Goal: Task Accomplishment & Management: Use online tool/utility

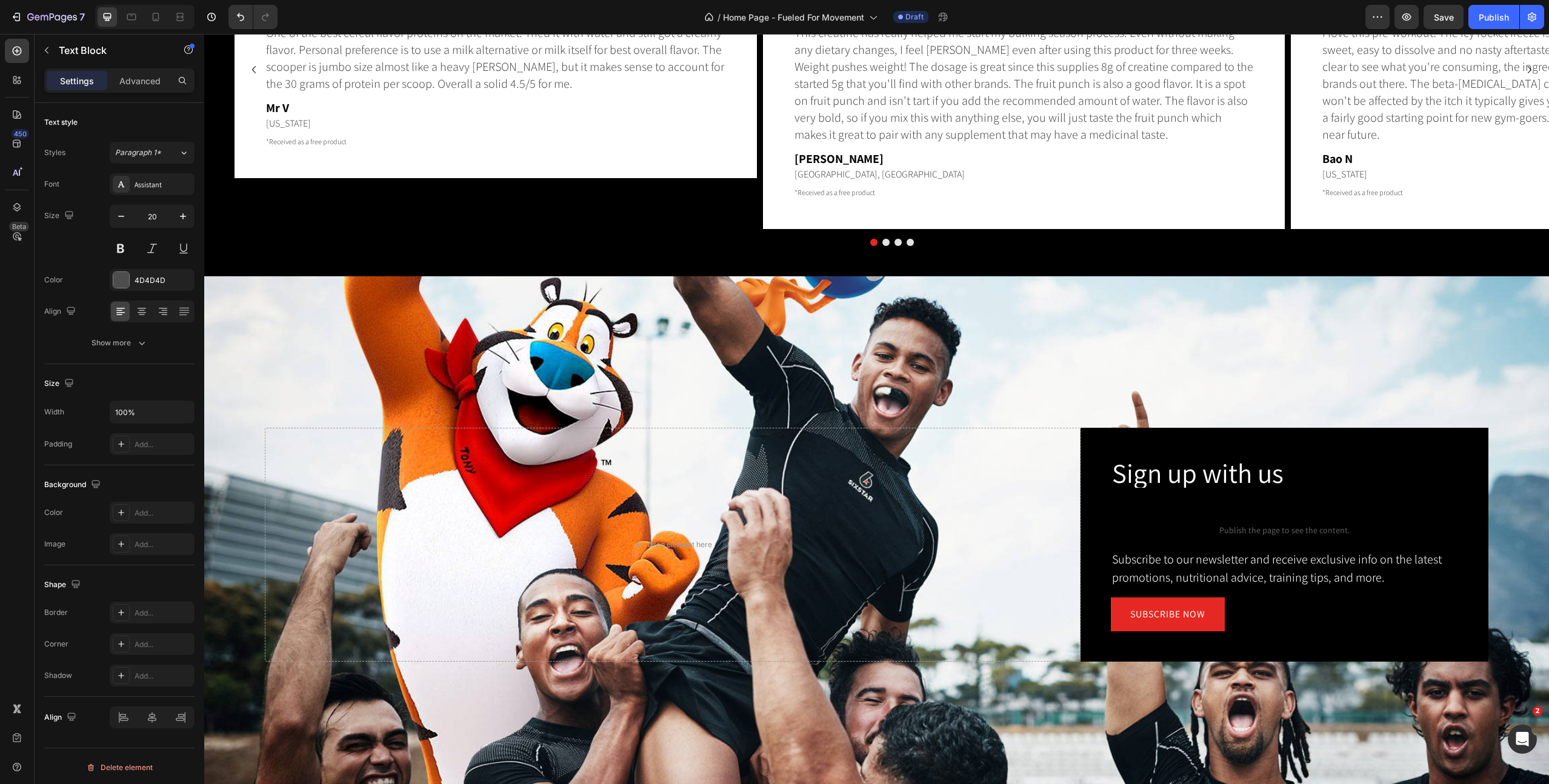
scroll to position [3757, 0]
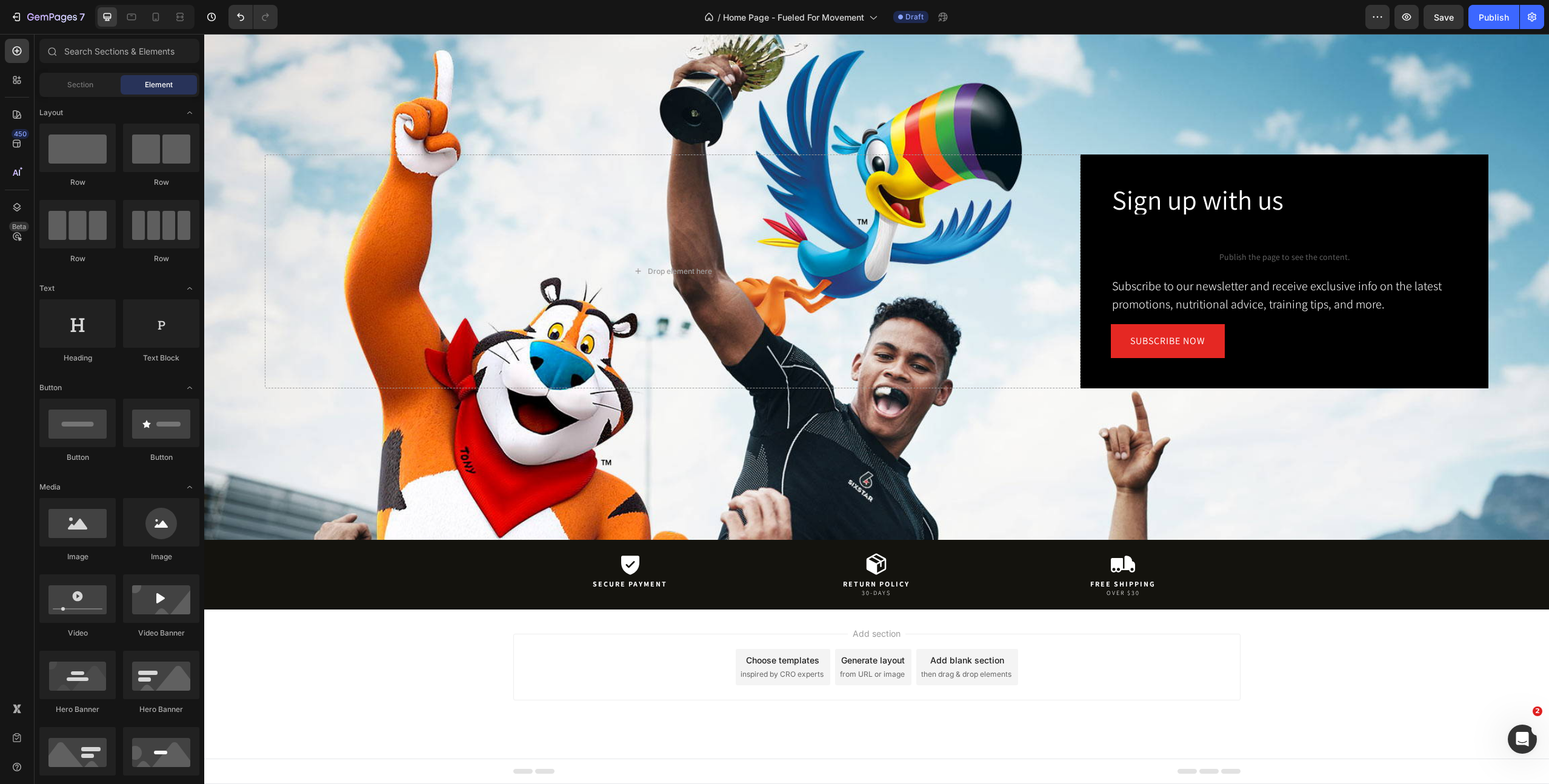
click at [991, 665] on div "Add blank section" at bounding box center [967, 660] width 74 height 13
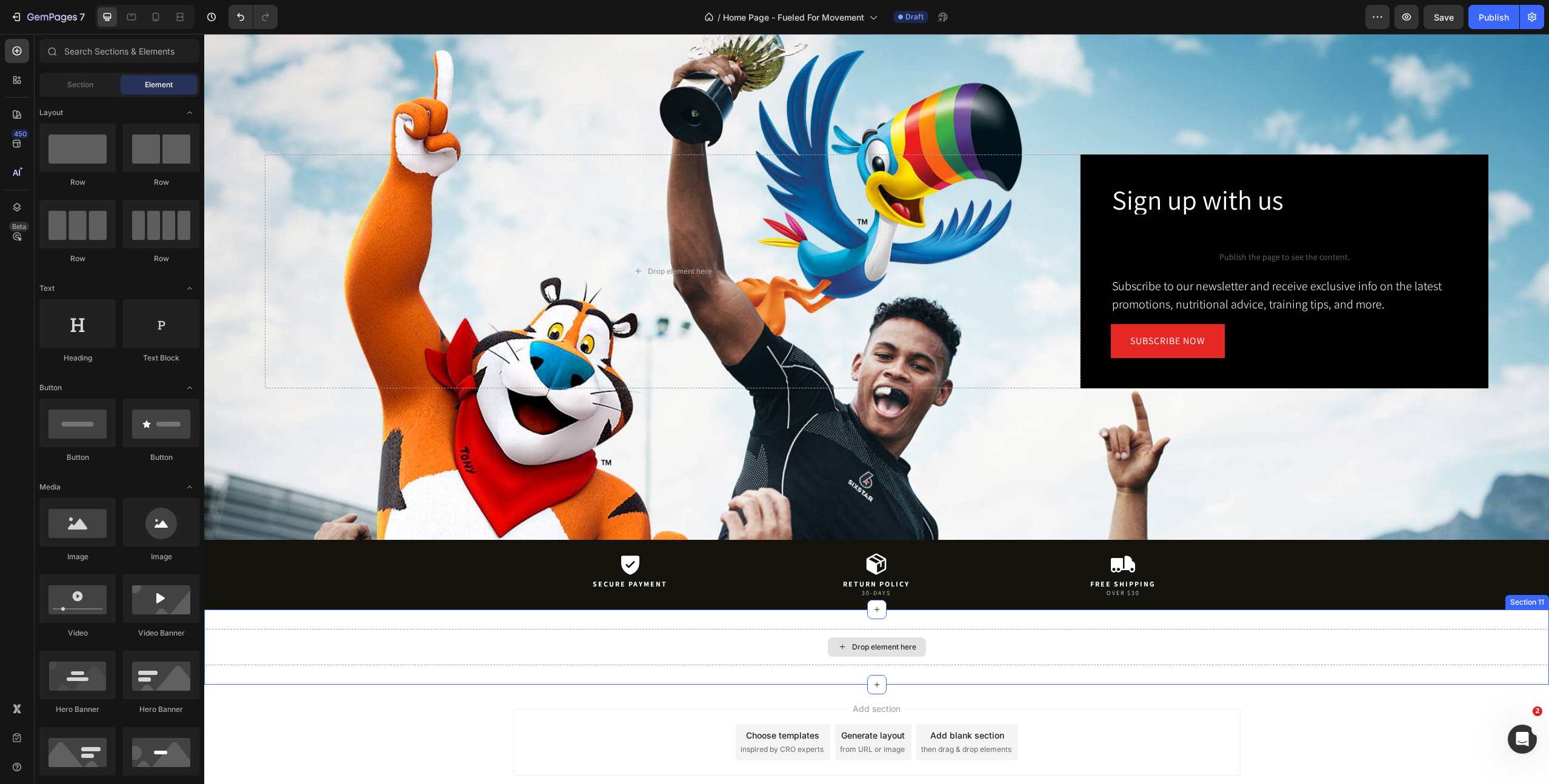
click at [1430, 639] on div "Drop element here" at bounding box center [877, 647] width 1345 height 36
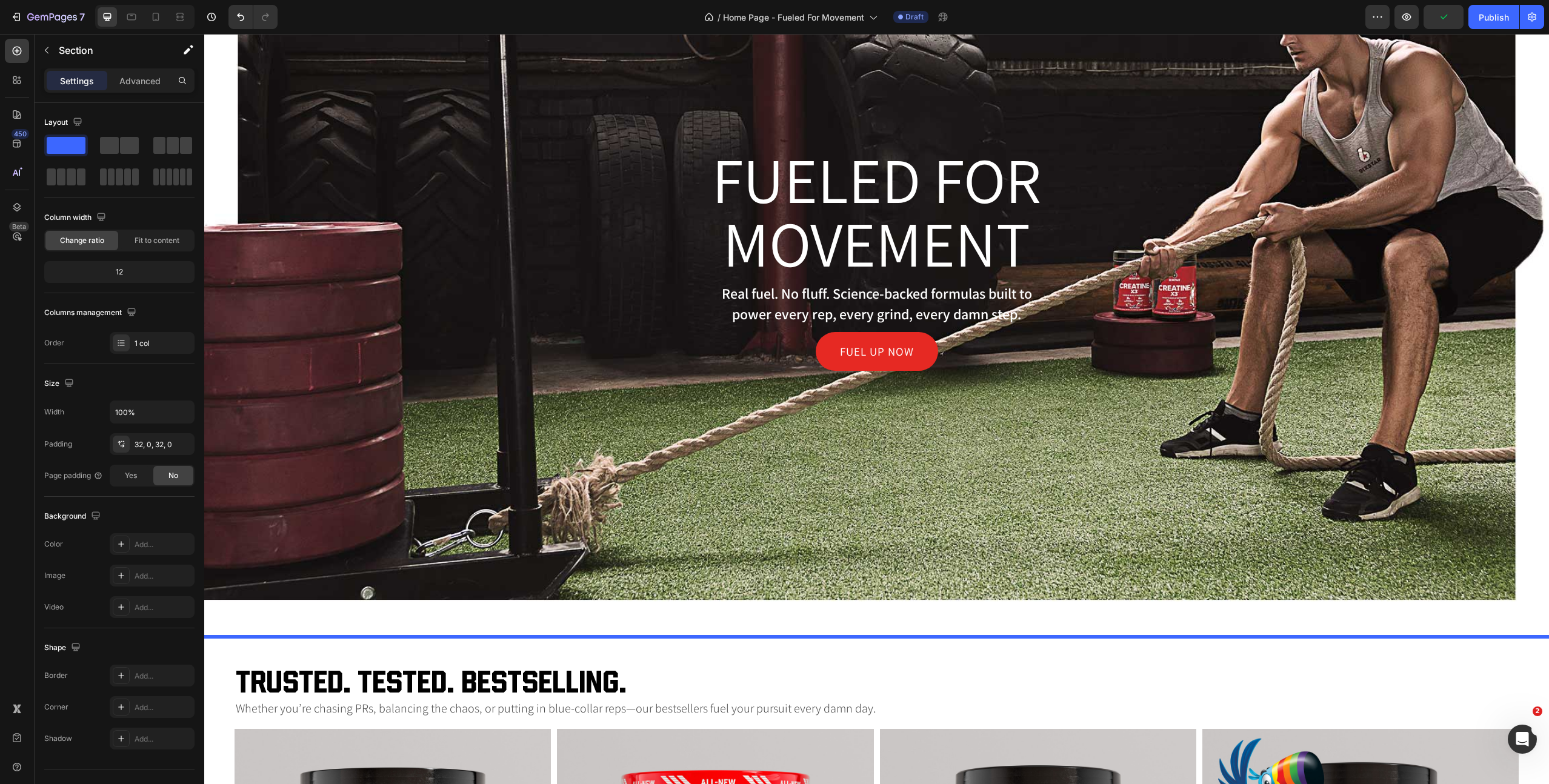
scroll to position [292, 0]
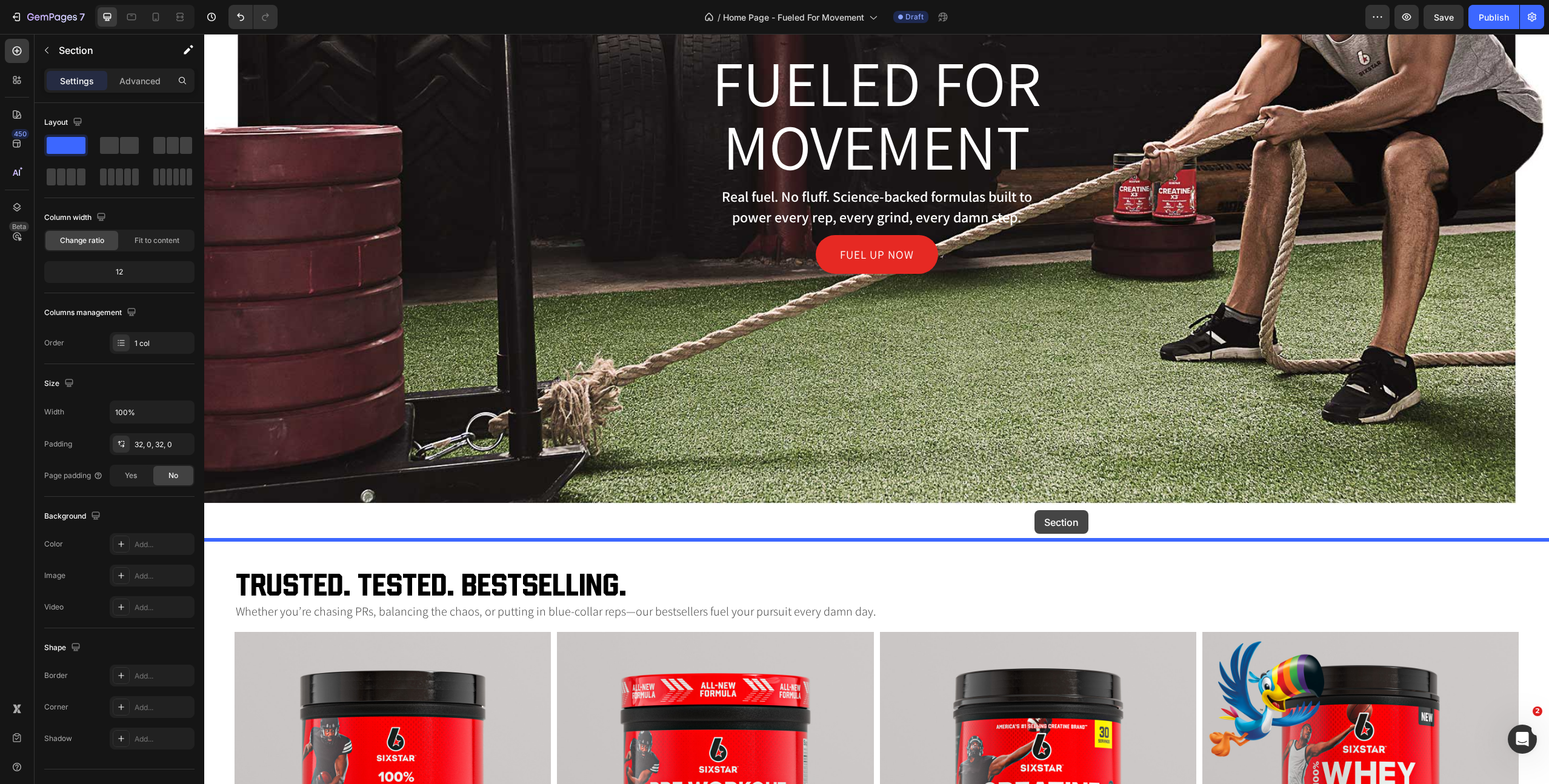
drag, startPoint x: 1303, startPoint y: 598, endPoint x: 1034, endPoint y: 510, distance: 283.0
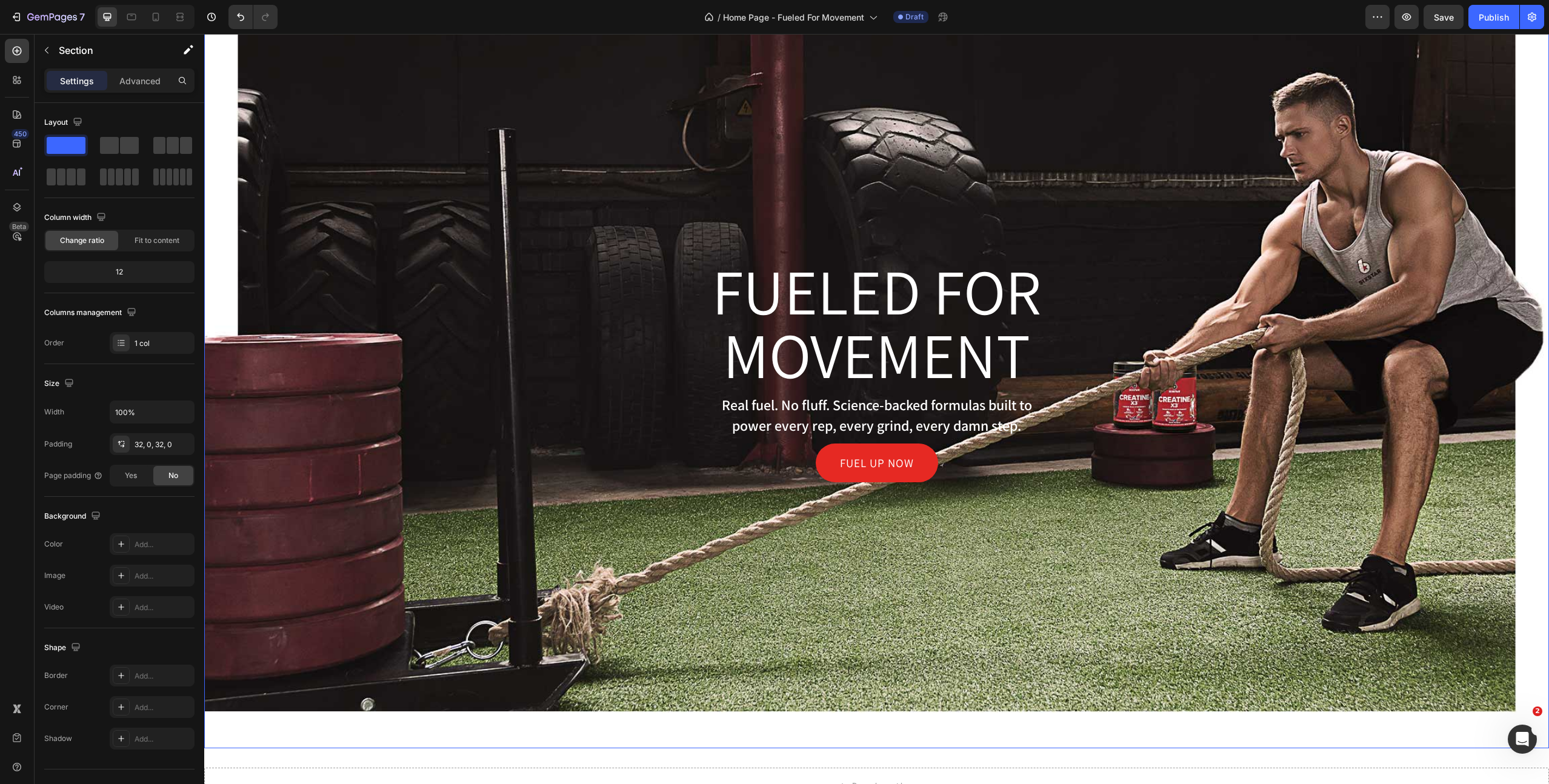
scroll to position [289, 0]
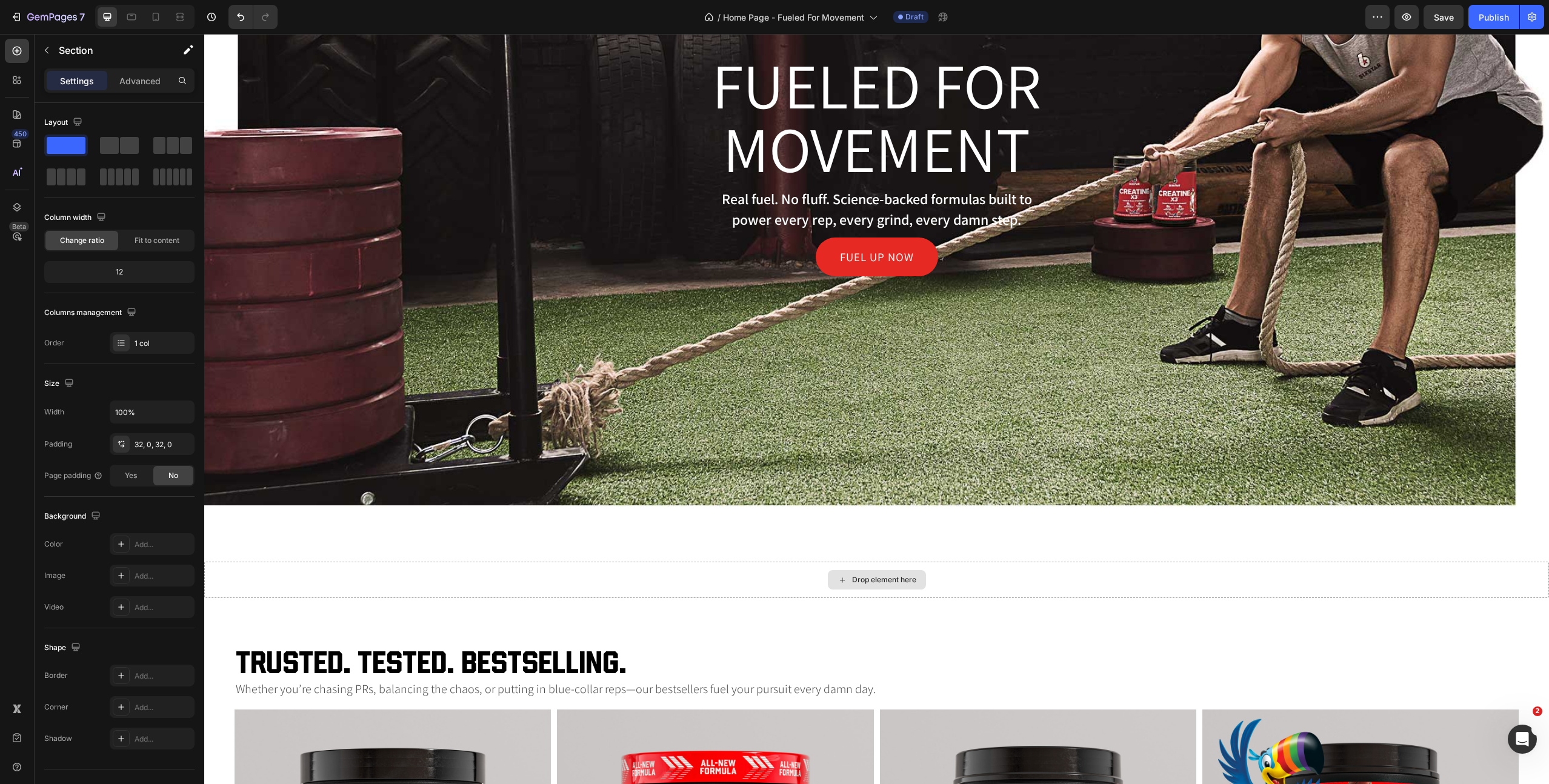
click at [668, 579] on div "Drop element here" at bounding box center [877, 580] width 1345 height 36
click at [675, 582] on div "Drop element here" at bounding box center [877, 580] width 1345 height 36
click at [149, 83] on p "Advanced" at bounding box center [140, 81] width 42 height 13
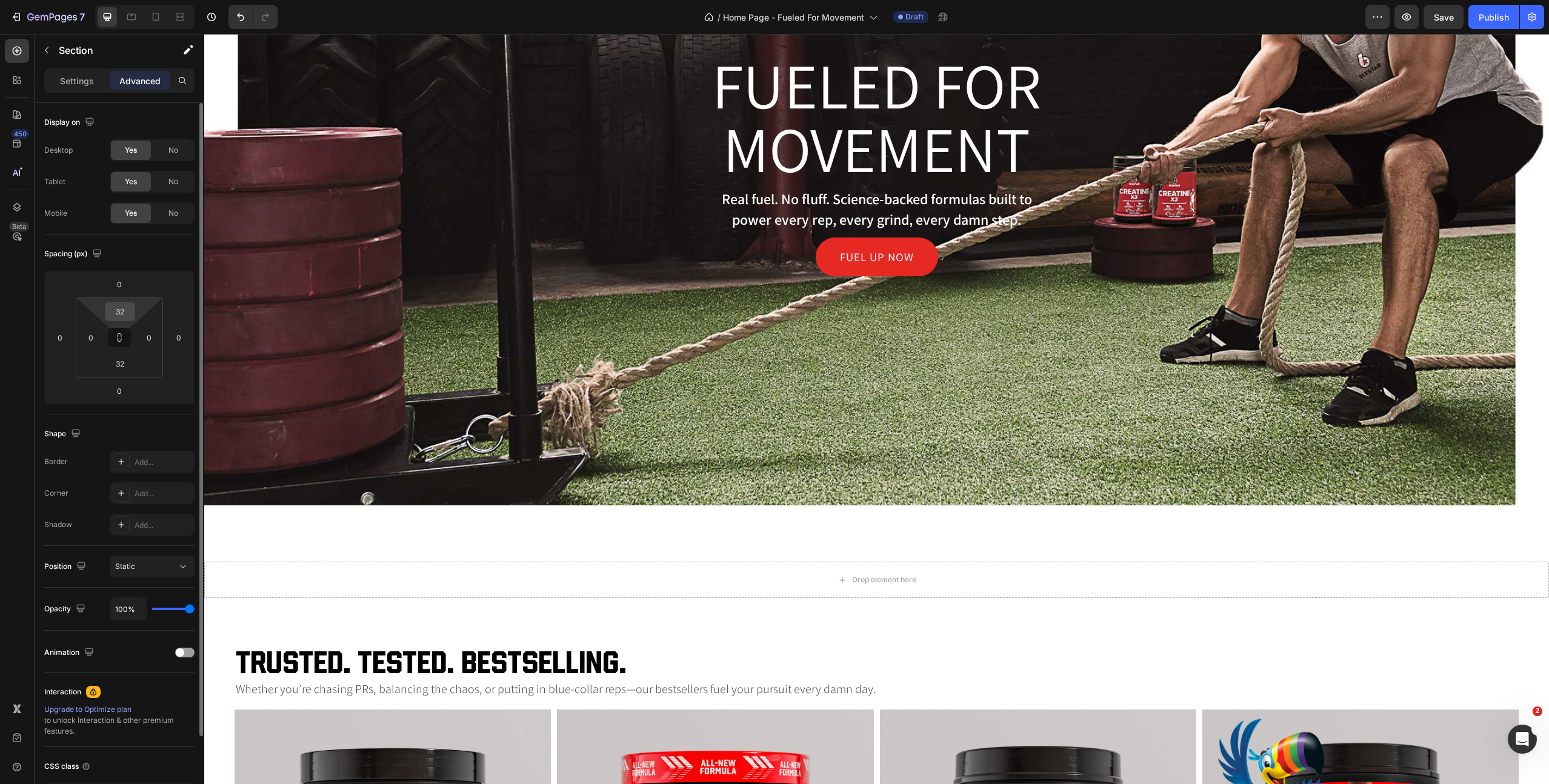
click at [116, 311] on input "32" at bounding box center [120, 311] width 24 height 18
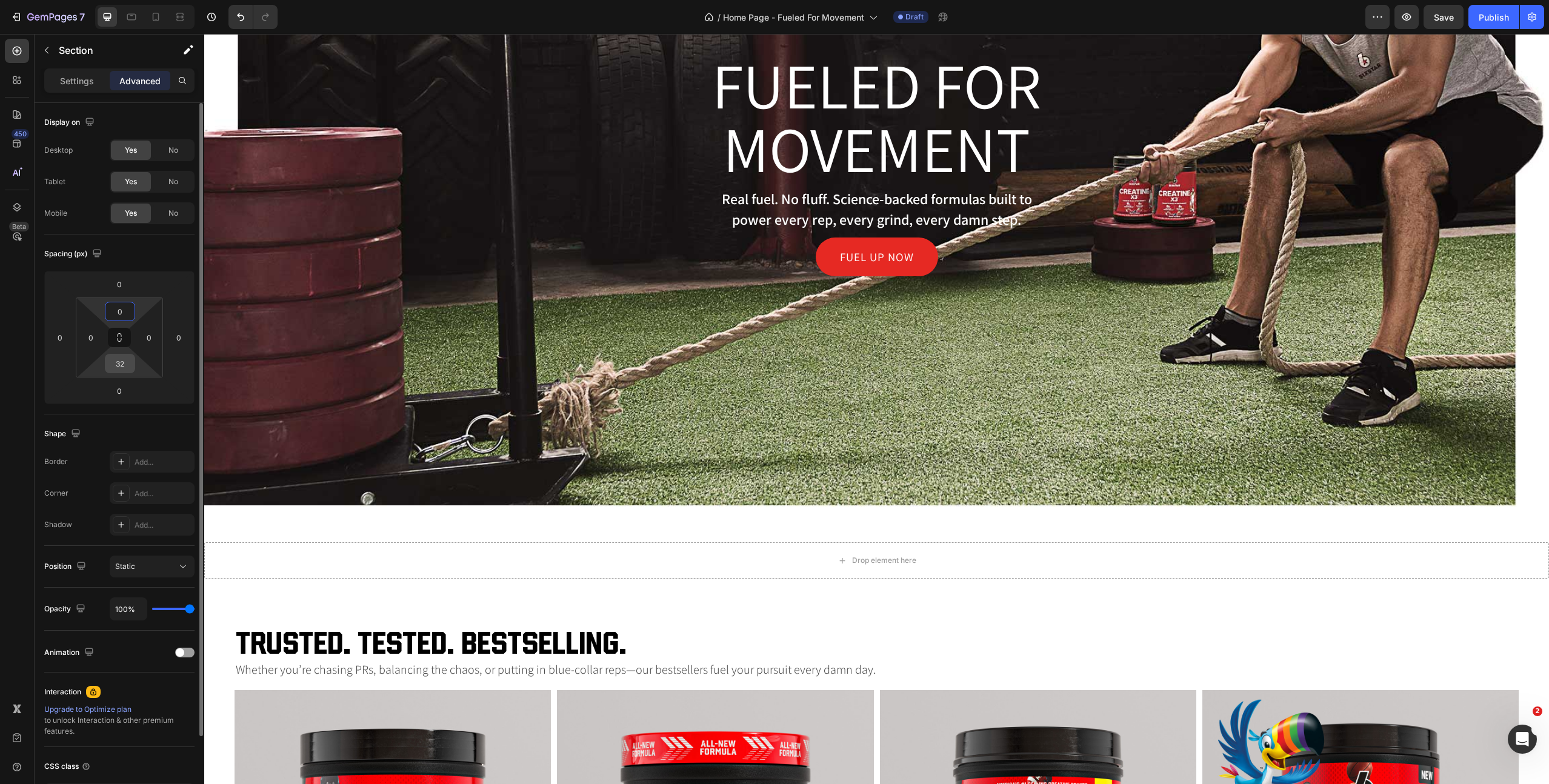
type input "0"
click at [117, 366] on input "32" at bounding box center [120, 363] width 24 height 18
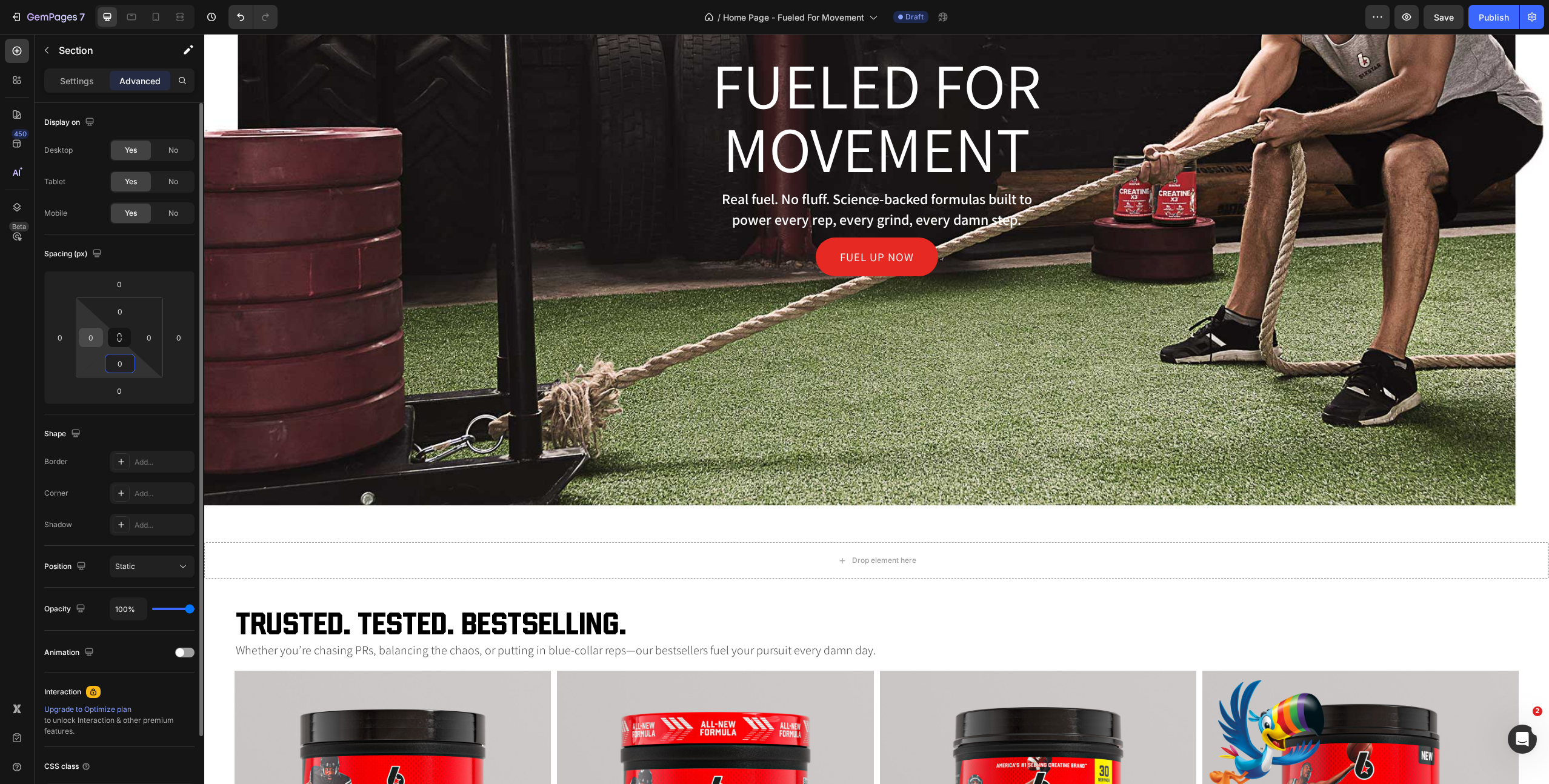
type input "0"
click at [91, 338] on input "0" at bounding box center [91, 338] width 18 height 18
type input "50"
click at [318, 568] on div "Drop element here" at bounding box center [892, 560] width 1315 height 36
click at [43, 52] on icon "button" at bounding box center [46, 50] width 10 height 10
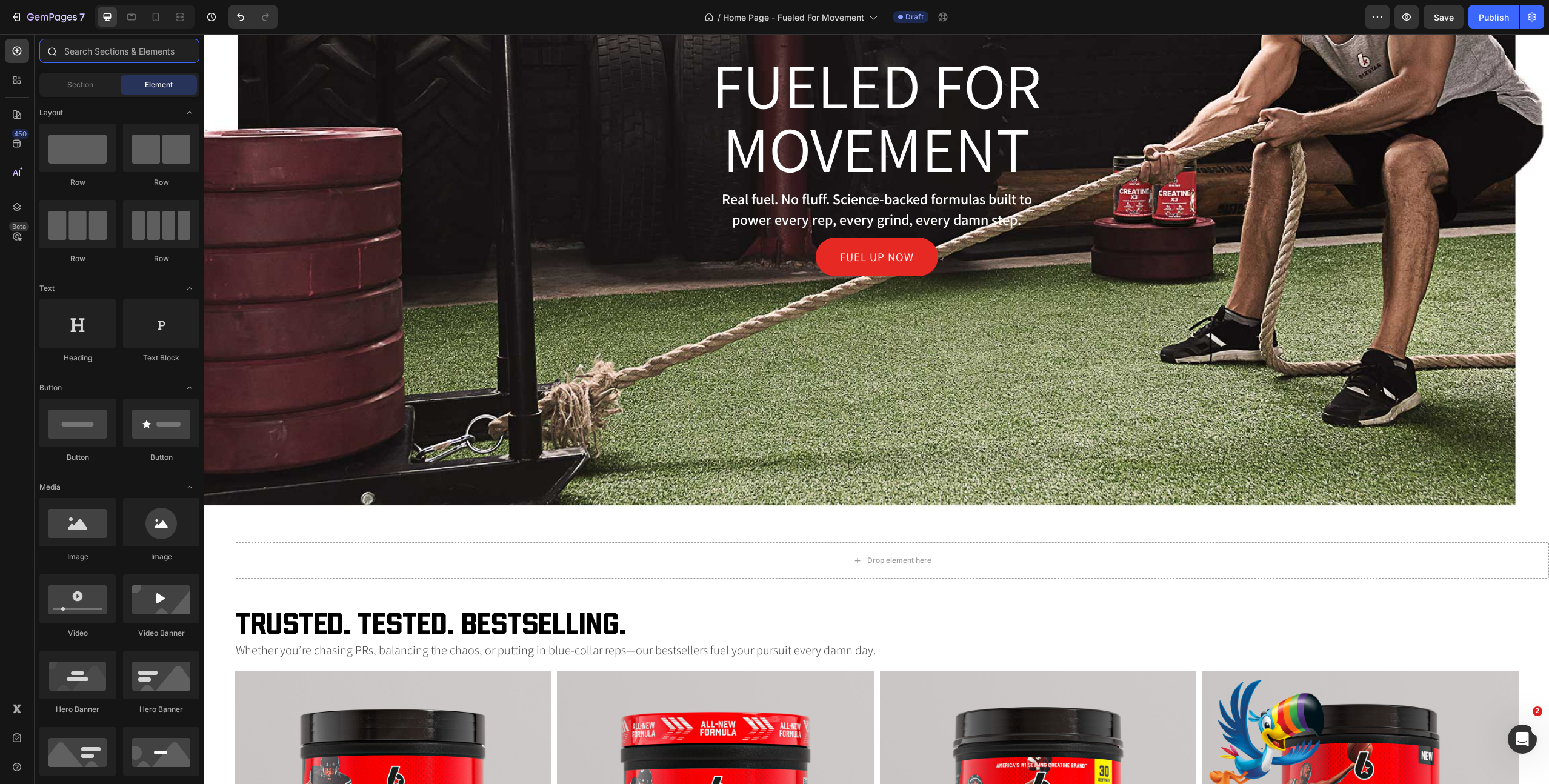
click at [75, 51] on input "text" at bounding box center [119, 51] width 160 height 24
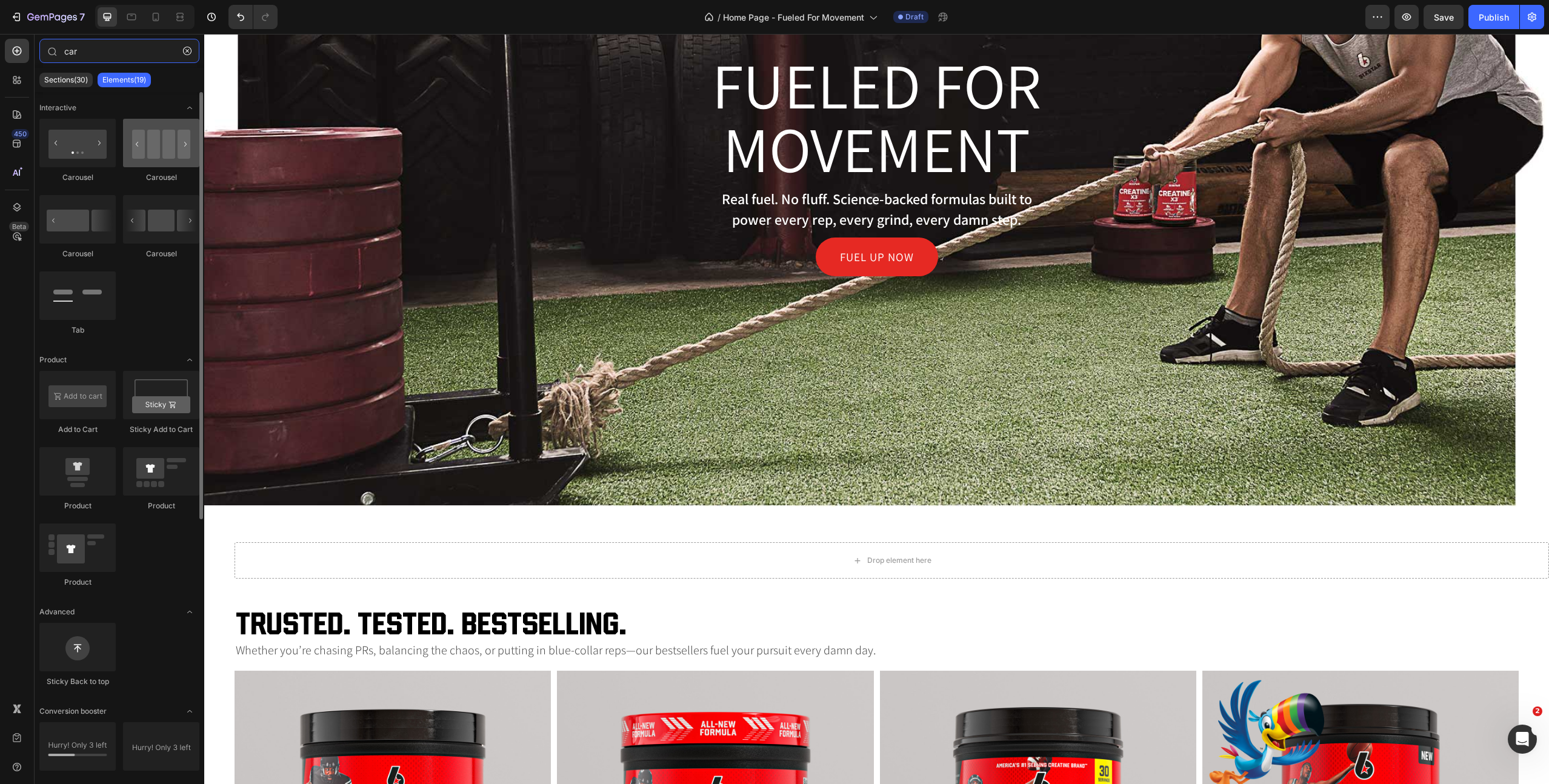
type input "car"
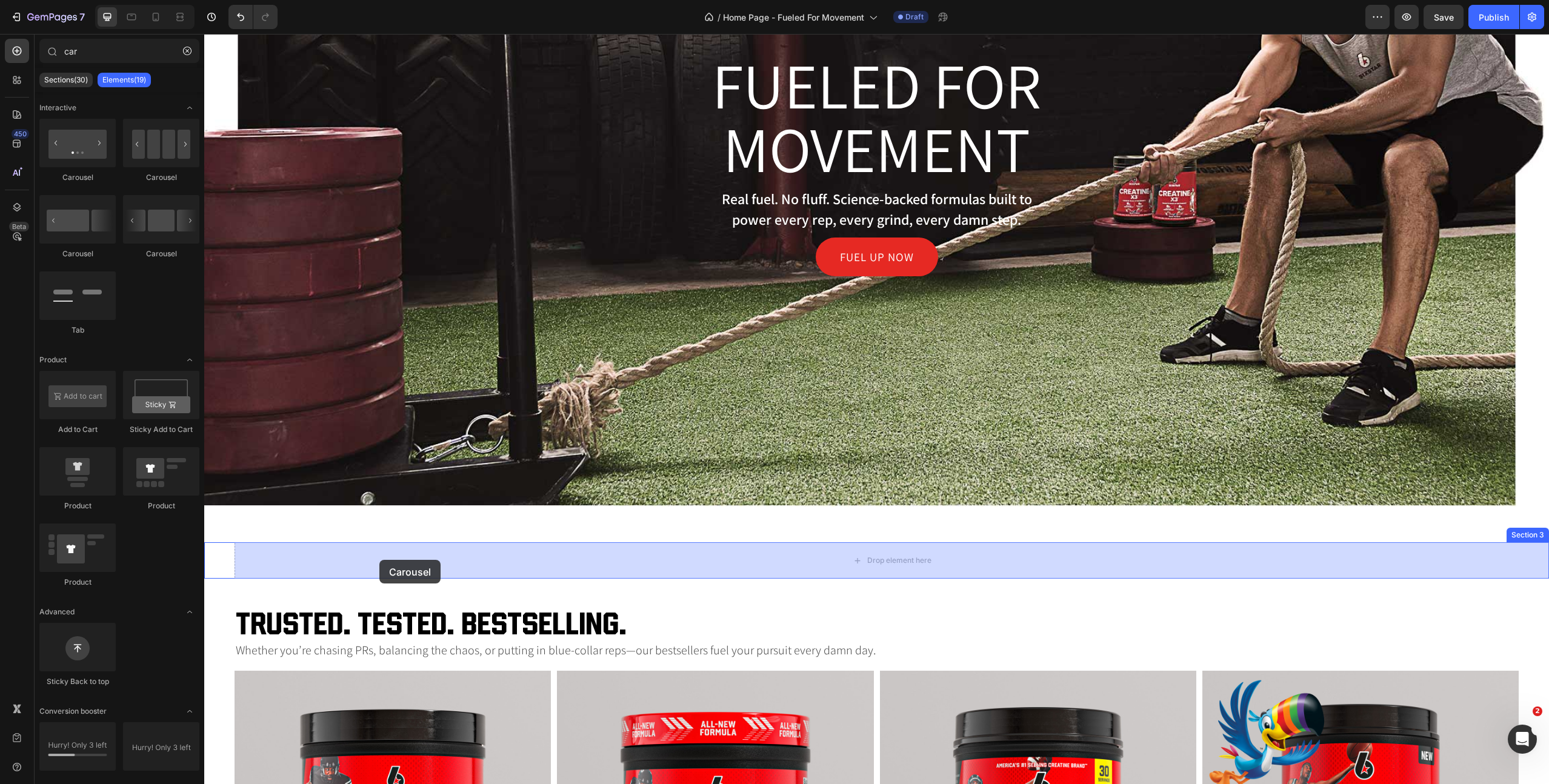
drag, startPoint x: 358, startPoint y: 184, endPoint x: 379, endPoint y: 560, distance: 376.6
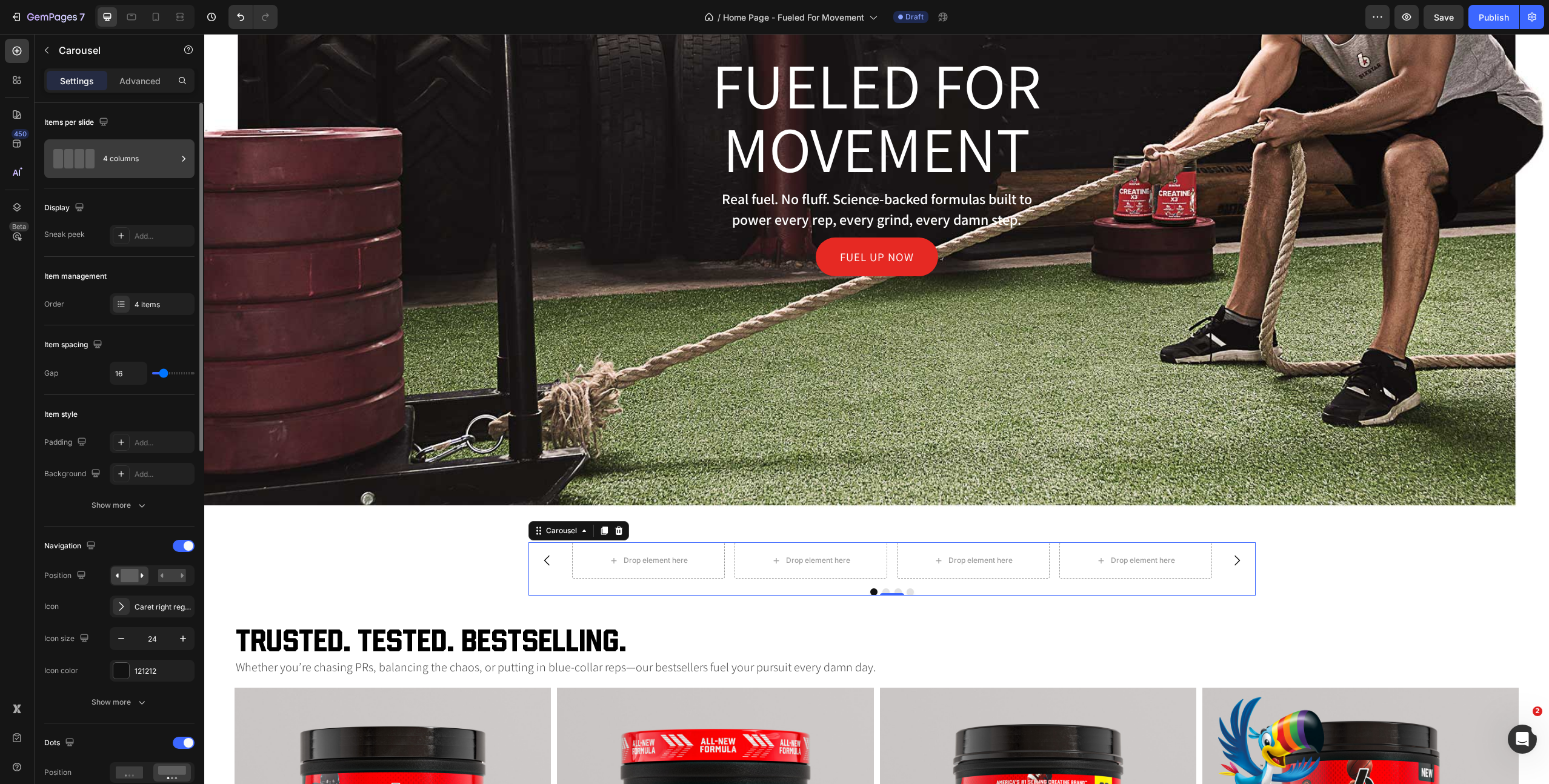
click at [130, 161] on div "4 columns" at bounding box center [140, 159] width 74 height 28
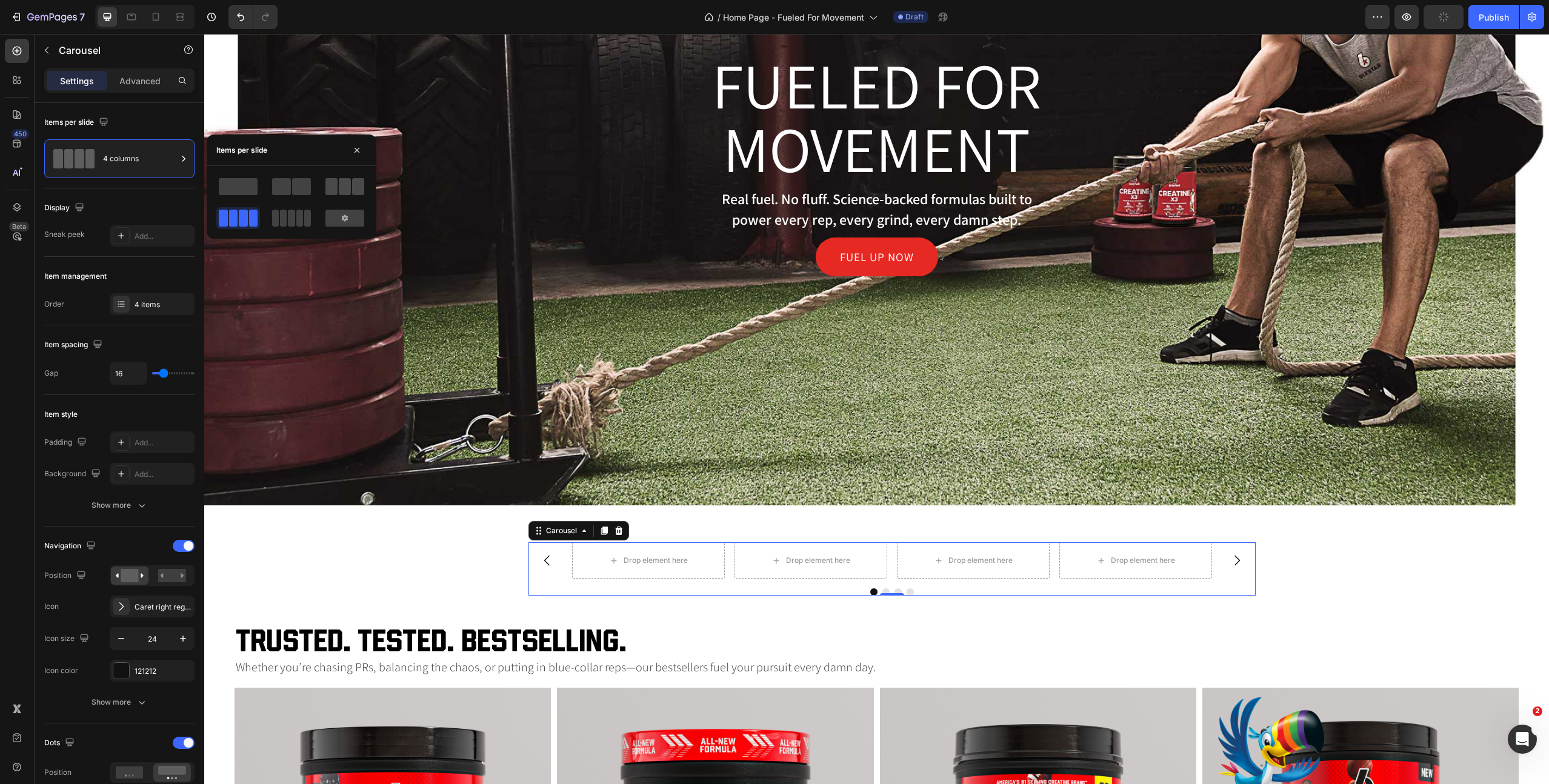
click at [339, 184] on span at bounding box center [345, 187] width 12 height 17
click at [119, 236] on icon at bounding box center [121, 236] width 10 height 10
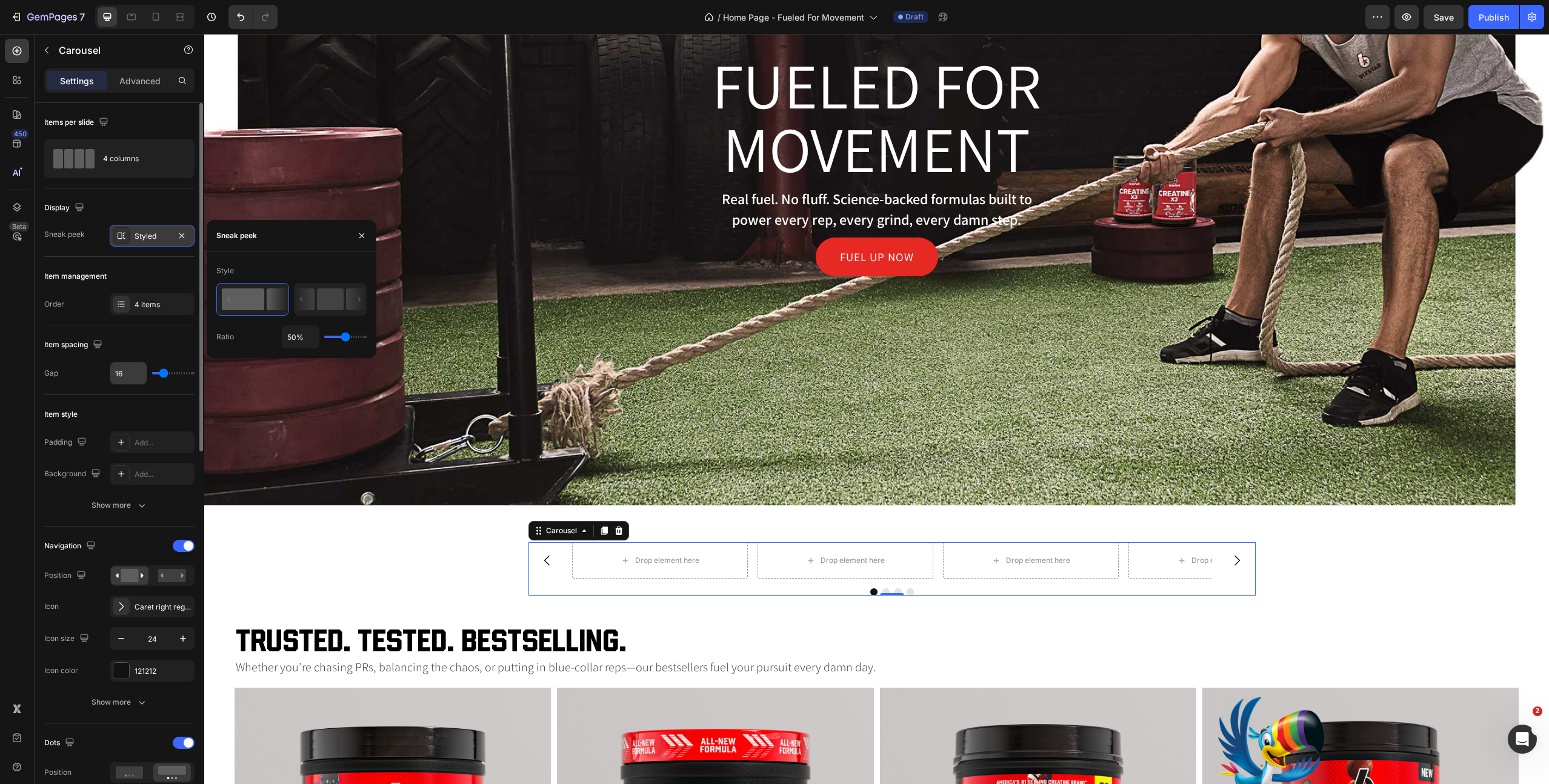
click at [113, 374] on input "16" at bounding box center [128, 373] width 36 height 22
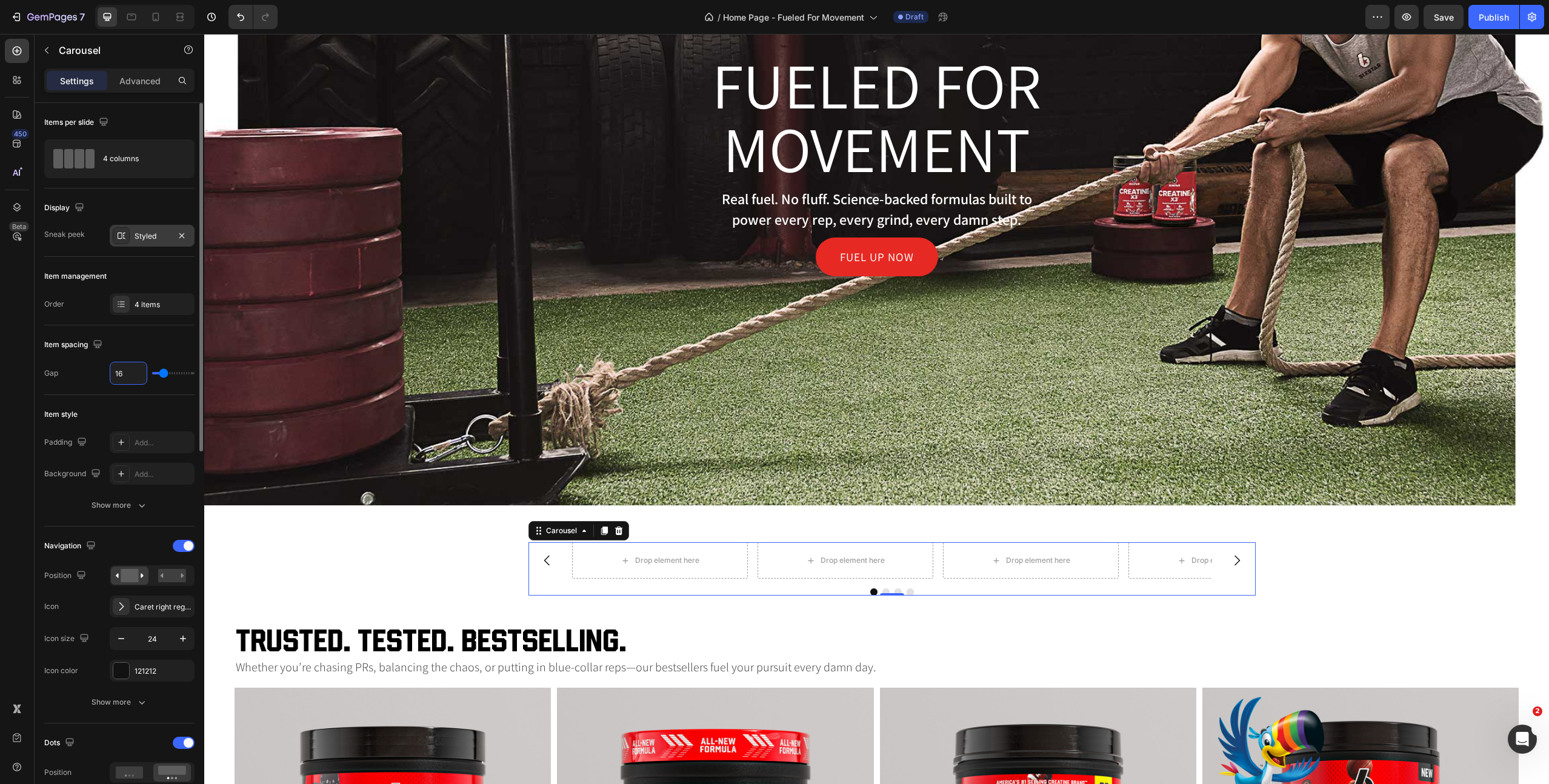
click at [113, 374] on input "16" at bounding box center [128, 373] width 36 height 22
type input "1"
type input "10"
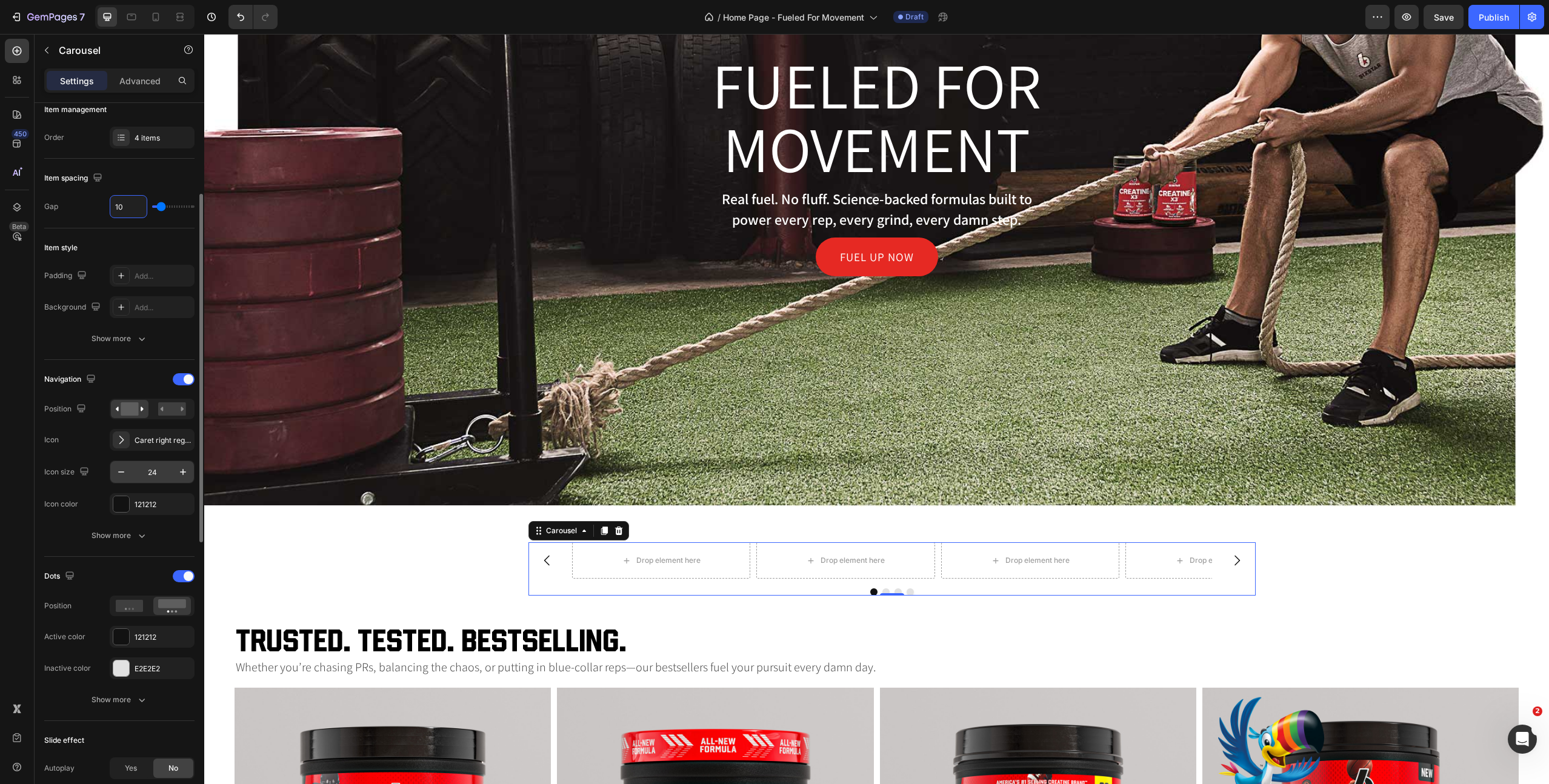
scroll to position [180, 0]
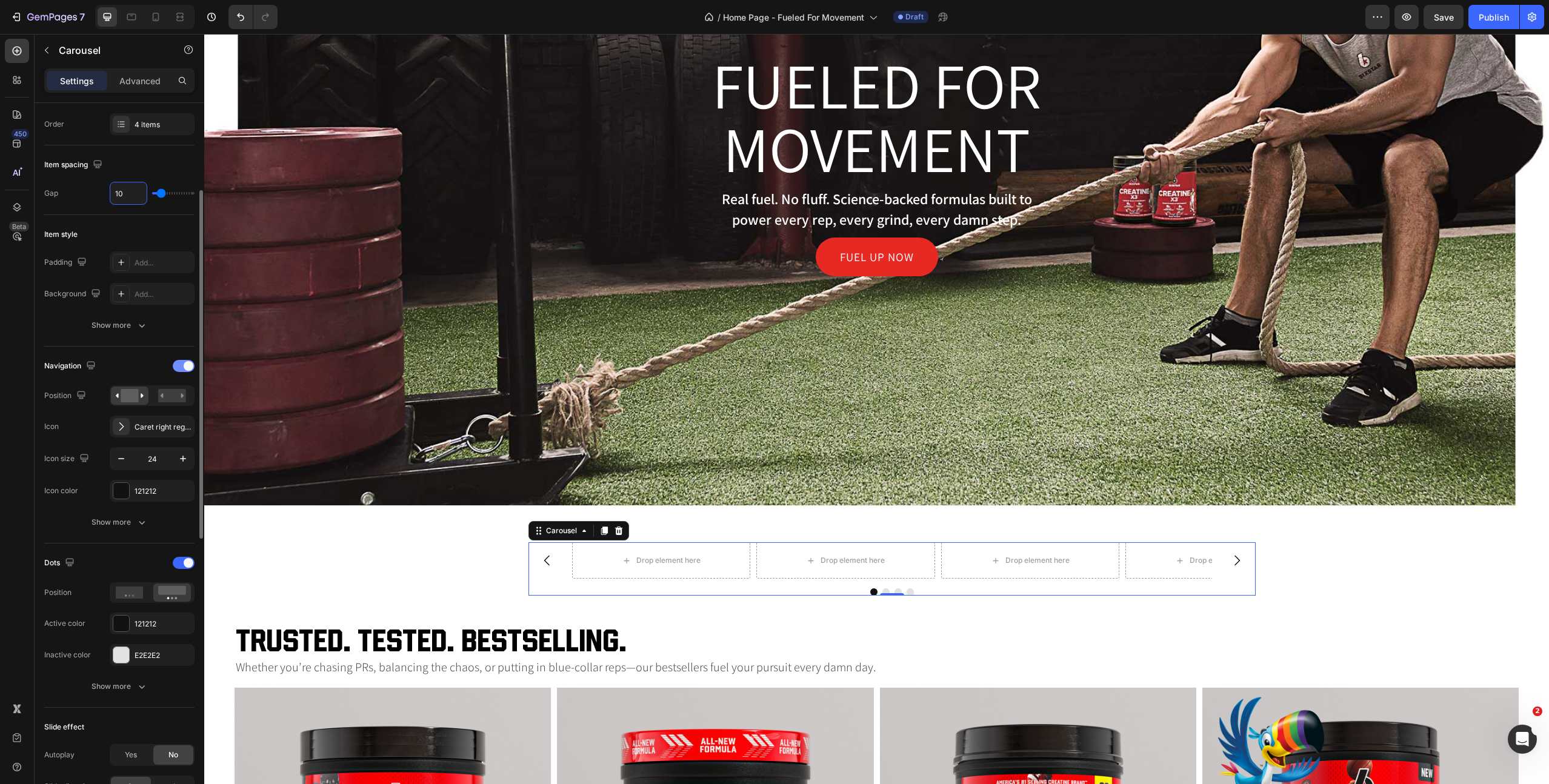
type input "10"
click at [178, 369] on div at bounding box center [184, 366] width 22 height 12
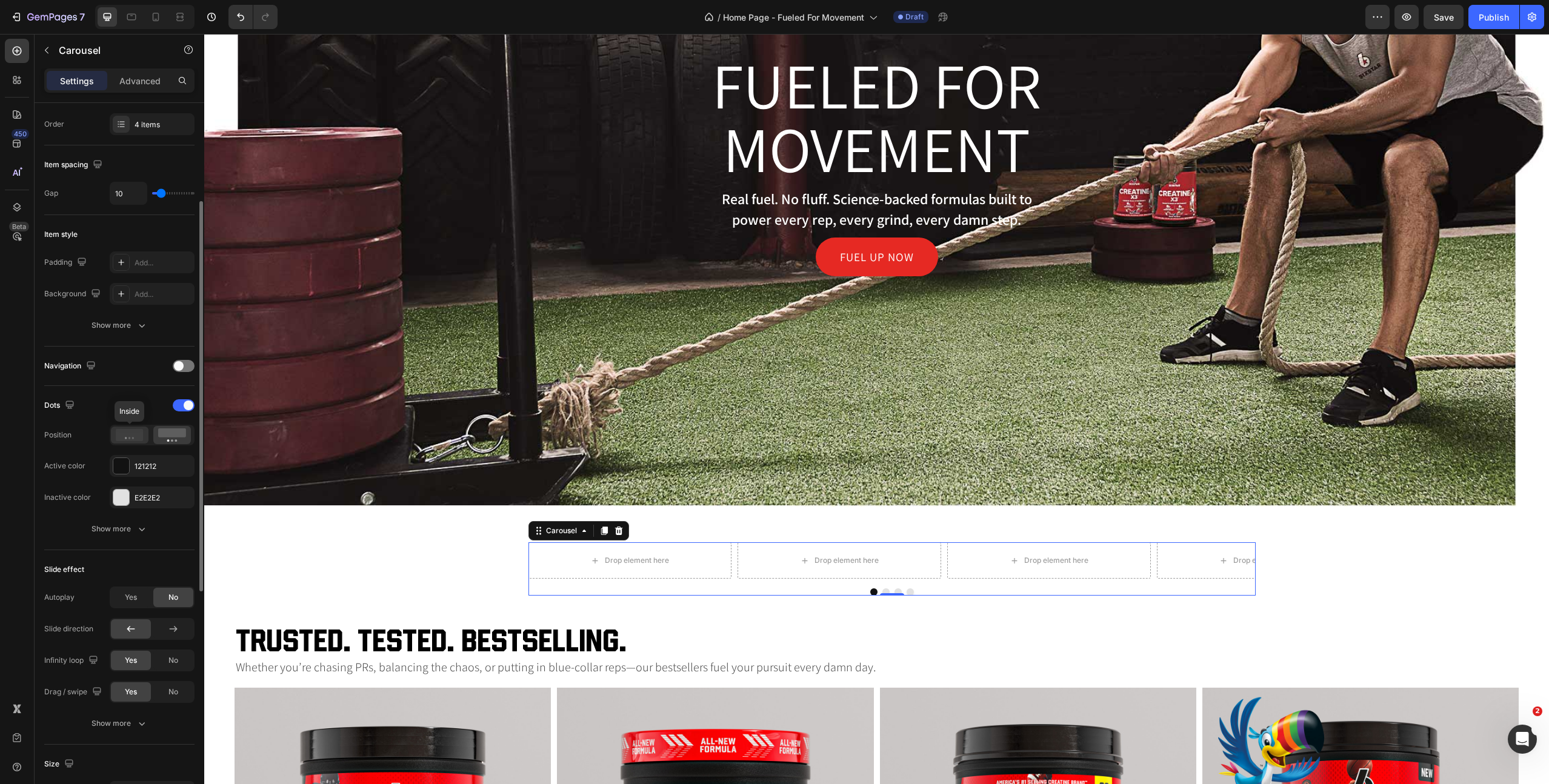
click at [125, 435] on icon at bounding box center [129, 435] width 28 height 12
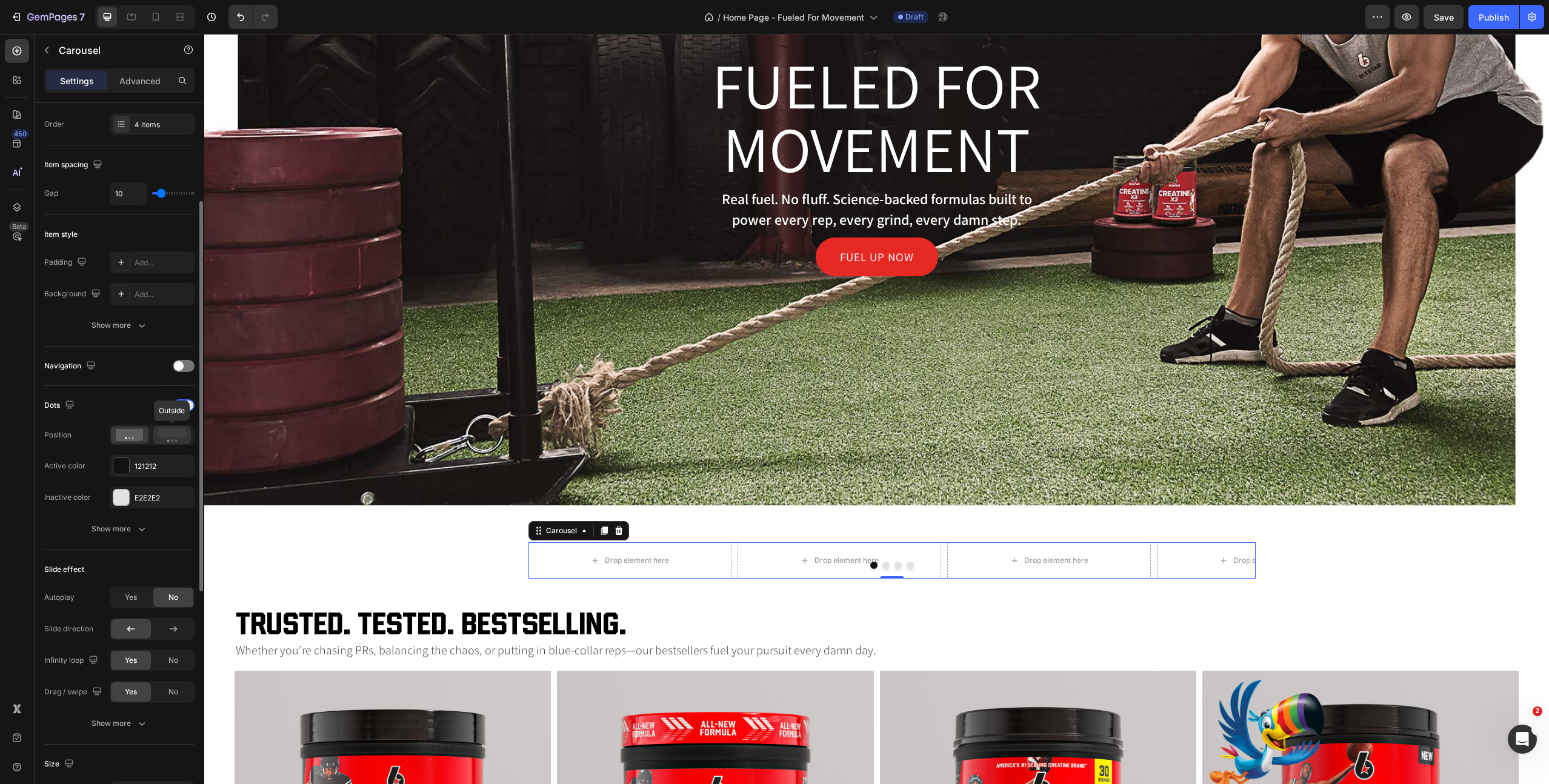
click at [178, 428] on icon at bounding box center [172, 435] width 28 height 14
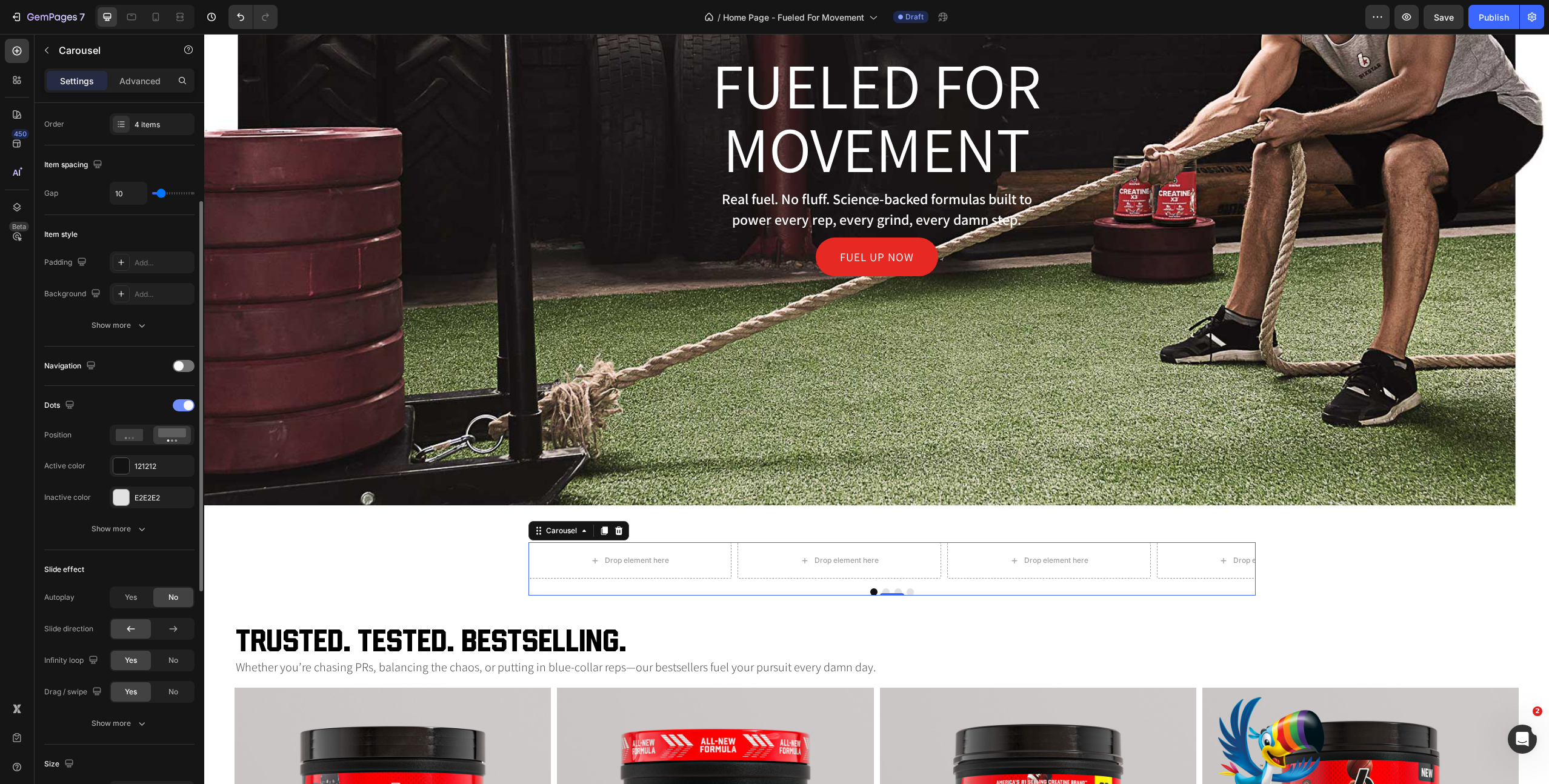
click at [180, 405] on div at bounding box center [184, 406] width 22 height 12
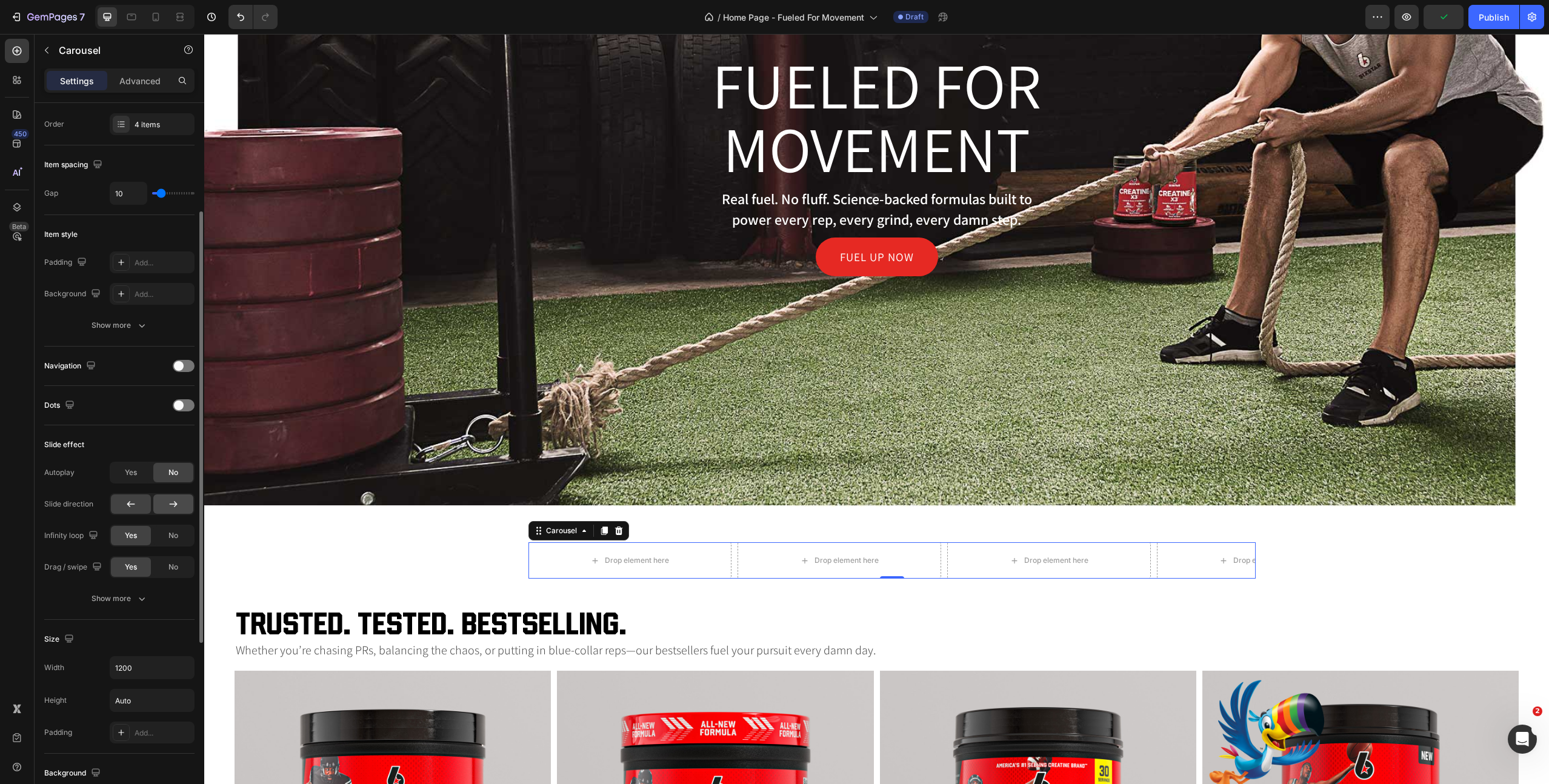
click at [170, 505] on icon at bounding box center [173, 504] width 12 height 12
click at [133, 511] on div at bounding box center [131, 505] width 40 height 20
click at [178, 566] on span "No" at bounding box center [173, 567] width 10 height 11
click at [137, 563] on div "Yes" at bounding box center [131, 567] width 40 height 20
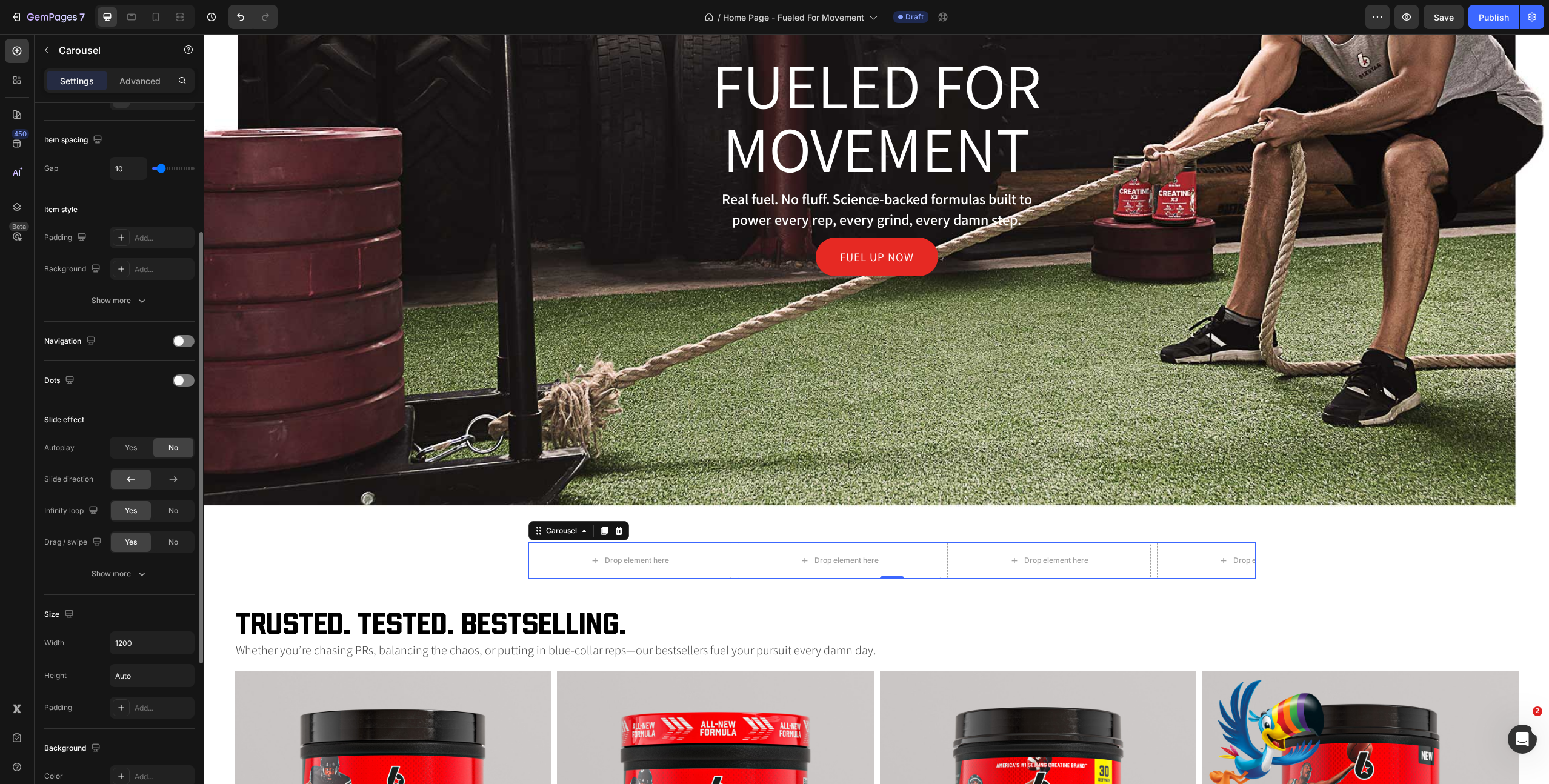
scroll to position [216, 0]
click at [147, 633] on input "1200" at bounding box center [152, 631] width 84 height 22
click at [173, 631] on button "button" at bounding box center [183, 631] width 22 height 22
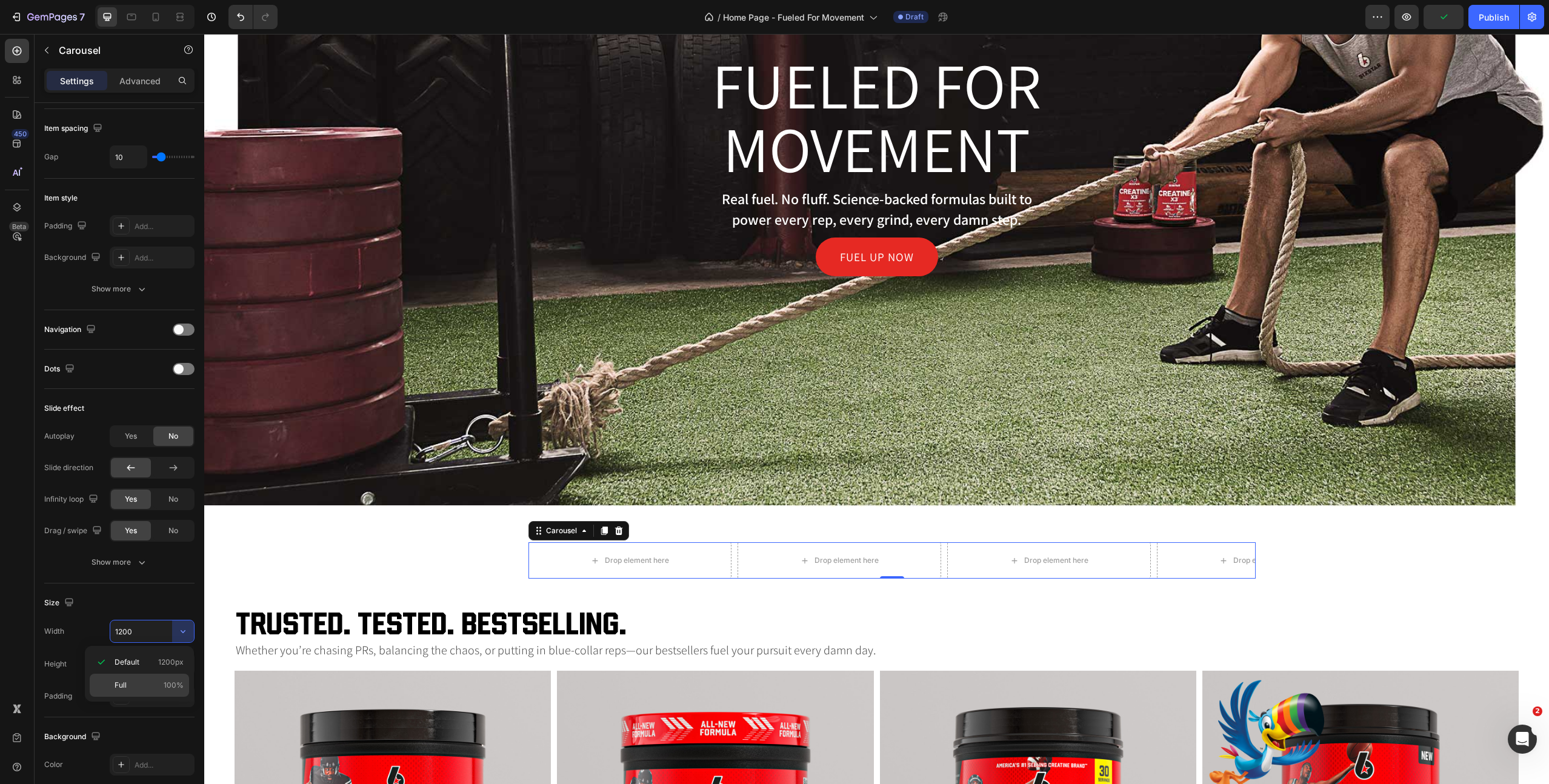
click at [159, 682] on p "Full 100%" at bounding box center [149, 685] width 69 height 11
type input "100%"
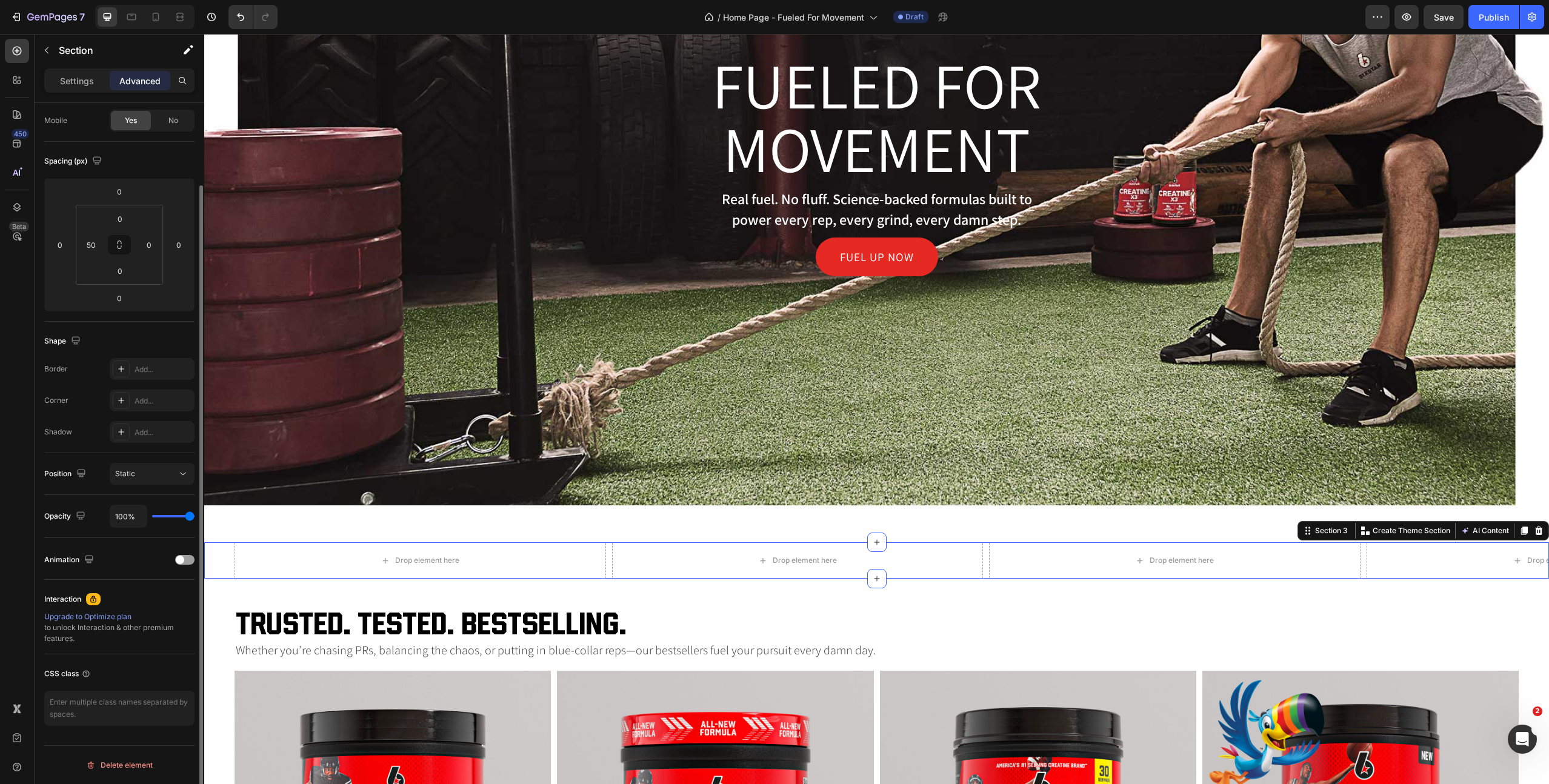
click at [219, 556] on div "Drop element here Drop element here Drop element here Drop element here Carouse…" at bounding box center [877, 560] width 1345 height 36
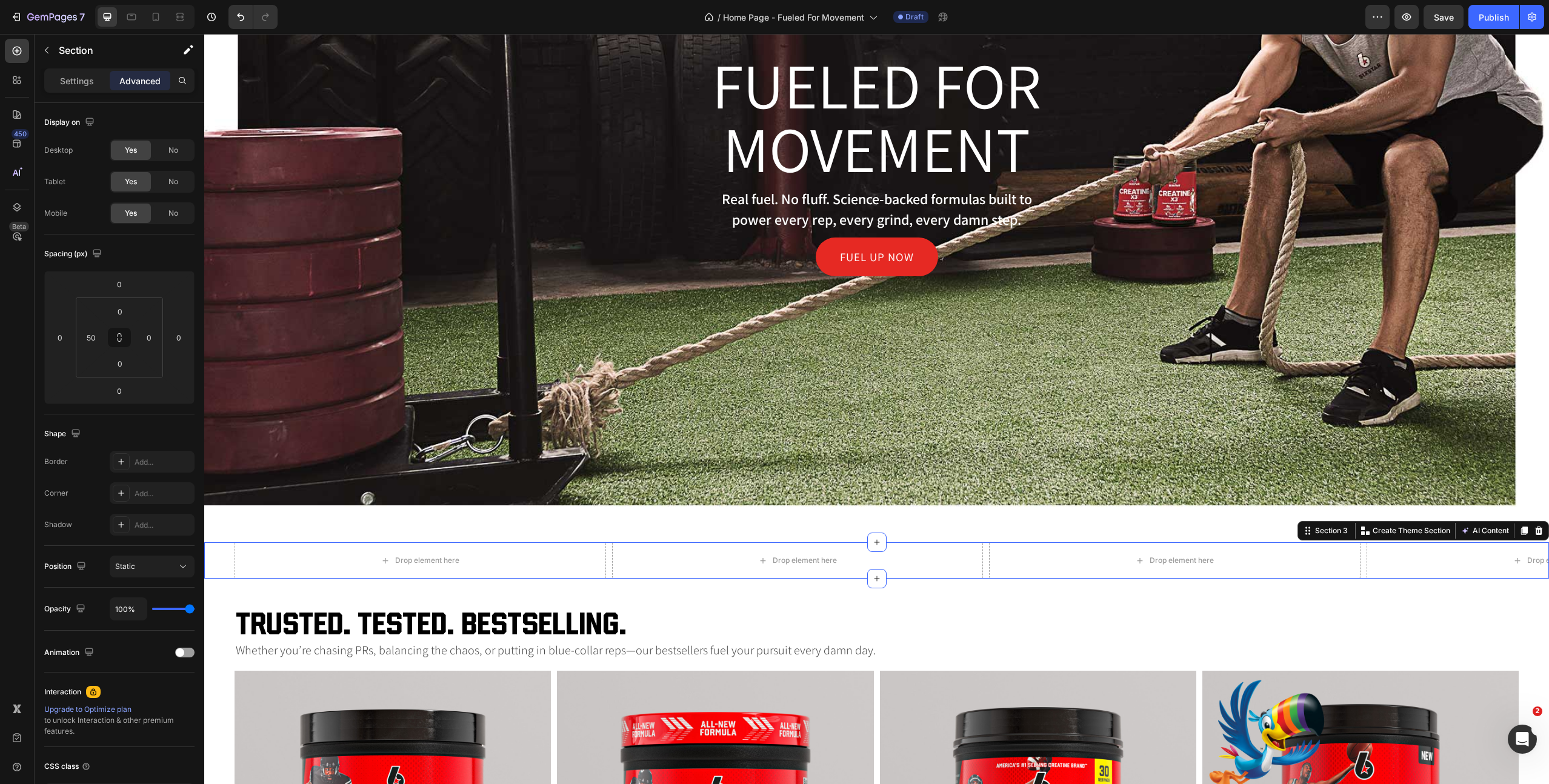
click at [139, 79] on p "Advanced" at bounding box center [140, 81] width 42 height 13
click at [149, 340] on input "0" at bounding box center [149, 338] width 18 height 18
type input "50"
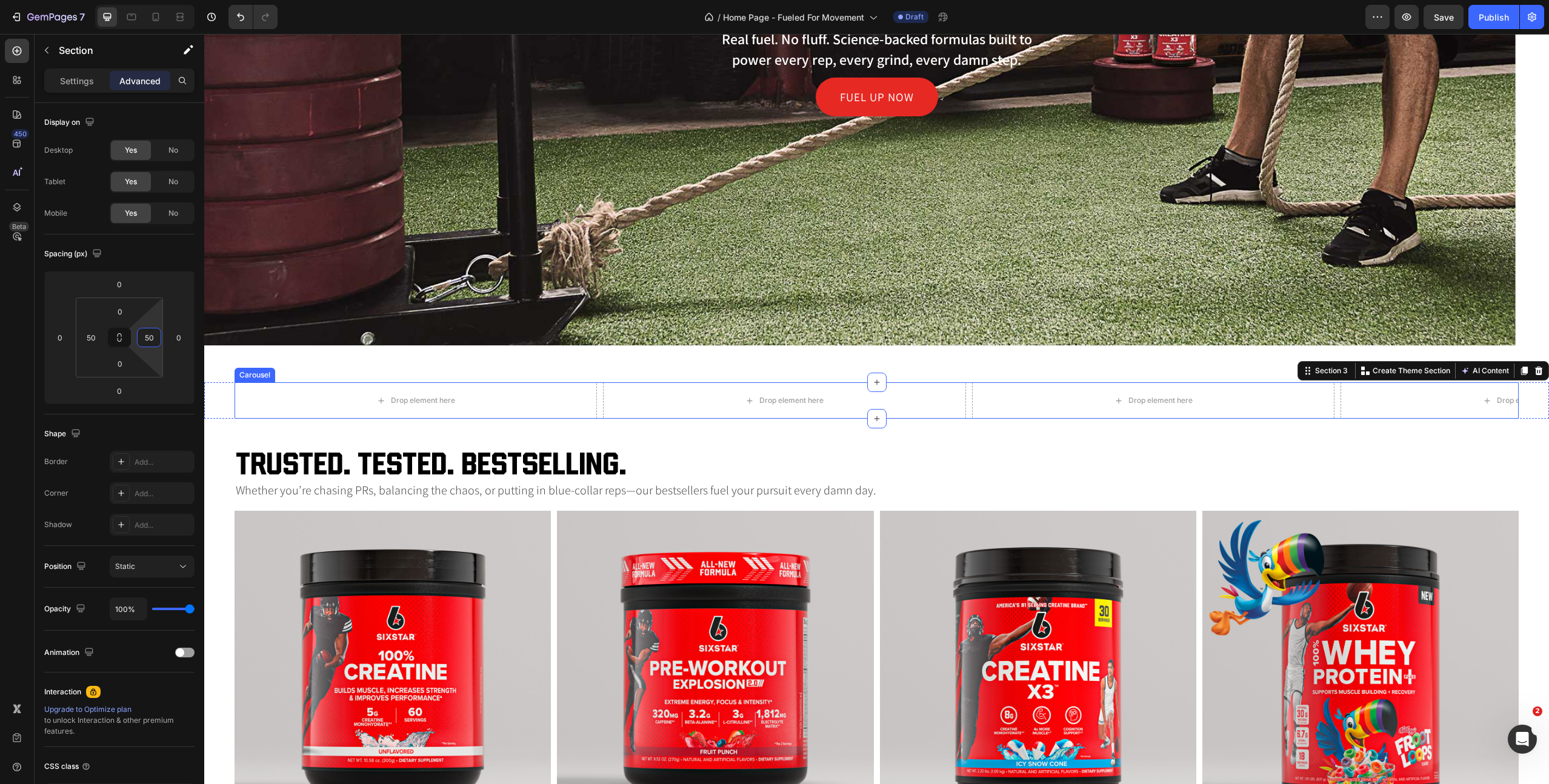
scroll to position [480, 0]
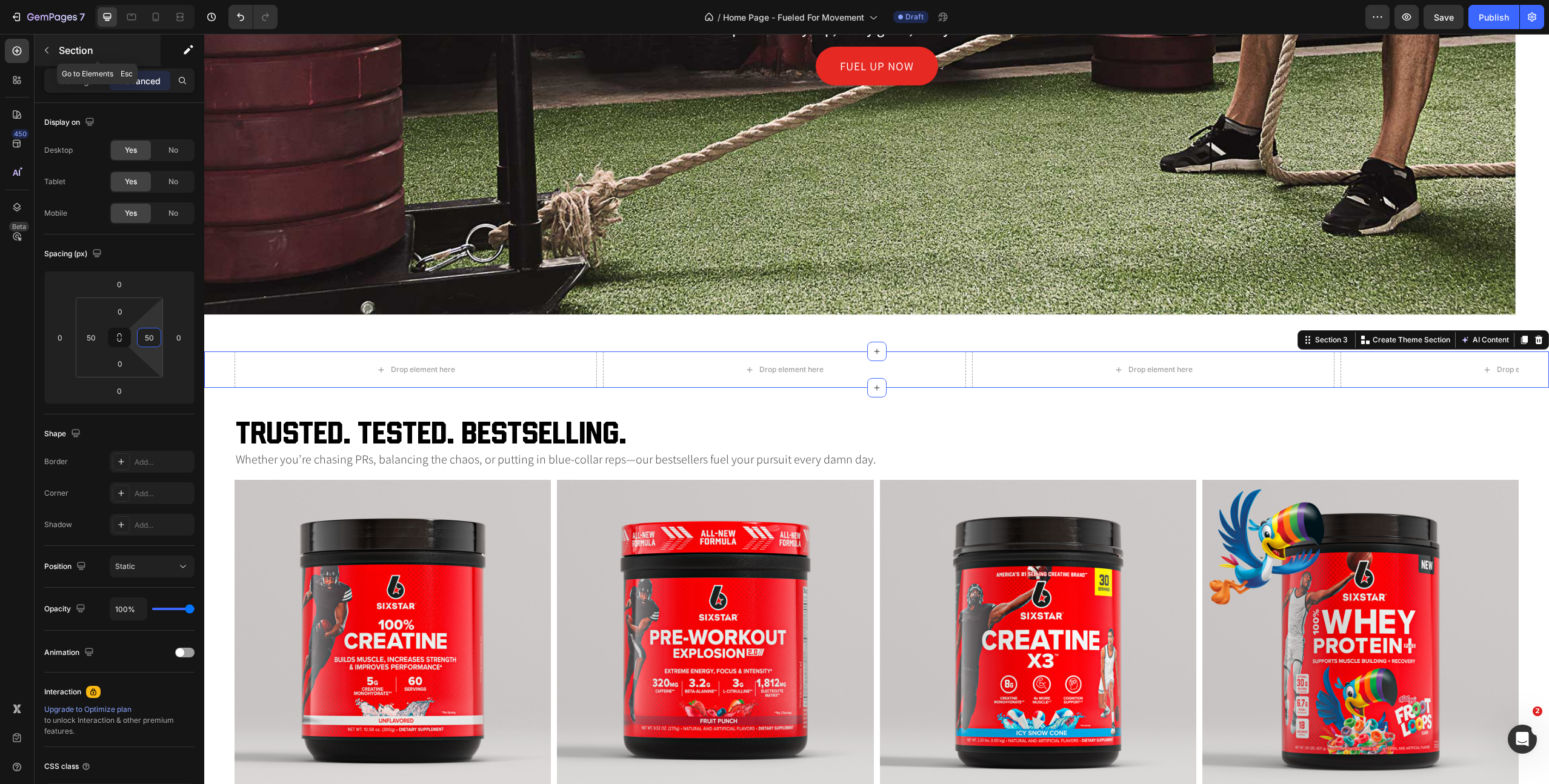
click at [45, 50] on icon "button" at bounding box center [46, 50] width 10 height 10
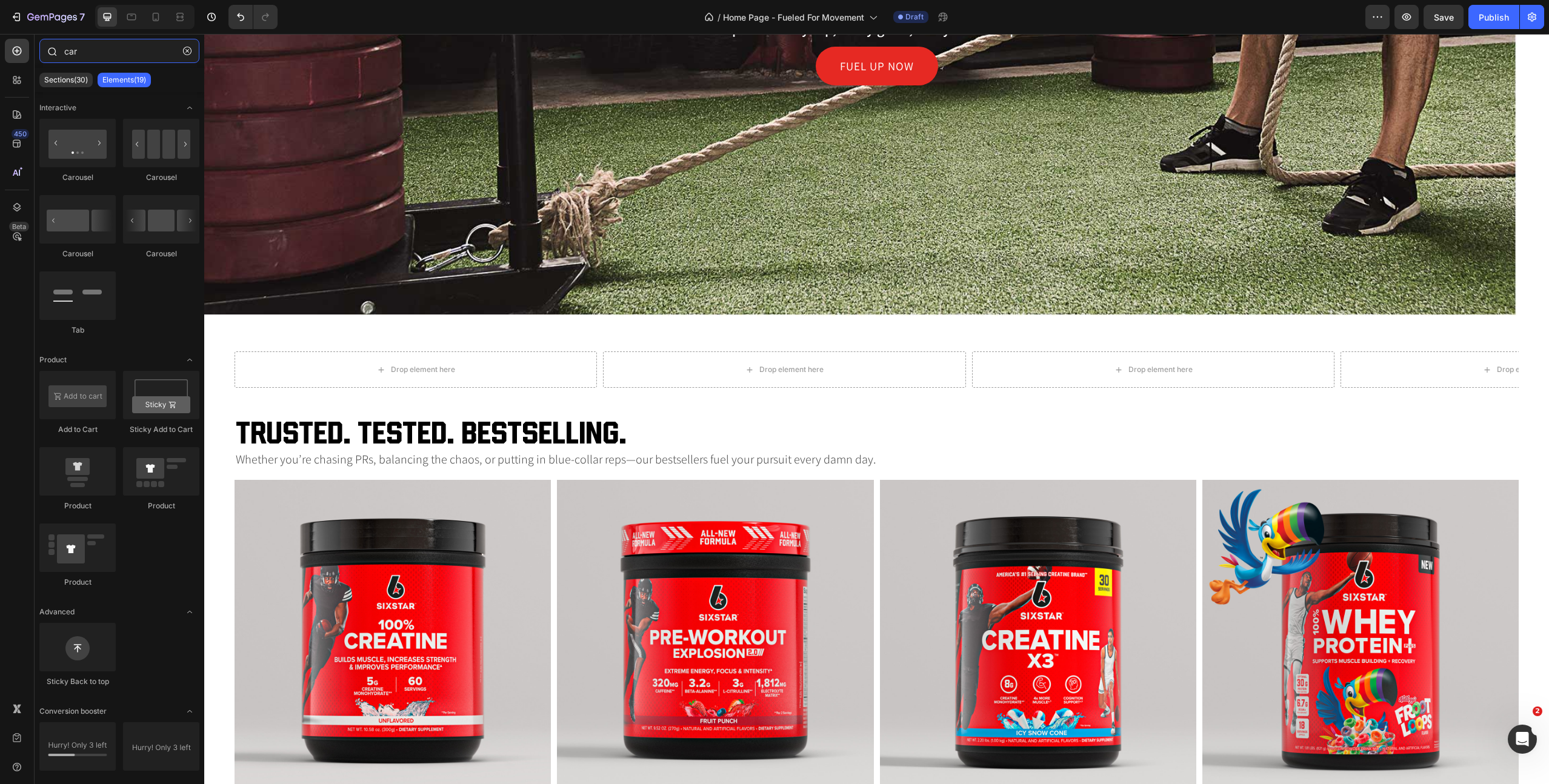
click at [75, 51] on input "car" at bounding box center [119, 51] width 160 height 24
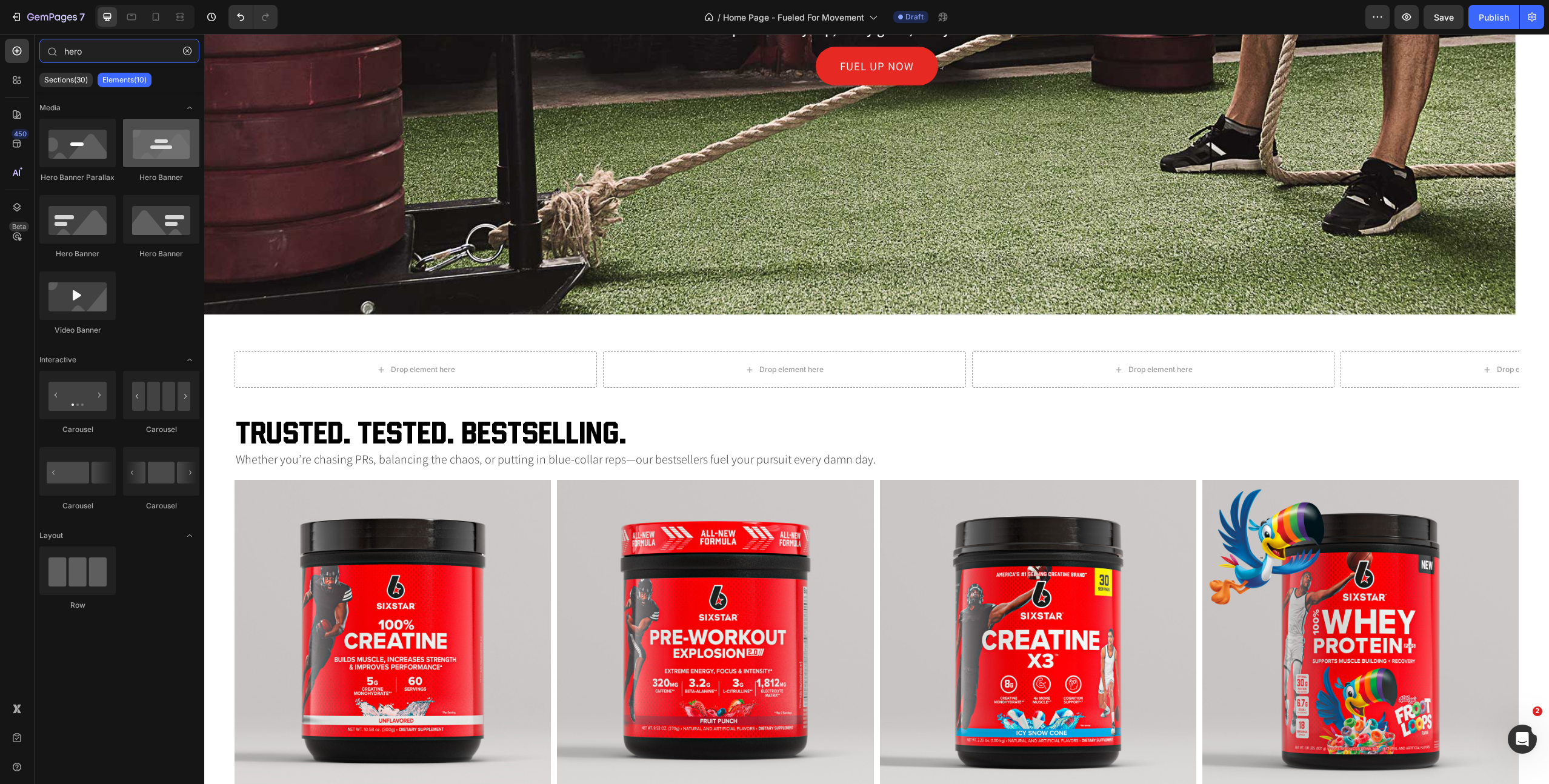
type input "hero"
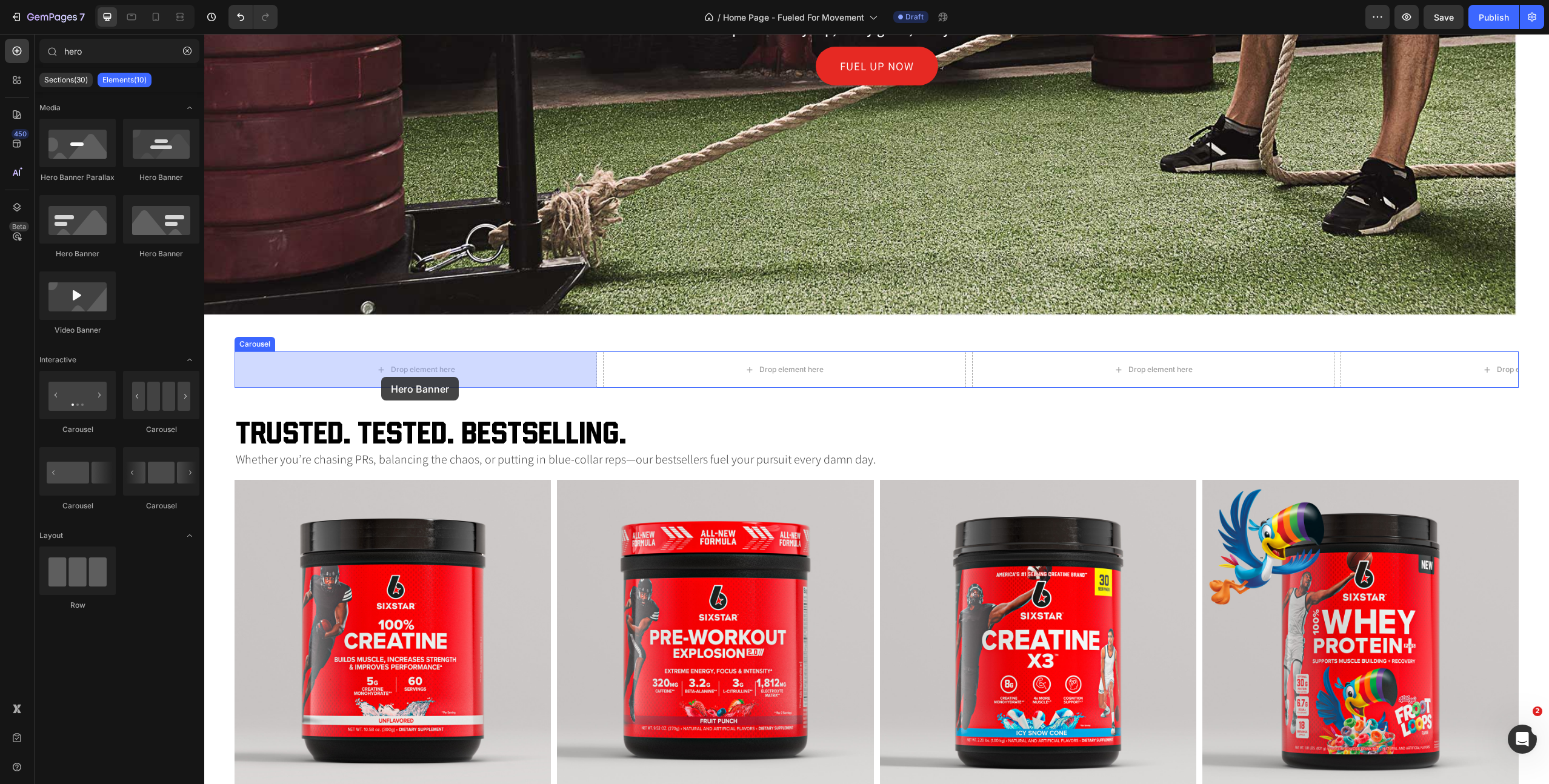
drag, startPoint x: 360, startPoint y: 182, endPoint x: 382, endPoint y: 377, distance: 196.2
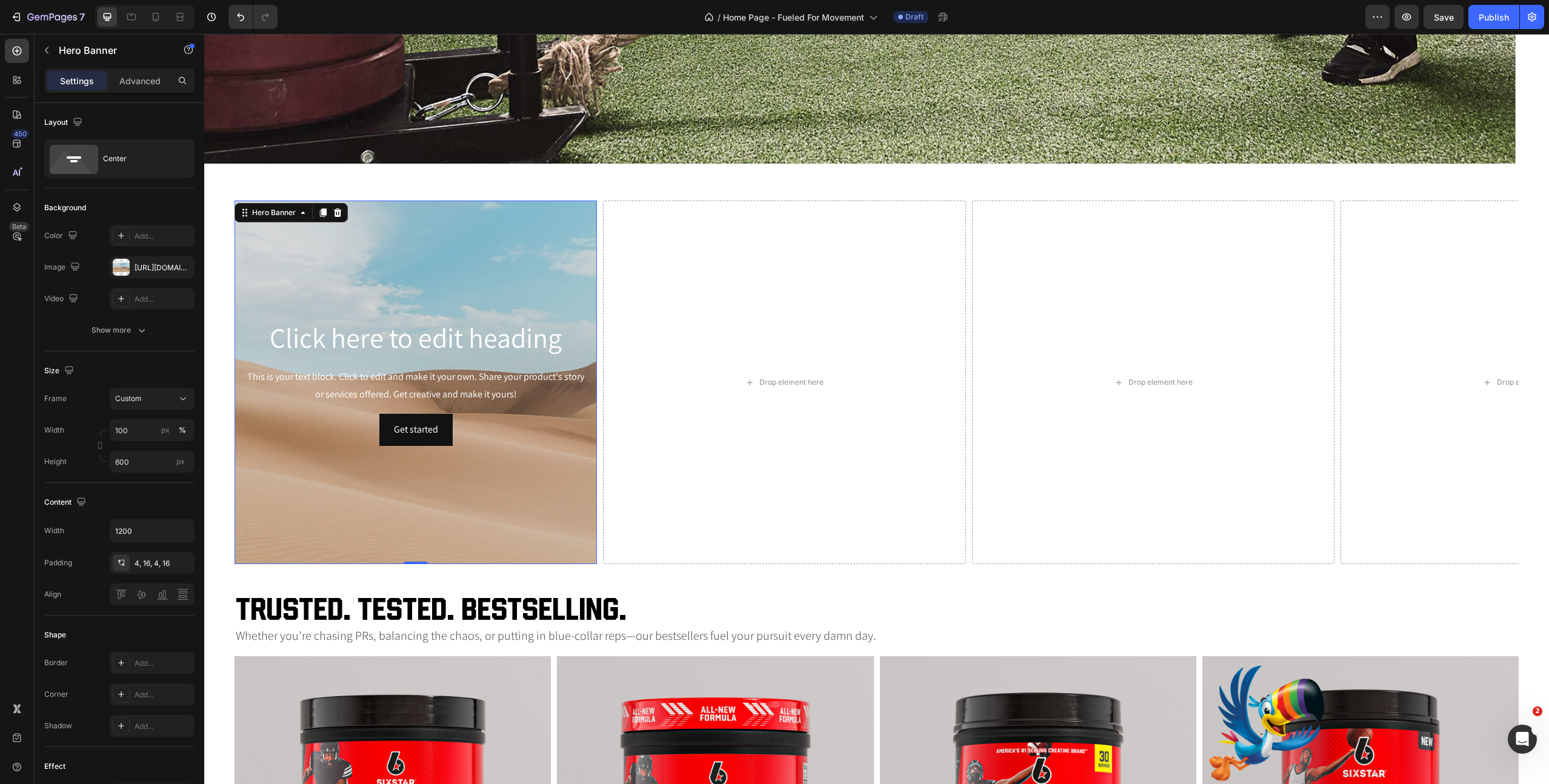
scroll to position [648, 0]
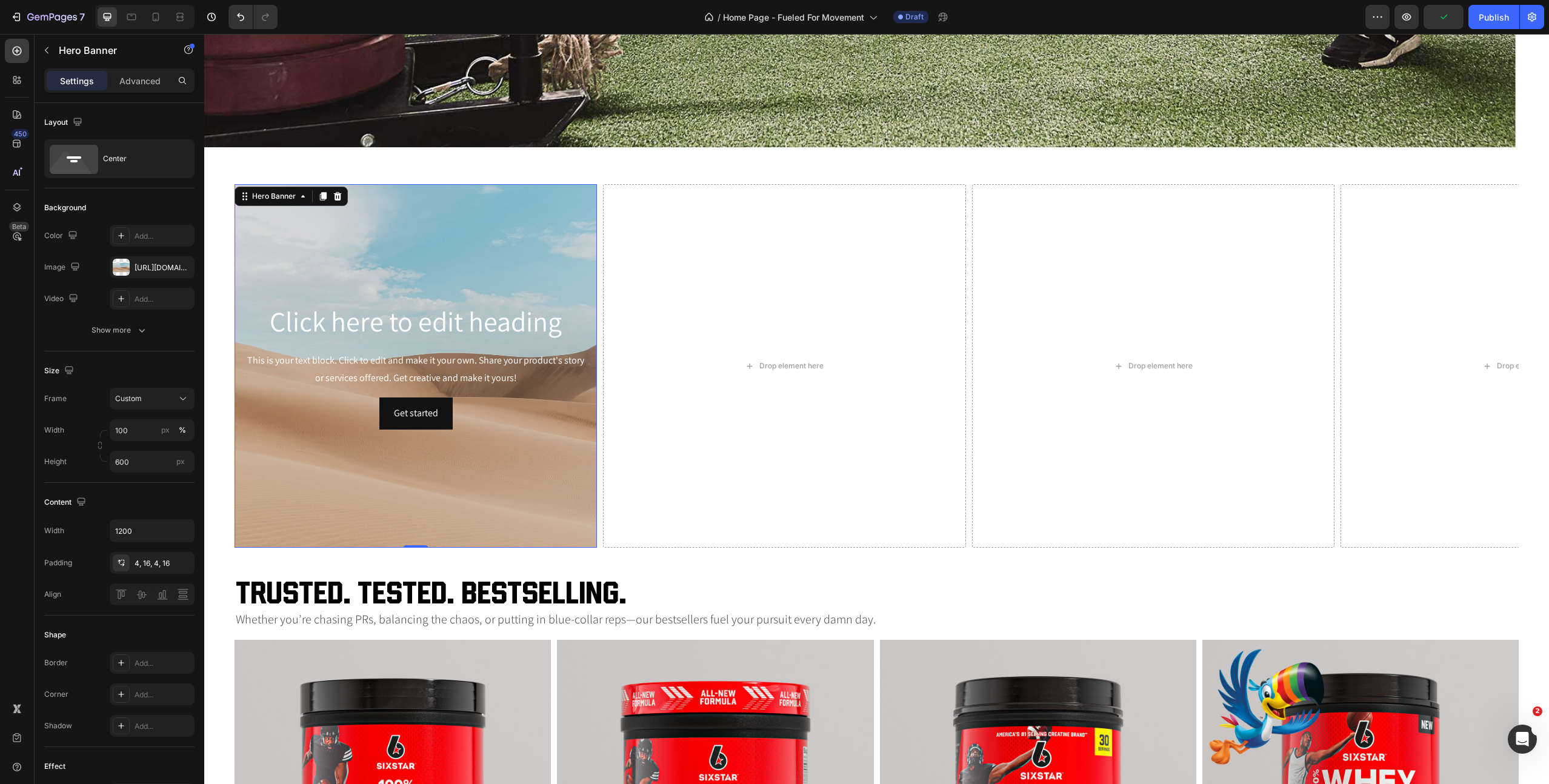
click at [345, 274] on div "Background Image" at bounding box center [416, 366] width 363 height 363
click at [127, 156] on div "Center" at bounding box center [140, 159] width 74 height 28
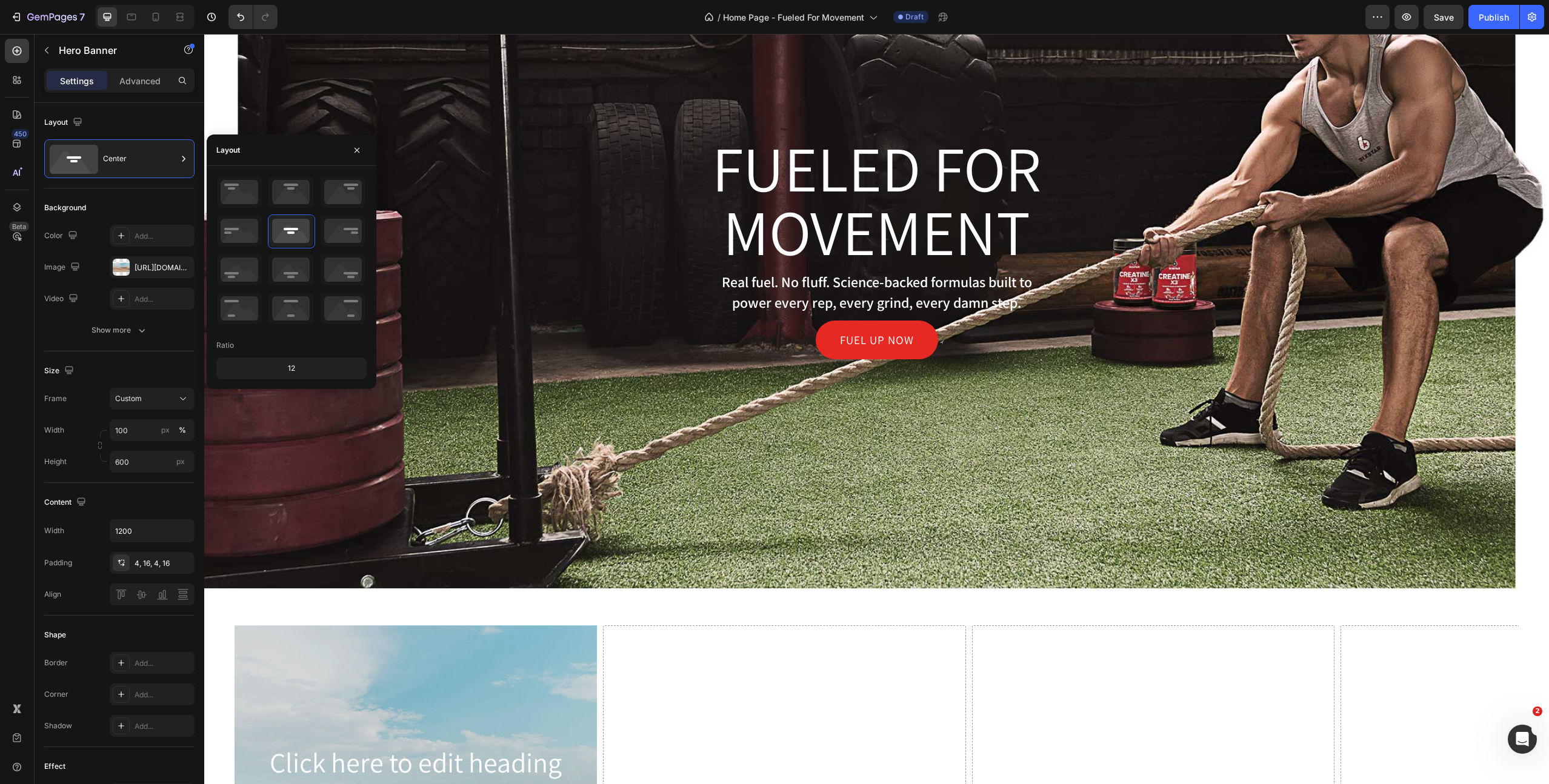
scroll to position [213, 0]
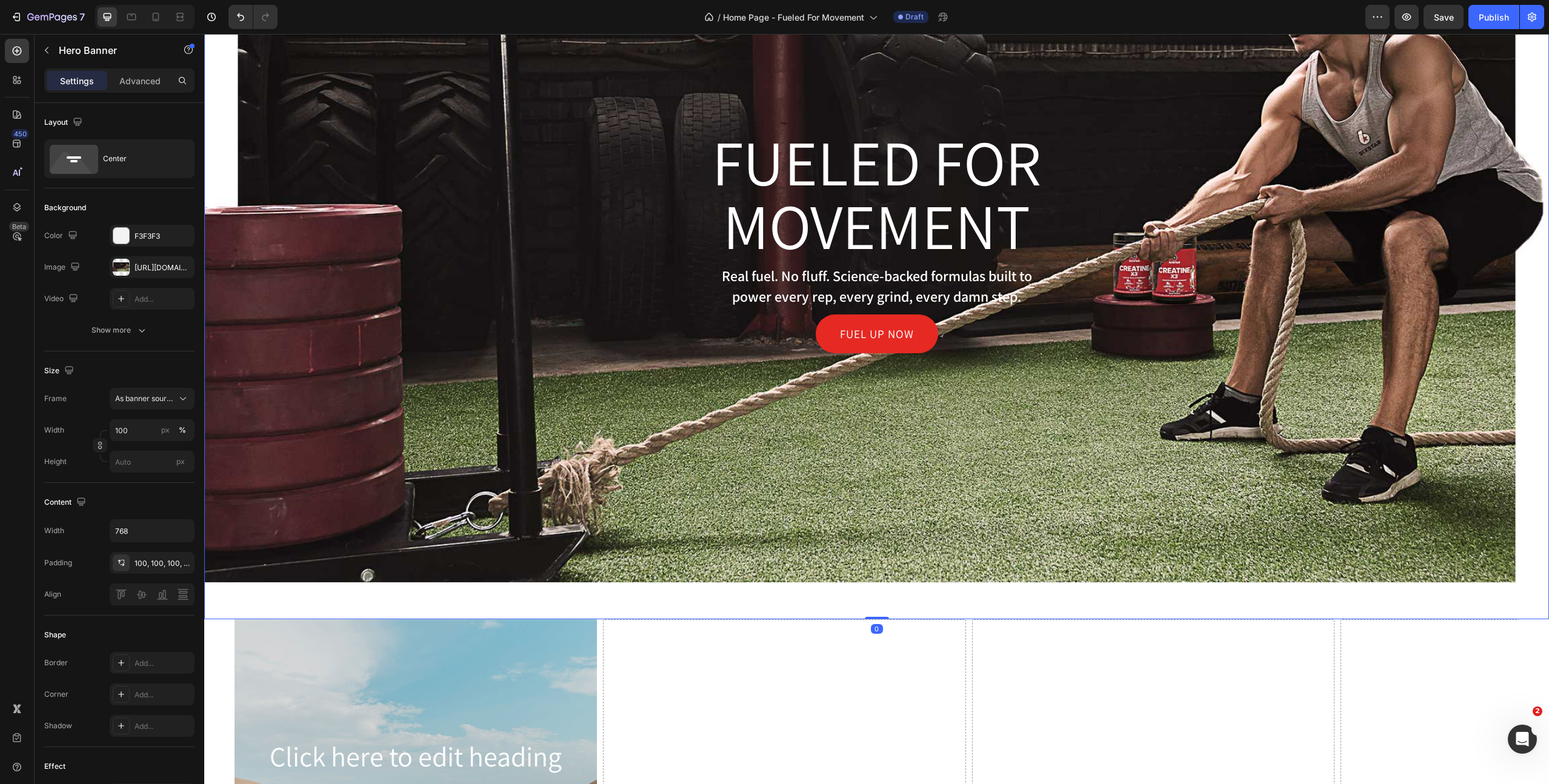
click at [586, 600] on div "Overlay" at bounding box center [877, 241] width 1345 height 756
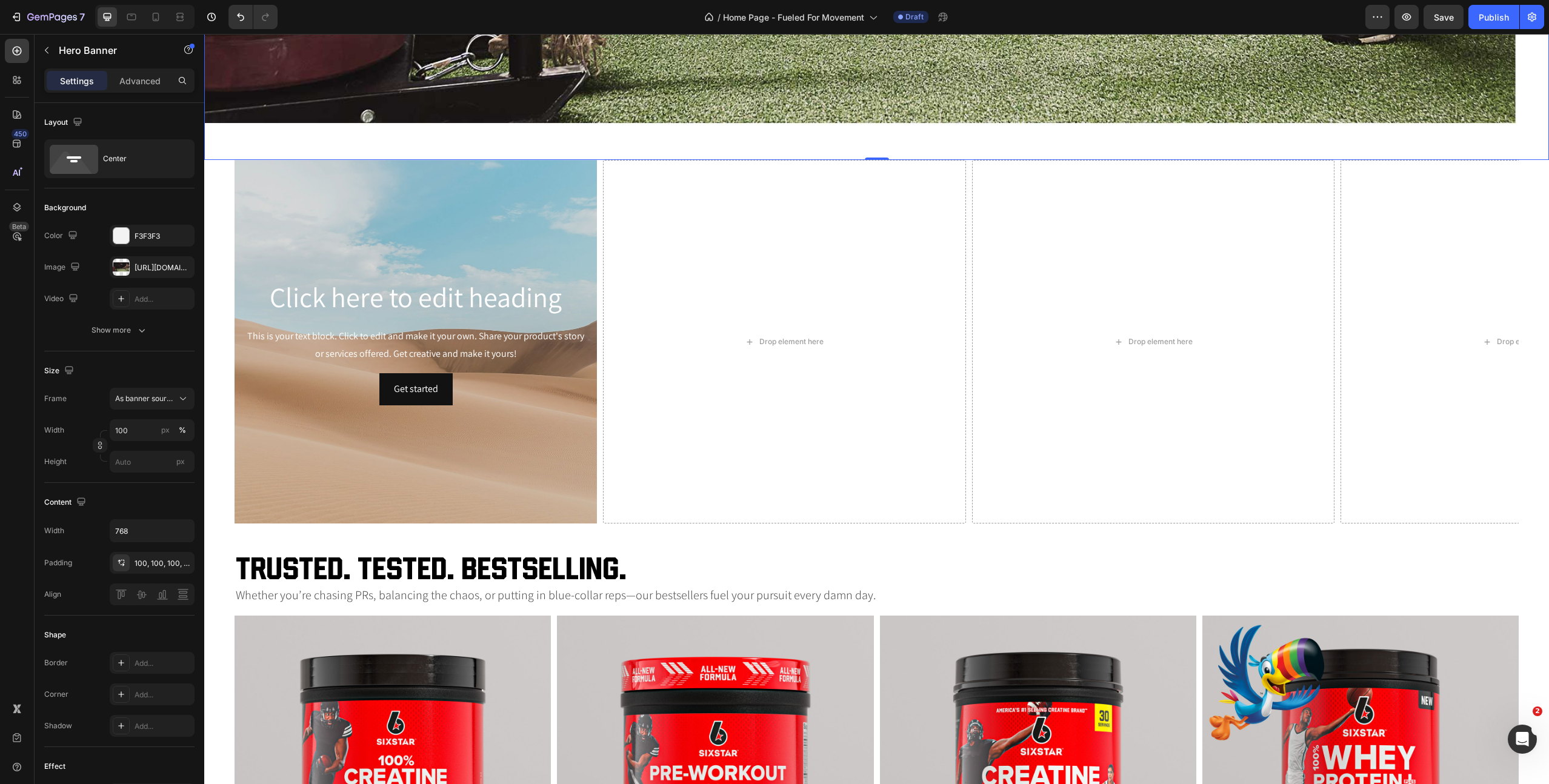
scroll to position [674, 0]
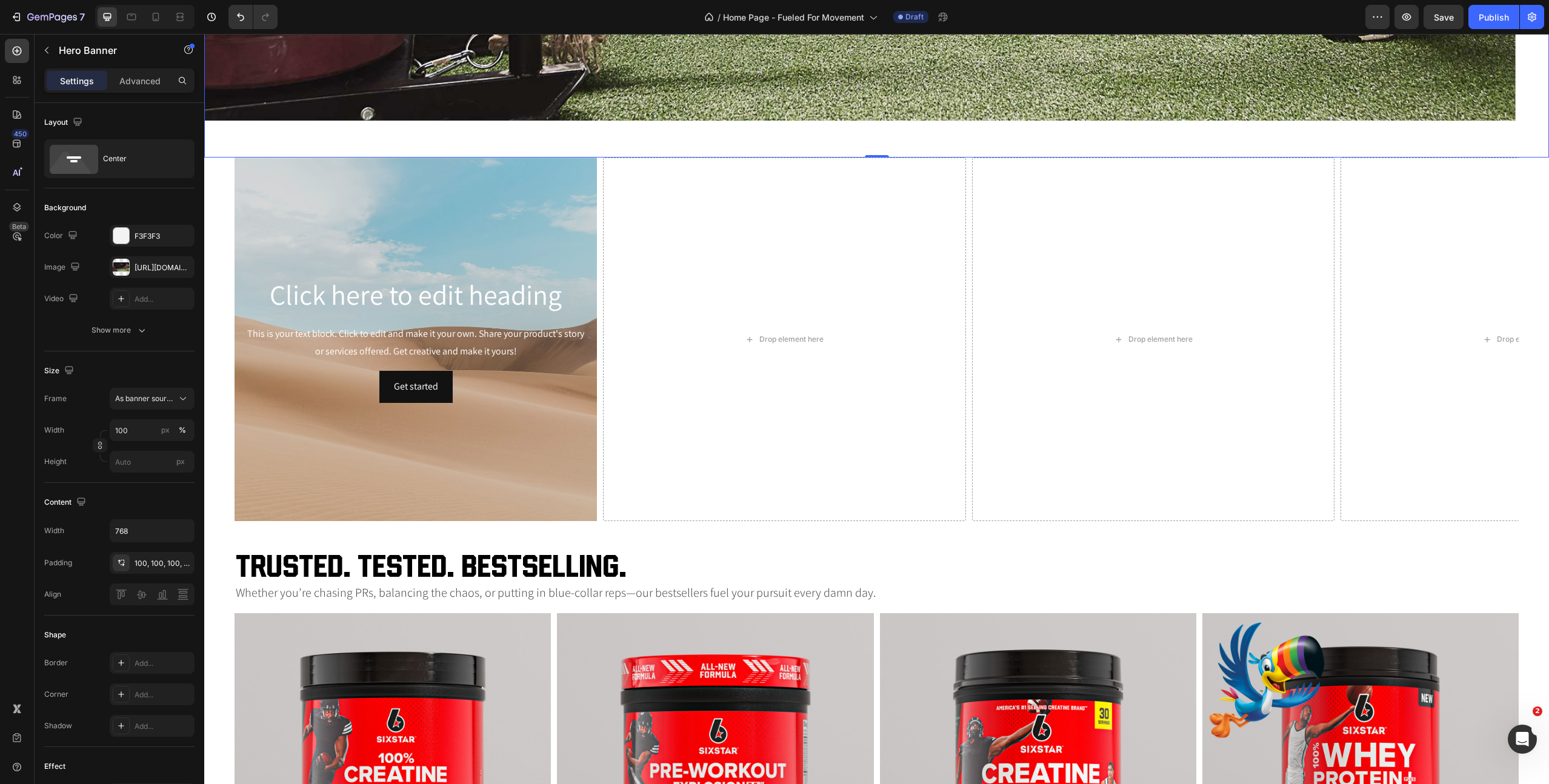
click at [369, 298] on h2 "Click here to edit heading" at bounding box center [416, 295] width 343 height 39
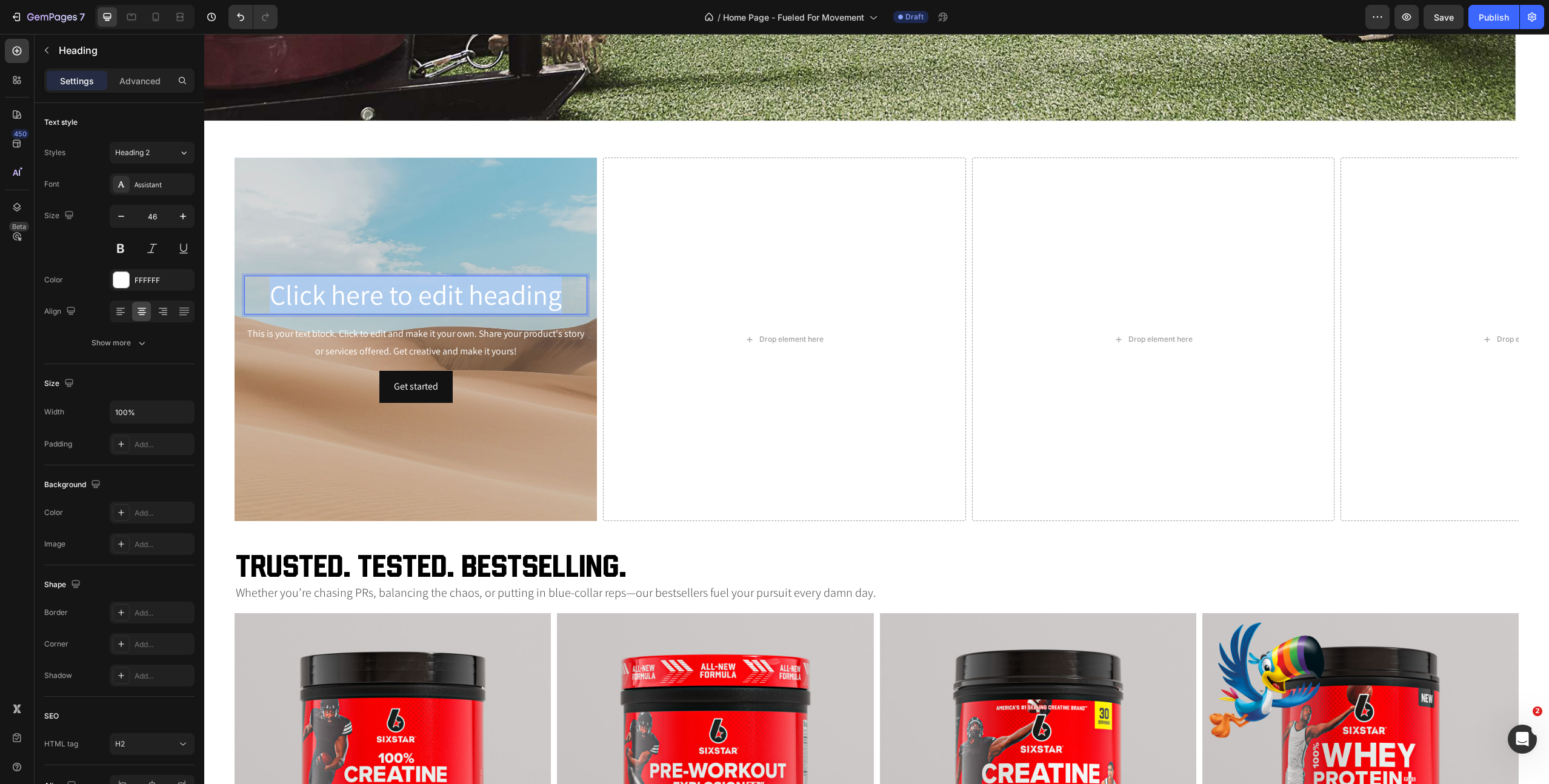
click at [369, 298] on p "Click here to edit heading" at bounding box center [416, 295] width 341 height 36
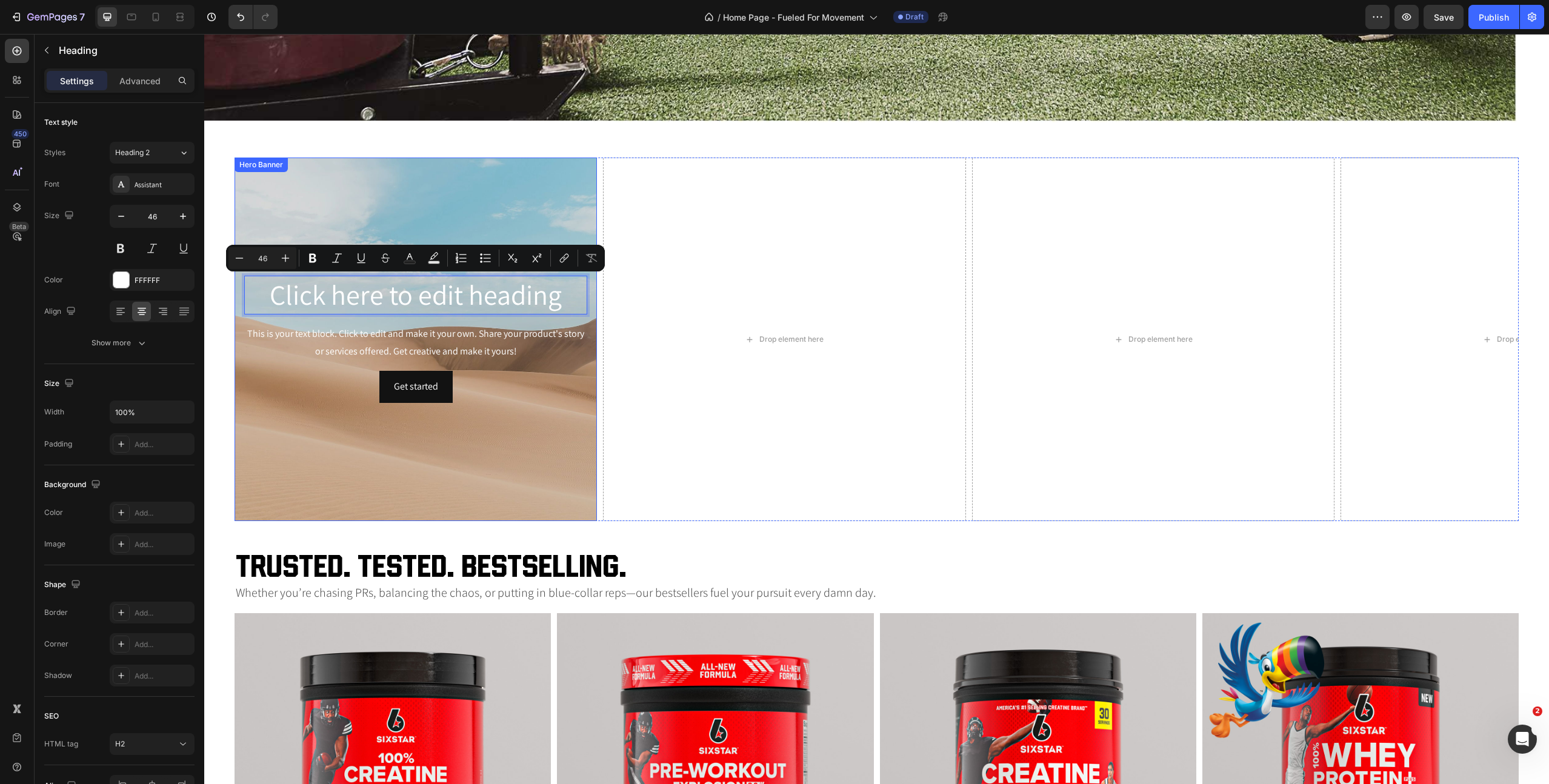
scroll to position [675, 0]
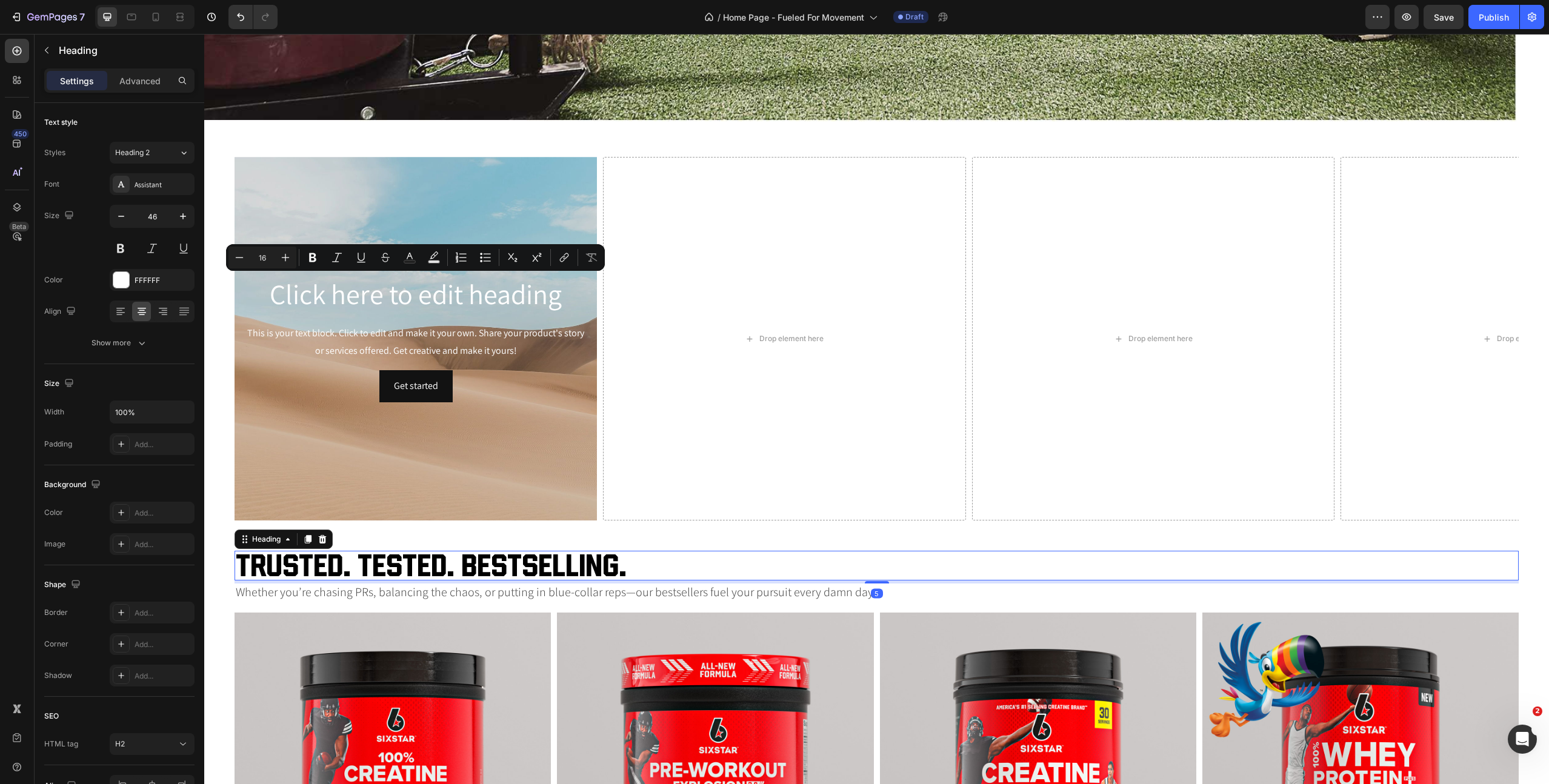
click at [501, 568] on h2 "Trusted. Tested. Bestselling." at bounding box center [877, 565] width 1285 height 29
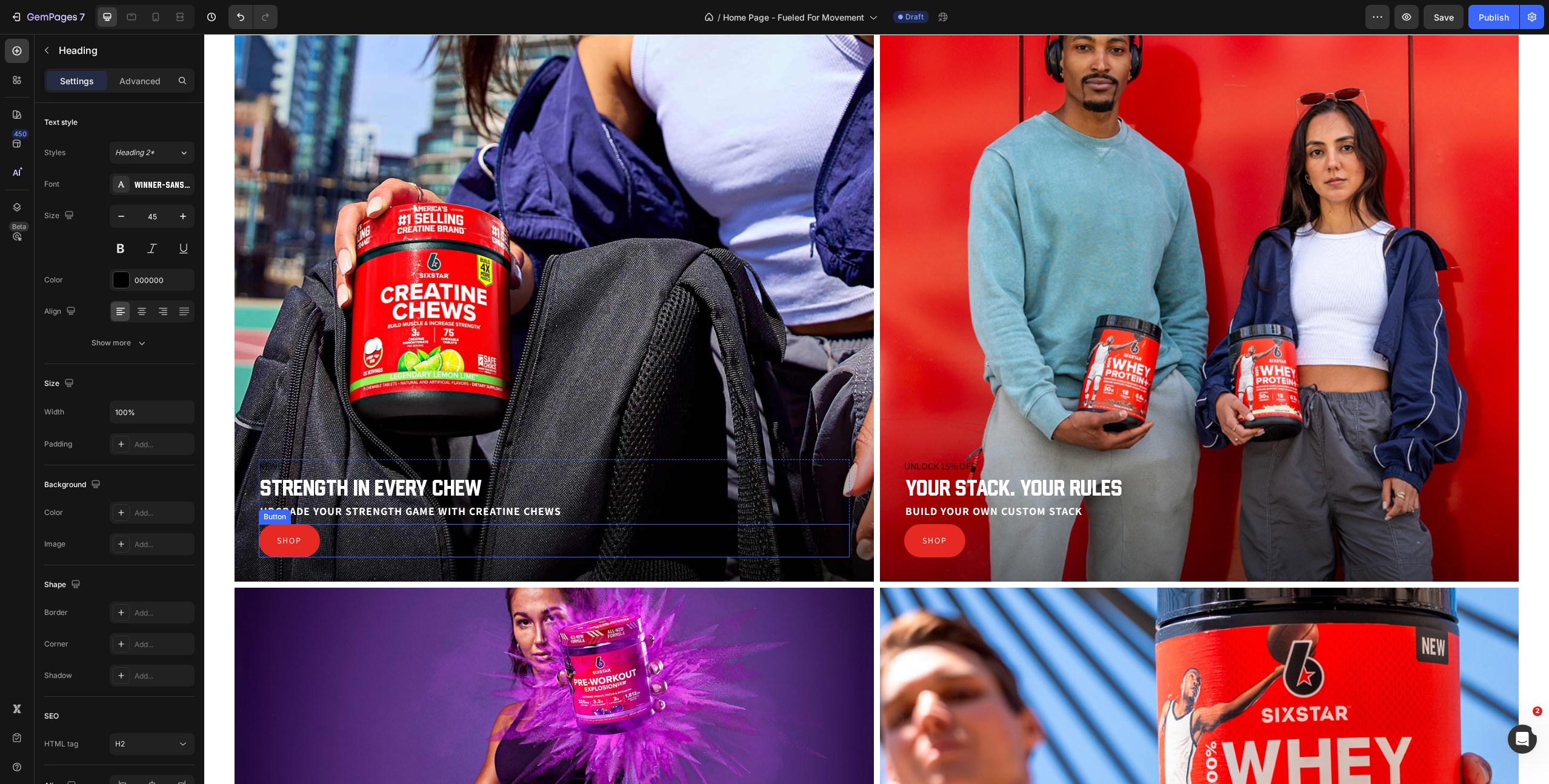
scroll to position [2375, 0]
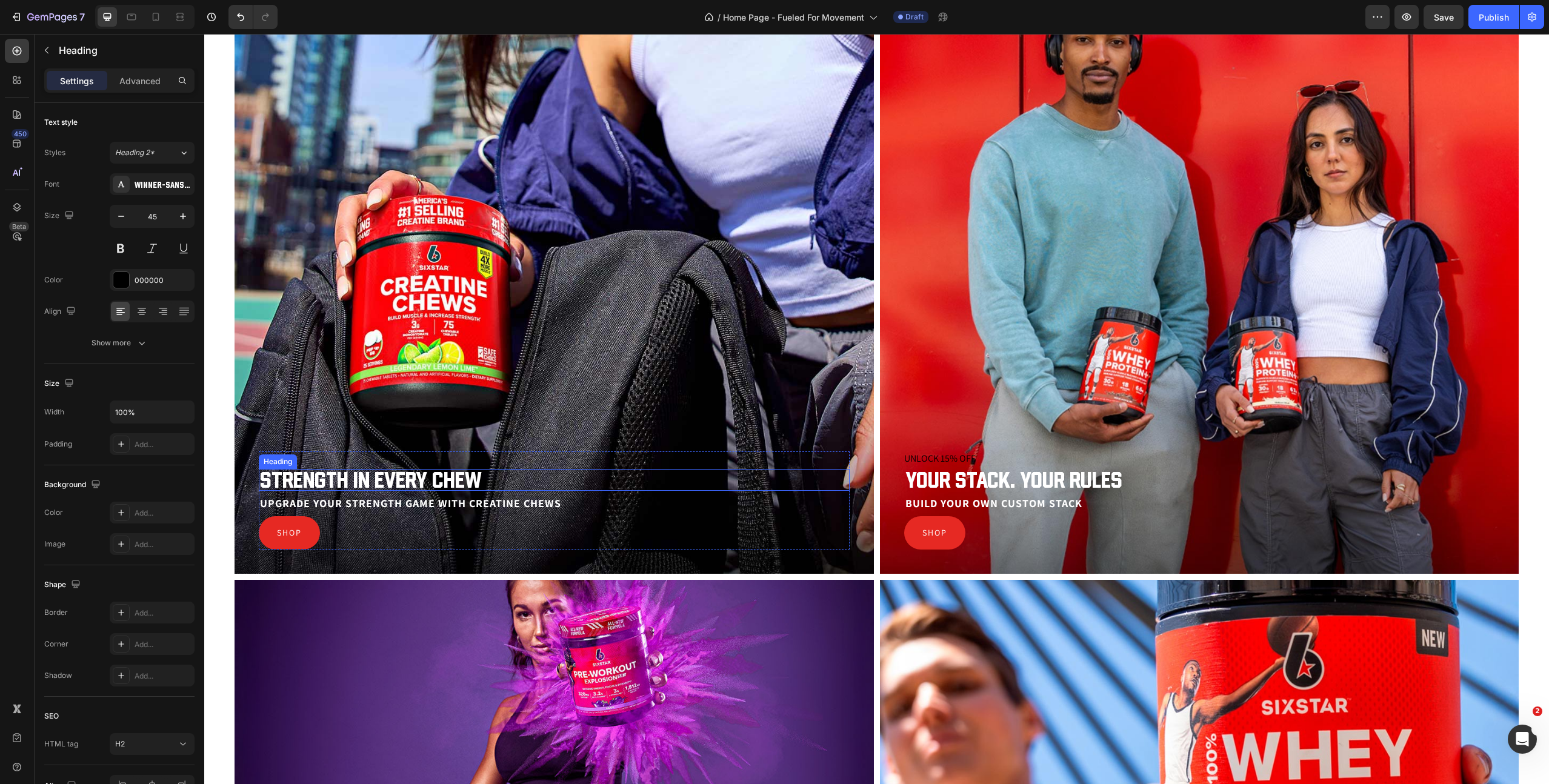
click at [385, 476] on h2 "Strength in every chew" at bounding box center [555, 480] width 591 height 22
click at [335, 461] on icon at bounding box center [332, 457] width 7 height 8
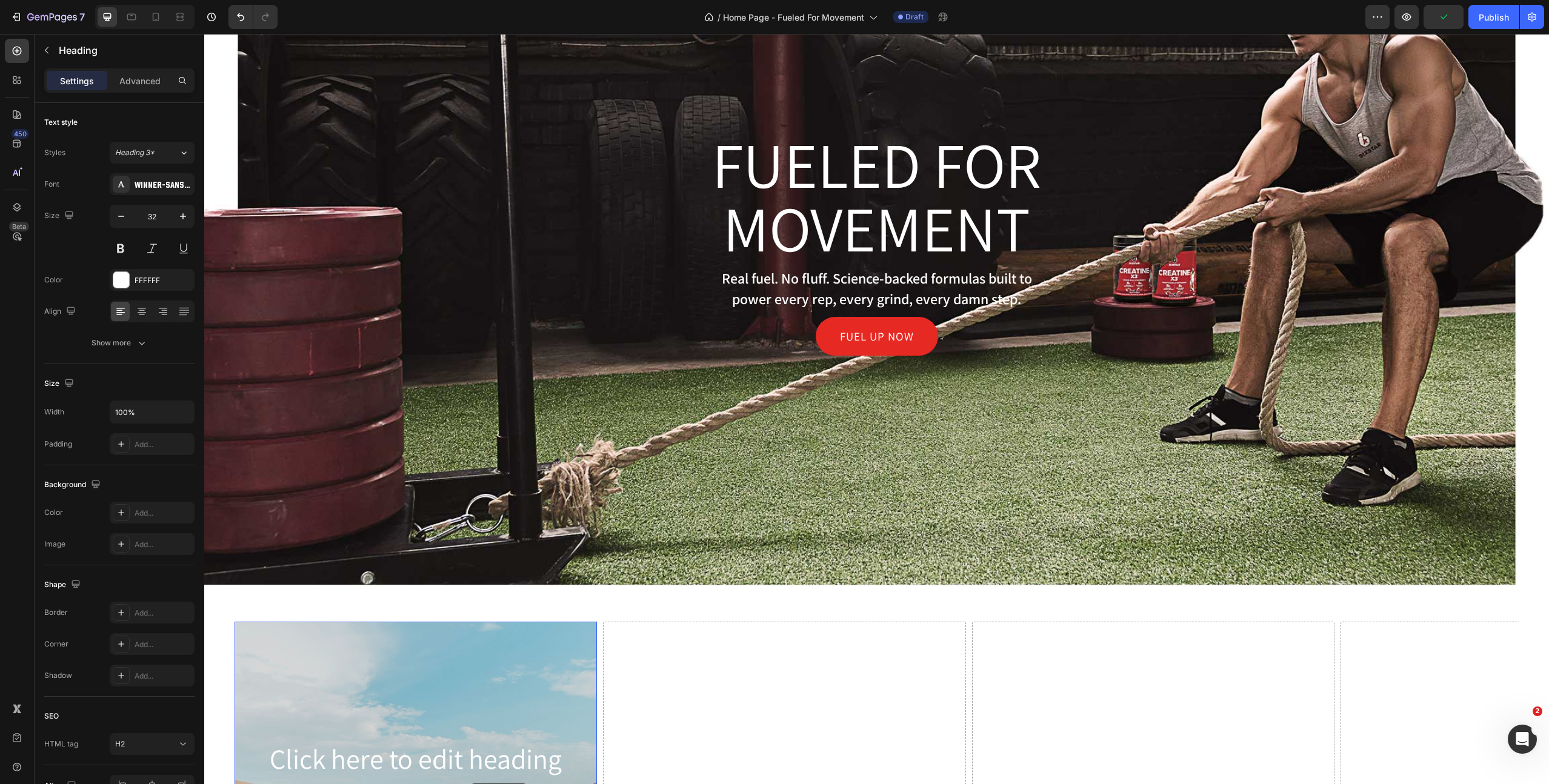
scroll to position [354, 0]
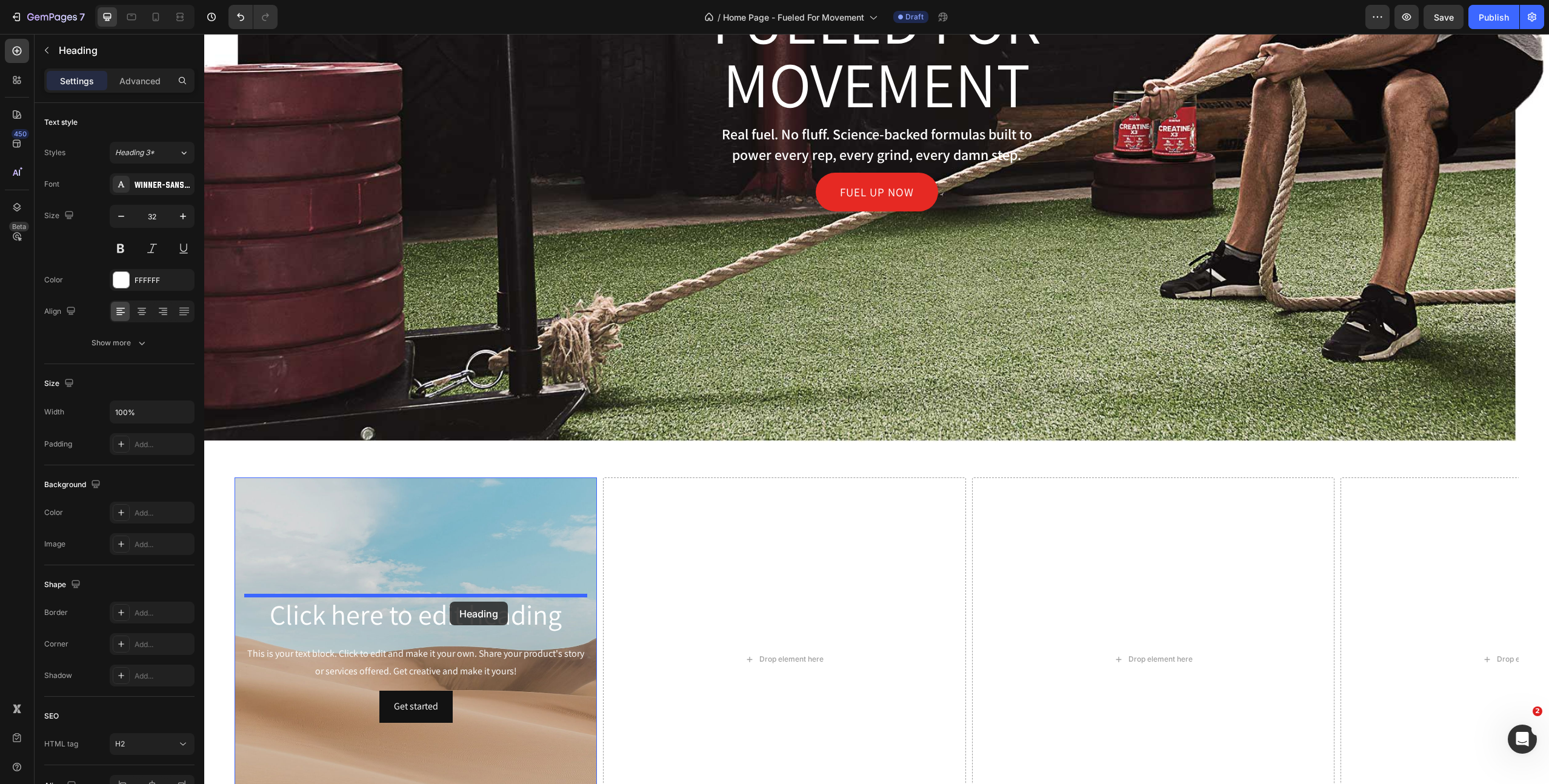
drag, startPoint x: 269, startPoint y: 488, endPoint x: 450, endPoint y: 602, distance: 213.9
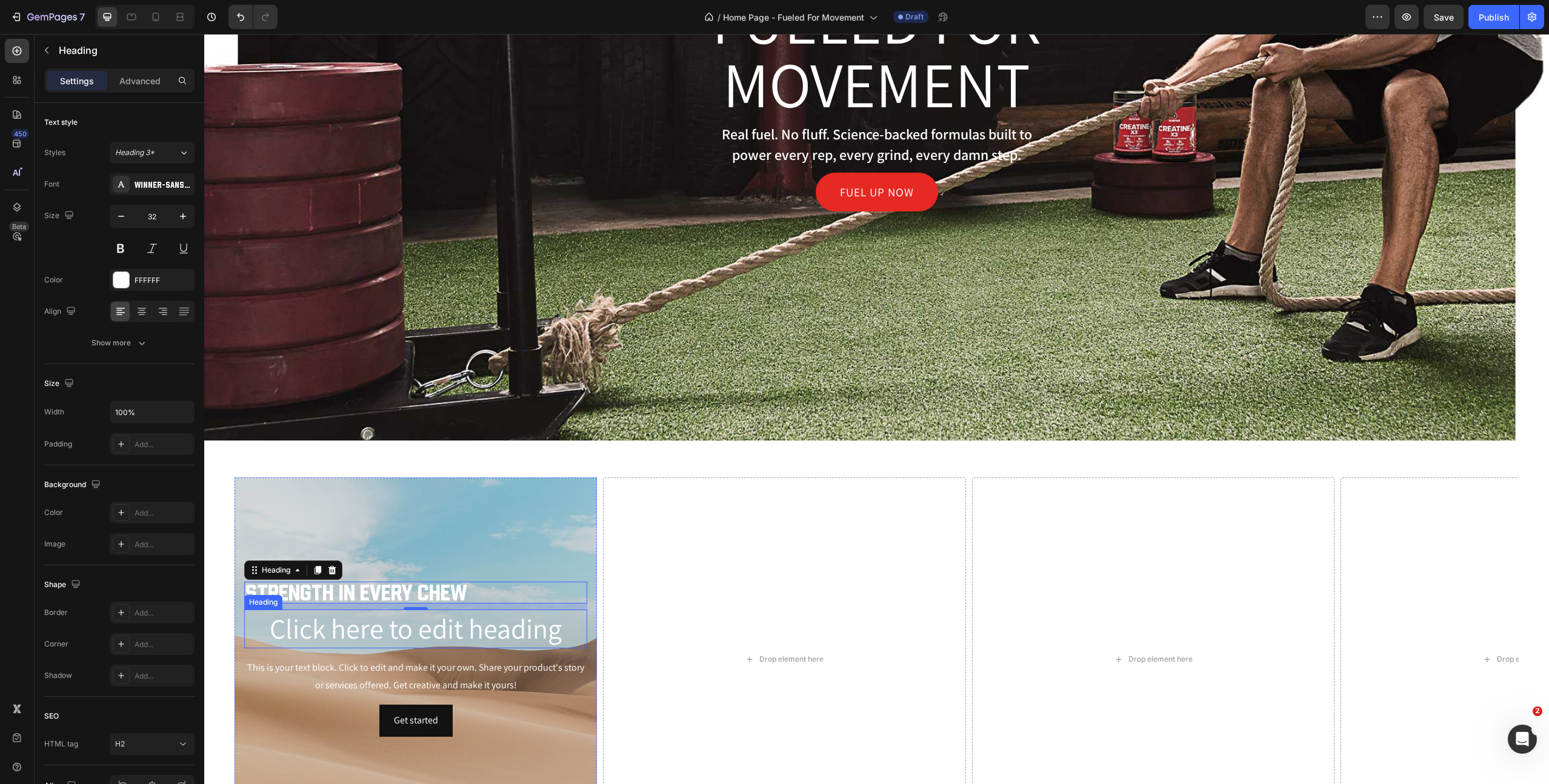
click at [392, 638] on h2 "Click here to edit heading" at bounding box center [416, 628] width 343 height 39
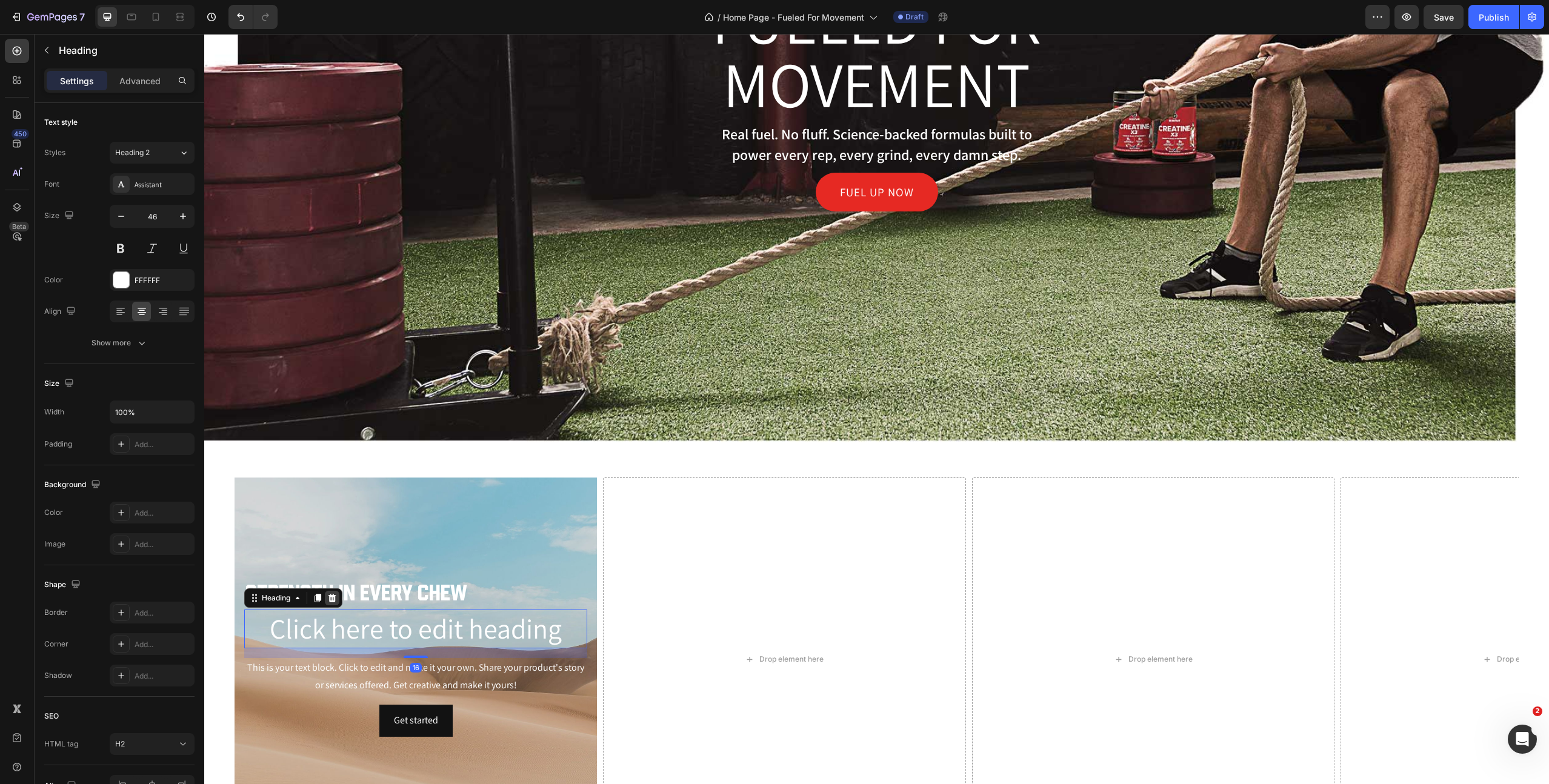
click at [336, 597] on icon at bounding box center [332, 597] width 10 height 10
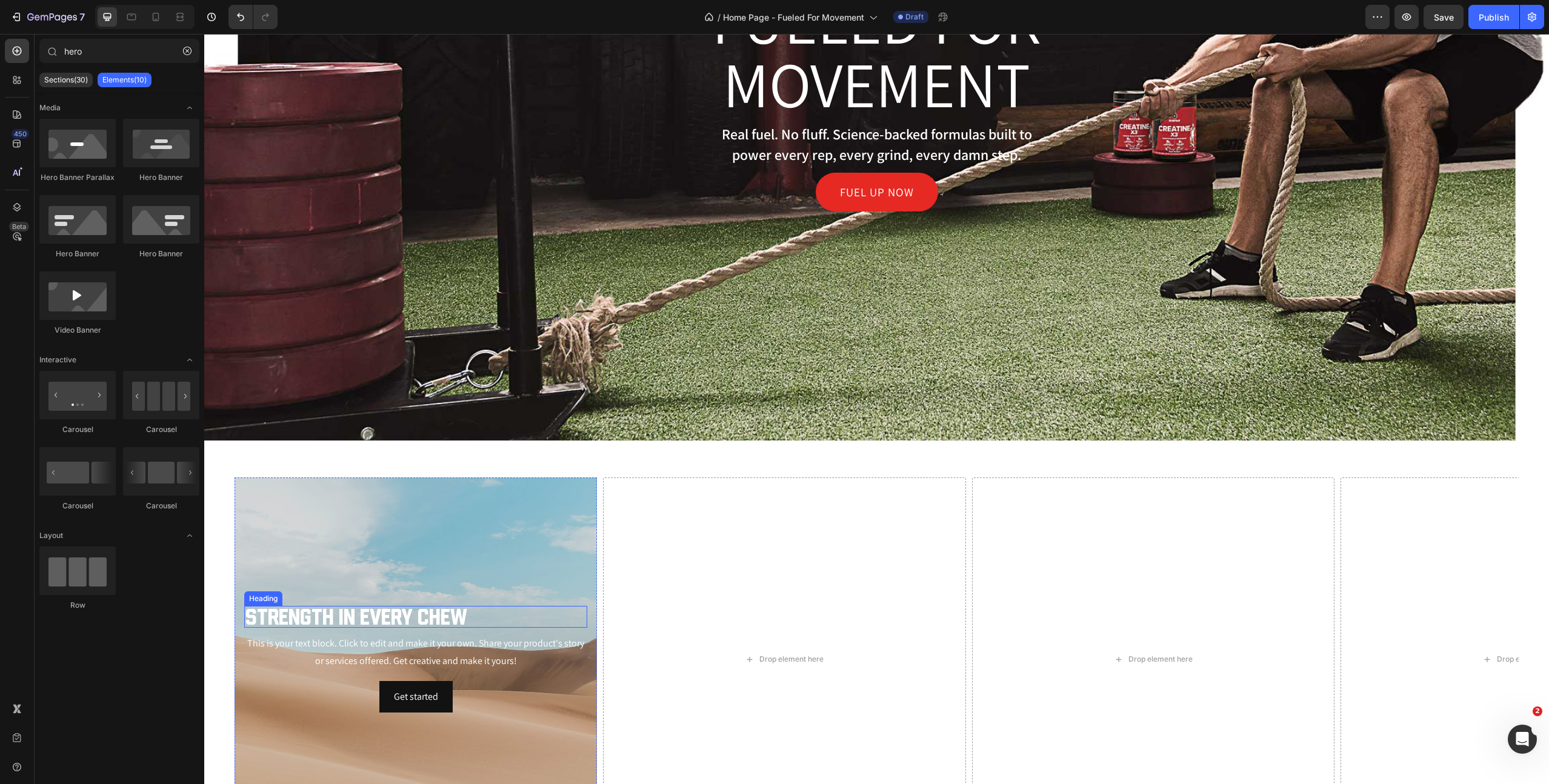
click at [360, 617] on h2 "Strength in every chew" at bounding box center [416, 616] width 343 height 22
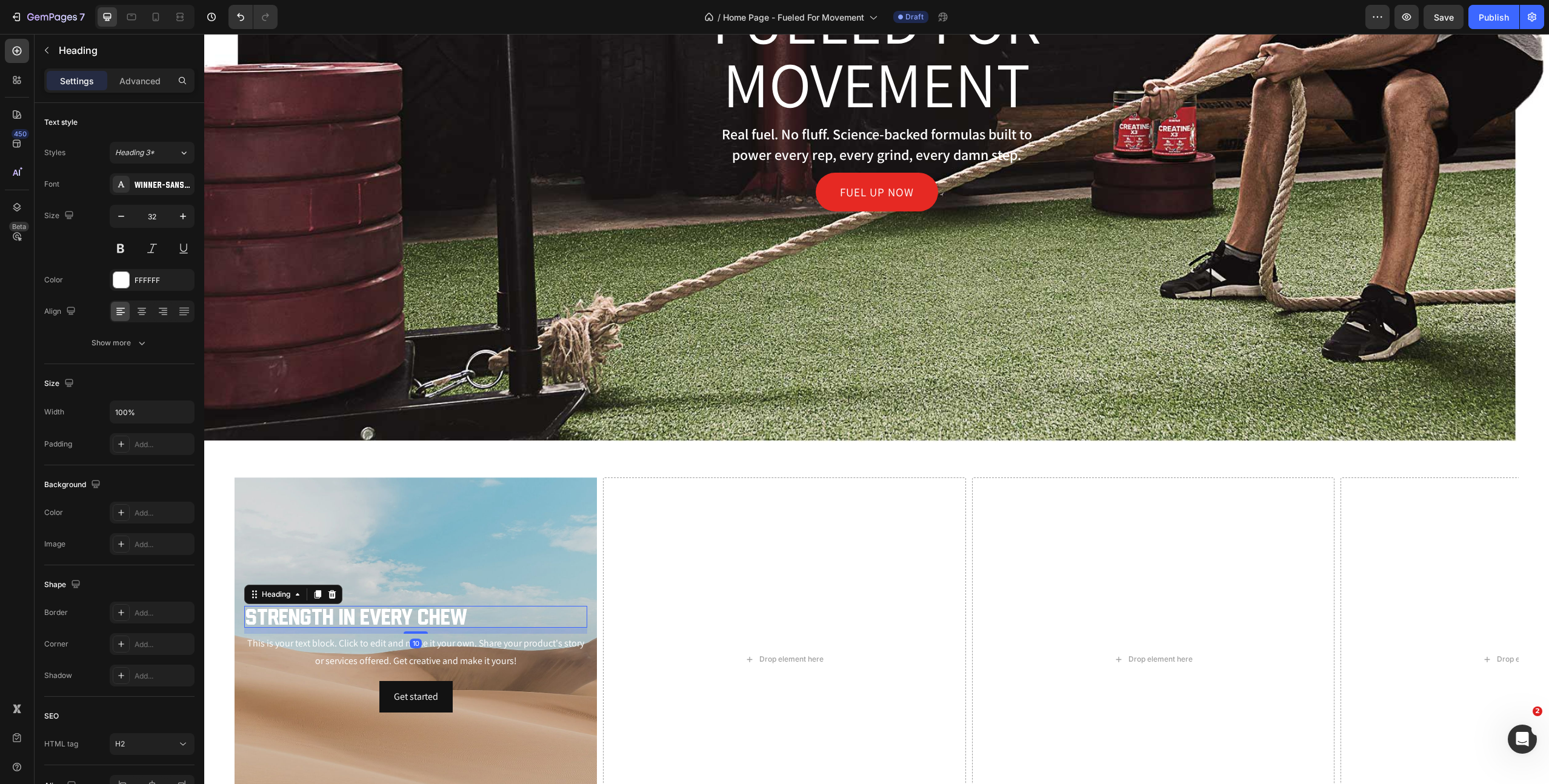
click at [360, 617] on h2 "Strength in every chew" at bounding box center [416, 616] width 343 height 22
click at [360, 617] on p "Strength in every chew" at bounding box center [416, 617] width 341 height 20
click at [429, 653] on div "This is your text block. Click to edit and make it your own. Share your product…" at bounding box center [416, 653] width 343 height 38
click at [429, 653] on p "This is your text block. Click to edit and make it your own. Share your product…" at bounding box center [416, 653] width 341 height 35
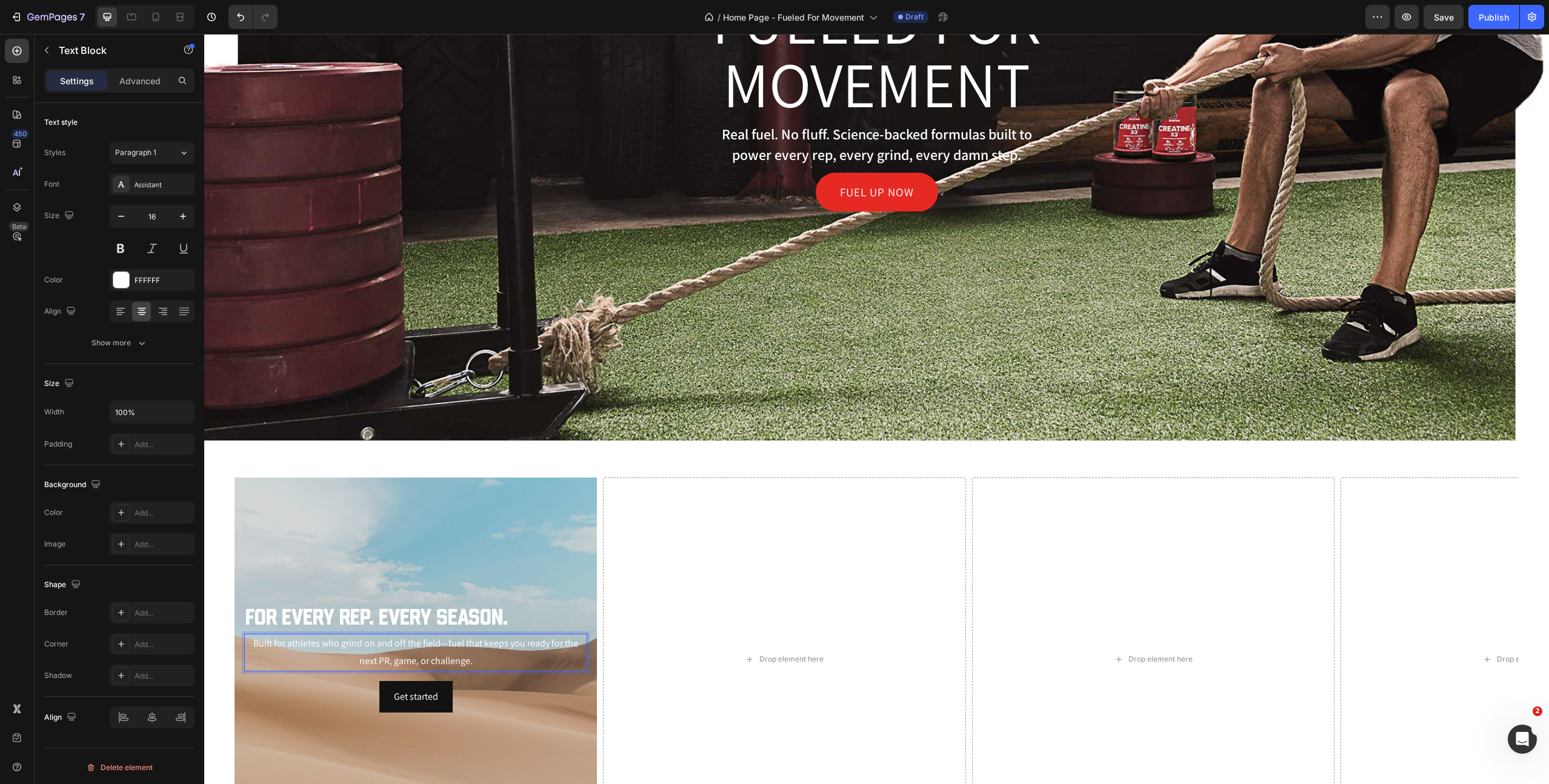
click at [431, 654] on p "Built for athletes who grind on and off the field—fuel that keeps you ready for…" at bounding box center [416, 653] width 341 height 35
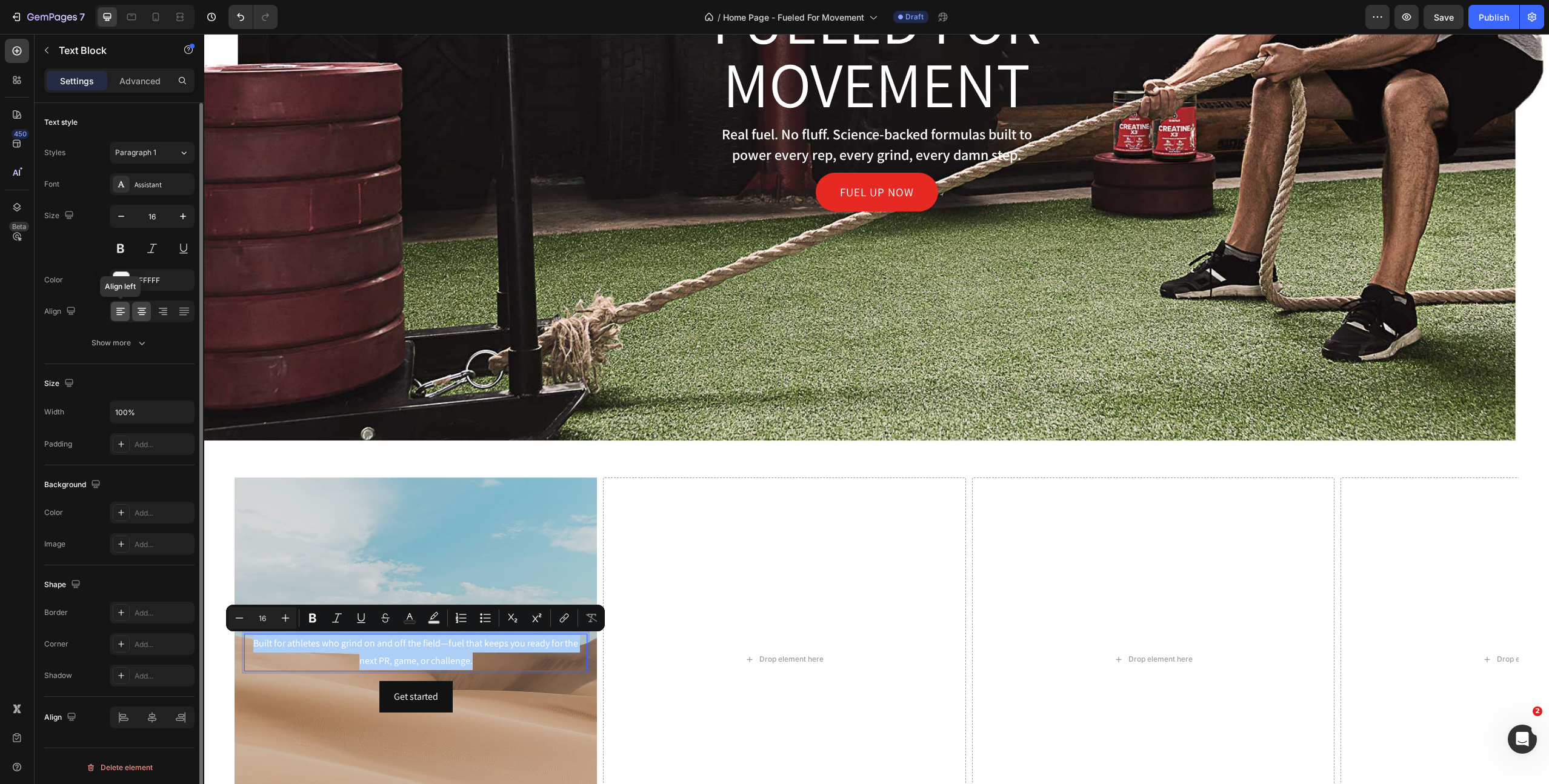
click at [120, 319] on div at bounding box center [120, 311] width 19 height 20
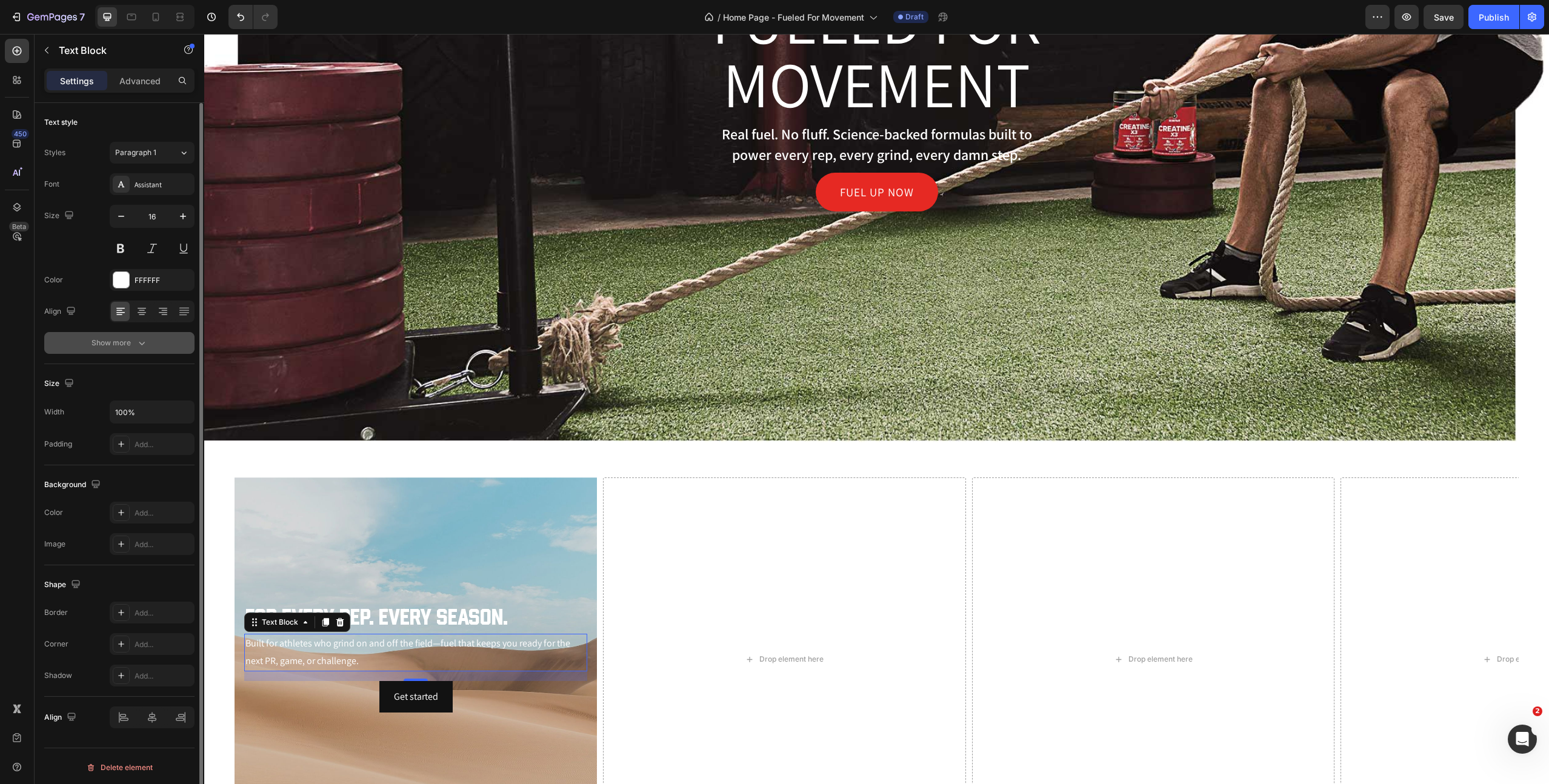
click at [146, 341] on icon "button" at bounding box center [142, 343] width 12 height 12
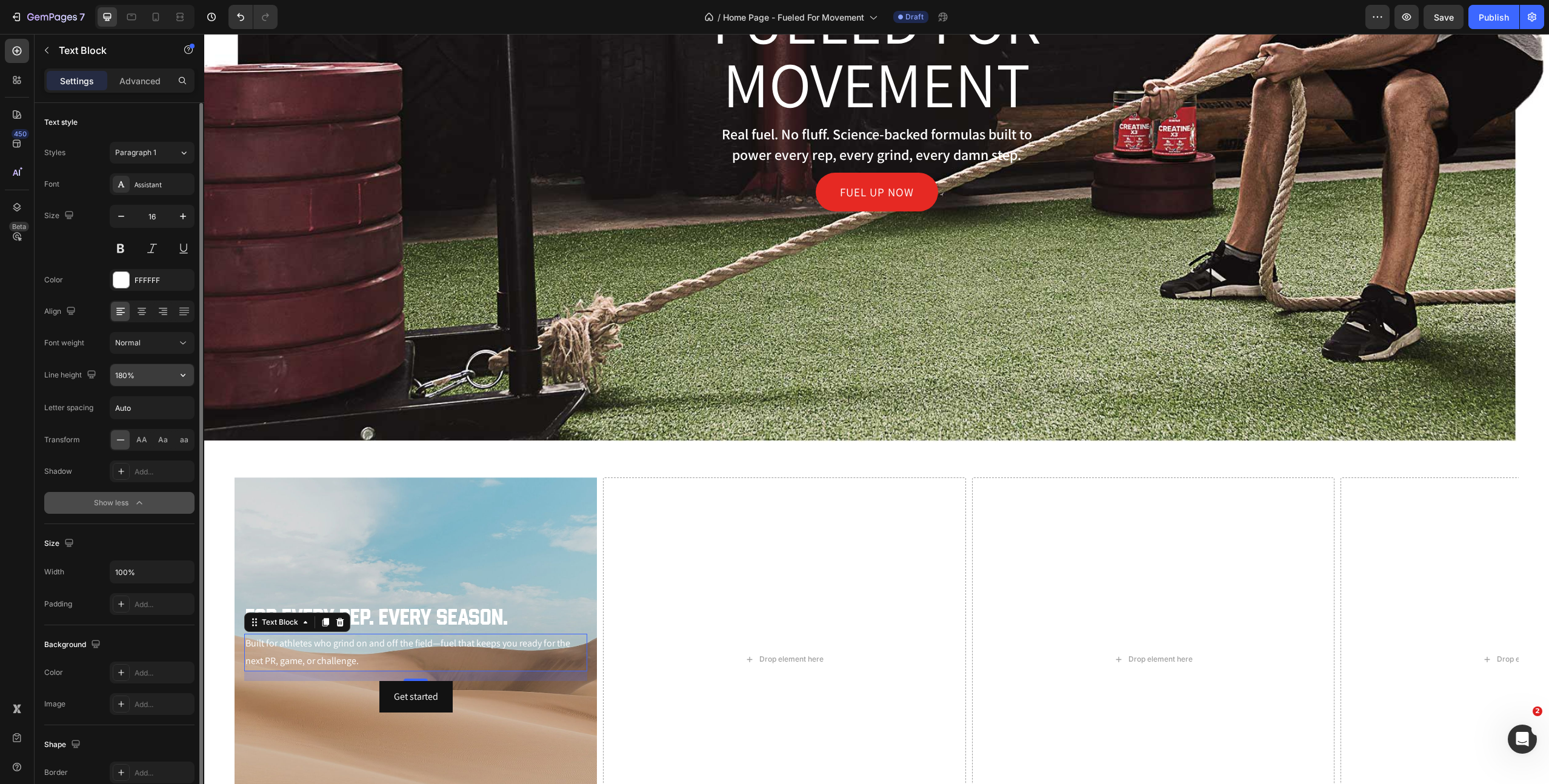
click at [149, 380] on input "180%" at bounding box center [152, 375] width 84 height 22
type input "140%"
click at [142, 344] on div "Normal" at bounding box center [146, 343] width 62 height 11
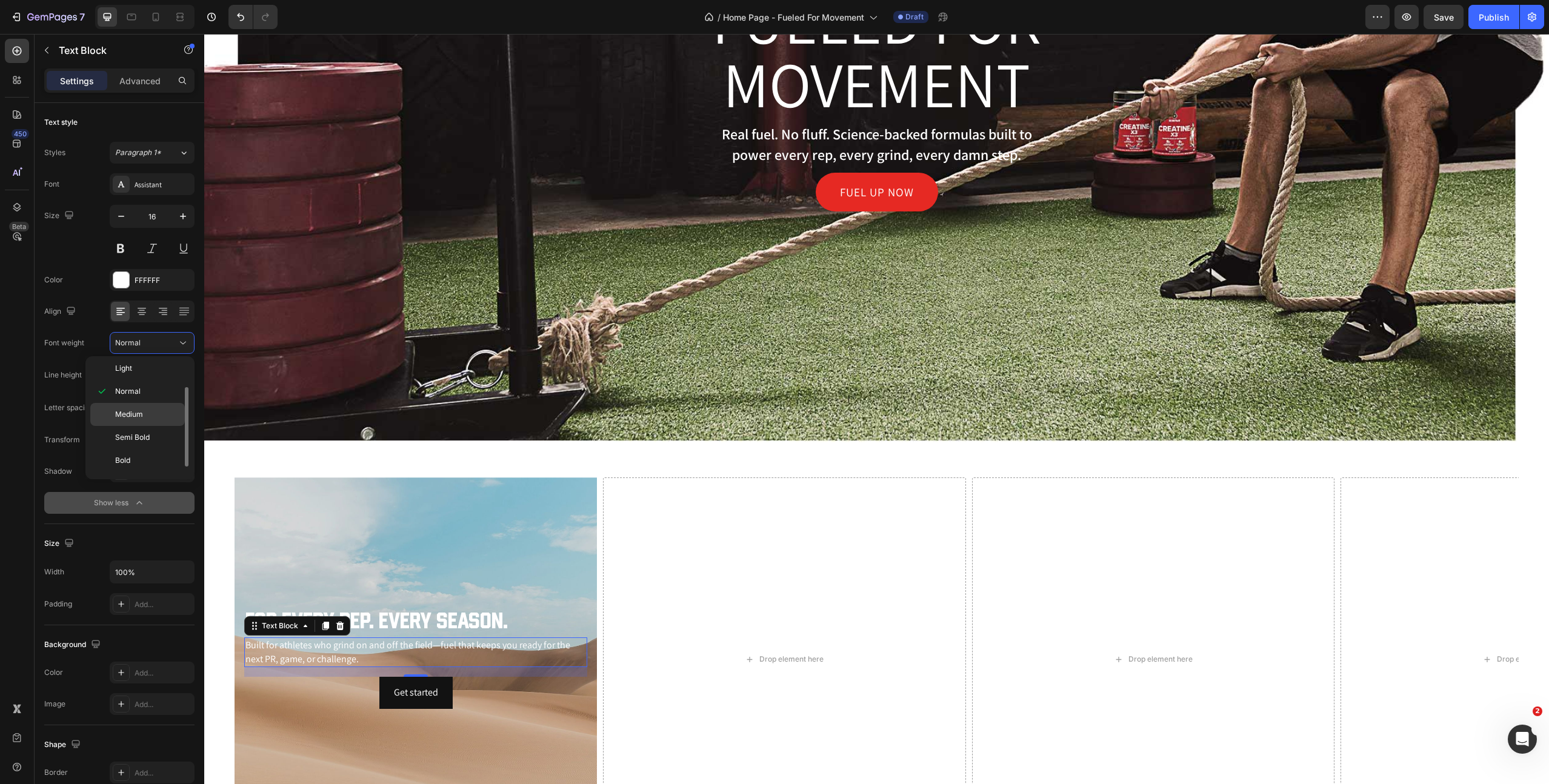
scroll to position [32, 0]
click at [134, 458] on p "Bold" at bounding box center [147, 455] width 64 height 11
click at [141, 338] on div "Bold" at bounding box center [146, 343] width 62 height 11
click at [125, 428] on span "Semi Bold" at bounding box center [132, 432] width 35 height 11
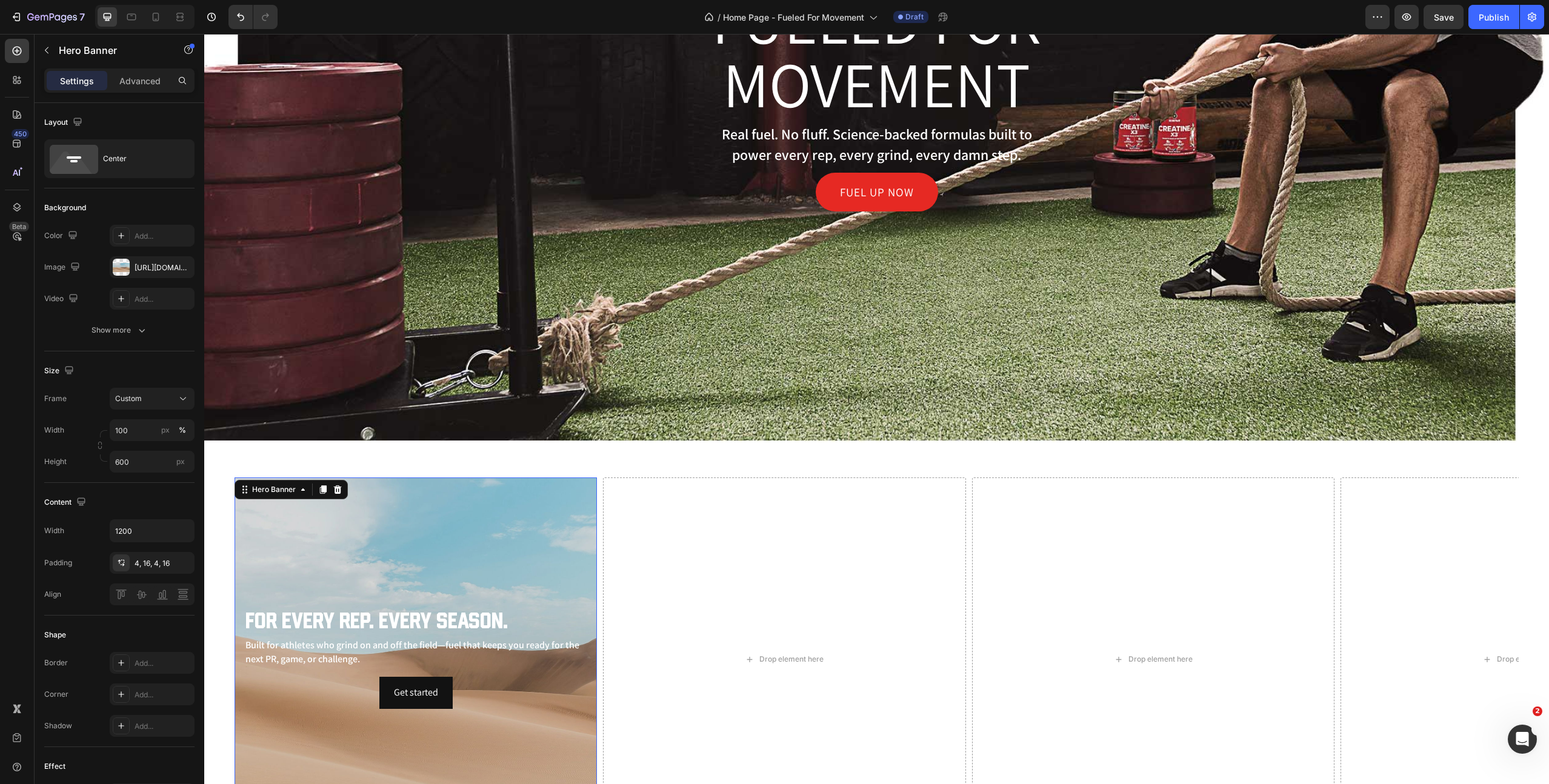
click at [305, 752] on div "Background Image" at bounding box center [416, 659] width 363 height 363
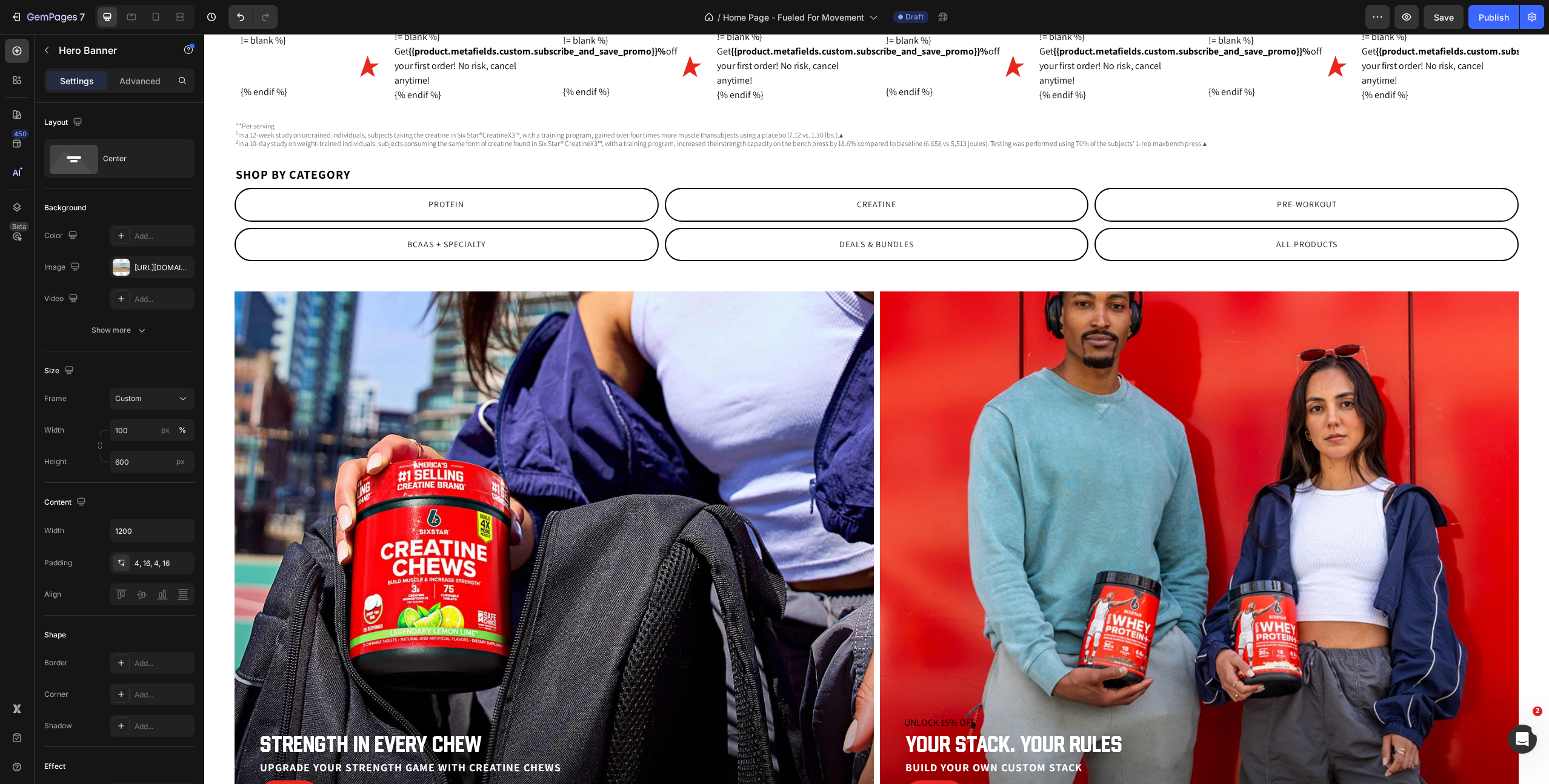
scroll to position [2392, 0]
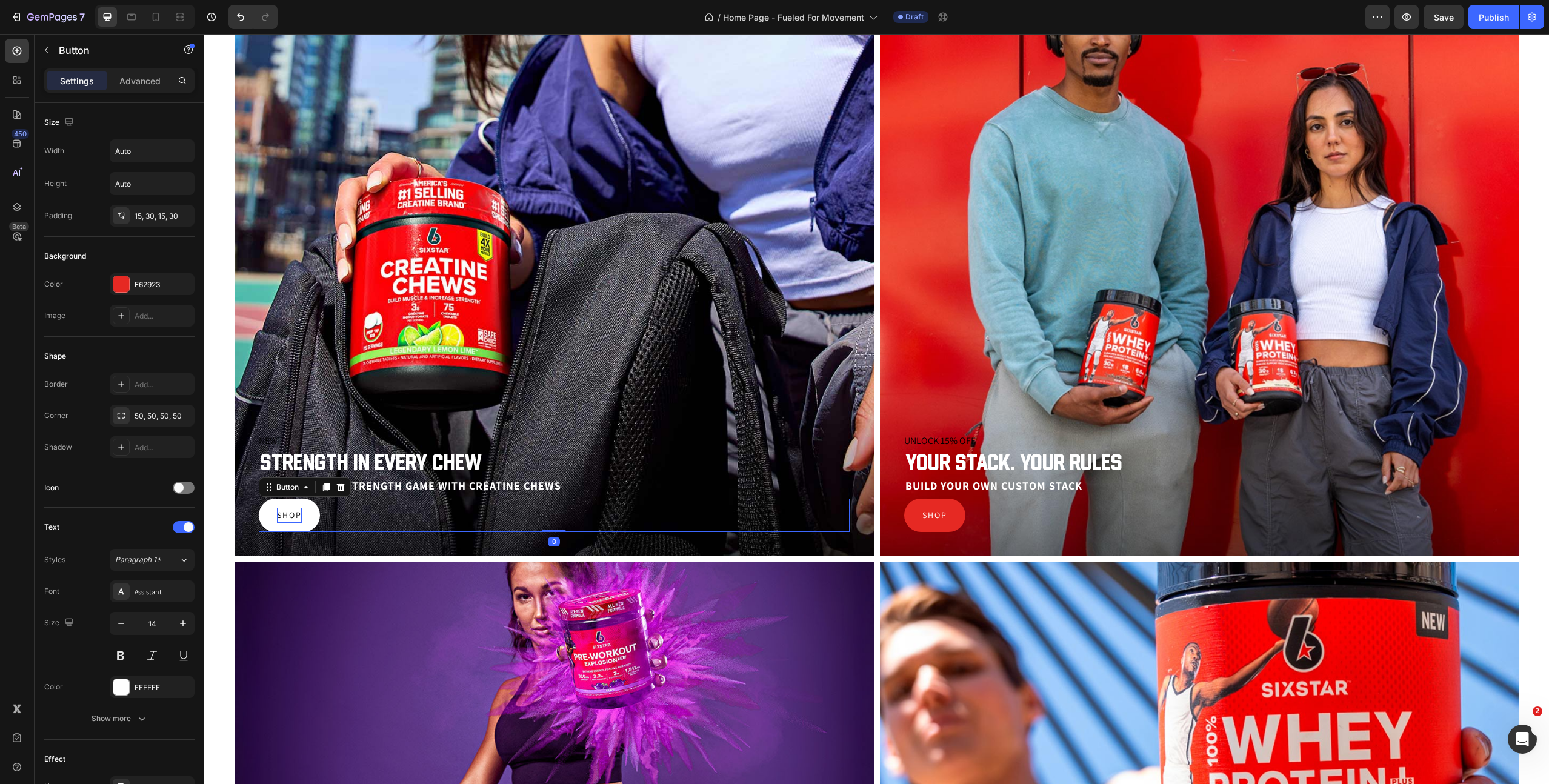
click at [299, 519] on p "Shop" at bounding box center [289, 515] width 25 height 15
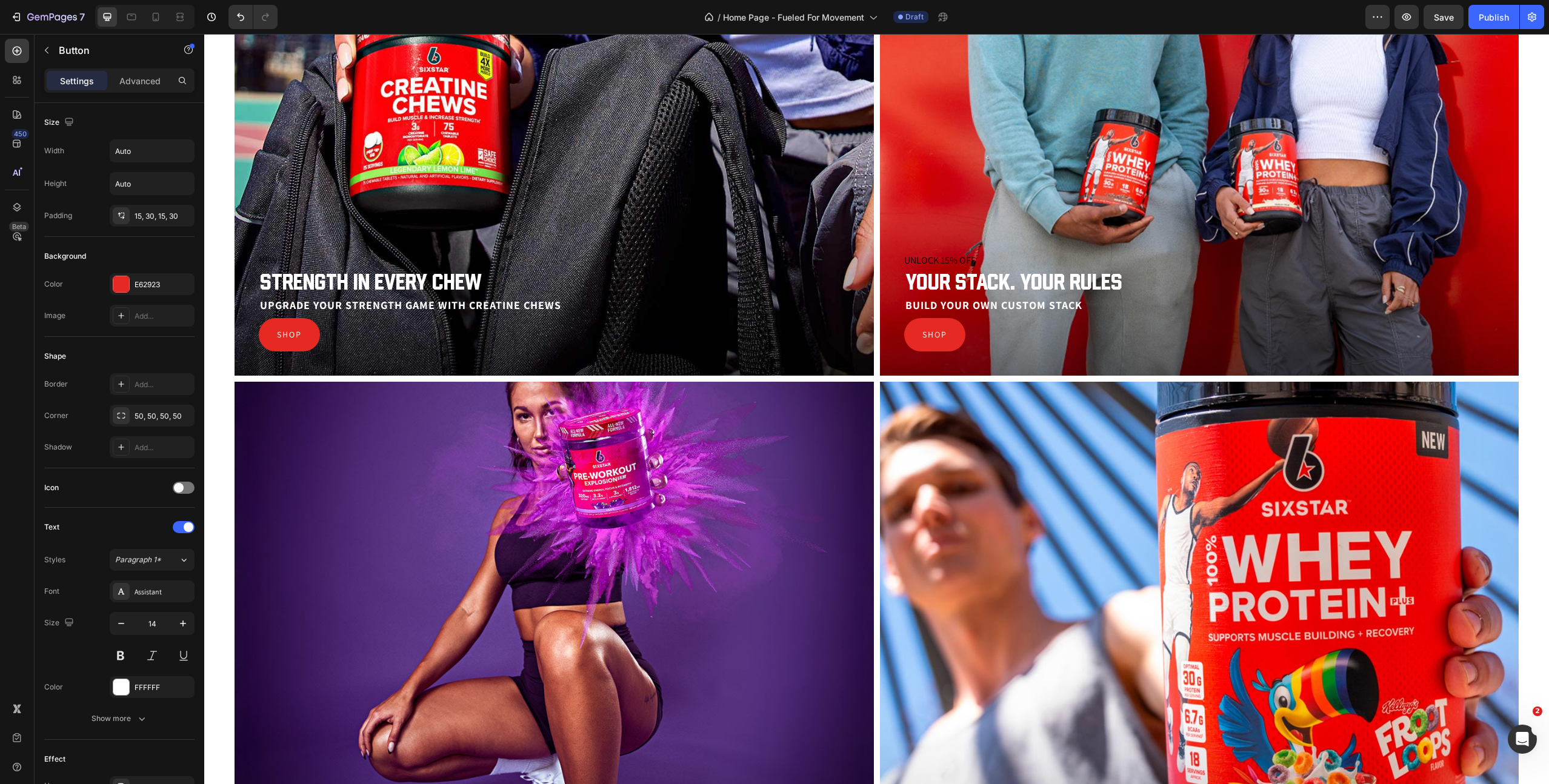
scroll to position [2589, 0]
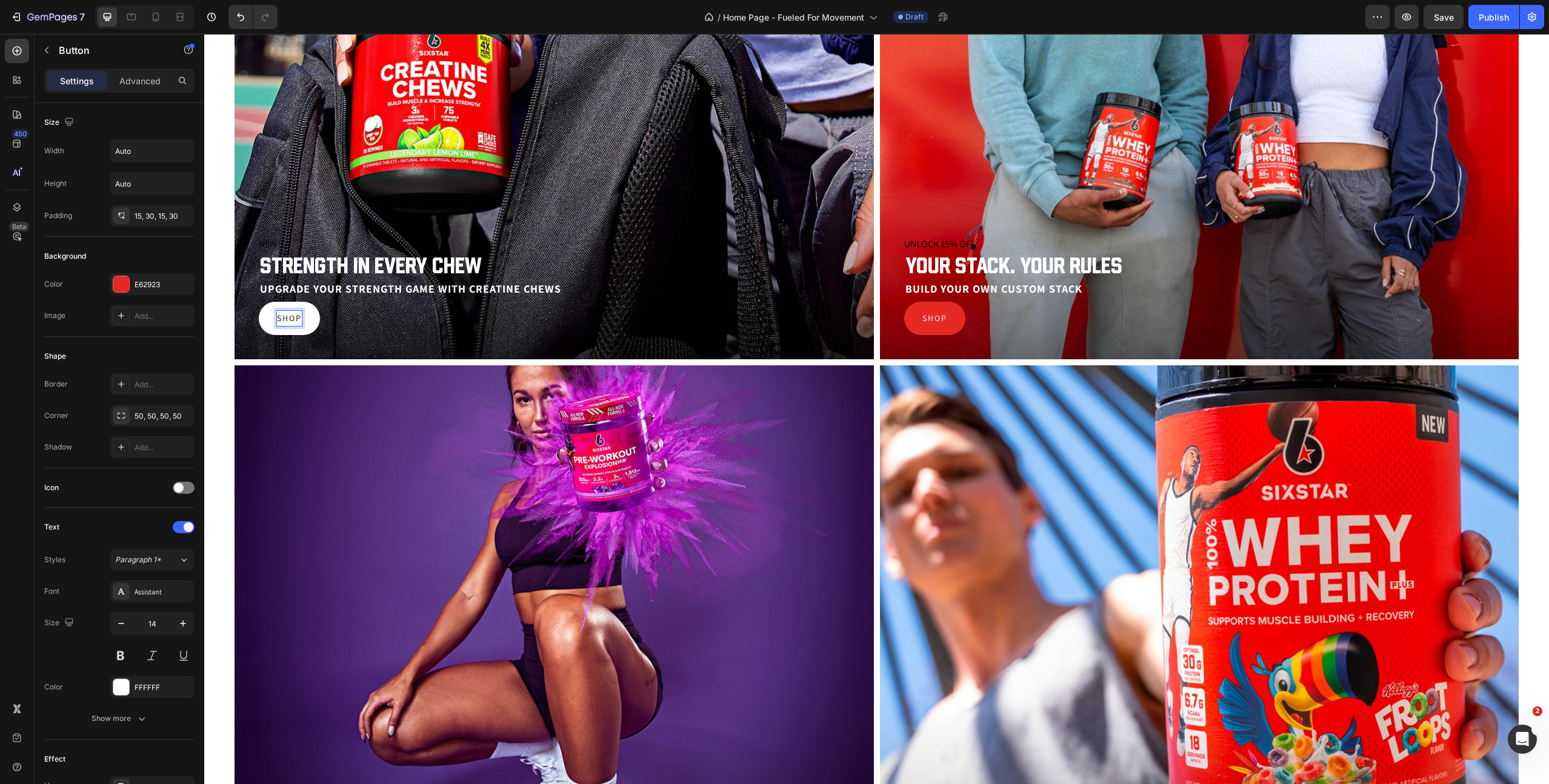
click at [288, 315] on p "Shop" at bounding box center [289, 319] width 25 height 15
click at [352, 318] on div "Shop Button" at bounding box center [555, 318] width 591 height 33
click at [310, 328] on link "Shop" at bounding box center [289, 318] width 61 height 33
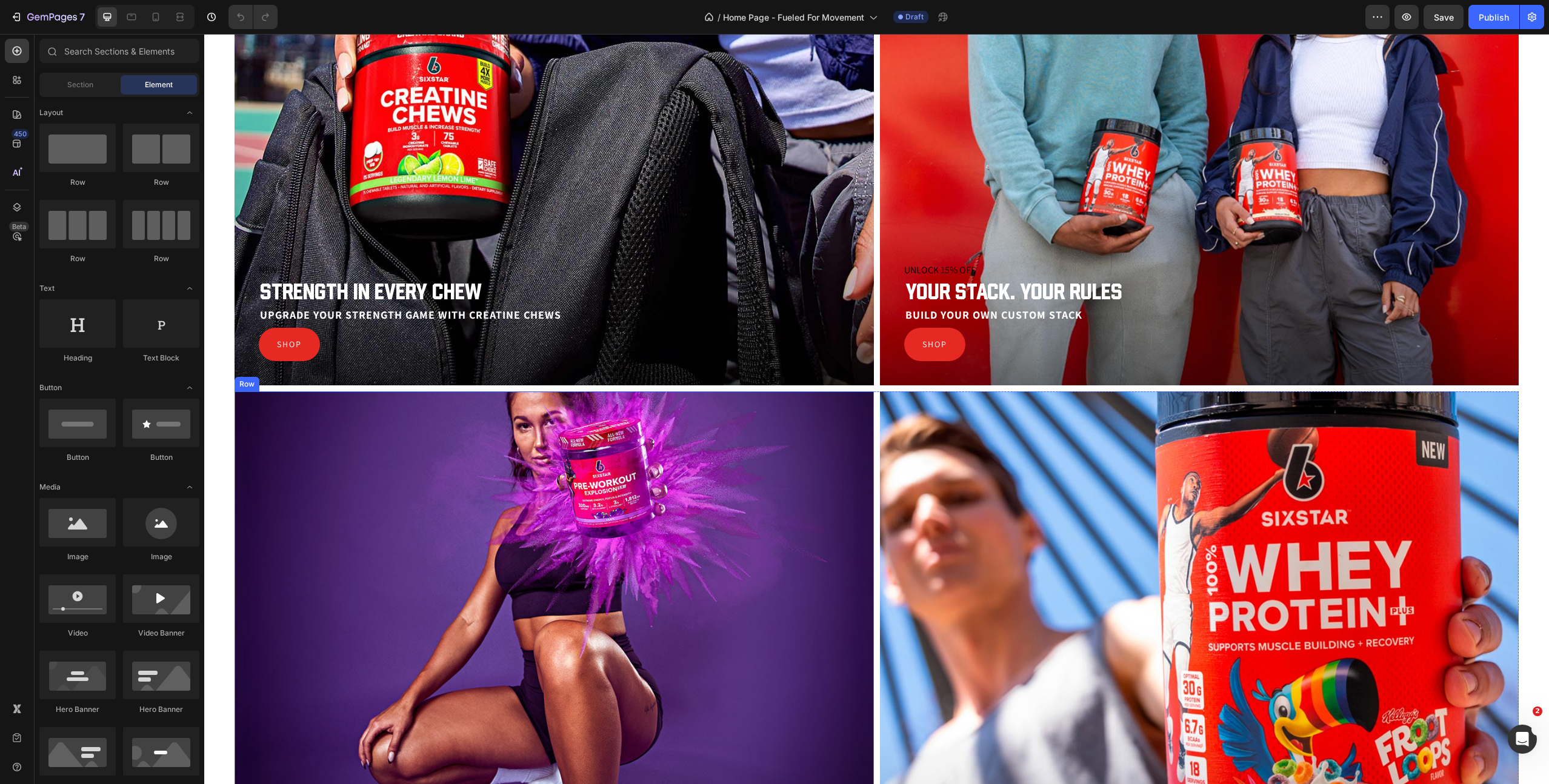
scroll to position [2593, 0]
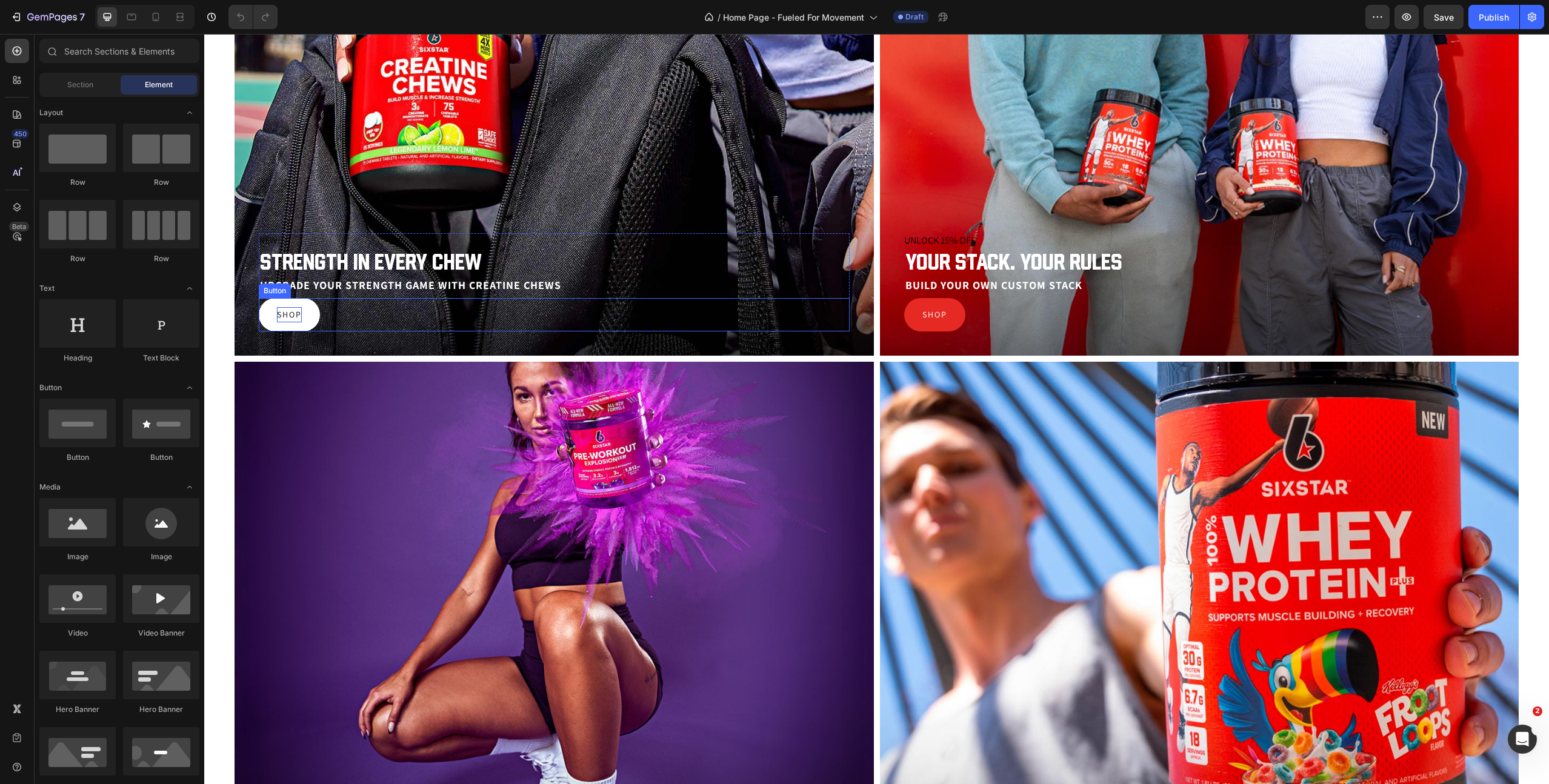
click at [287, 312] on p "Shop" at bounding box center [289, 315] width 25 height 15
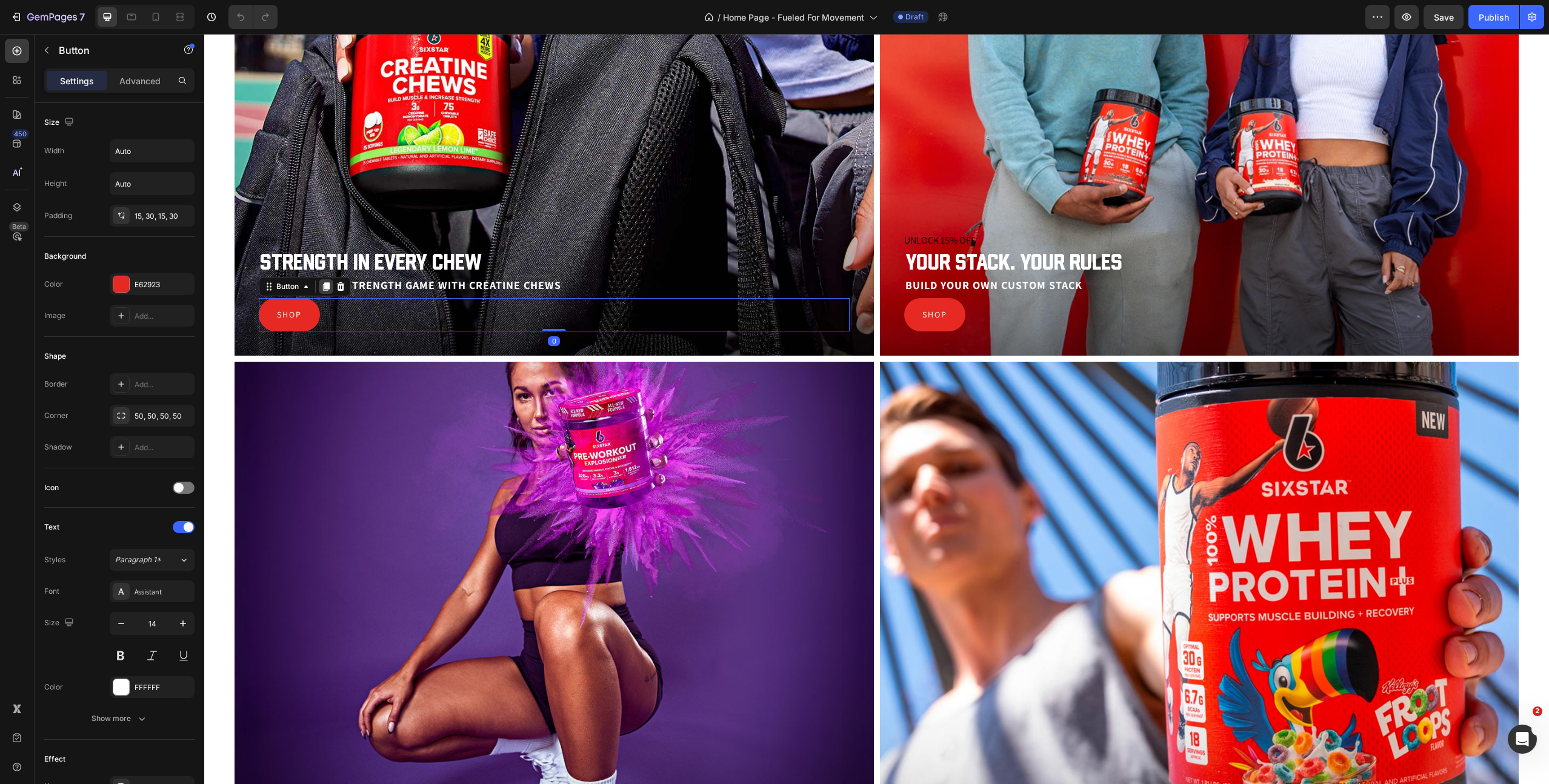
click at [323, 283] on icon at bounding box center [326, 286] width 10 height 10
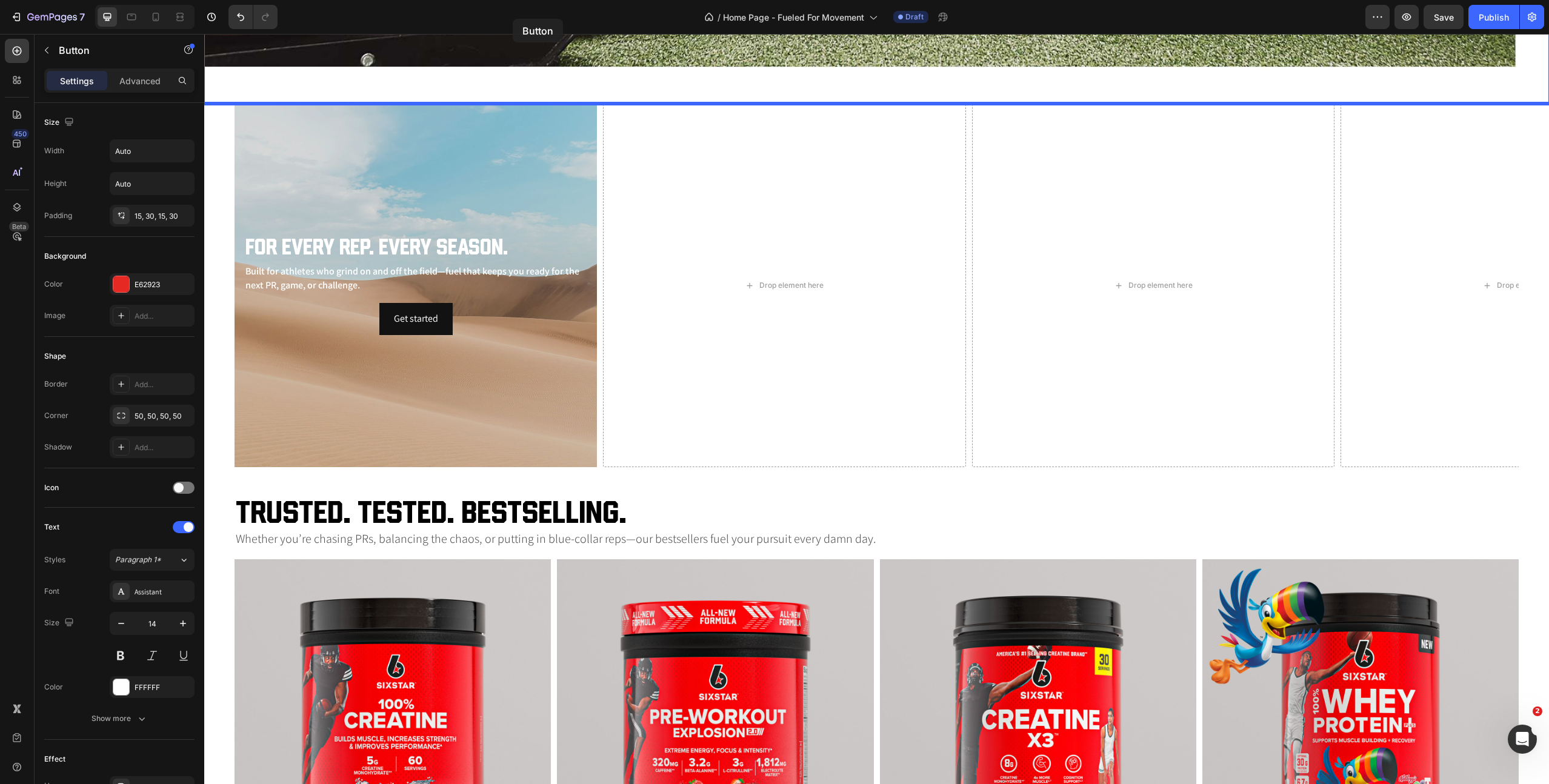
scroll to position [708, 0]
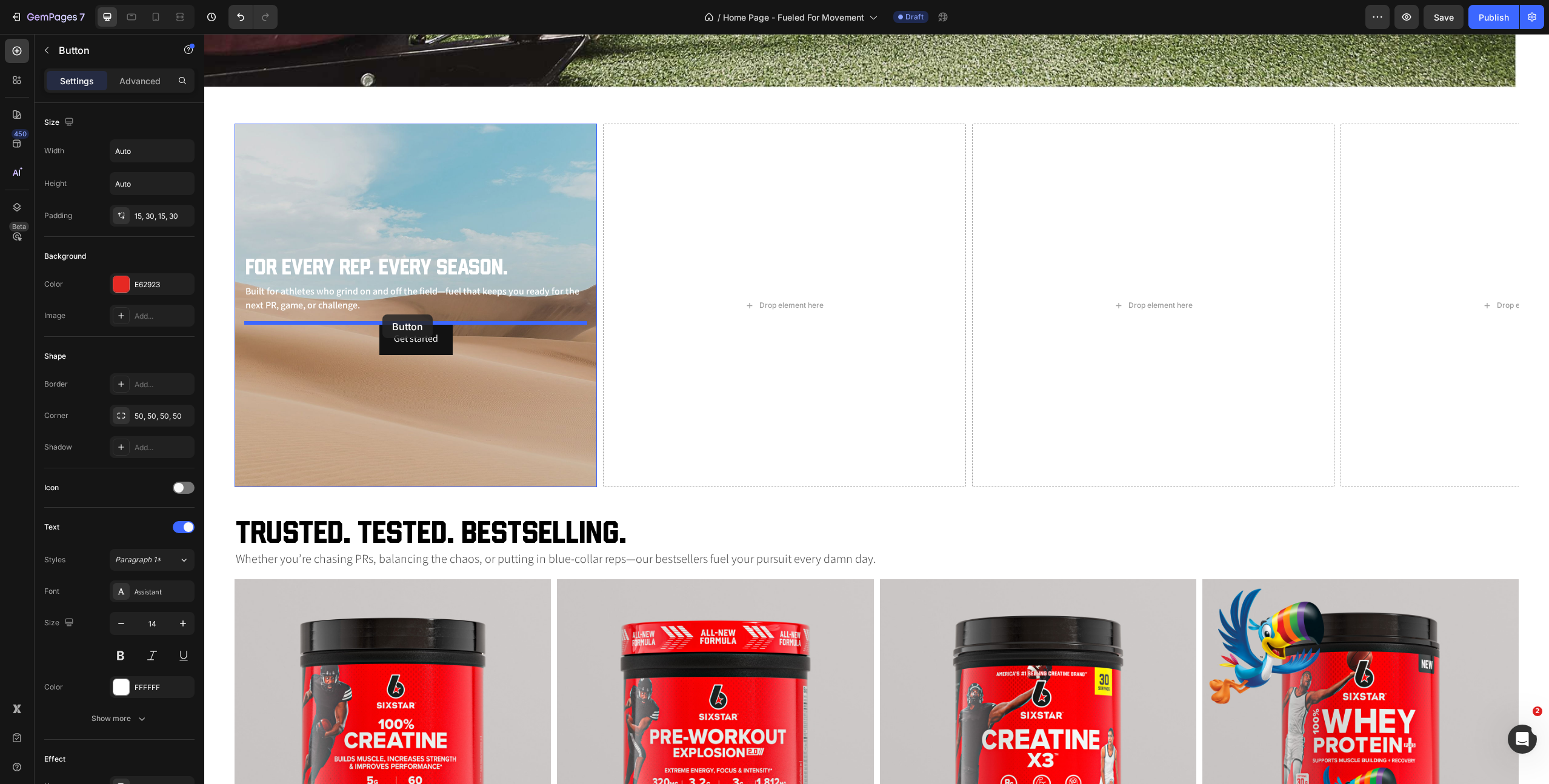
drag, startPoint x: 267, startPoint y: 319, endPoint x: 382, endPoint y: 316, distance: 115.0
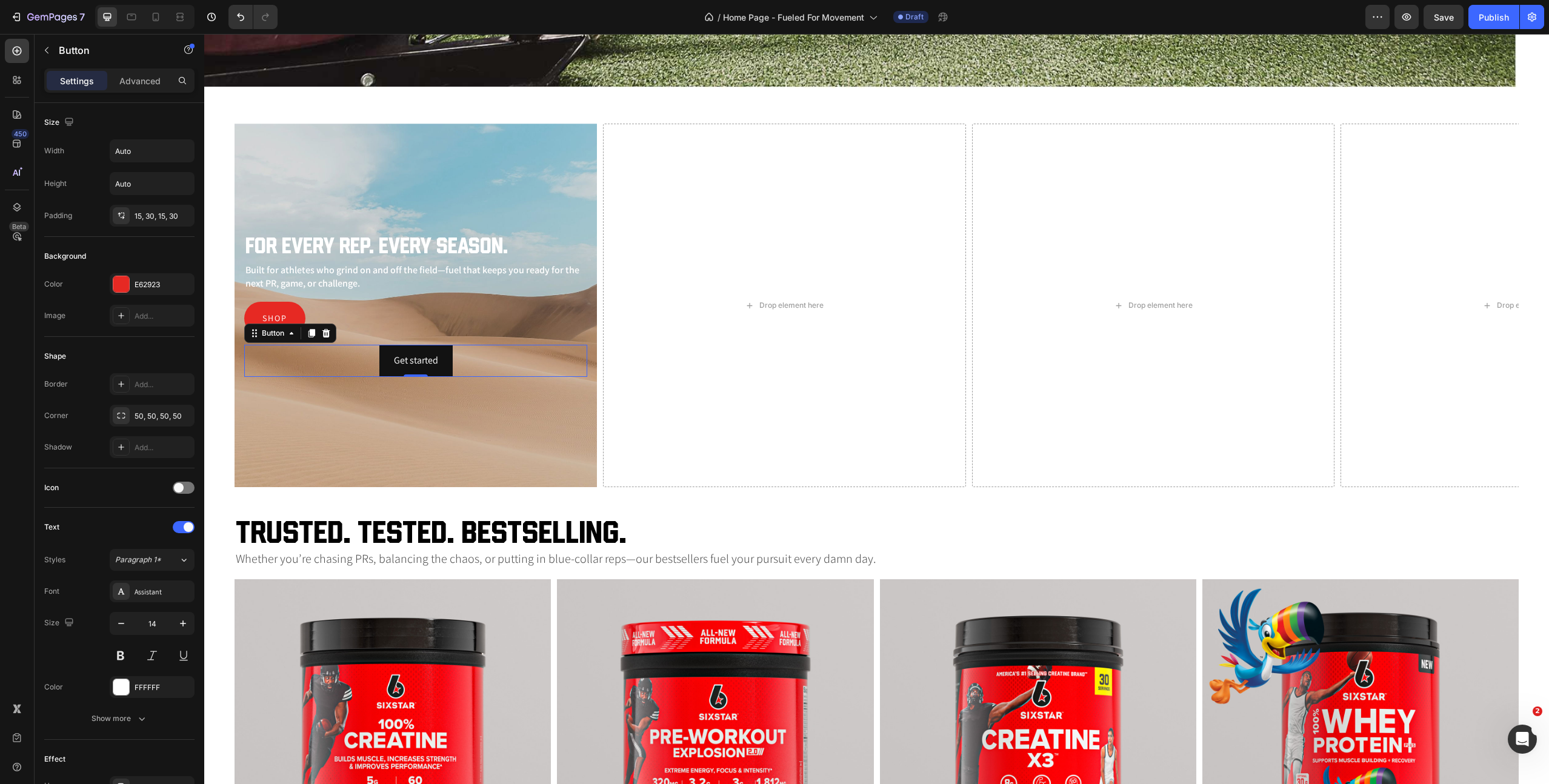
click at [482, 361] on div "Get started Button 0" at bounding box center [416, 360] width 343 height 32
click at [326, 335] on icon at bounding box center [326, 333] width 10 height 10
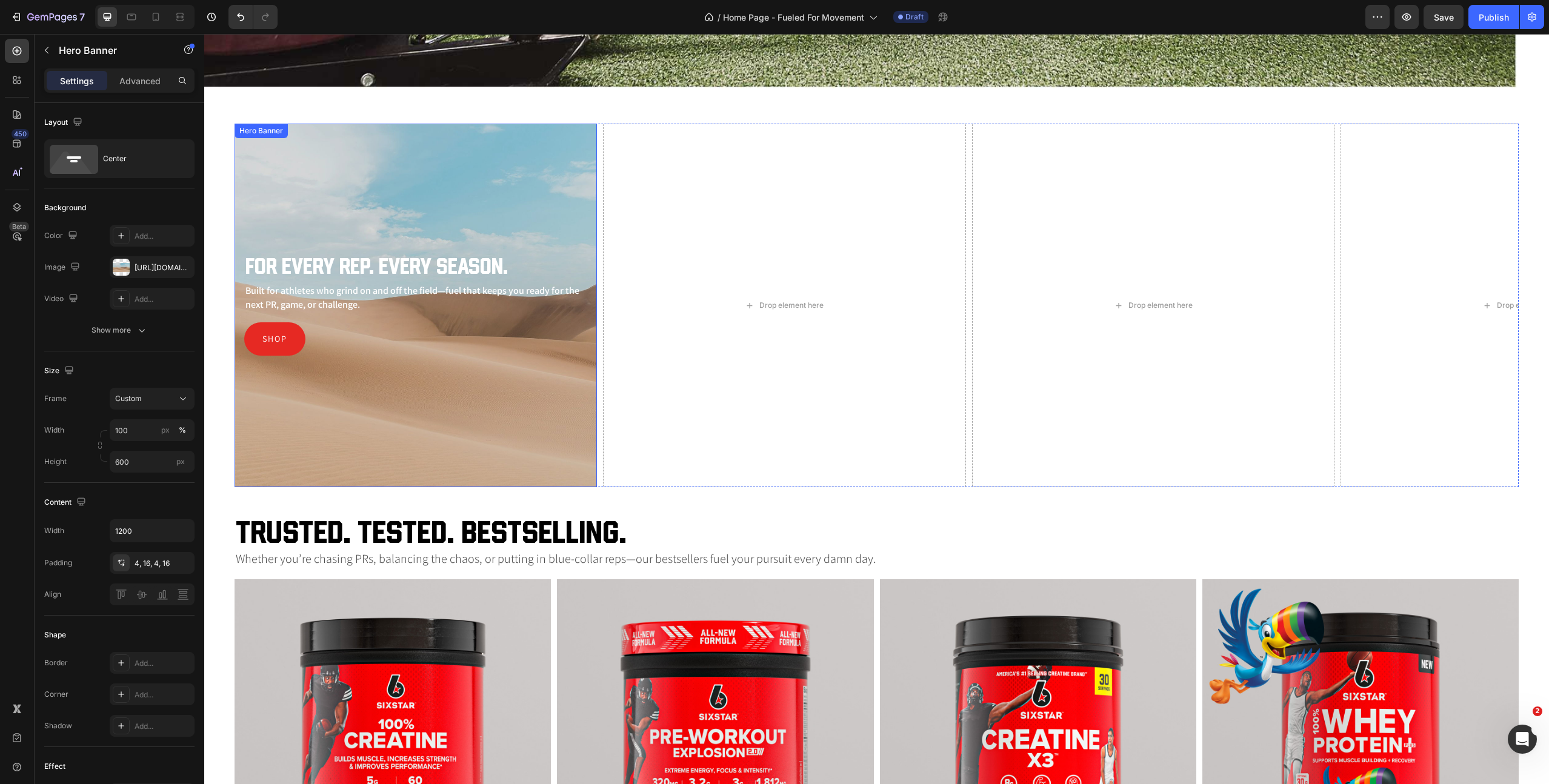
click at [378, 176] on div "Background Image" at bounding box center [416, 305] width 363 height 363
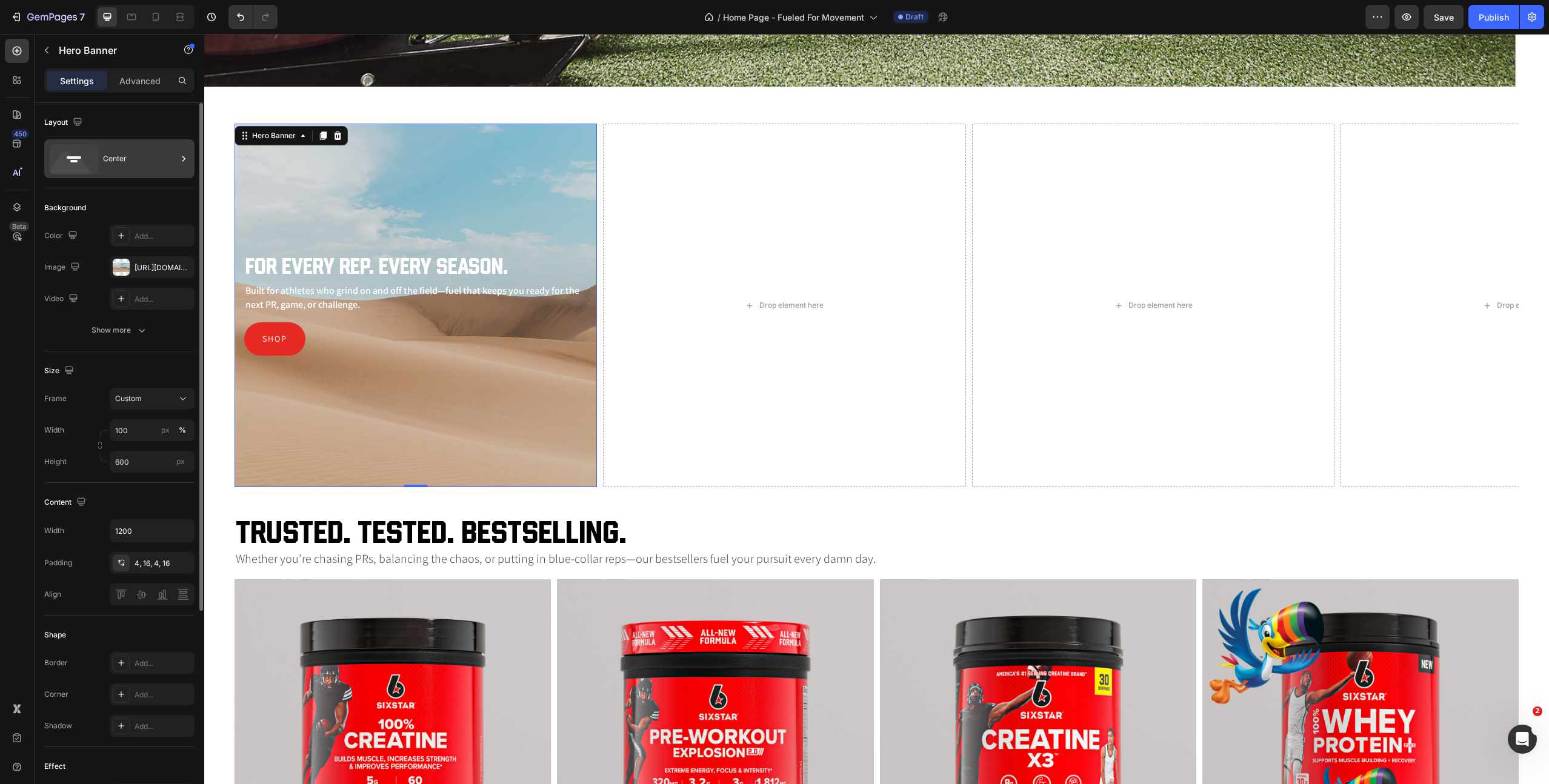
click at [142, 151] on div "Center" at bounding box center [140, 159] width 74 height 28
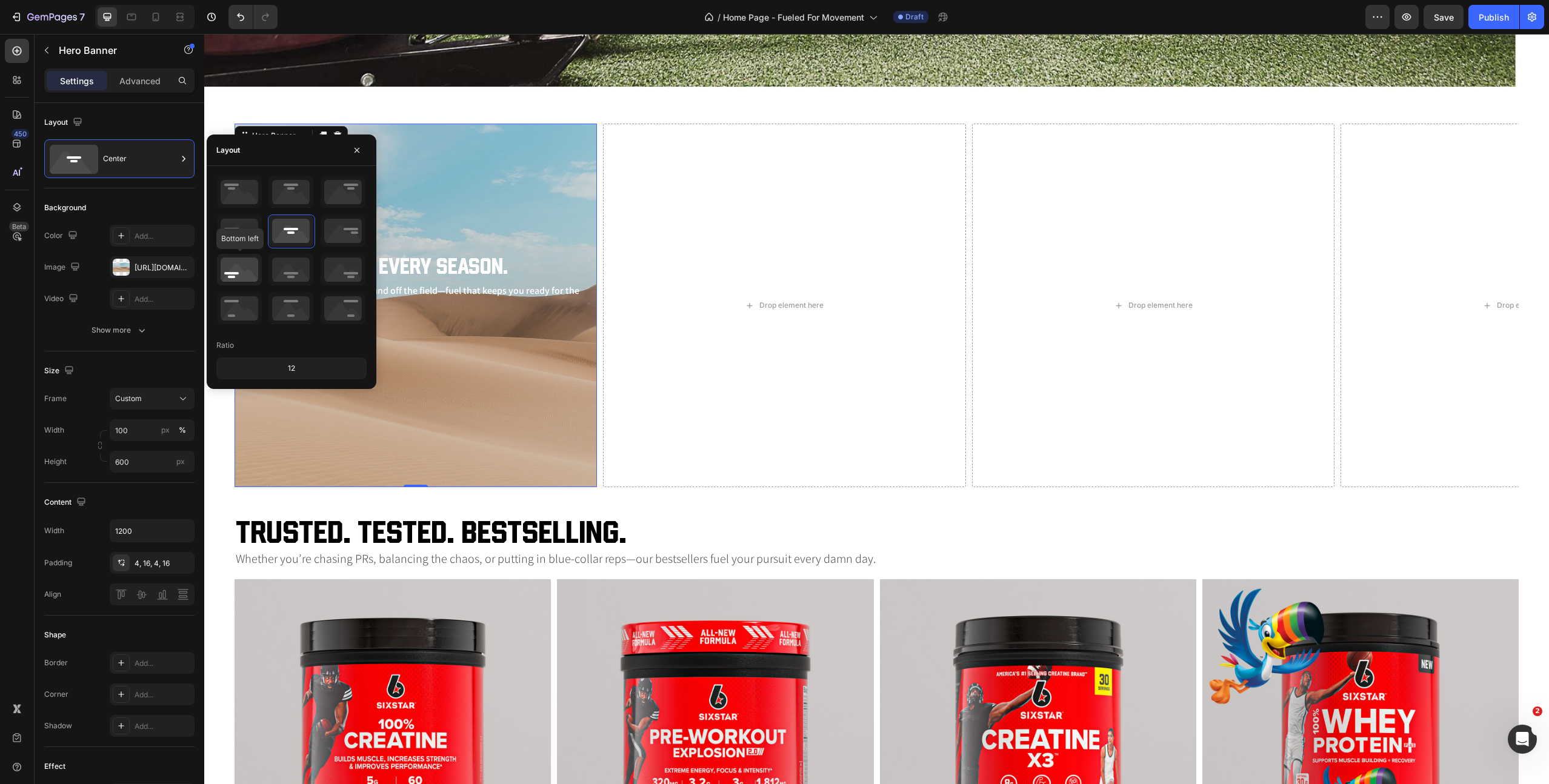
click at [232, 274] on icon at bounding box center [239, 270] width 45 height 32
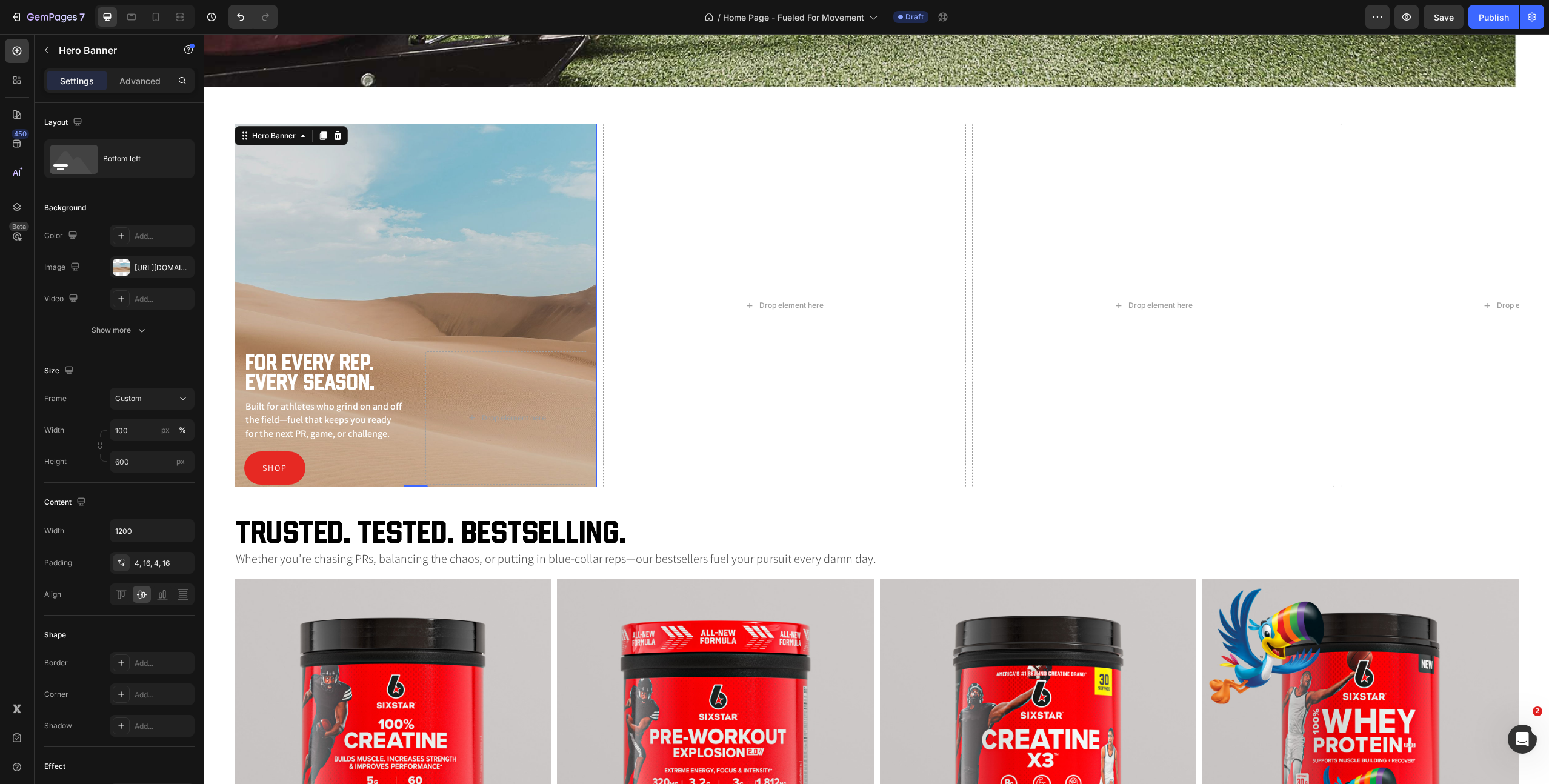
click at [471, 275] on div "Background Image" at bounding box center [416, 305] width 363 height 363
click at [151, 535] on input "1200" at bounding box center [152, 530] width 84 height 22
click at [181, 533] on icon "button" at bounding box center [183, 531] width 12 height 12
click at [158, 568] on div "Full 100%" at bounding box center [140, 561] width 100 height 23
type input "100%"
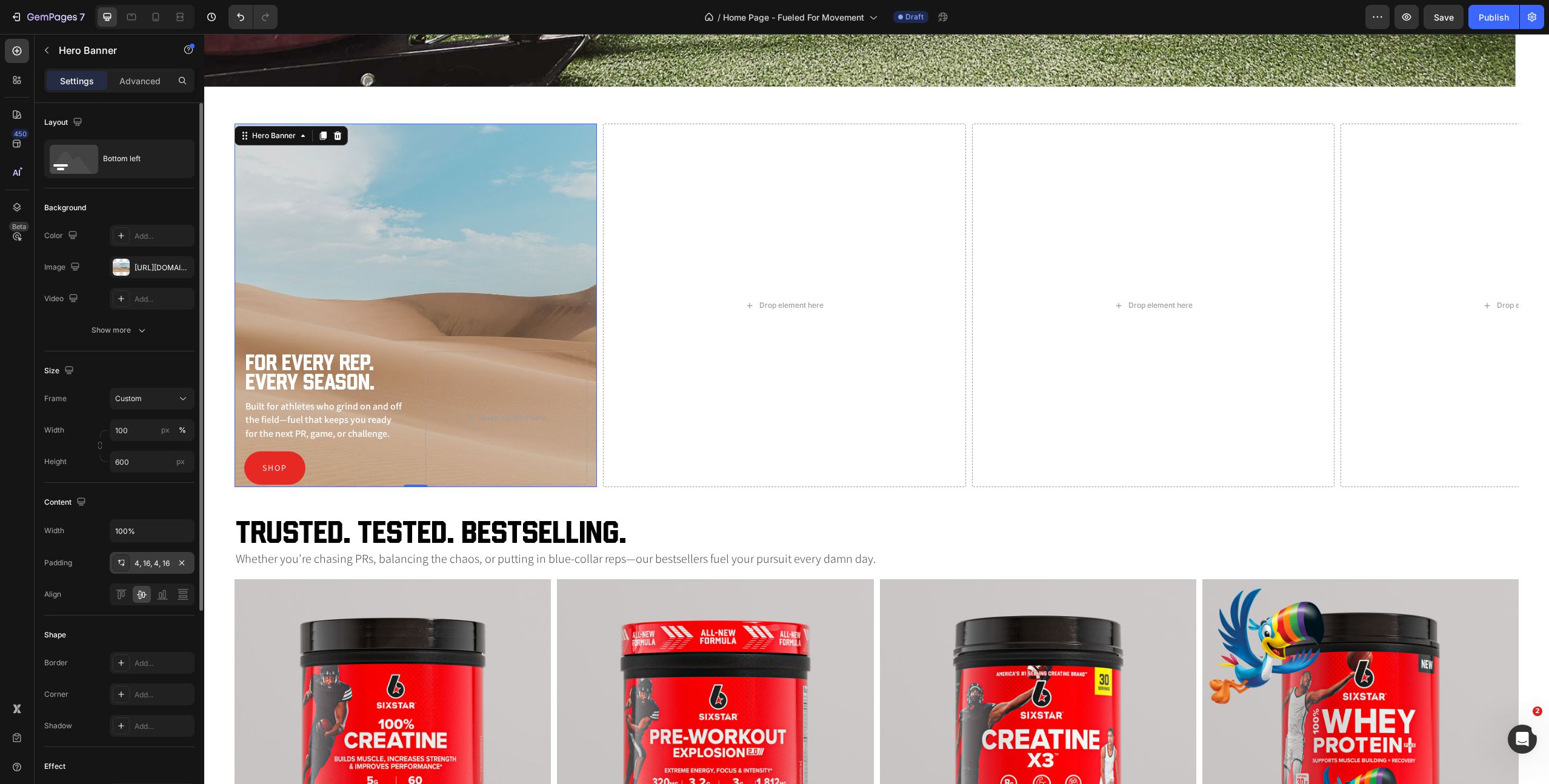
click at [149, 565] on div "4, 16, 4, 16" at bounding box center [152, 563] width 36 height 11
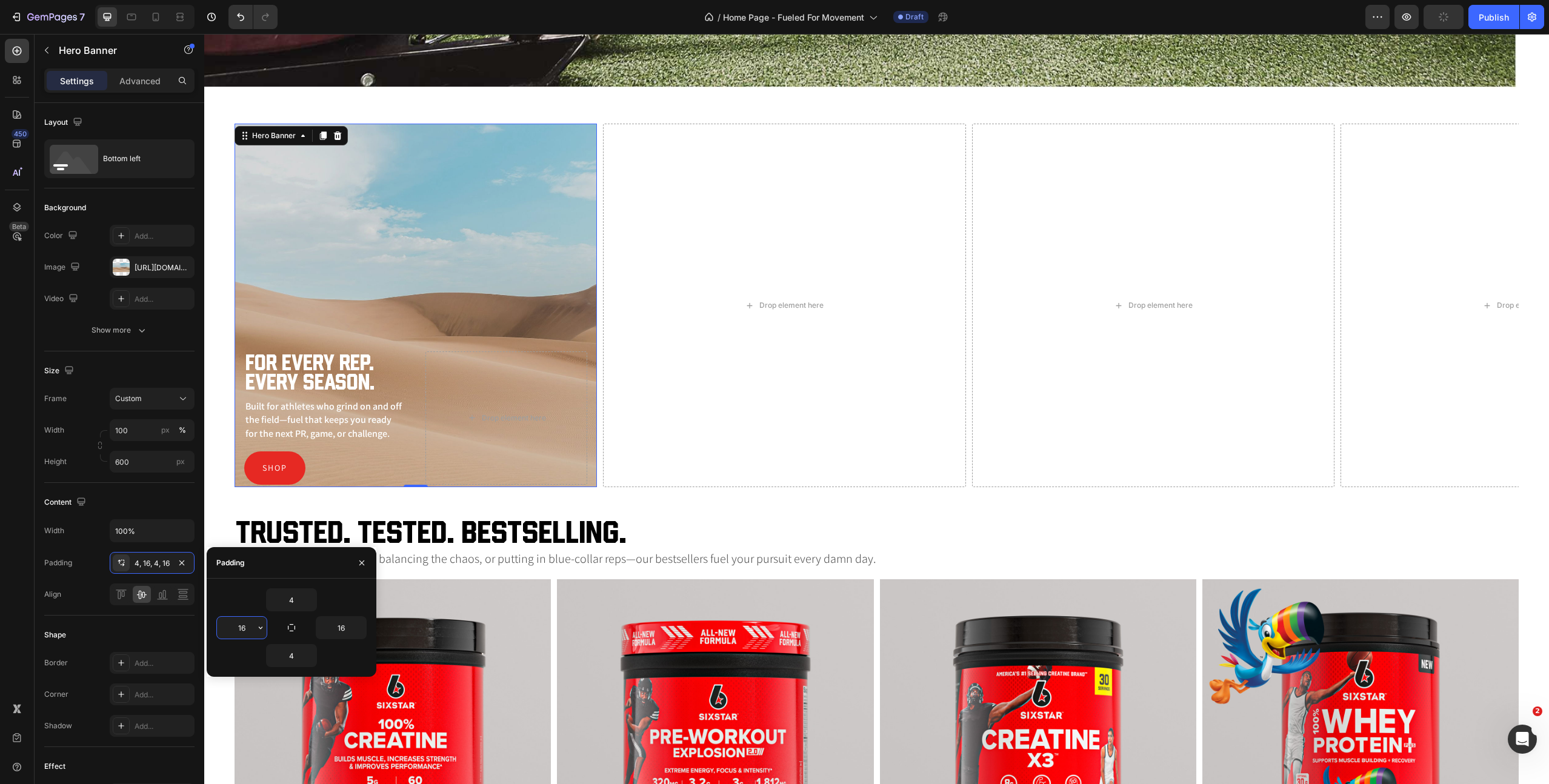
click at [239, 631] on input "16" at bounding box center [242, 628] width 50 height 22
click at [289, 626] on icon "button" at bounding box center [291, 628] width 10 height 10
type input "4"
click at [293, 602] on input "4" at bounding box center [292, 600] width 50 height 22
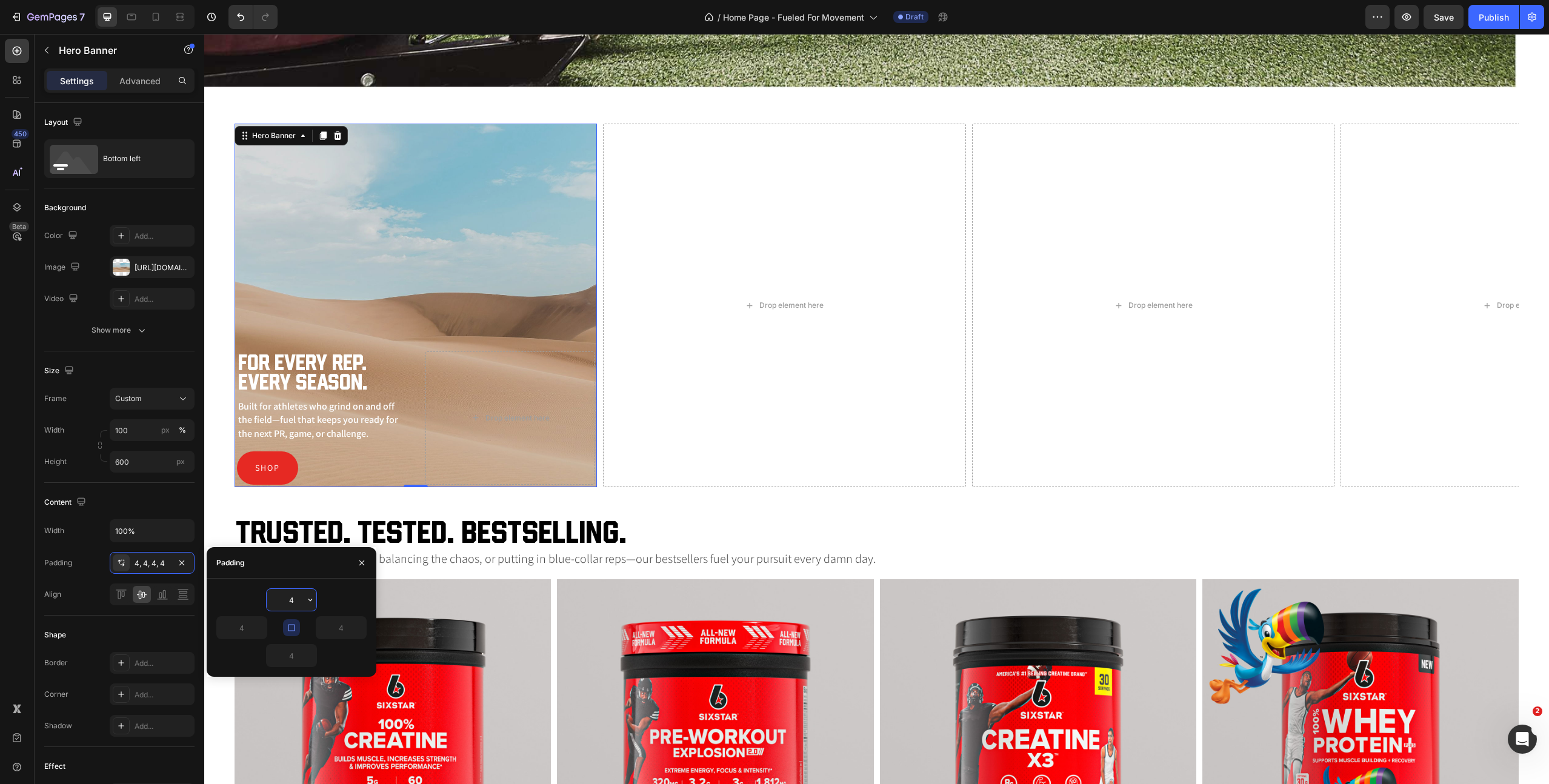
click at [293, 602] on input "4" at bounding box center [292, 600] width 50 height 22
type input "20"
click at [329, 369] on h2 "For Every Rep. Every Season." at bounding box center [326, 362] width 159 height 42
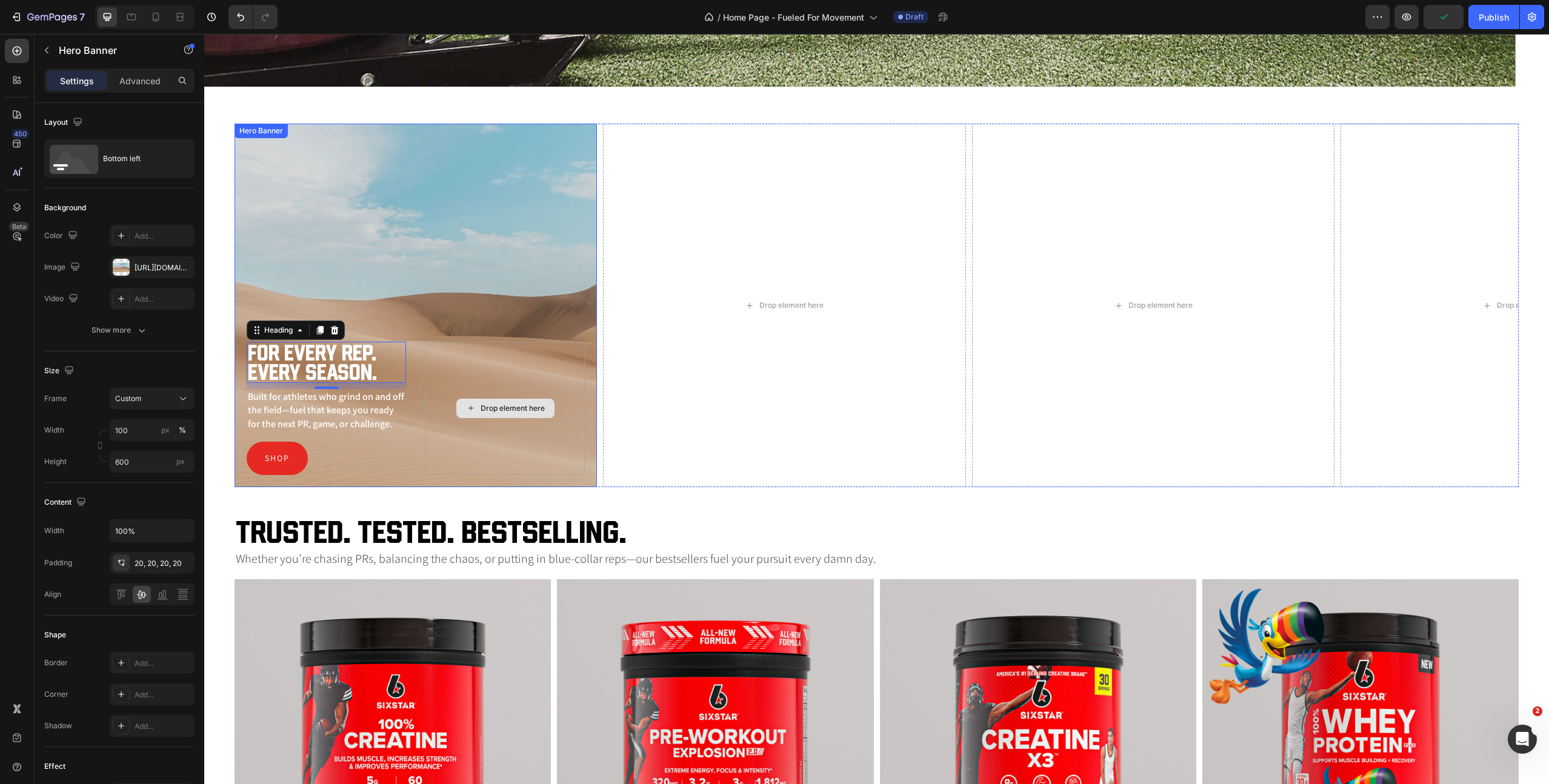
click at [440, 417] on div "Drop element here" at bounding box center [505, 408] width 159 height 133
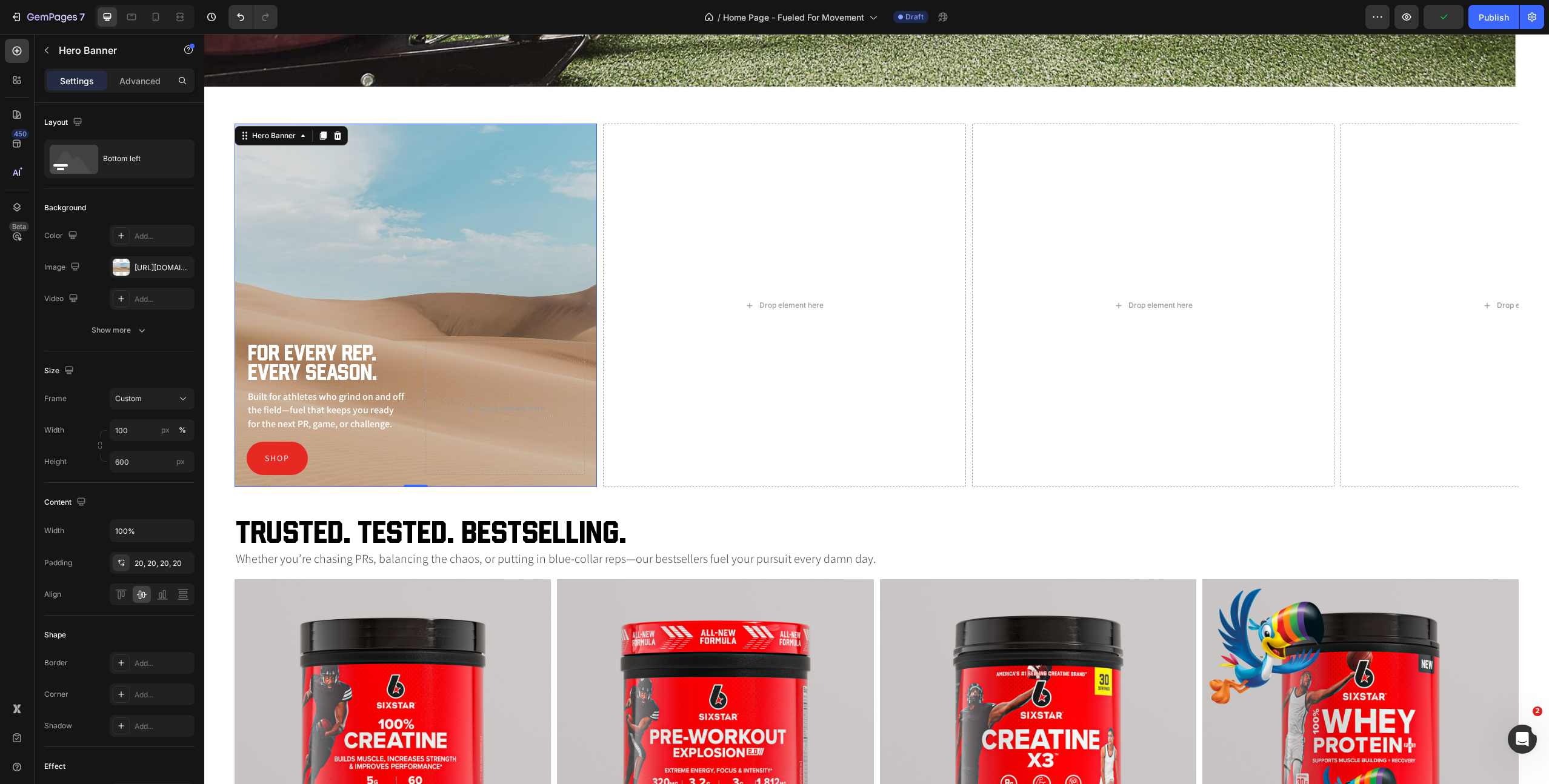
click at [411, 320] on div "Background Image" at bounding box center [416, 305] width 363 height 363
click at [131, 148] on div "Bottom left" at bounding box center [140, 159] width 74 height 28
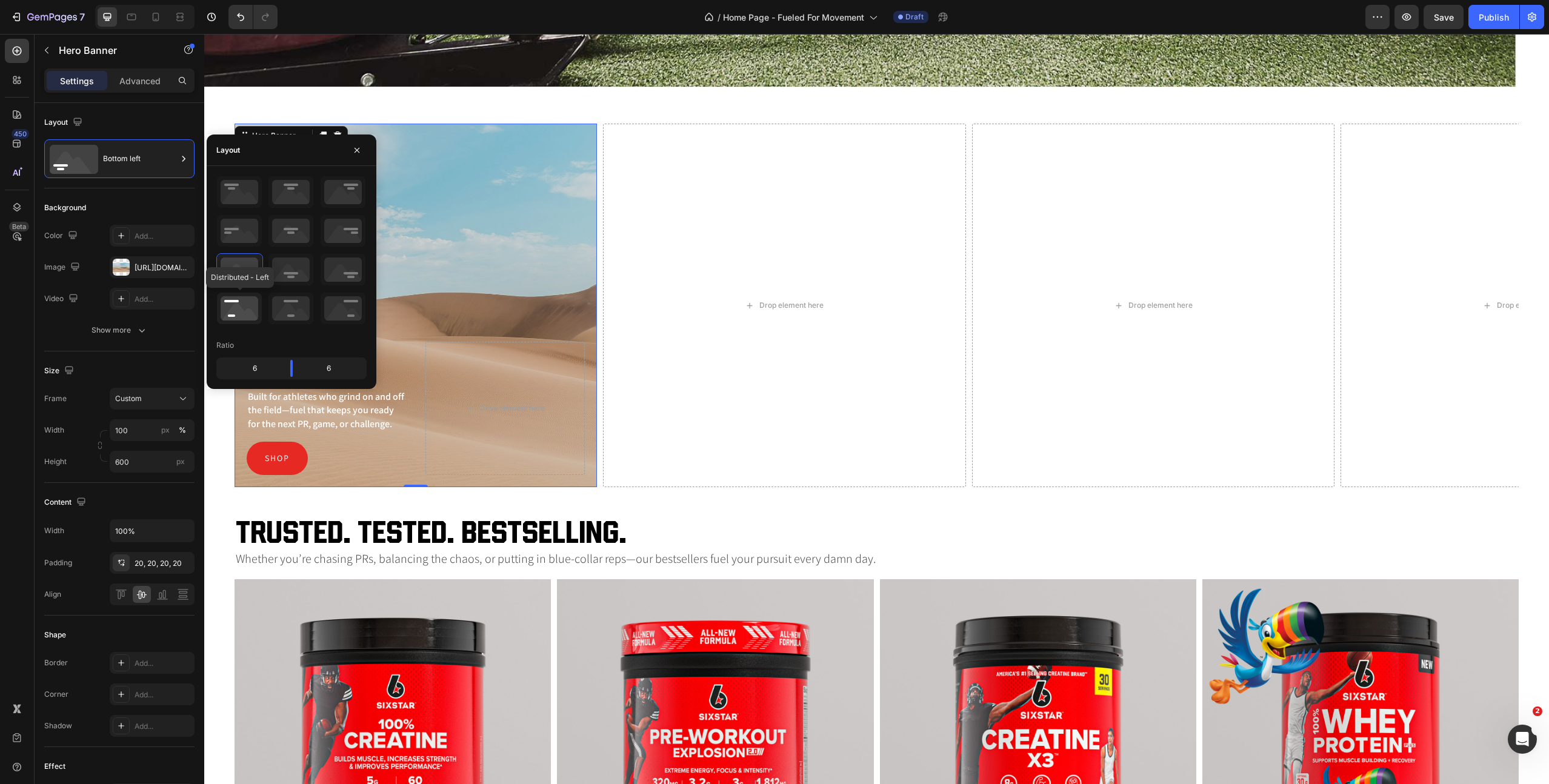
click at [241, 310] on icon at bounding box center [239, 308] width 45 height 32
click at [292, 311] on icon at bounding box center [290, 308] width 45 height 32
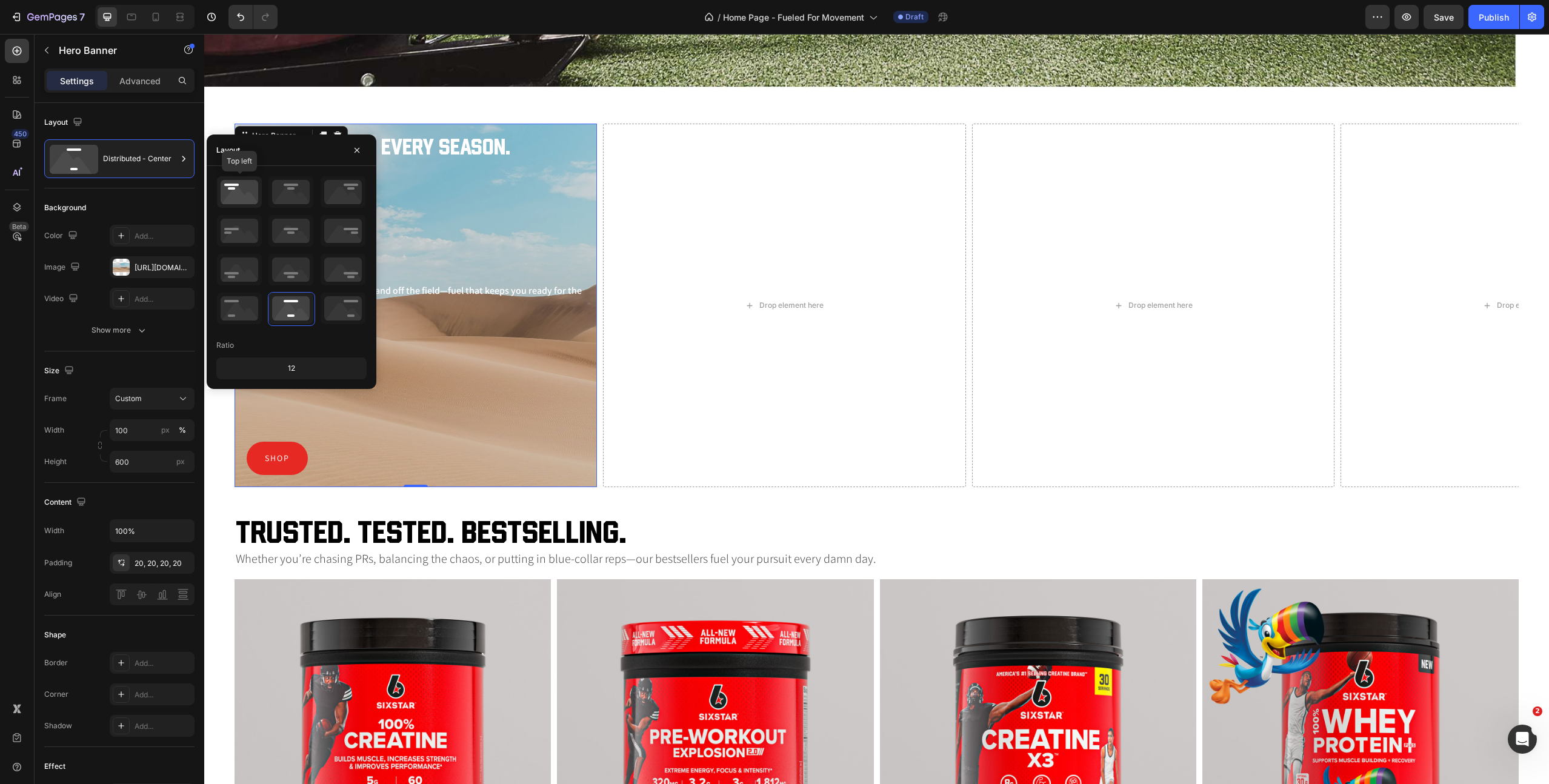
click at [240, 196] on icon at bounding box center [239, 192] width 45 height 32
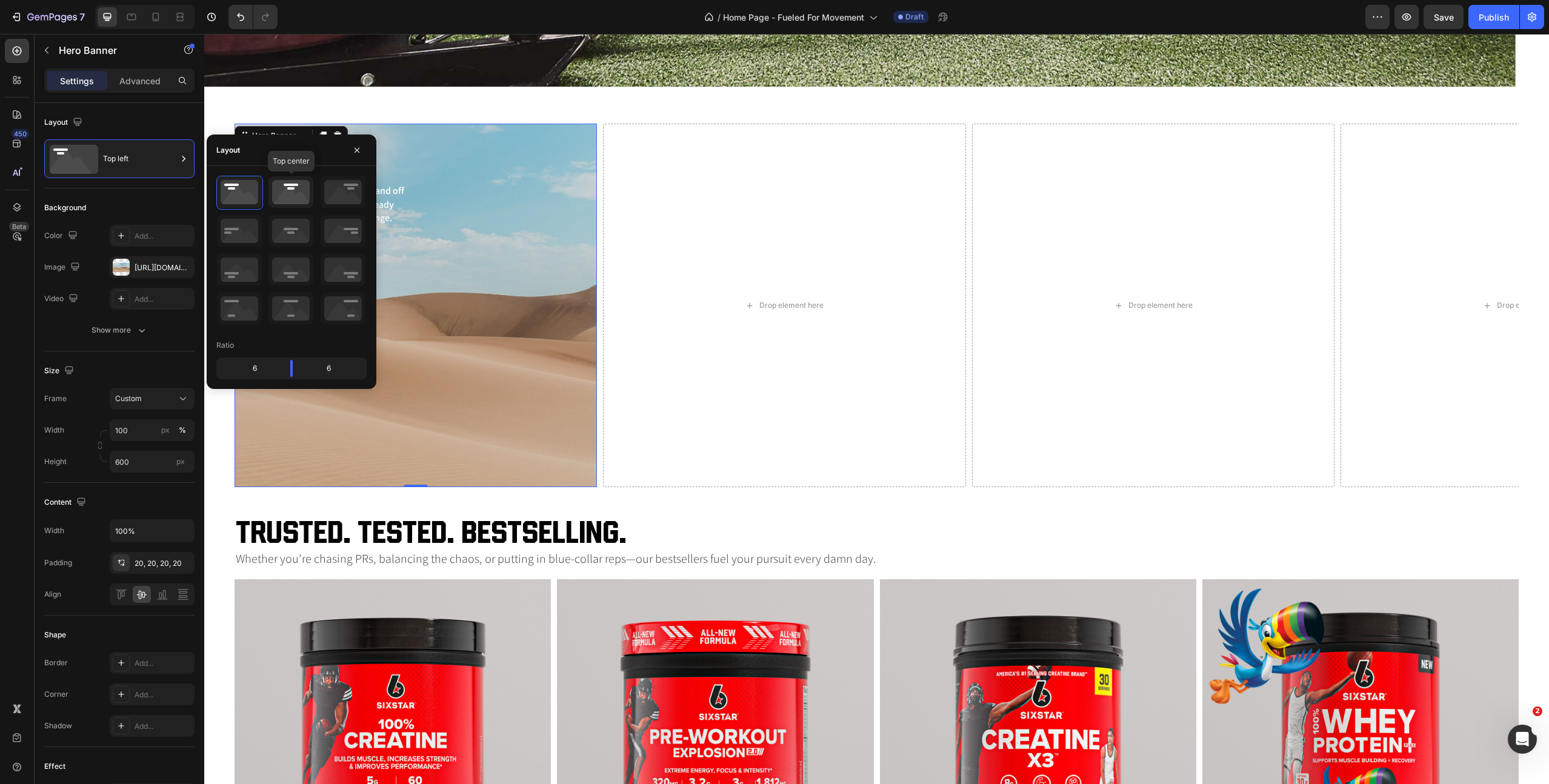
click at [286, 190] on icon at bounding box center [290, 192] width 45 height 32
click at [289, 235] on icon at bounding box center [290, 231] width 45 height 32
click at [291, 276] on icon at bounding box center [290, 270] width 45 height 32
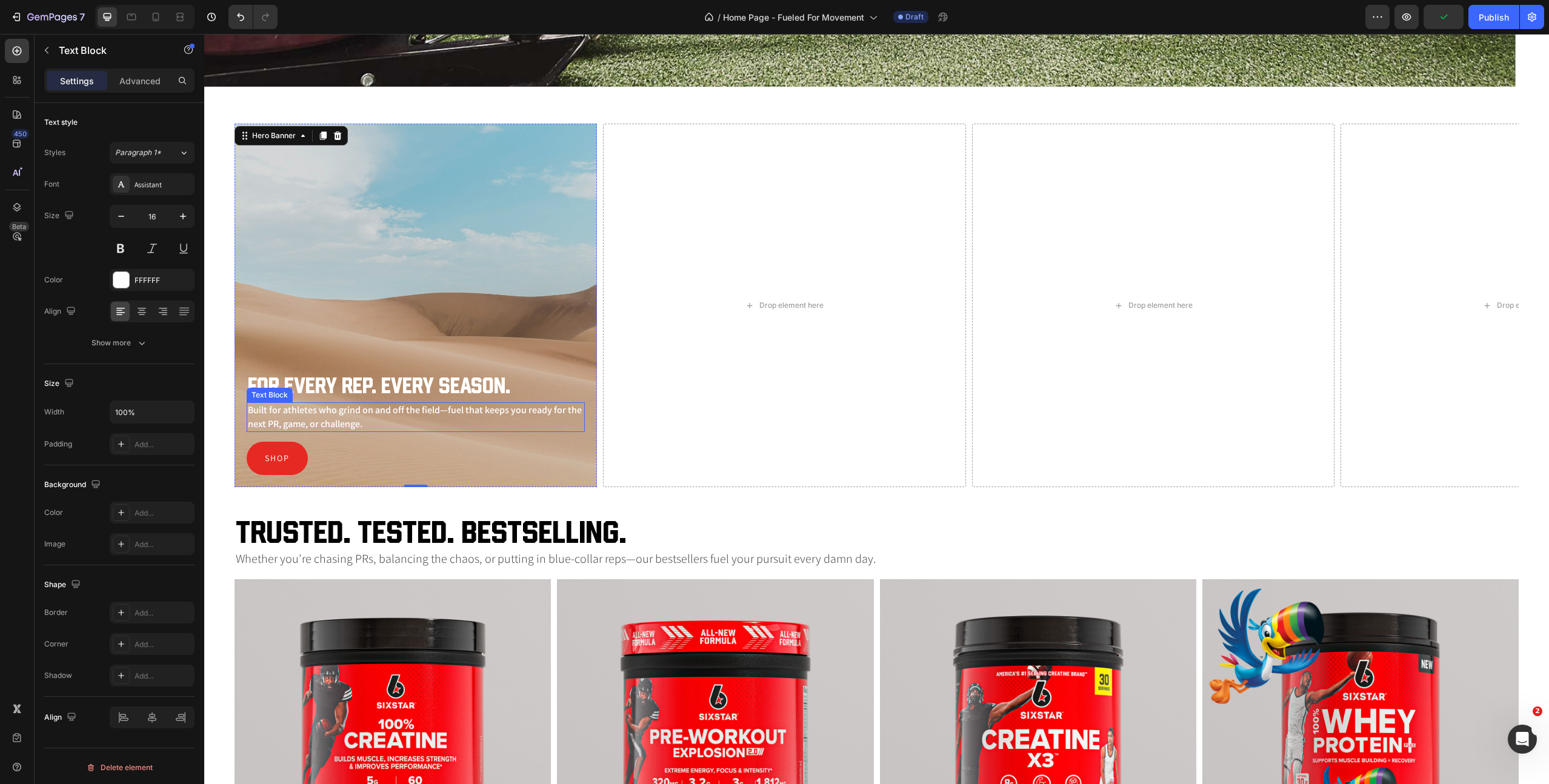
click at [379, 426] on p "Built for athletes who grind on and off the field—fuel that keeps you ready for…" at bounding box center [416, 417] width 335 height 27
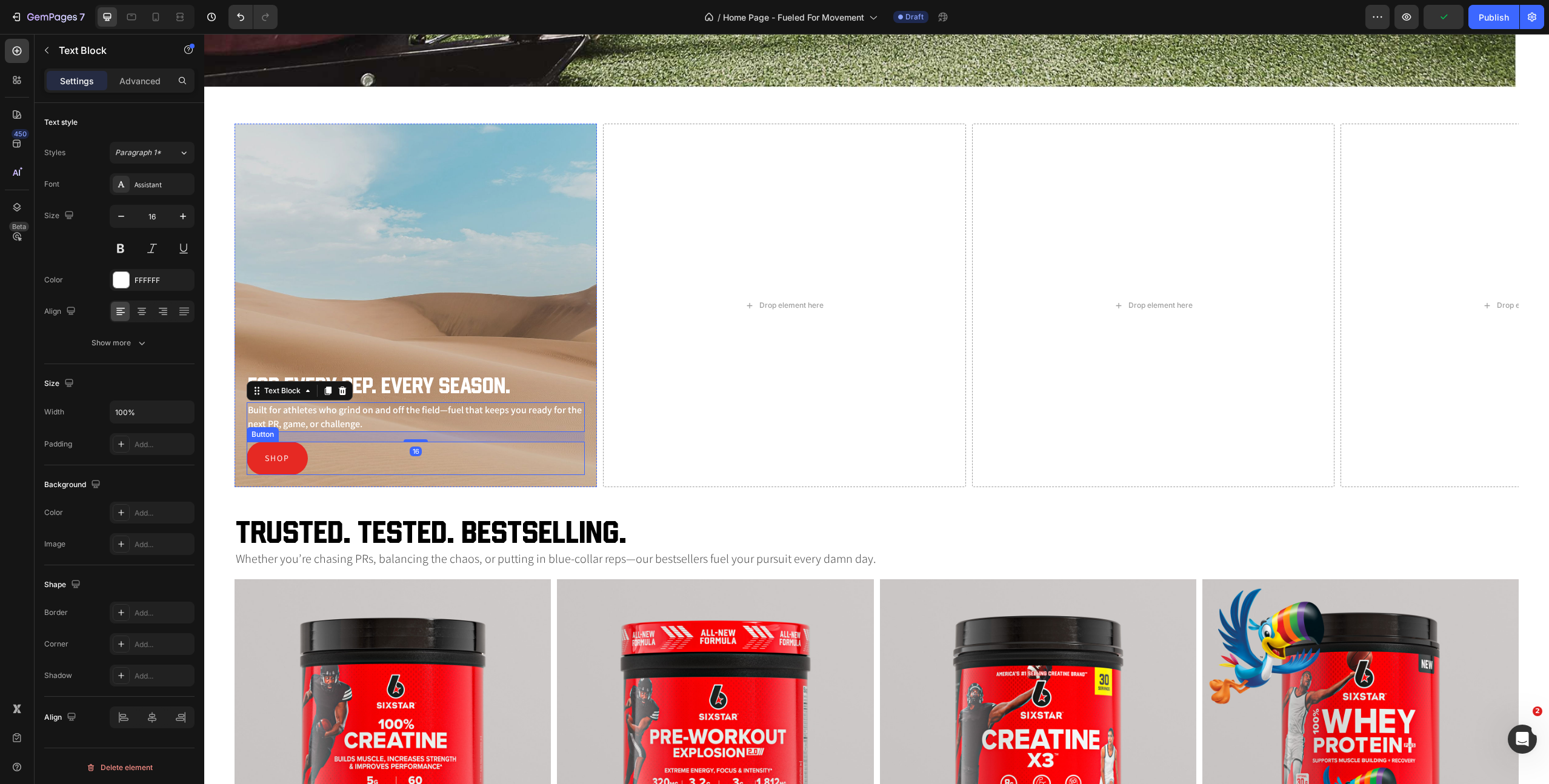
click at [357, 468] on div "Shop Button" at bounding box center [416, 458] width 339 height 33
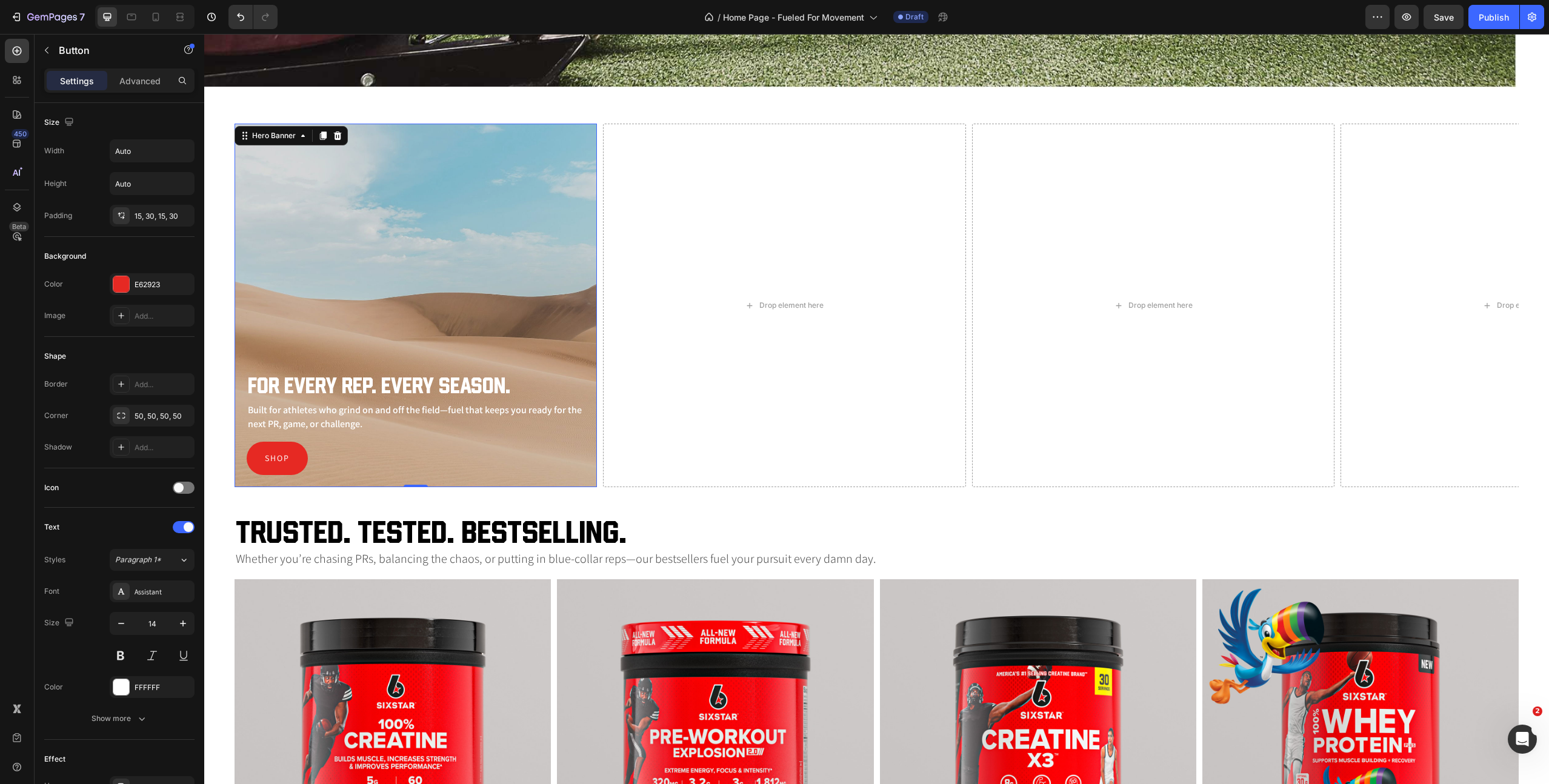
click at [397, 330] on div "Background Image" at bounding box center [416, 305] width 363 height 363
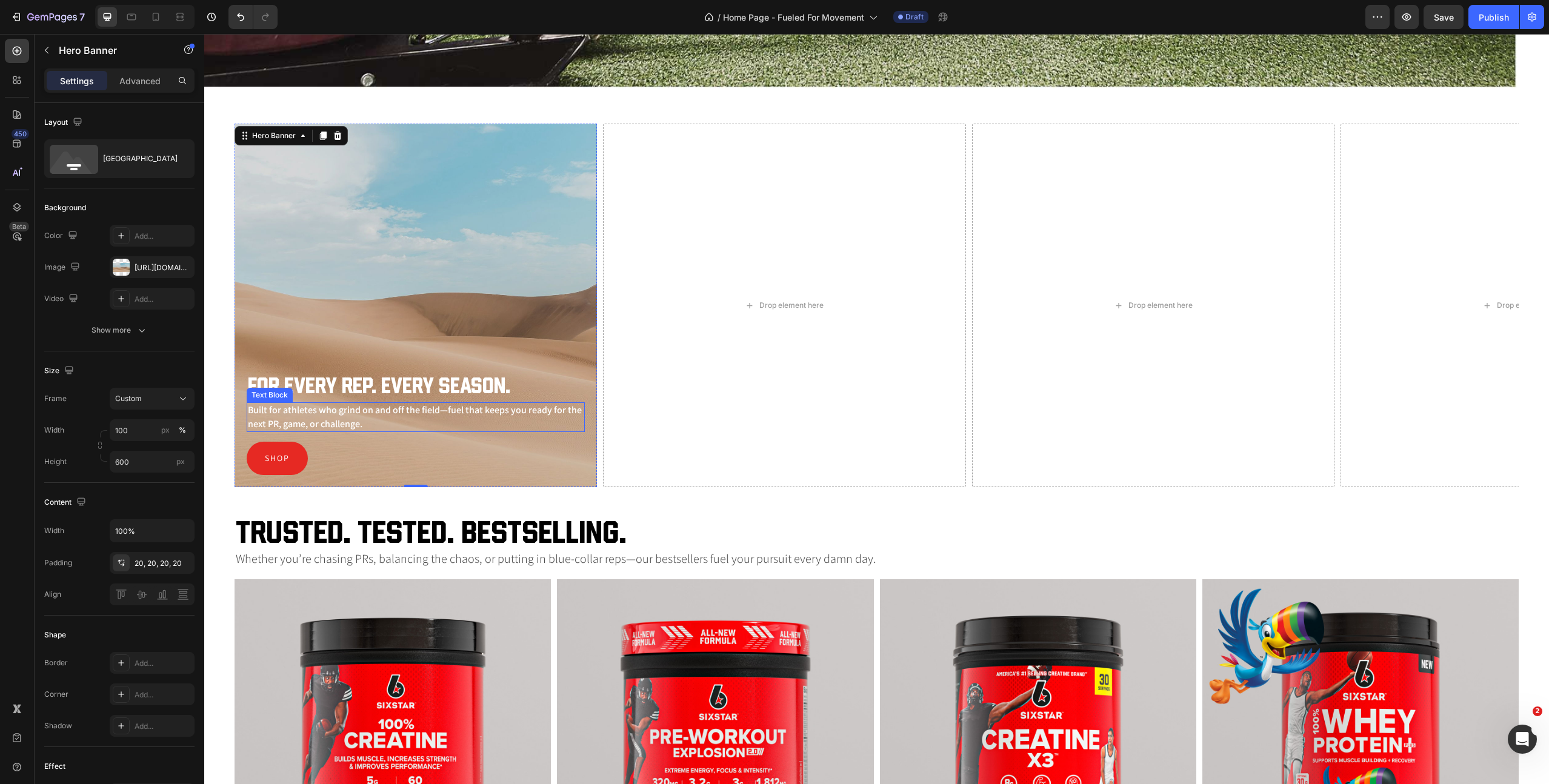
click at [382, 409] on p "Built for athletes who grind on and off the field—fuel that keeps you ready for…" at bounding box center [416, 417] width 335 height 27
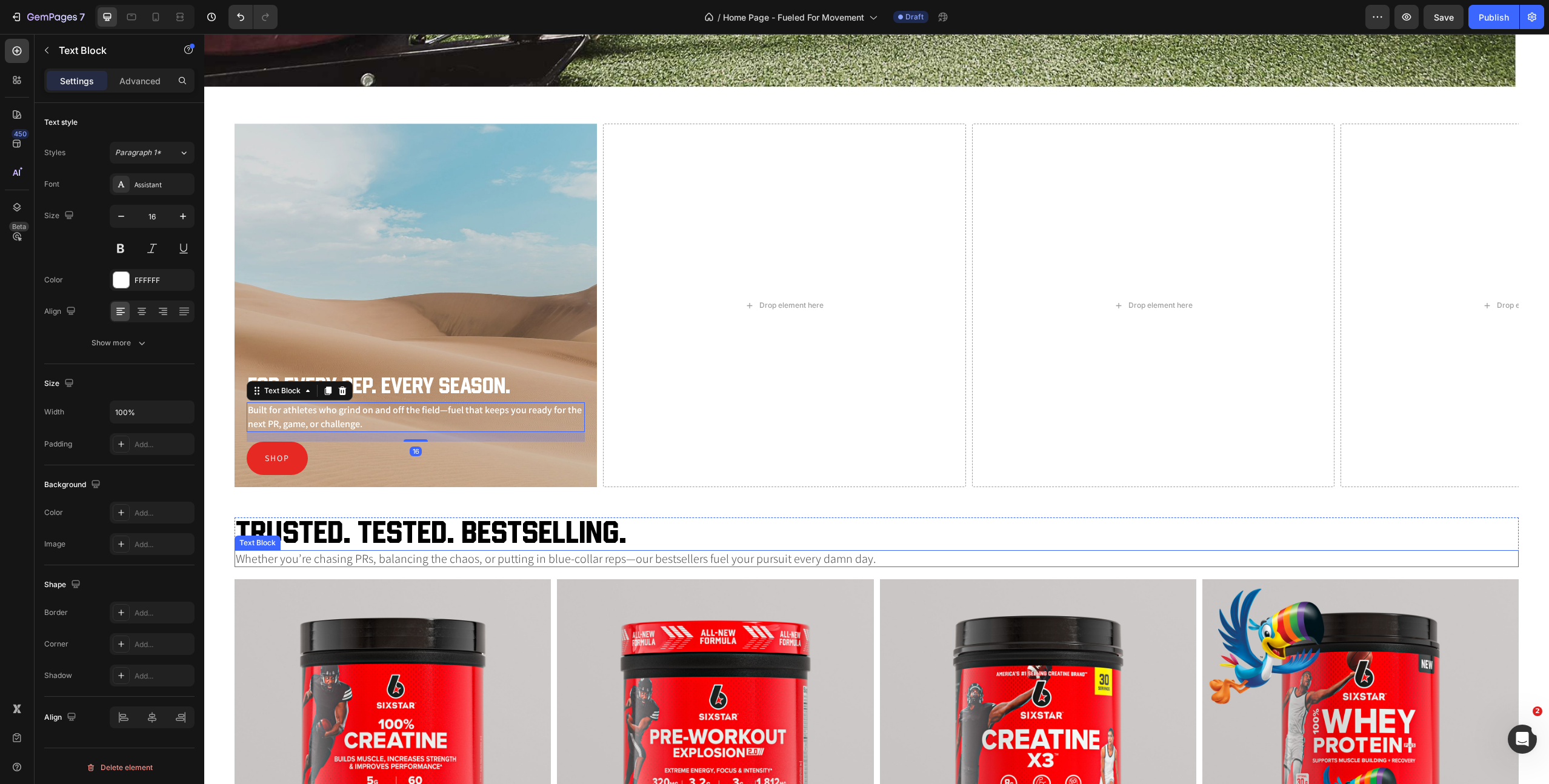
click at [392, 557] on p "Whether you’re chasing PRs, balancing the chaos, or putting in blue-collar reps…" at bounding box center [877, 558] width 1282 height 14
click at [376, 414] on p "Built for athletes who grind on and off the field—fuel that keeps you ready for…" at bounding box center [416, 417] width 335 height 27
click at [182, 215] on icon "button" at bounding box center [183, 216] width 6 height 6
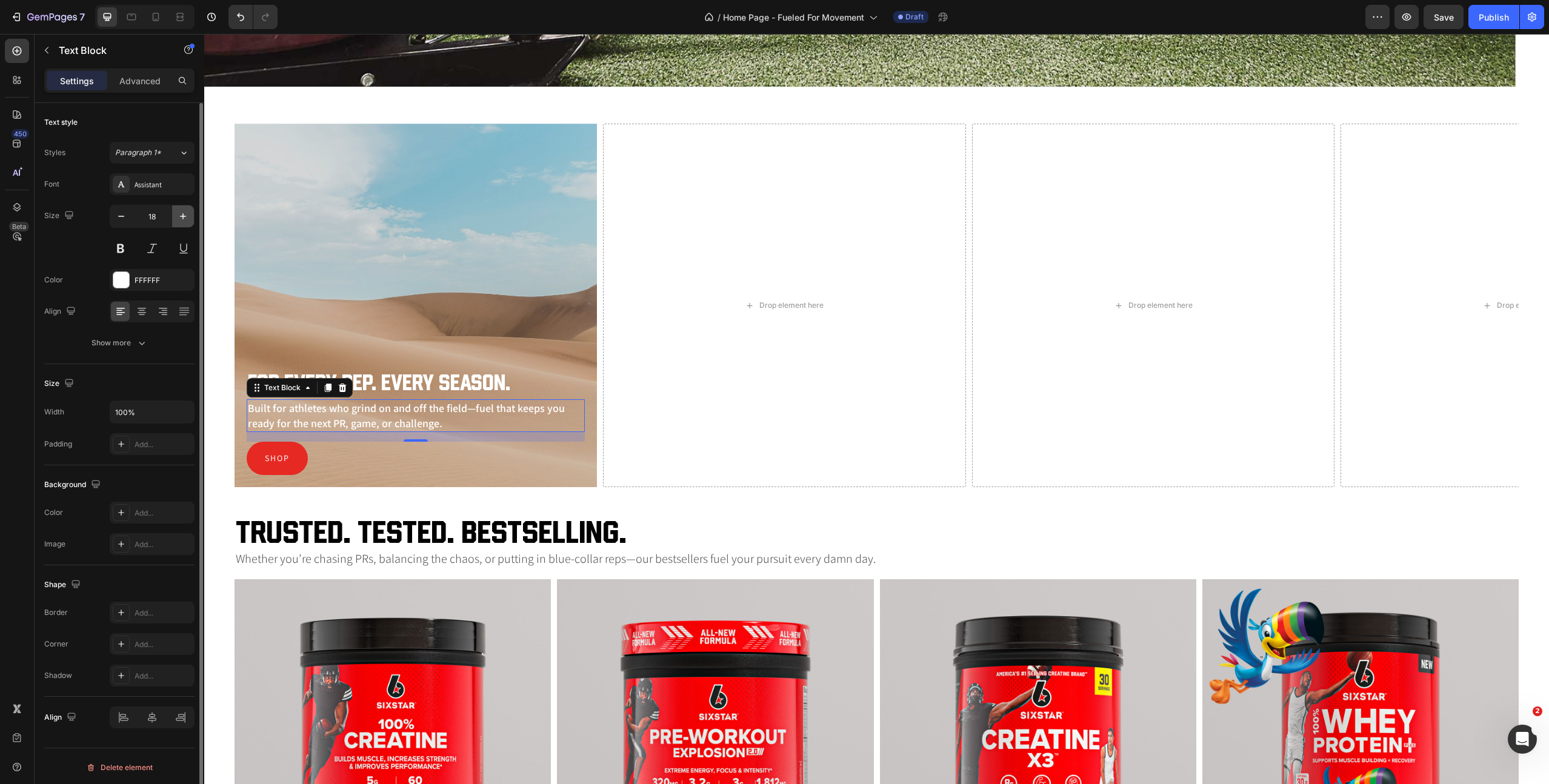
click at [182, 215] on icon "button" at bounding box center [183, 216] width 6 height 6
type input "20"
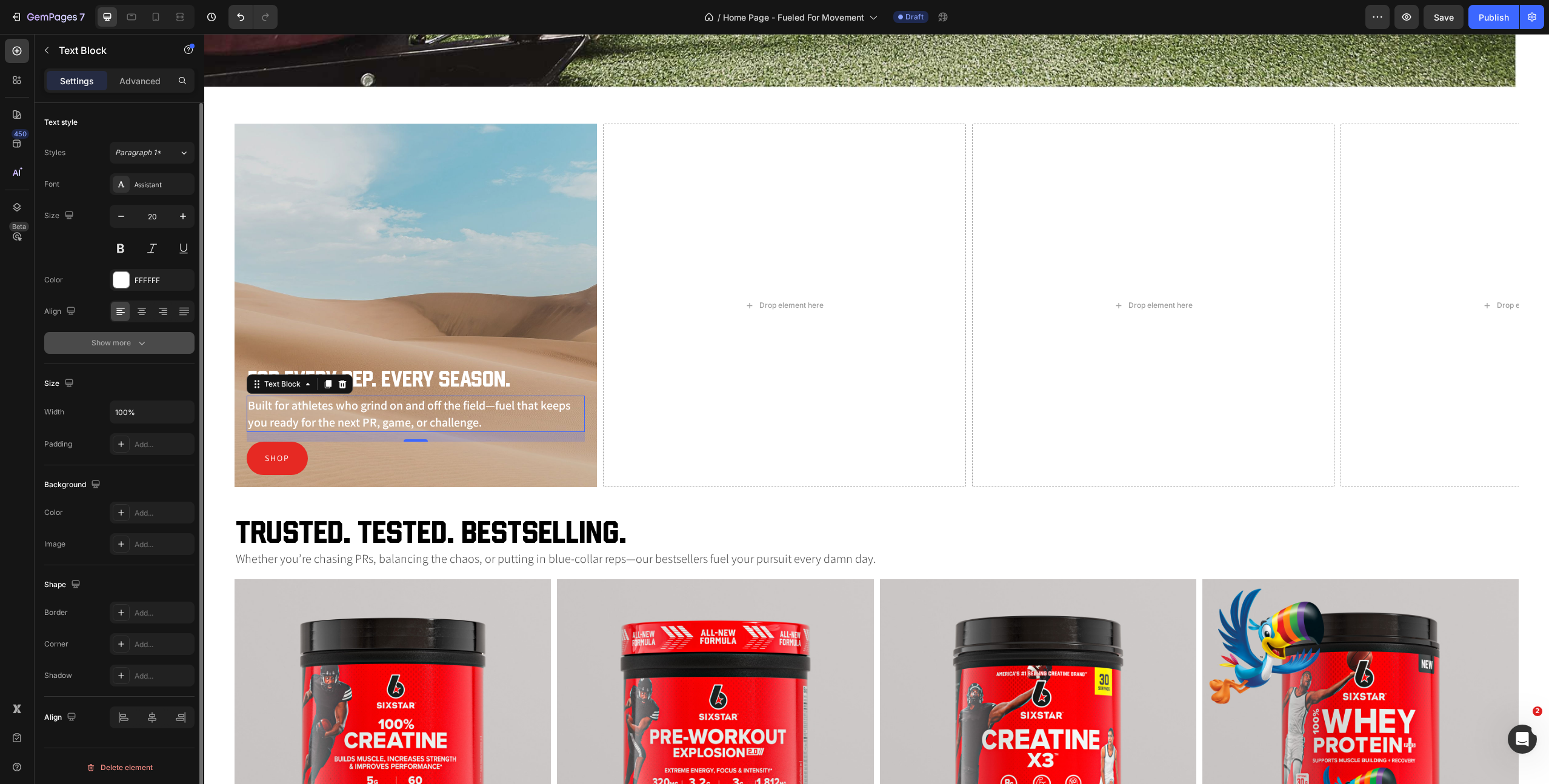
click at [124, 343] on div "Show more" at bounding box center [119, 343] width 57 height 12
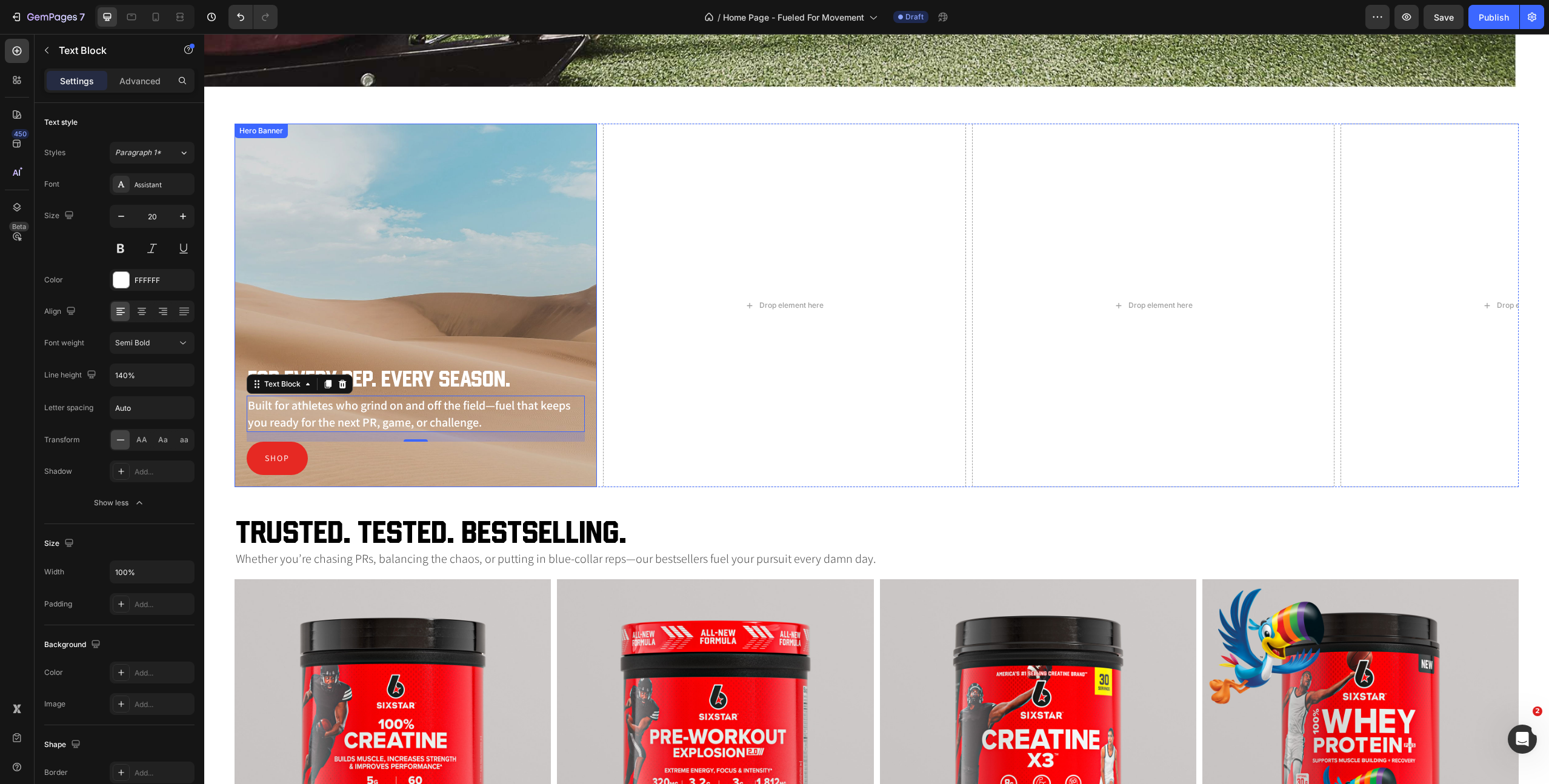
click at [443, 468] on div "Shop Button" at bounding box center [416, 458] width 339 height 33
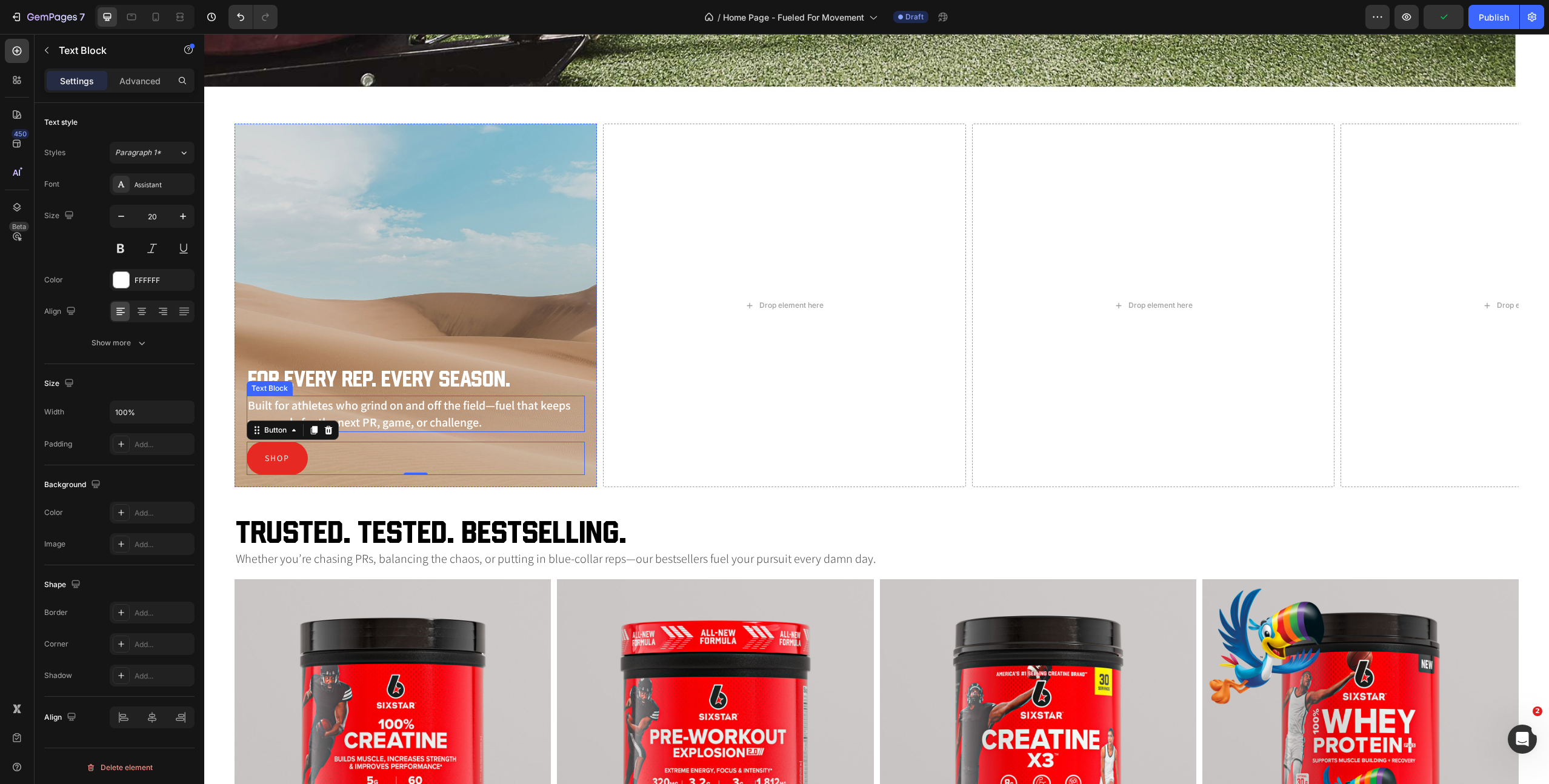
click at [369, 419] on p "Built for athletes who grind on and off the field—fuel that keeps you ready for…" at bounding box center [416, 413] width 335 height 34
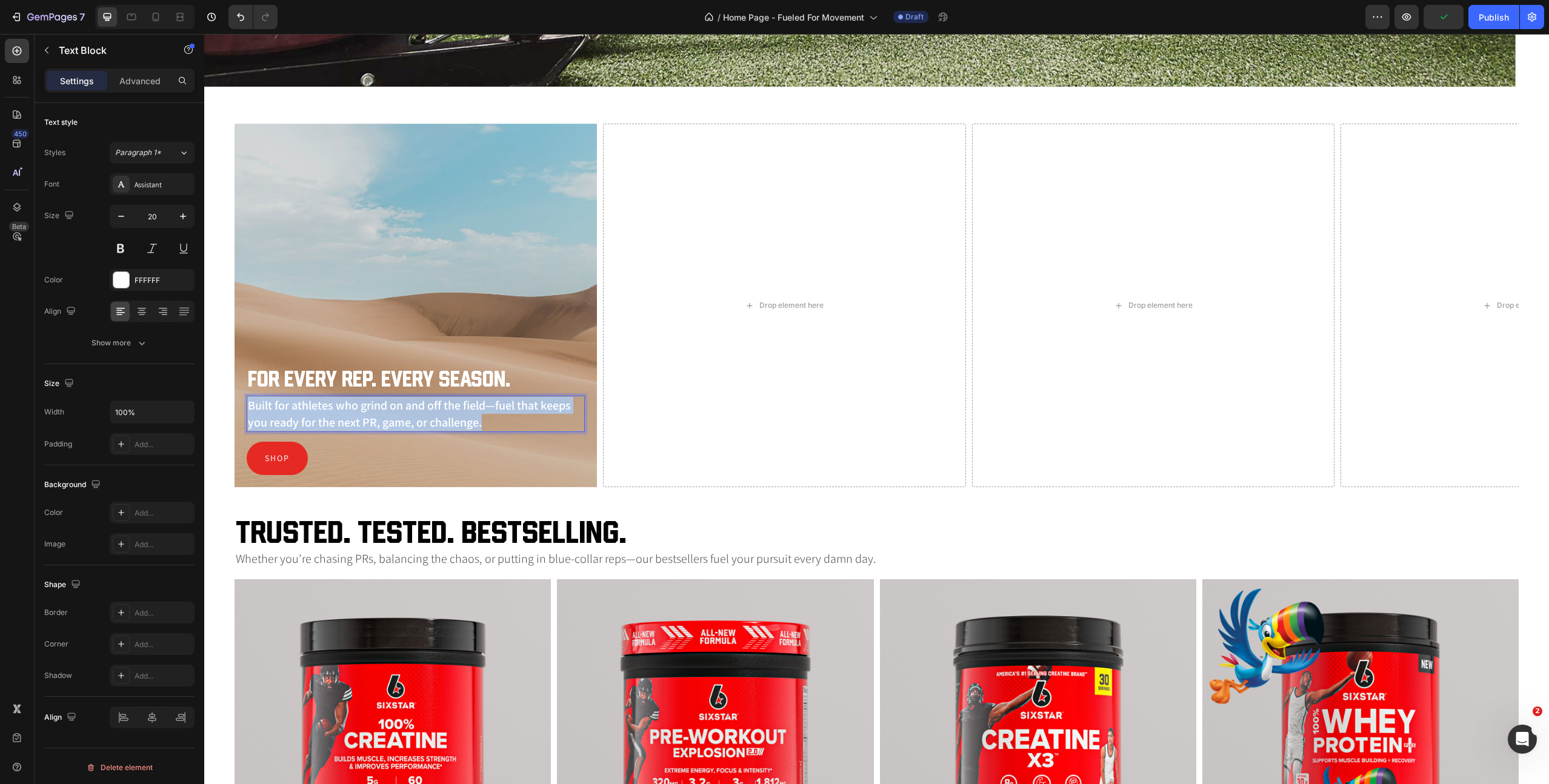
click at [369, 419] on p "Built for athletes who grind on and off the field—fuel that keeps you ready for…" at bounding box center [416, 413] width 335 height 34
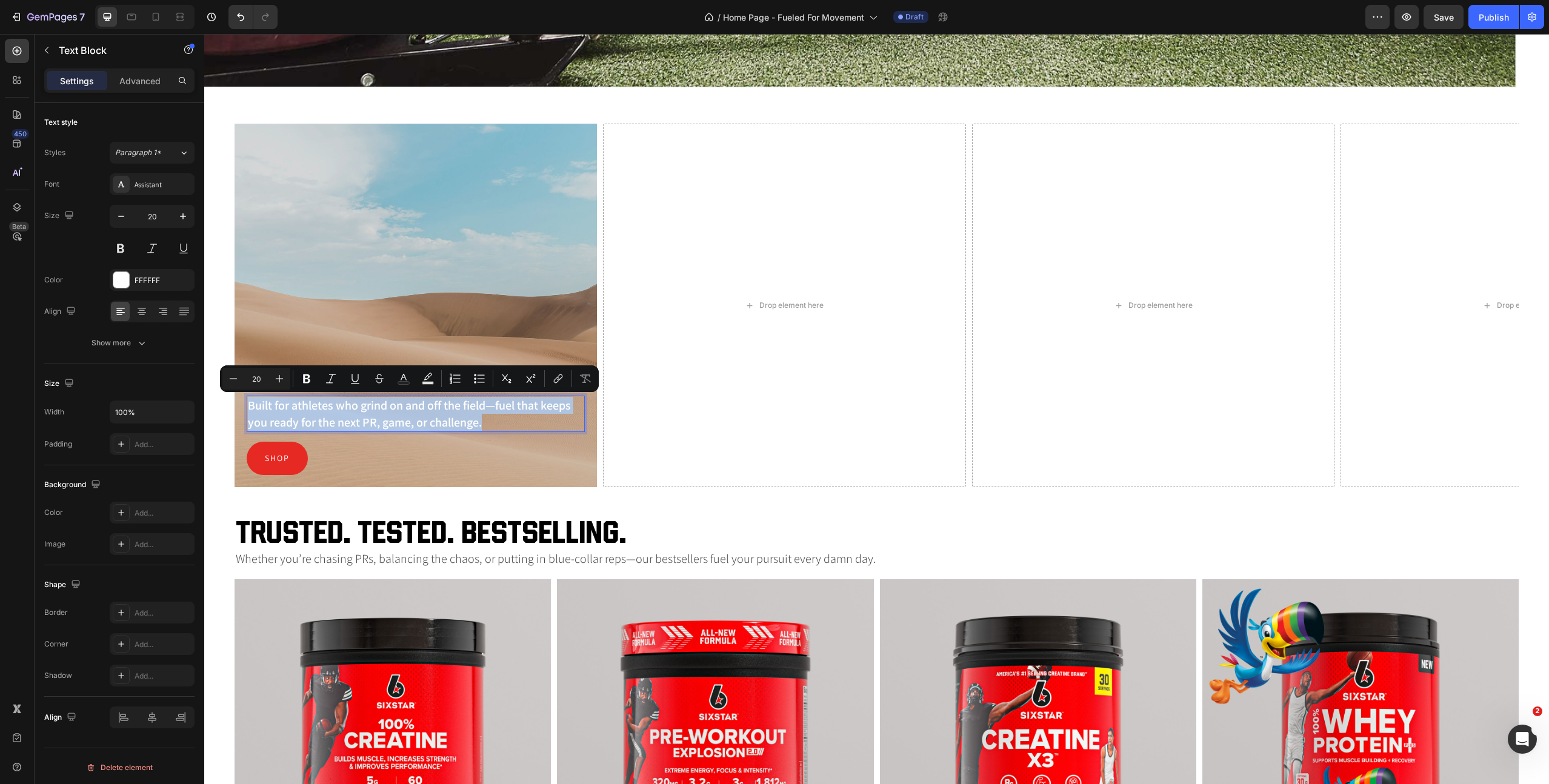
scroll to position [725, 0]
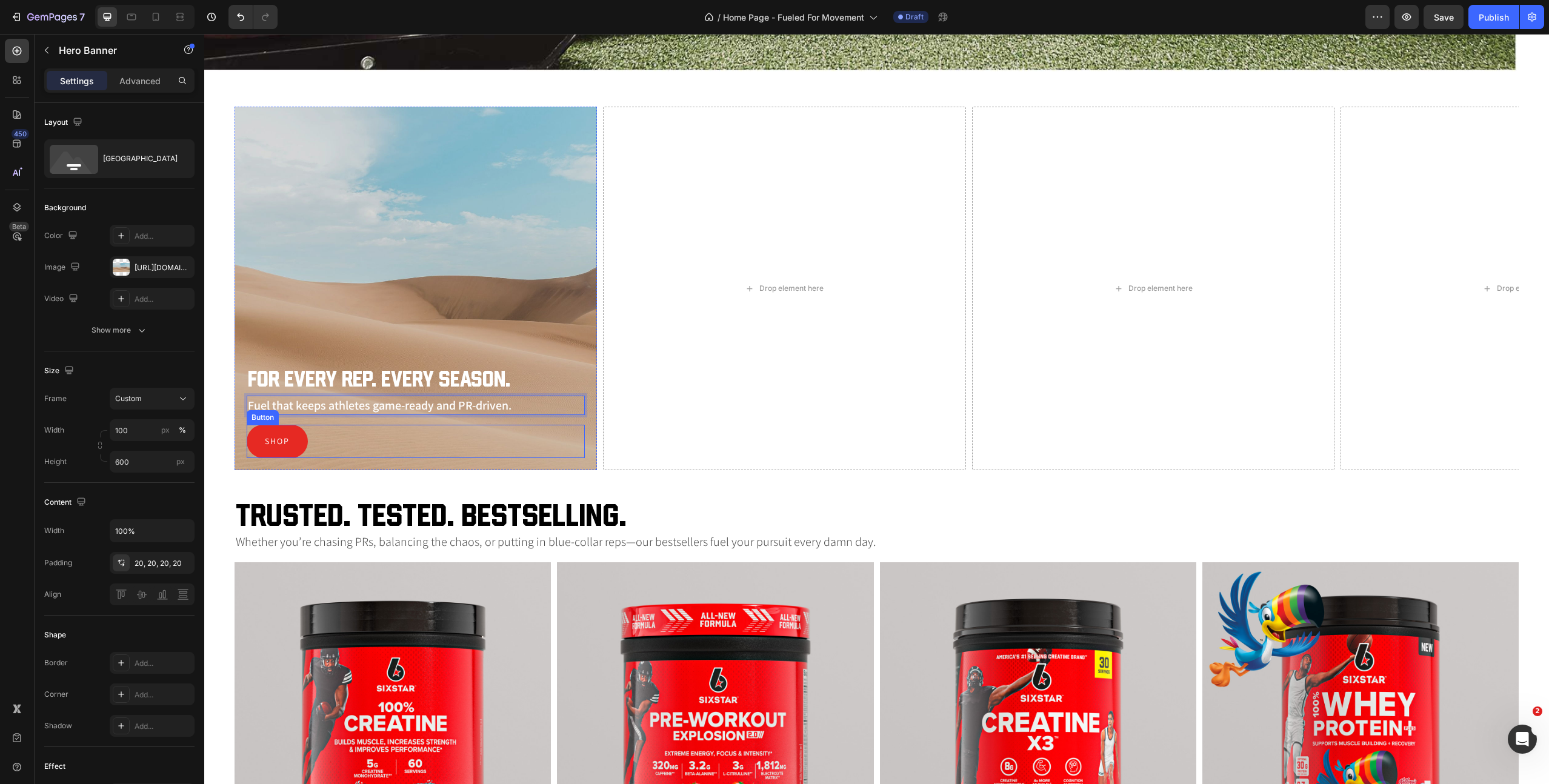
click at [385, 458] on div "For Every Rep. Every Season. Heading Fuel that keeps athletes game-ready and PR…" at bounding box center [416, 413] width 363 height 115
click at [376, 366] on div "For Every Rep. Every Season. Heading Fuel that keeps athletes game-ready and PR…" at bounding box center [416, 413] width 363 height 115
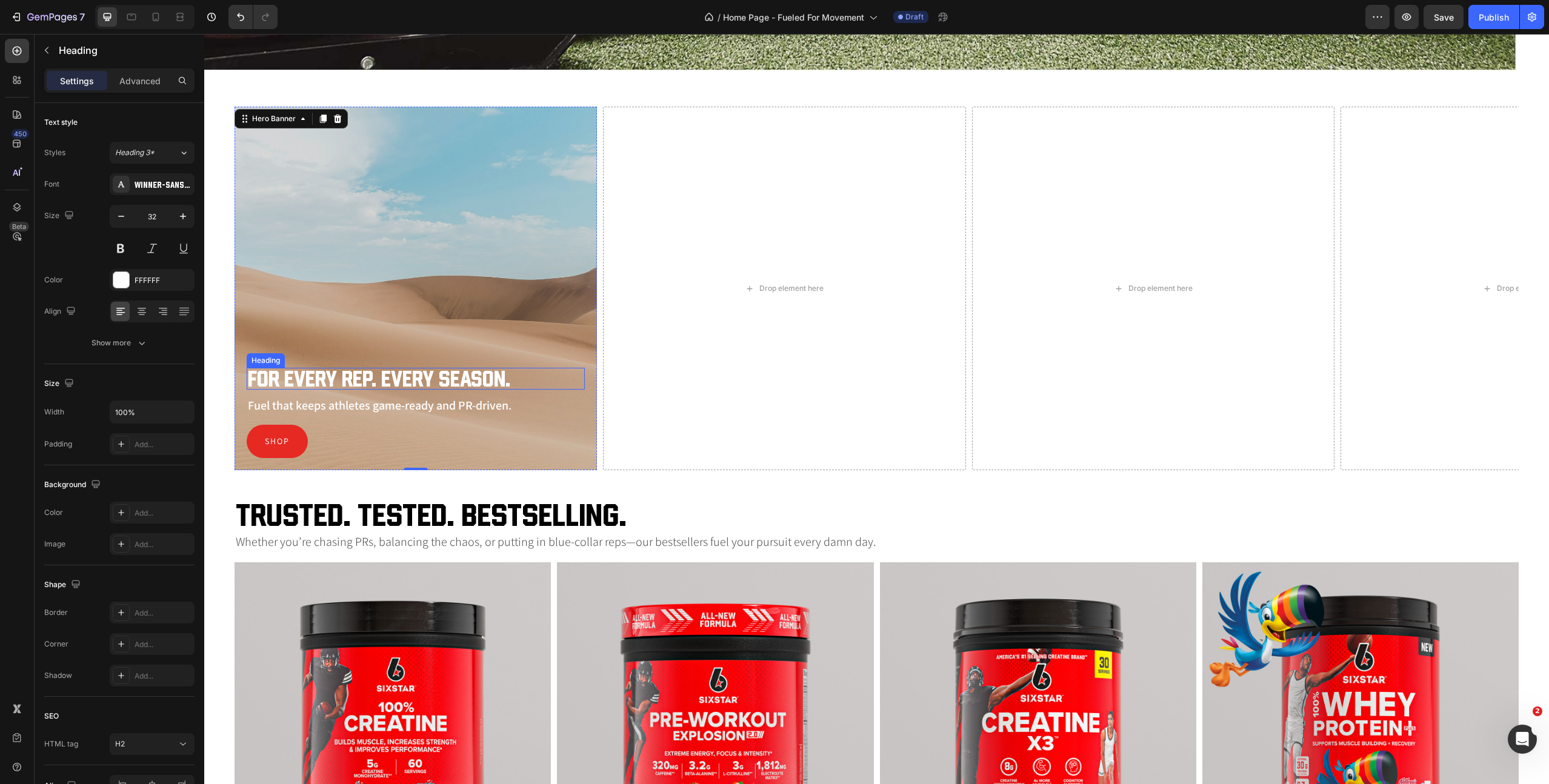
click at [372, 377] on h2 "For Every Rep. Every Season." at bounding box center [416, 378] width 339 height 22
click at [141, 81] on p "Advanced" at bounding box center [140, 81] width 42 height 13
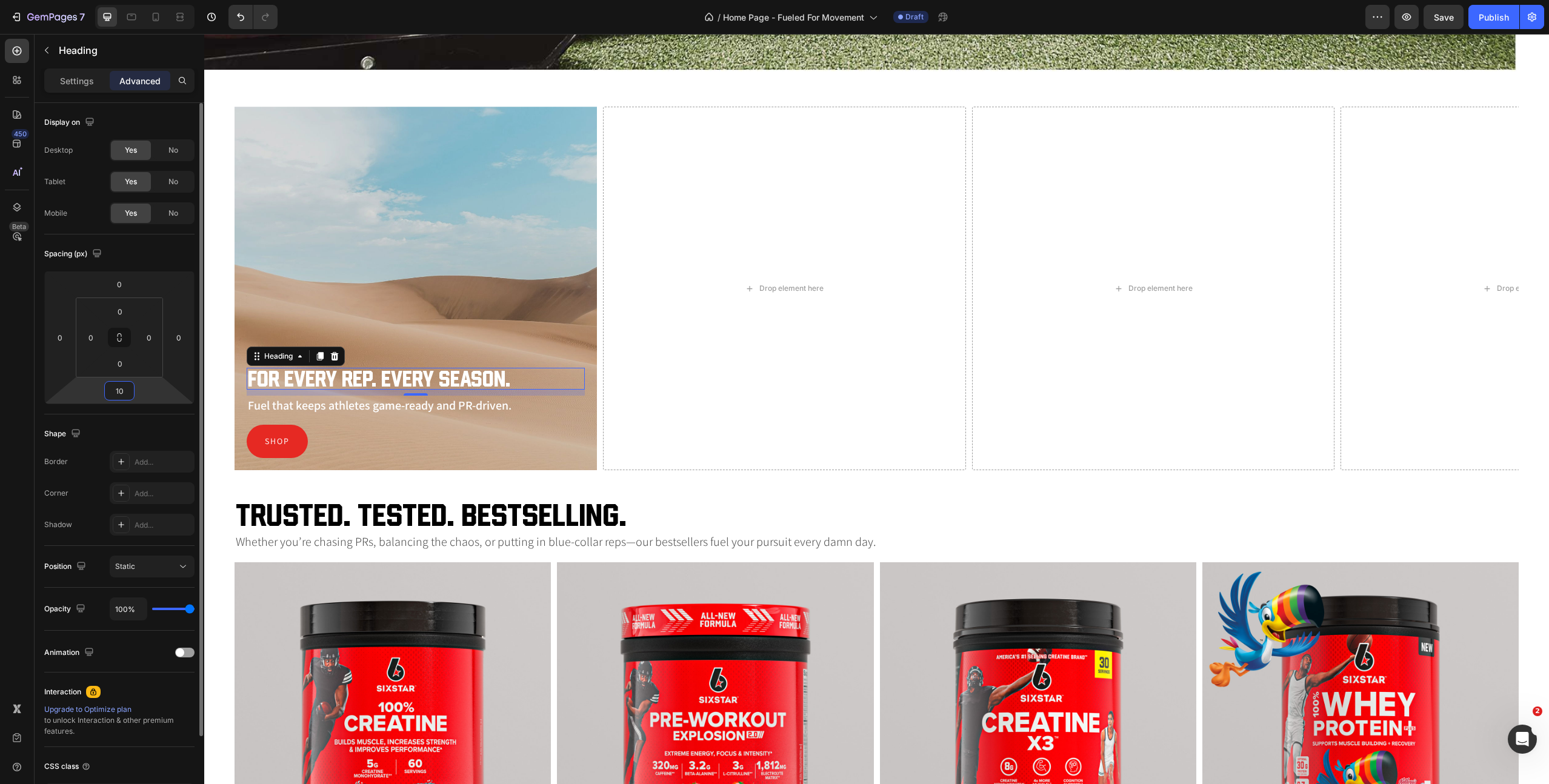
click at [113, 393] on input "10" at bounding box center [119, 390] width 24 height 18
type input "5"
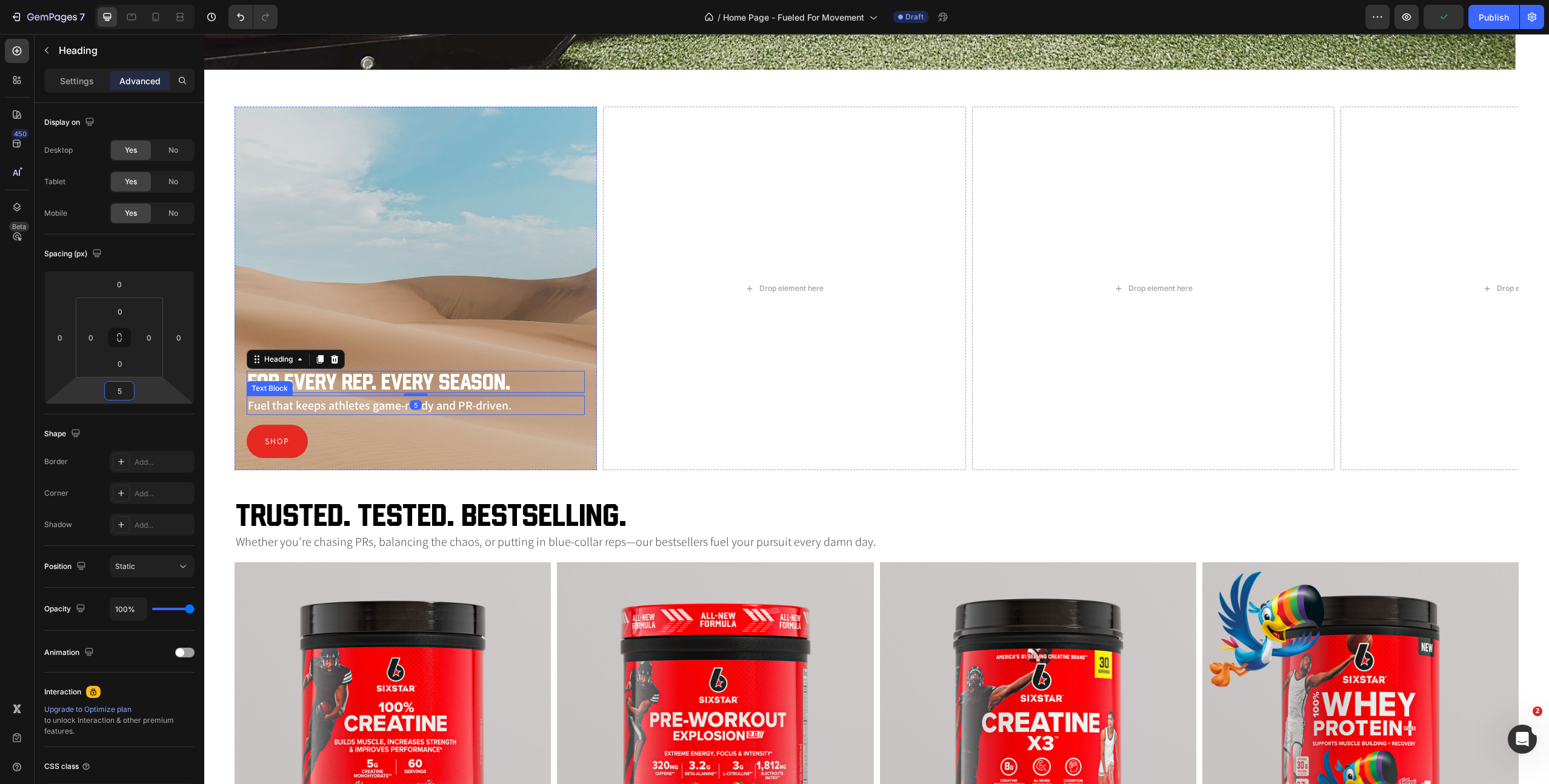
click at [456, 400] on p "Fuel that keeps athletes game-ready and PR-driven." at bounding box center [416, 405] width 335 height 17
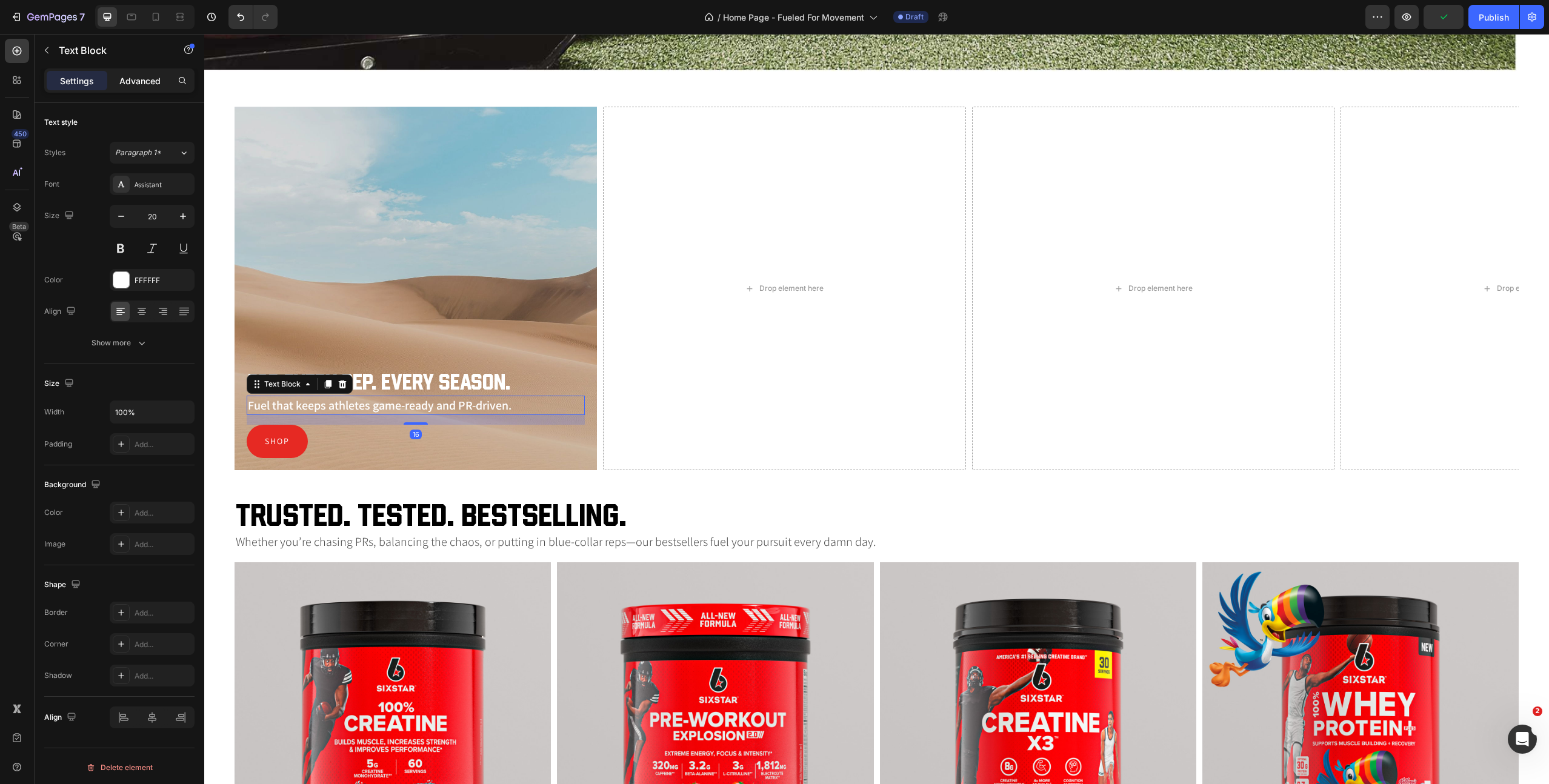
click at [130, 79] on p "Advanced" at bounding box center [140, 81] width 42 height 13
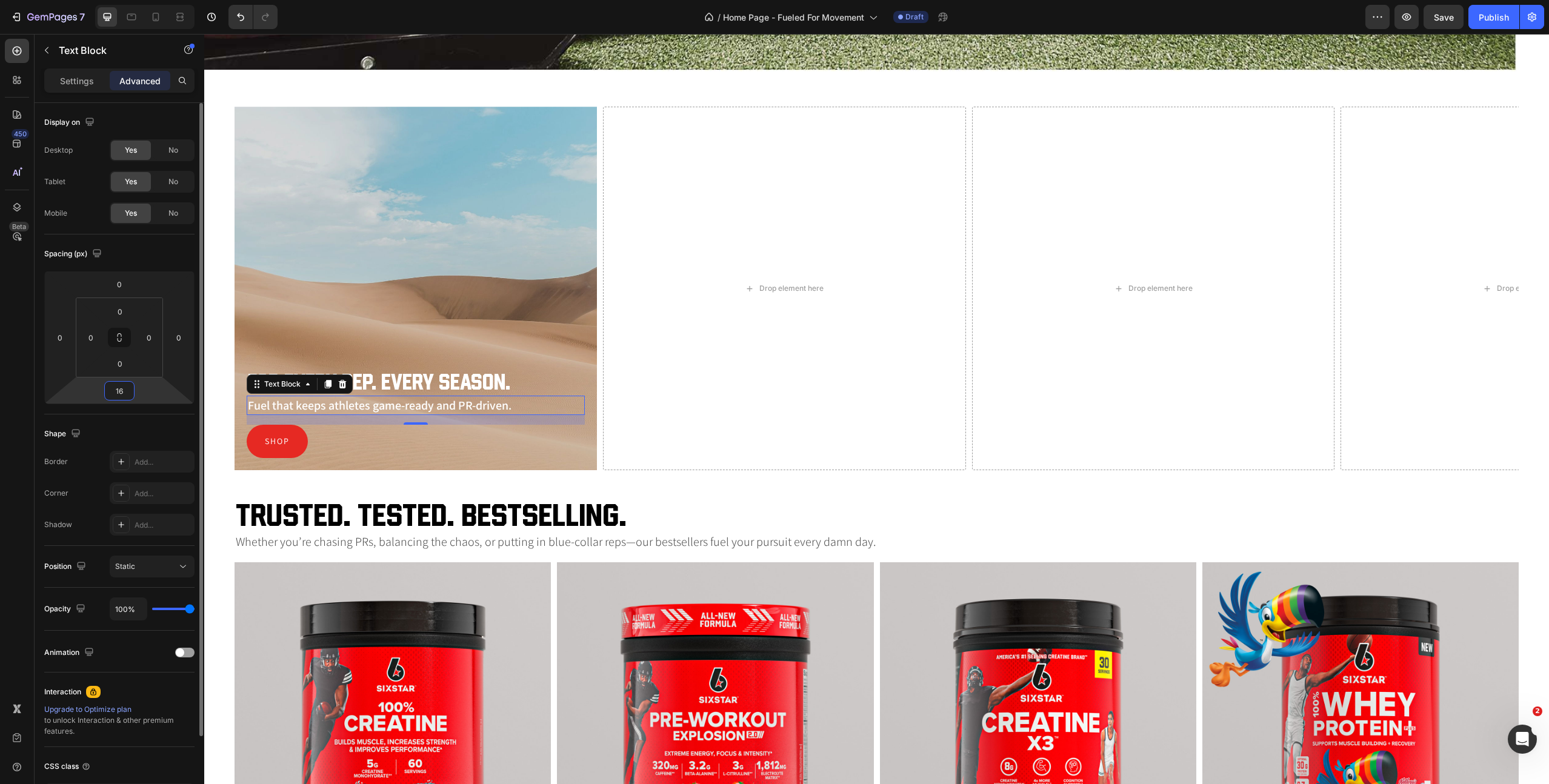
click at [119, 390] on input "16" at bounding box center [119, 390] width 24 height 18
click at [116, 390] on input "5" at bounding box center [119, 390] width 24 height 18
type input "10"
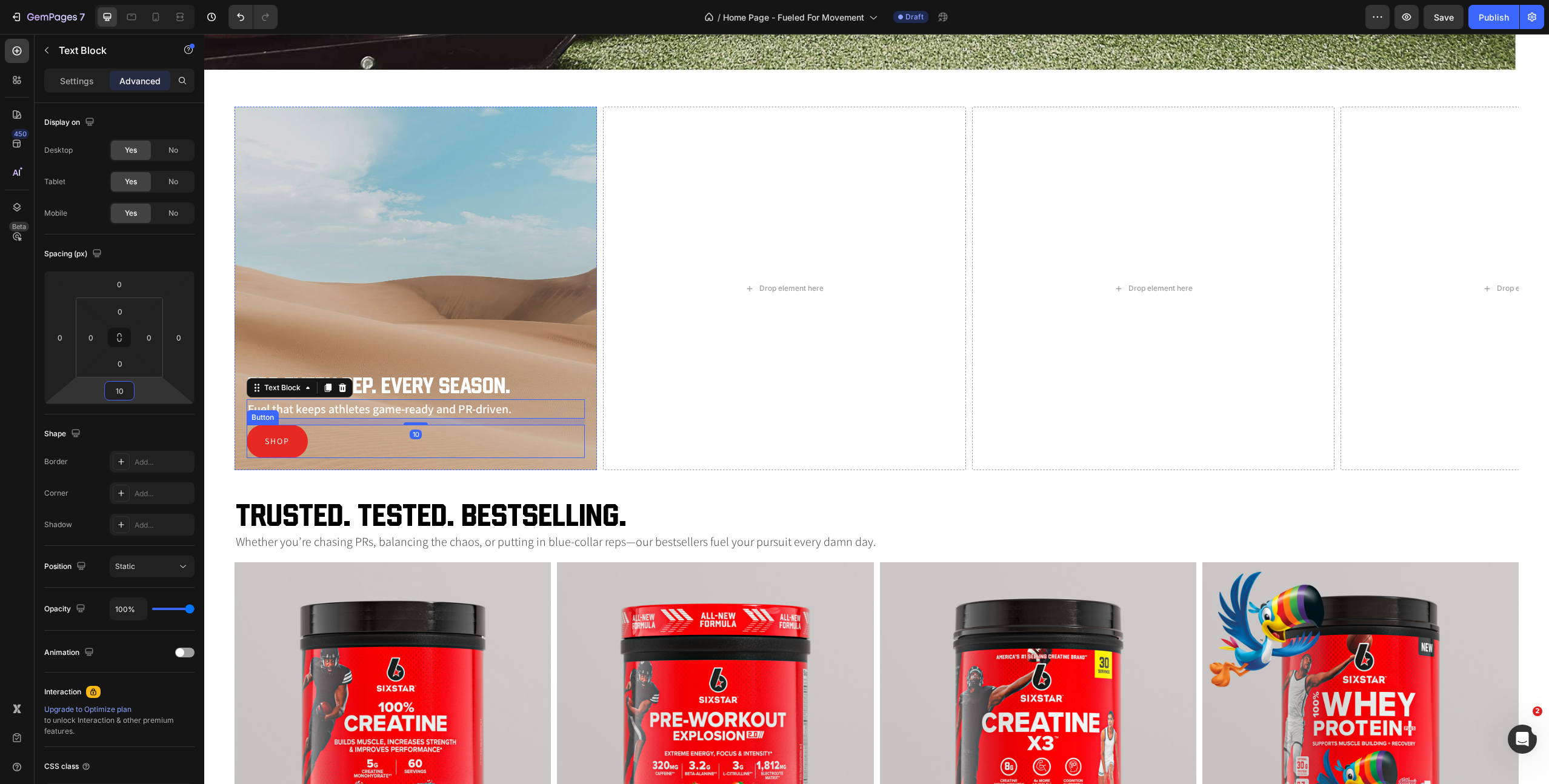
click at [526, 437] on div "Shop Button" at bounding box center [416, 441] width 339 height 33
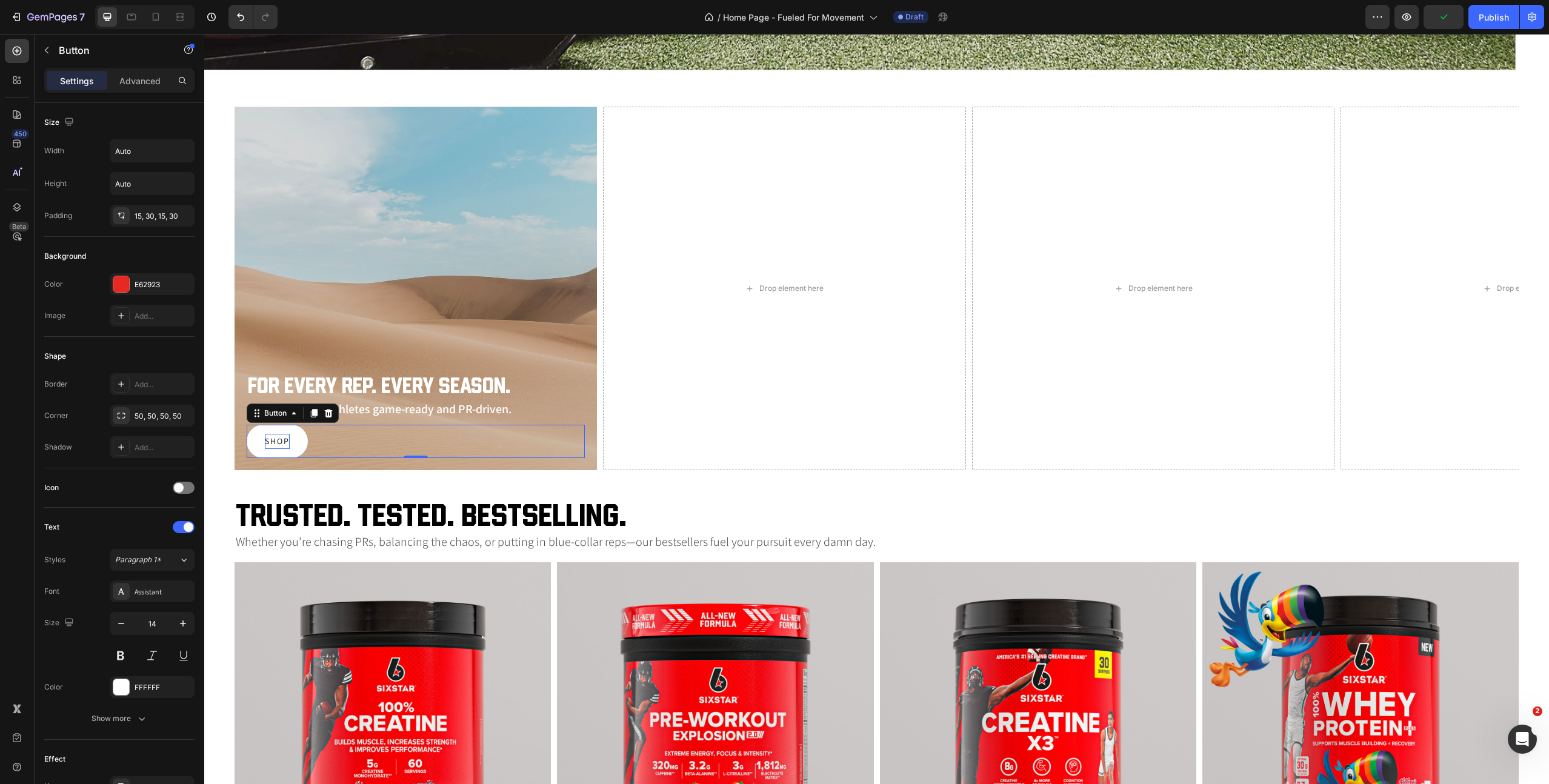
click at [269, 442] on p "Shop" at bounding box center [277, 441] width 25 height 15
click at [277, 440] on p "Explore" at bounding box center [286, 441] width 41 height 15
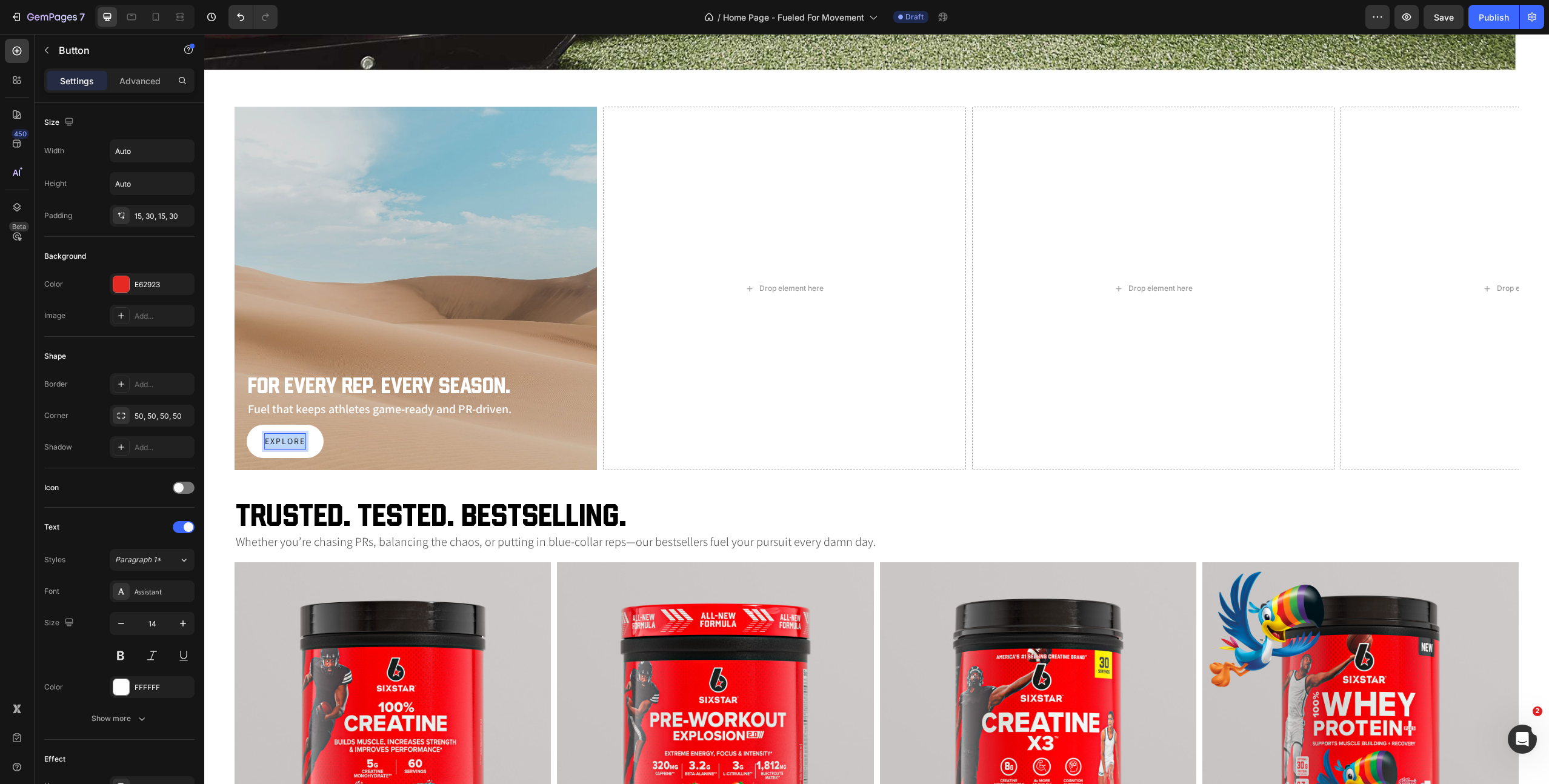
click at [277, 440] on p "Explore" at bounding box center [286, 441] width 41 height 15
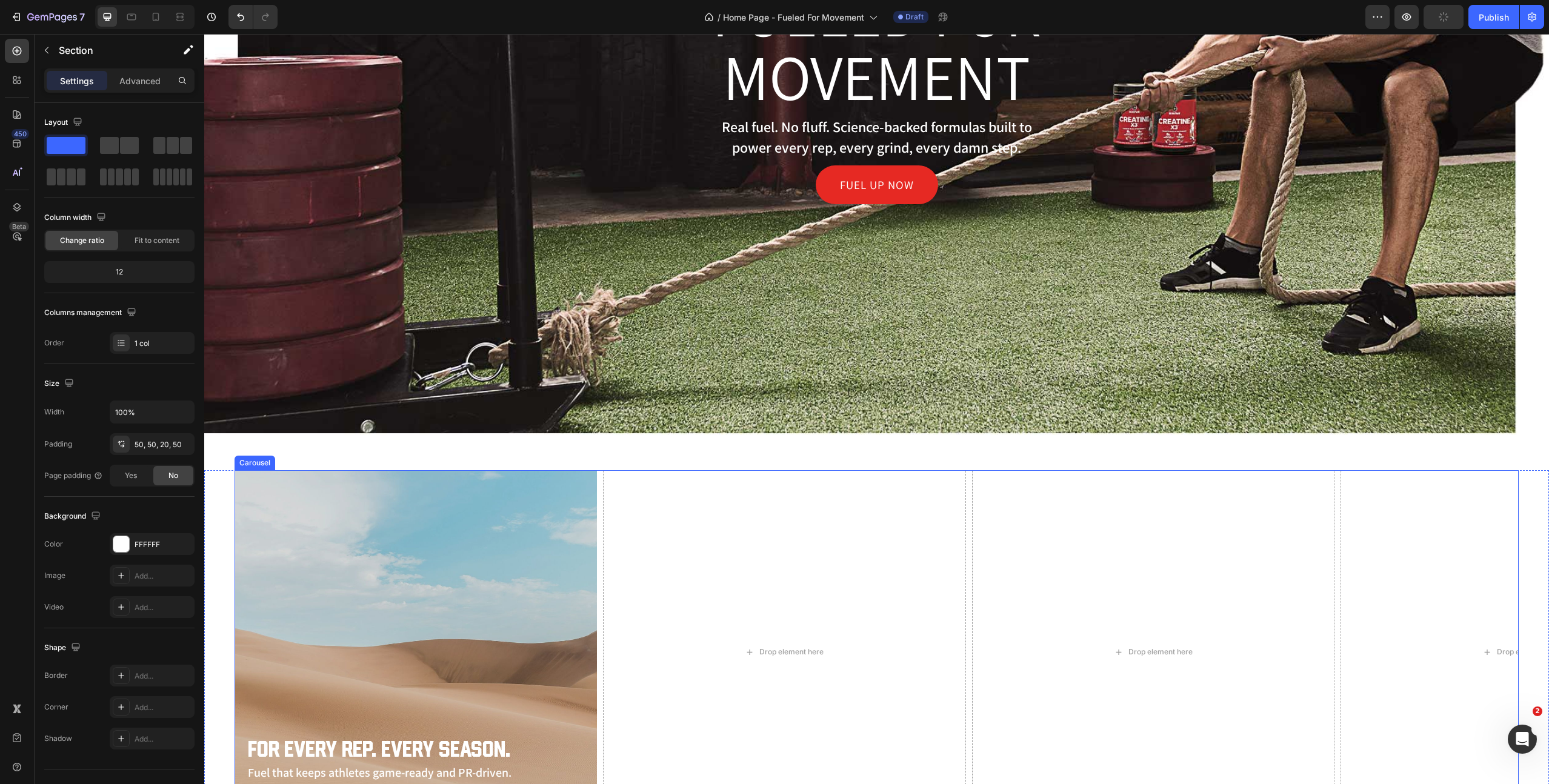
scroll to position [357, 0]
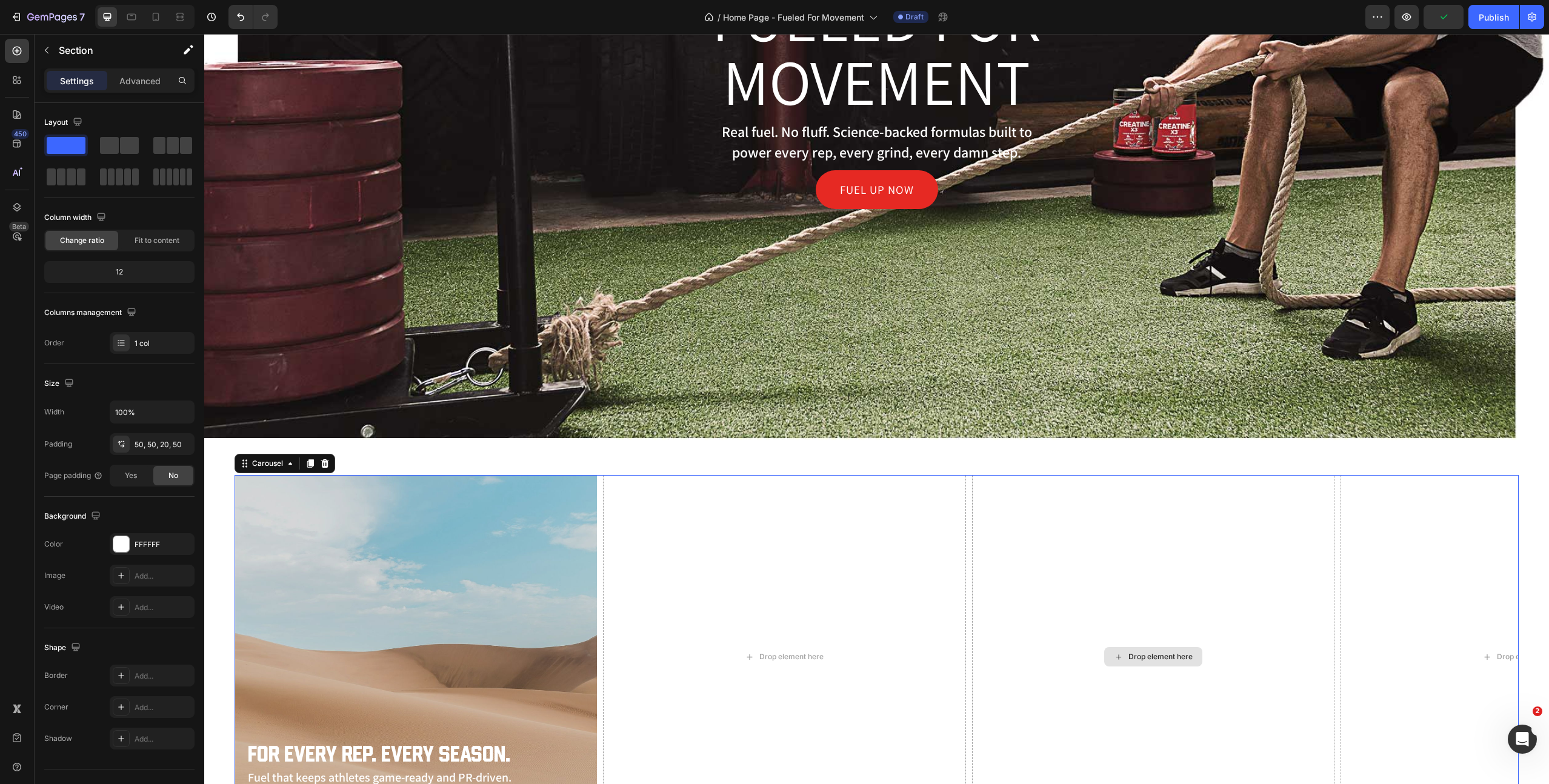
click at [1163, 570] on div "Drop element here" at bounding box center [1154, 656] width 363 height 363
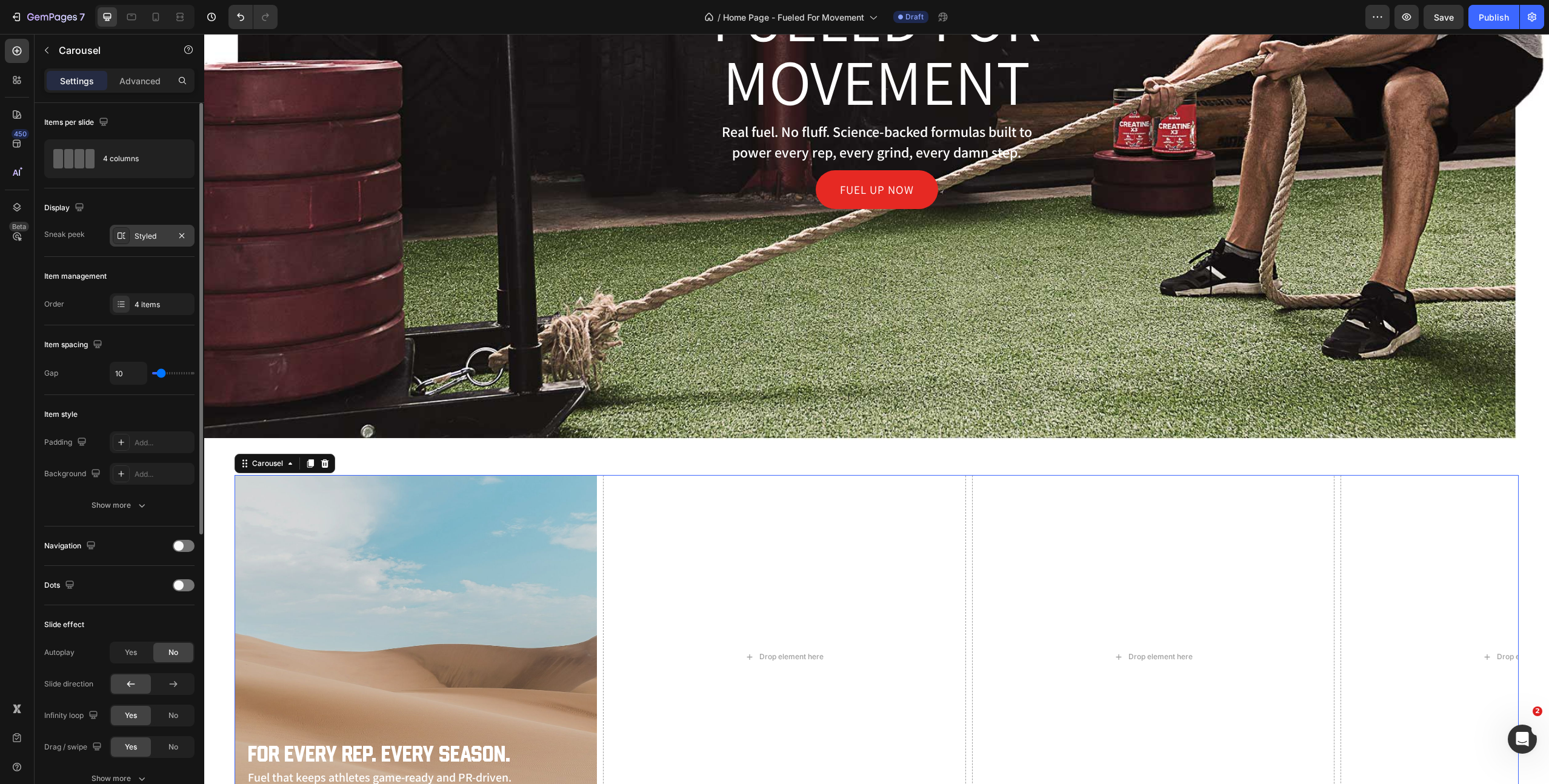
click at [144, 239] on div "Styled" at bounding box center [152, 236] width 36 height 11
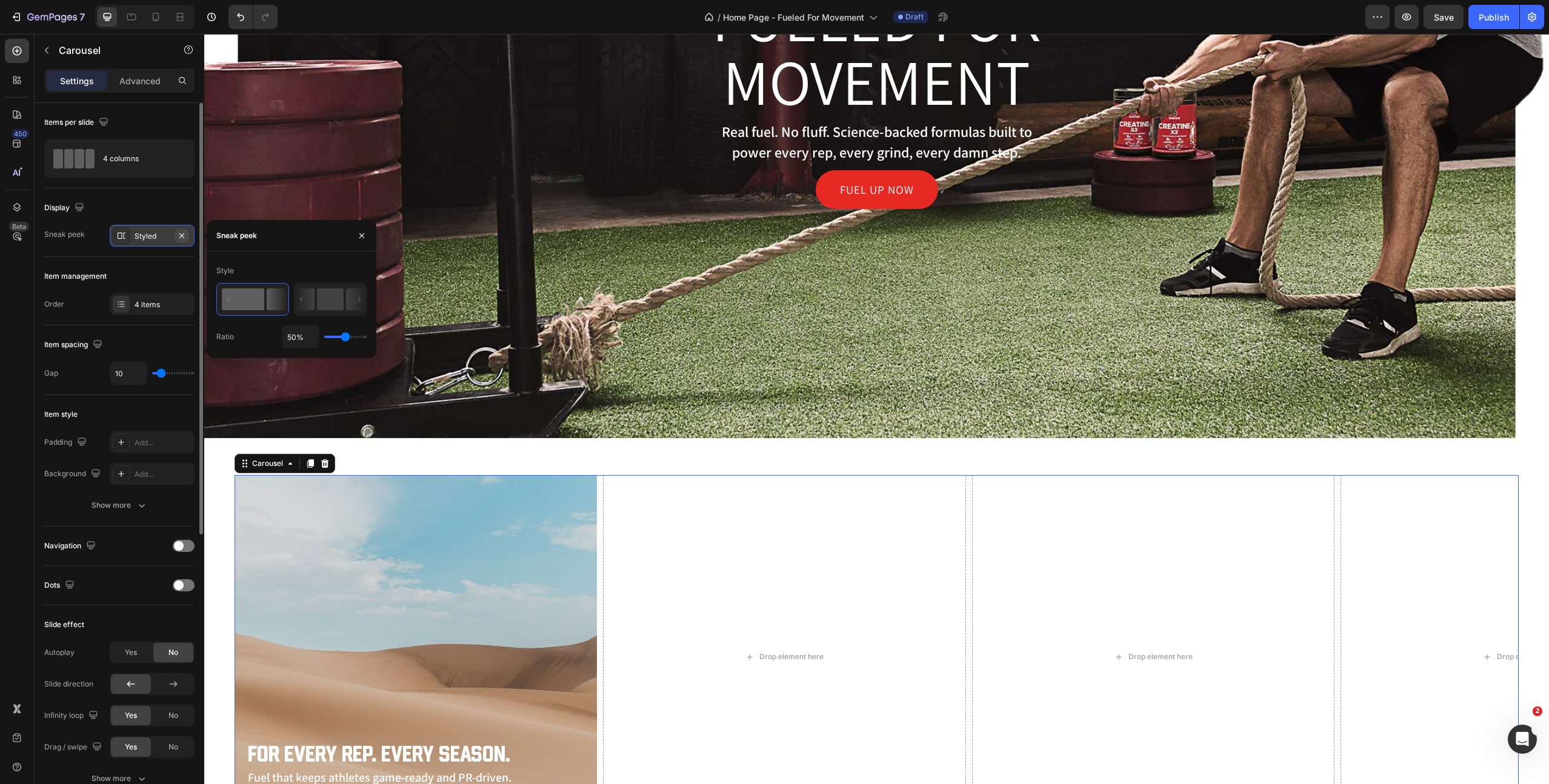
click at [181, 234] on icon "button" at bounding box center [181, 236] width 10 height 10
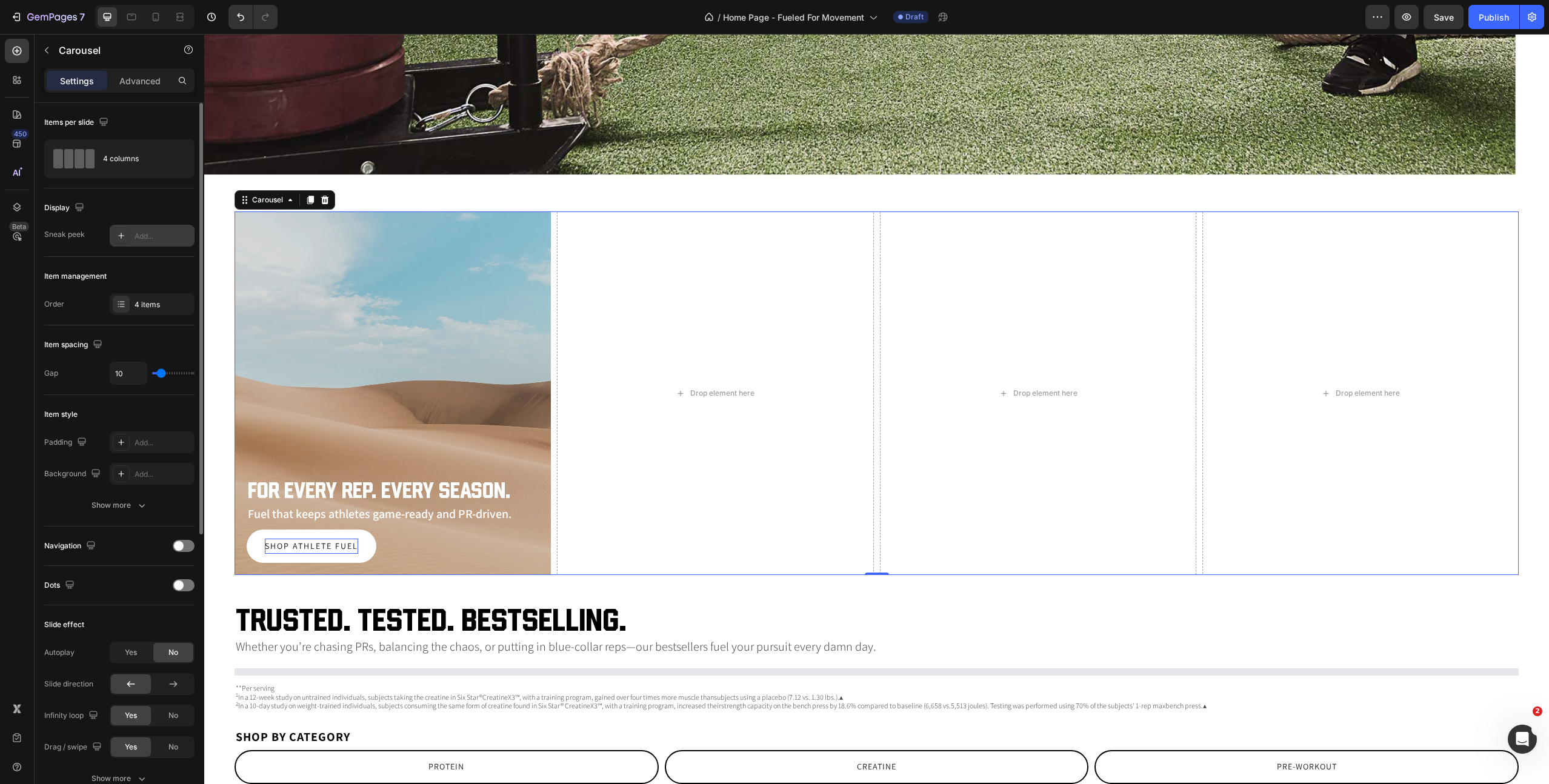
scroll to position [663, 0]
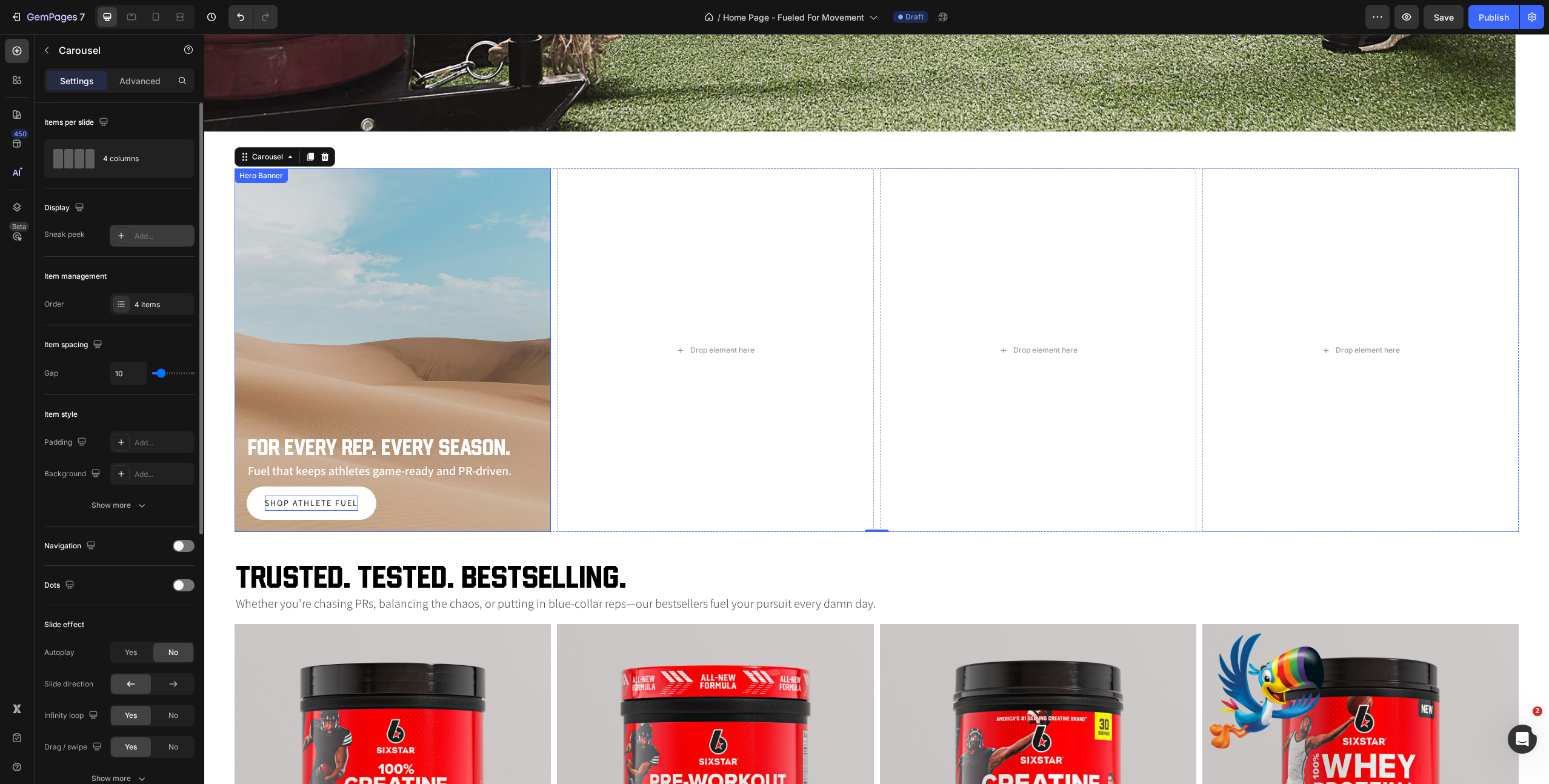
click at [385, 313] on div "Background Image" at bounding box center [392, 350] width 317 height 363
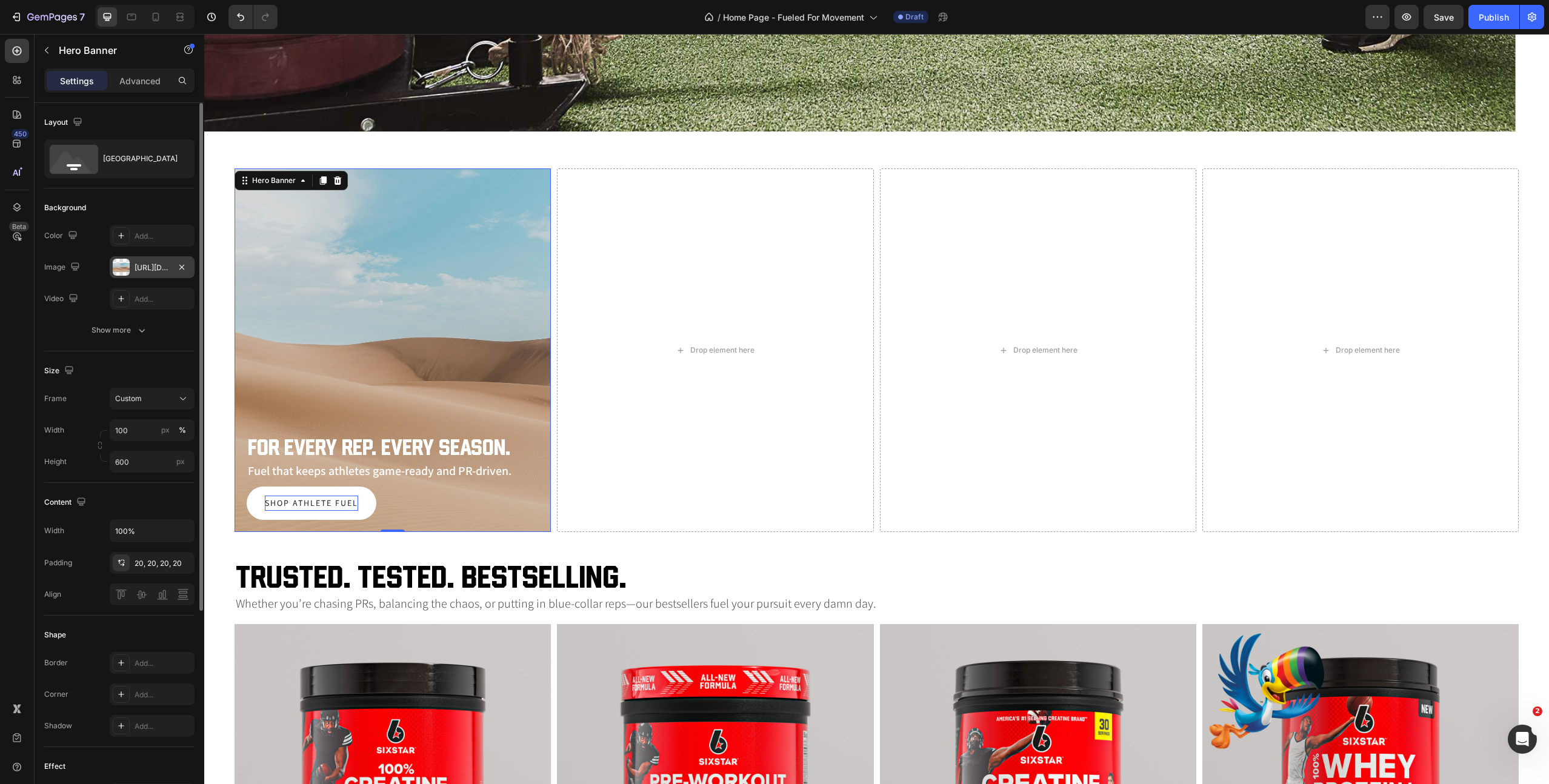
click at [140, 267] on div "[URL][DOMAIN_NAME]" at bounding box center [152, 267] width 36 height 11
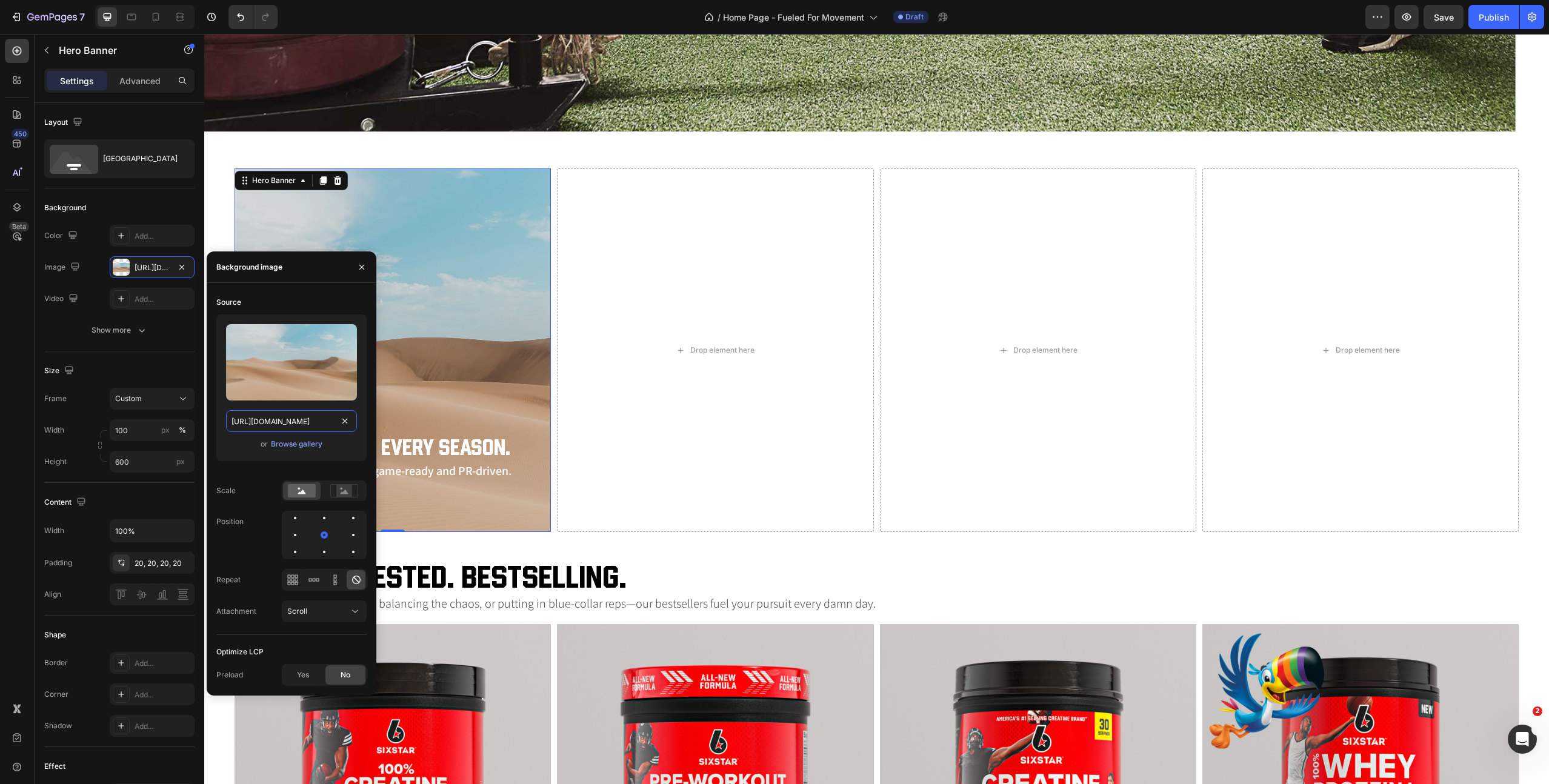
click at [263, 418] on input "[URL][DOMAIN_NAME]" at bounding box center [291, 421] width 131 height 22
paste input "0645/3896/8308/files/ss-the-athlete-football-training.jpg?v=1756391683"
type input "https://cdn.shopify.com/s/files/1/0645/3896/8308/files/ss-the-athlete-football-…"
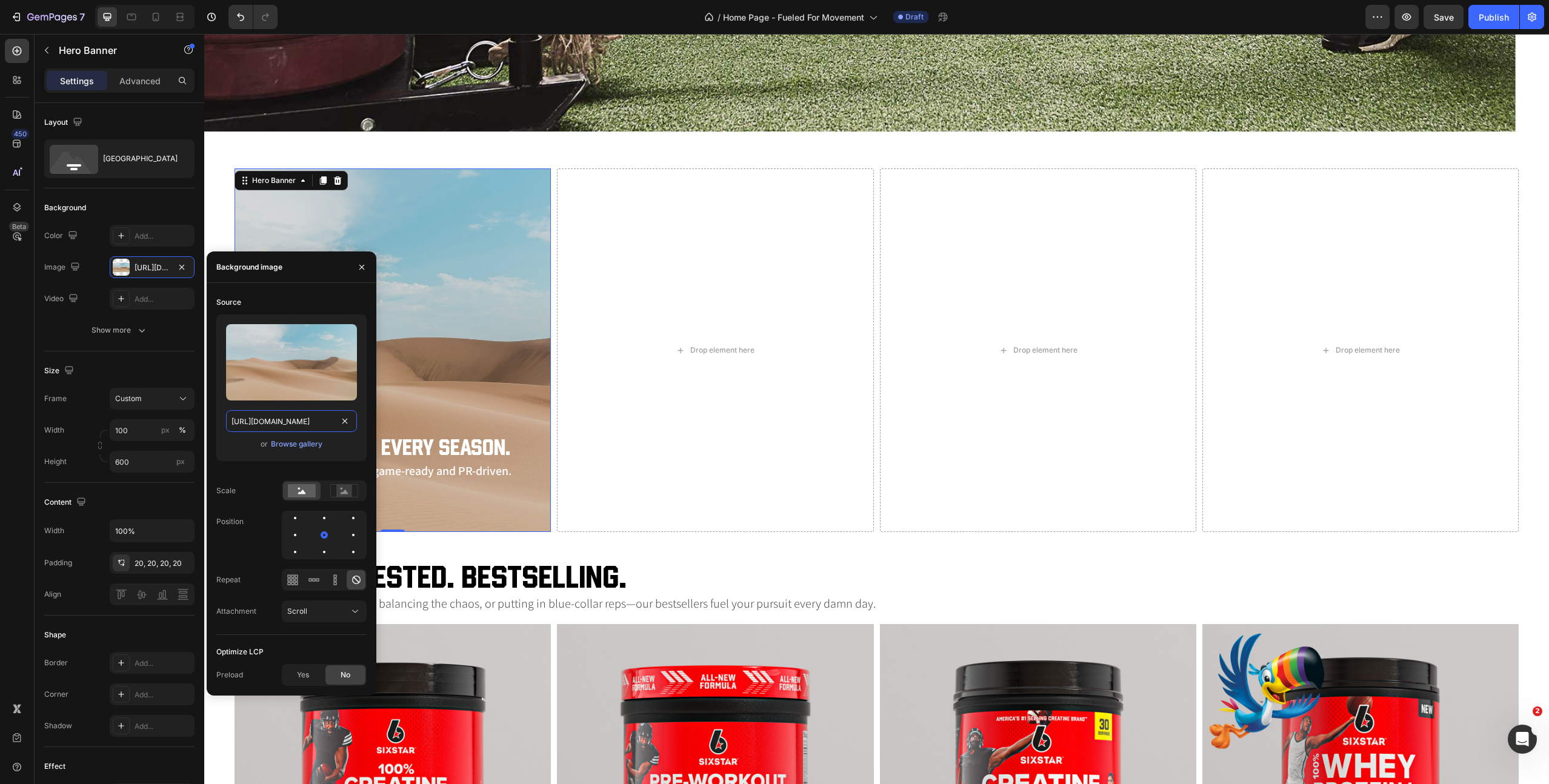
scroll to position [0, 265]
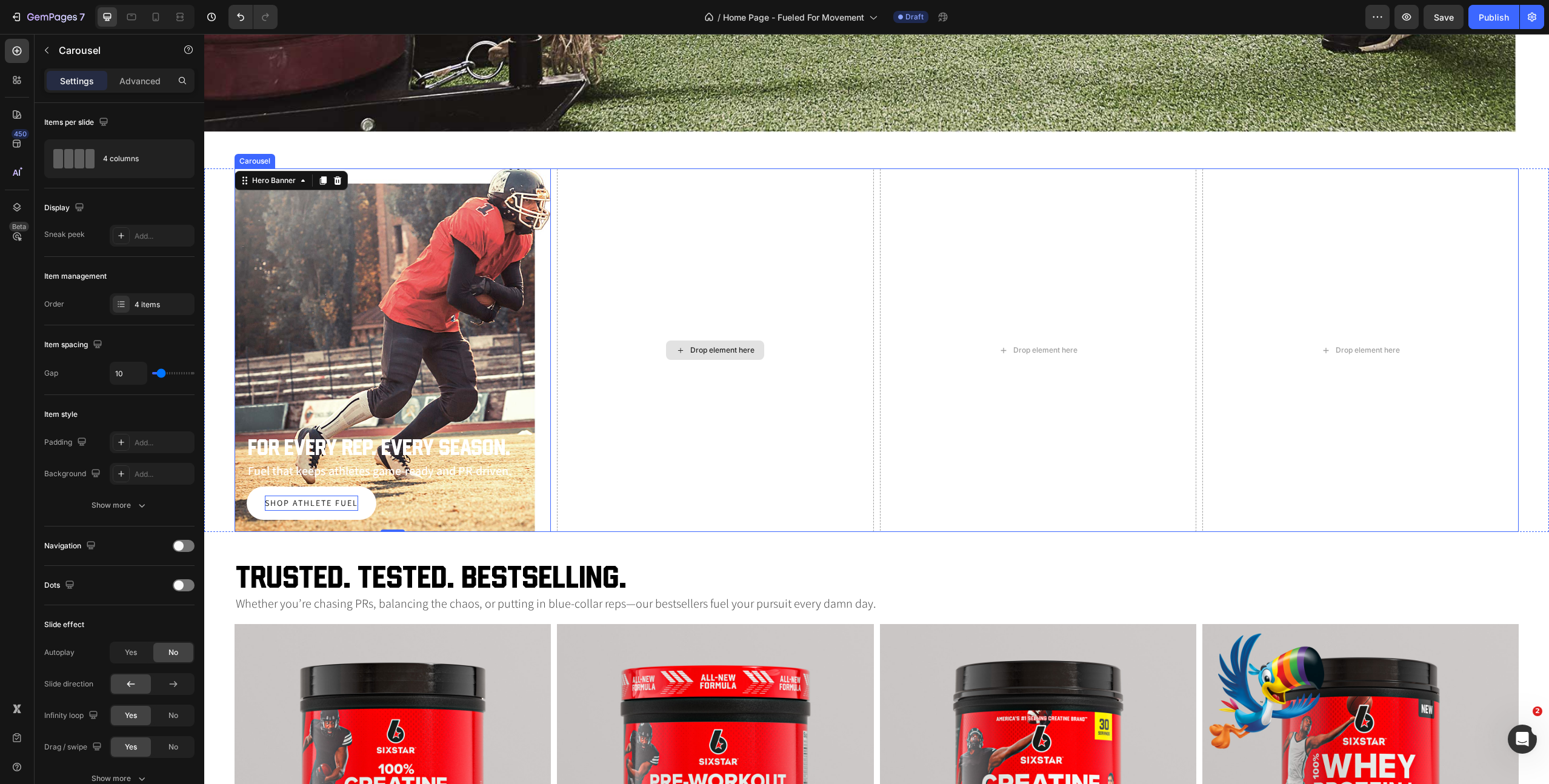
click at [647, 386] on div "Drop element here" at bounding box center [715, 350] width 317 height 363
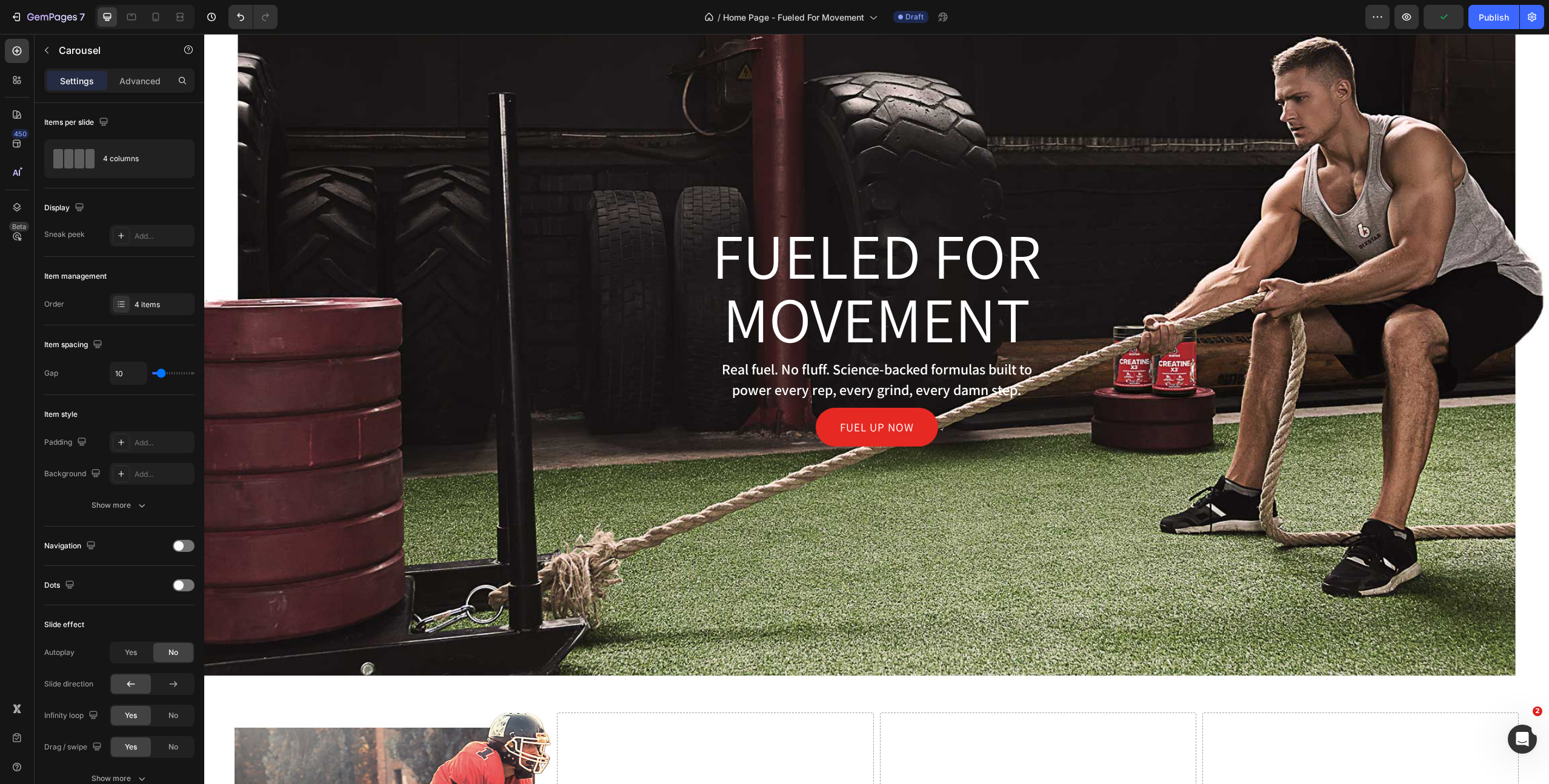
scroll to position [0, 0]
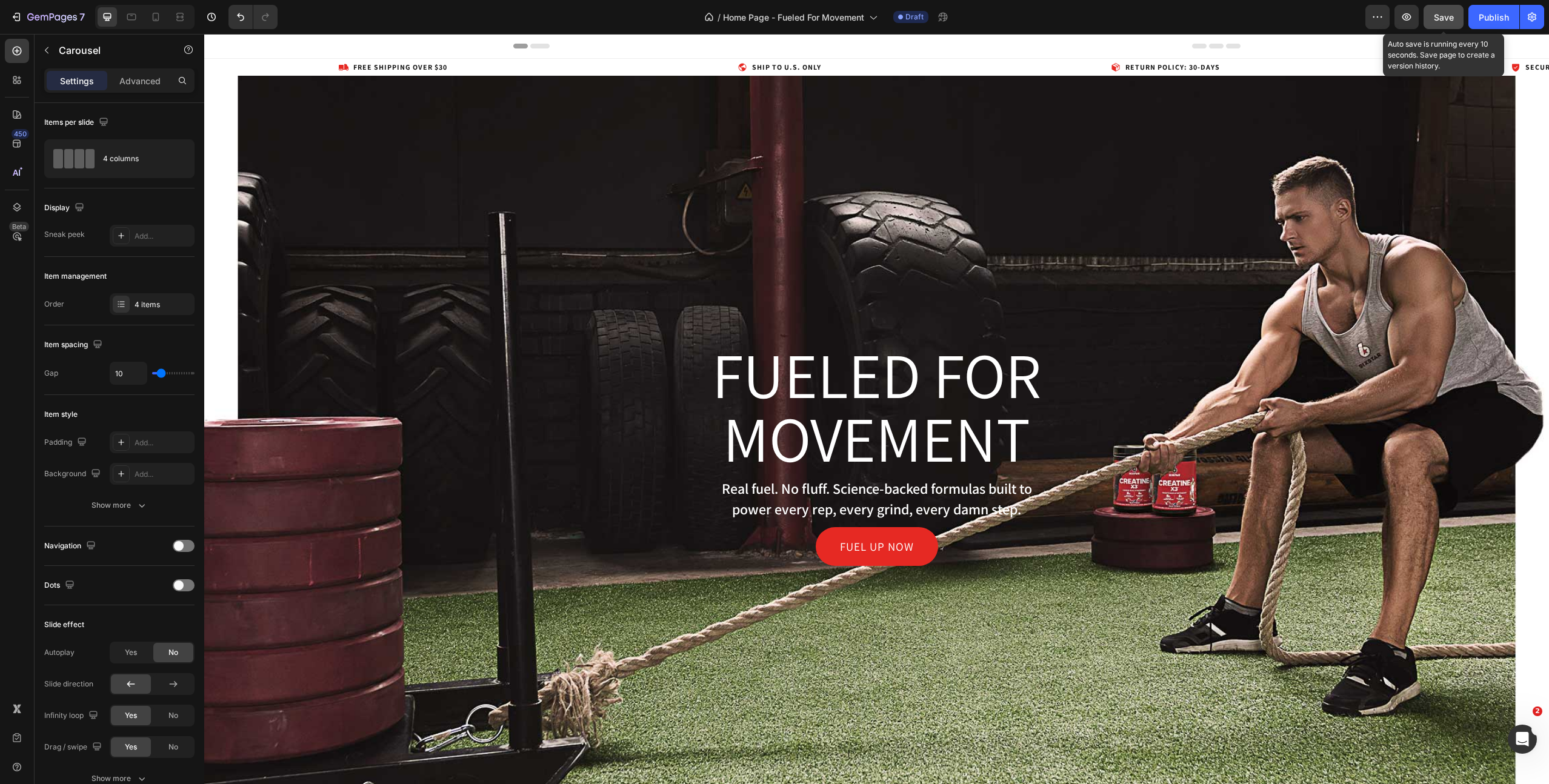
click at [1446, 17] on span "Save" at bounding box center [1444, 17] width 20 height 11
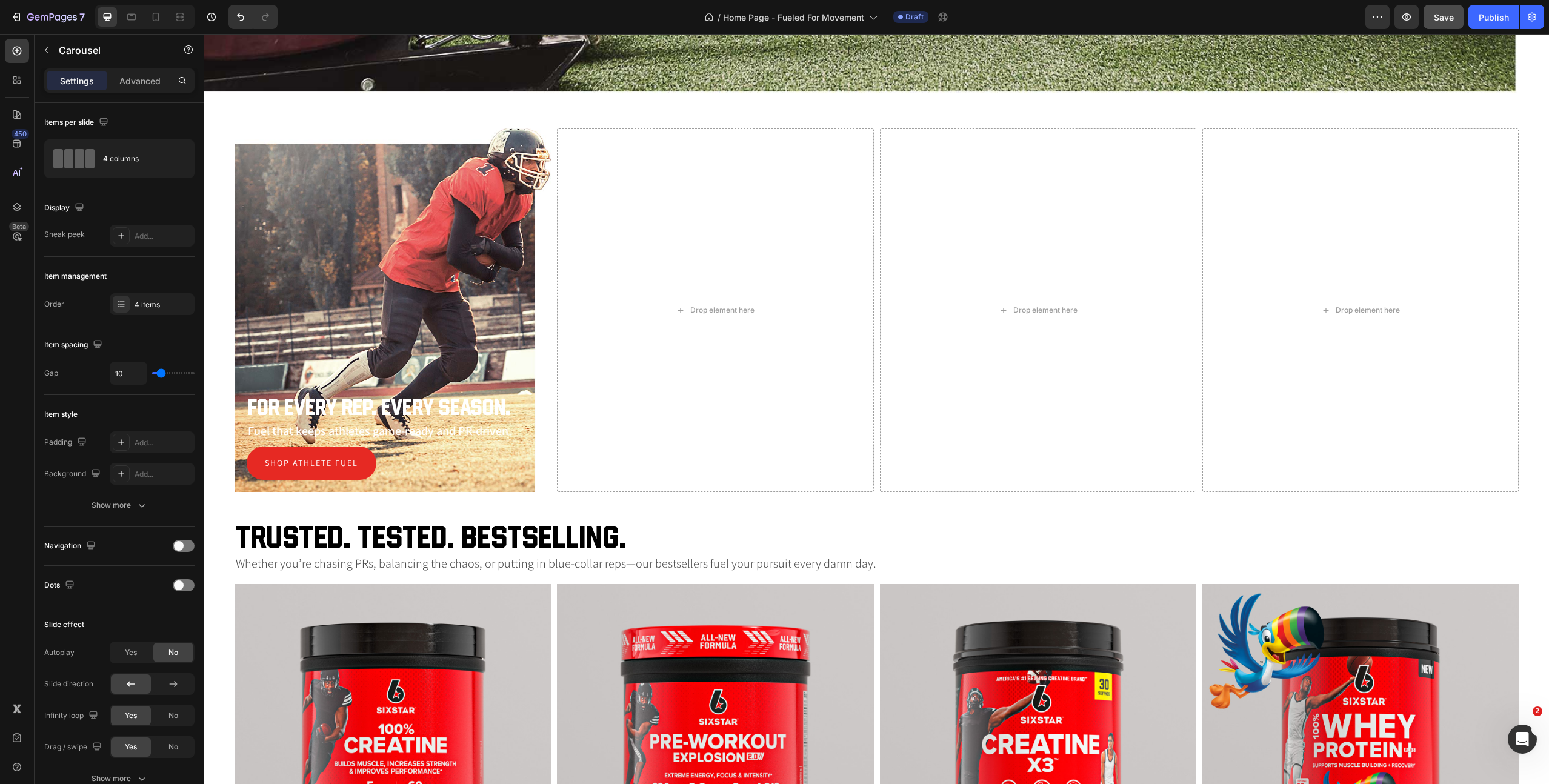
scroll to position [652, 0]
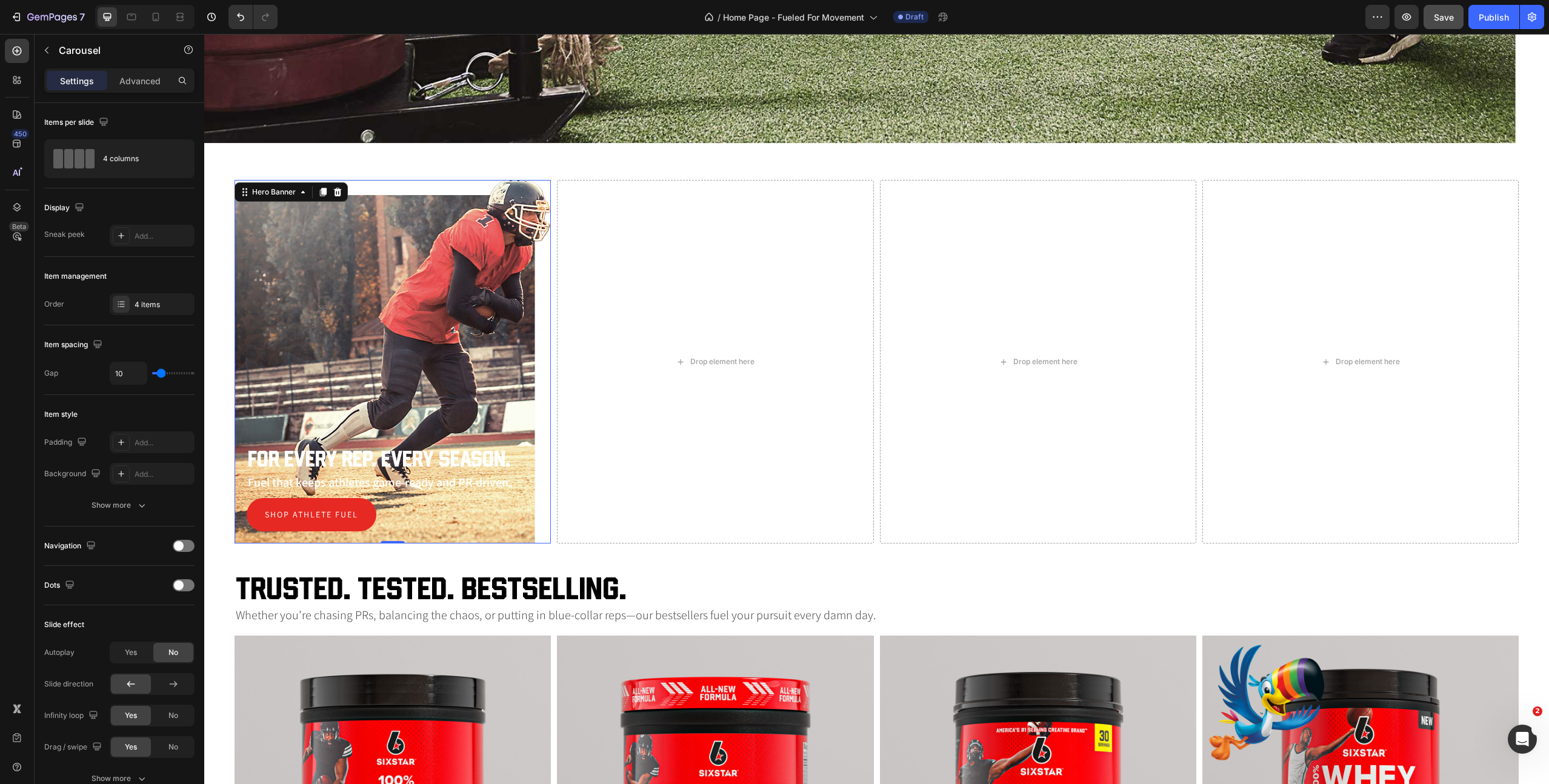
click at [492, 439] on div "For Every Rep. Every Season. Heading Fuel that keeps athletes game-ready and PR…" at bounding box center [392, 489] width 317 height 108
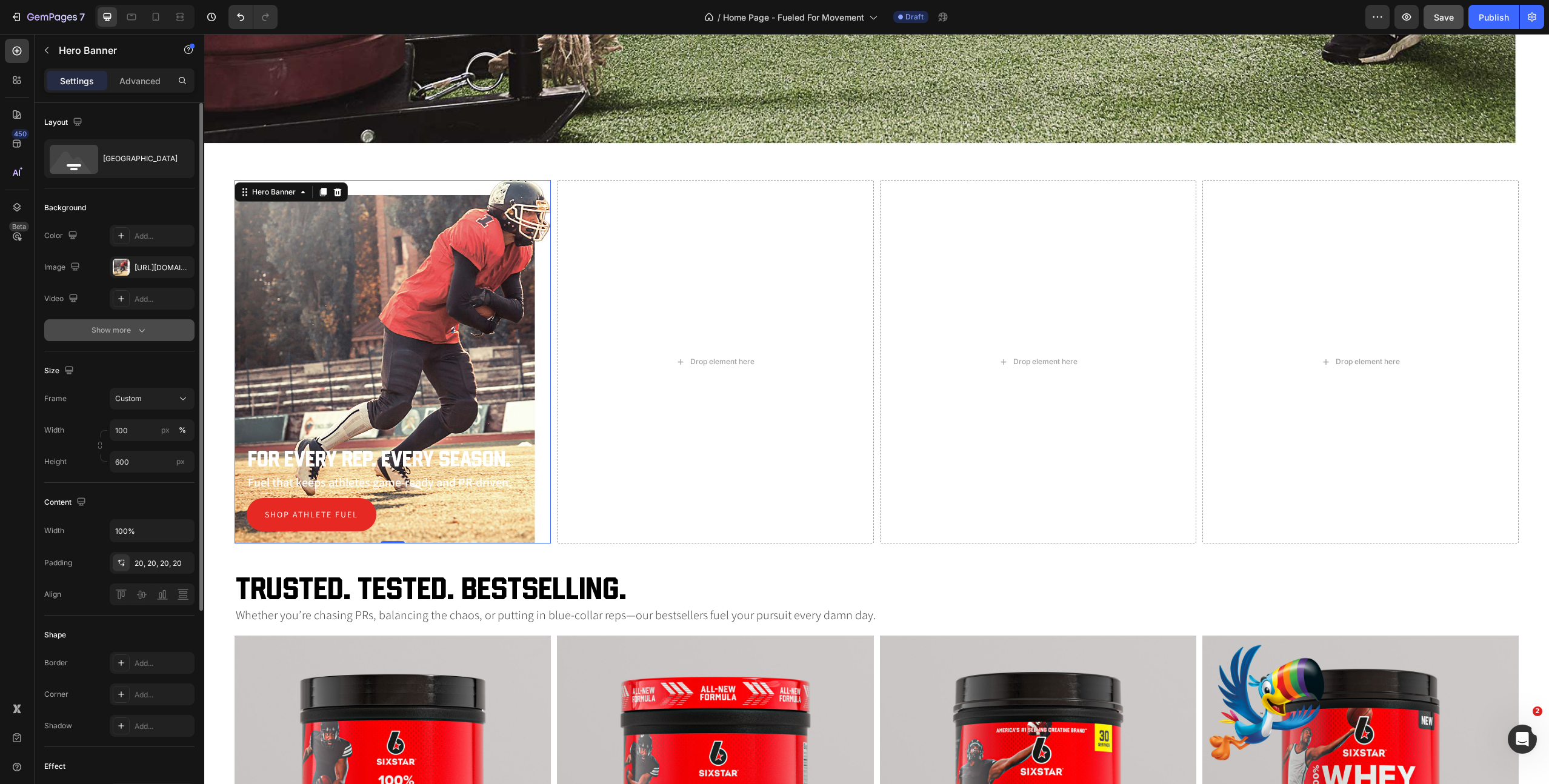
click at [150, 327] on button "Show more" at bounding box center [119, 330] width 150 height 22
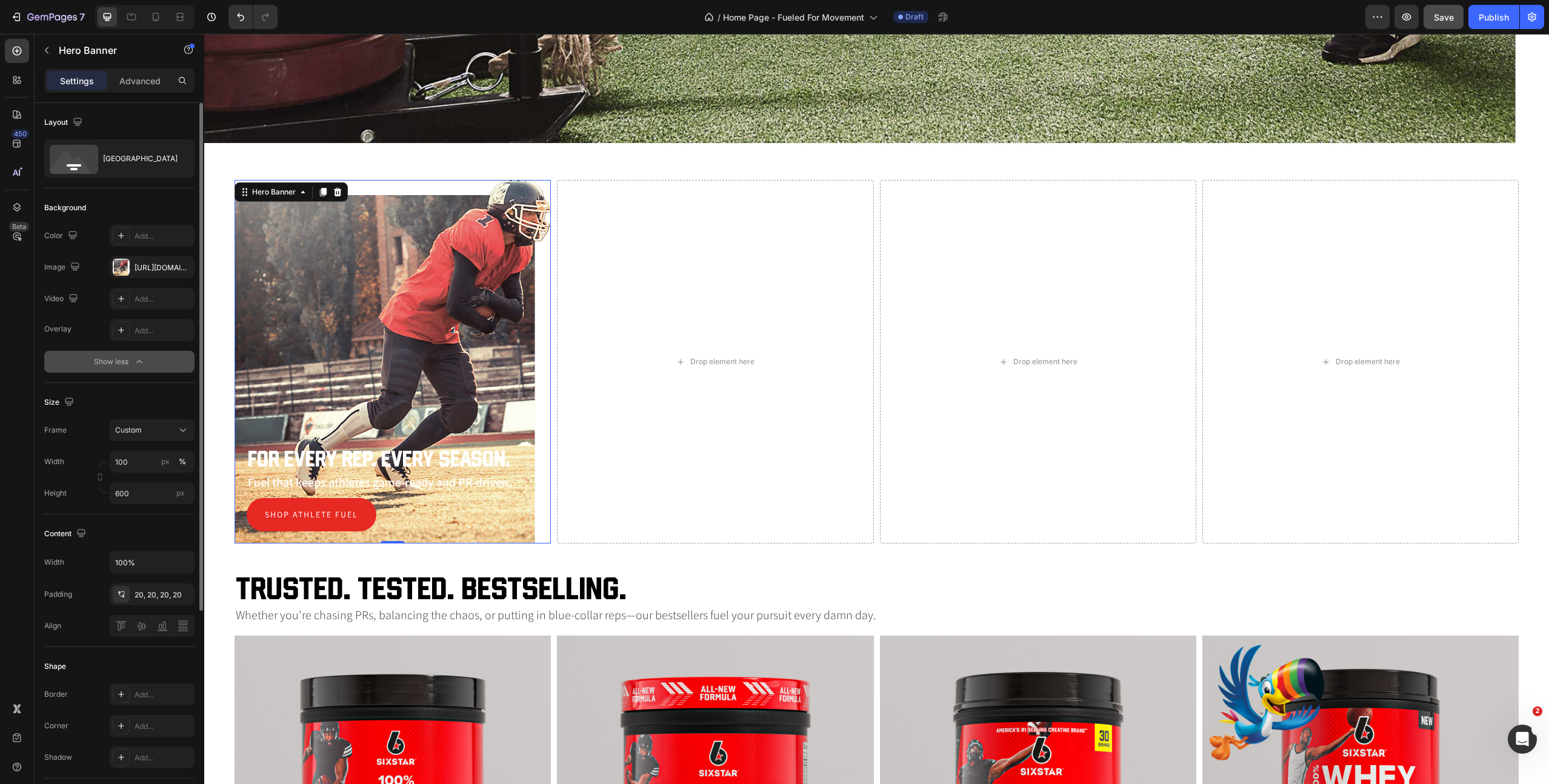
click at [147, 366] on button "Show less" at bounding box center [119, 361] width 150 height 22
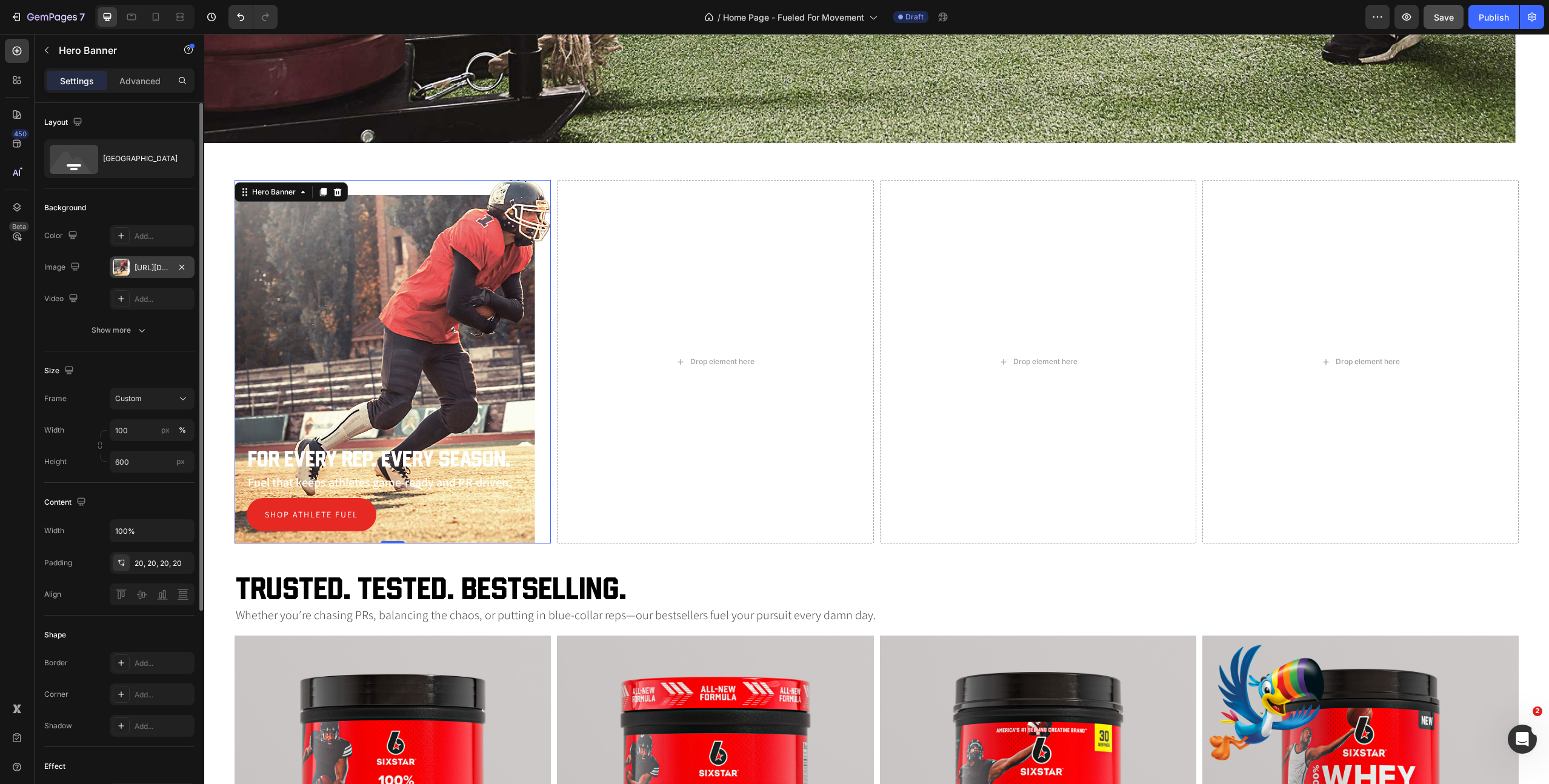
click at [159, 270] on div "https://cdn.shopify.com/s/files/1/0645/3896/8308/files/ss-the-athlete-football-…" at bounding box center [152, 267] width 36 height 11
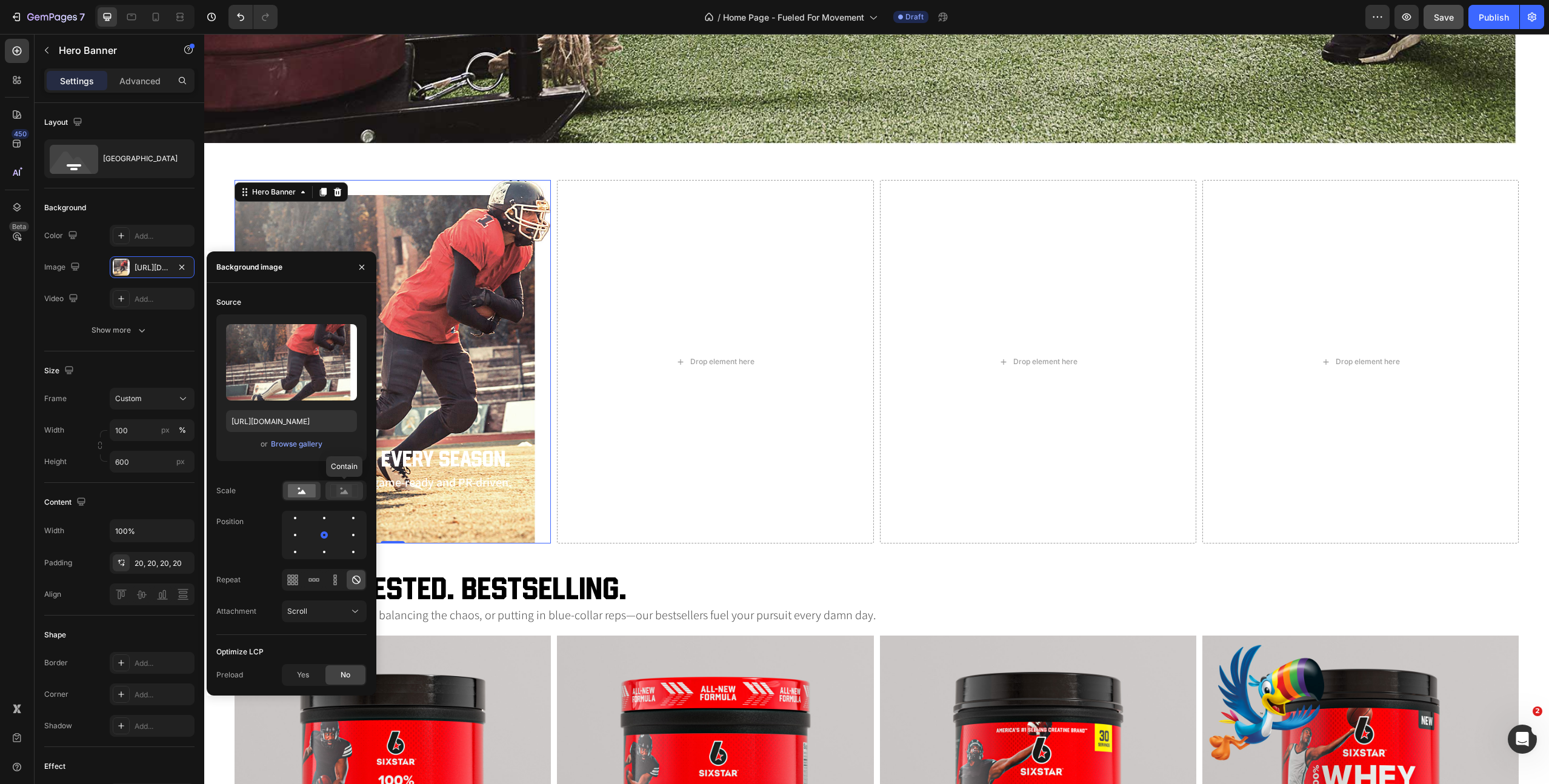
click at [348, 494] on rect at bounding box center [344, 491] width 16 height 12
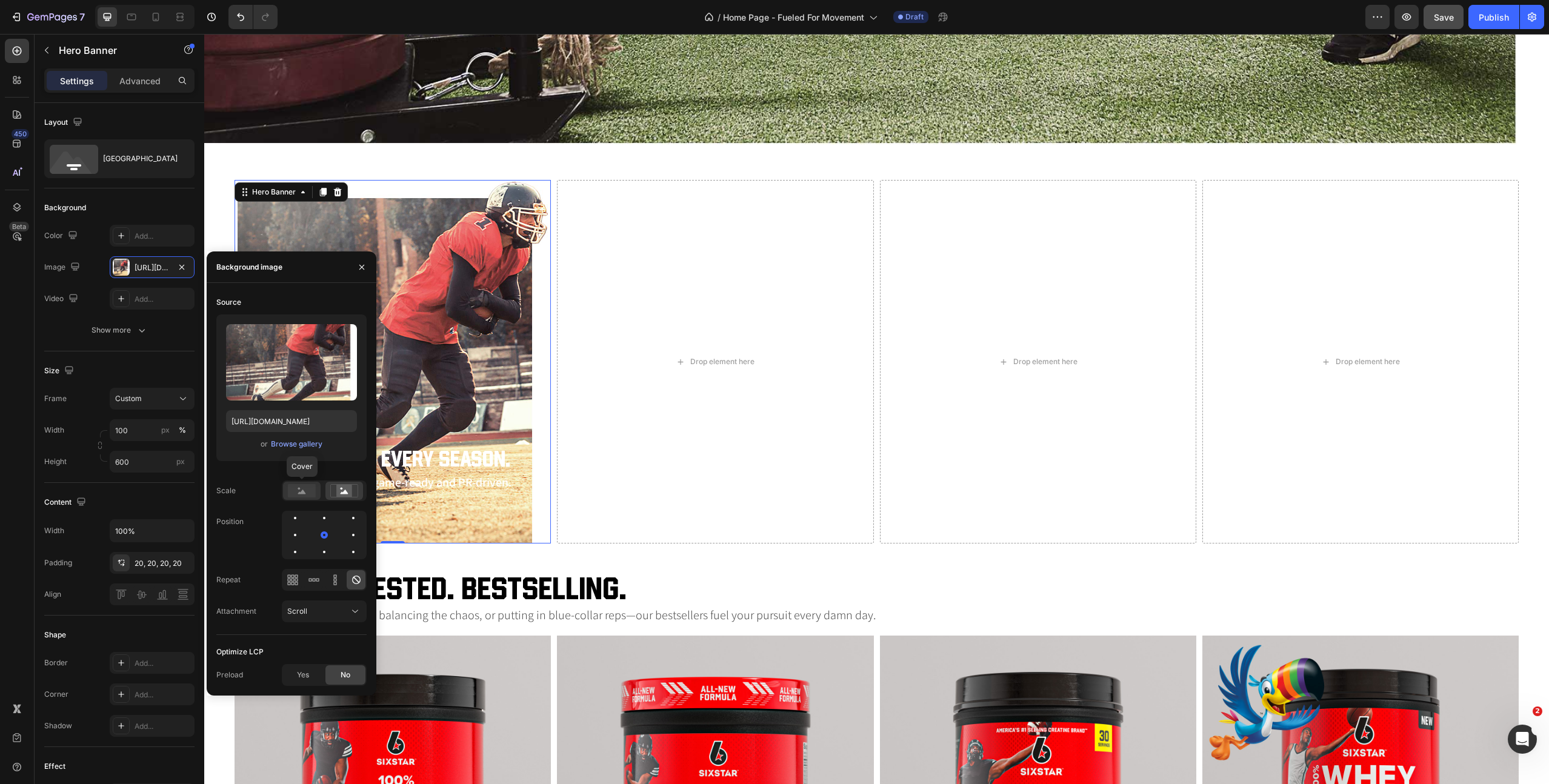
click at [298, 494] on icon at bounding box center [302, 492] width 8 height 5
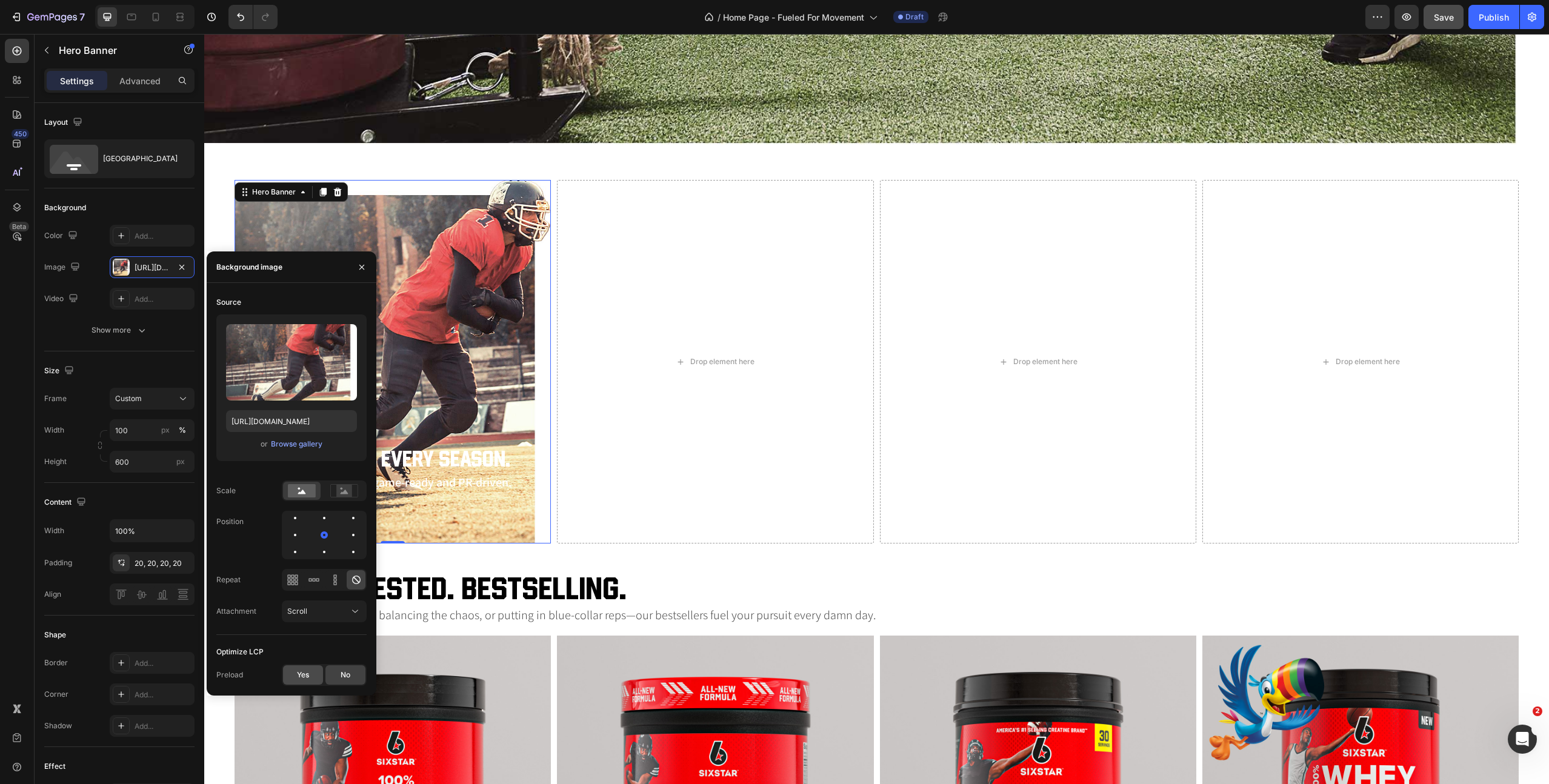
click at [313, 681] on div "Yes" at bounding box center [303, 675] width 40 height 20
click at [1442, 11] on div "Save" at bounding box center [1444, 17] width 20 height 13
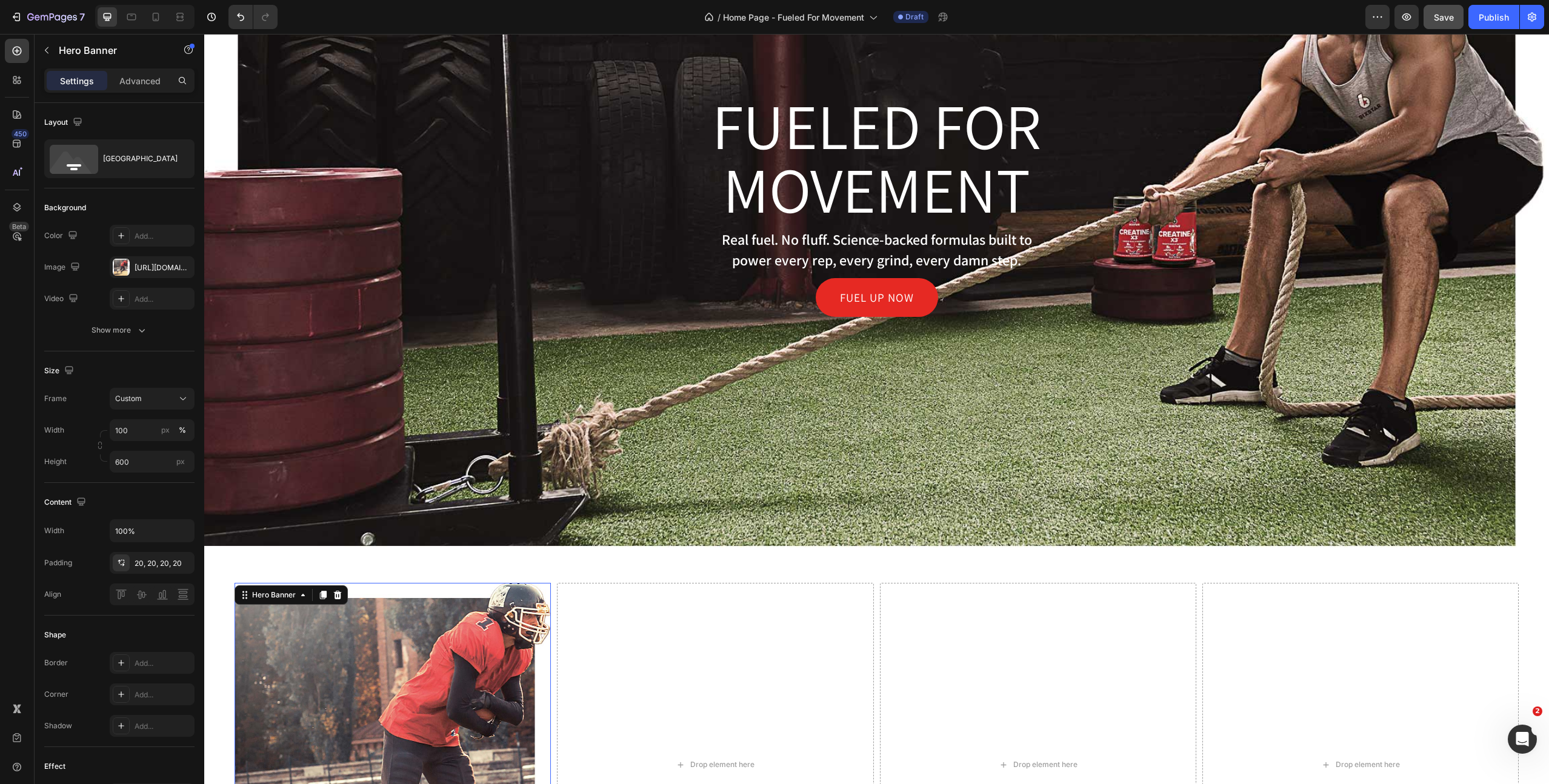
scroll to position [558, 0]
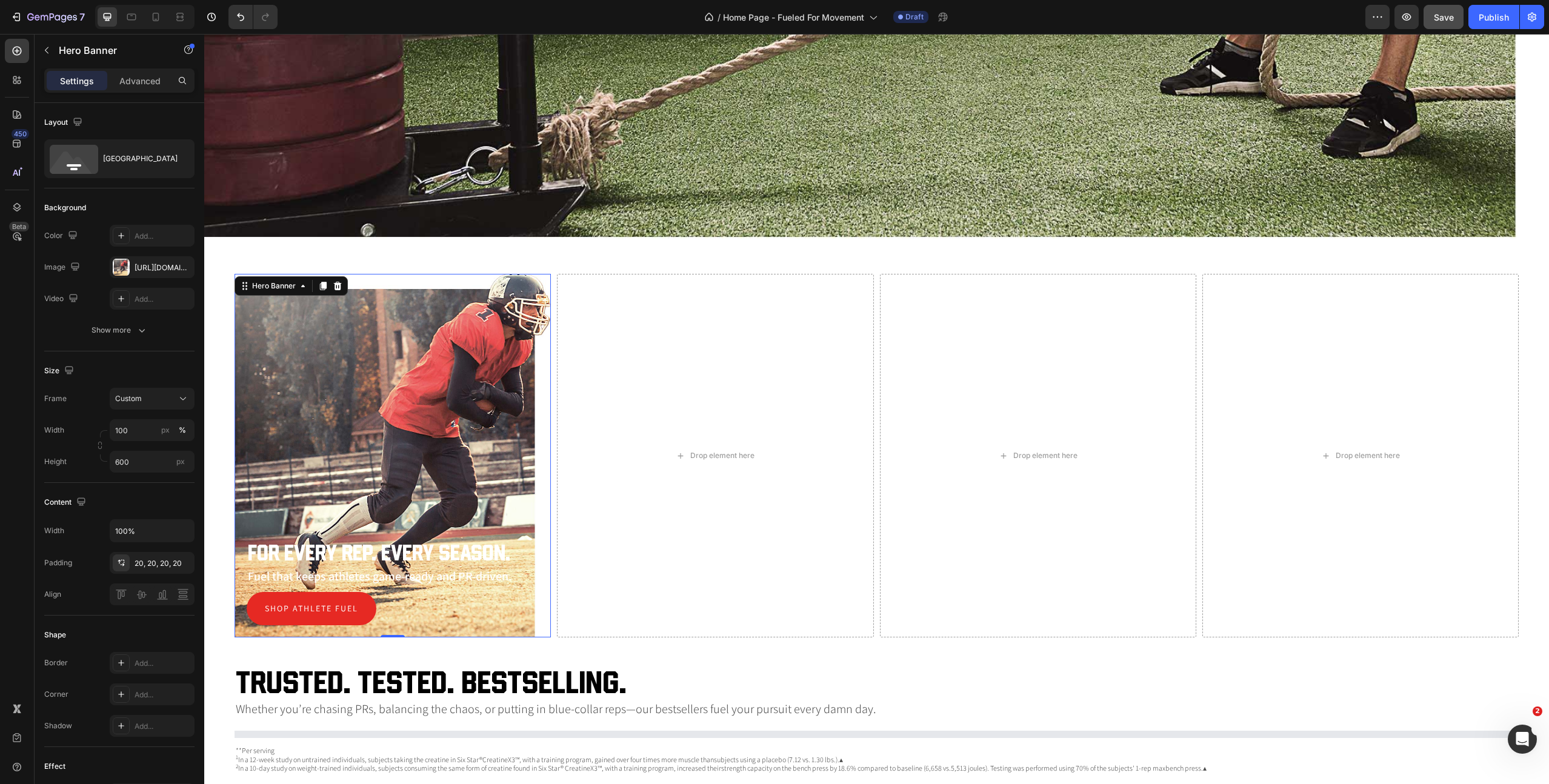
click at [421, 364] on div "Background Image" at bounding box center [392, 455] width 317 height 363
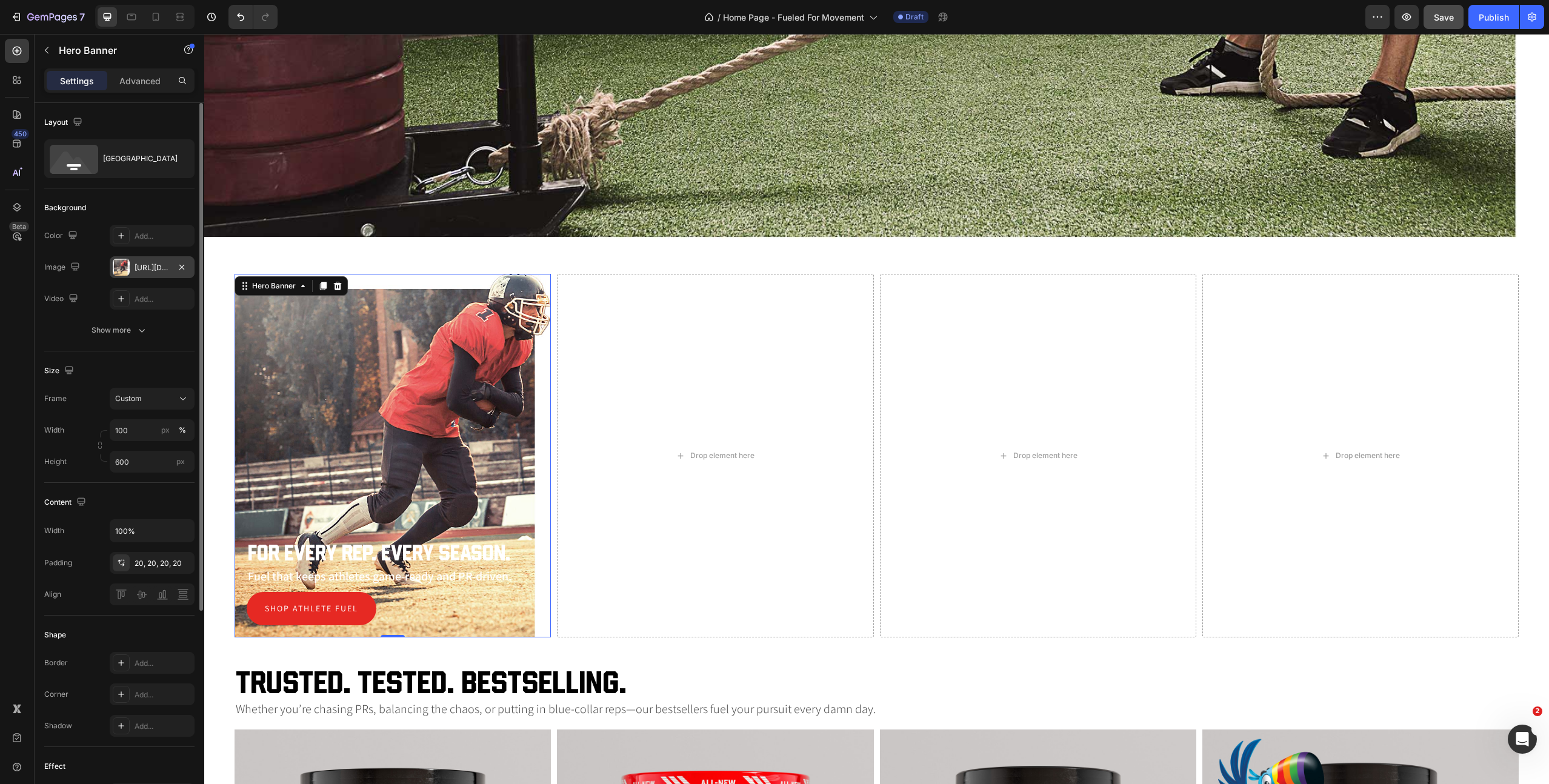
click at [144, 270] on div "https://cdn.shopify.com/s/files/1/0645/3896/8308/files/ss-the-athlete-football-…" at bounding box center [152, 267] width 36 height 11
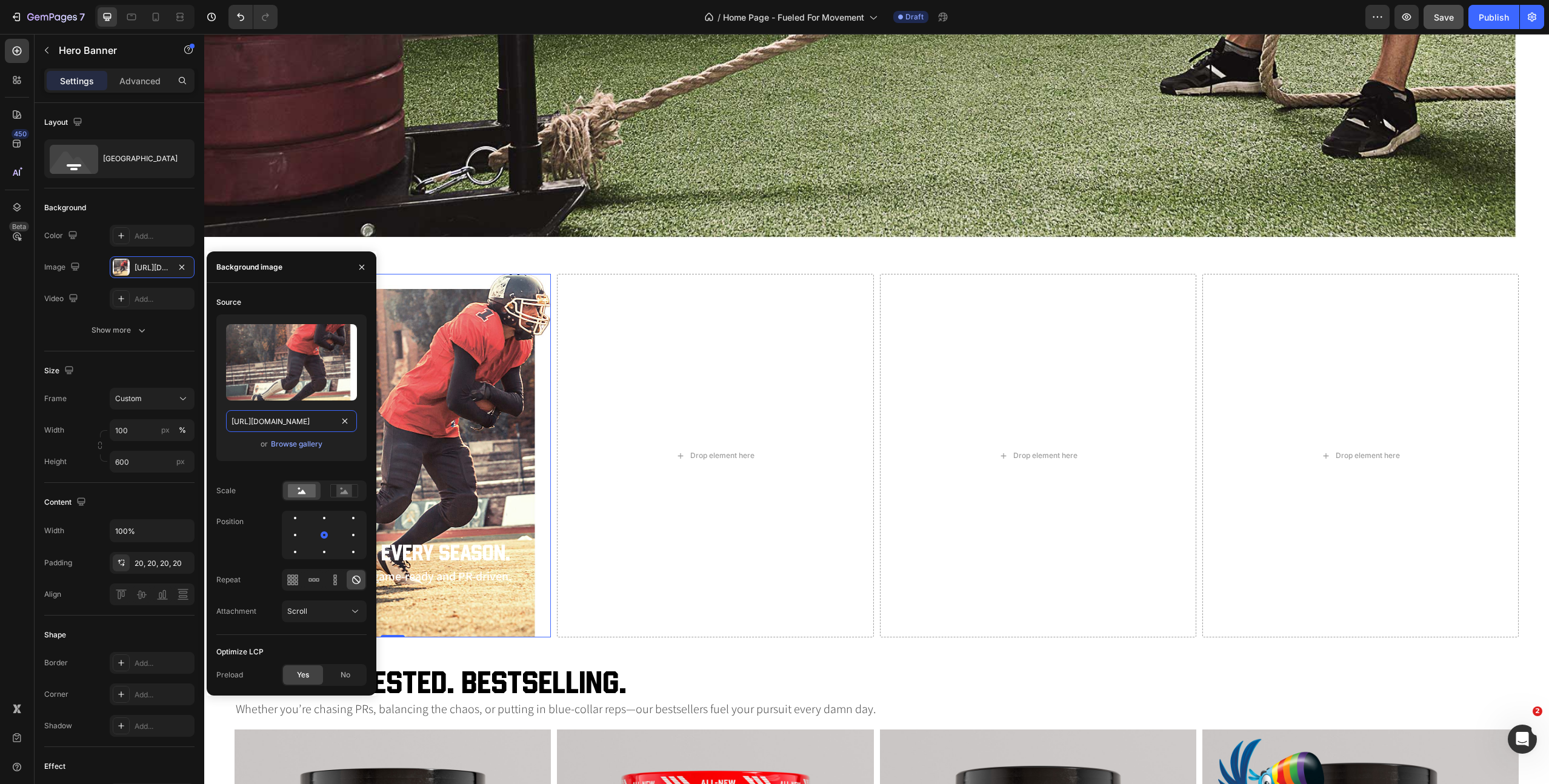
click at [286, 419] on input "https://cdn.shopify.com/s/files/1/0645/3896/8308/files/ss-the-athlete-football-…" at bounding box center [291, 421] width 131 height 22
paste input "-with-coach.jpg?v=1756392186"
type input "[URL][DOMAIN_NAME]"
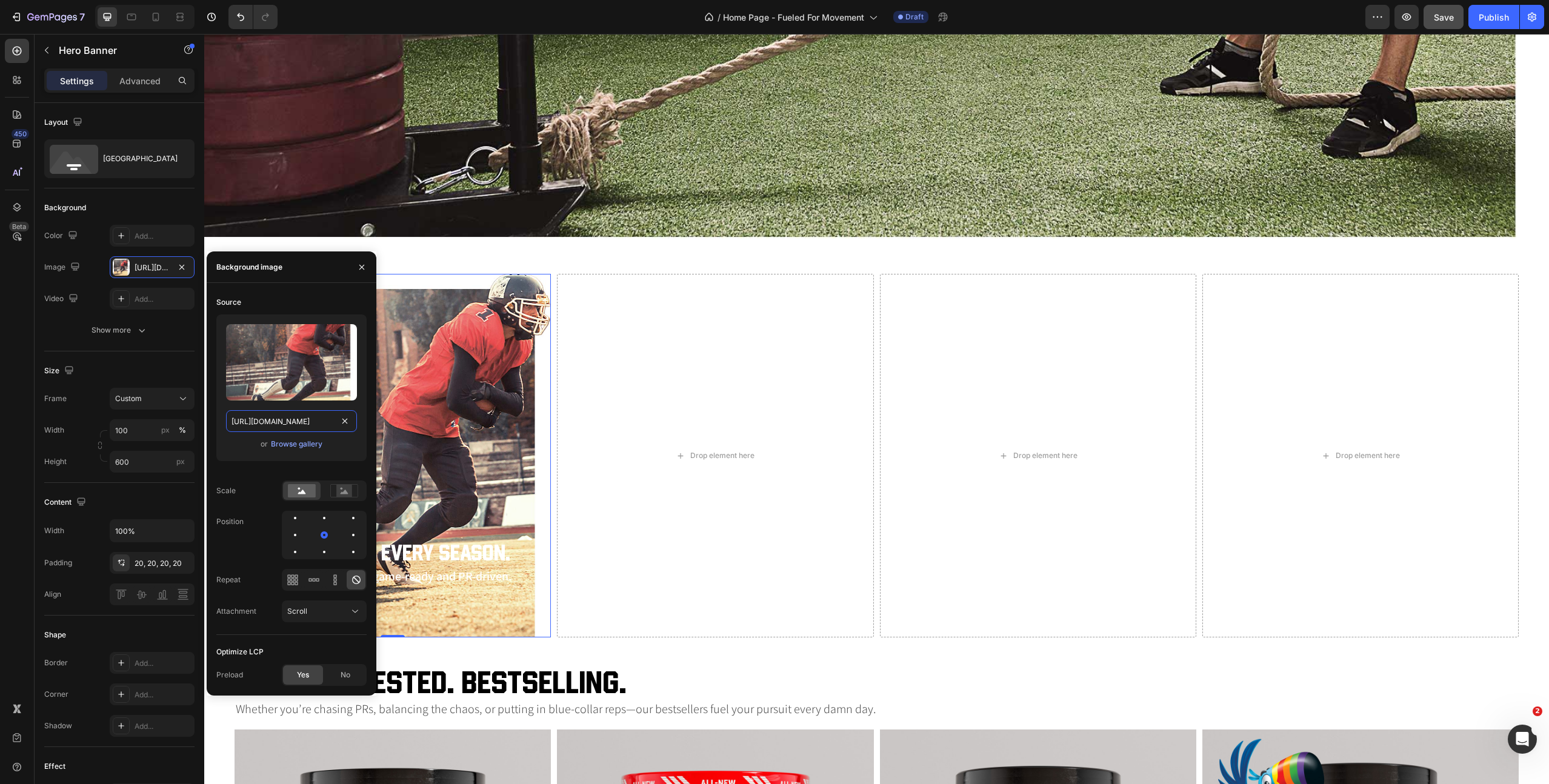
scroll to position [0, 307]
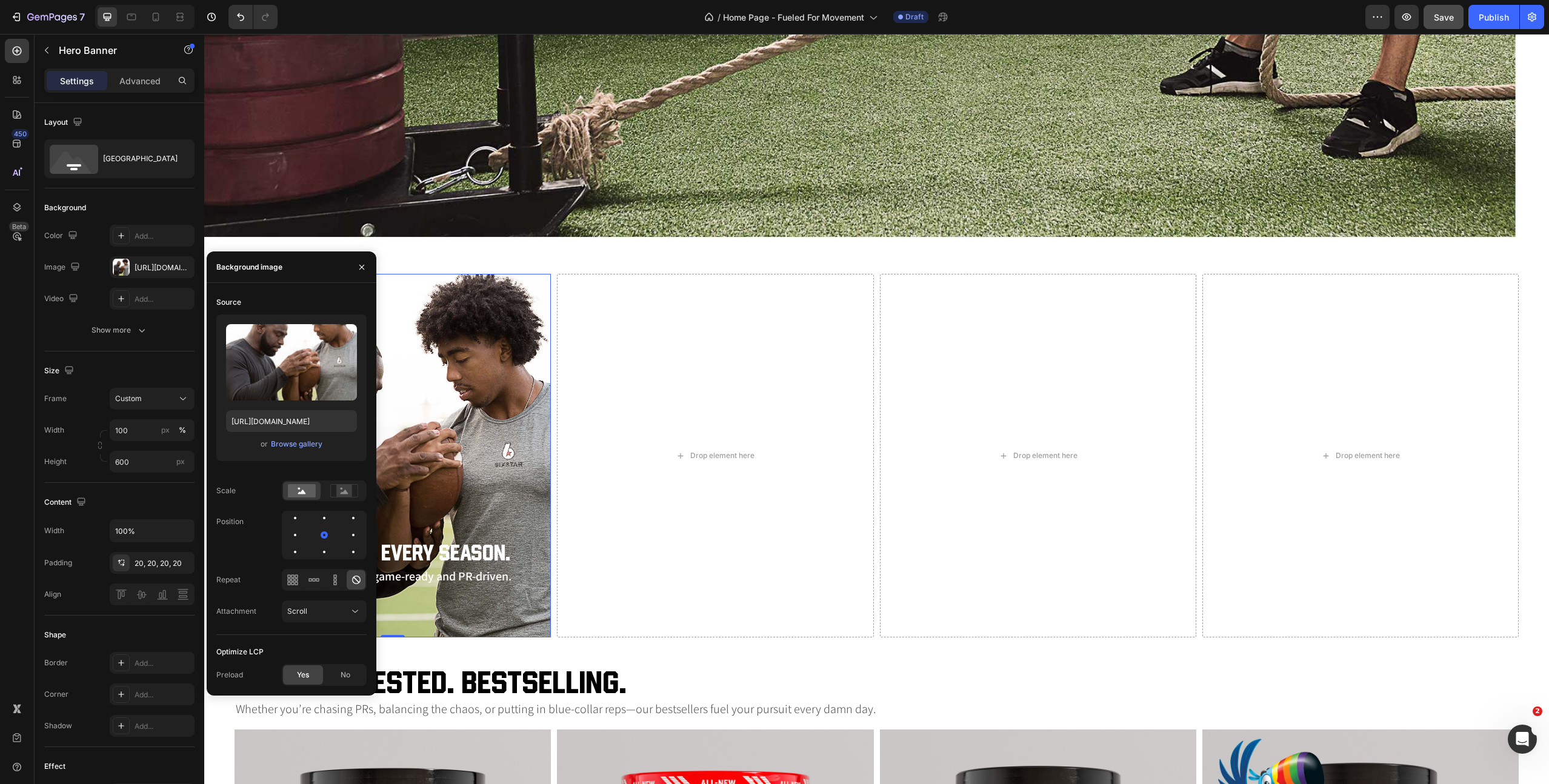
click at [492, 528] on div "Background Image" at bounding box center [392, 455] width 317 height 363
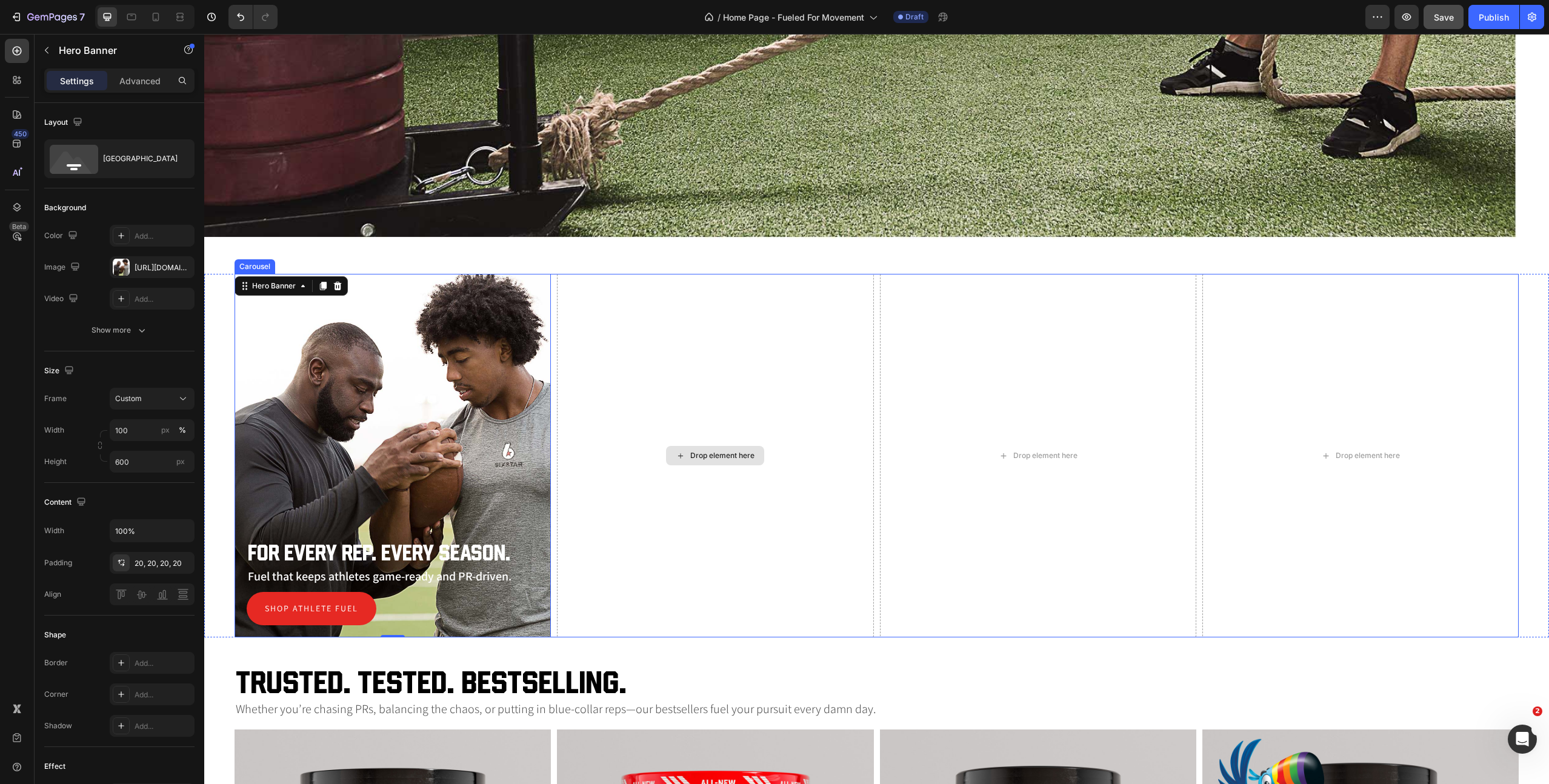
click at [739, 529] on div "Drop element here" at bounding box center [715, 455] width 317 height 363
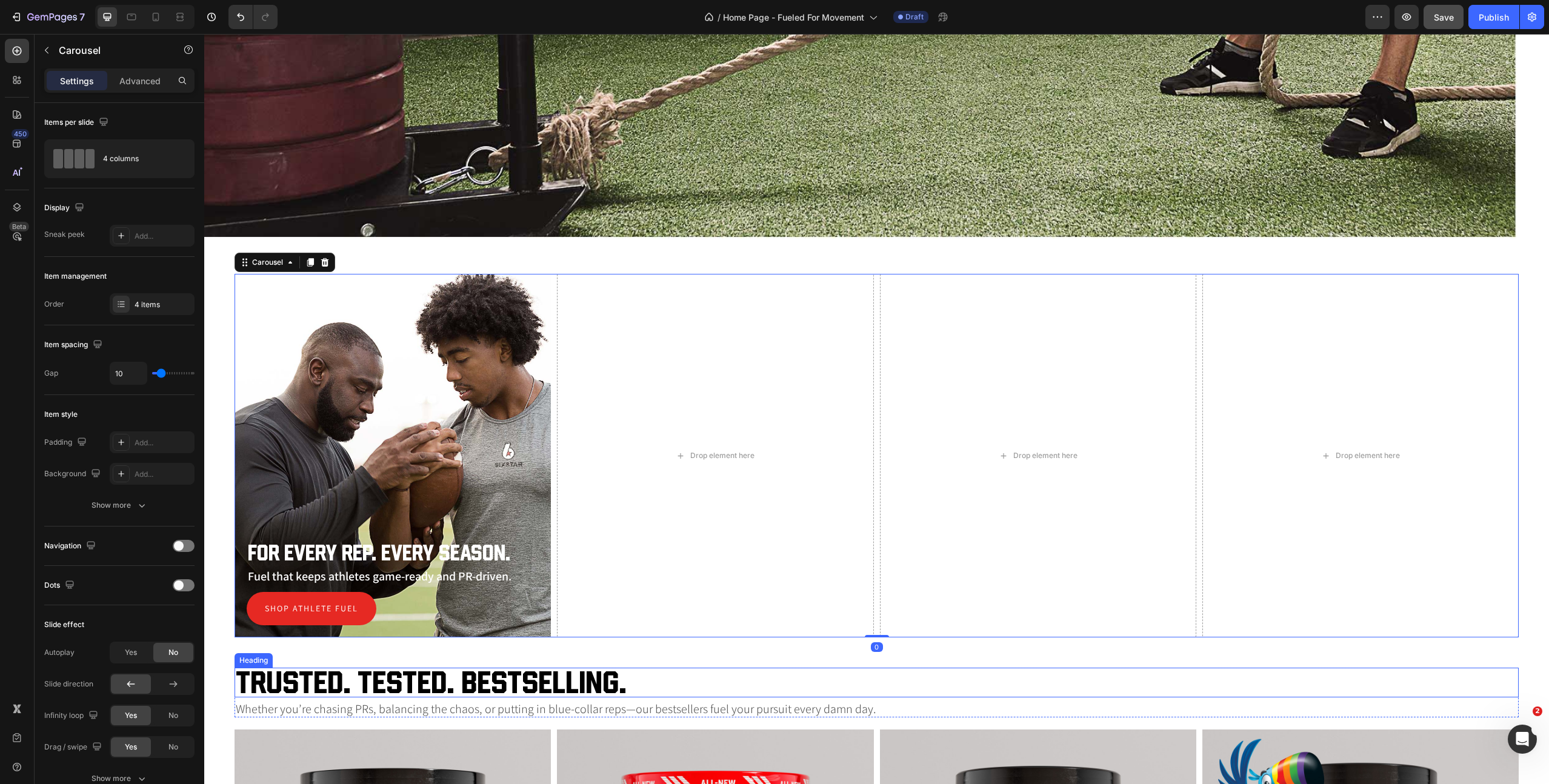
click at [654, 689] on h2 "Trusted. Tested. Bestselling." at bounding box center [877, 682] width 1285 height 29
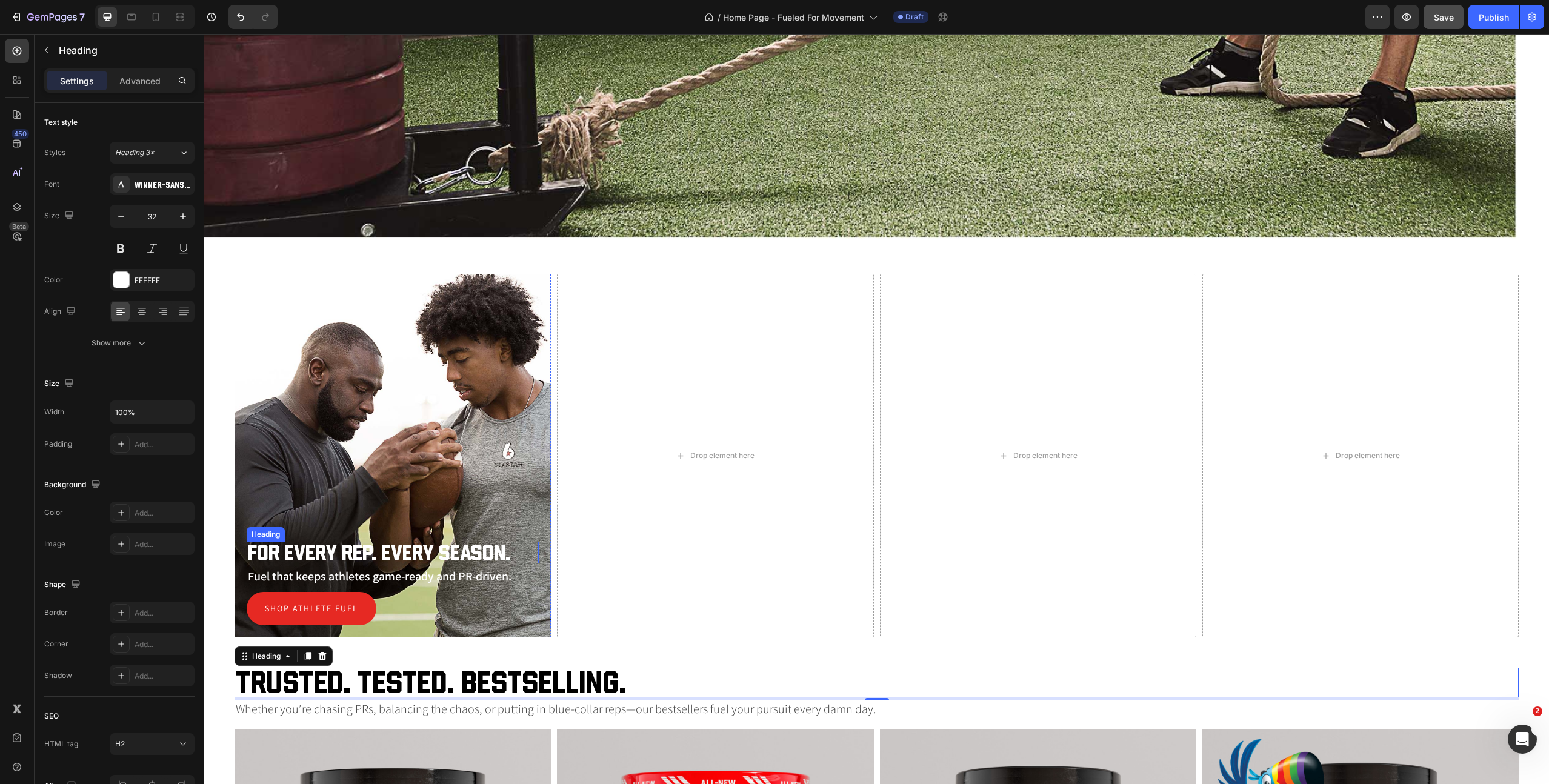
click at [394, 551] on h2 "For Every Rep. Every Season." at bounding box center [392, 552] width 292 height 22
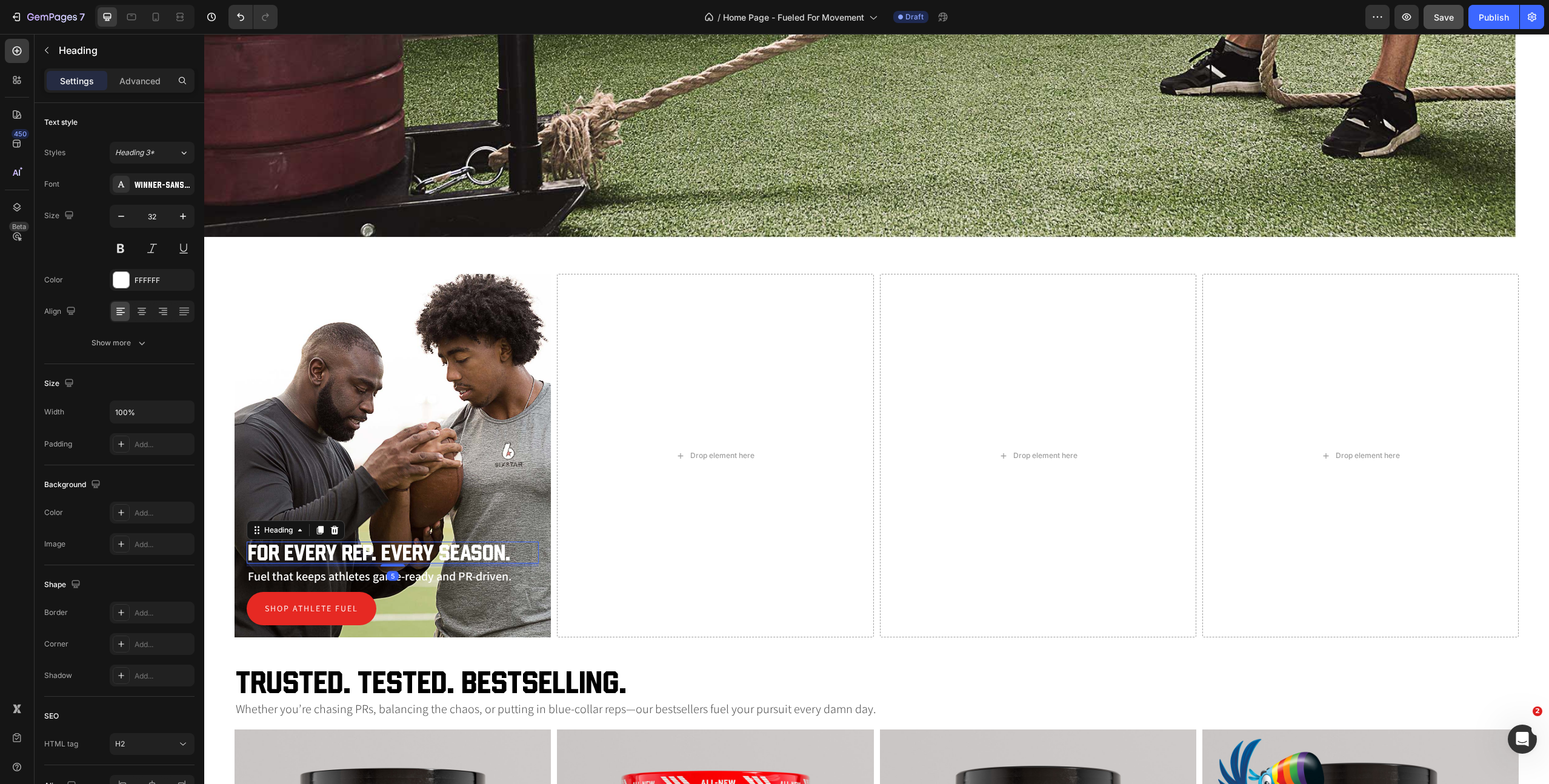
click at [385, 553] on h2 "For Every Rep. Every Season." at bounding box center [392, 552] width 292 height 22
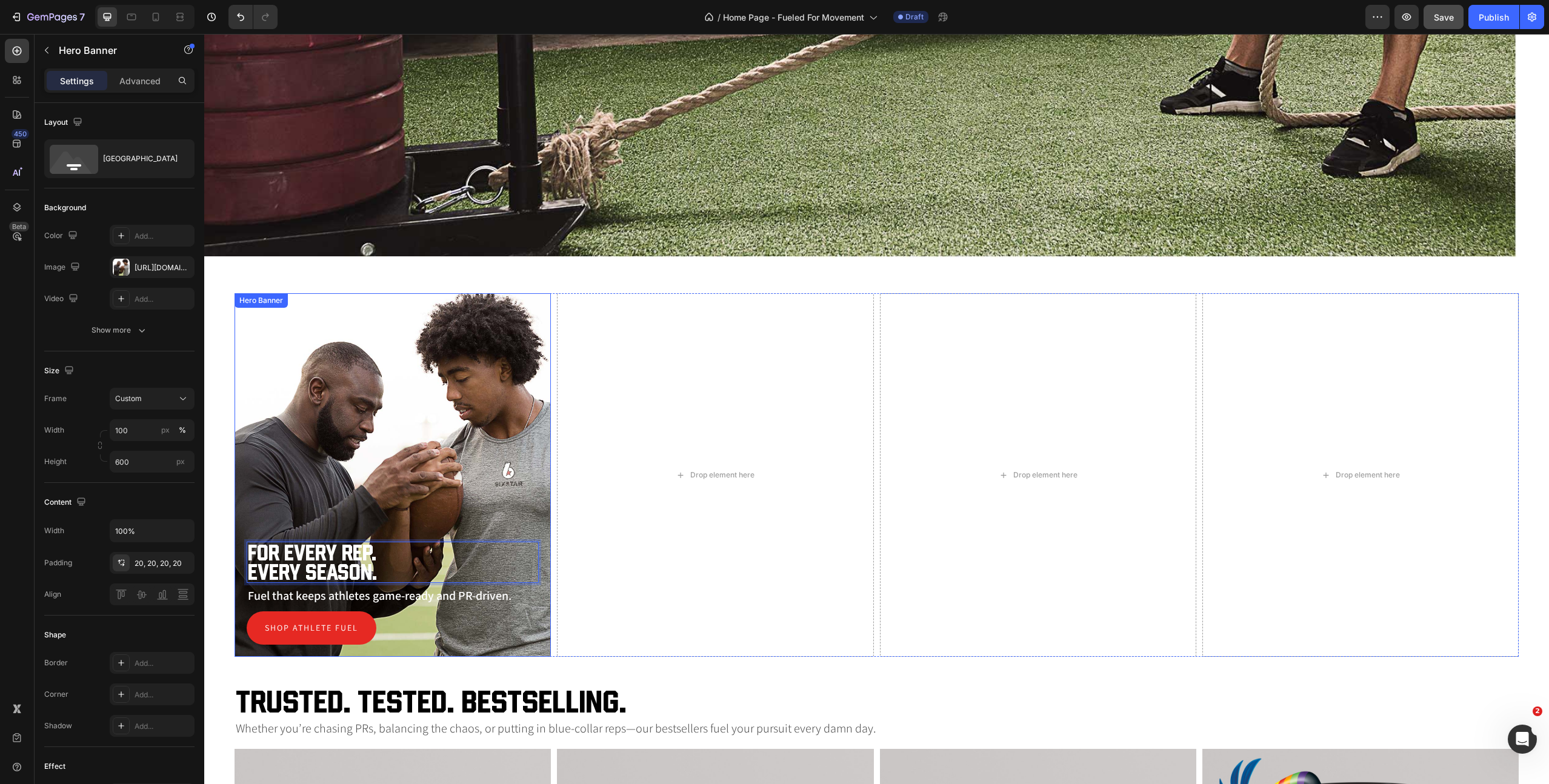
click at [447, 474] on div "Background Image" at bounding box center [392, 474] width 317 height 363
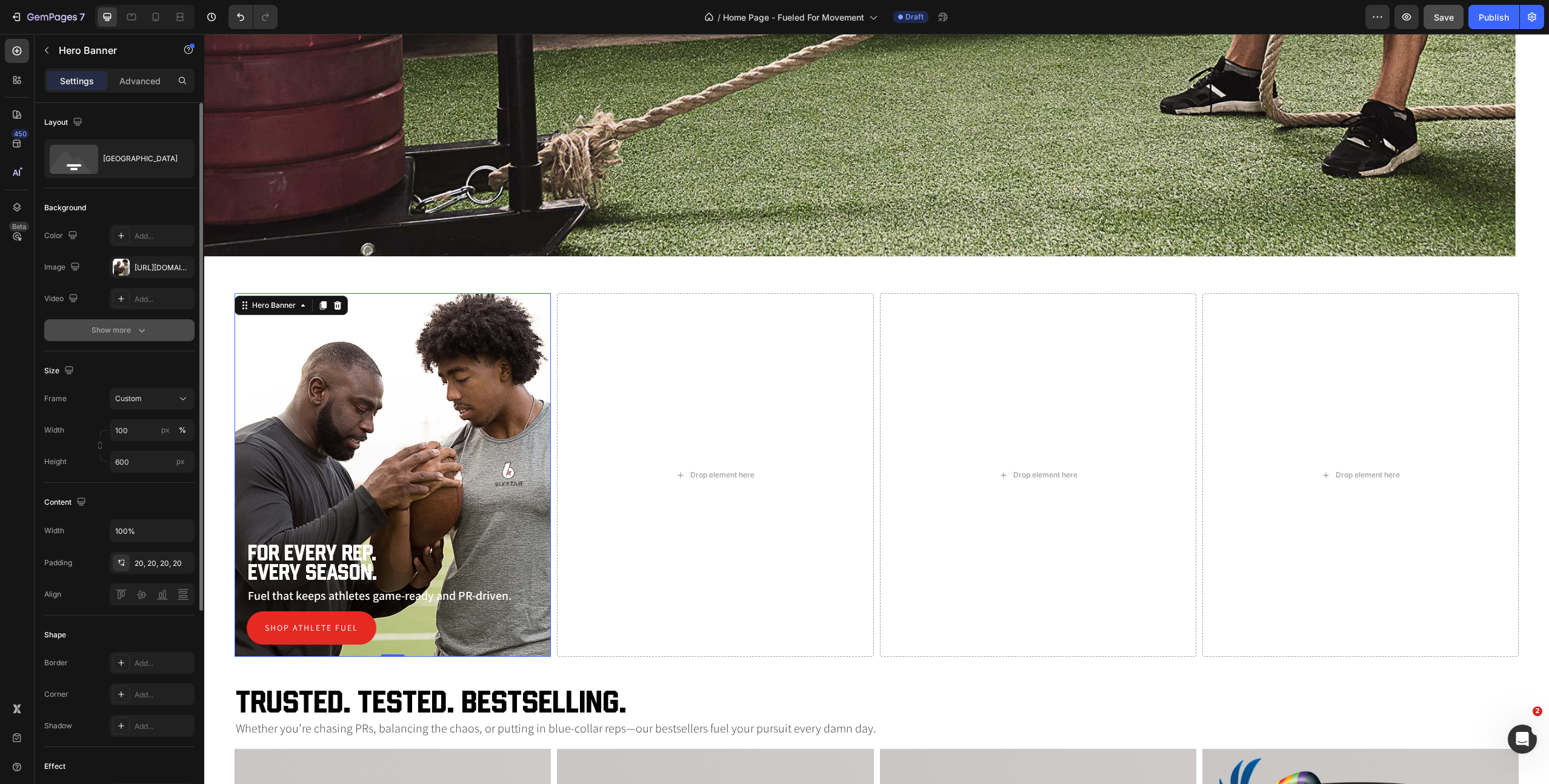
click at [140, 336] on button "Show more" at bounding box center [119, 330] width 150 height 22
click at [150, 327] on div "Add..." at bounding box center [162, 331] width 57 height 11
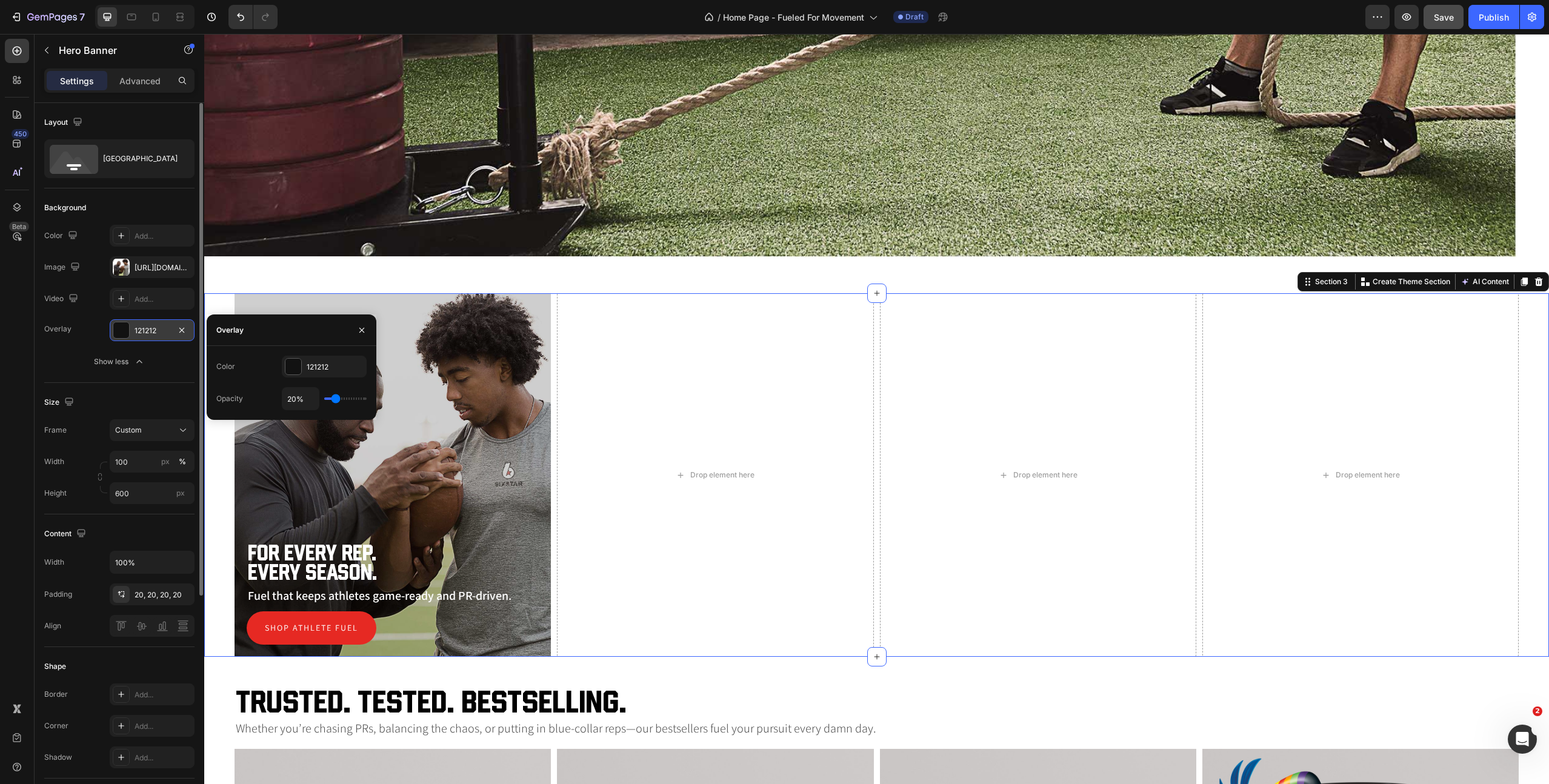
click at [216, 564] on div "For Every Rep. Every Season. Heading Fuel that keeps athletes game-ready and PR…" at bounding box center [877, 474] width 1345 height 363
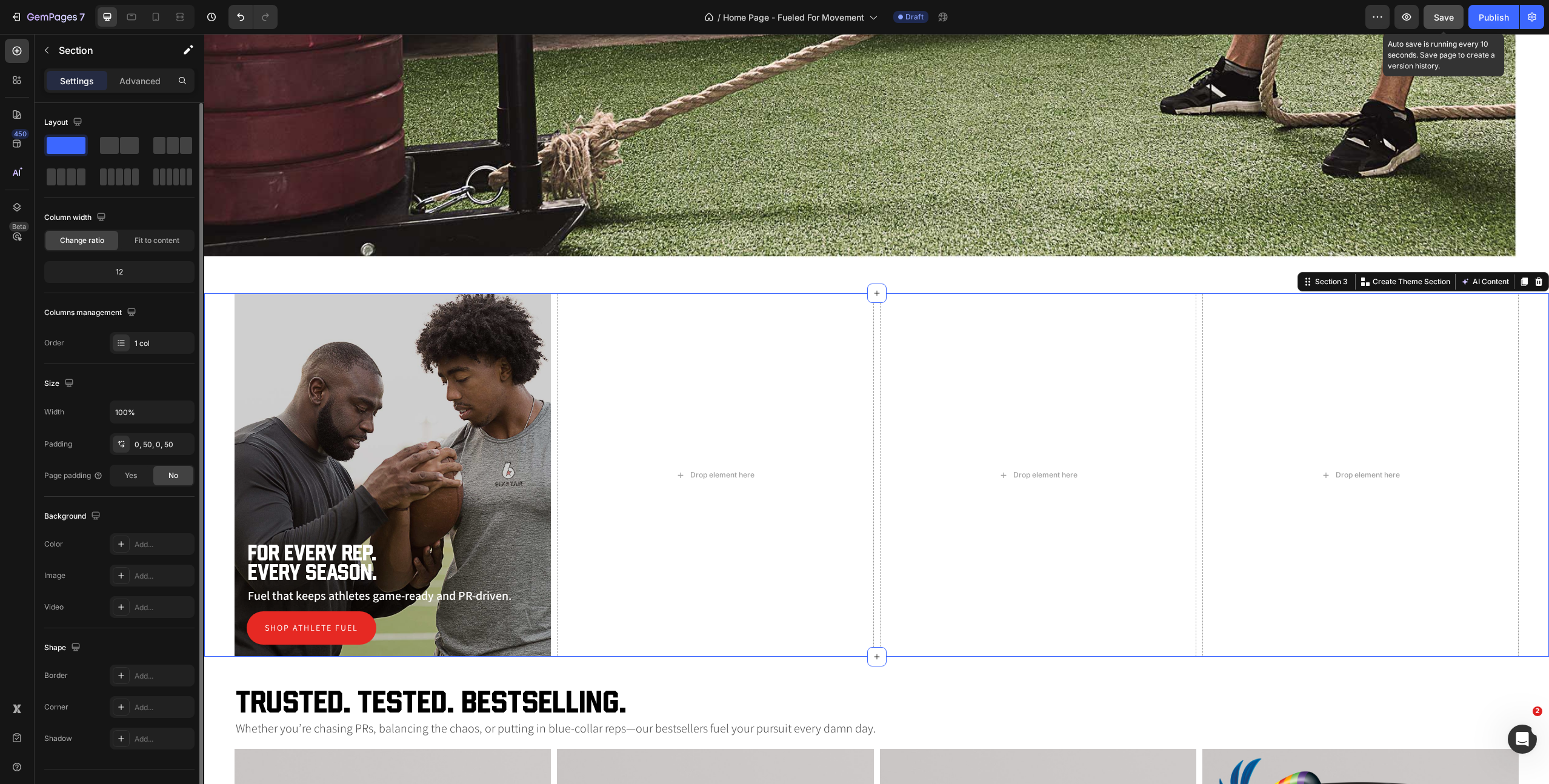
click at [1440, 17] on span "Save" at bounding box center [1444, 17] width 20 height 11
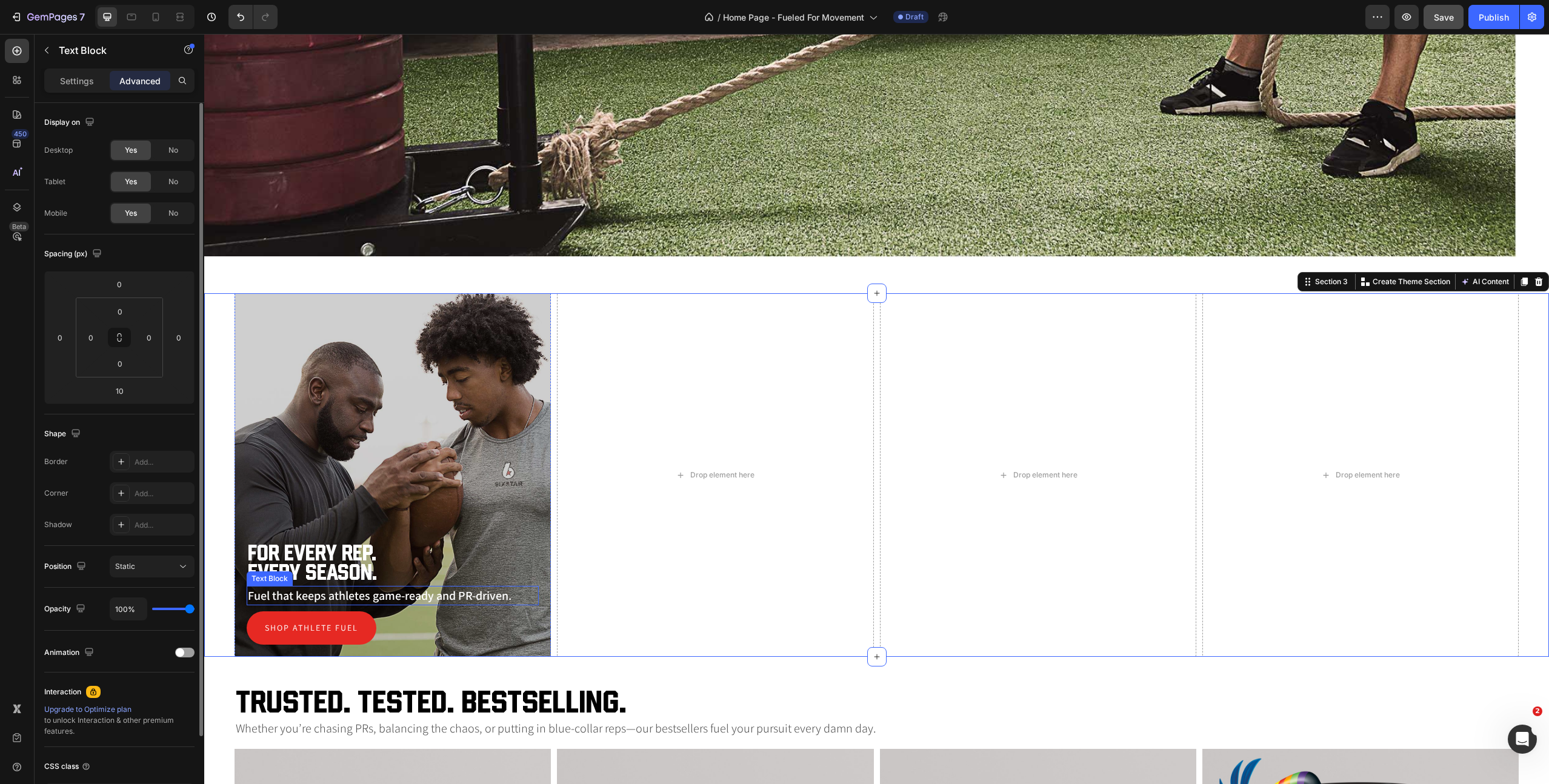
click at [329, 598] on p "Fuel that keeps athletes game-ready and PR-driven." at bounding box center [392, 595] width 289 height 17
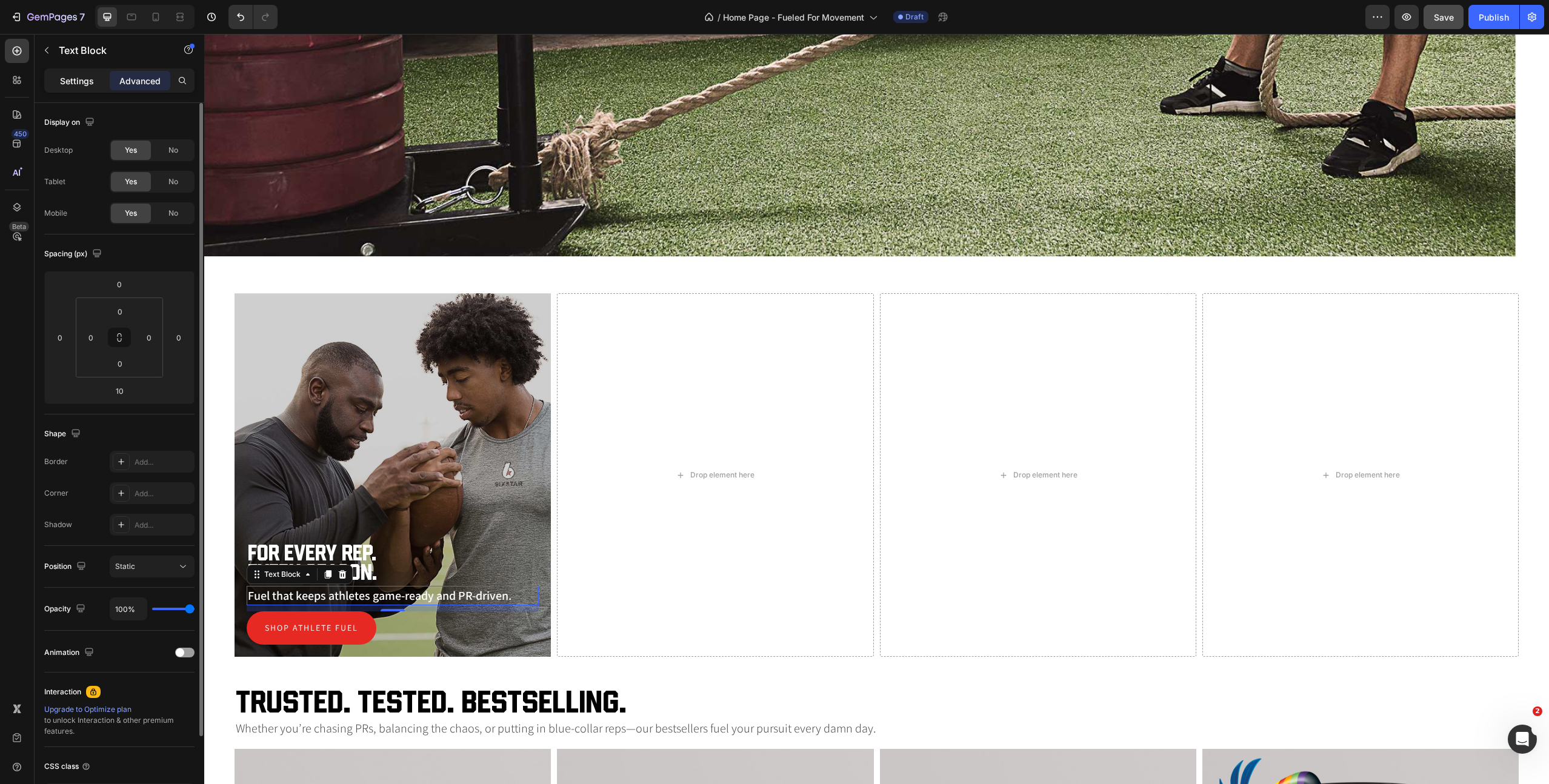
click at [73, 82] on p "Settings" at bounding box center [76, 81] width 34 height 13
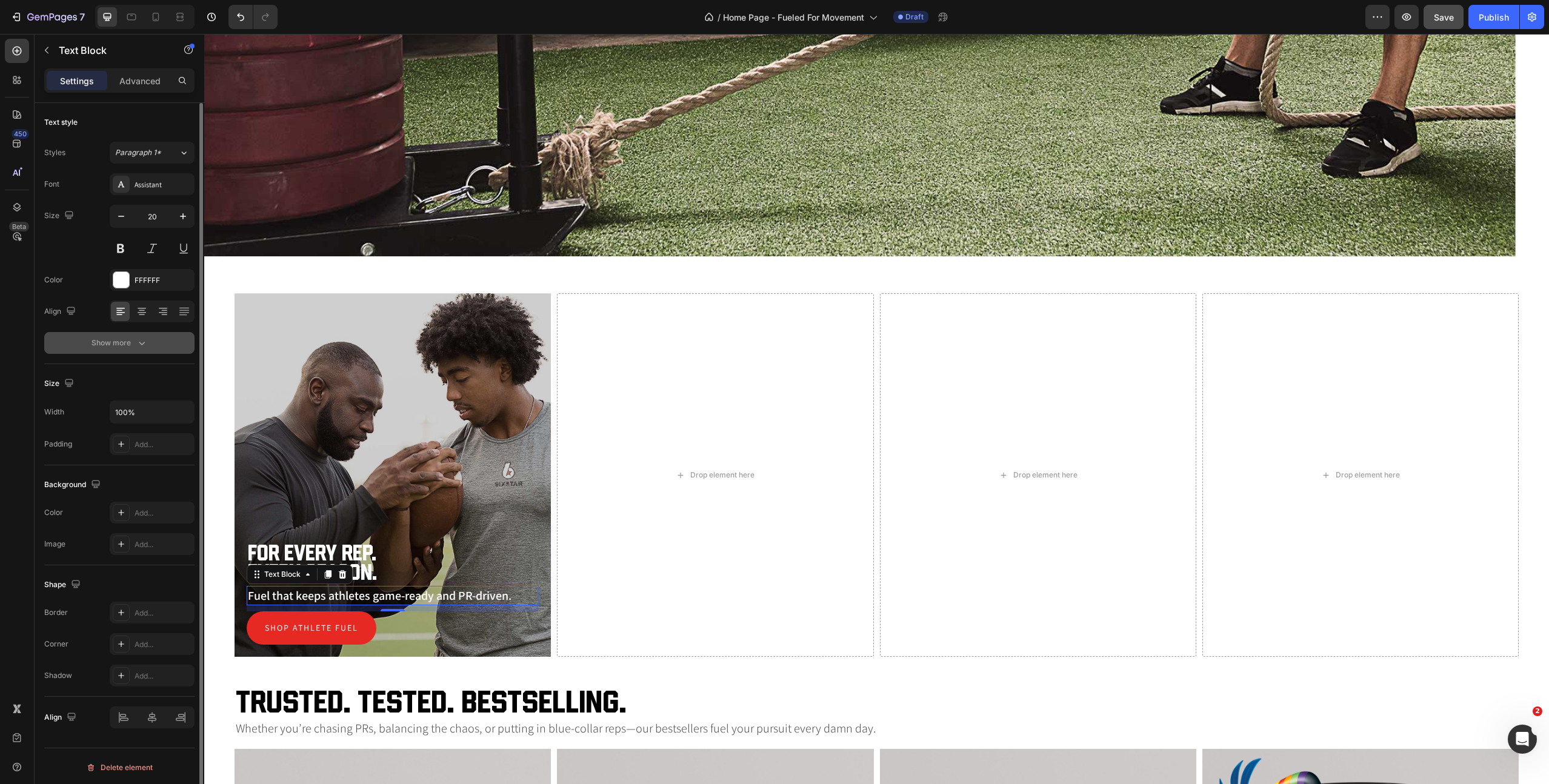
click at [143, 347] on icon "button" at bounding box center [142, 343] width 12 height 12
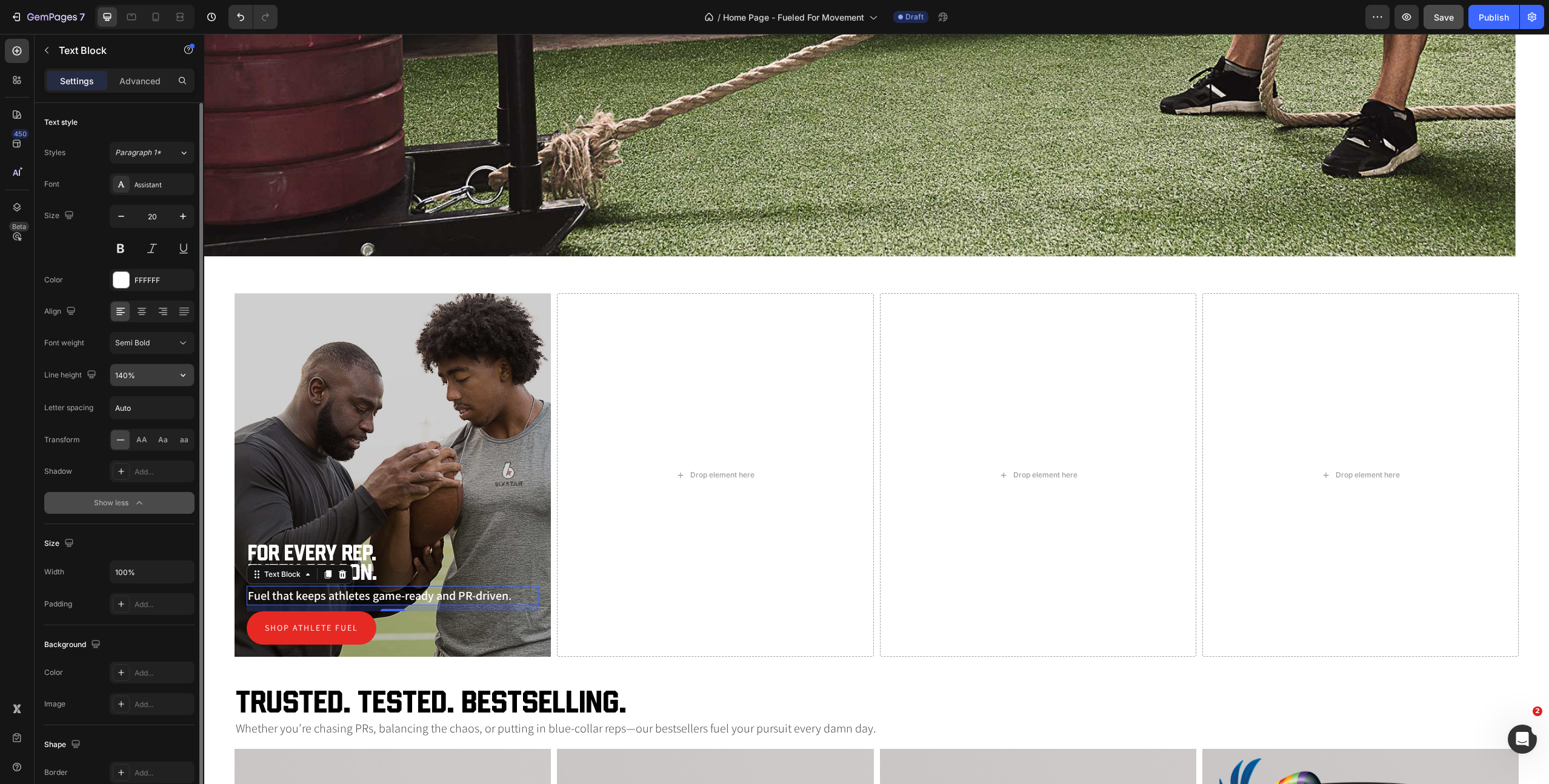
click at [144, 380] on input "140%" at bounding box center [152, 375] width 84 height 22
click at [180, 378] on icon "button" at bounding box center [183, 375] width 12 height 12
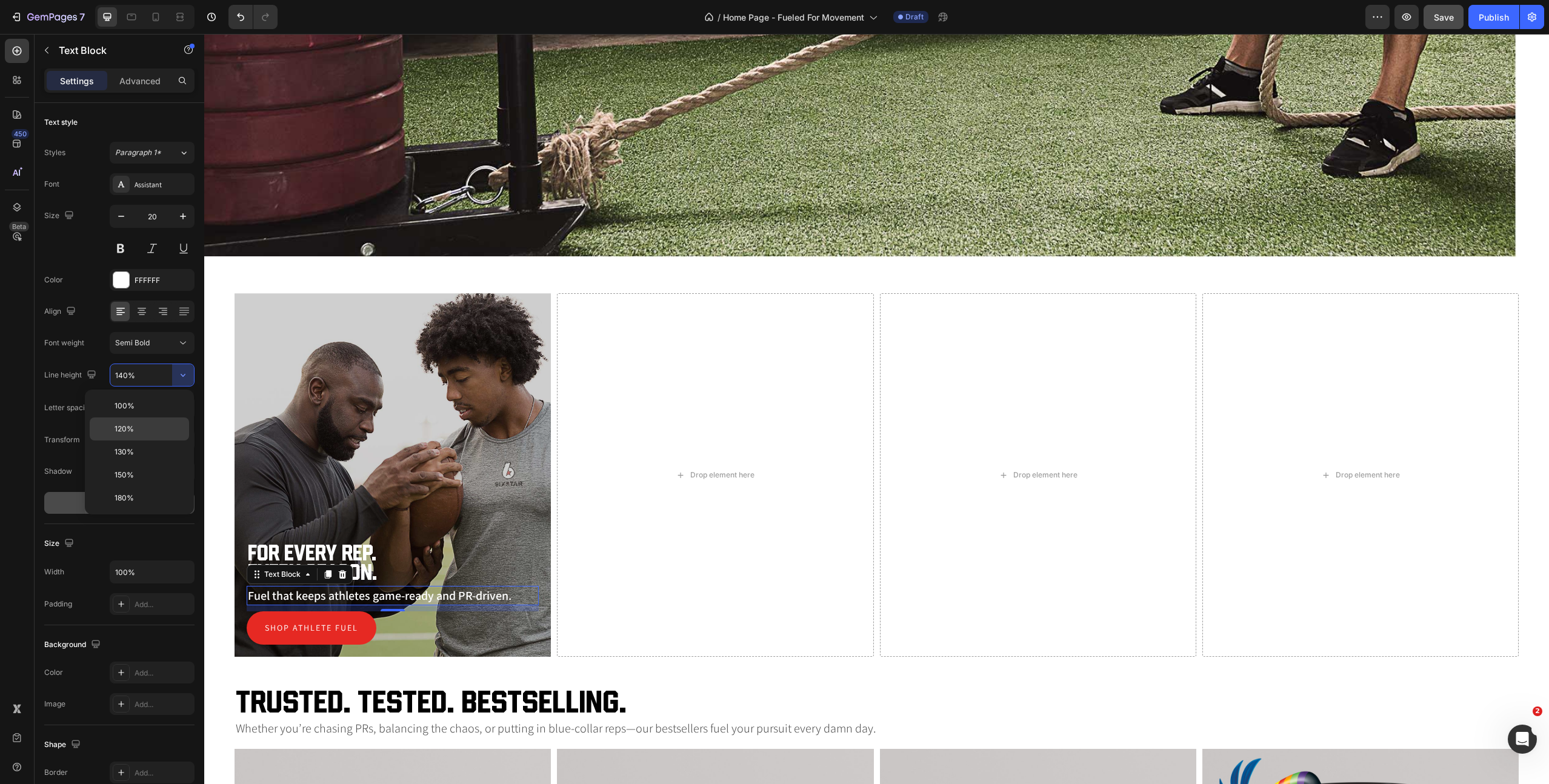
click at [151, 427] on p "120%" at bounding box center [149, 429] width 69 height 11
type input "120%"
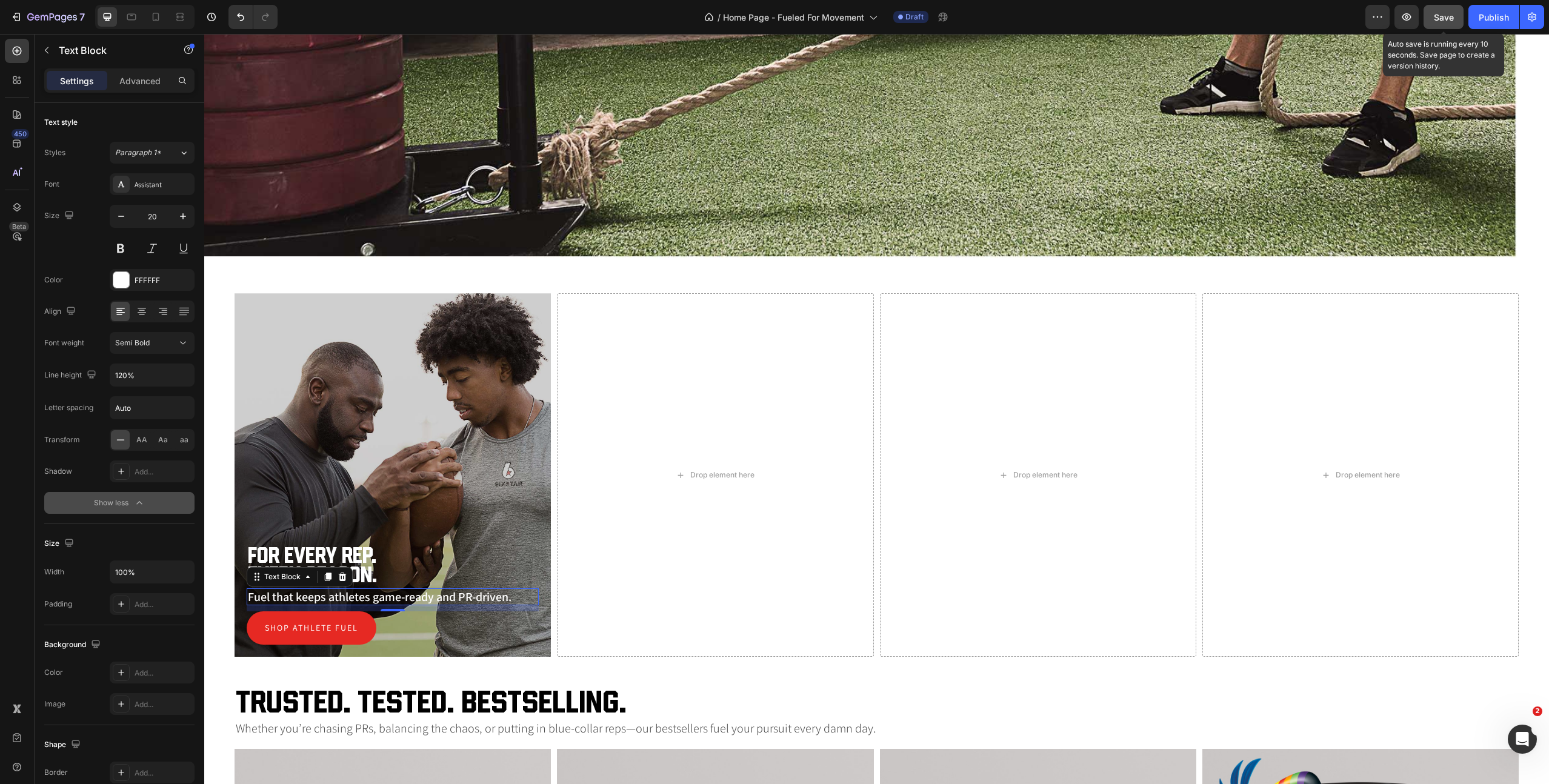
click at [1439, 20] on span "Save" at bounding box center [1444, 17] width 20 height 11
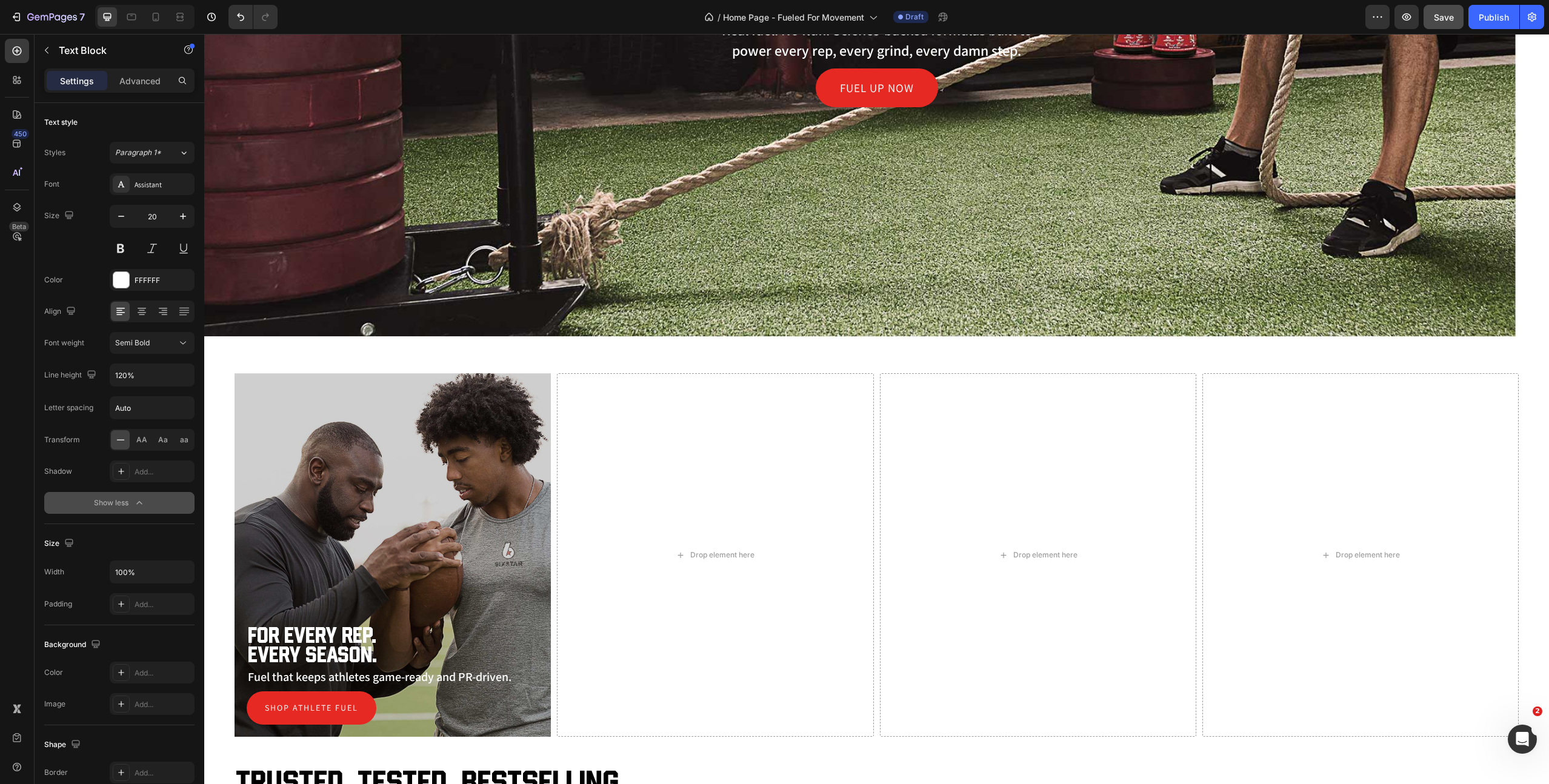
scroll to position [752, 0]
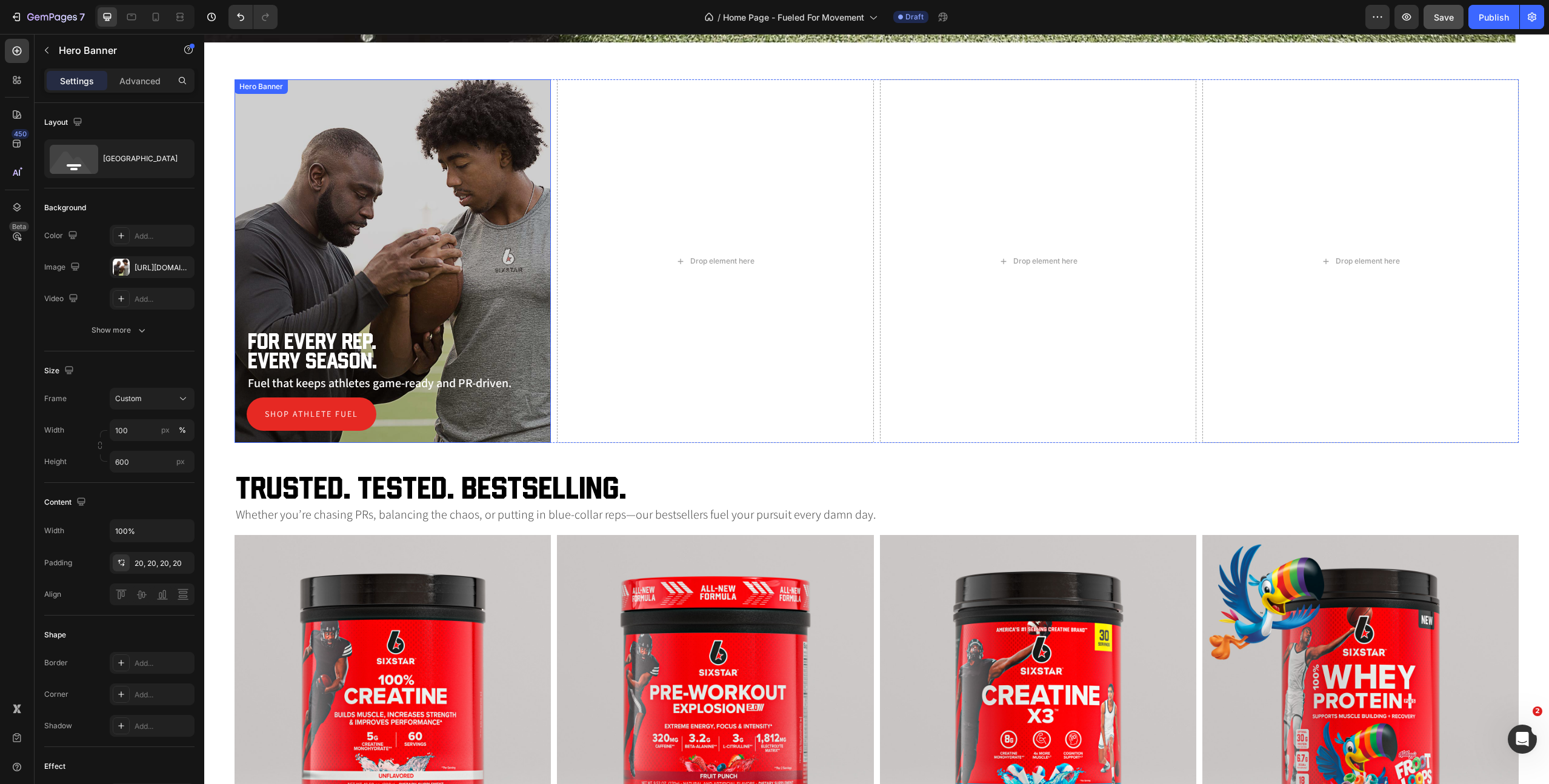
click at [323, 111] on div "Overlay" at bounding box center [392, 261] width 317 height 363
click at [323, 89] on icon at bounding box center [323, 91] width 7 height 8
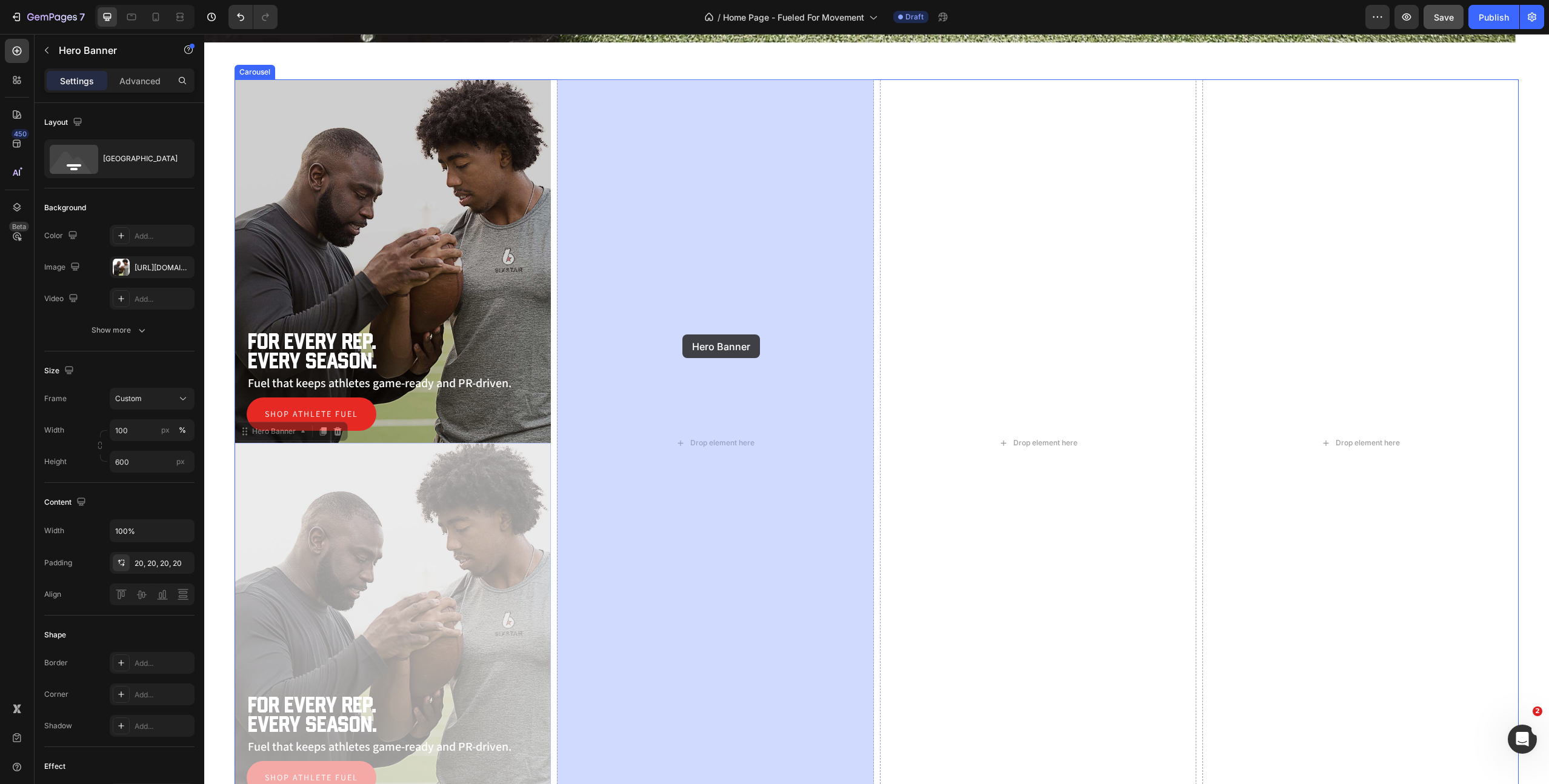
drag, startPoint x: 240, startPoint y: 434, endPoint x: 682, endPoint y: 335, distance: 453.0
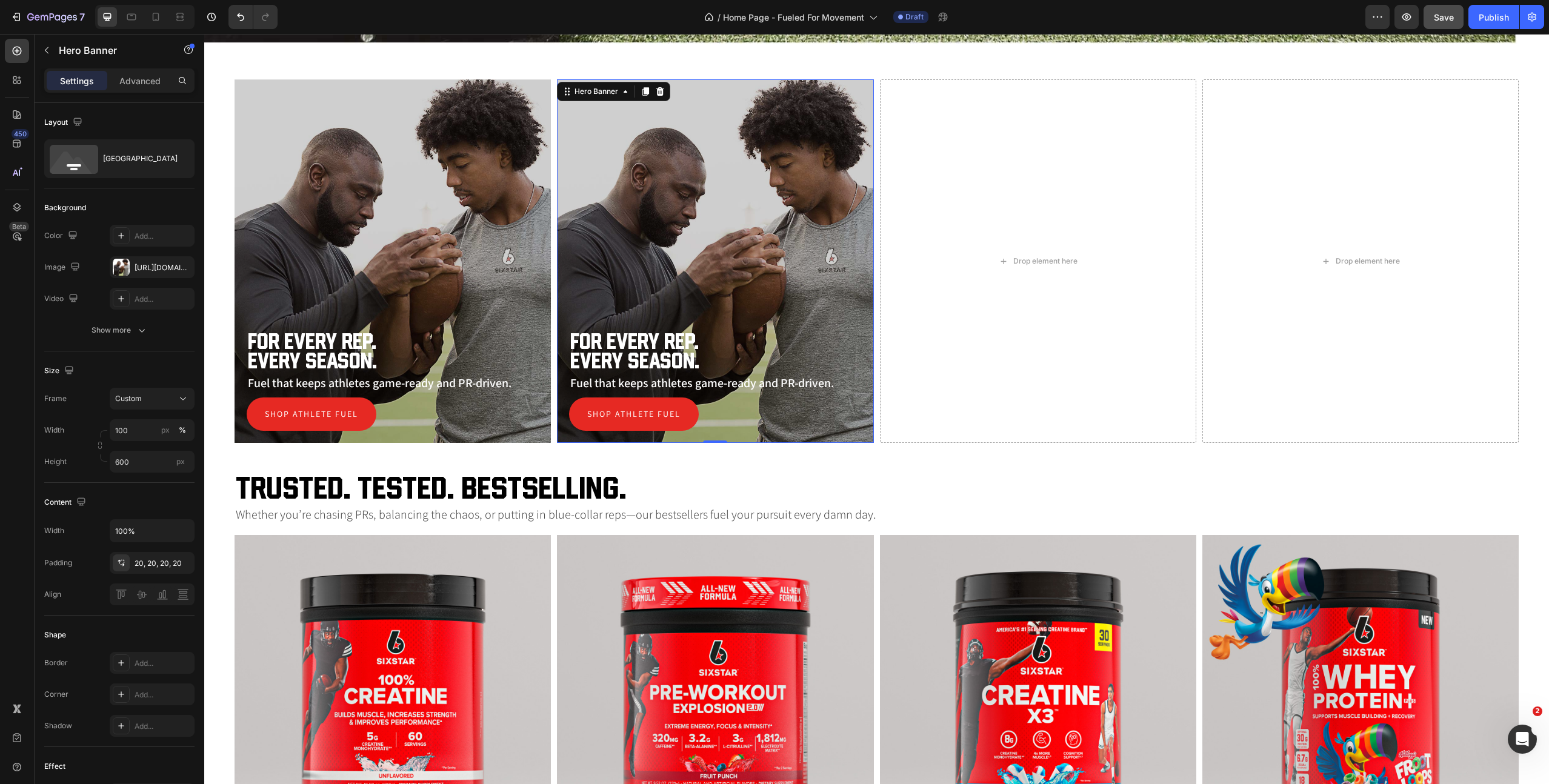
click at [642, 176] on div "Overlay" at bounding box center [715, 261] width 317 height 363
click at [695, 199] on div "Overlay" at bounding box center [715, 261] width 317 height 363
click at [137, 270] on div "[URL][DOMAIN_NAME]" at bounding box center [152, 267] width 36 height 11
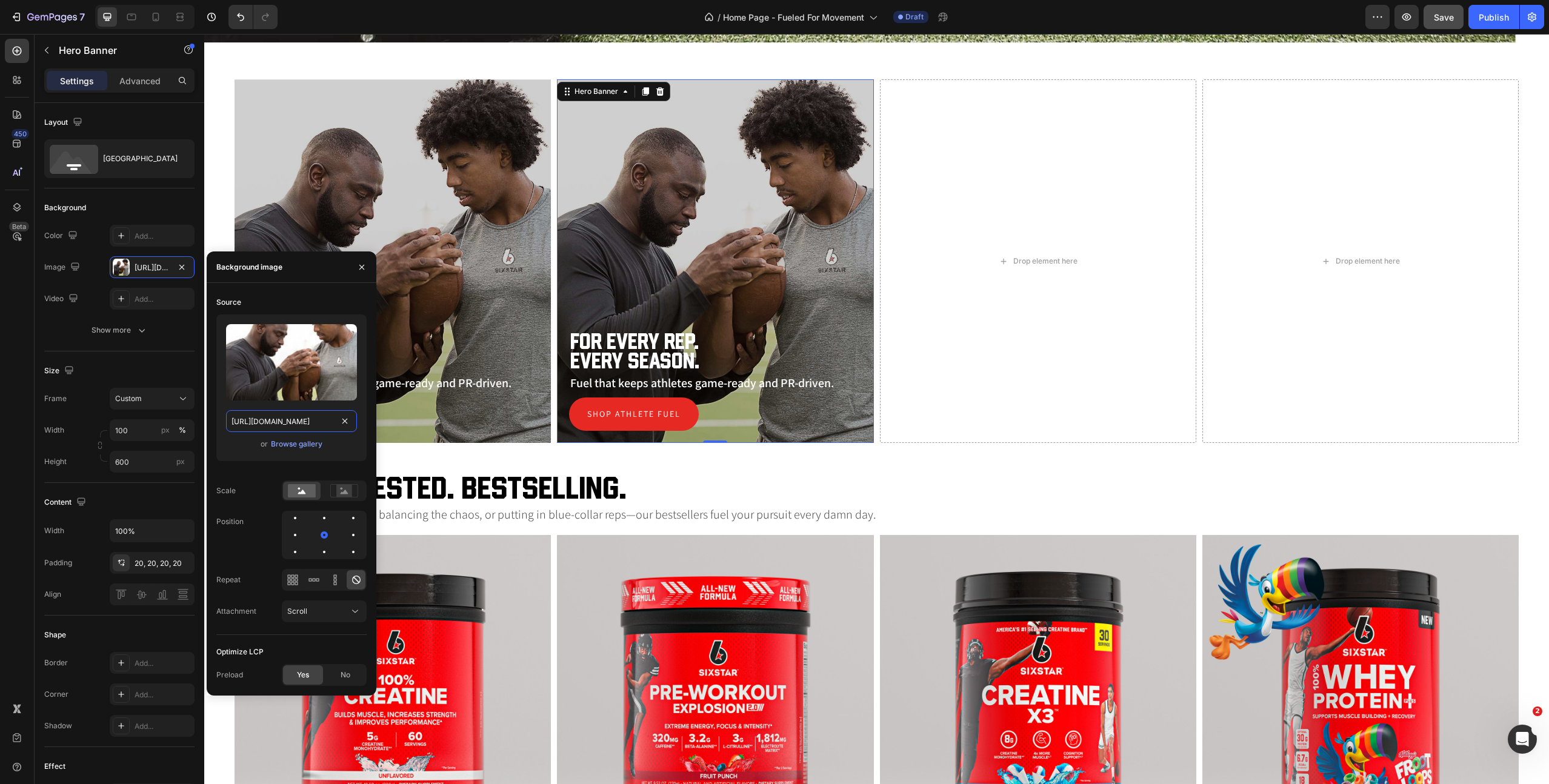
click at [254, 430] on input "[URL][DOMAIN_NAME]" at bounding box center [291, 421] width 131 height 22
paste input "young-female-chalked-purpose.jpg?v=1756392792"
type input "https://cdn.shopify.com/s/files/1/0645/3896/8308/files/ss-the-young-female-chal…"
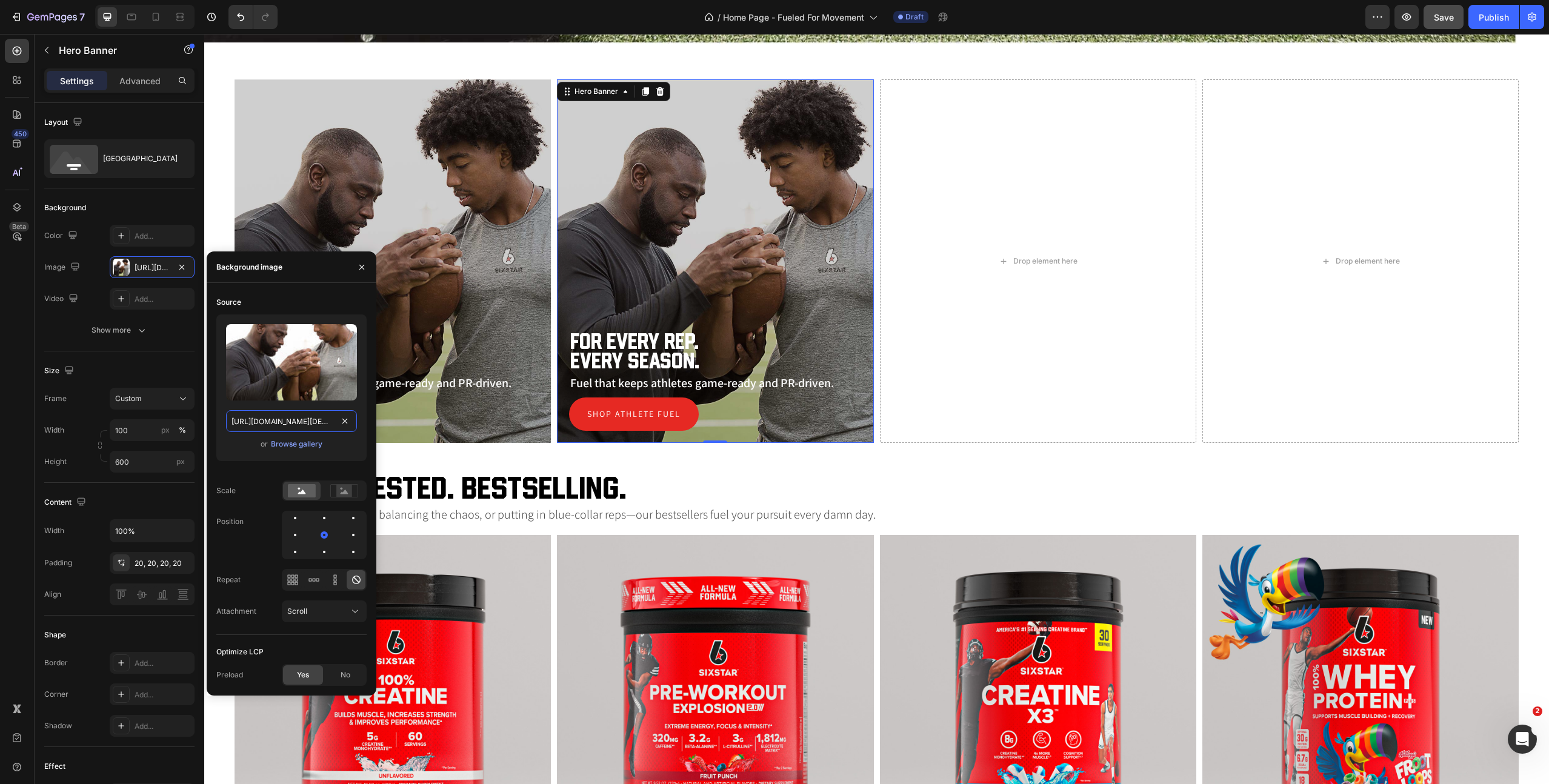
scroll to position [0, 294]
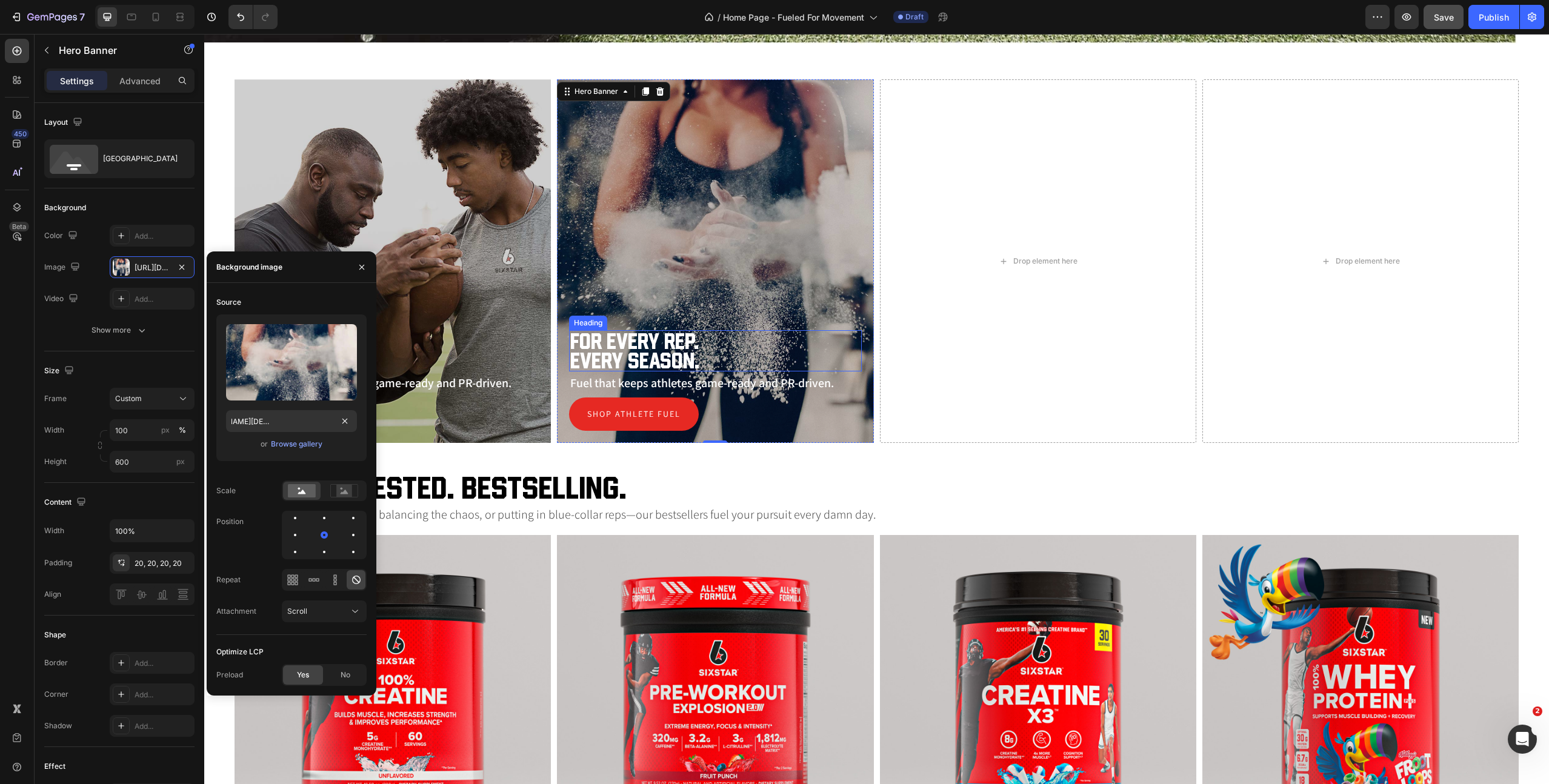
click at [646, 350] on h2 "For Every Rep. Every Season." at bounding box center [715, 350] width 292 height 42
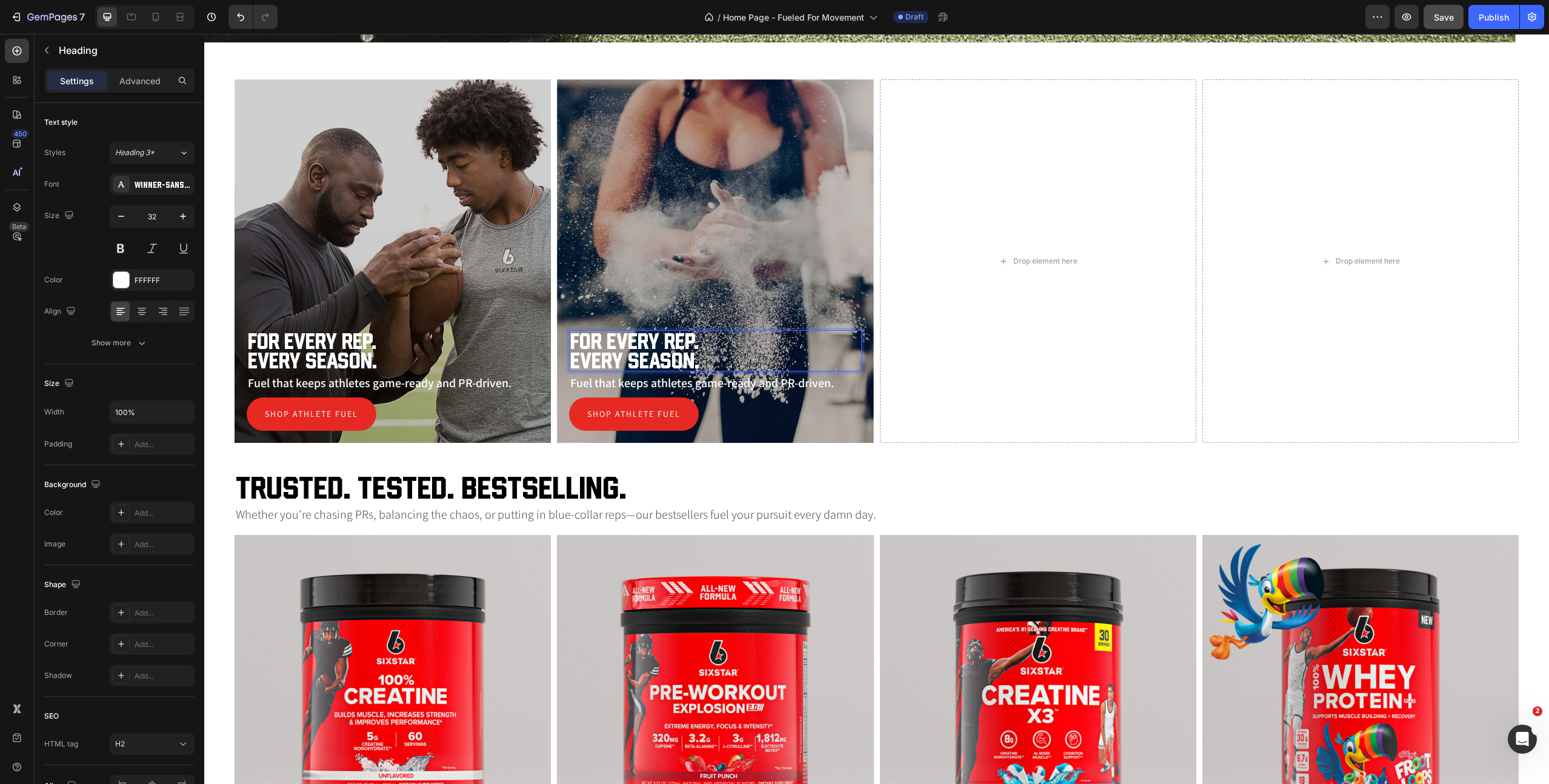
click at [646, 350] on h2 "For Every Rep. Every Season." at bounding box center [715, 350] width 292 height 42
click at [646, 350] on p "For Every Rep. Every Season." at bounding box center [715, 350] width 289 height 39
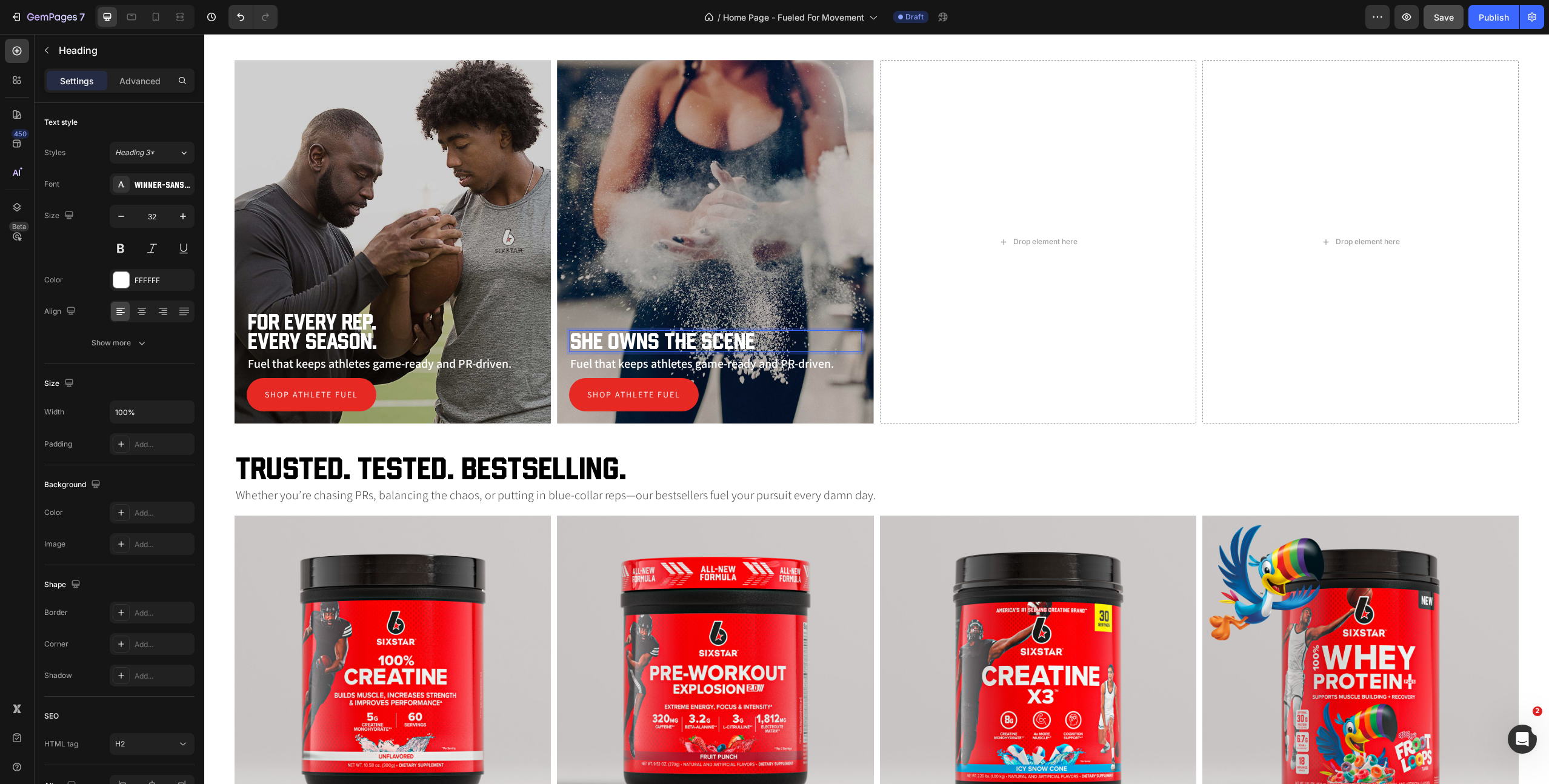
click at [645, 360] on p "Fuel that keeps athletes game-ready and PR-driven." at bounding box center [715, 363] width 289 height 14
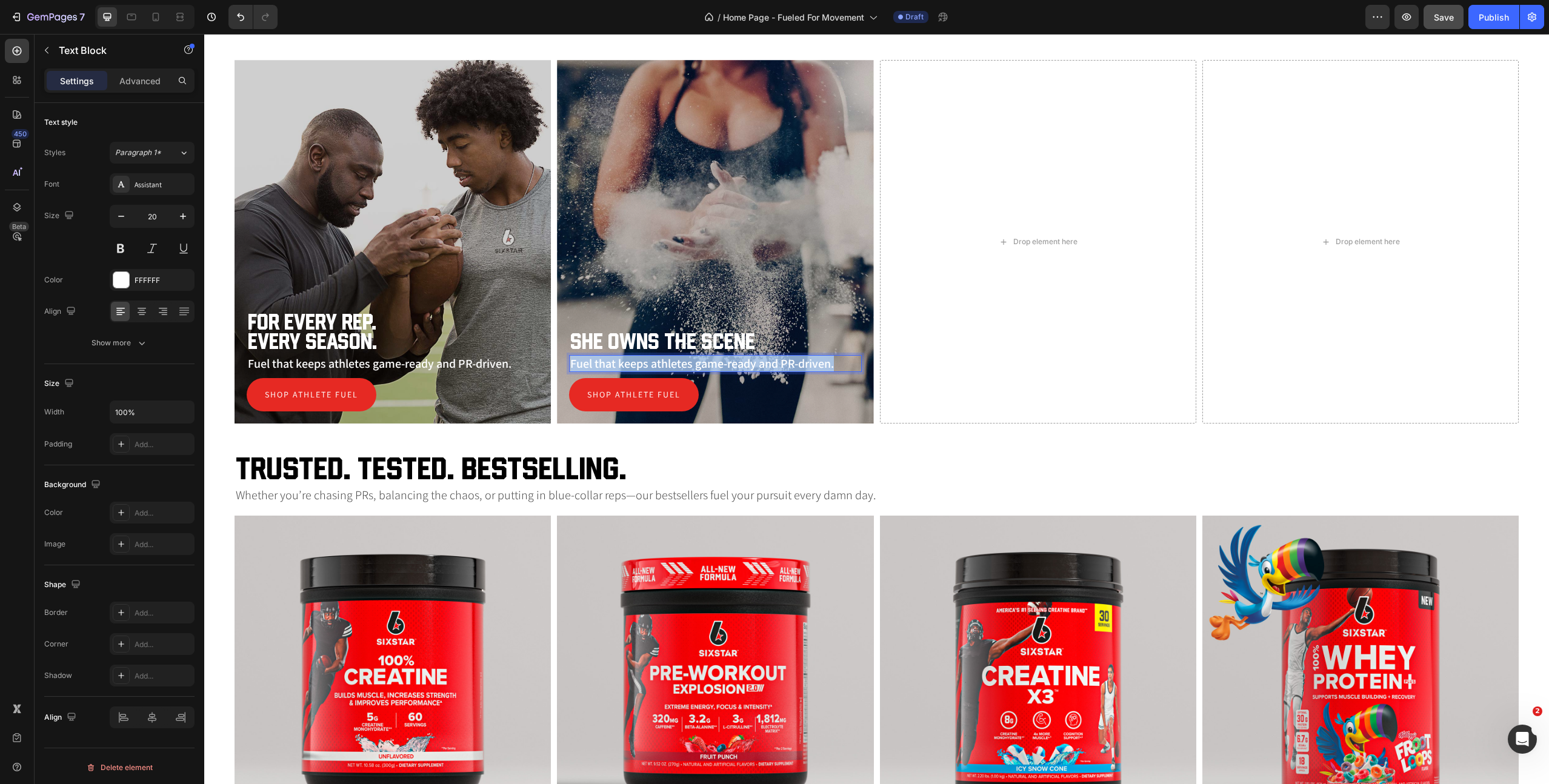
click at [645, 360] on p "Fuel that keeps athletes game-ready and PR-driven." at bounding box center [715, 363] width 289 height 14
drag, startPoint x: 804, startPoint y: 363, endPoint x: 747, endPoint y: 363, distance: 57.0
click at [747, 363] on p "Real strength fuel for women who lift heavy." at bounding box center [715, 363] width 289 height 14
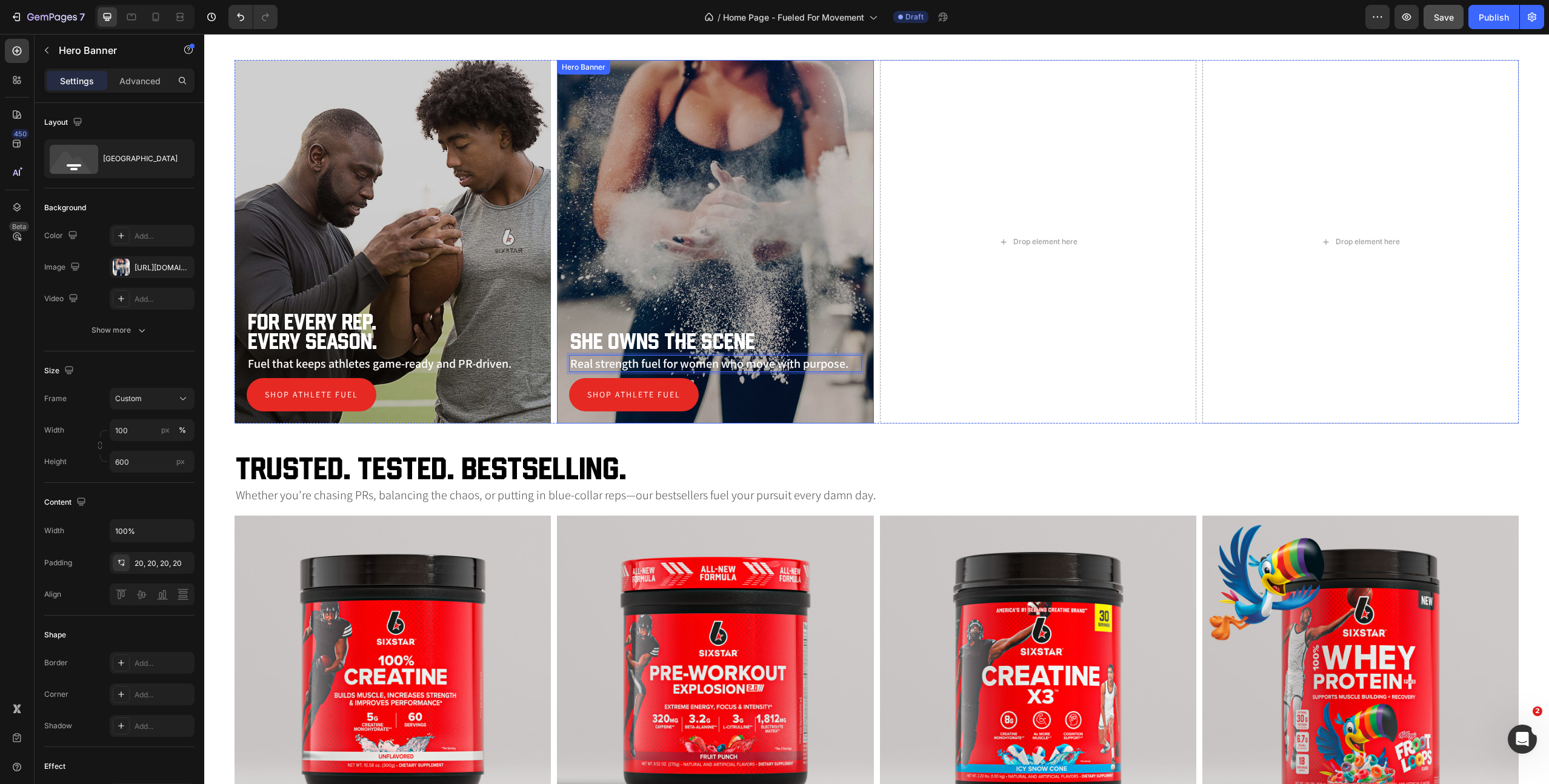
click at [763, 416] on div "She owns the scene Heading Real strength fuel for women who move with purpose. …" at bounding box center [715, 371] width 317 height 106
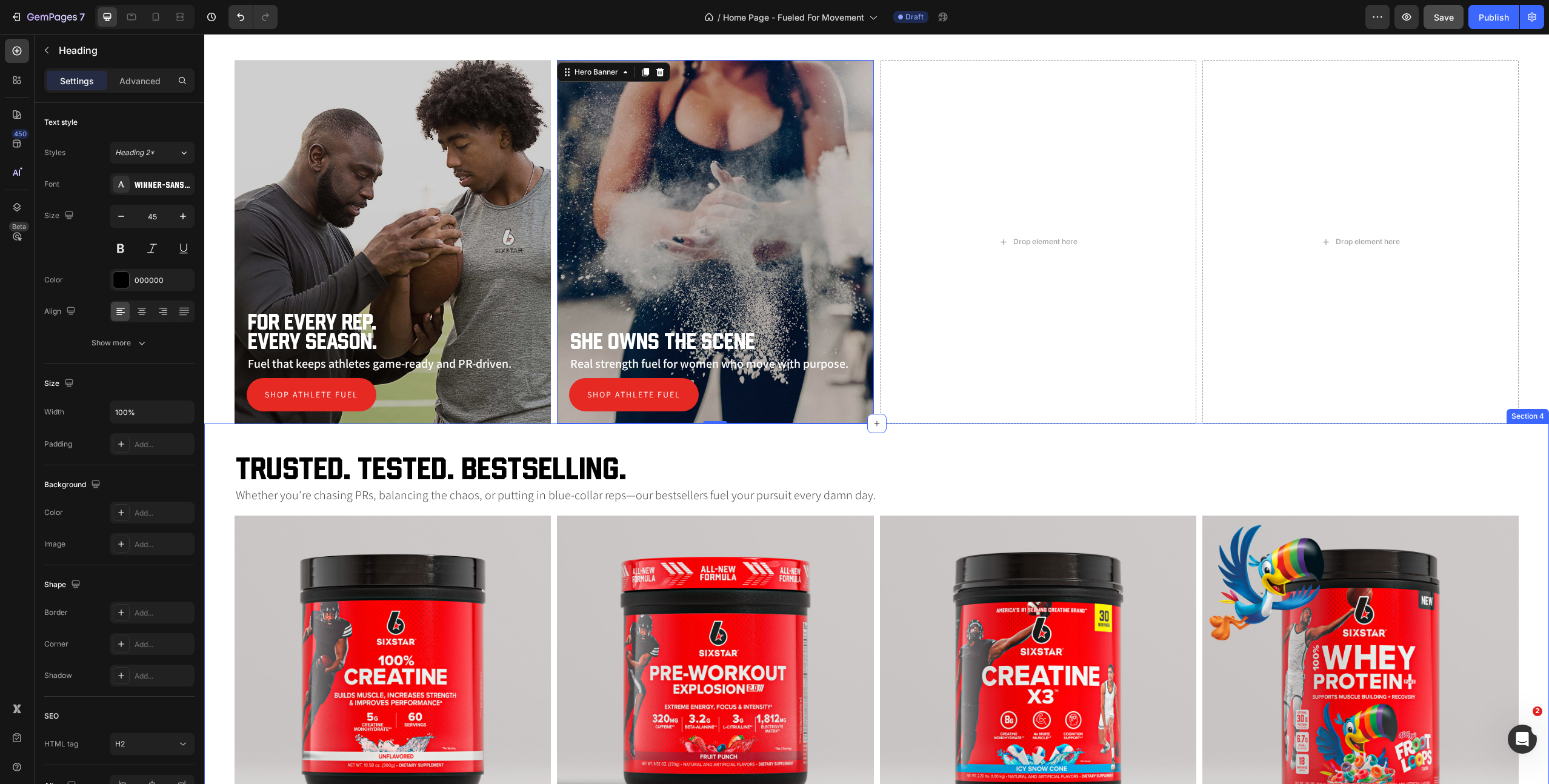
click at [781, 480] on h2 "Trusted. Tested. Bestselling." at bounding box center [877, 468] width 1285 height 29
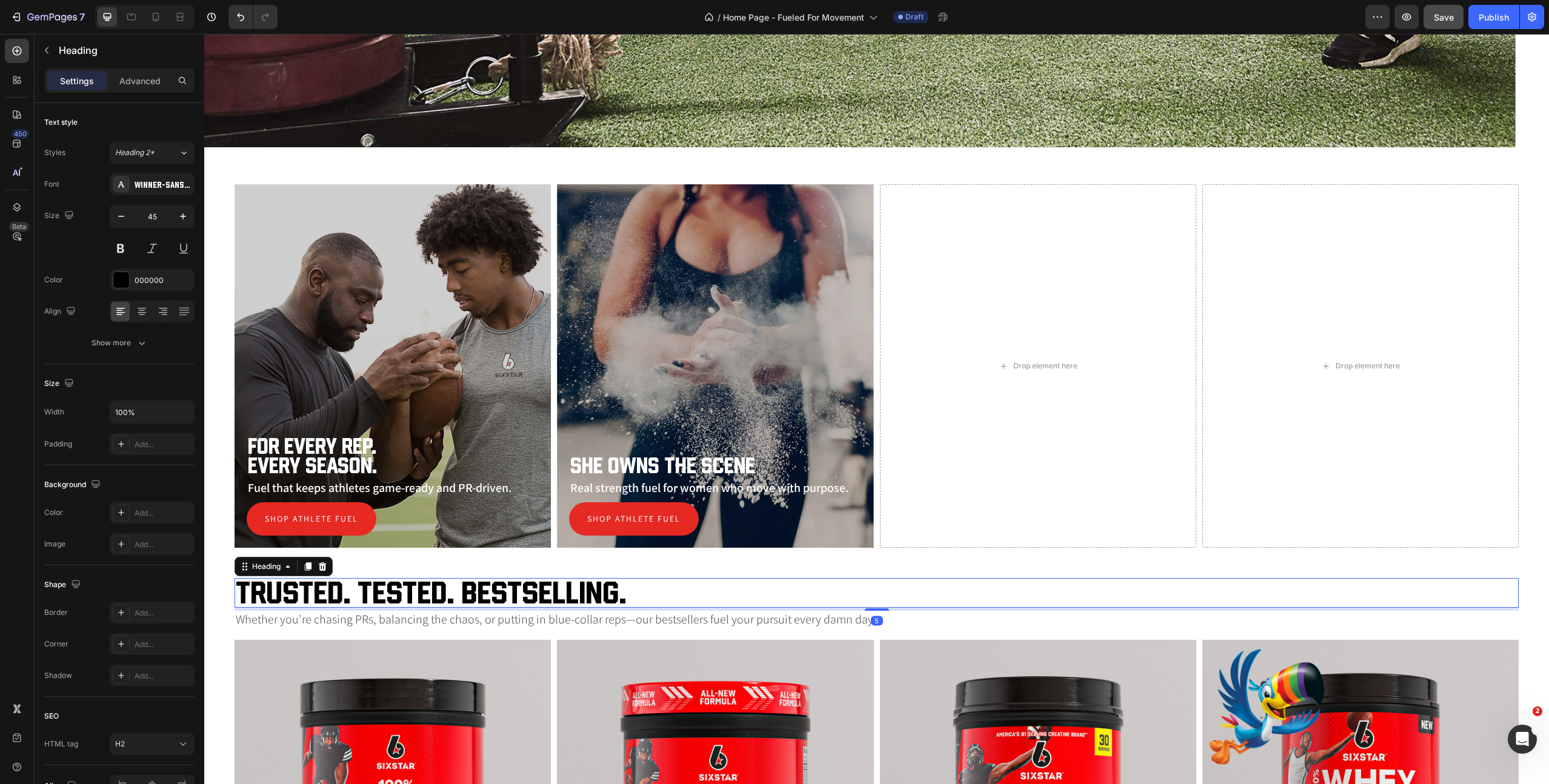
scroll to position [613, 0]
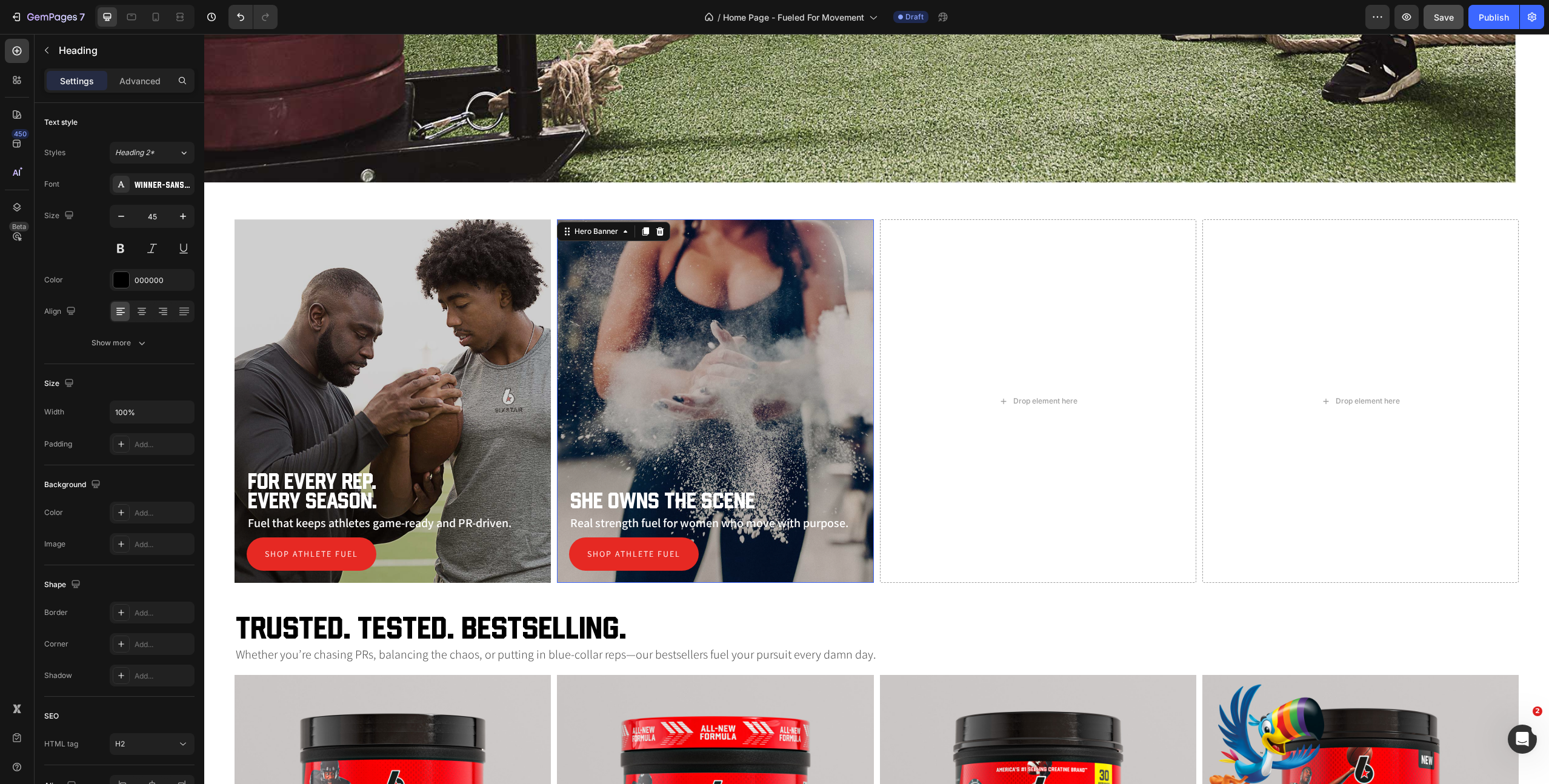
click at [633, 464] on div "Overlay" at bounding box center [715, 400] width 317 height 363
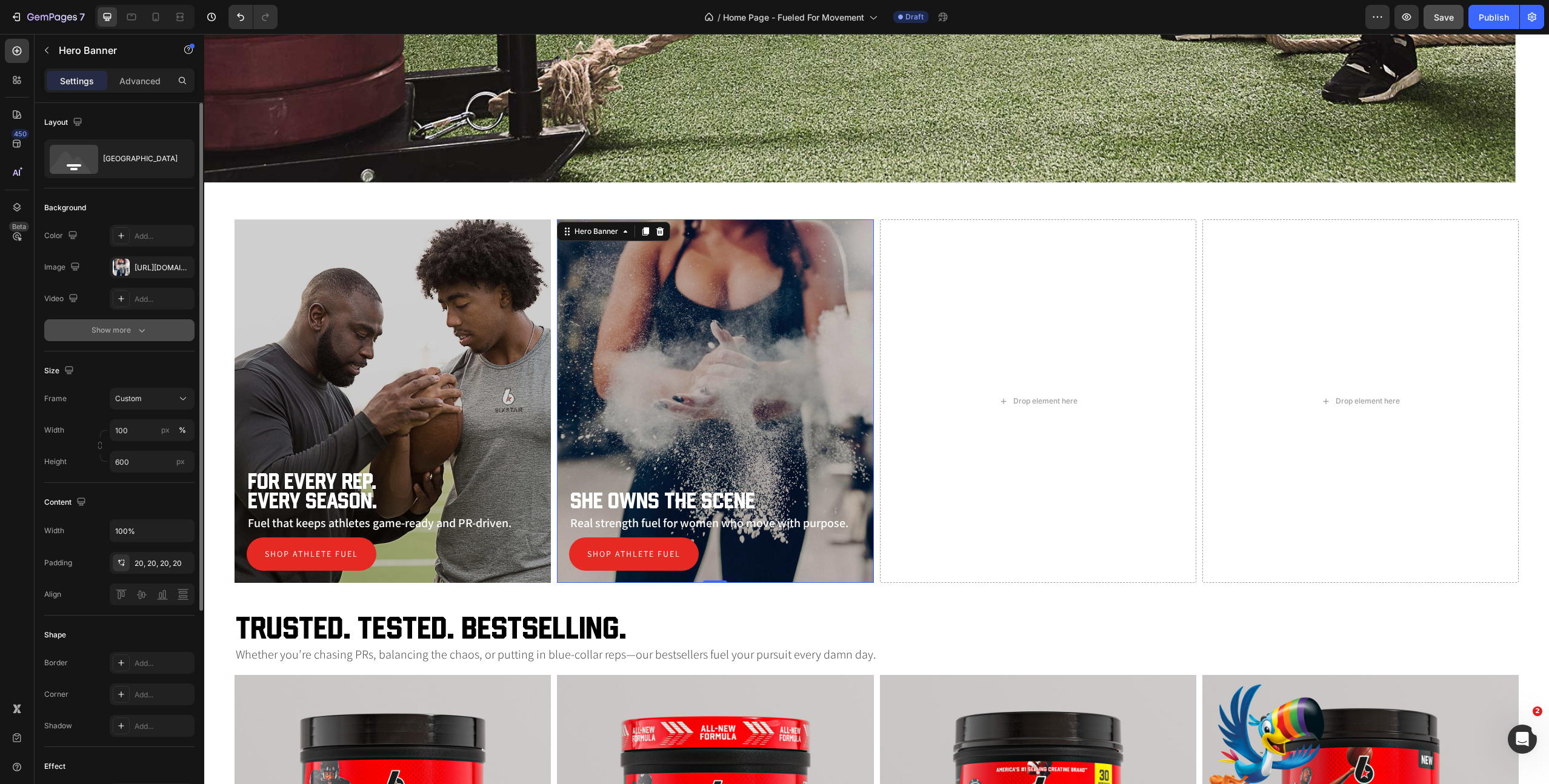
click at [146, 324] on icon "button" at bounding box center [142, 330] width 12 height 12
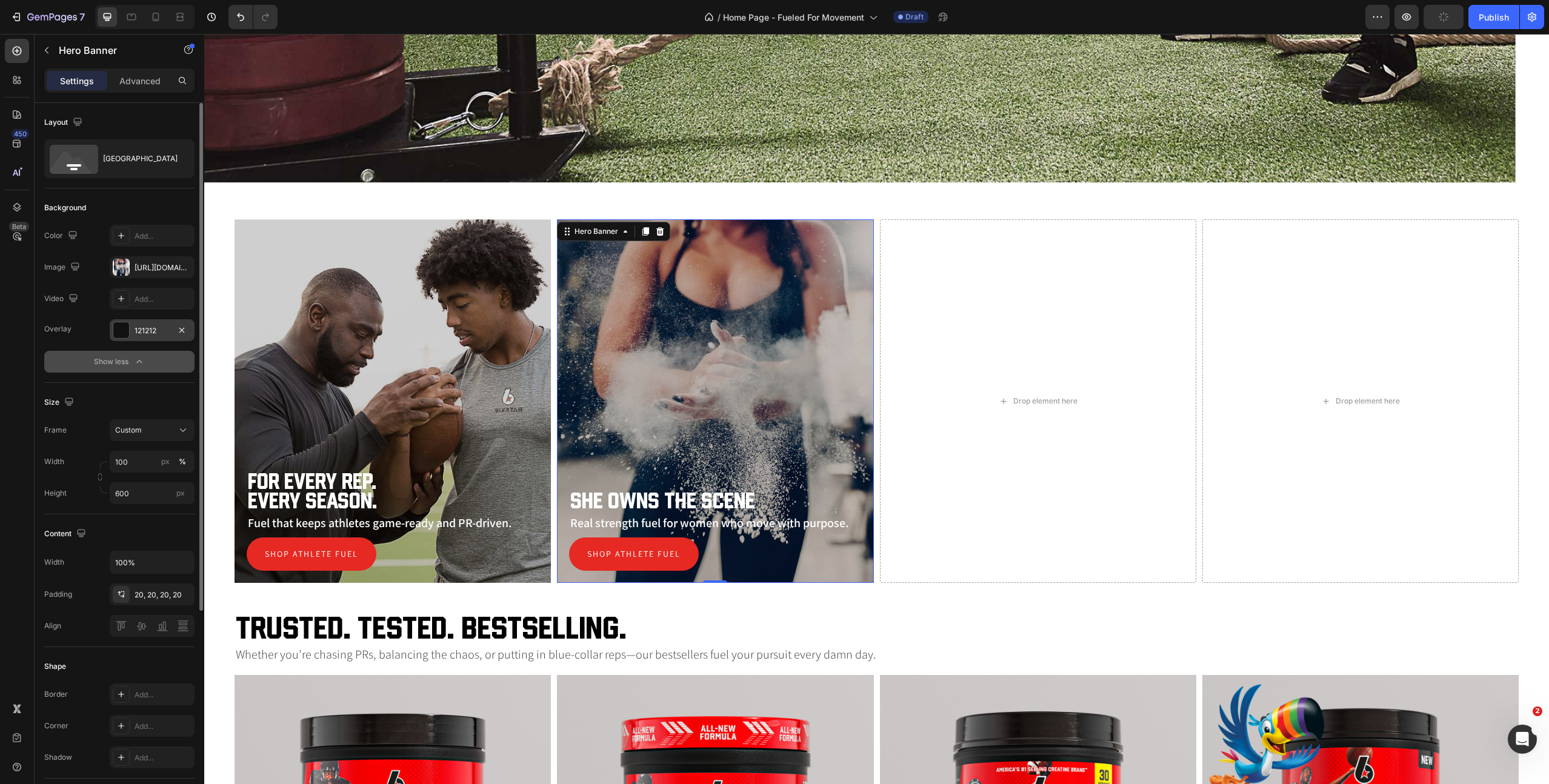
click at [158, 333] on div "121212" at bounding box center [152, 331] width 36 height 11
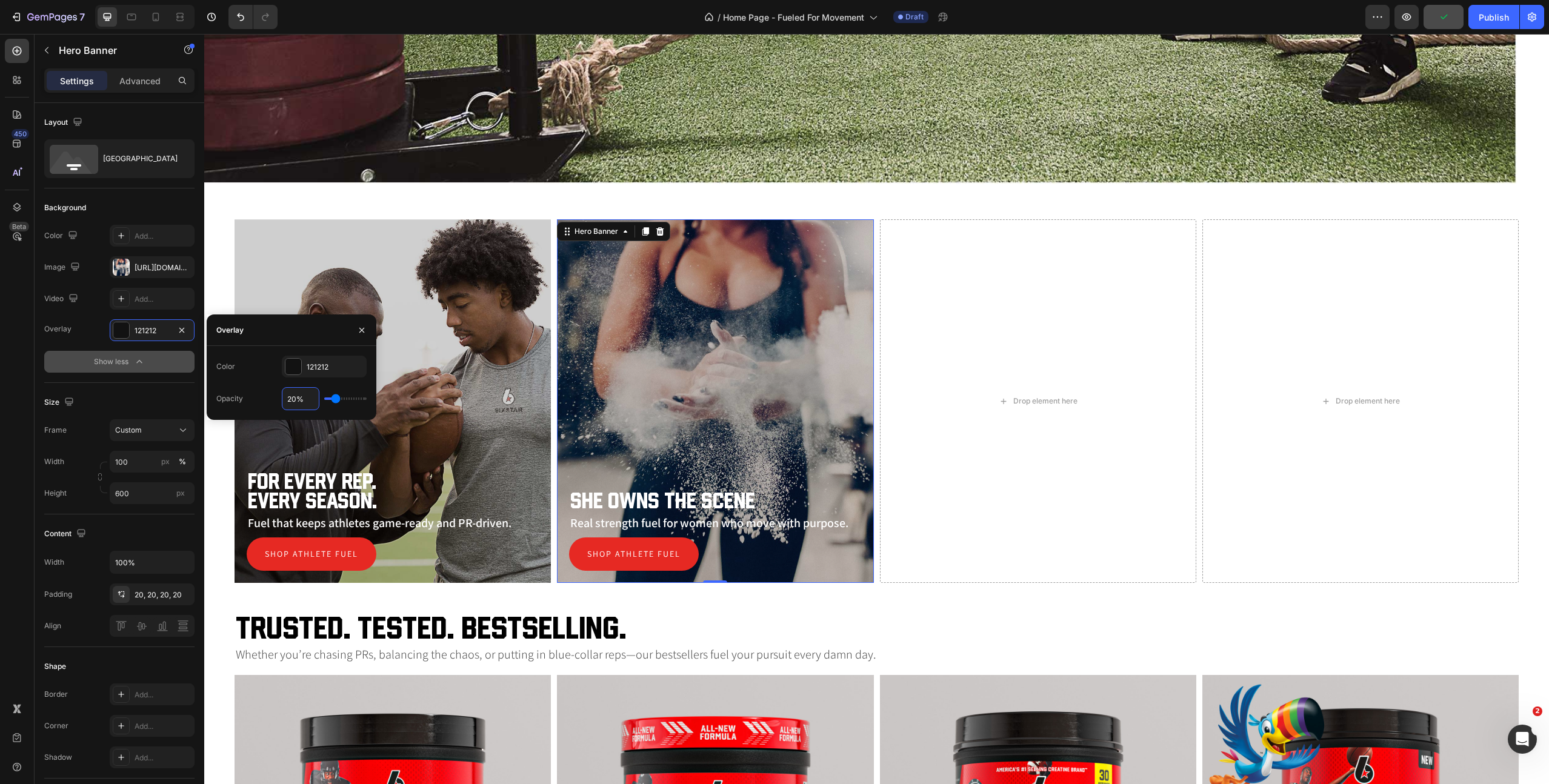
drag, startPoint x: 296, startPoint y: 401, endPoint x: 266, endPoint y: 401, distance: 30.0
click at [266, 401] on div "Opacity 20%" at bounding box center [291, 399] width 150 height 23
type input "2%"
type input "2"
type input "25%"
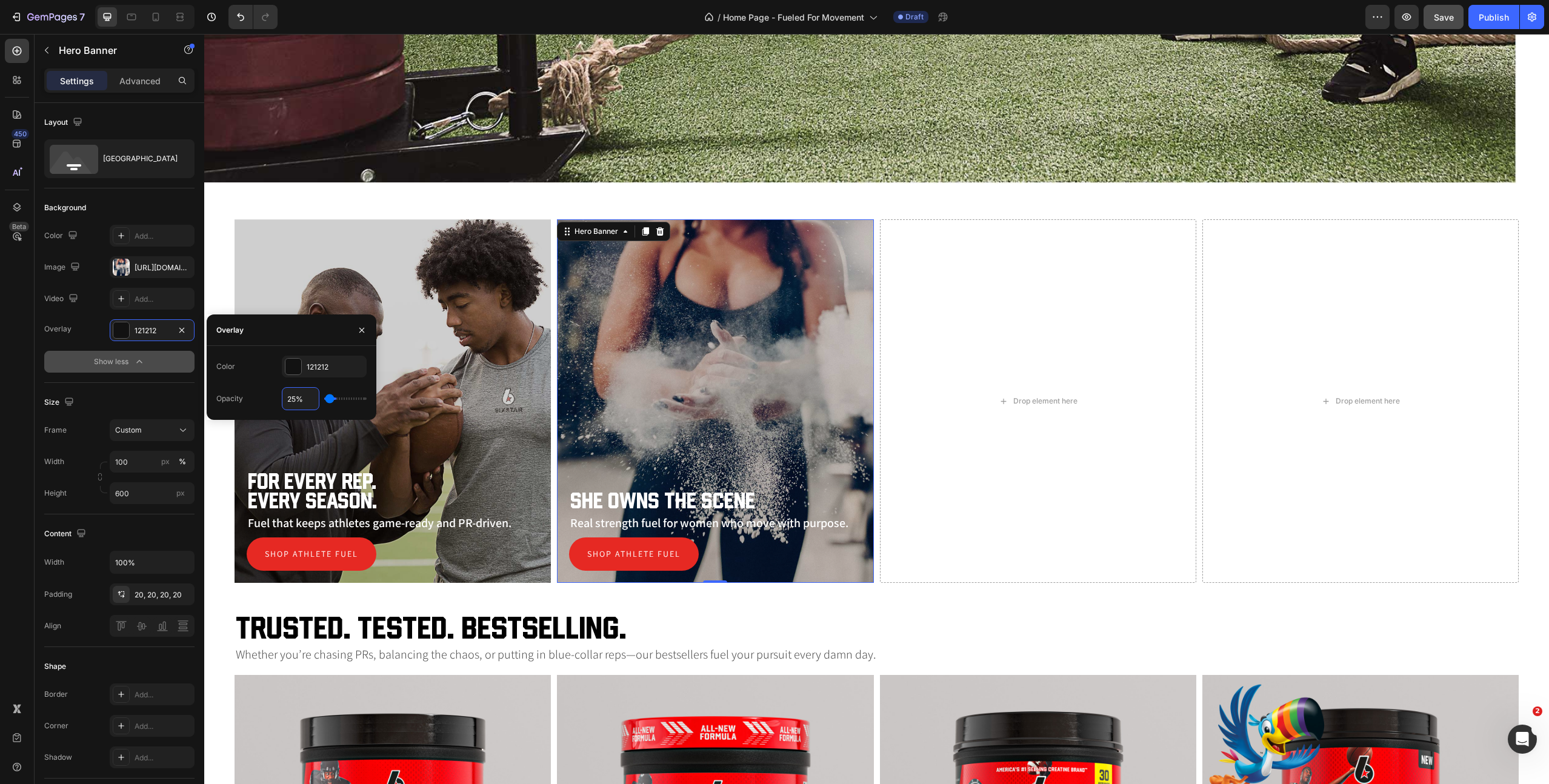
type input "25"
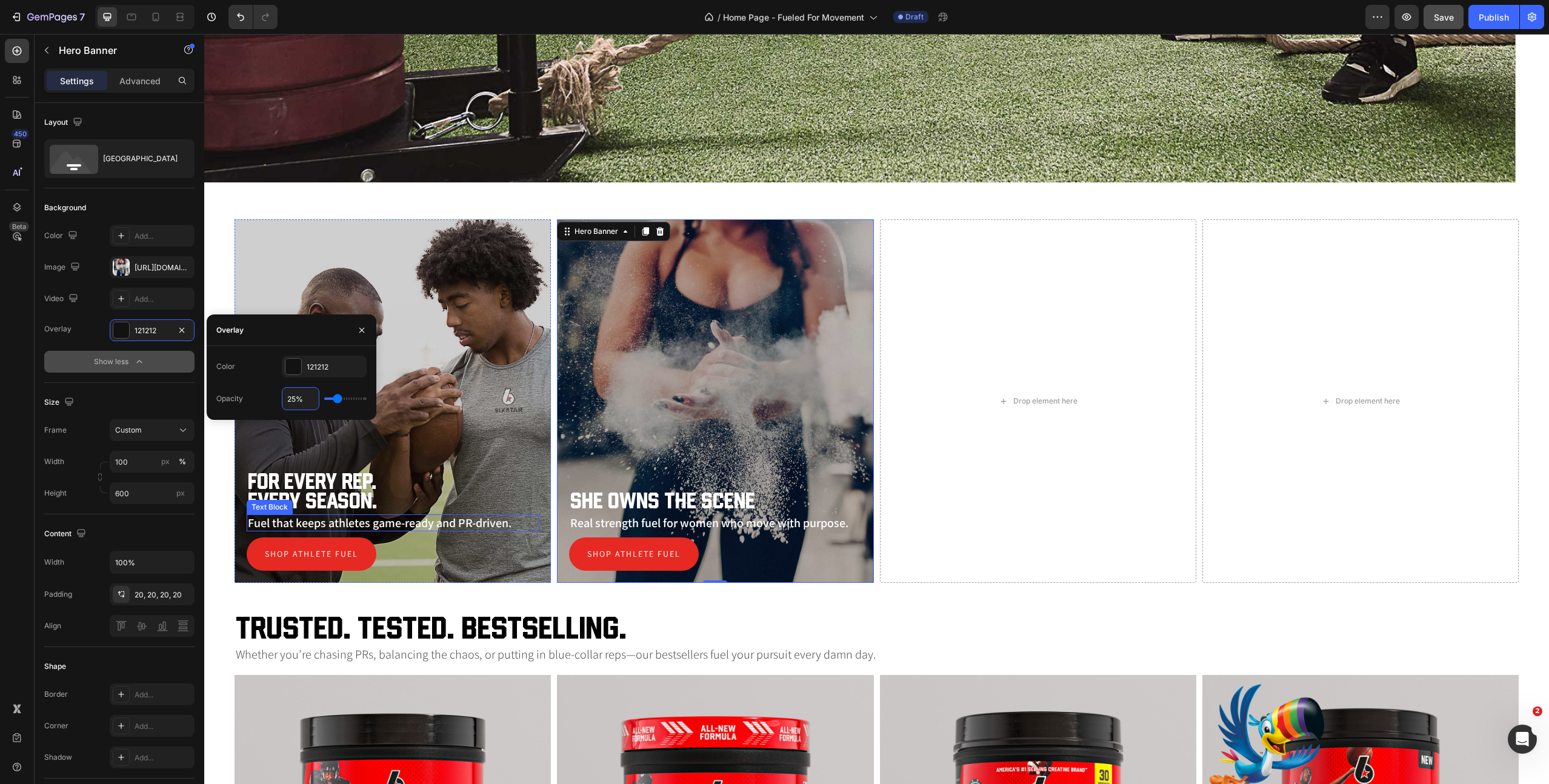
click at [433, 525] on p "Fuel that keeps athletes game-ready and PR-driven." at bounding box center [392, 523] width 289 height 14
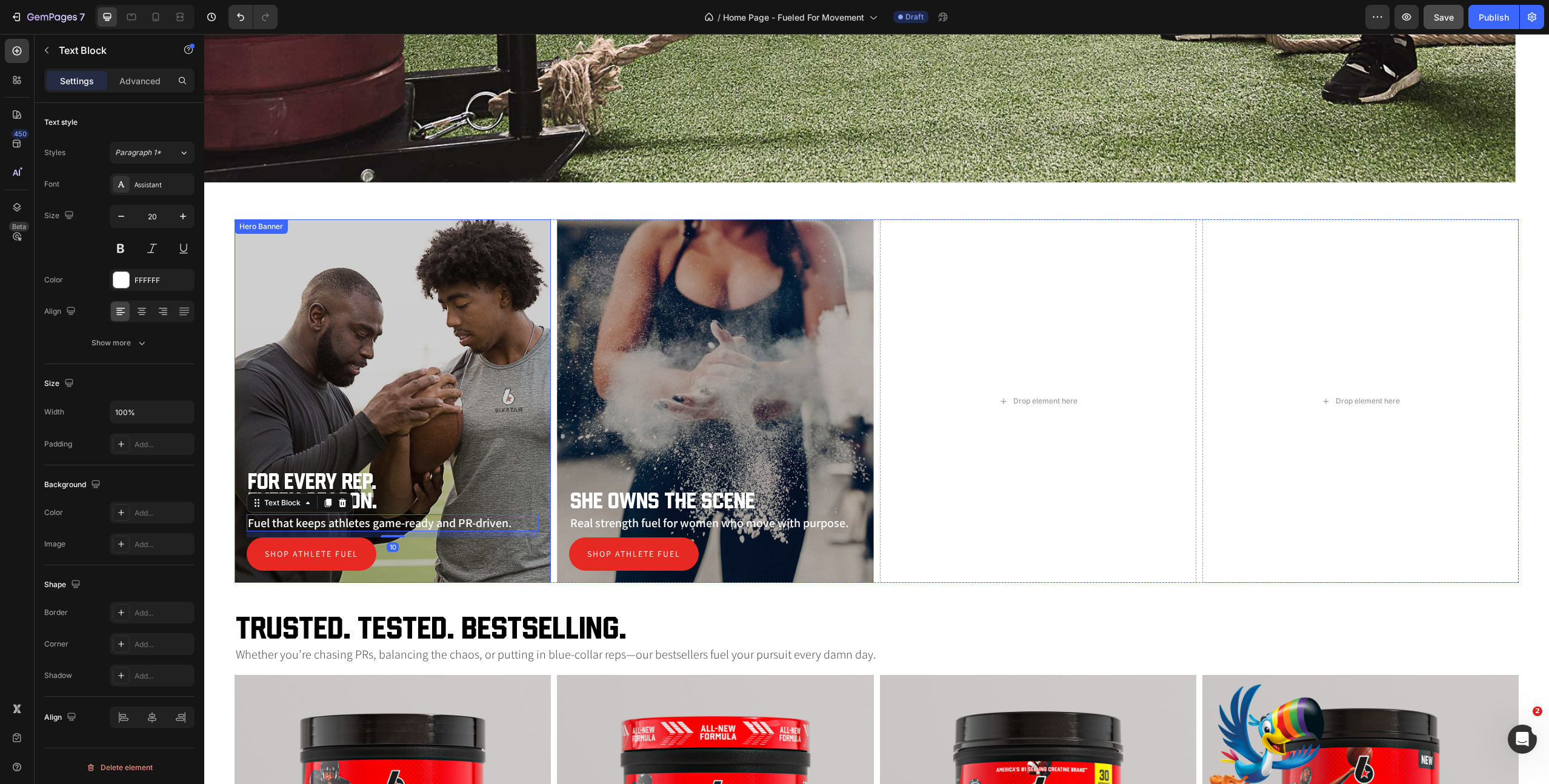
click at [332, 346] on div "Overlay" at bounding box center [392, 400] width 317 height 363
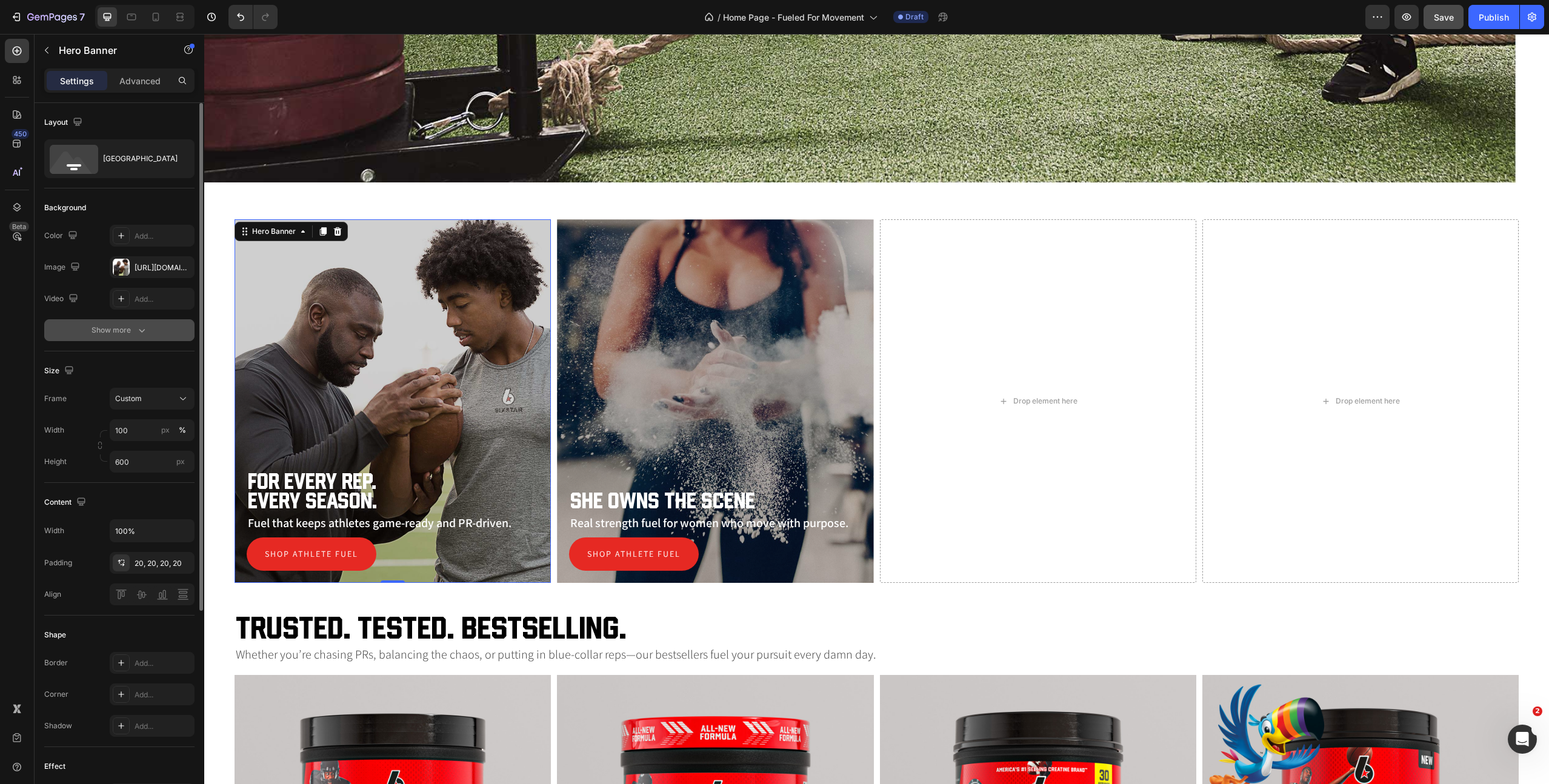
click at [120, 327] on div "Show more" at bounding box center [119, 330] width 57 height 12
click at [147, 331] on div "121212" at bounding box center [152, 331] width 36 height 11
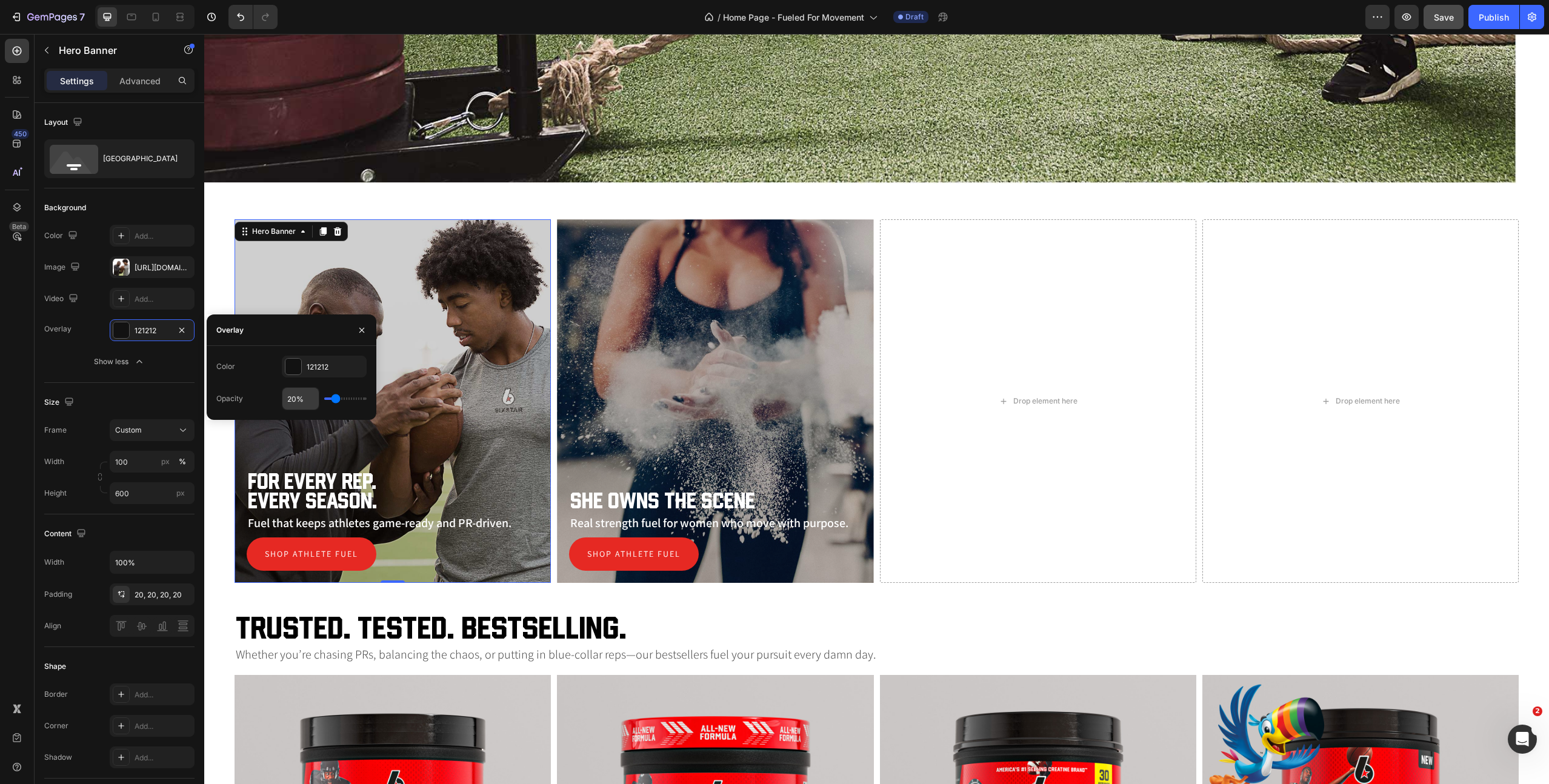
click at [294, 400] on input "20%" at bounding box center [301, 398] width 36 height 22
type input "2%"
type input "2"
type input "25%"
type input "25"
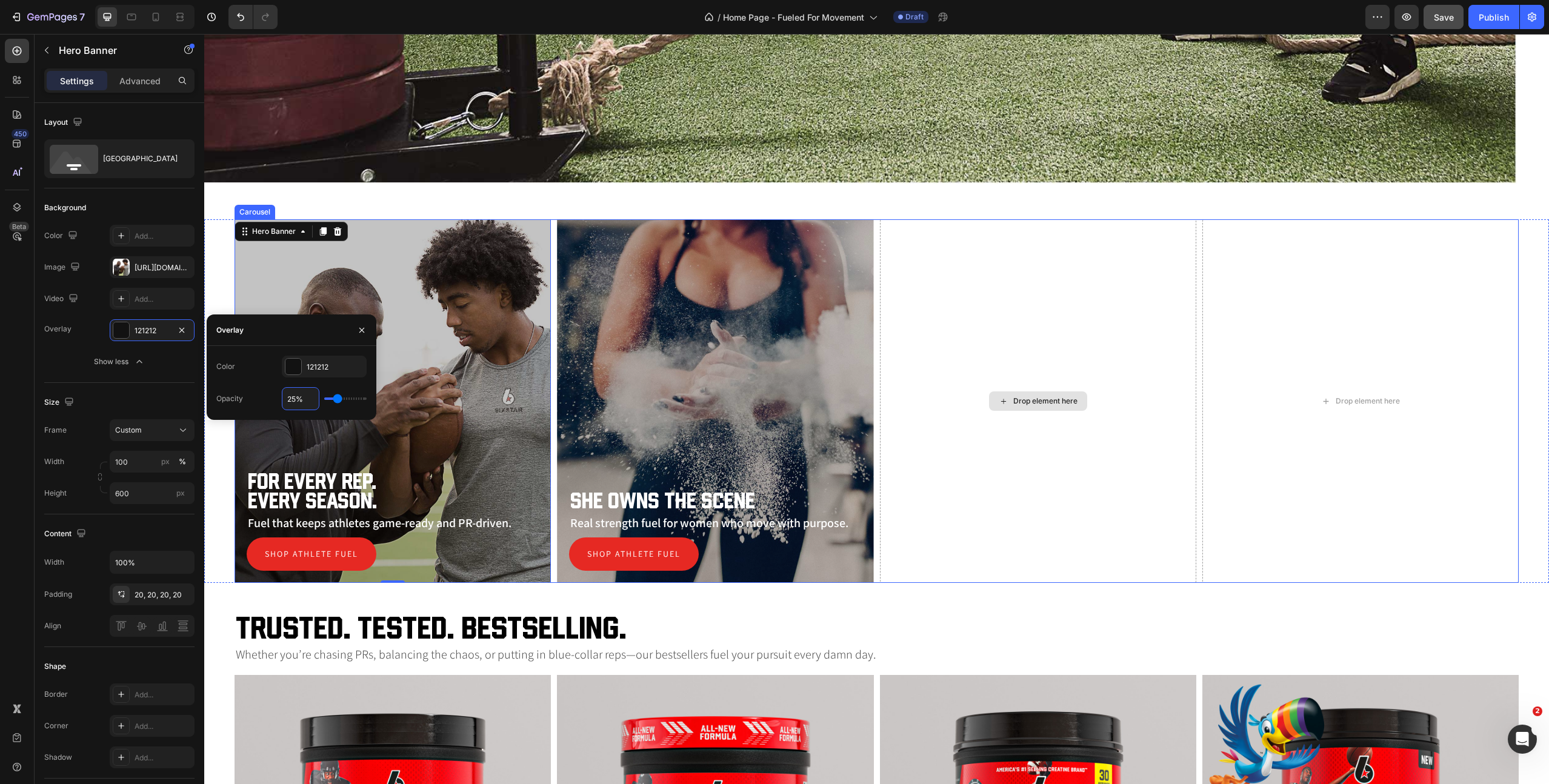
click at [986, 526] on div "Drop element here" at bounding box center [1038, 400] width 317 height 363
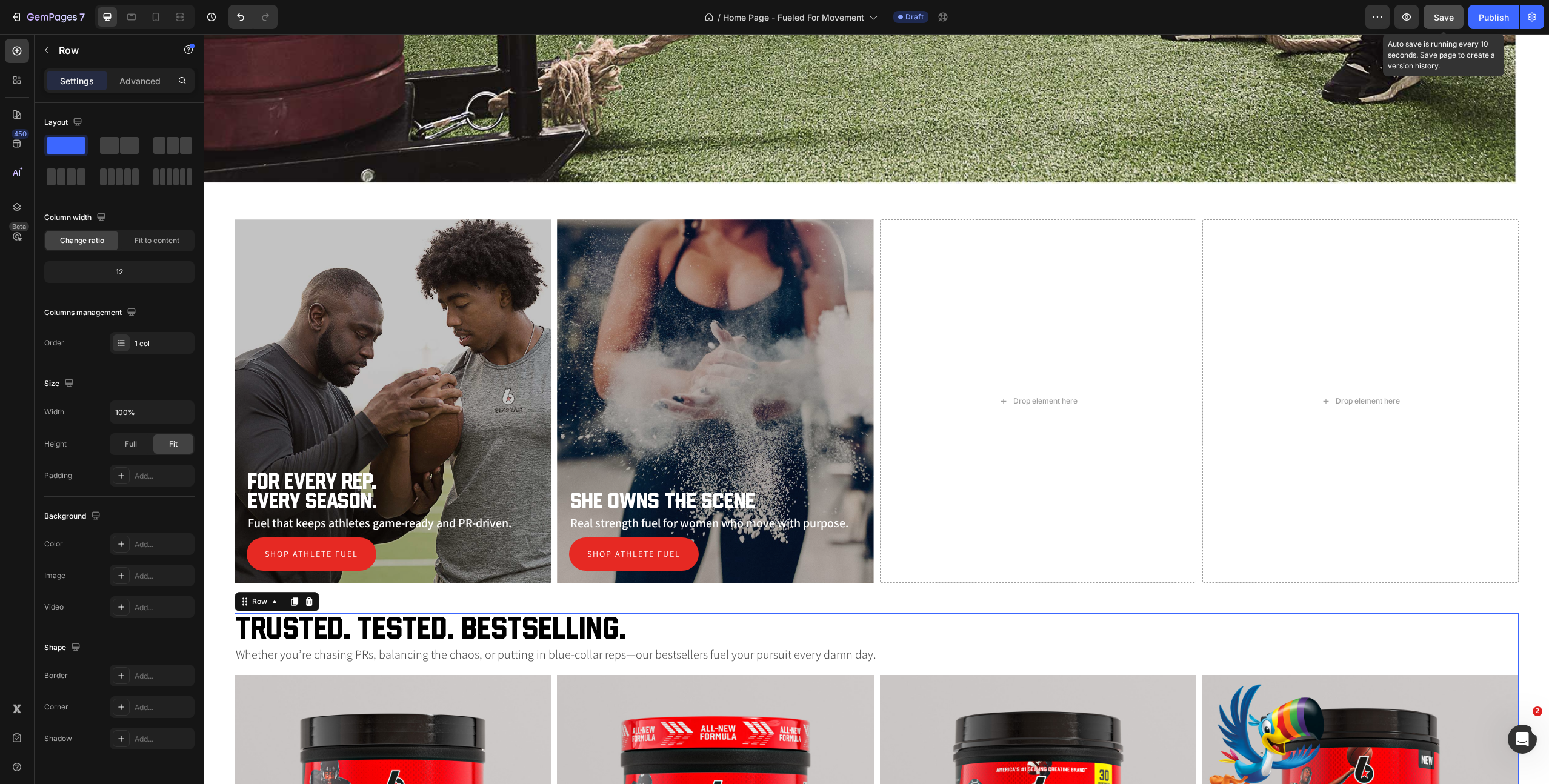
click at [1442, 24] on button "Save" at bounding box center [1443, 17] width 40 height 24
click at [265, 497] on h2 "For Every Rep. Every Season." at bounding box center [392, 491] width 292 height 42
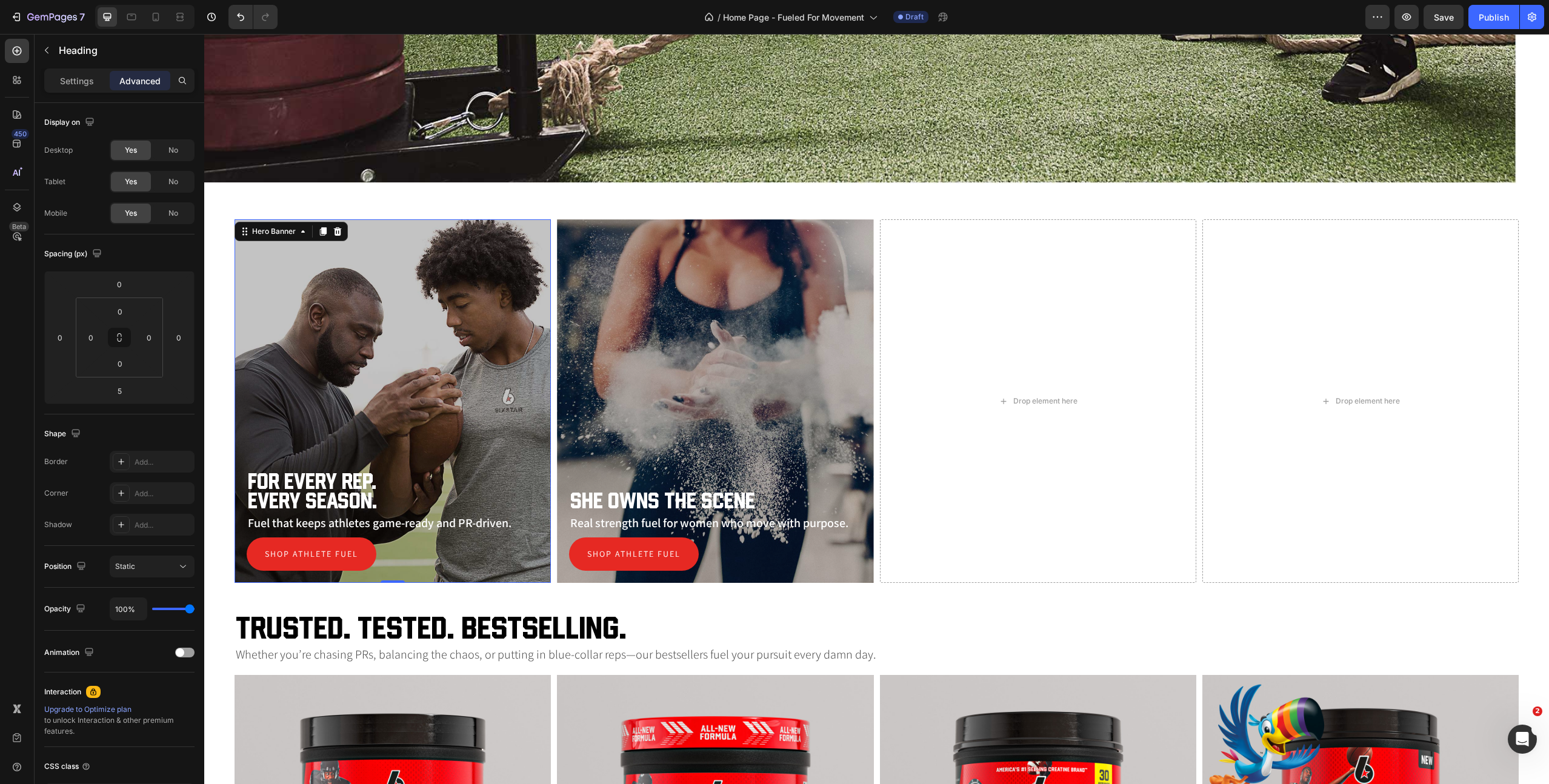
click at [244, 504] on div "For Every Rep. Every Season. Heading Fuel that keeps athletes game-ready and PR…" at bounding box center [392, 520] width 317 height 125
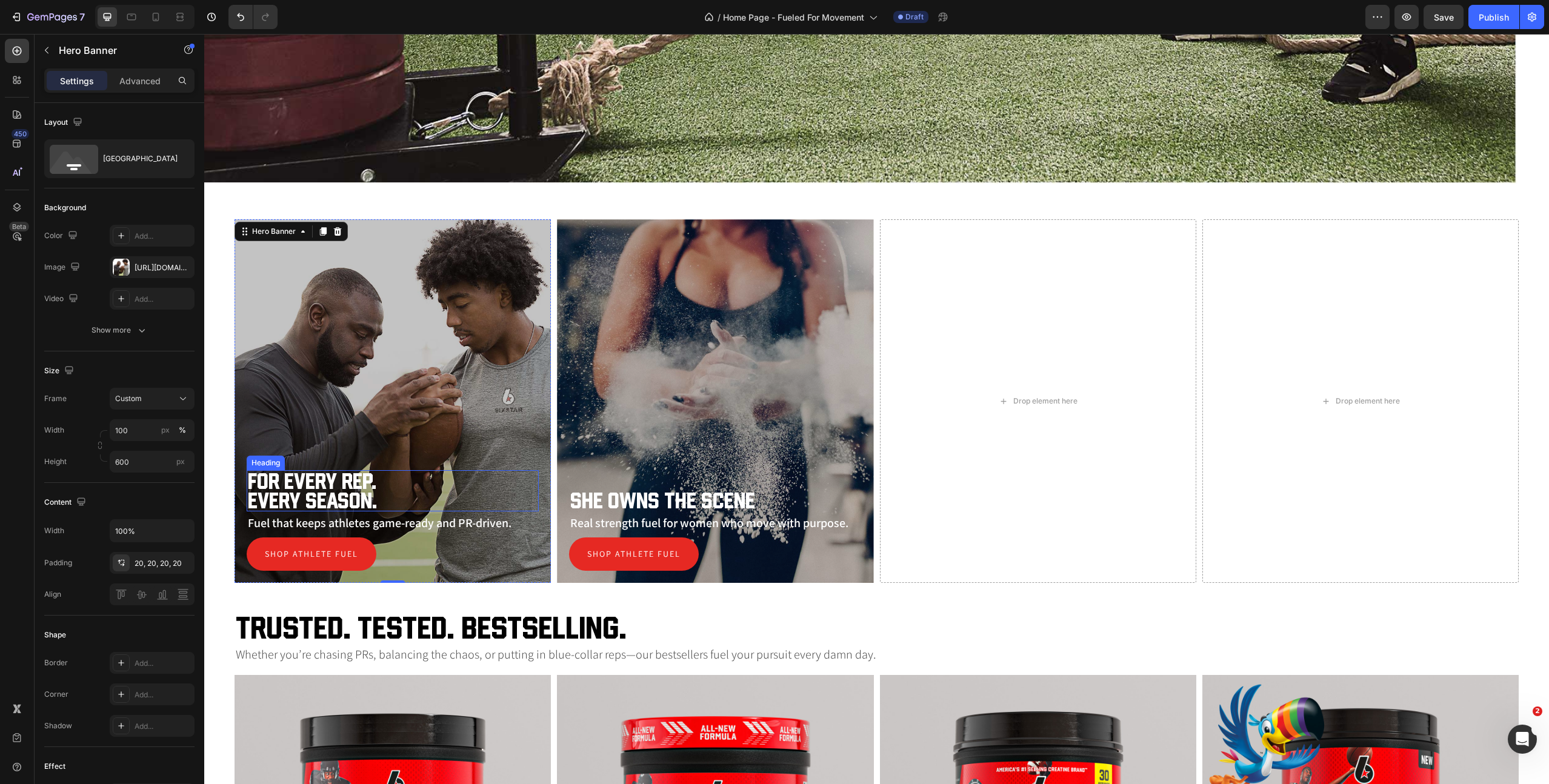
click at [264, 502] on h2 "For Every Rep. Every Season." at bounding box center [392, 491] width 292 height 42
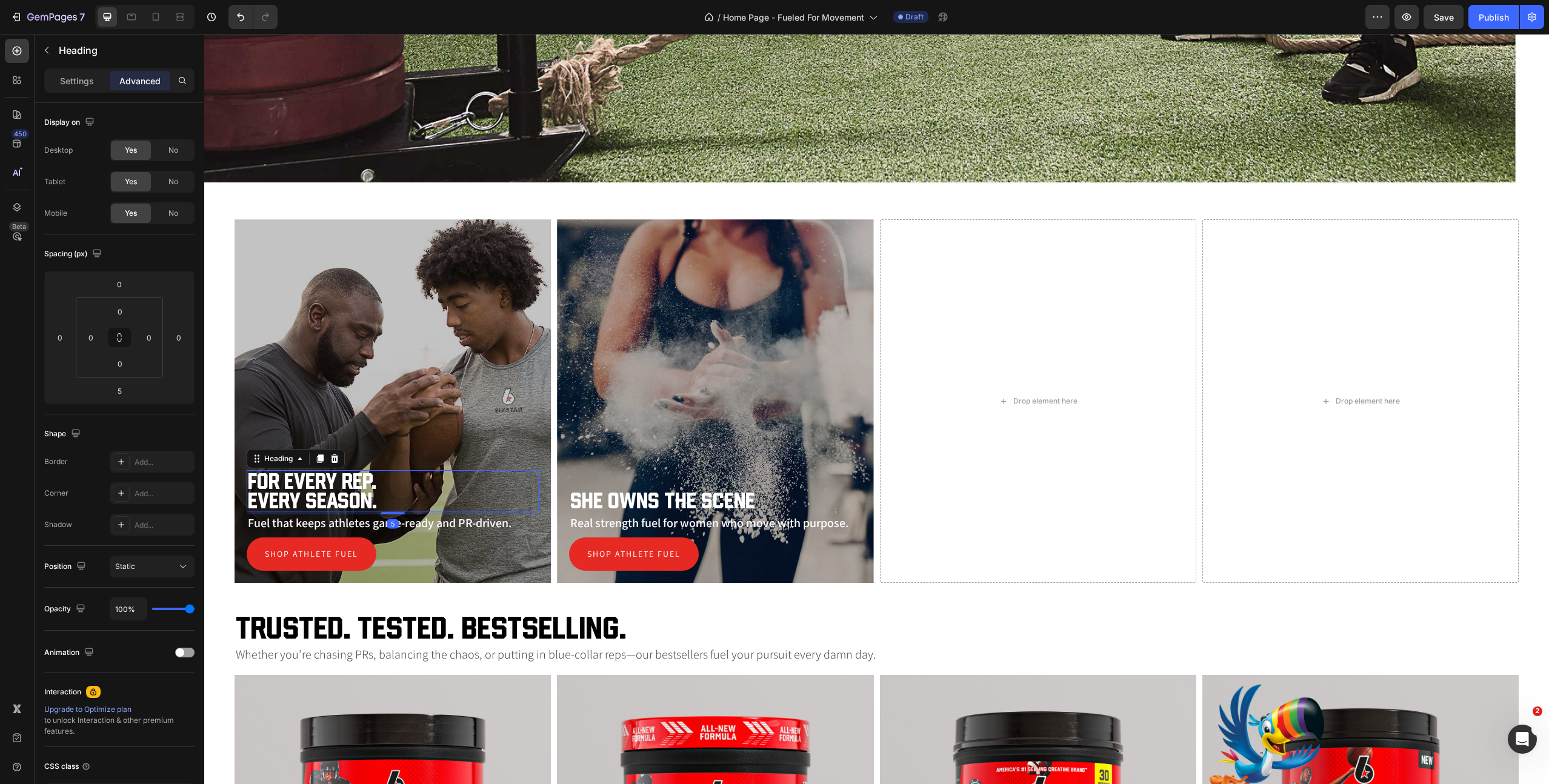
click at [257, 502] on h2 "For Every Rep. Every Season." at bounding box center [392, 491] width 292 height 42
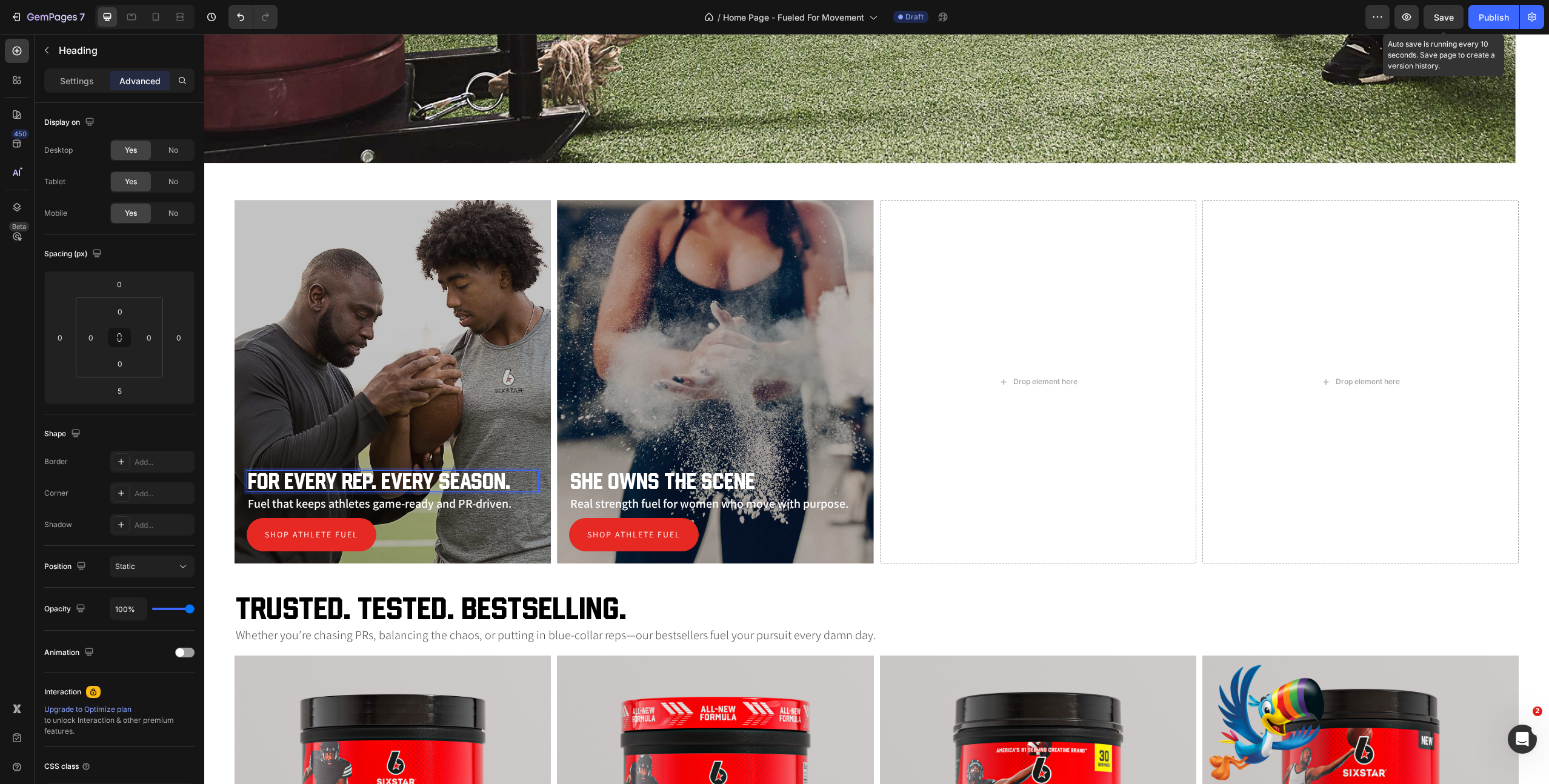
click at [1446, 14] on span "Save" at bounding box center [1444, 17] width 20 height 11
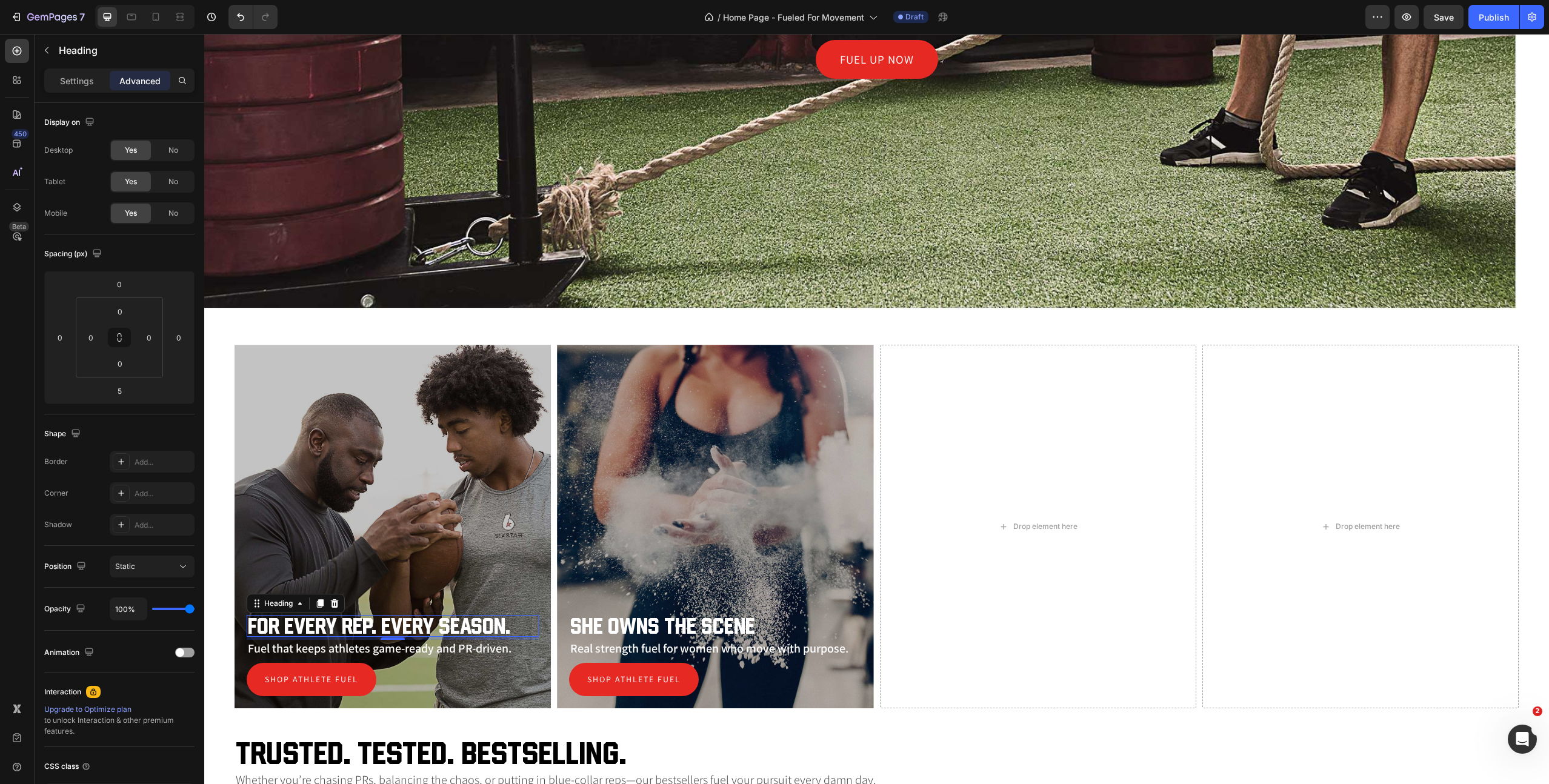
scroll to position [489, 0]
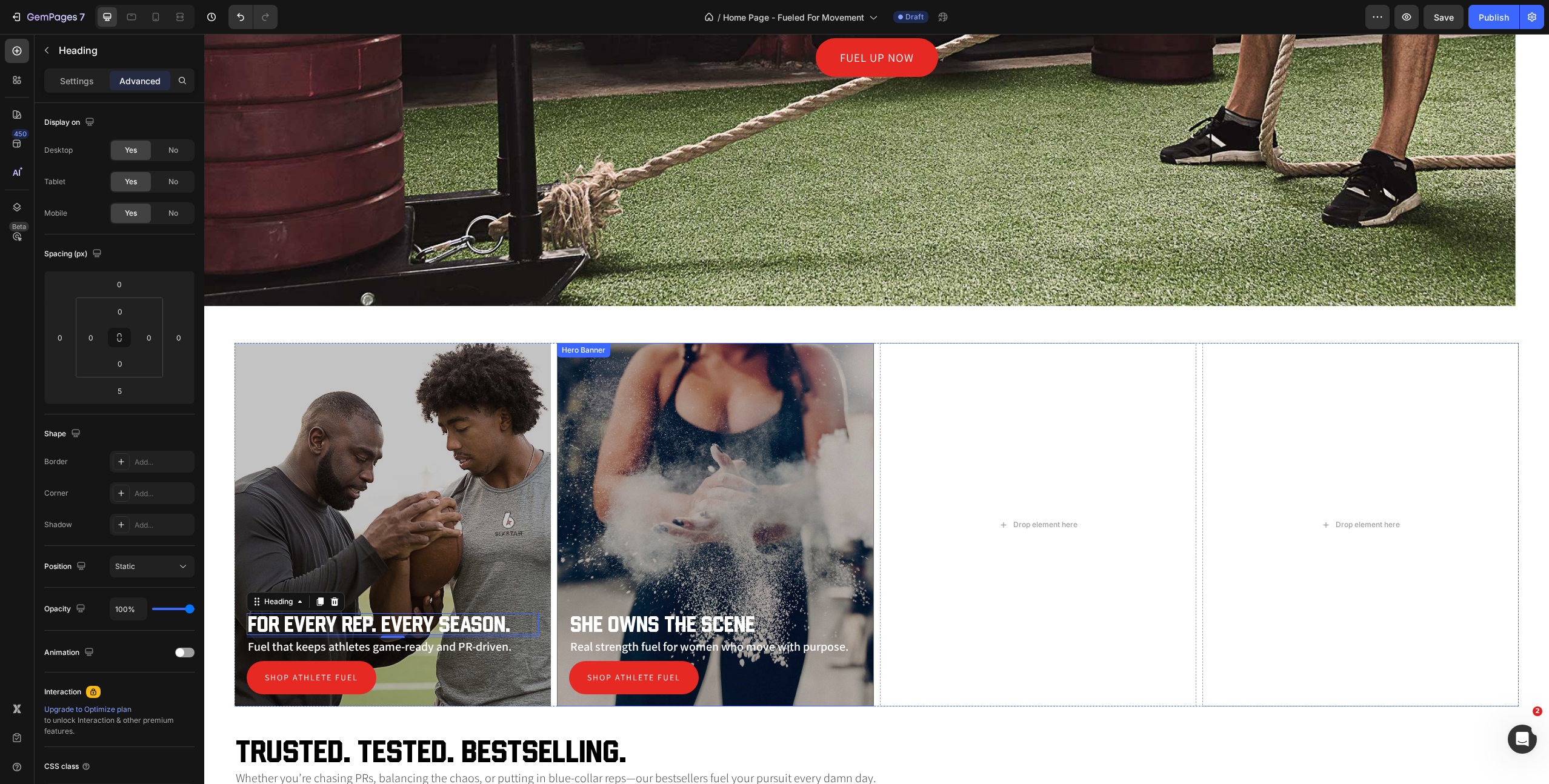
click at [783, 453] on div "Overlay" at bounding box center [715, 524] width 317 height 363
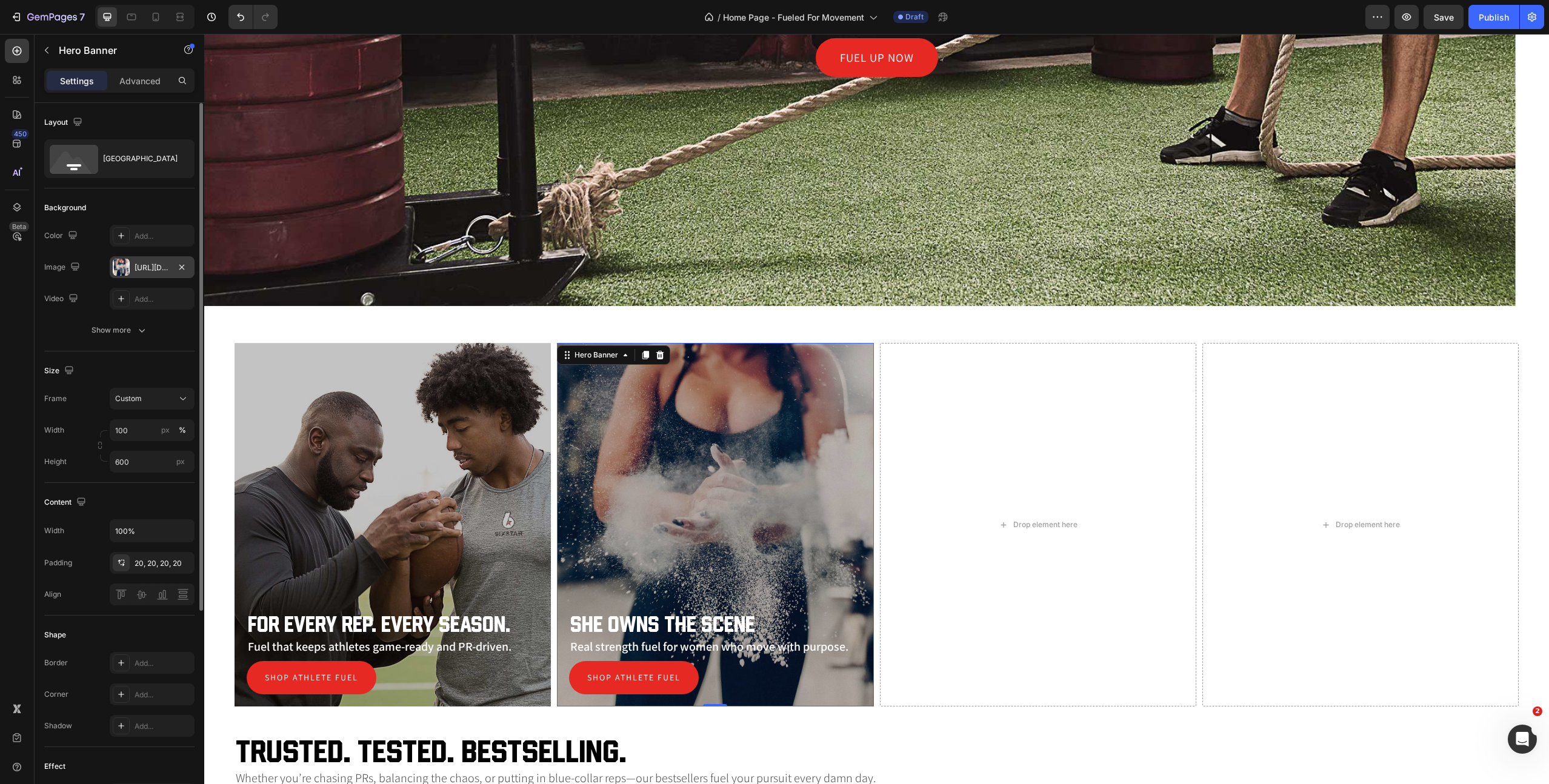
click at [142, 264] on div "https://cdn.shopify.com/s/files/1/0645/3896/8308/files/ss-the-young-female-chal…" at bounding box center [152, 267] width 36 height 11
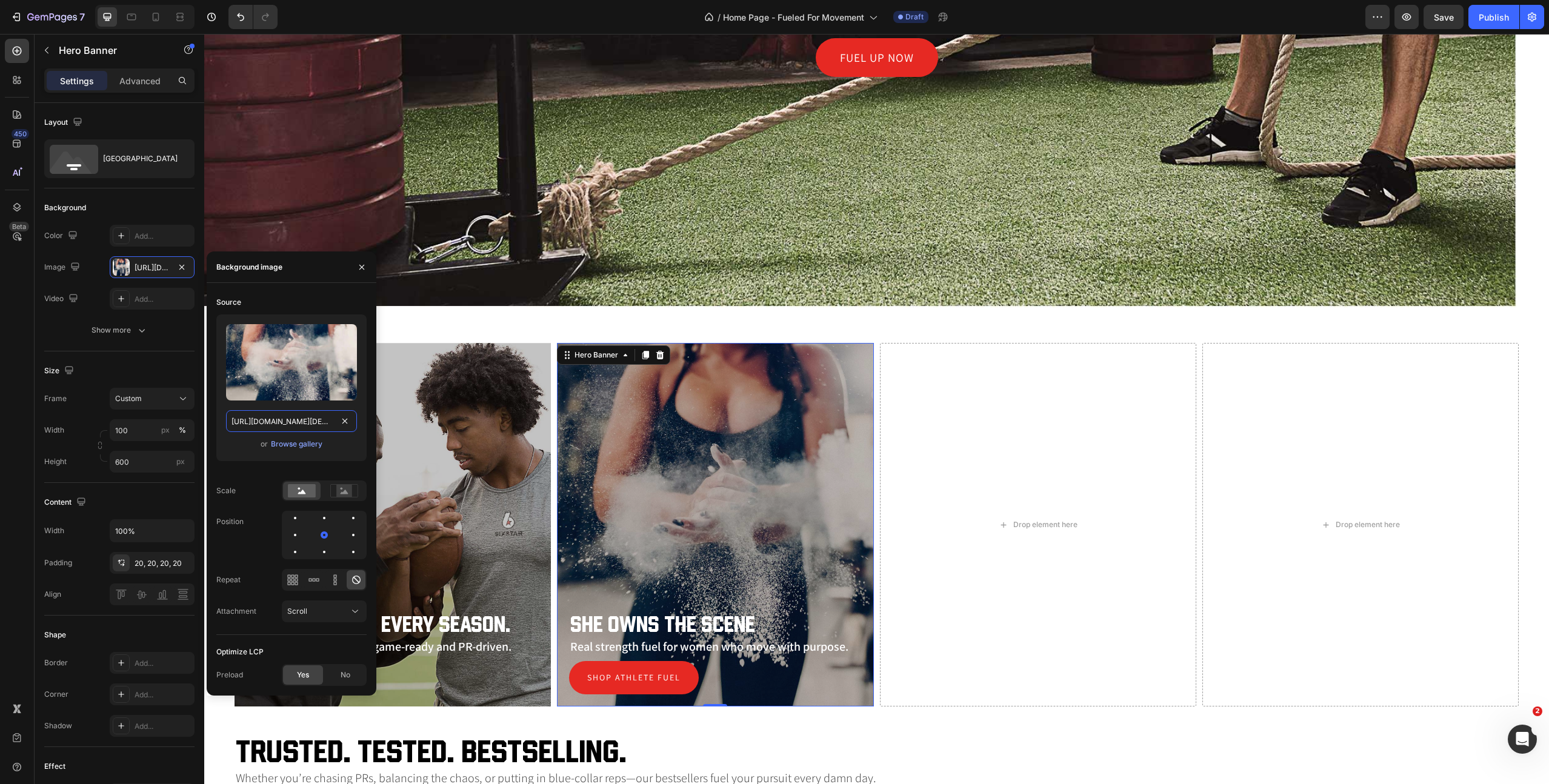
click at [292, 418] on input "https://cdn.shopify.com/s/files/1/0645/3896/8308/files/ss-the-young-female-chal…" at bounding box center [291, 421] width 131 height 22
paste input "987"
type input "[URL][DOMAIN_NAME][DEMOGRAPHIC_DATA]"
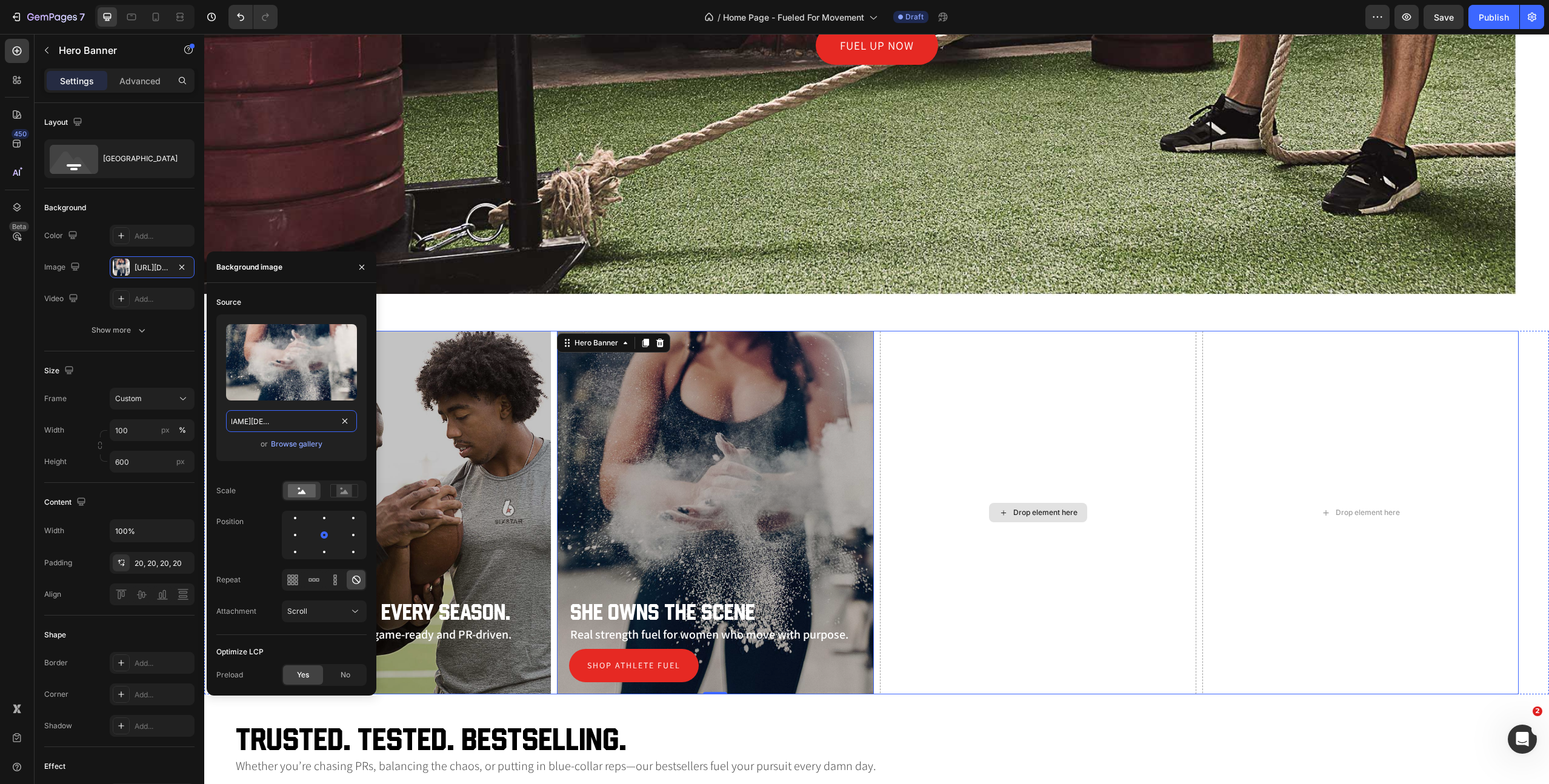
scroll to position [539, 0]
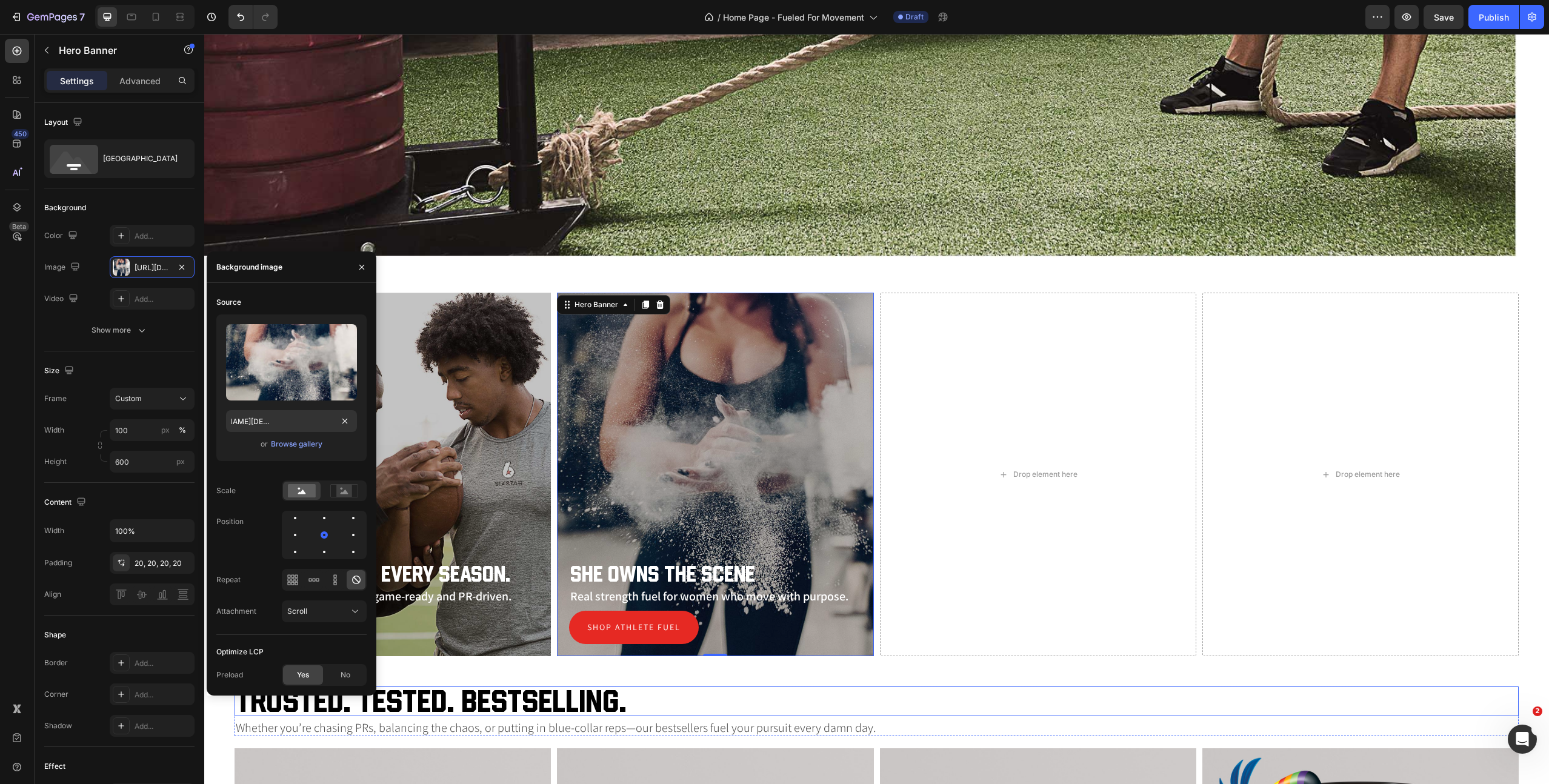
click at [955, 690] on h2 "Trusted. Tested. Bestselling." at bounding box center [877, 701] width 1285 height 29
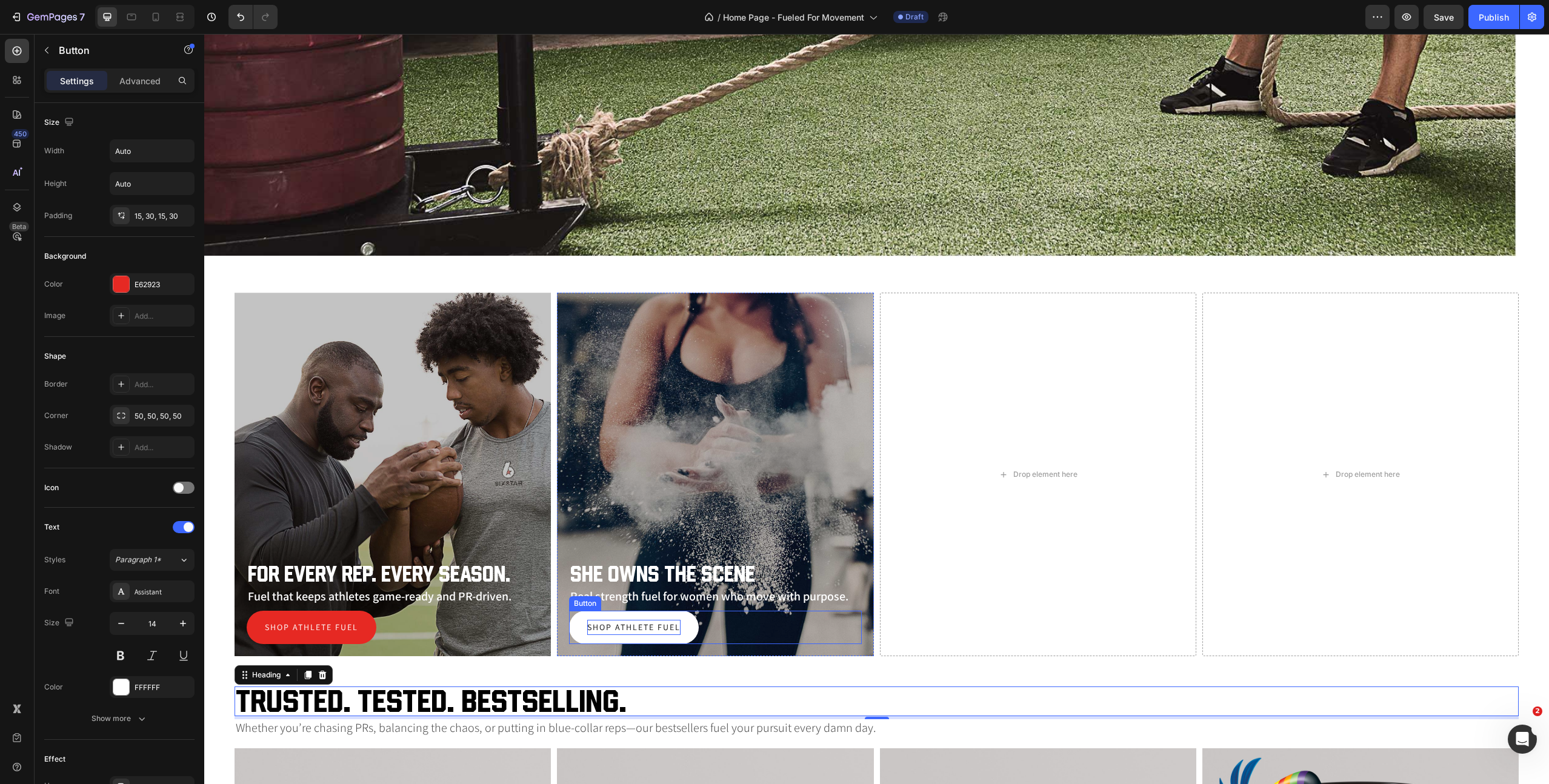
click at [642, 628] on p "Shop Athlete Fuel" at bounding box center [634, 628] width 94 height 15
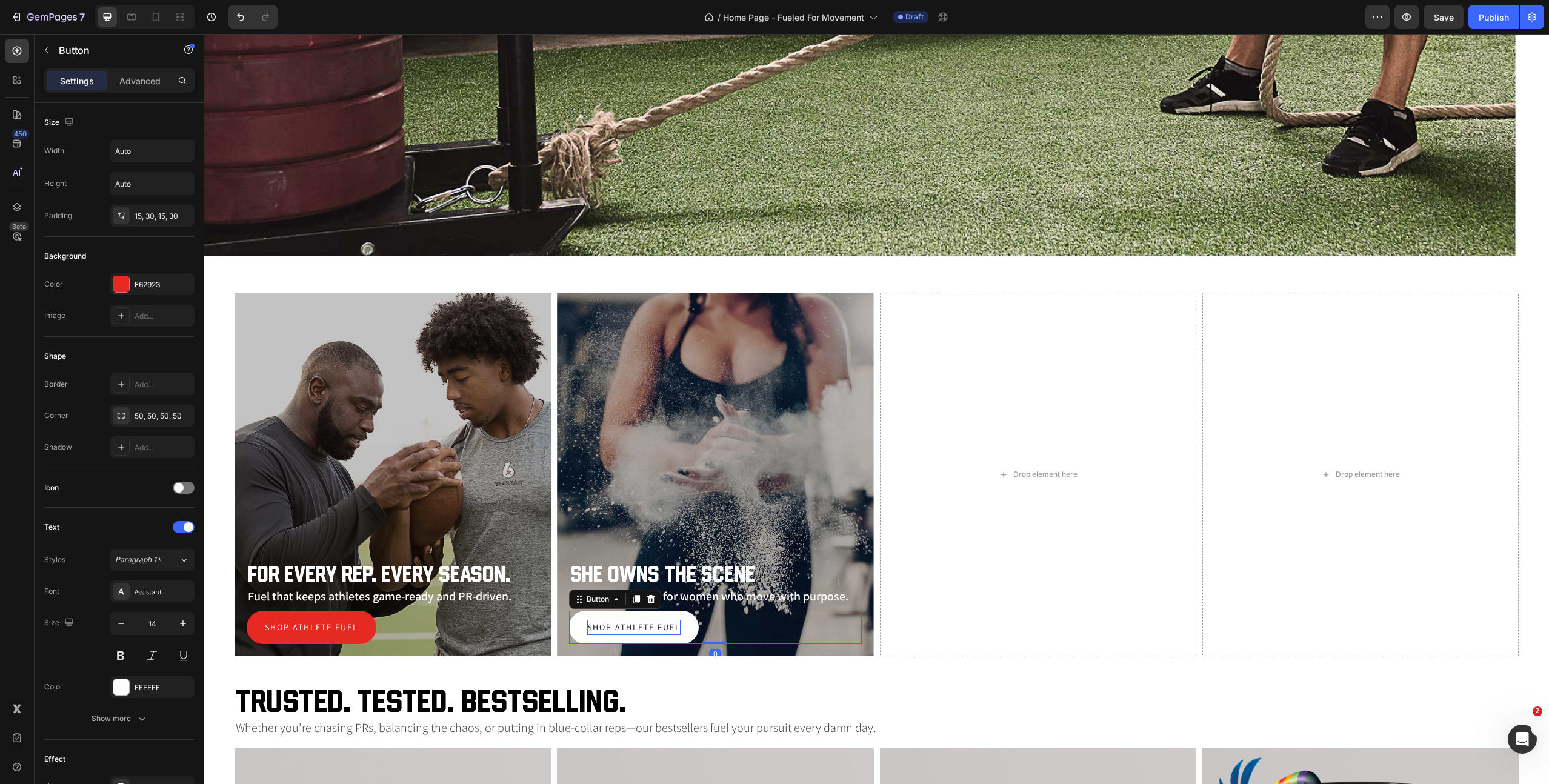
click at [642, 628] on p "Shop Athlete Fuel" at bounding box center [634, 628] width 94 height 15
click at [985, 569] on div "Drop element here" at bounding box center [1038, 474] width 317 height 363
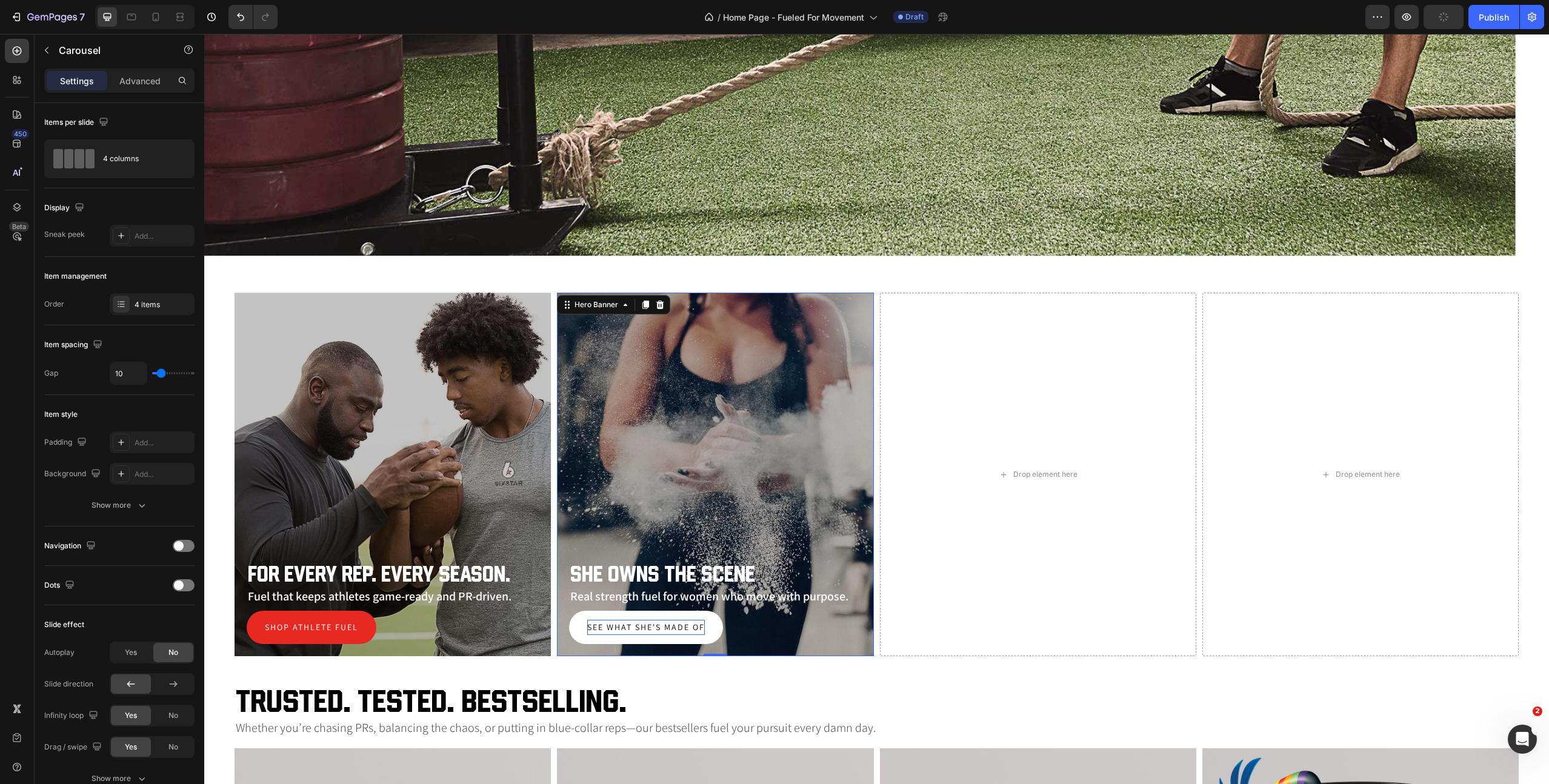
click at [848, 366] on div "Overlay" at bounding box center [715, 474] width 317 height 363
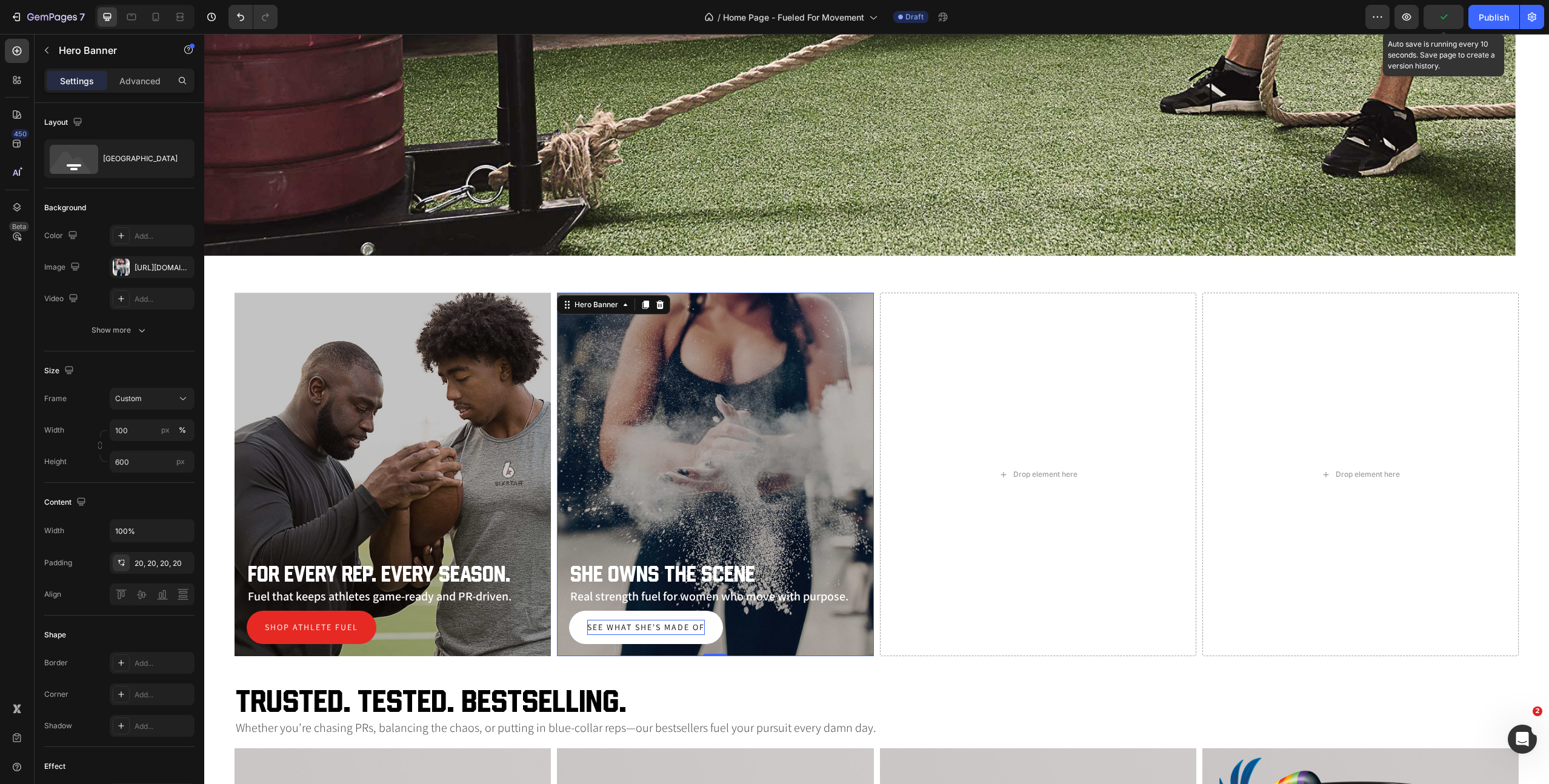
click at [1443, 14] on icon "button" at bounding box center [1444, 17] width 12 height 12
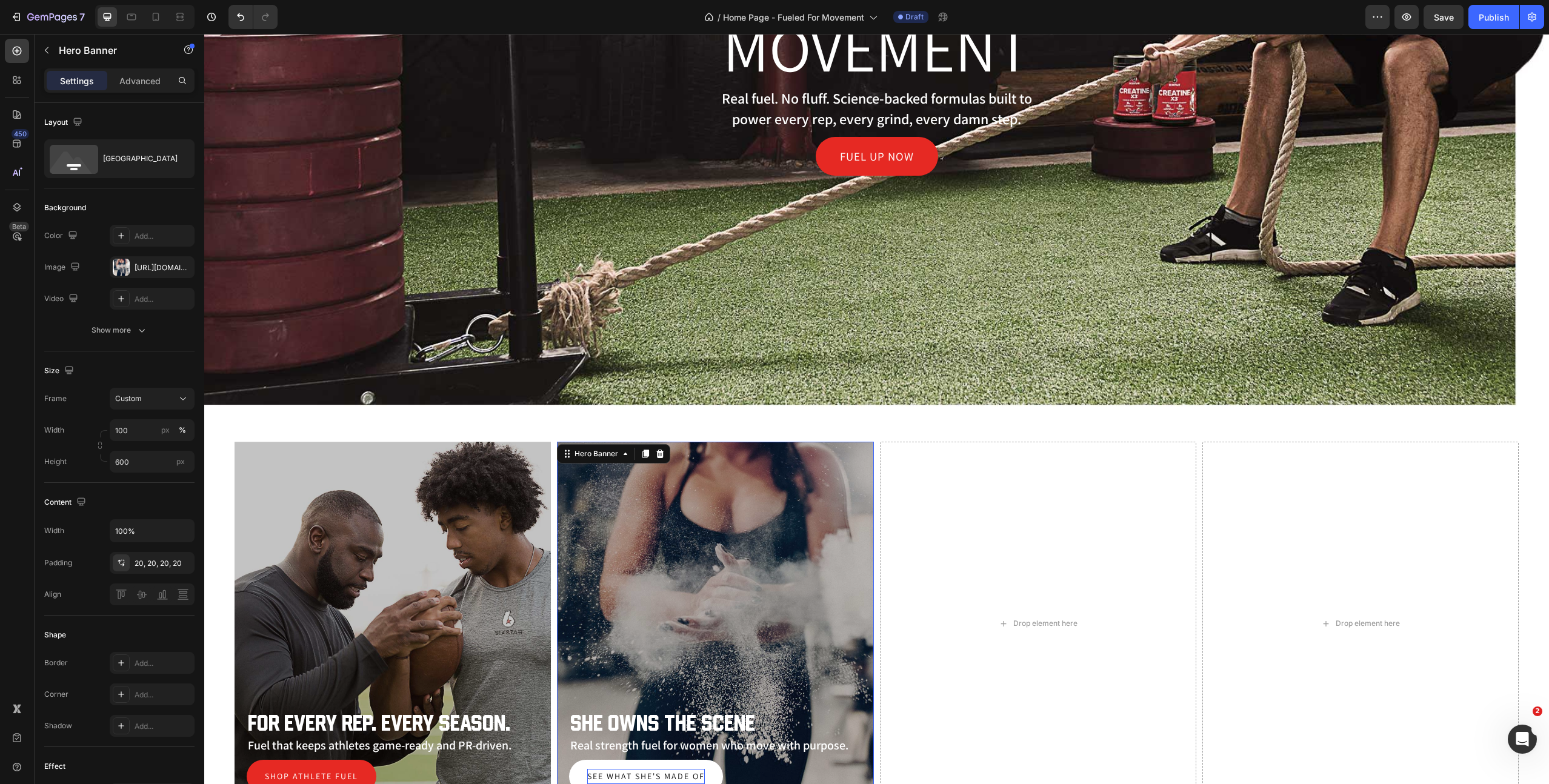
scroll to position [701, 0]
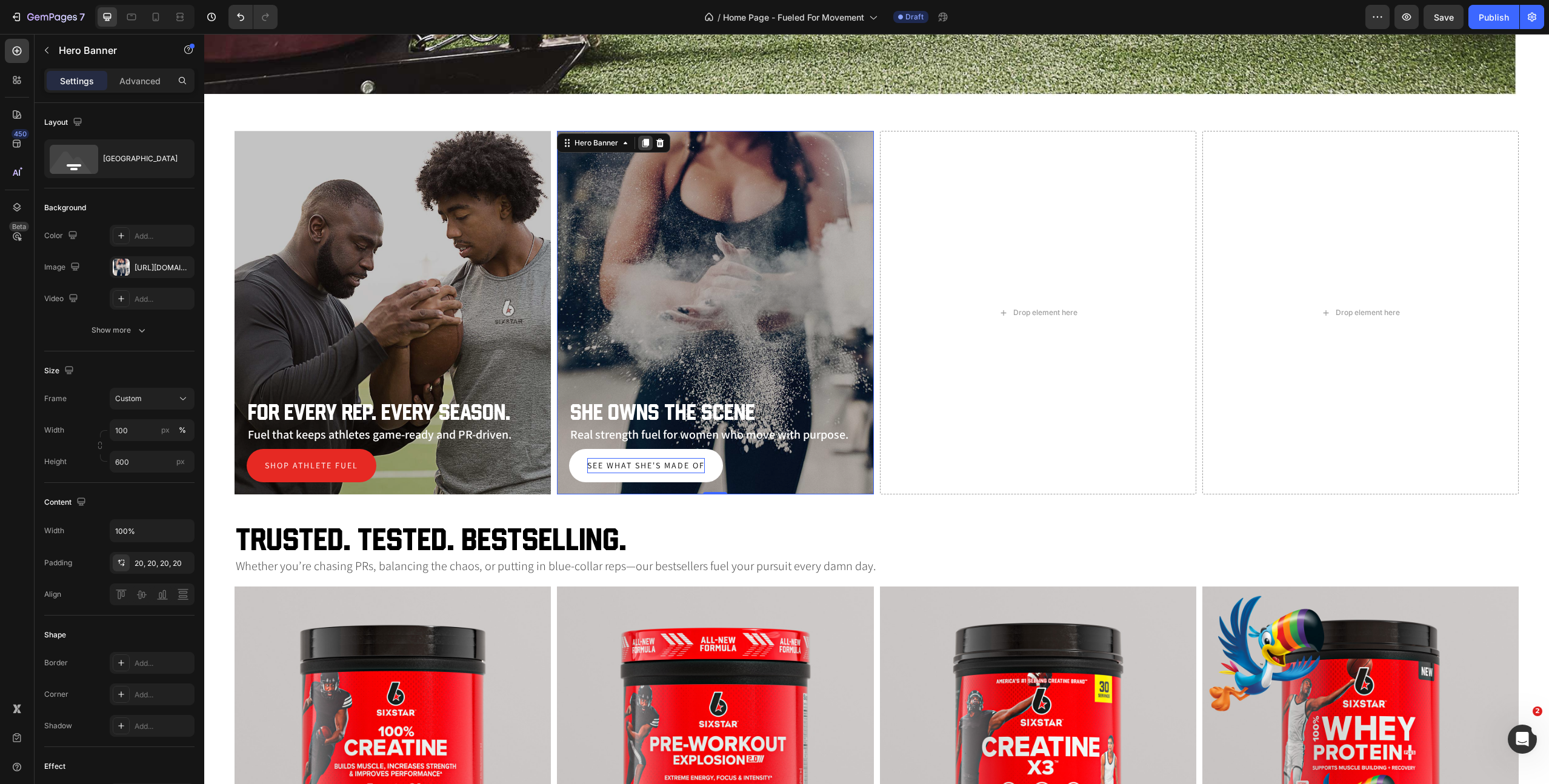
click at [643, 140] on icon at bounding box center [645, 143] width 10 height 10
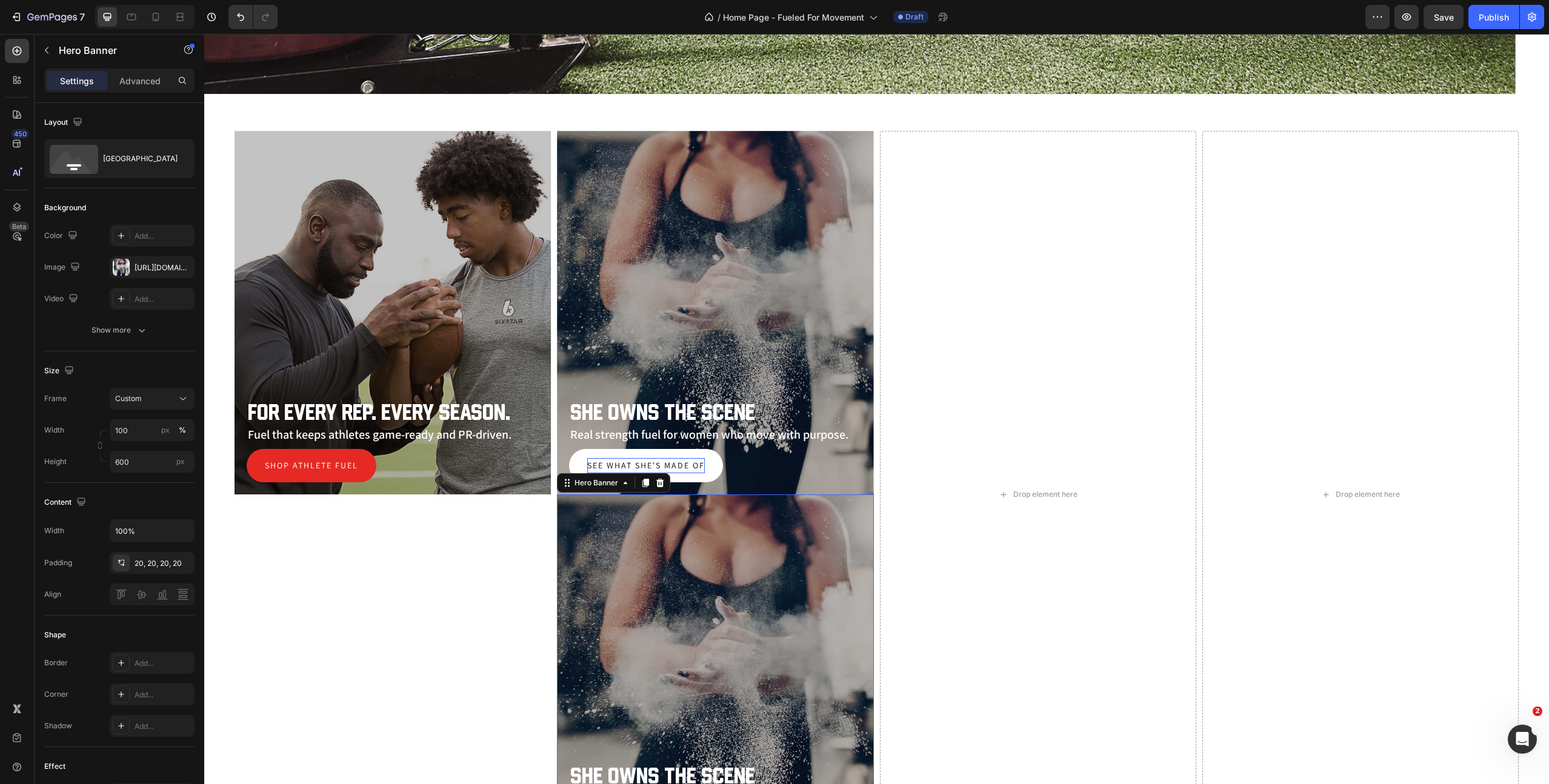
click at [580, 500] on div "Overlay" at bounding box center [715, 676] width 317 height 363
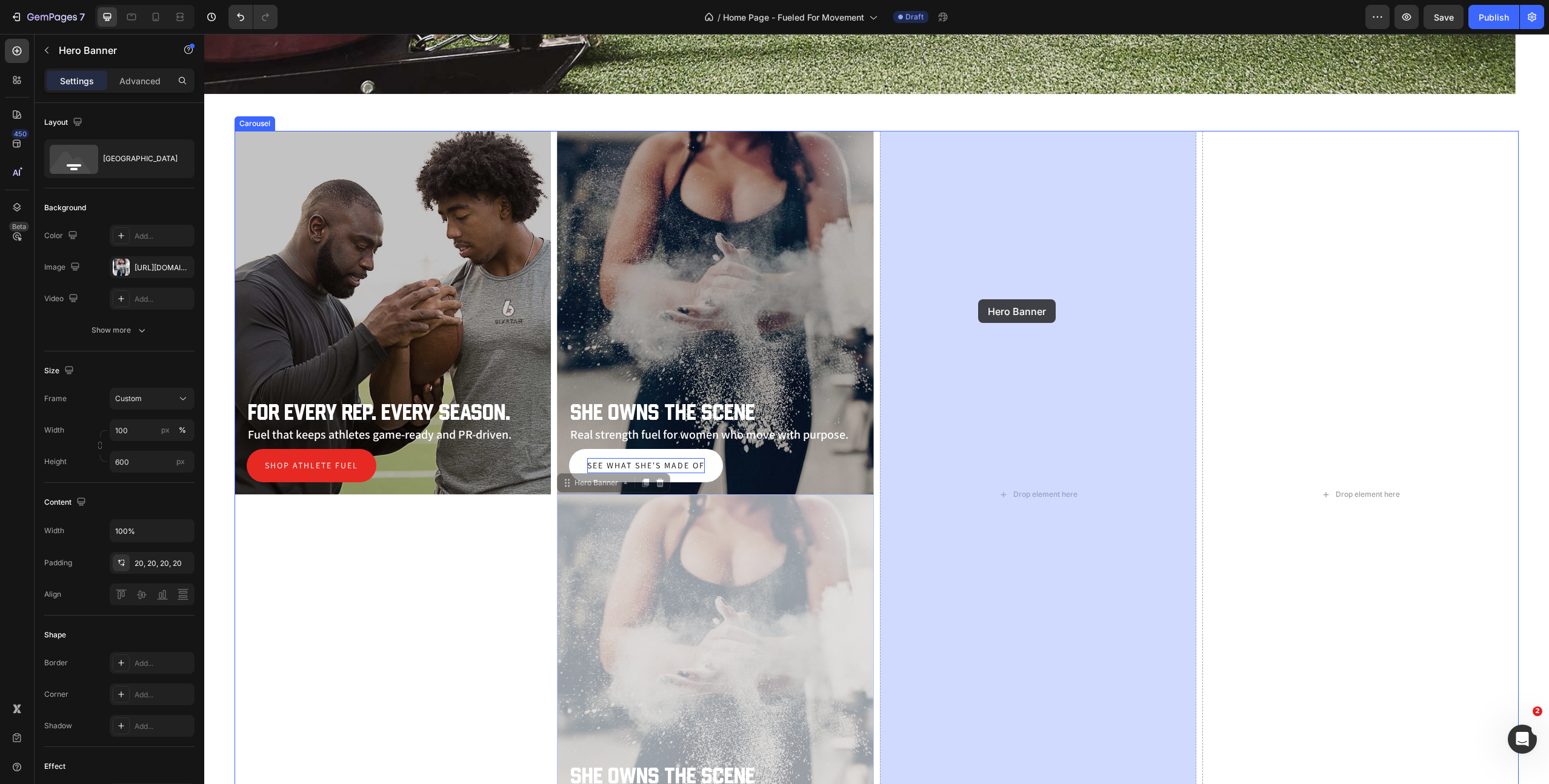
drag, startPoint x: 568, startPoint y: 483, endPoint x: 975, endPoint y: 298, distance: 447.1
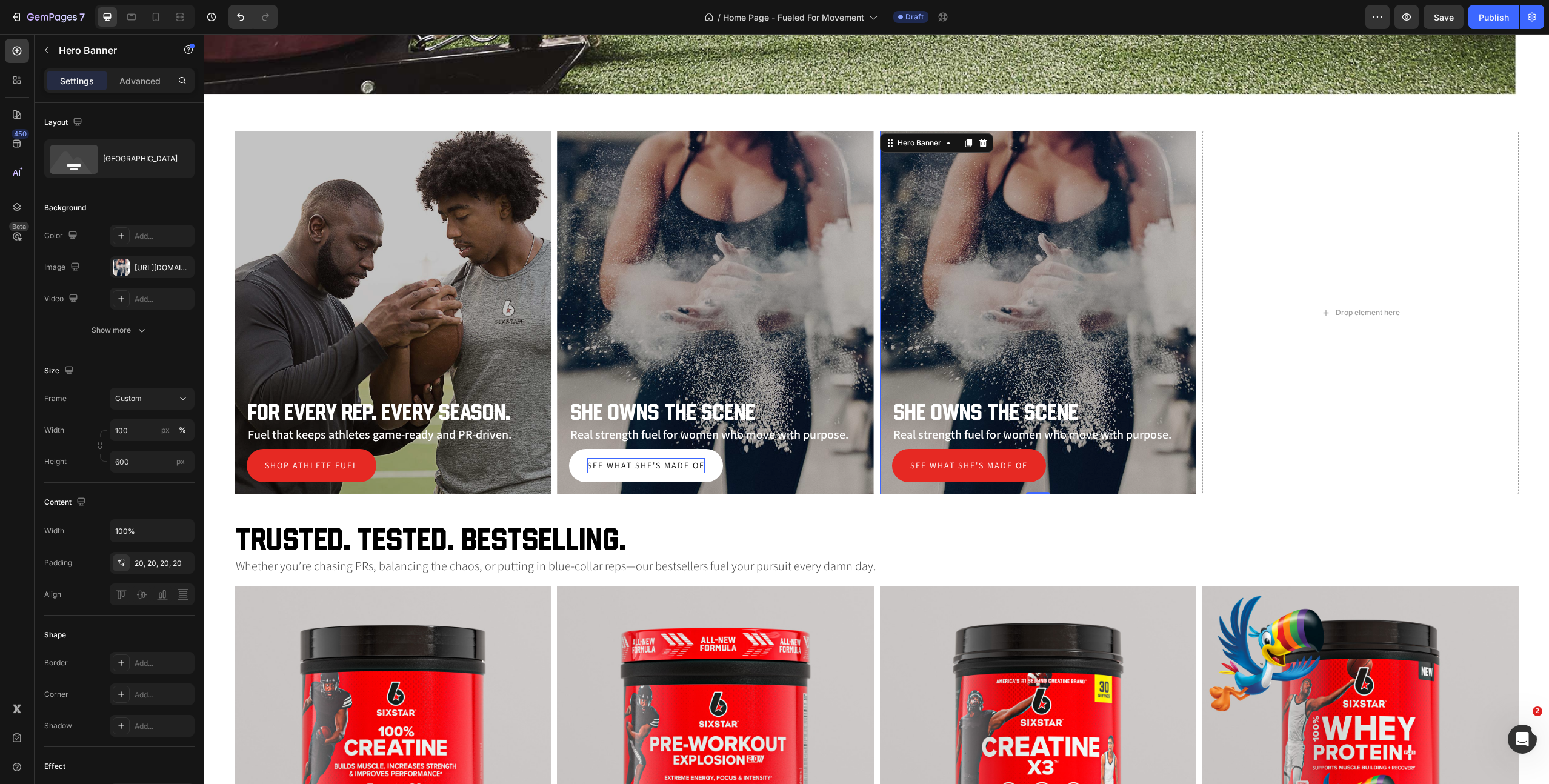
click at [1009, 277] on div "Overlay" at bounding box center [1038, 312] width 317 height 363
click at [148, 267] on div "[URL][DOMAIN_NAME][DEMOGRAPHIC_DATA]" at bounding box center [152, 267] width 36 height 11
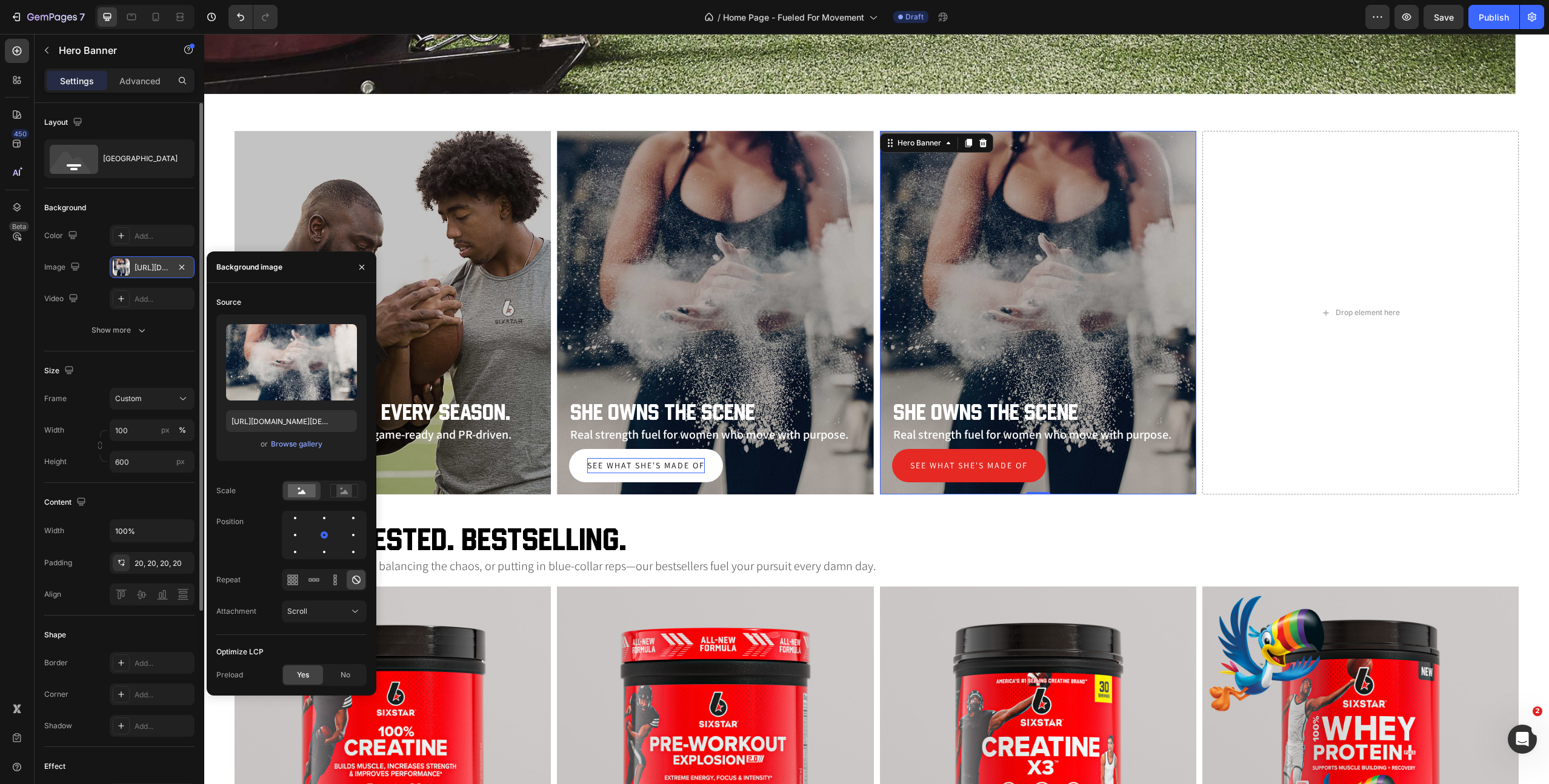
click at [148, 267] on div "[URL][DOMAIN_NAME][DEMOGRAPHIC_DATA]" at bounding box center [152, 267] width 36 height 11
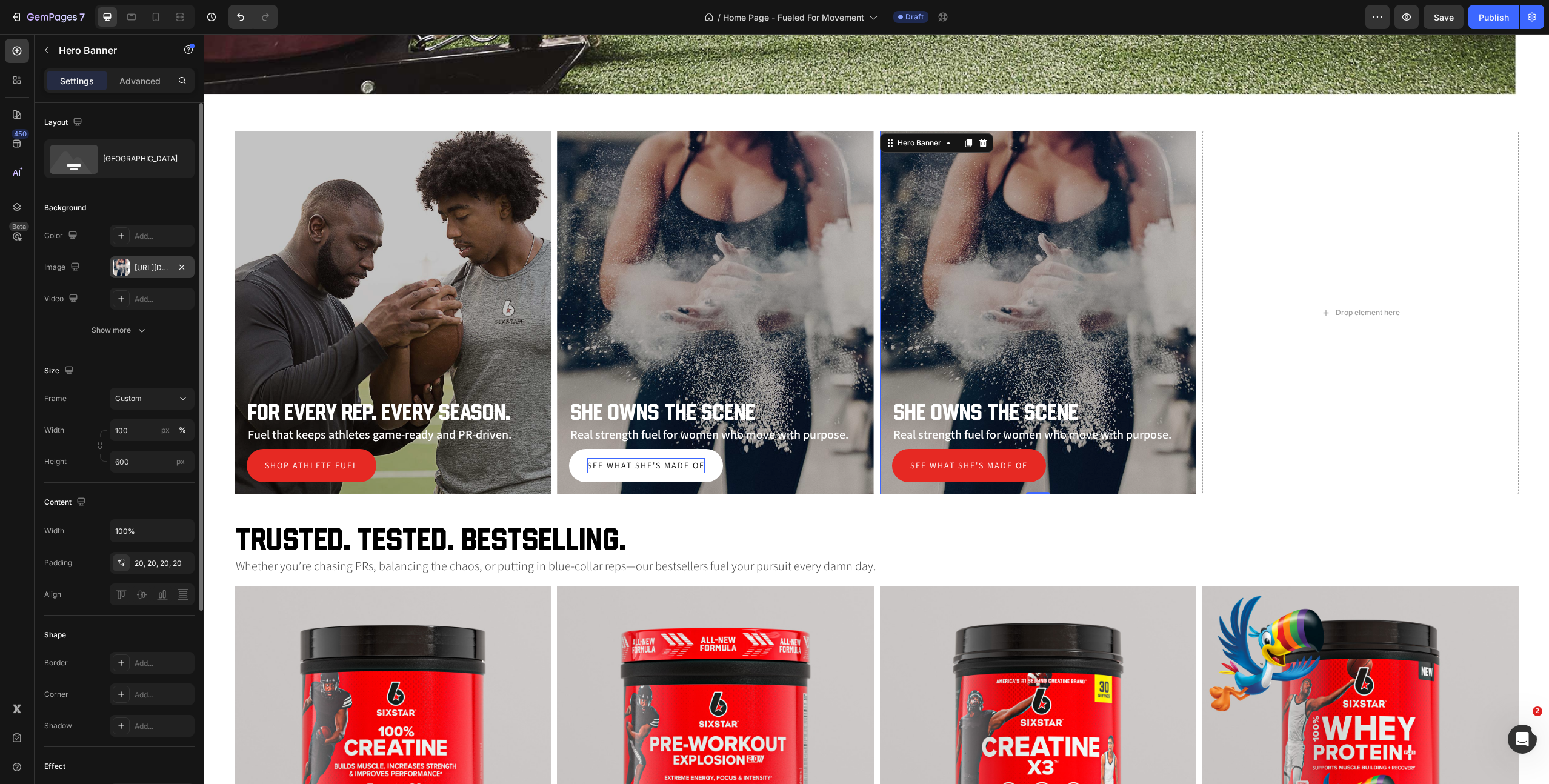
click at [153, 266] on div "[URL][DOMAIN_NAME][DEMOGRAPHIC_DATA]" at bounding box center [152, 267] width 36 height 11
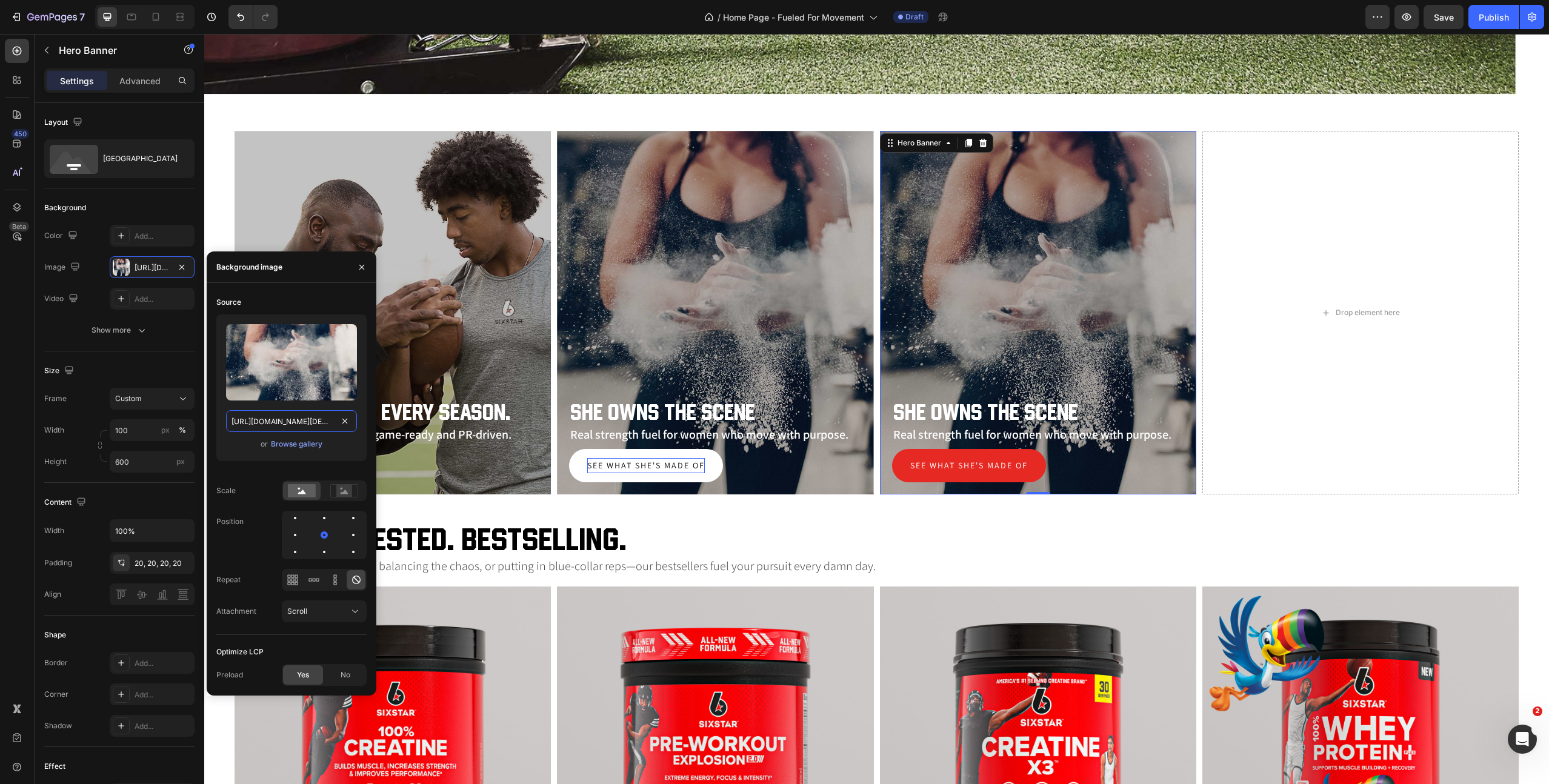
click at [262, 421] on input "[URL][DOMAIN_NAME][DEMOGRAPHIC_DATA]" at bounding box center [291, 421] width 131 height 22
paste input "gym-goer-dumbbell-rows.jpg?v=1756393376"
type input "[URL][DOMAIN_NAME]"
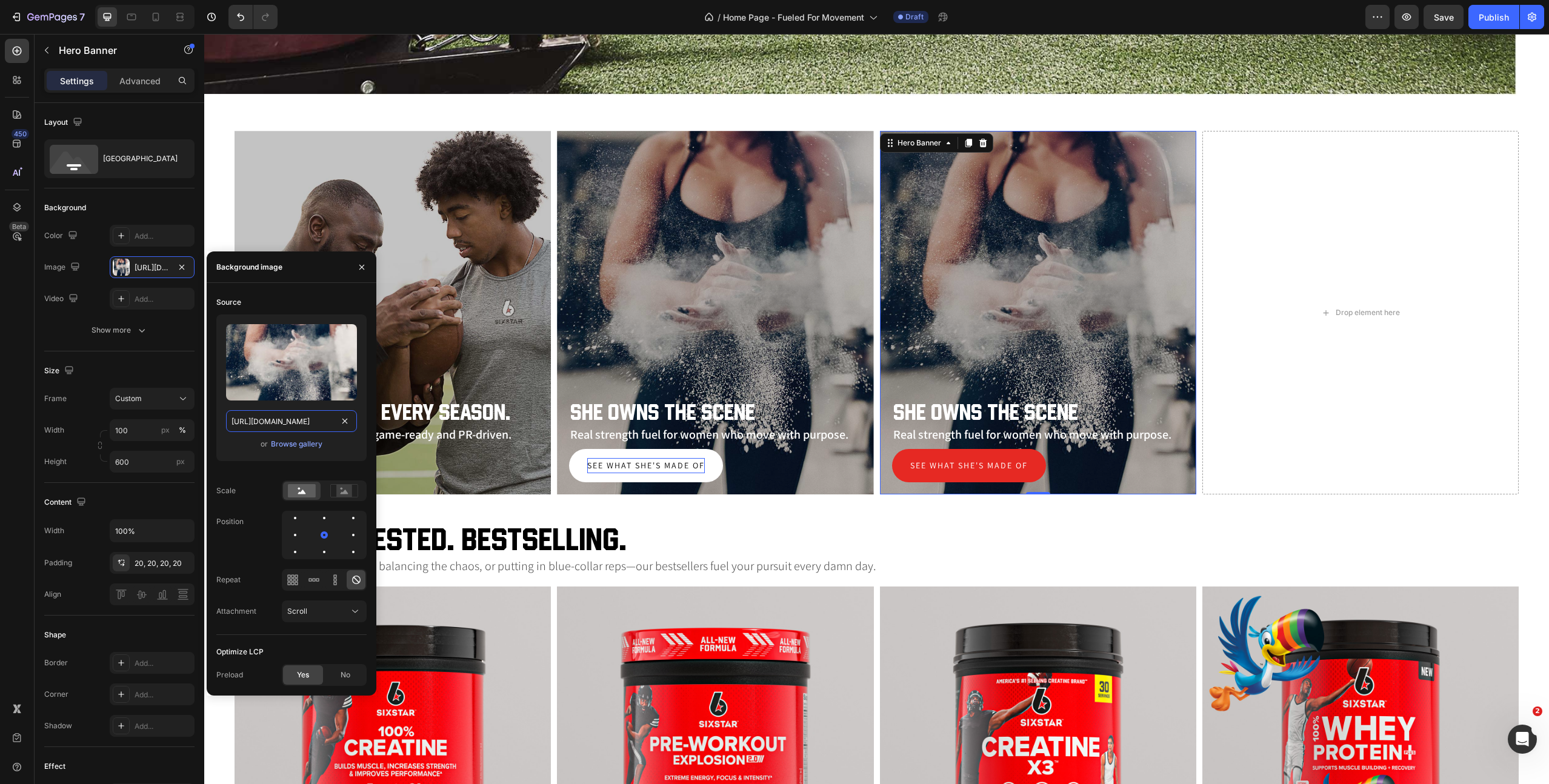
scroll to position [0, 274]
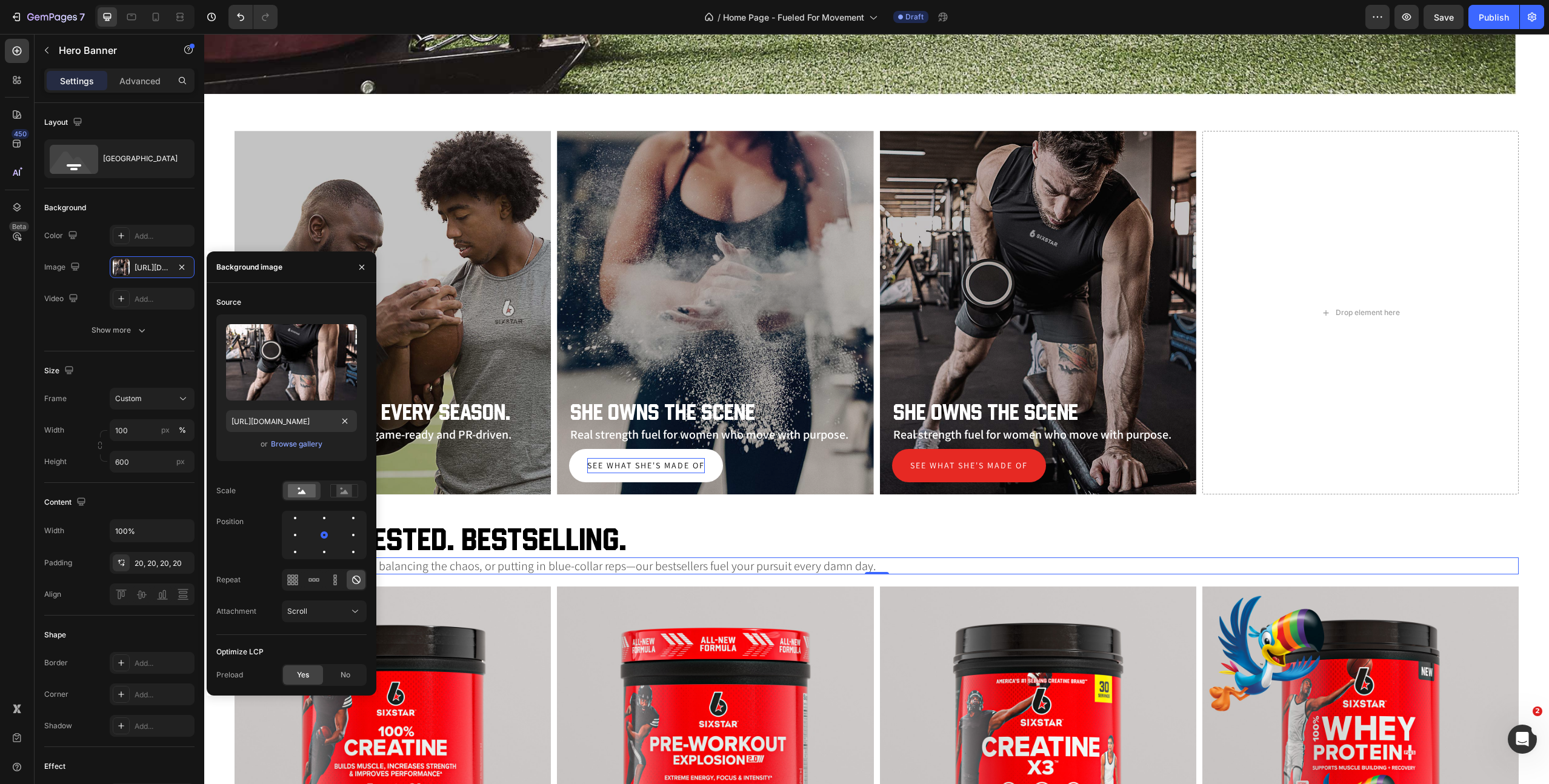
click at [1207, 563] on p "Whether you’re chasing PRs, balancing the chaos, or putting in blue-collar reps…" at bounding box center [877, 566] width 1282 height 14
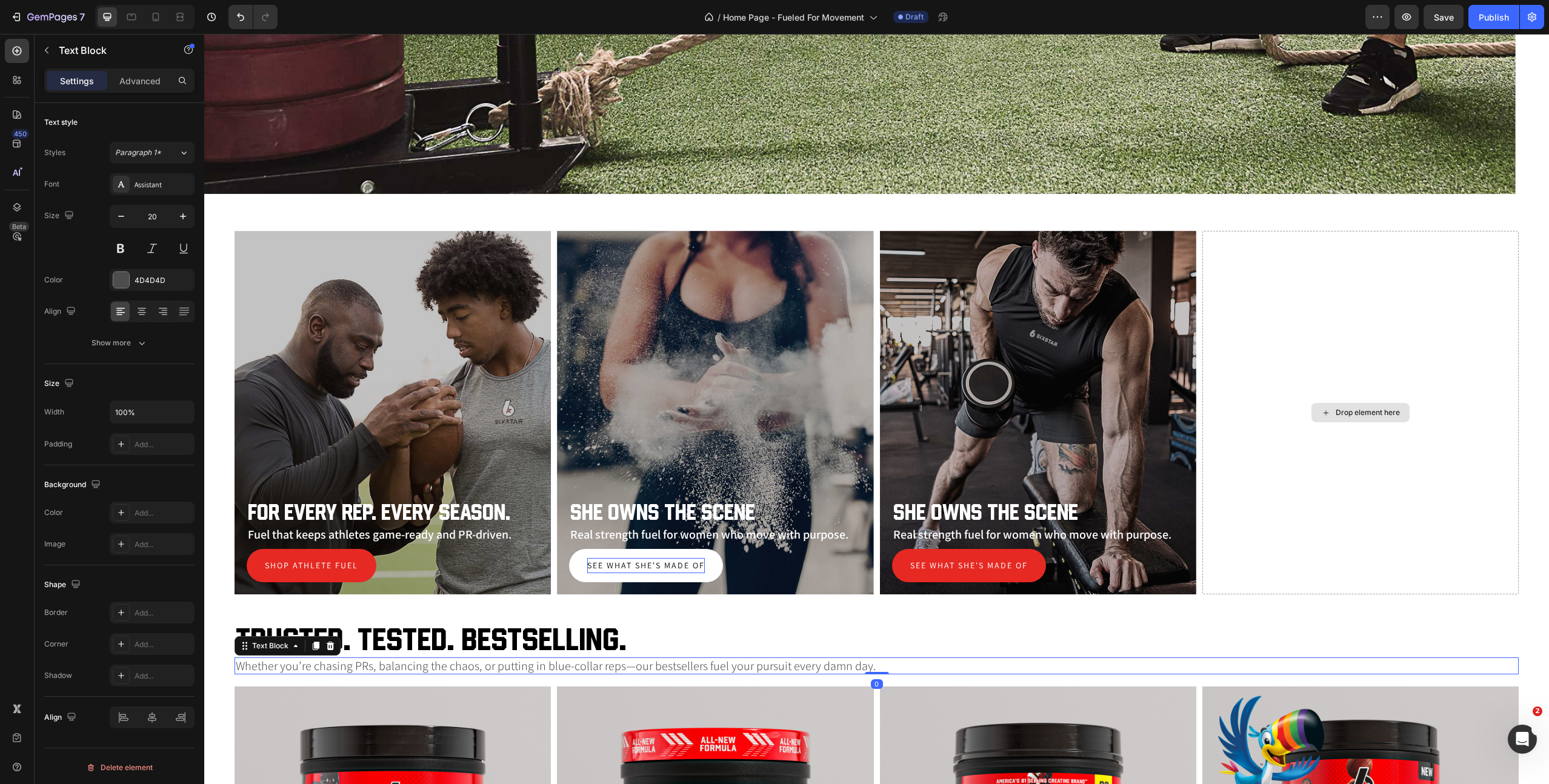
scroll to position [565, 0]
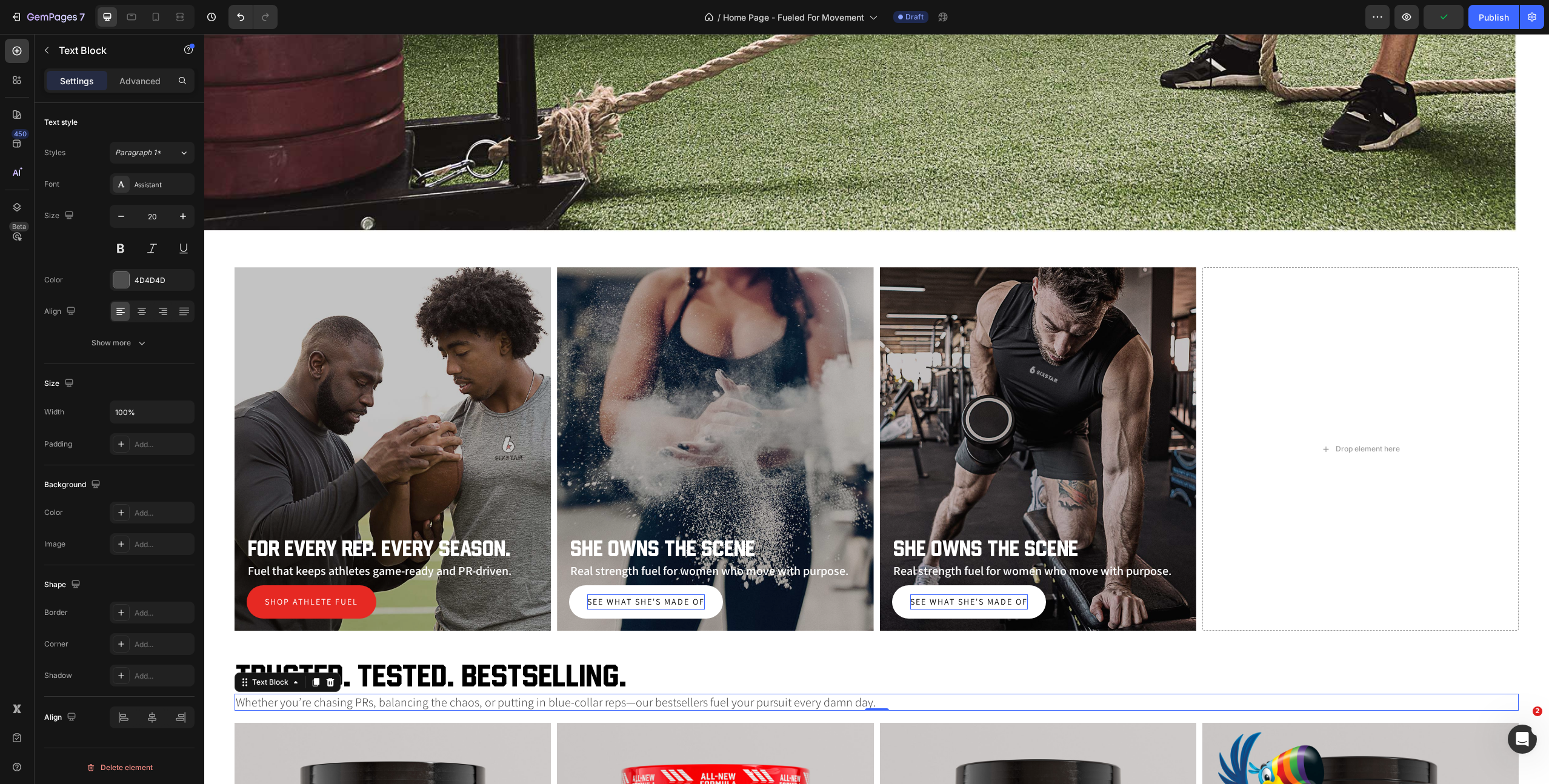
click at [949, 606] on p "See what she's made of" at bounding box center [969, 602] width 118 height 15
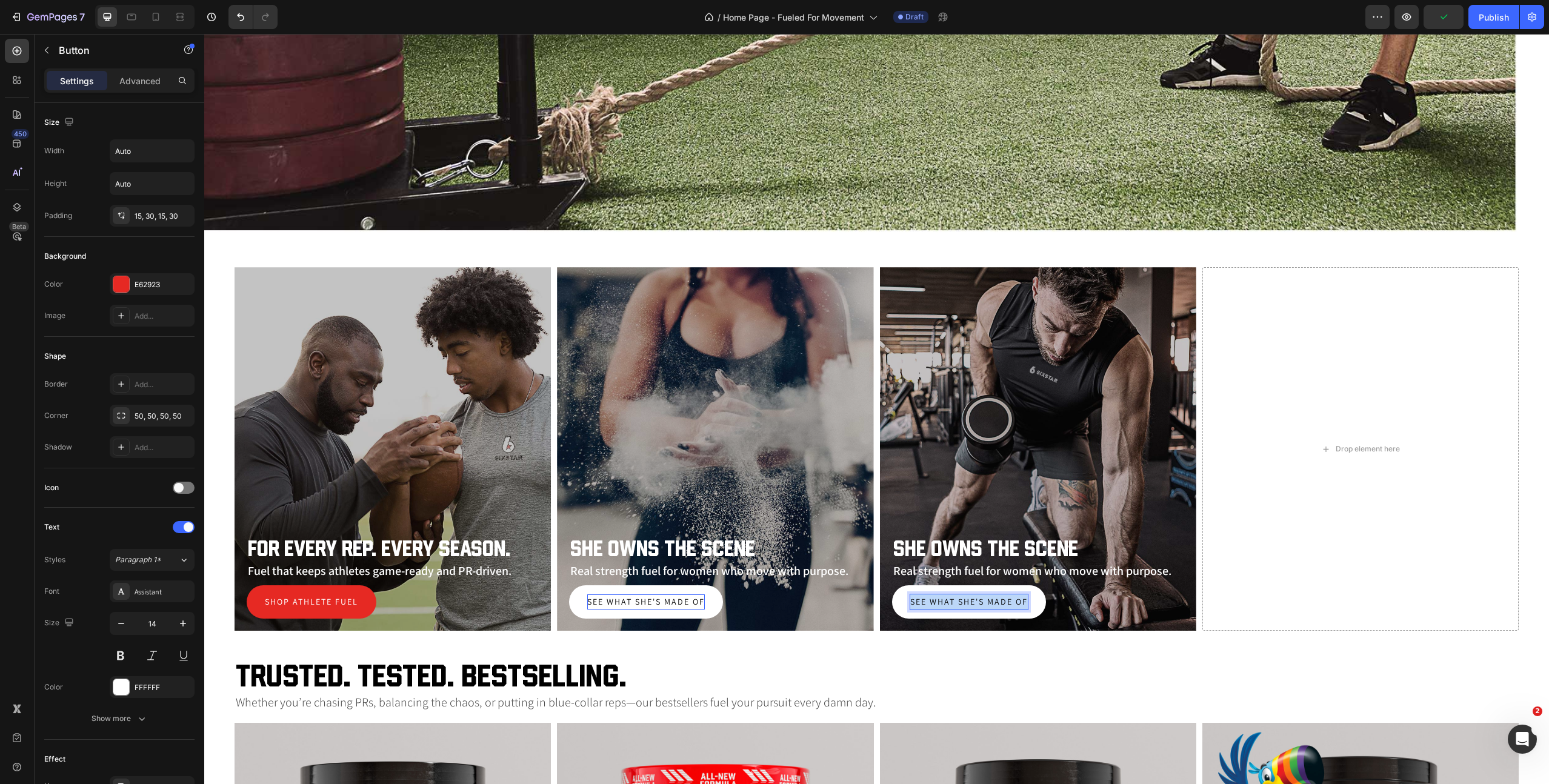
click at [949, 606] on p "See what she's made of" at bounding box center [969, 602] width 118 height 15
click at [973, 546] on h2 "She owns the scene" at bounding box center [1038, 548] width 292 height 22
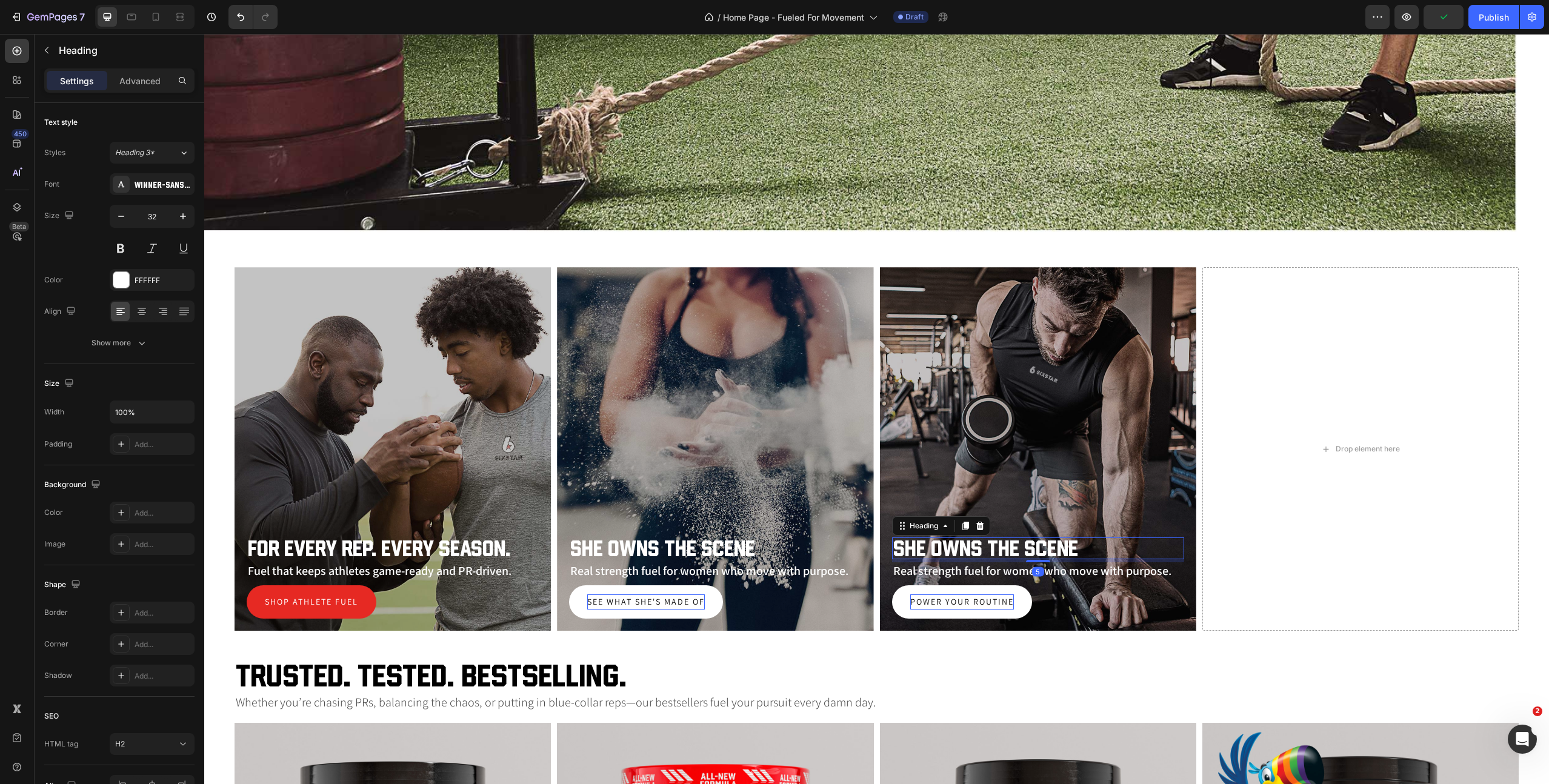
click at [973, 546] on h2 "She owns the scene" at bounding box center [1038, 548] width 292 height 22
click at [973, 546] on p "She owns the scene" at bounding box center [1037, 548] width 289 height 20
click at [991, 569] on p "Real strength fuel for women who move with purpose." at bounding box center [1037, 570] width 289 height 14
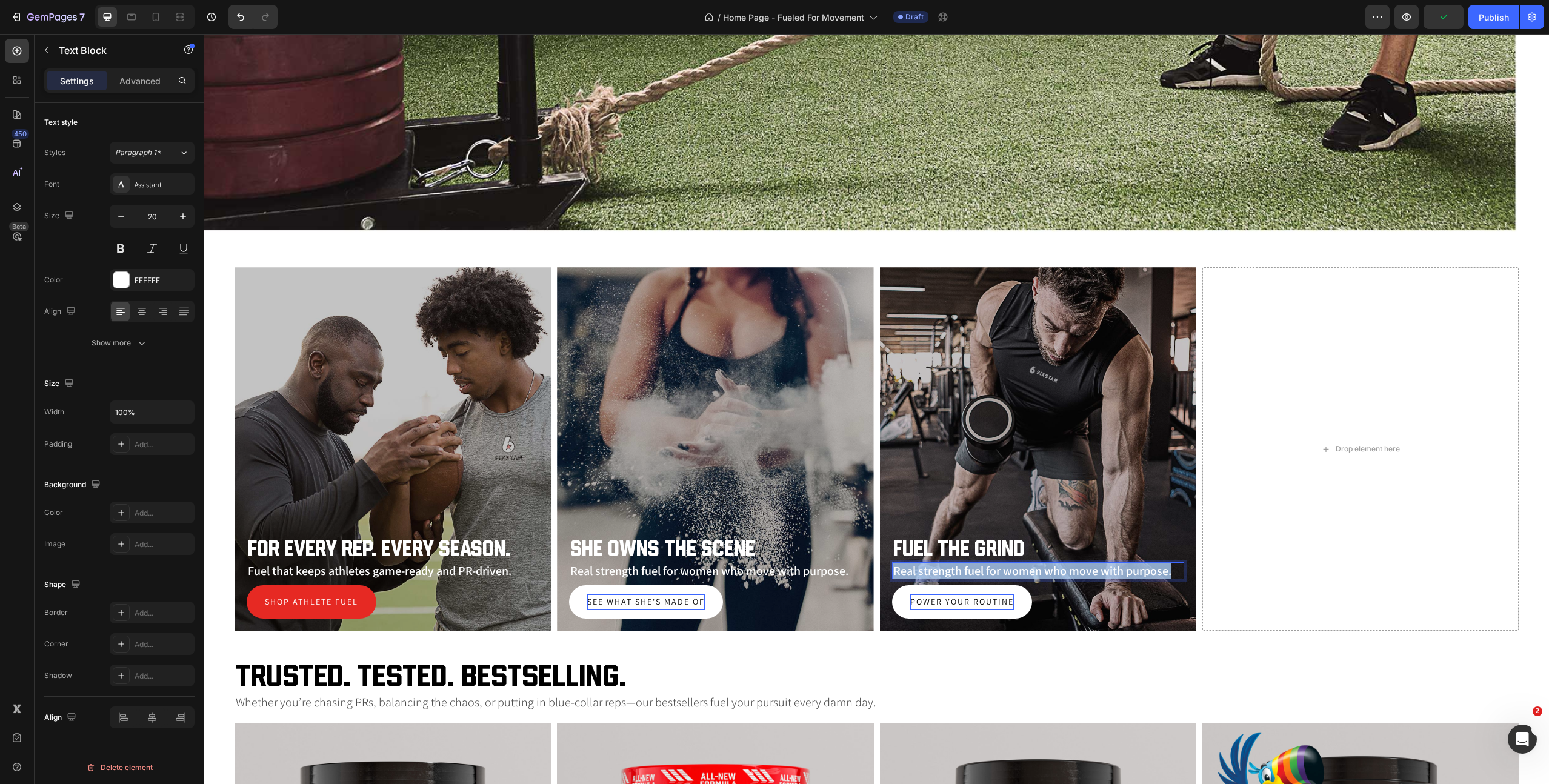
click at [991, 569] on p "Real strength fuel for women who move with purpose." at bounding box center [1037, 570] width 289 height 14
click at [1059, 690] on div "Trusted. Tested. Bestselling. Heading" at bounding box center [877, 675] width 1285 height 29
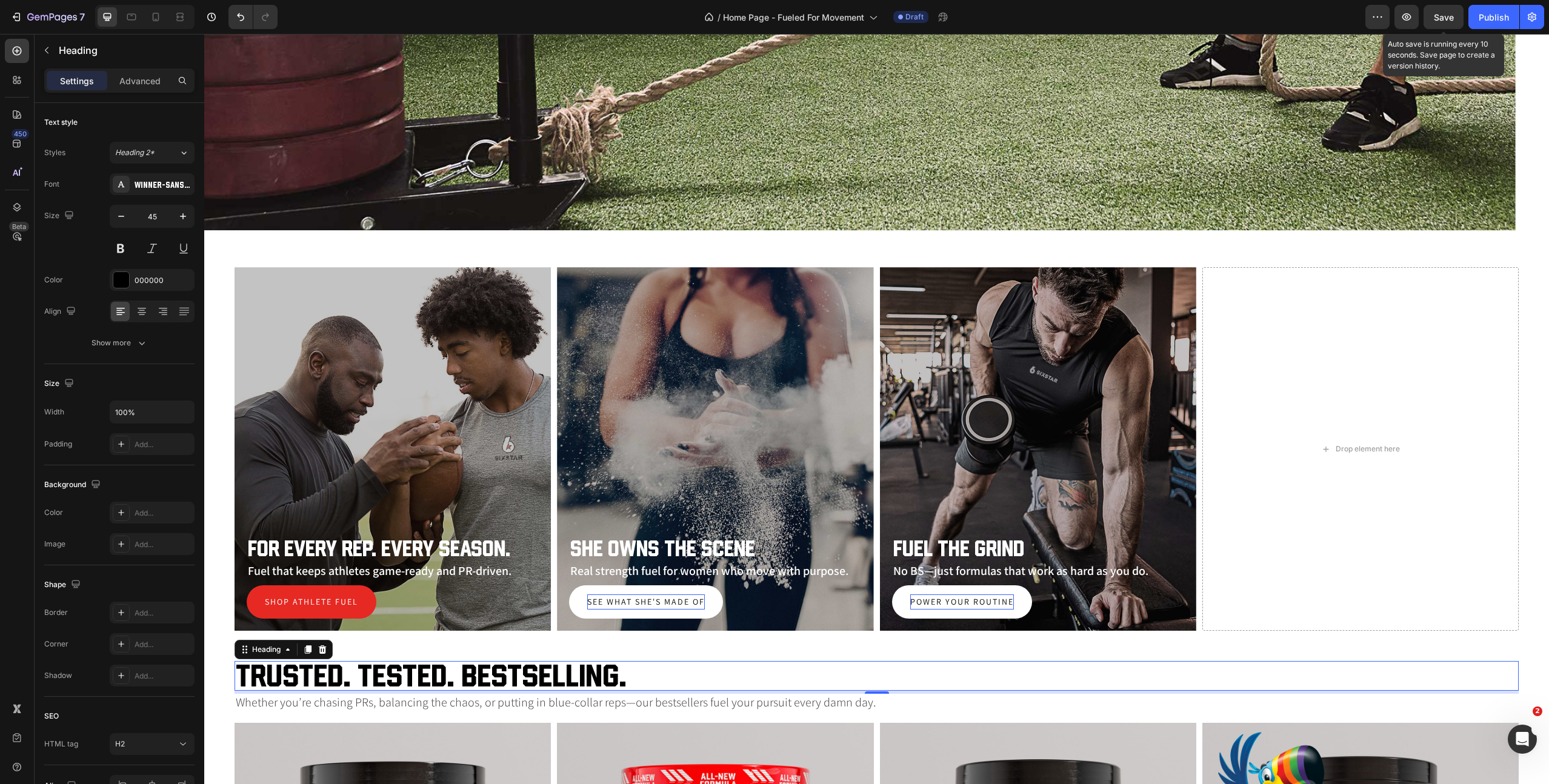
click at [1445, 14] on span "Save" at bounding box center [1444, 17] width 20 height 11
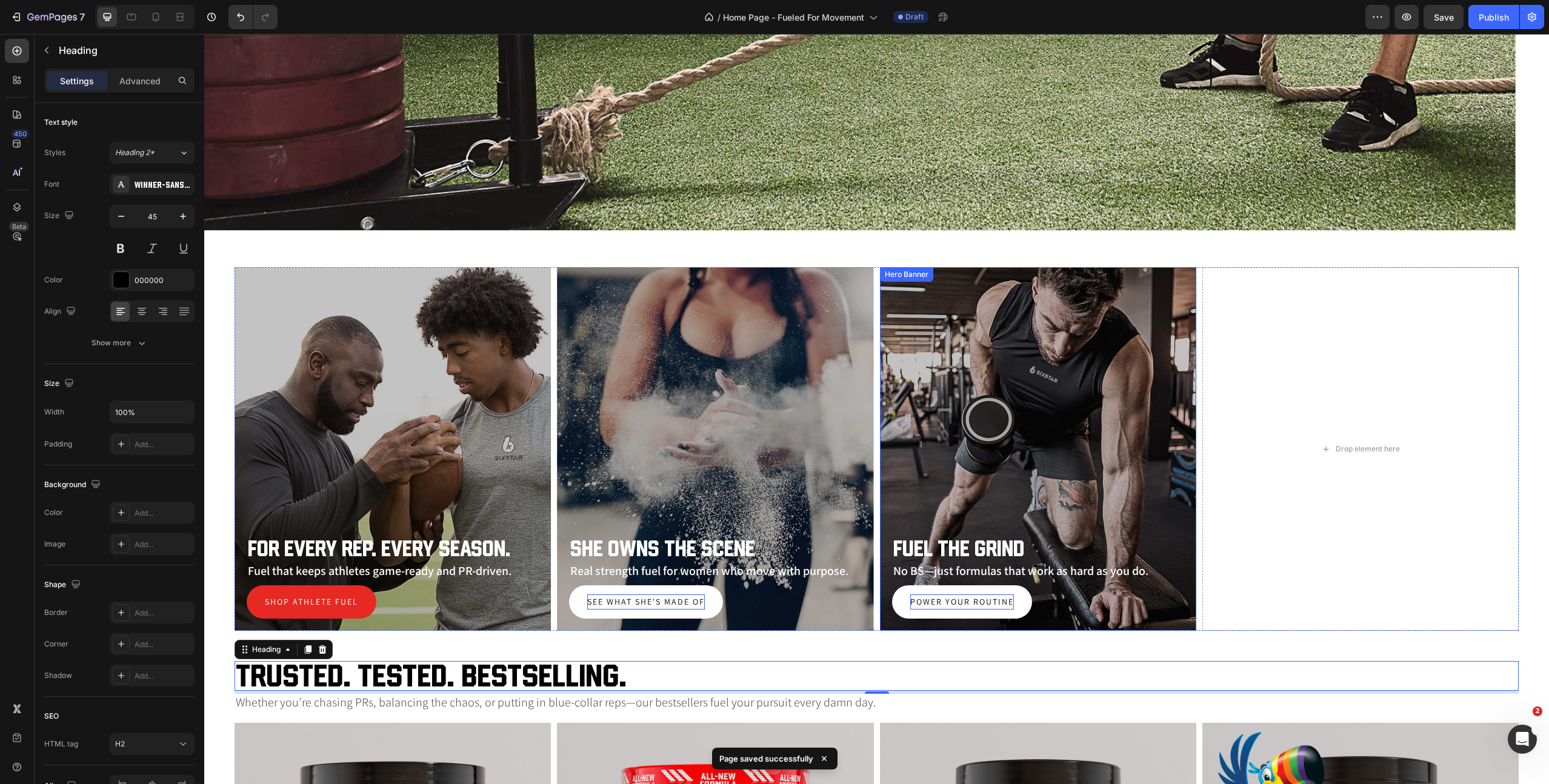
click at [1031, 513] on div "Overlay" at bounding box center [1038, 449] width 317 height 363
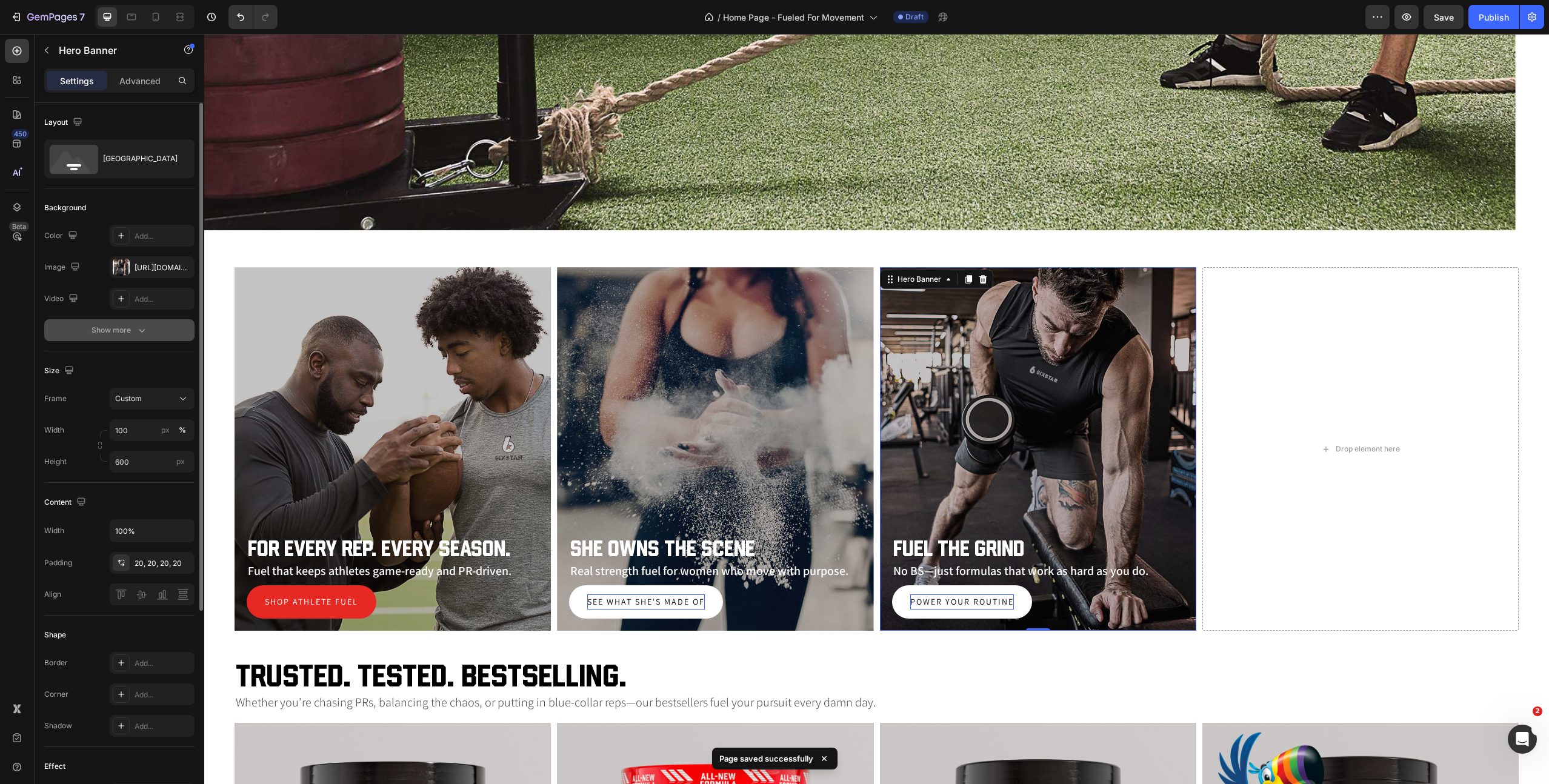
click at [134, 331] on div "Show more" at bounding box center [119, 330] width 57 height 12
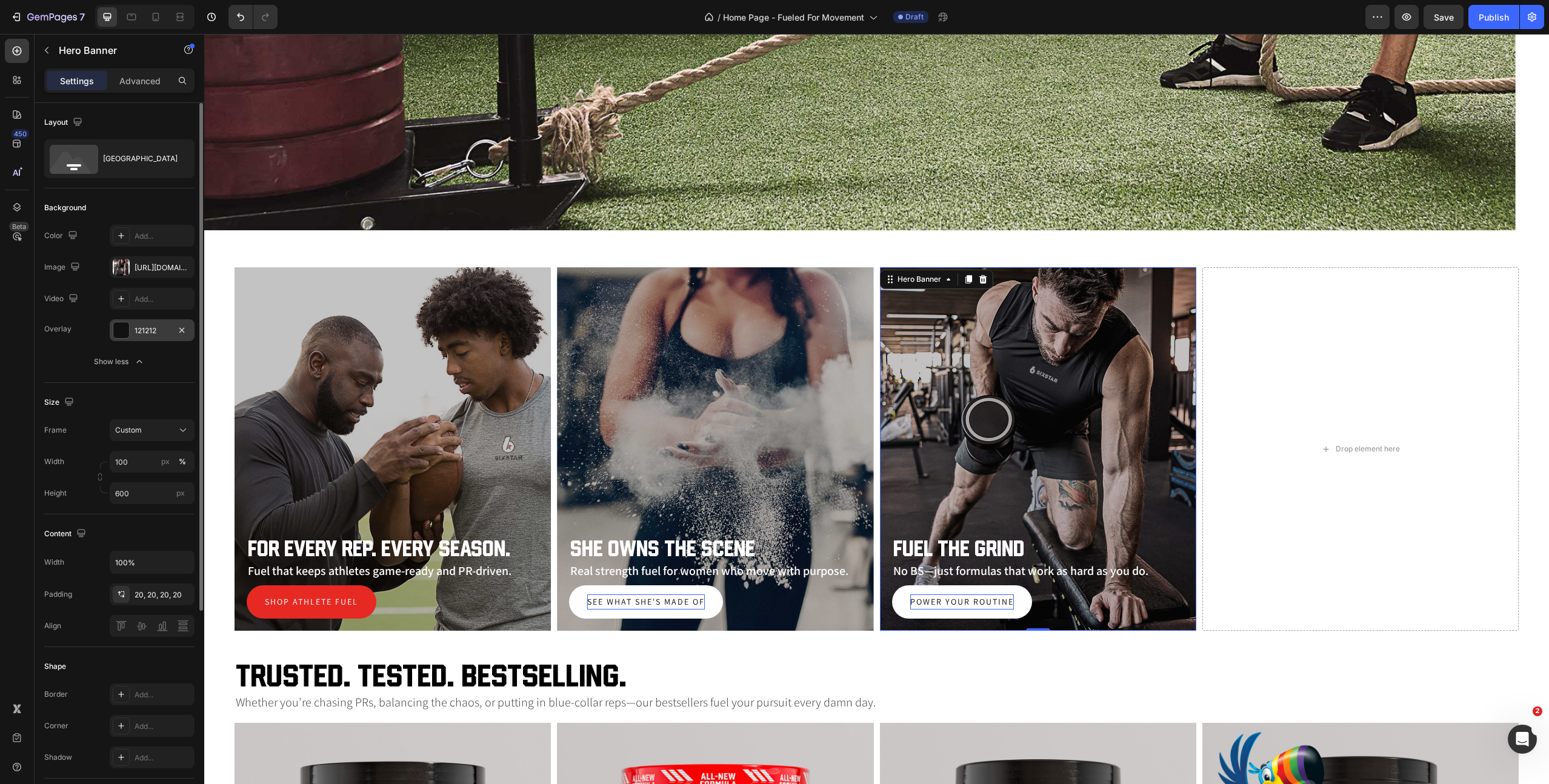
click at [166, 332] on div "121212" at bounding box center [152, 331] width 36 height 11
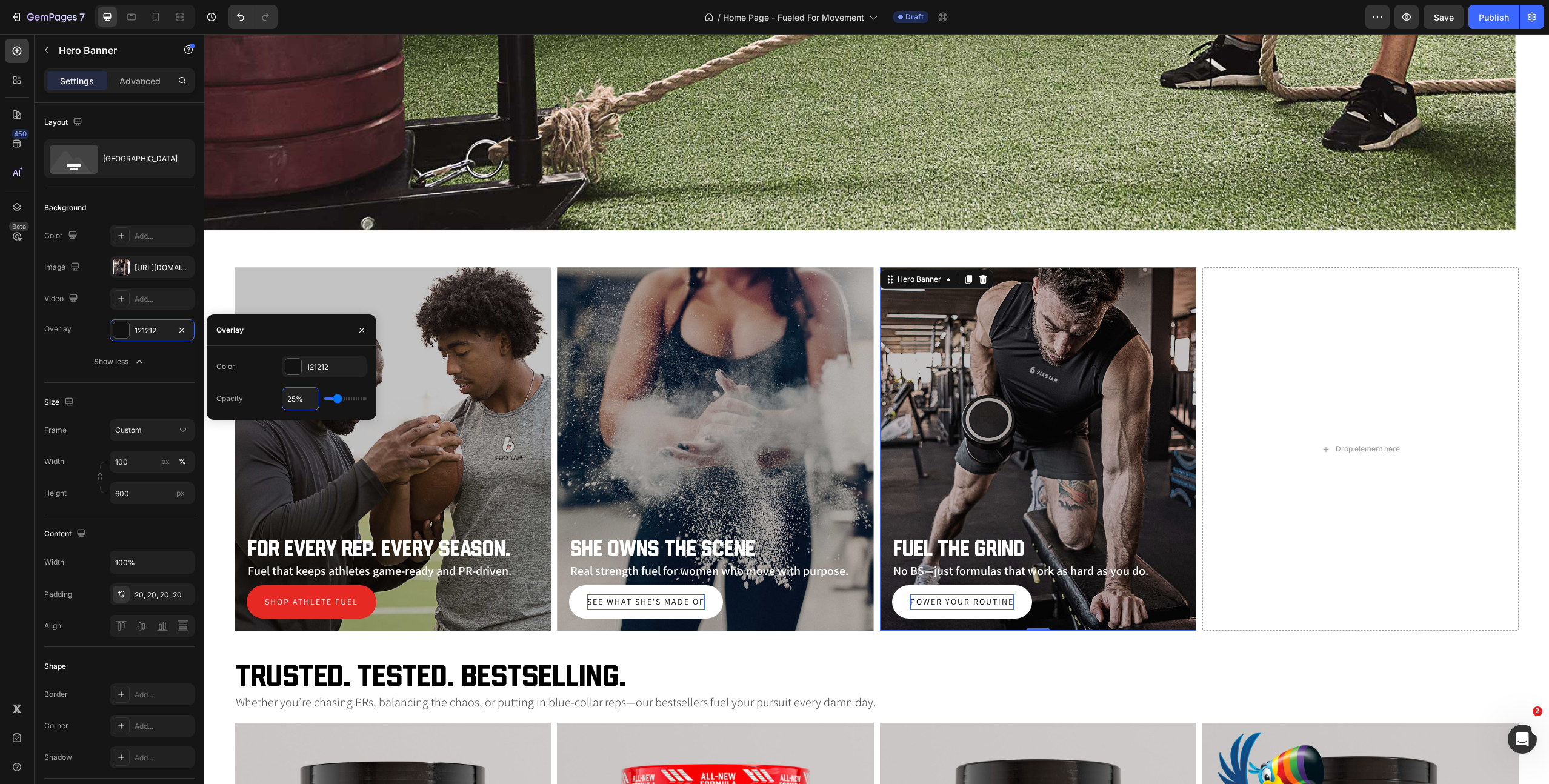
click at [292, 403] on input "25%" at bounding box center [301, 398] width 36 height 22
type input "2%"
type input "2"
type input "20%"
type input "20"
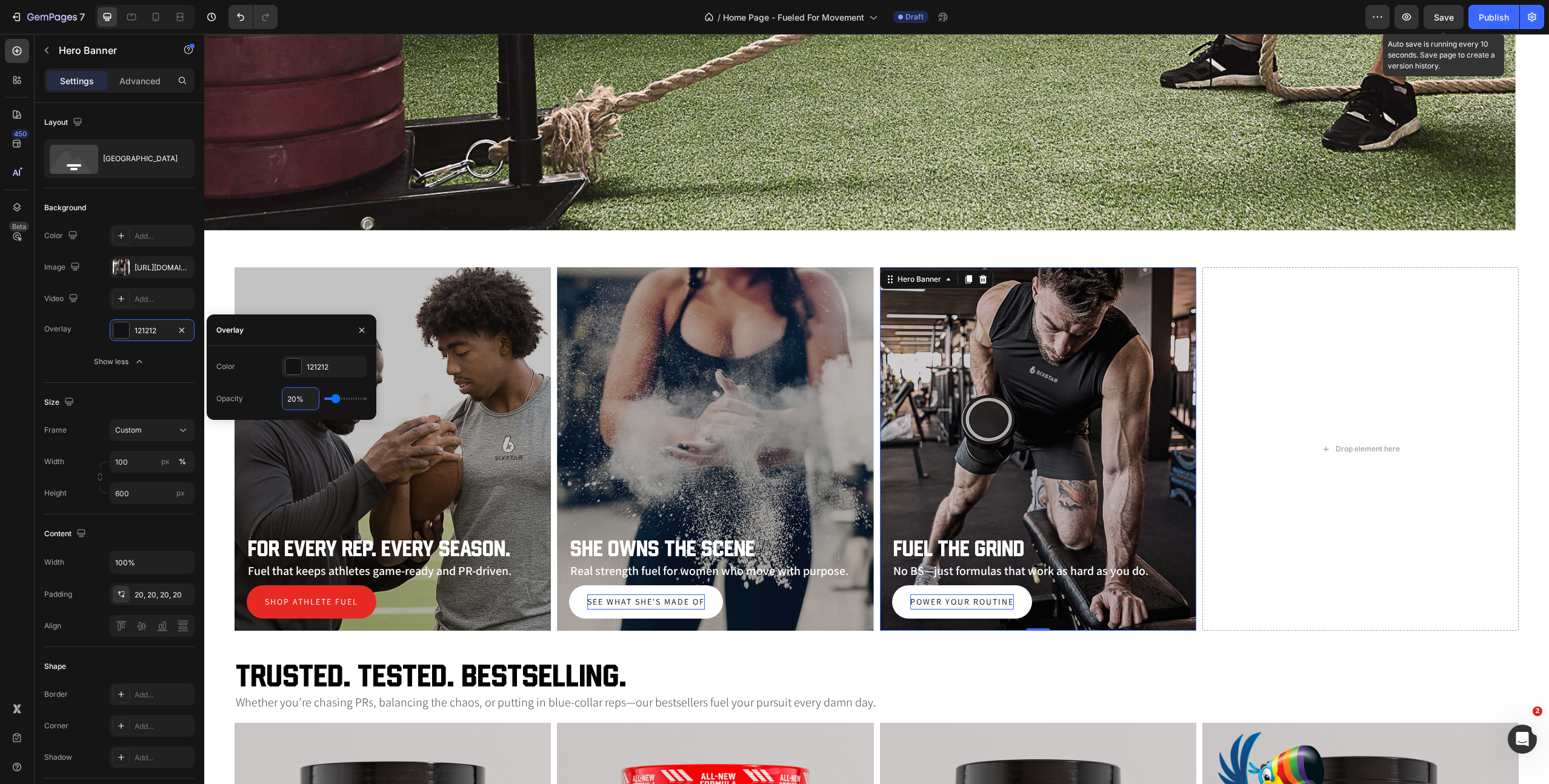
click at [1442, 14] on span "Save" at bounding box center [1444, 17] width 20 height 11
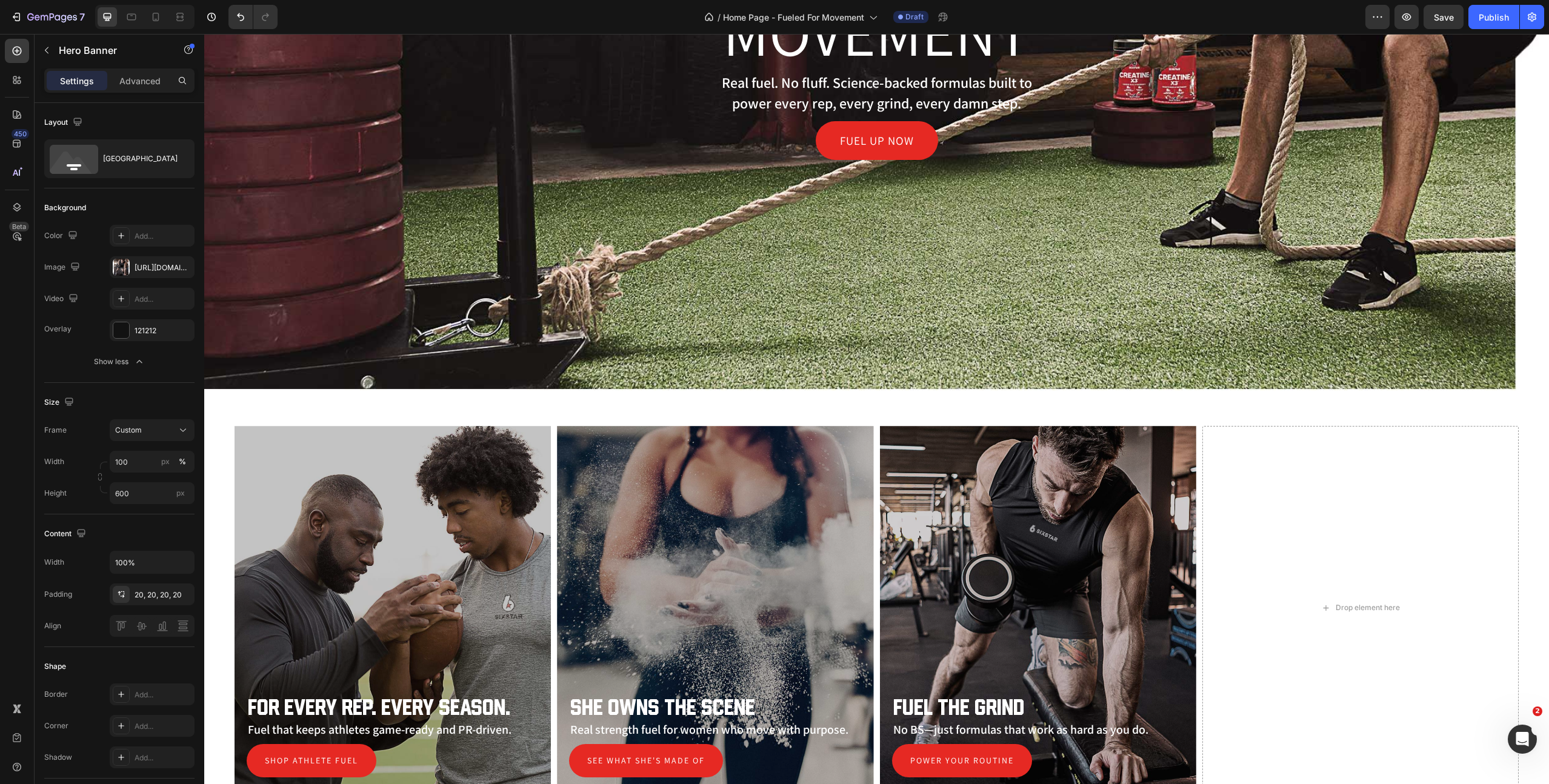
scroll to position [551, 0]
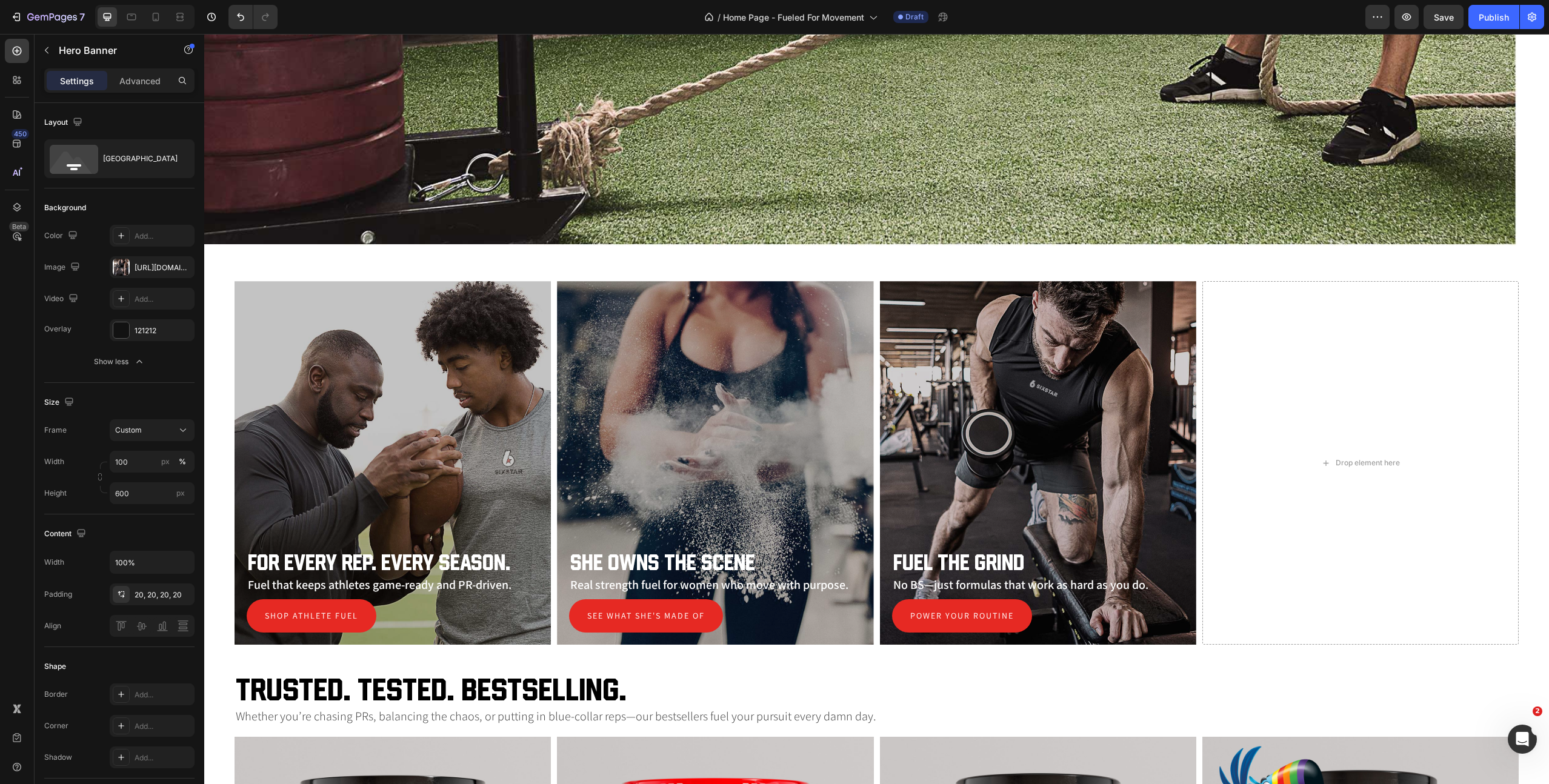
click at [1085, 353] on div "Overlay" at bounding box center [1038, 462] width 317 height 363
click at [960, 407] on div "Overlay" at bounding box center [1038, 462] width 317 height 363
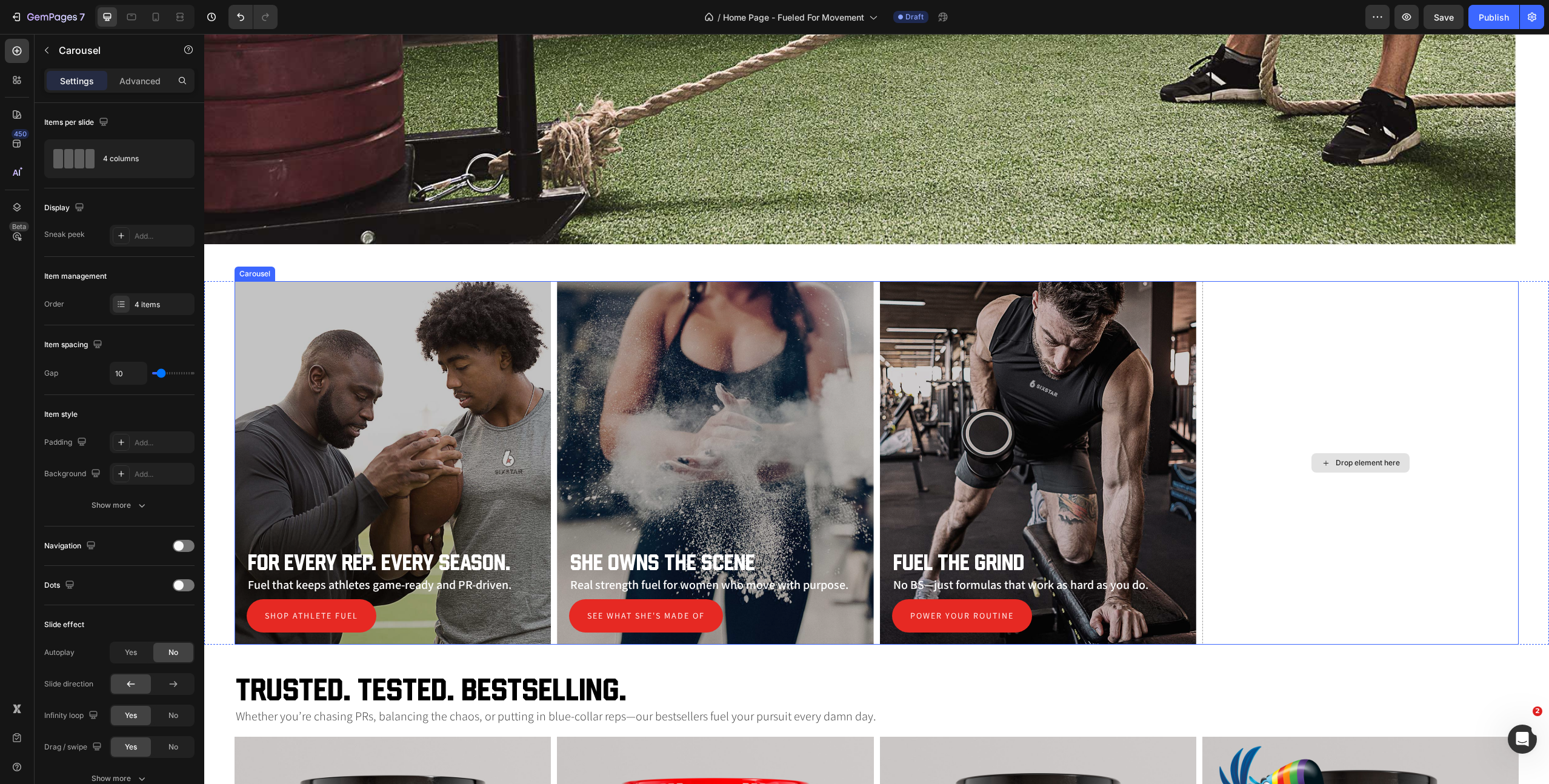
click at [1297, 396] on div "Drop element here" at bounding box center [1361, 462] width 317 height 363
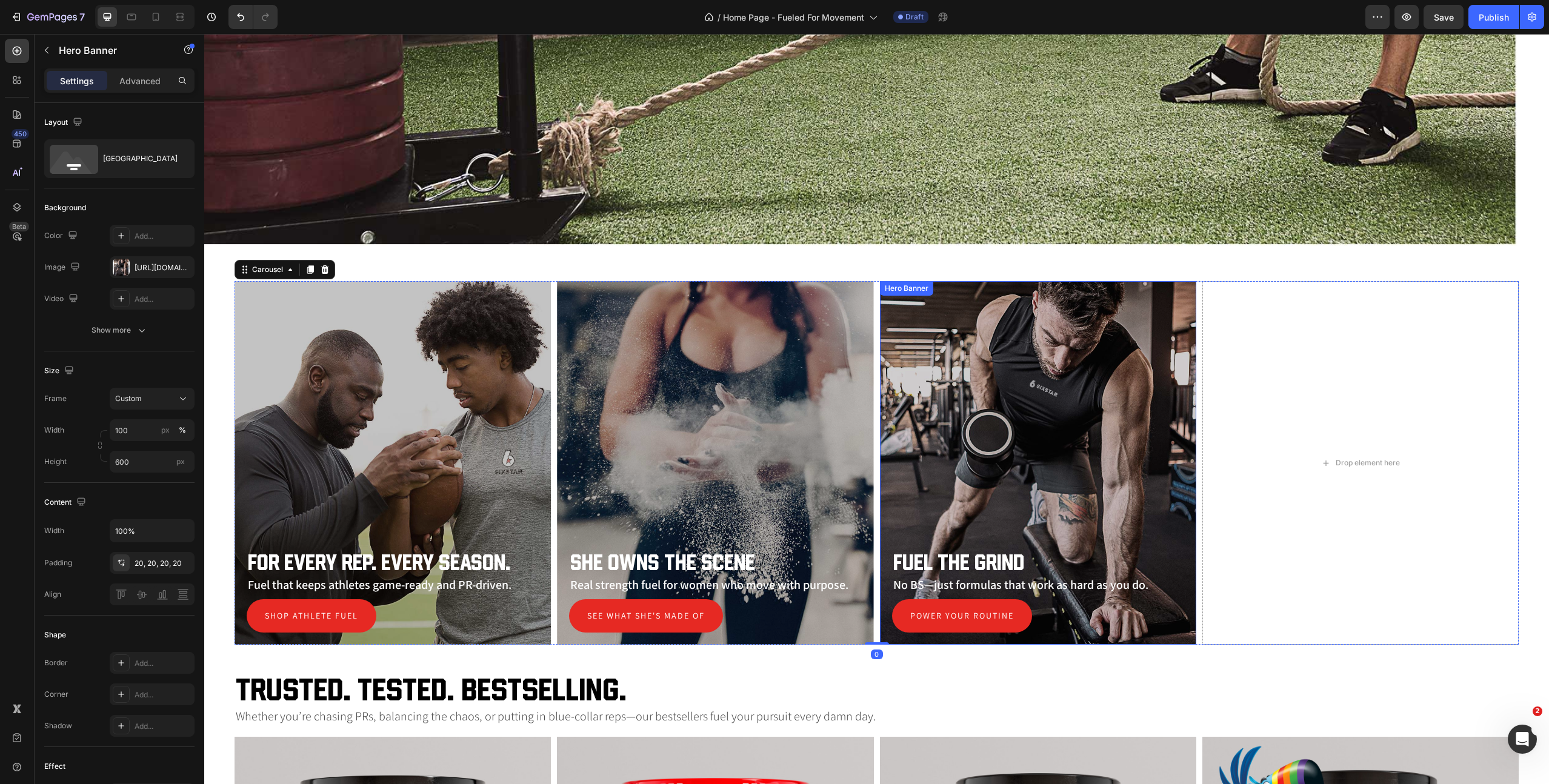
click at [1040, 383] on div "Overlay" at bounding box center [1038, 462] width 317 height 363
click at [966, 293] on icon at bounding box center [968, 293] width 7 height 8
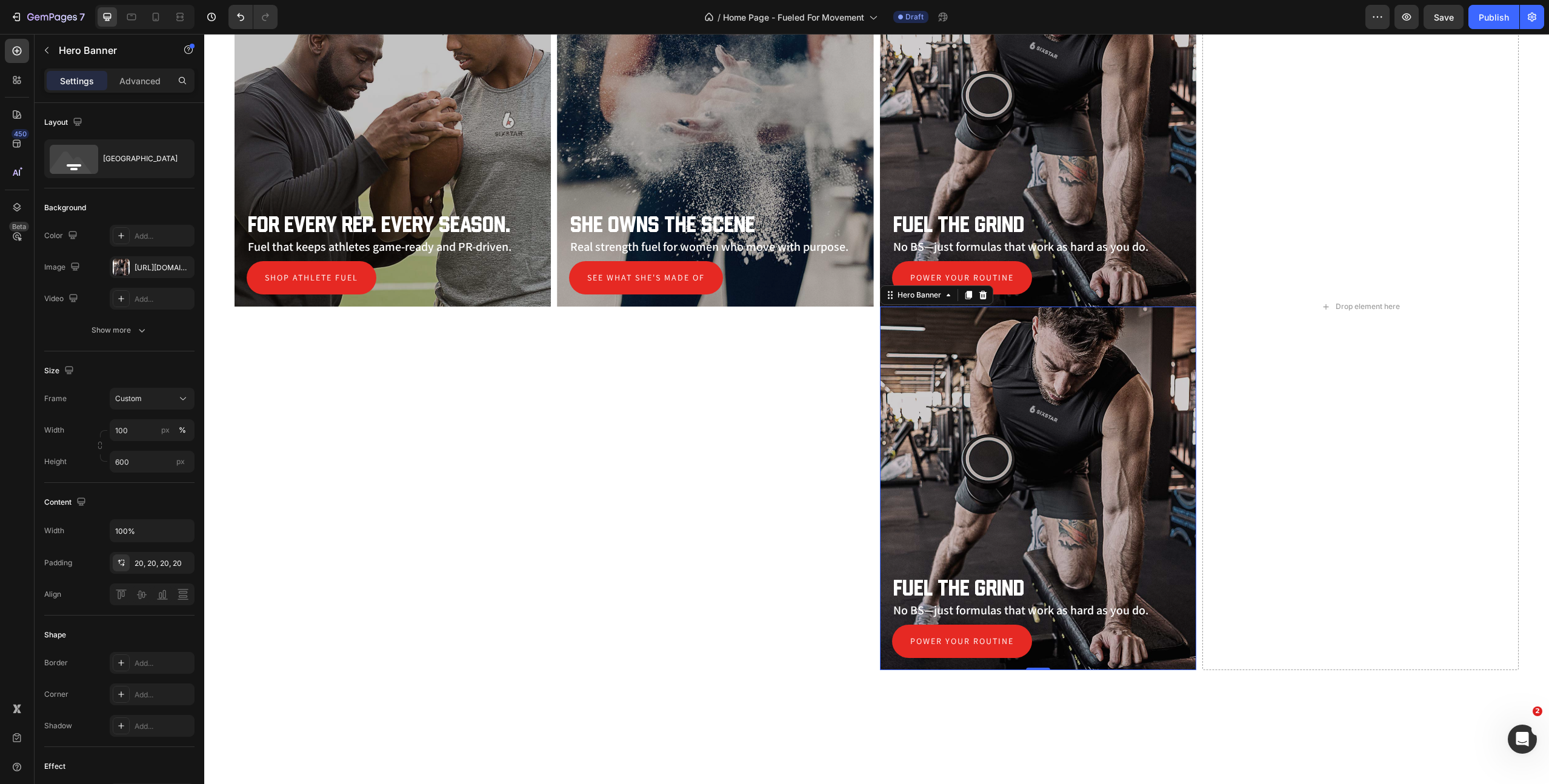
scroll to position [608, 0]
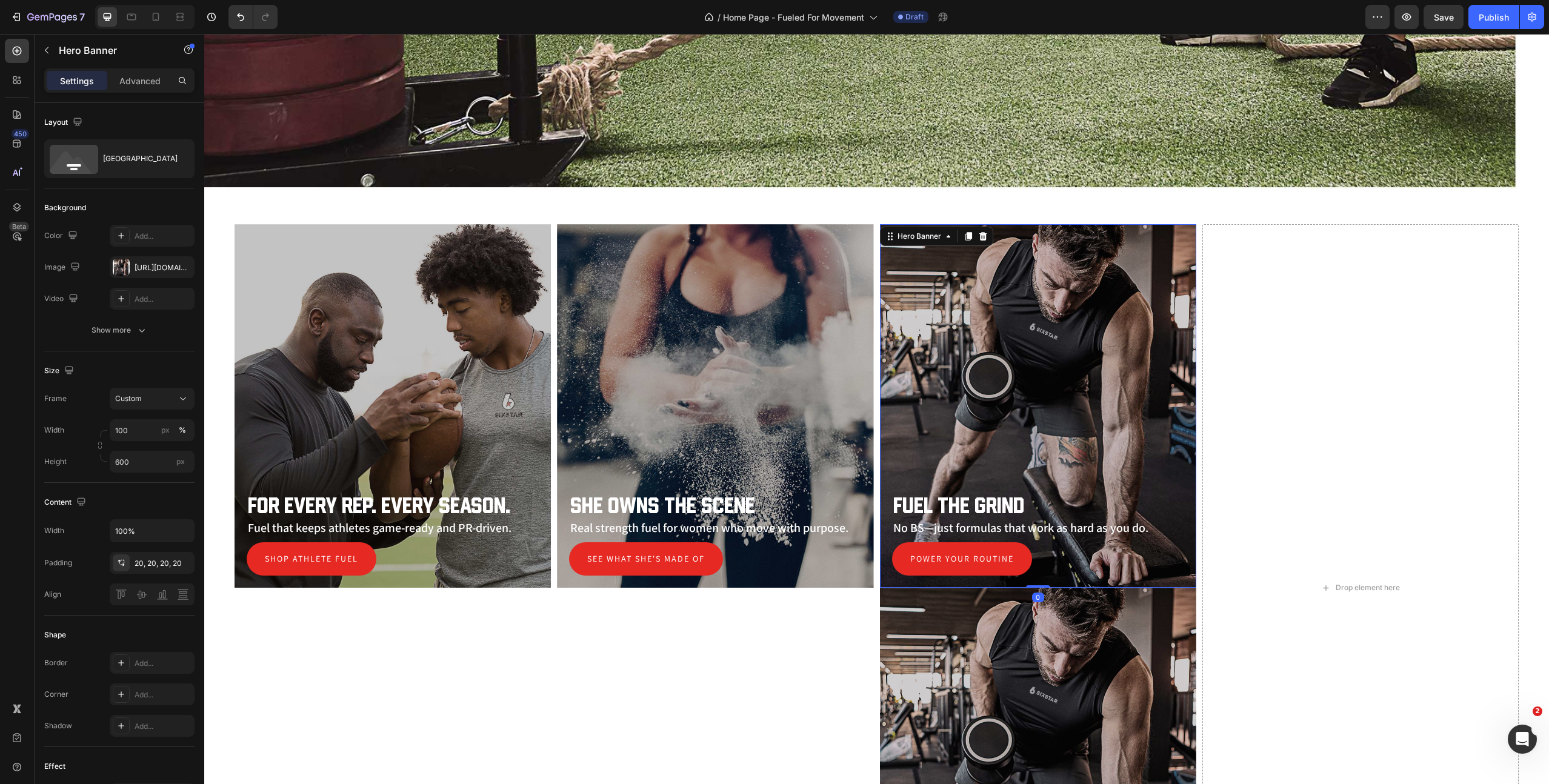
click at [945, 301] on div "Overlay" at bounding box center [1038, 406] width 317 height 363
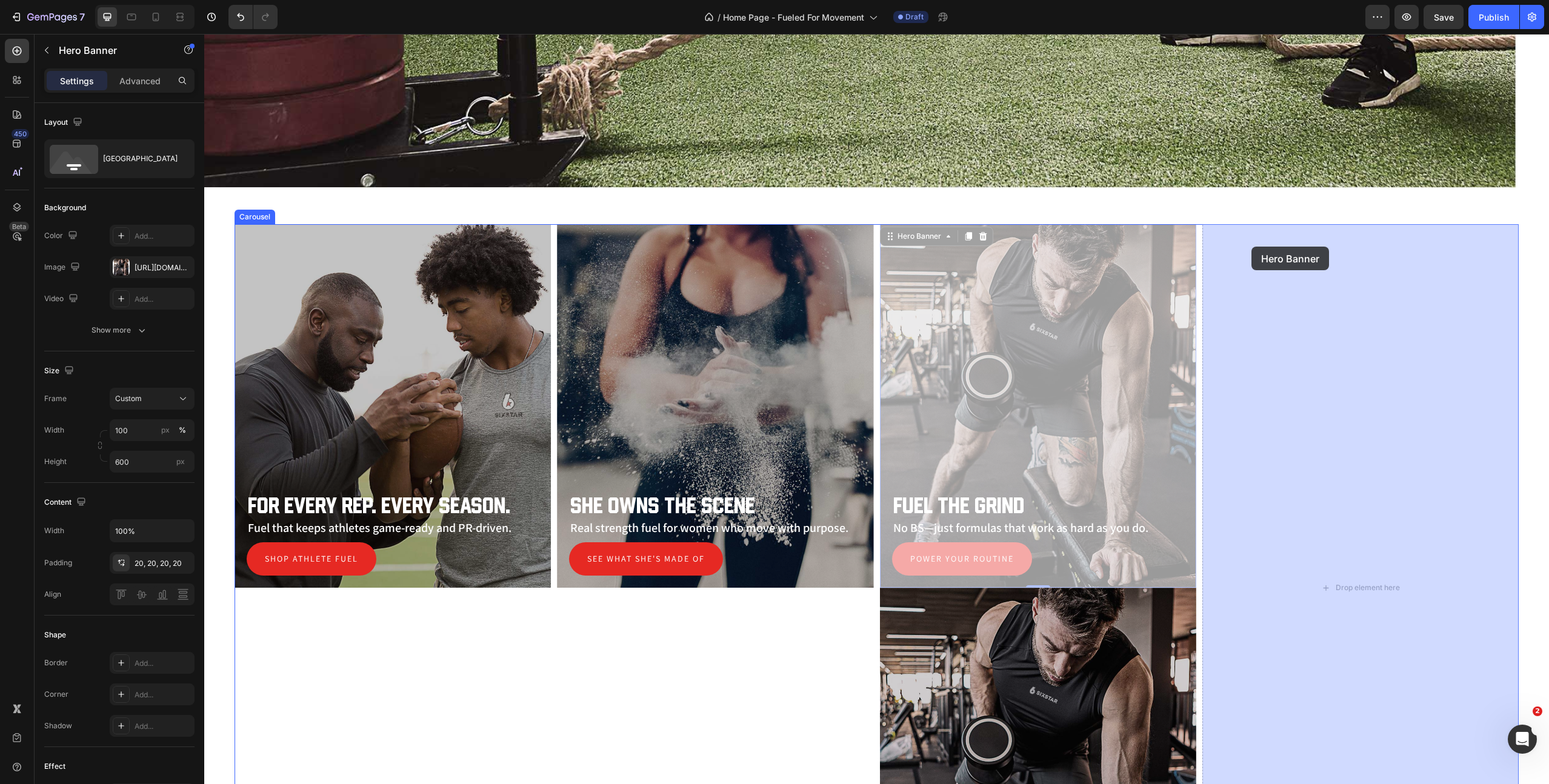
drag, startPoint x: 889, startPoint y: 237, endPoint x: 1252, endPoint y: 246, distance: 363.1
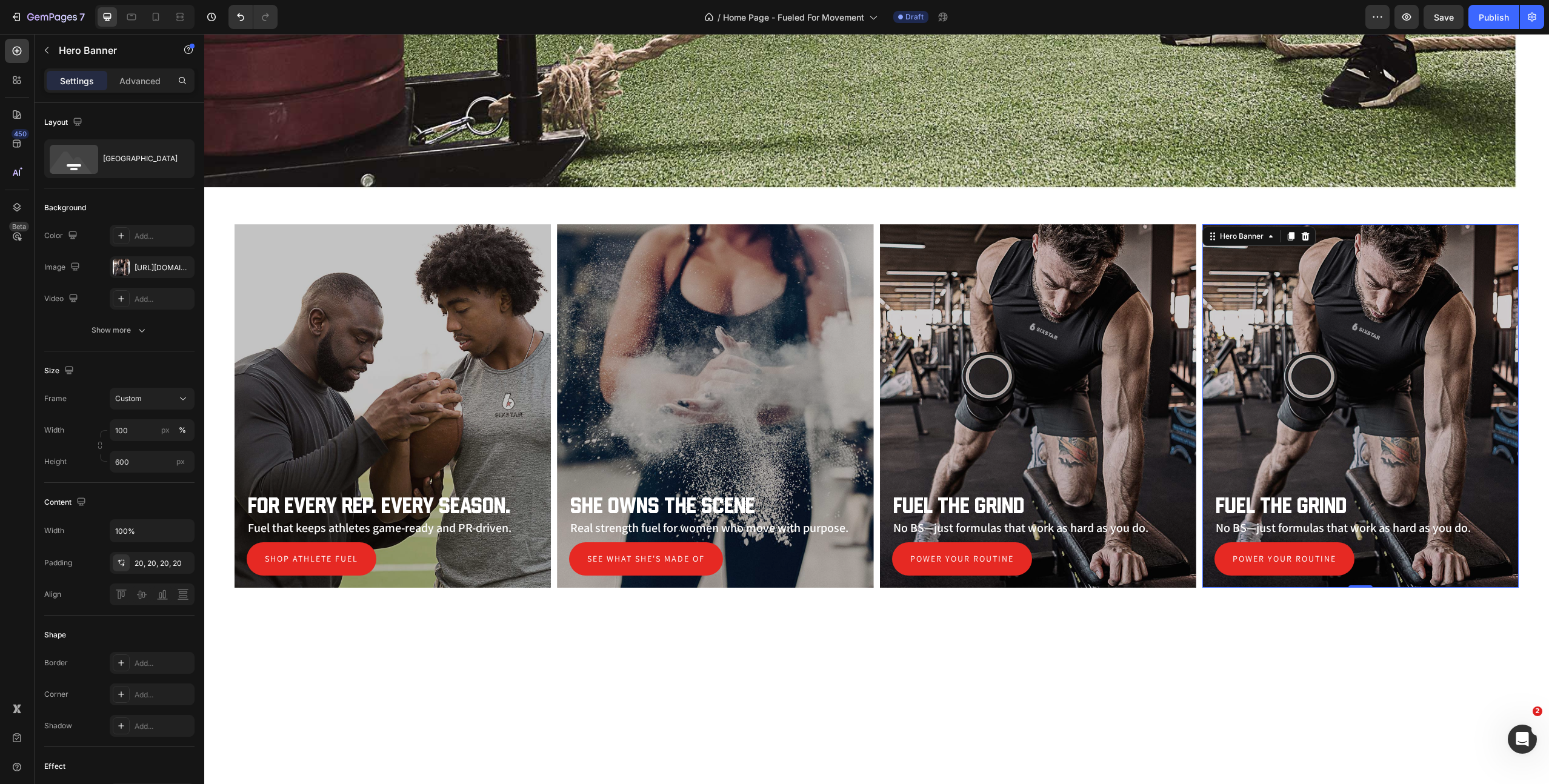
click at [1276, 335] on div "Overlay" at bounding box center [1361, 406] width 317 height 363
click at [1297, 369] on div "Overlay" at bounding box center [1361, 406] width 317 height 363
click at [1260, 301] on div "Overlay" at bounding box center [1361, 406] width 317 height 363
click at [138, 269] on div "[URL][DOMAIN_NAME]" at bounding box center [152, 267] width 36 height 11
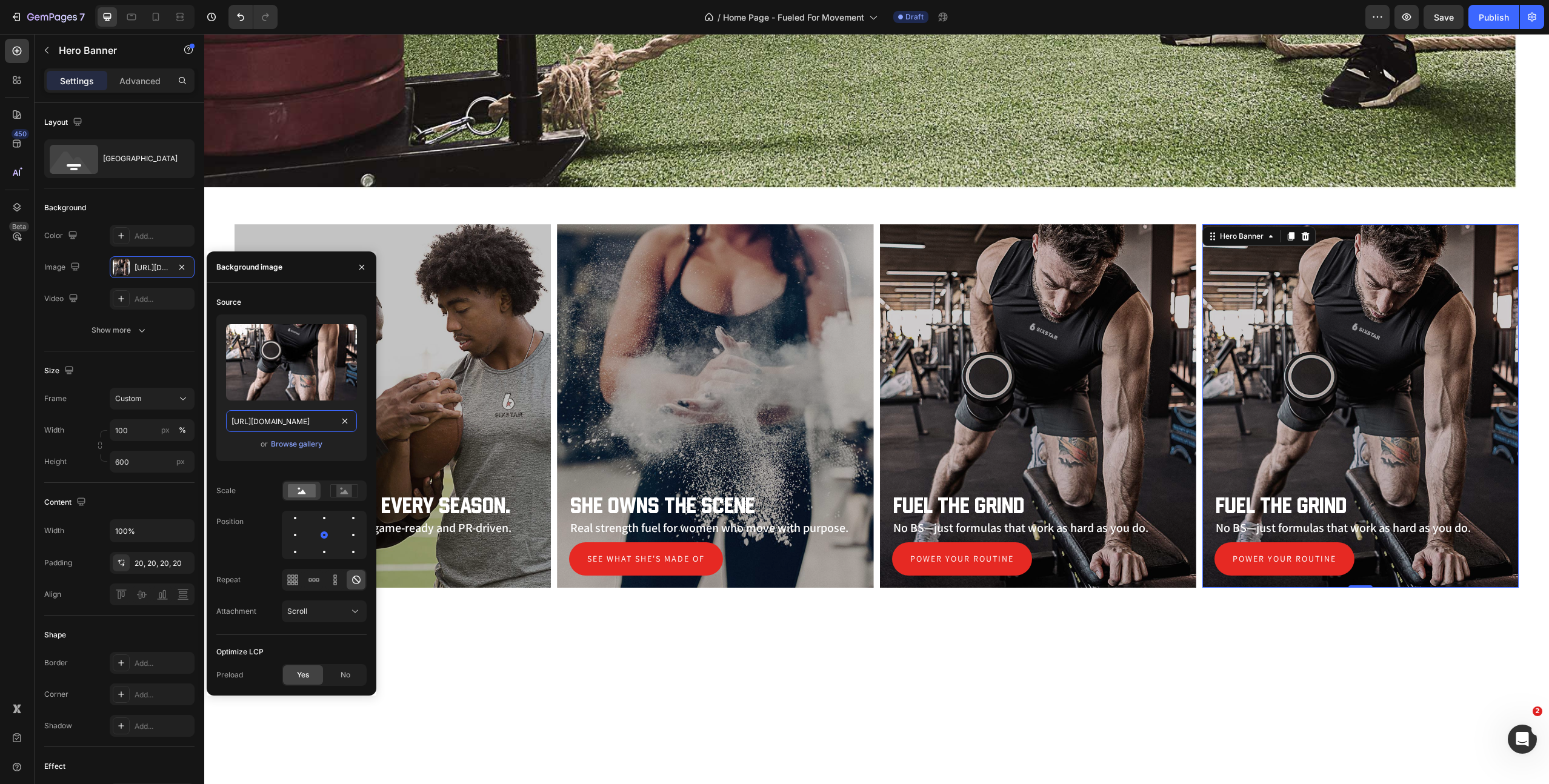
click at [251, 428] on input "[URL][DOMAIN_NAME]" at bounding box center [291, 421] width 131 height 22
paste input "female-kettlebell-swing.jpg?v=1756393891"
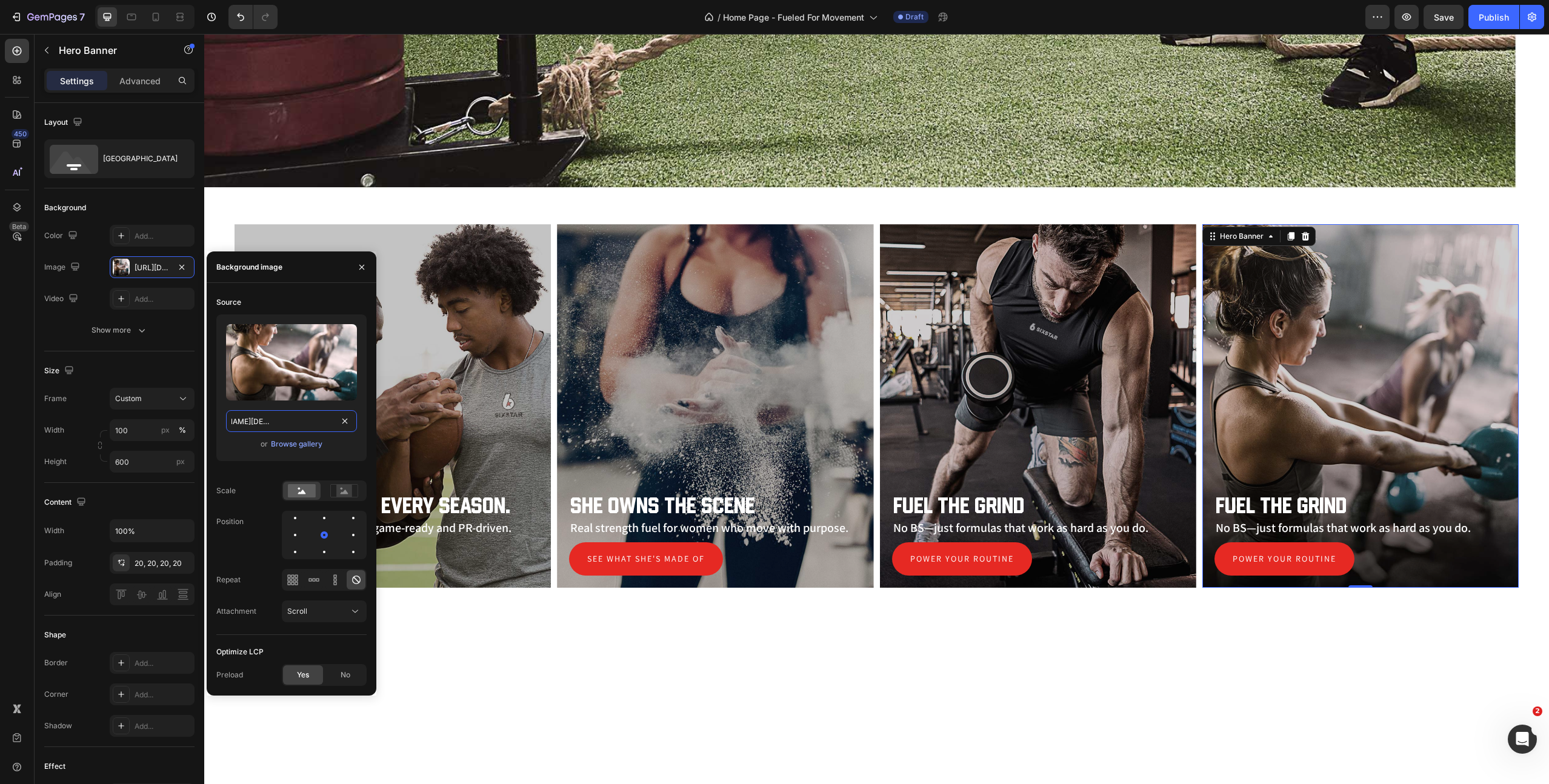
type input "[URL][DOMAIN_NAME][DEMOGRAPHIC_DATA]"
click at [1249, 512] on h2 "Fuel the grind" at bounding box center [1361, 505] width 292 height 22
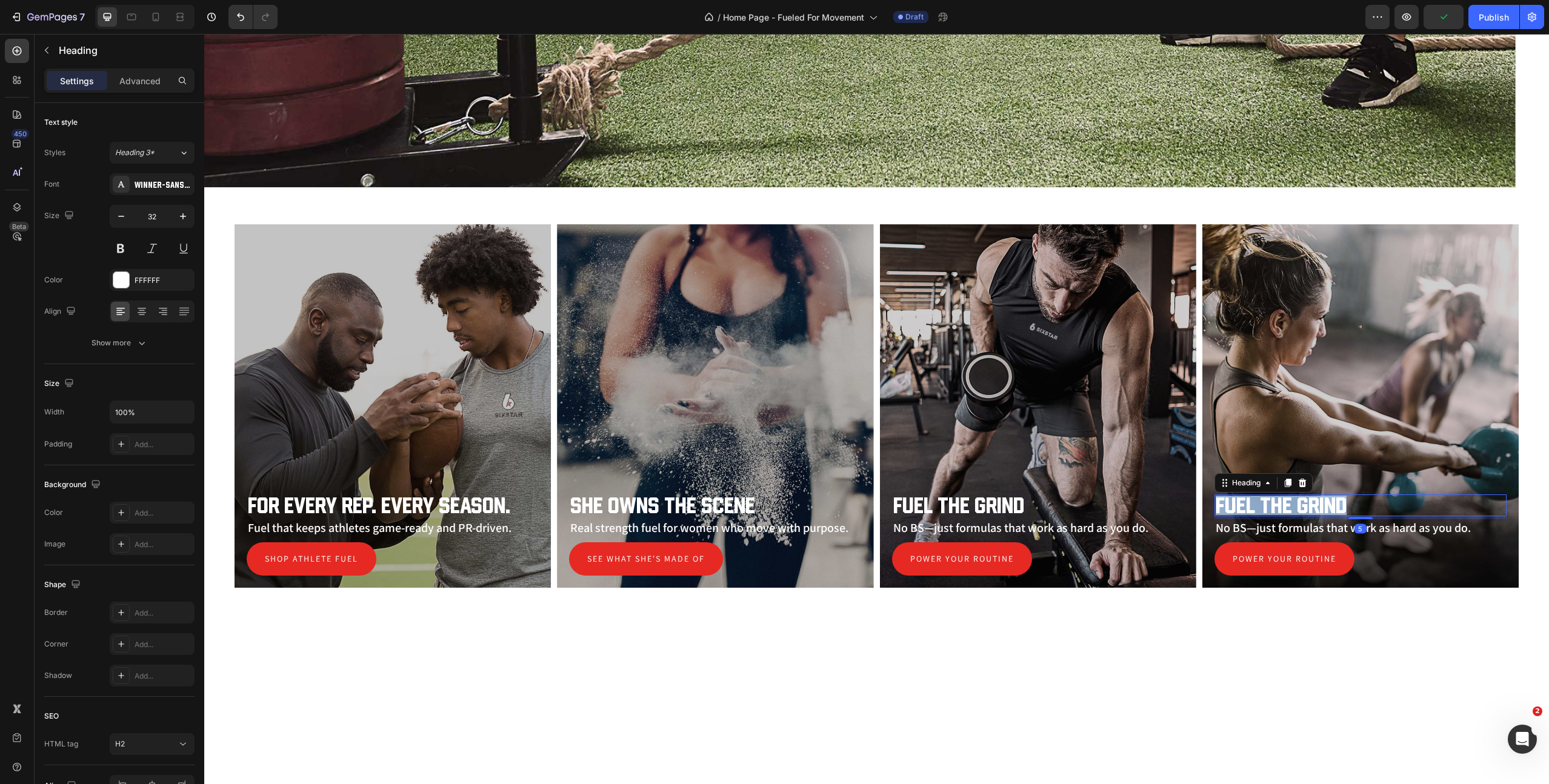
click at [1249, 512] on p "Fuel the grind" at bounding box center [1360, 505] width 289 height 20
click at [1275, 532] on p "No BS—just formulas that work as hard as you do." at bounding box center [1360, 527] width 289 height 14
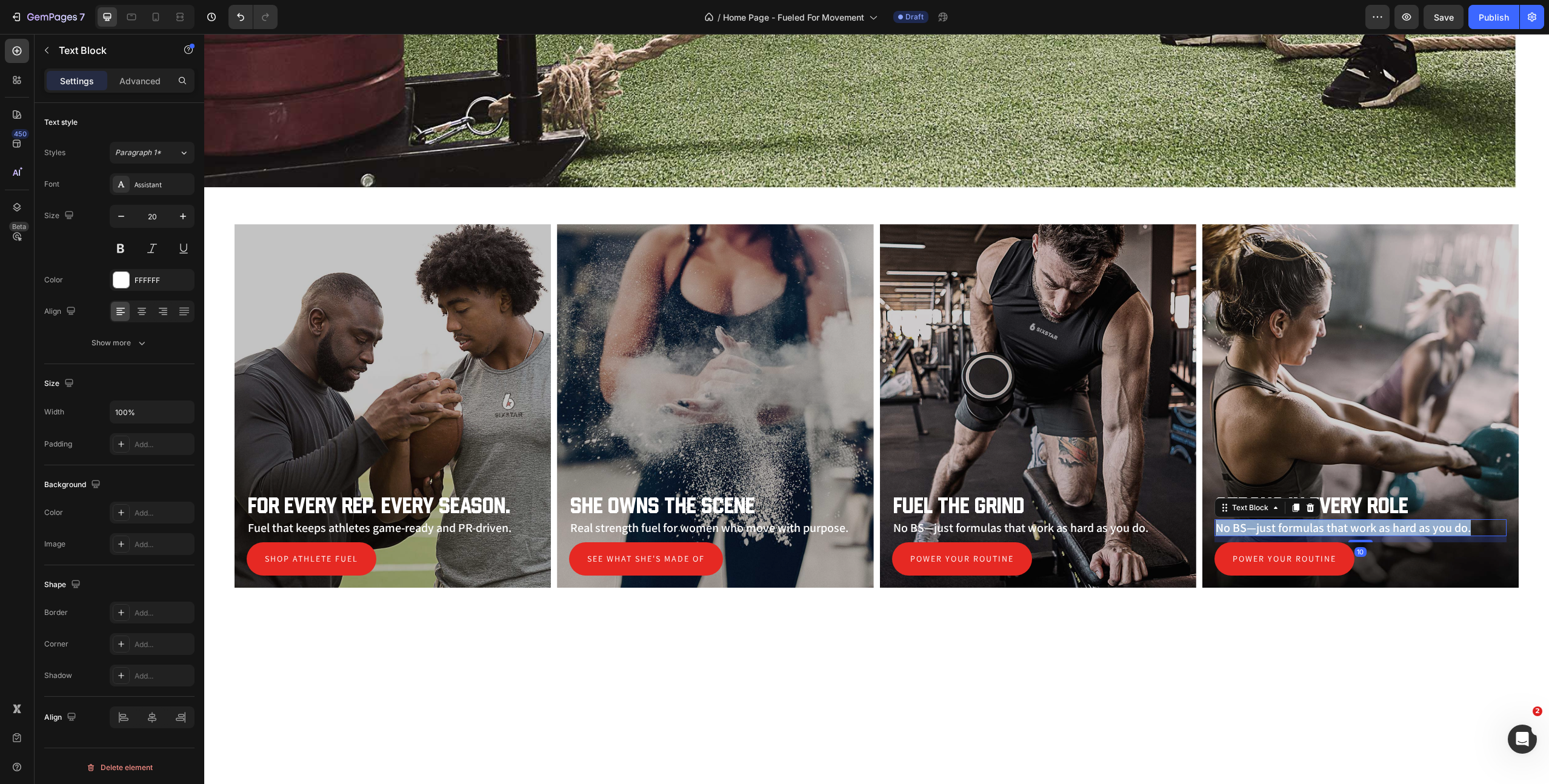
click at [1275, 532] on p "No BS—just formulas that work as hard as you do." at bounding box center [1360, 527] width 289 height 14
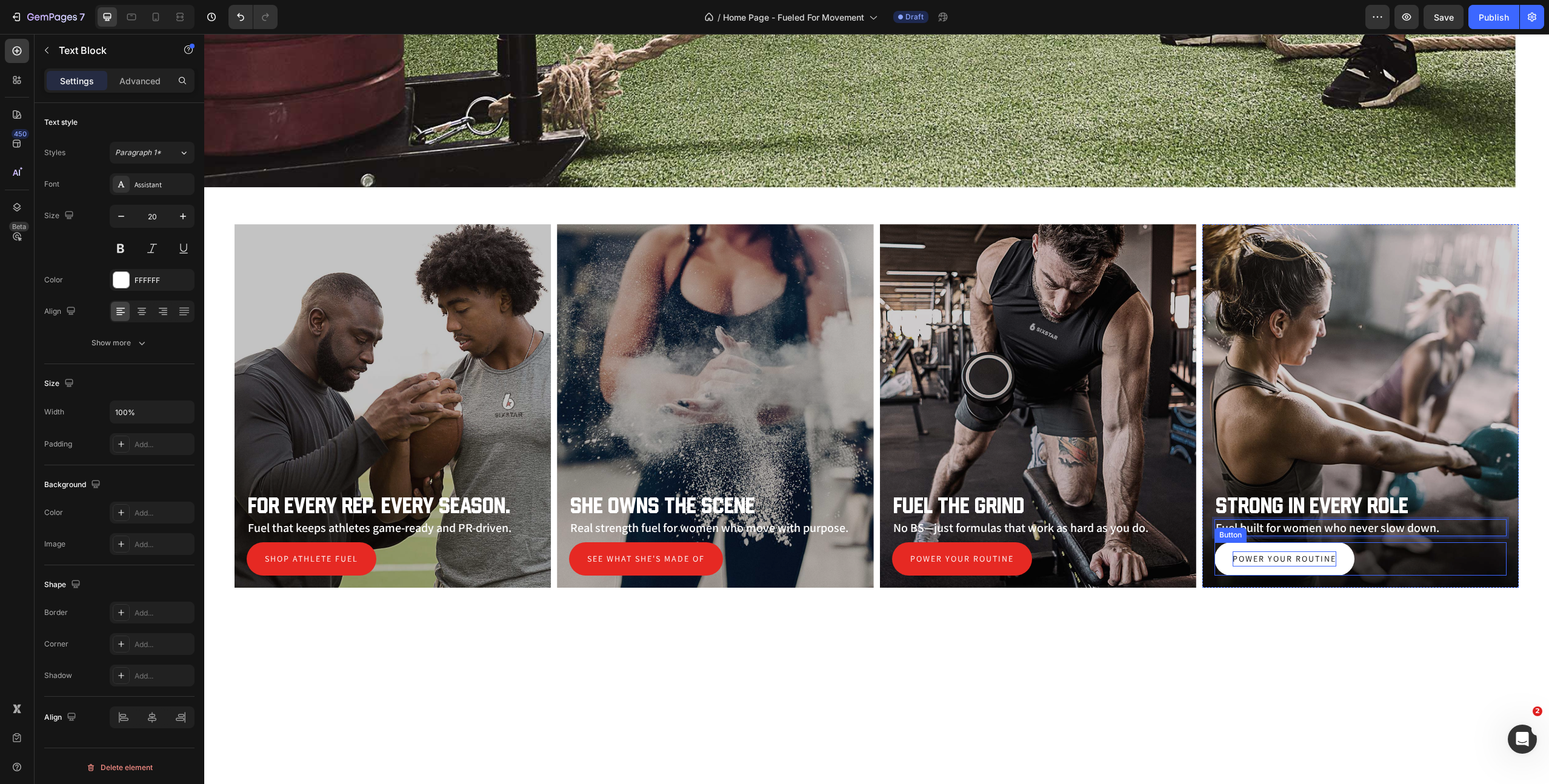
click at [1274, 557] on p "Power your routine" at bounding box center [1285, 559] width 104 height 15
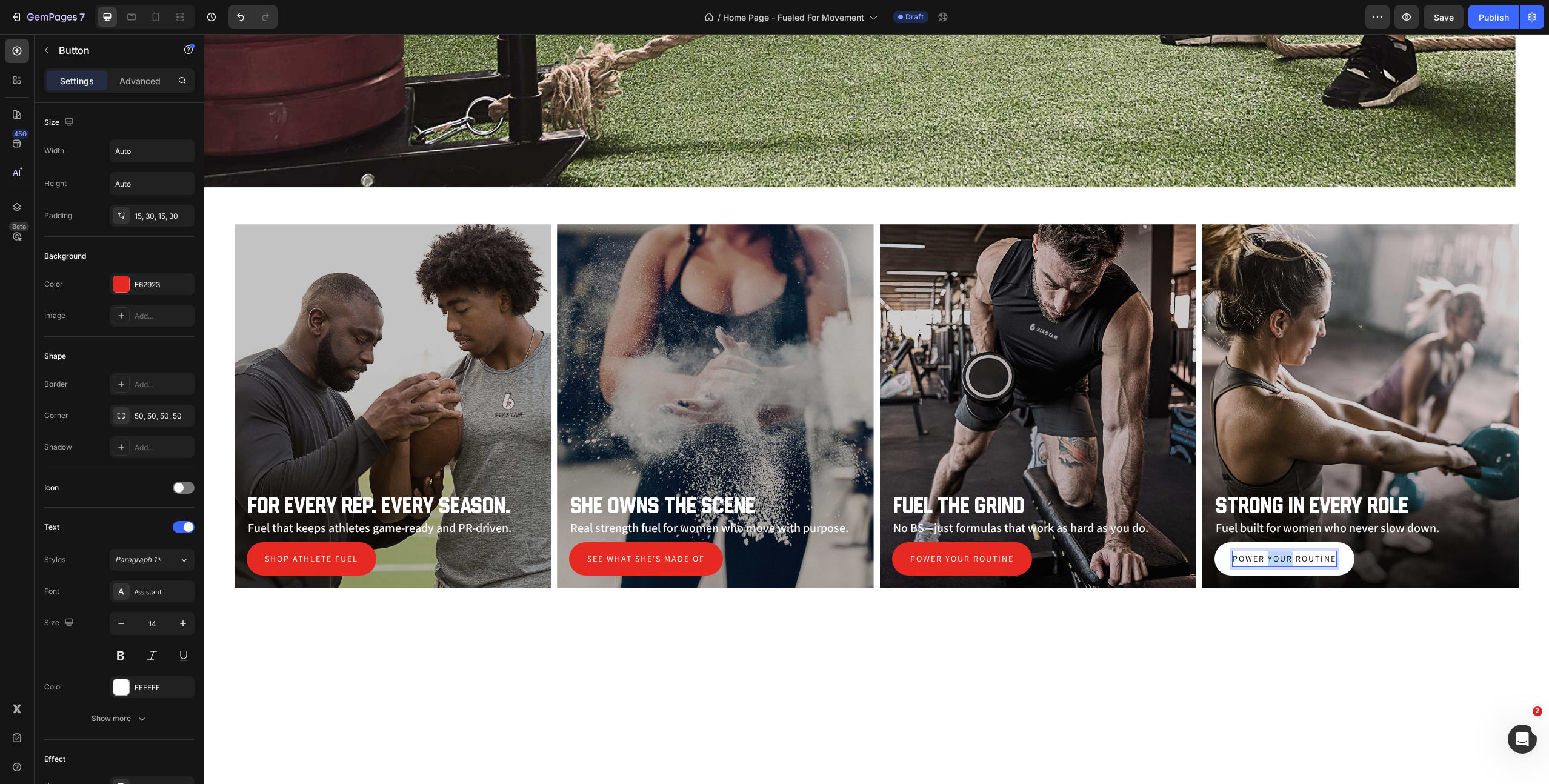
click at [1274, 557] on p "Power your routine" at bounding box center [1285, 559] width 104 height 15
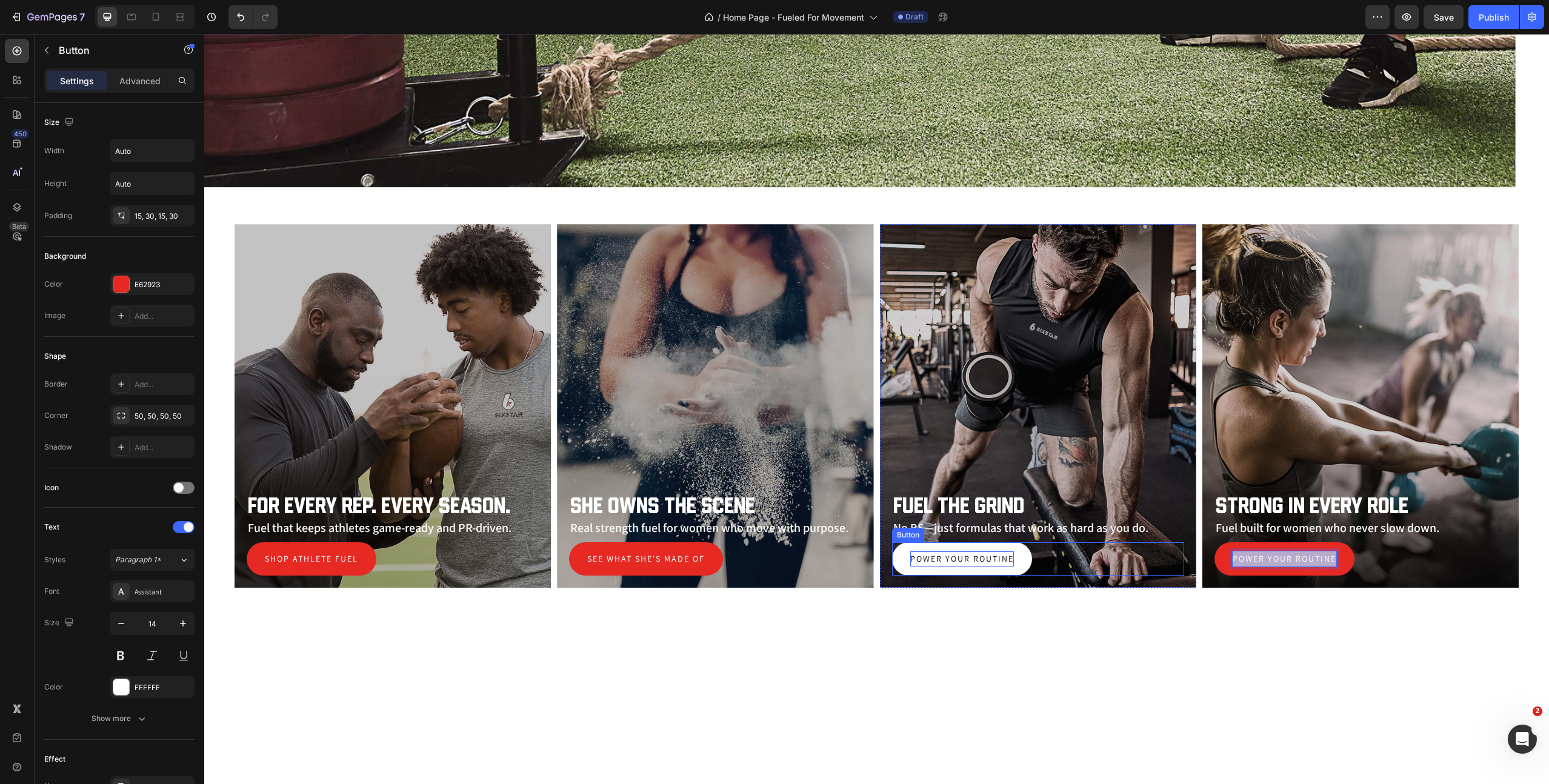
click at [946, 555] on p "Power your routine" at bounding box center [962, 559] width 104 height 15
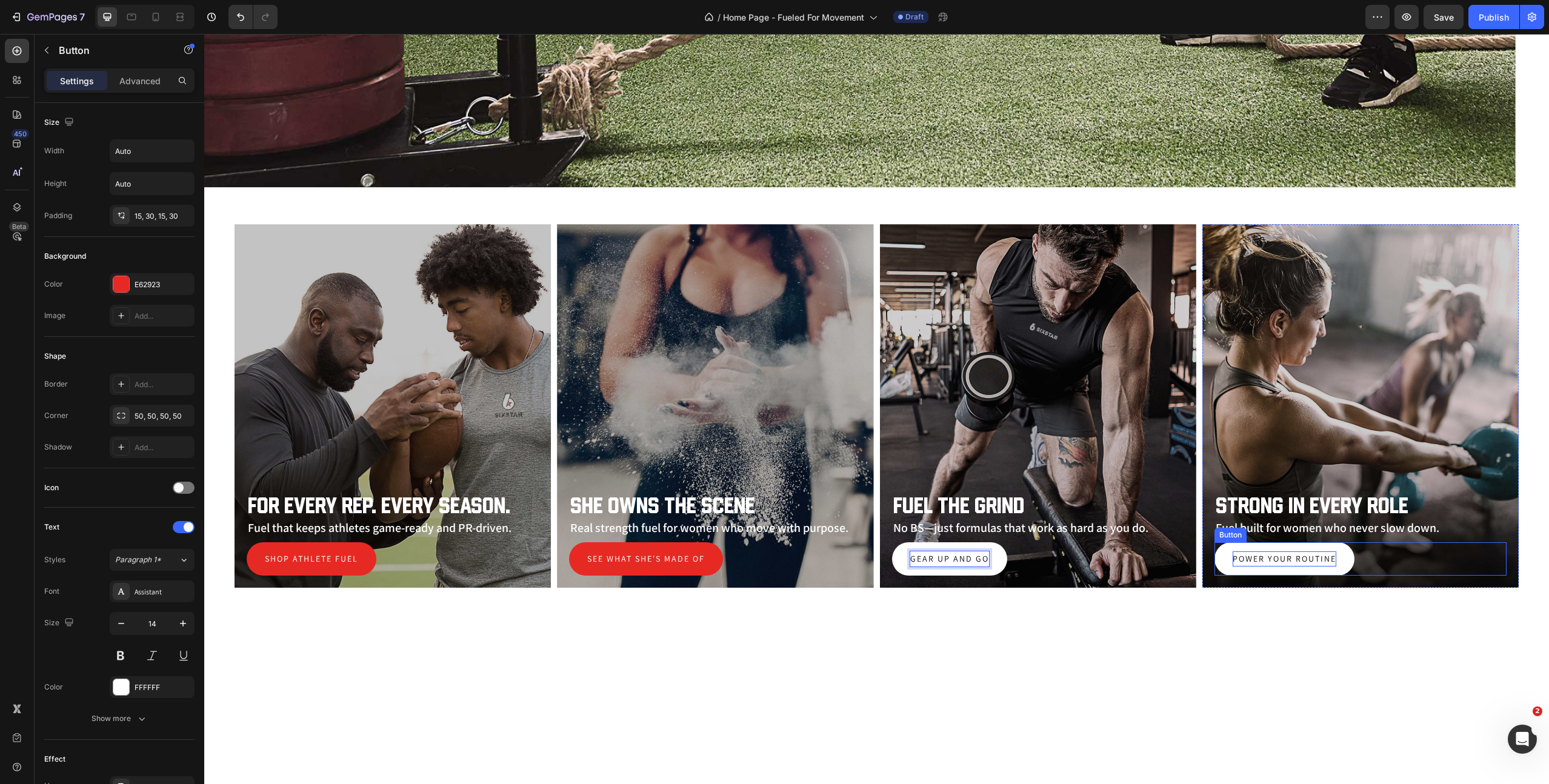
click at [1264, 554] on p "Power your routine" at bounding box center [1285, 559] width 104 height 15
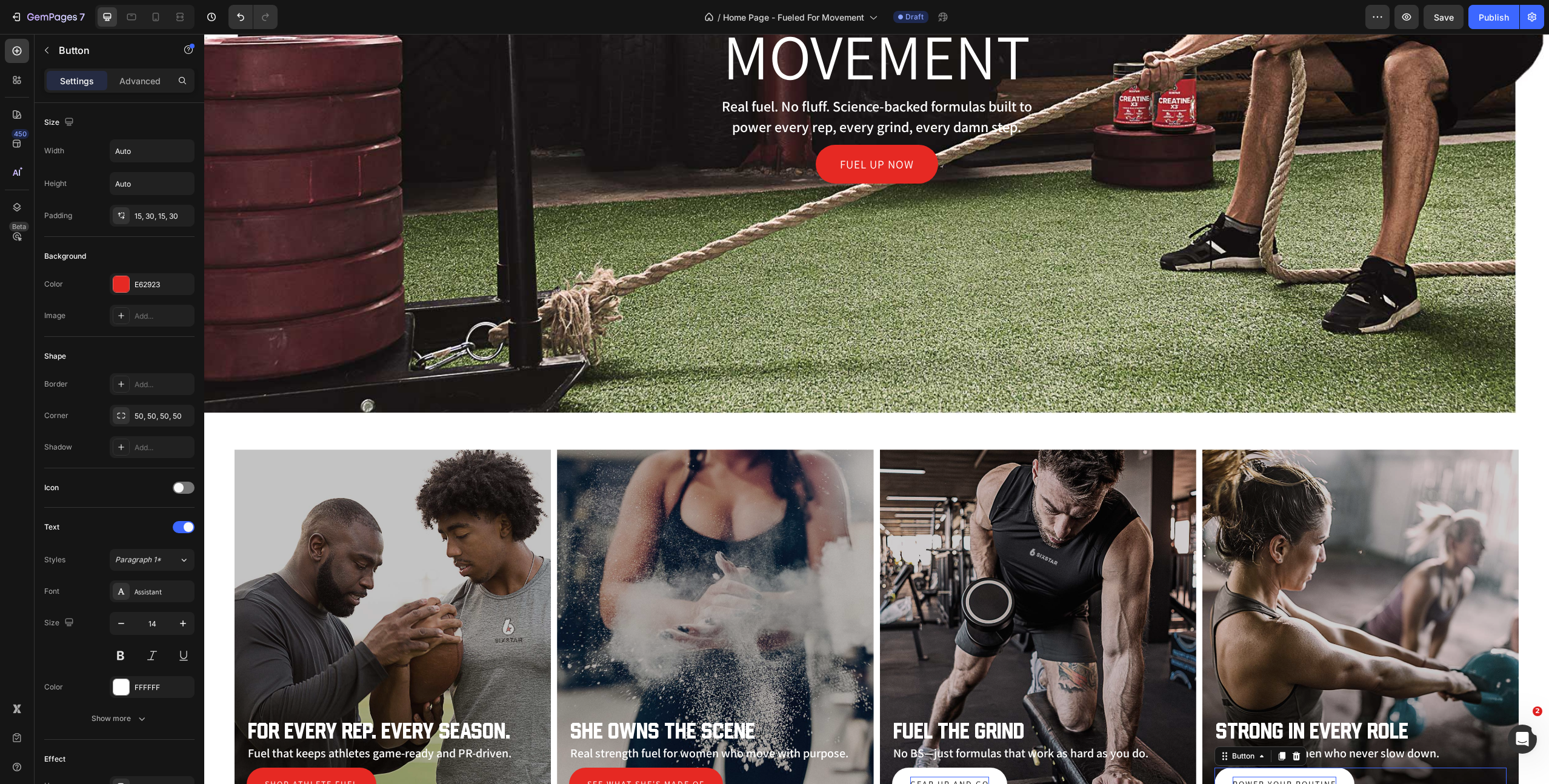
scroll to position [535, 0]
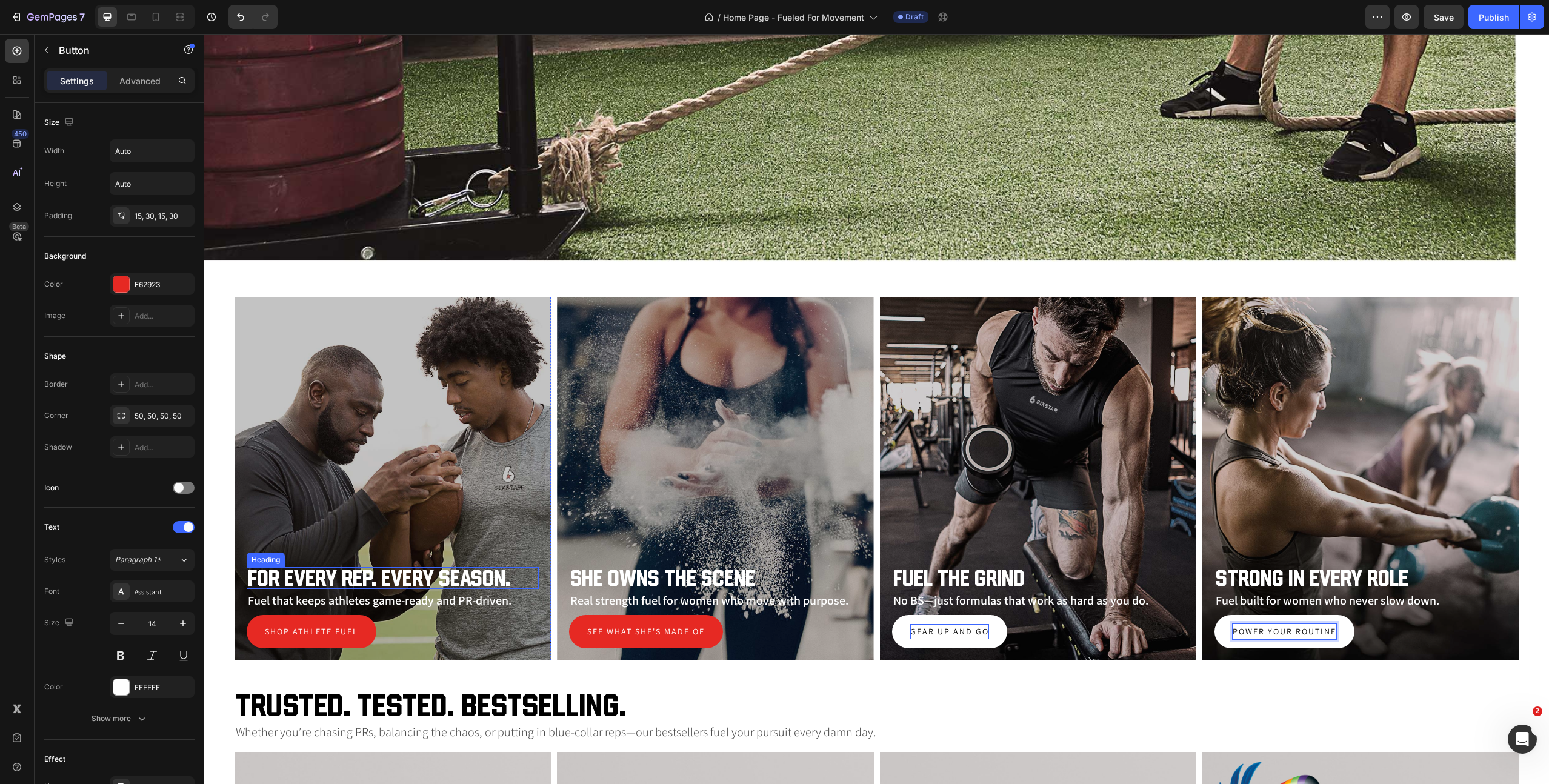
click at [388, 571] on h2 "For Every Rep. Every Season." at bounding box center [392, 578] width 292 height 22
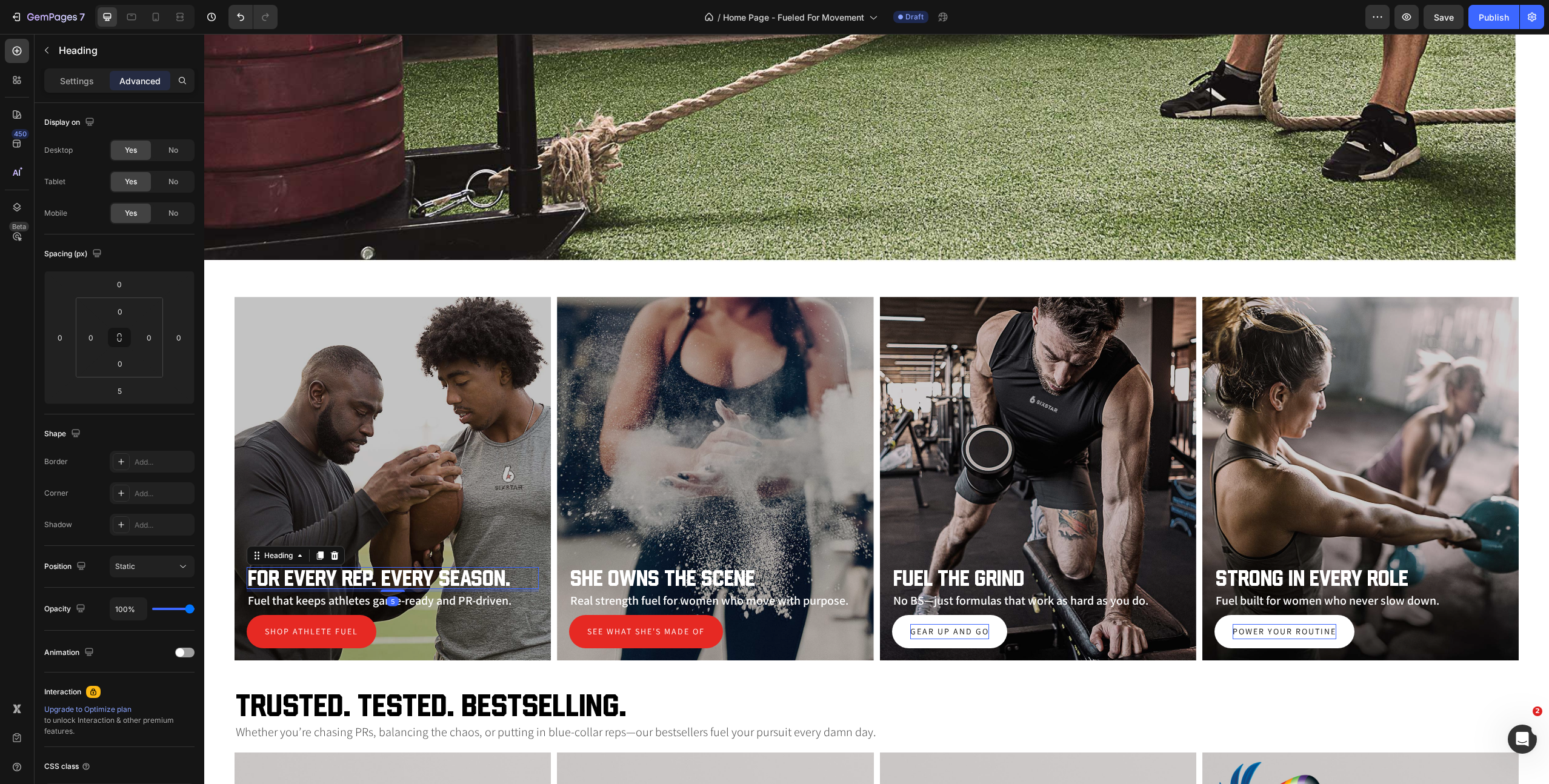
click at [386, 579] on h2 "For Every Rep. Every Season." at bounding box center [392, 578] width 292 height 22
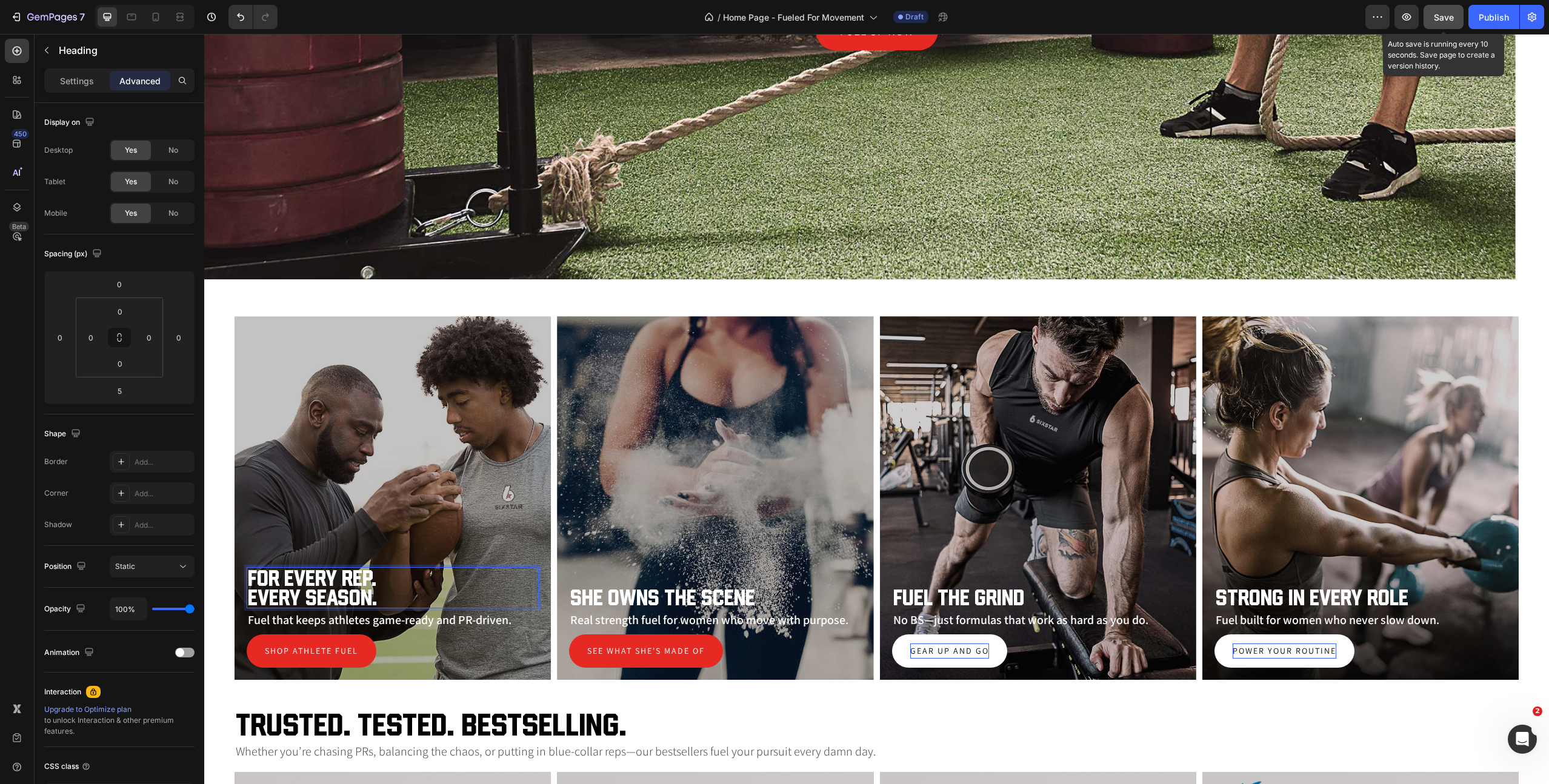
click at [1449, 8] on button "Save" at bounding box center [1443, 17] width 40 height 24
click at [129, 23] on div at bounding box center [131, 17] width 20 height 20
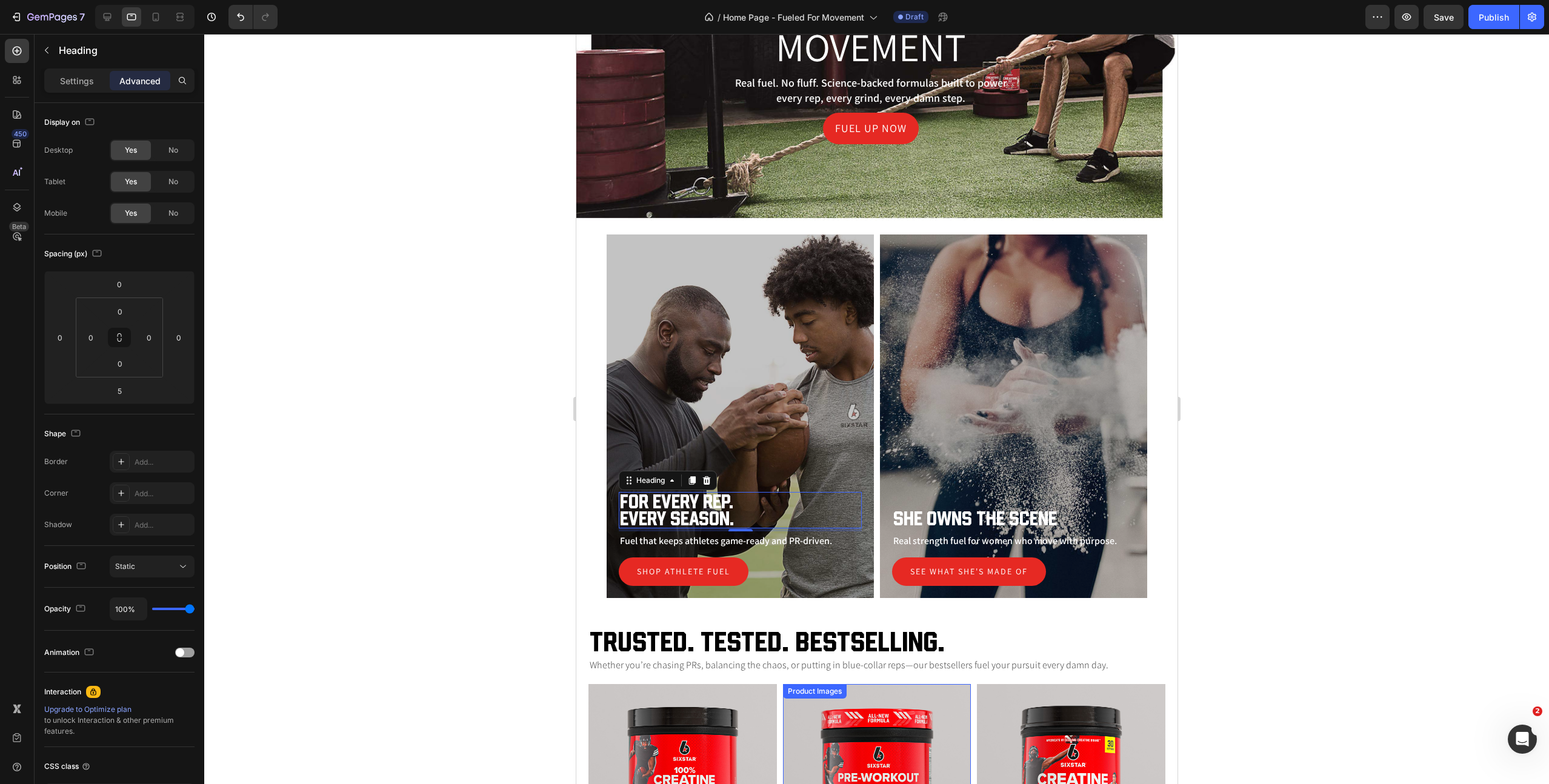
scroll to position [132, 0]
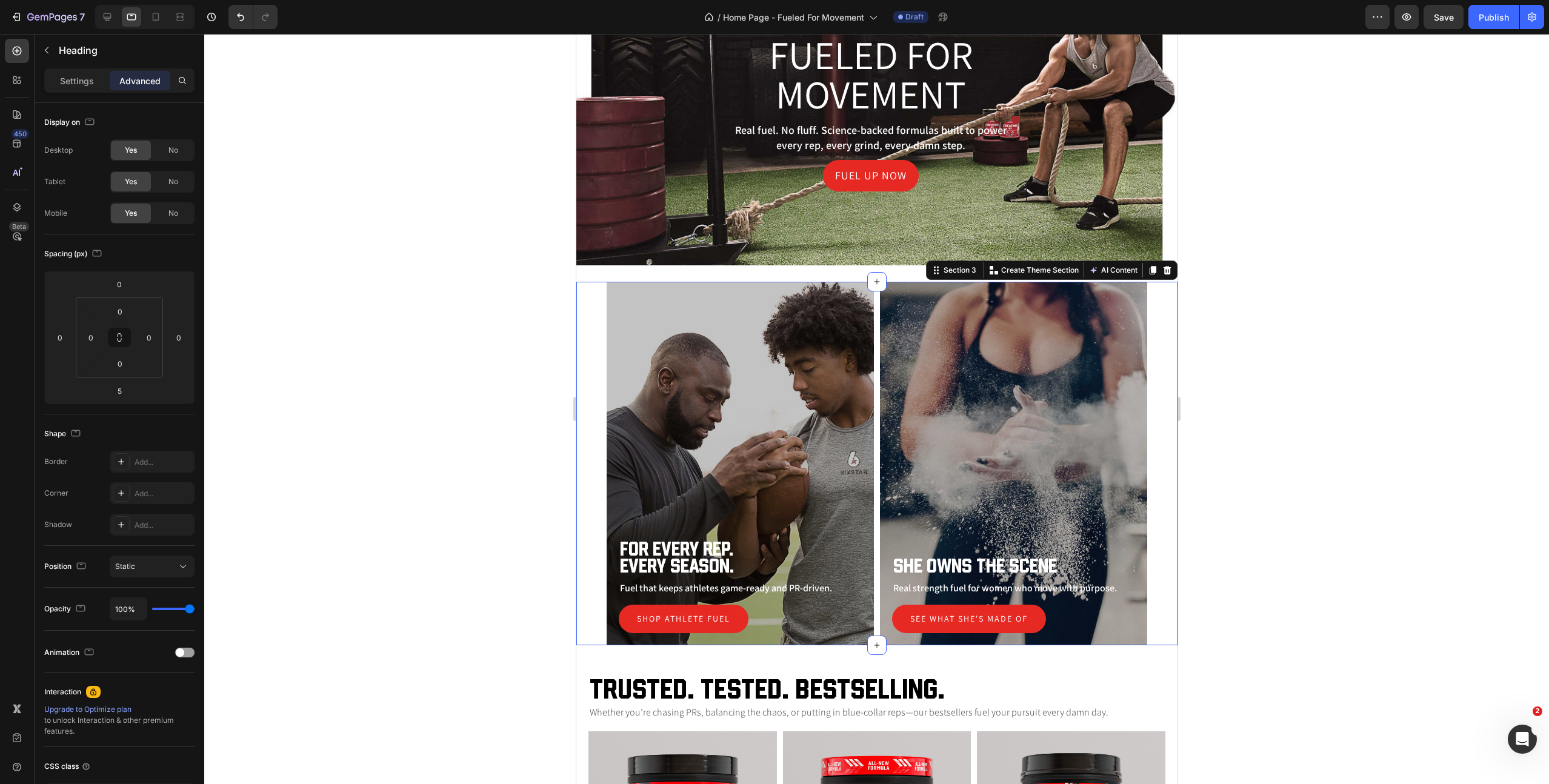
click at [597, 313] on div "For Every Rep. Every Season. Heading Fuel that keeps athletes game-ready and PR…" at bounding box center [877, 463] width 601 height 363
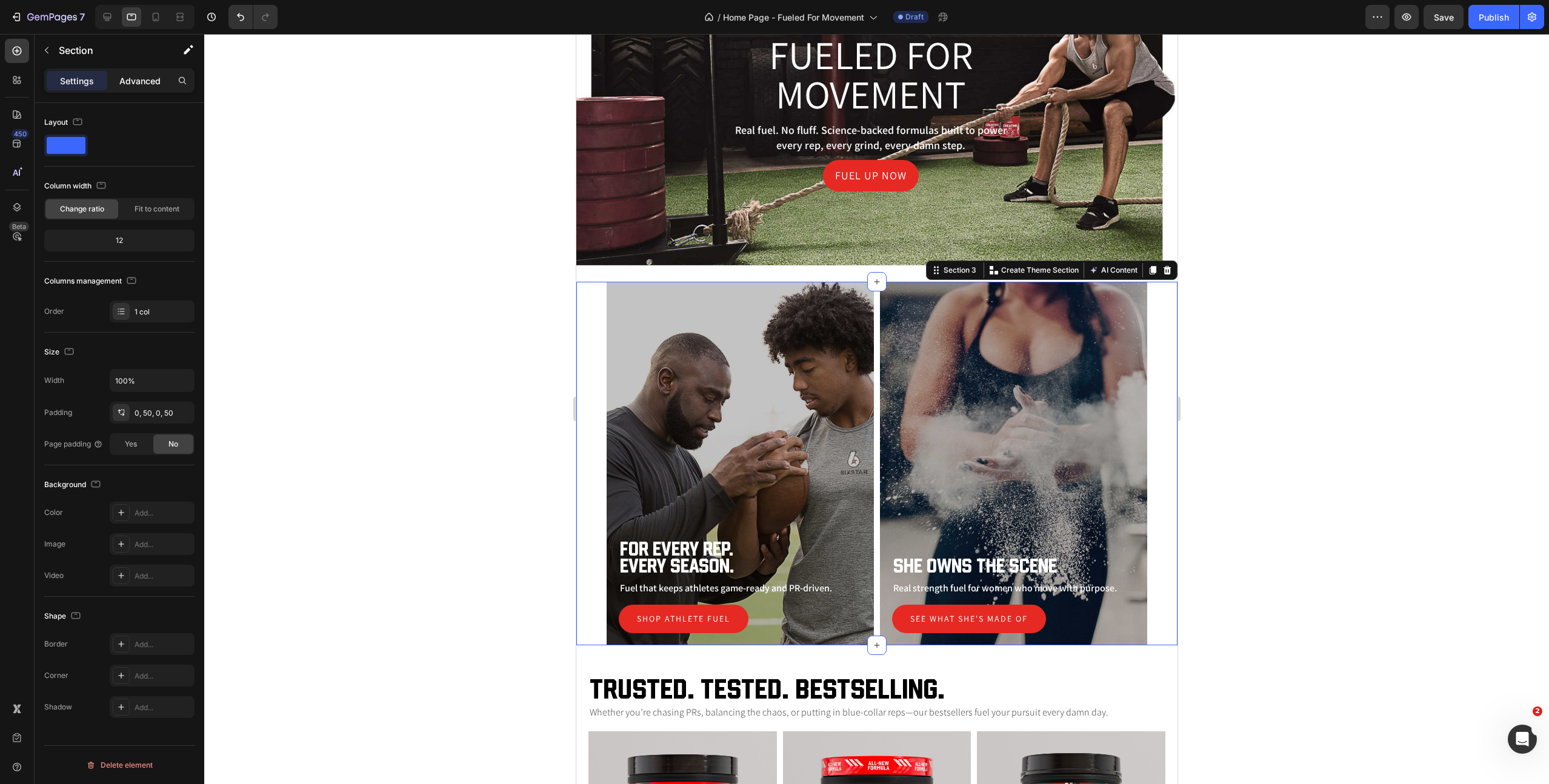
click at [144, 81] on p "Advanced" at bounding box center [140, 81] width 42 height 13
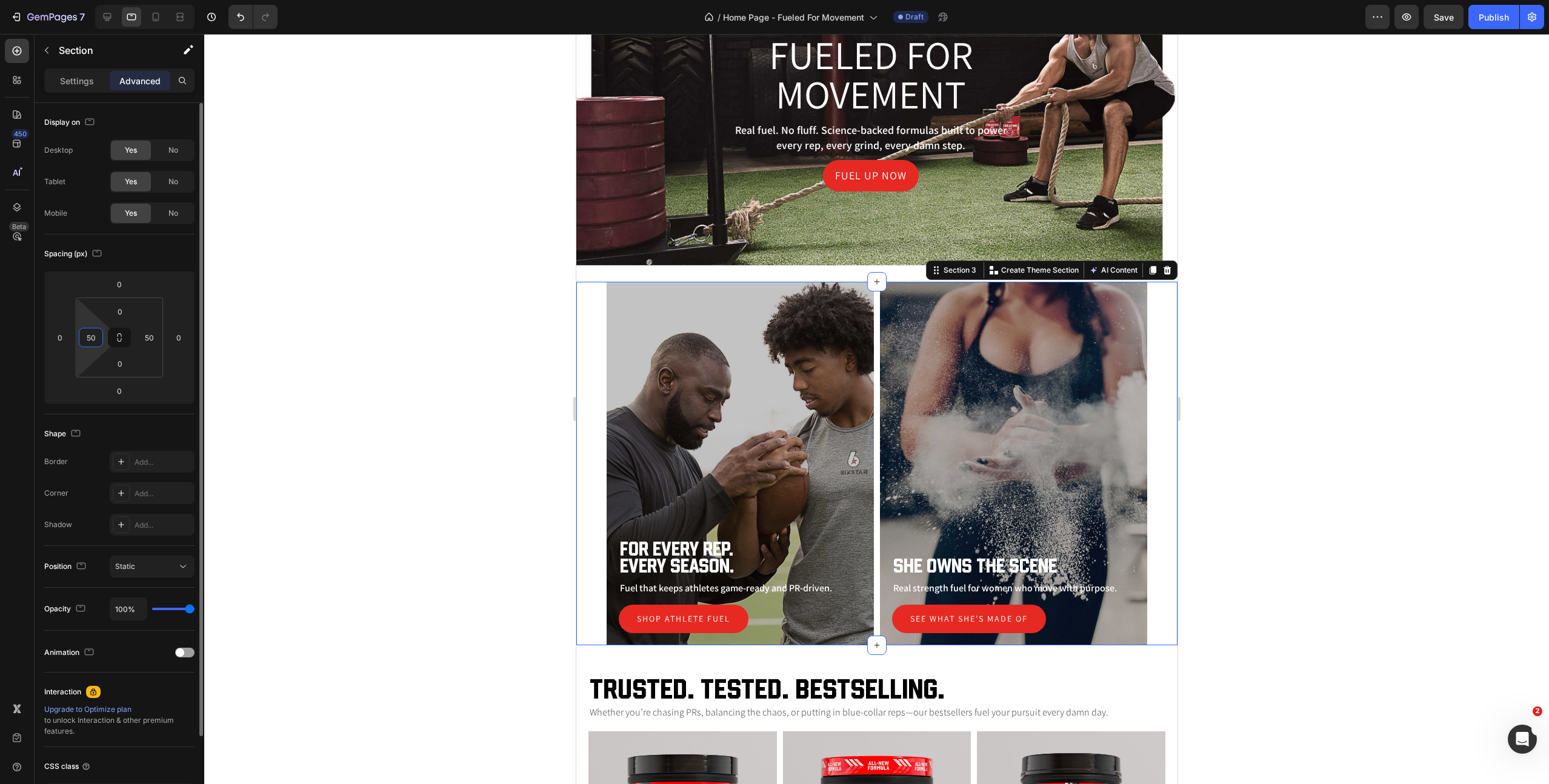
click at [88, 339] on input "50" at bounding box center [91, 338] width 18 height 18
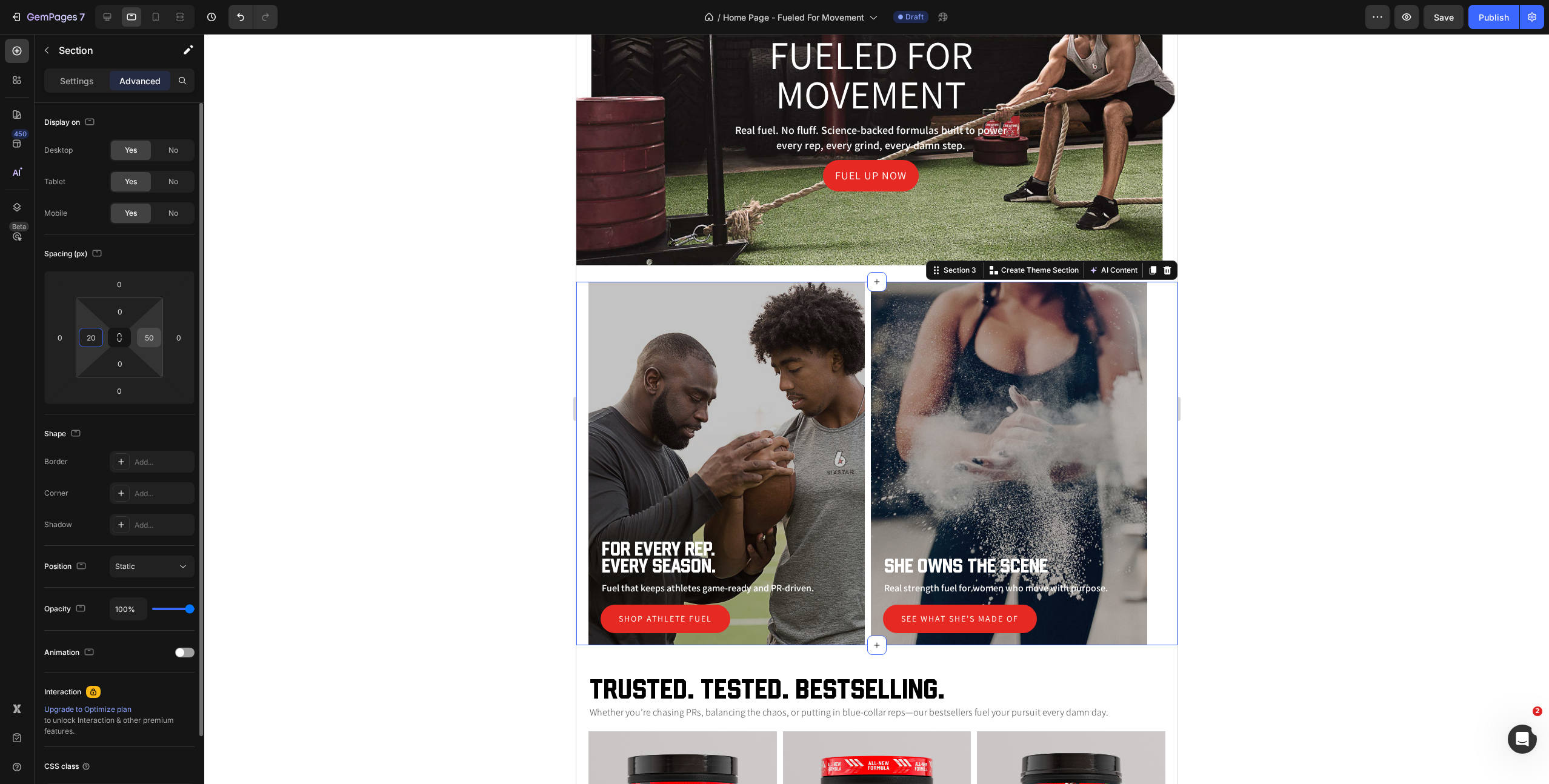
type input "20"
click at [146, 341] on input "50" at bounding box center [149, 338] width 18 height 18
type input "20"
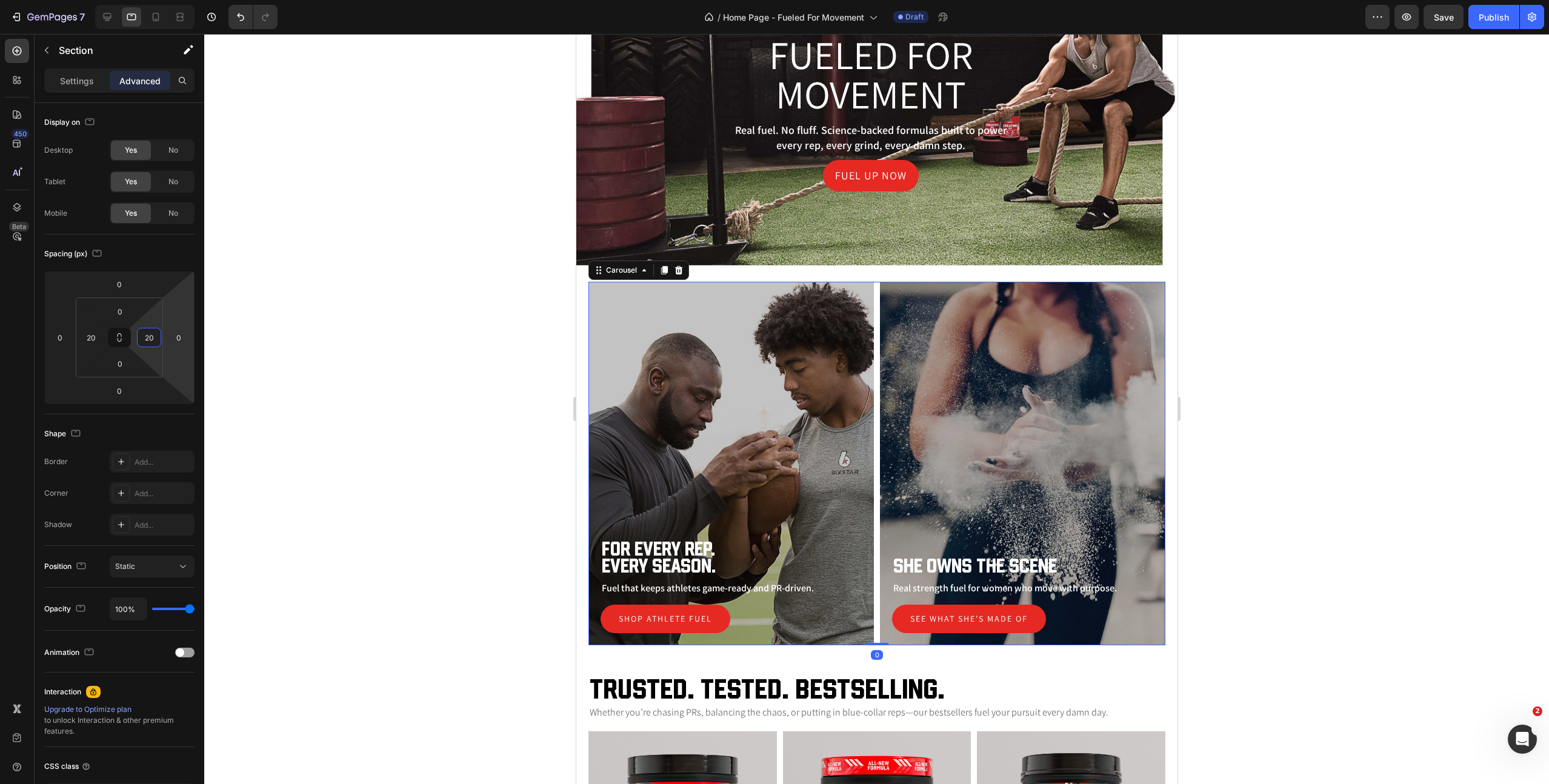
click at [875, 344] on div "For Every Rep. Every Season. Heading Fuel that keeps athletes game-ready and PR…" at bounding box center [877, 463] width 577 height 363
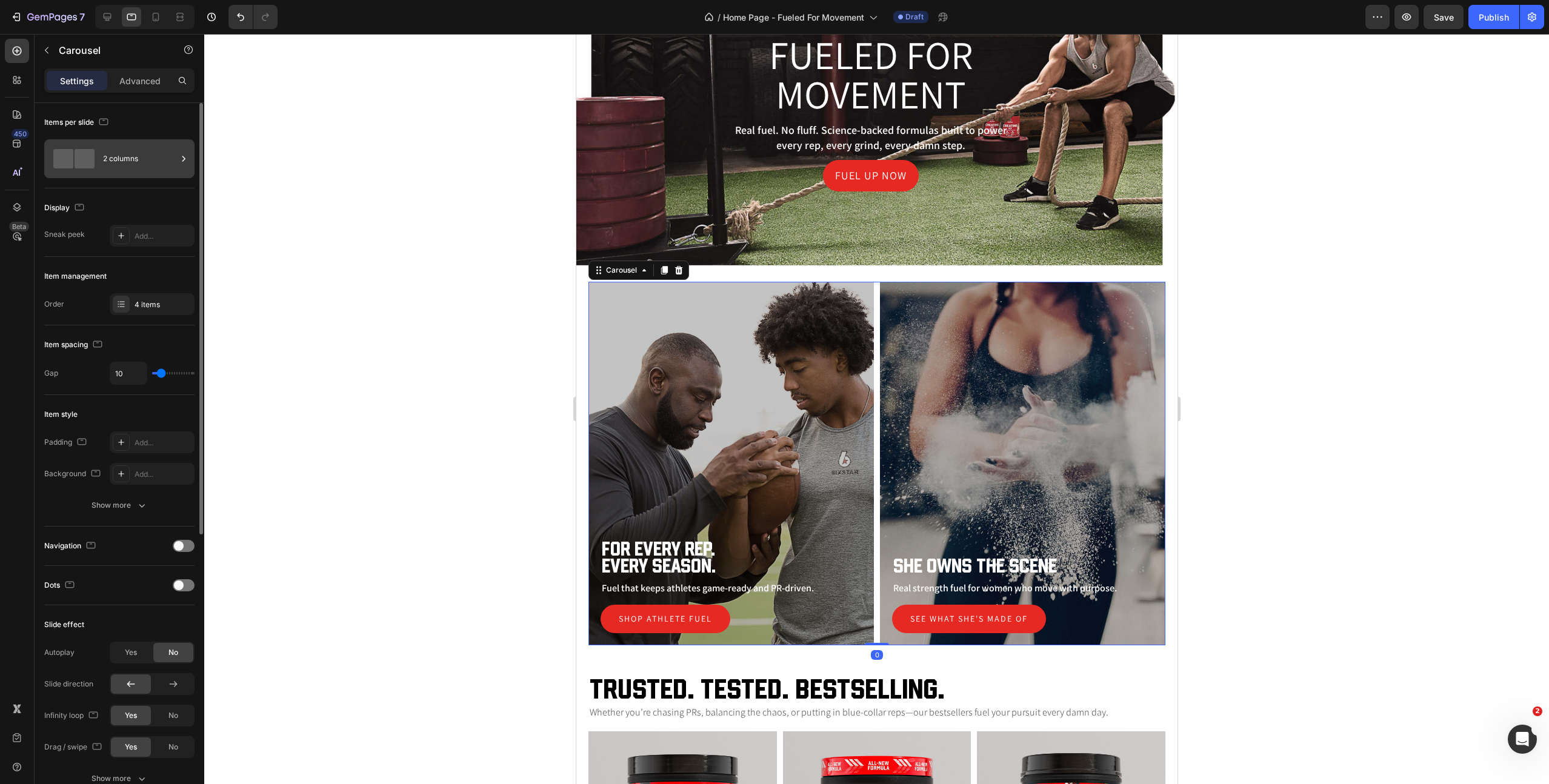
click at [134, 167] on div "2 columns" at bounding box center [140, 159] width 74 height 28
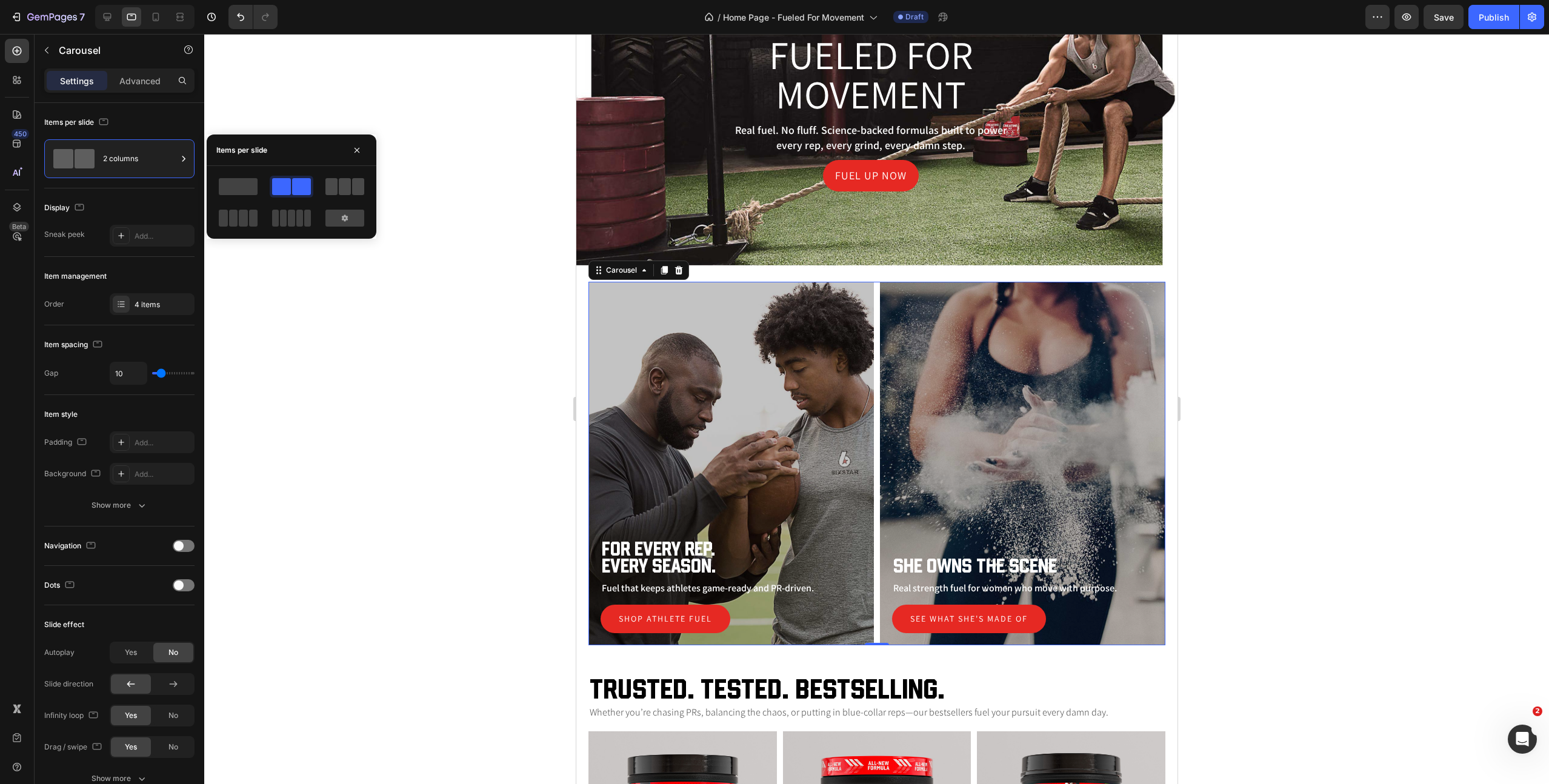
click at [340, 192] on span at bounding box center [345, 187] width 12 height 17
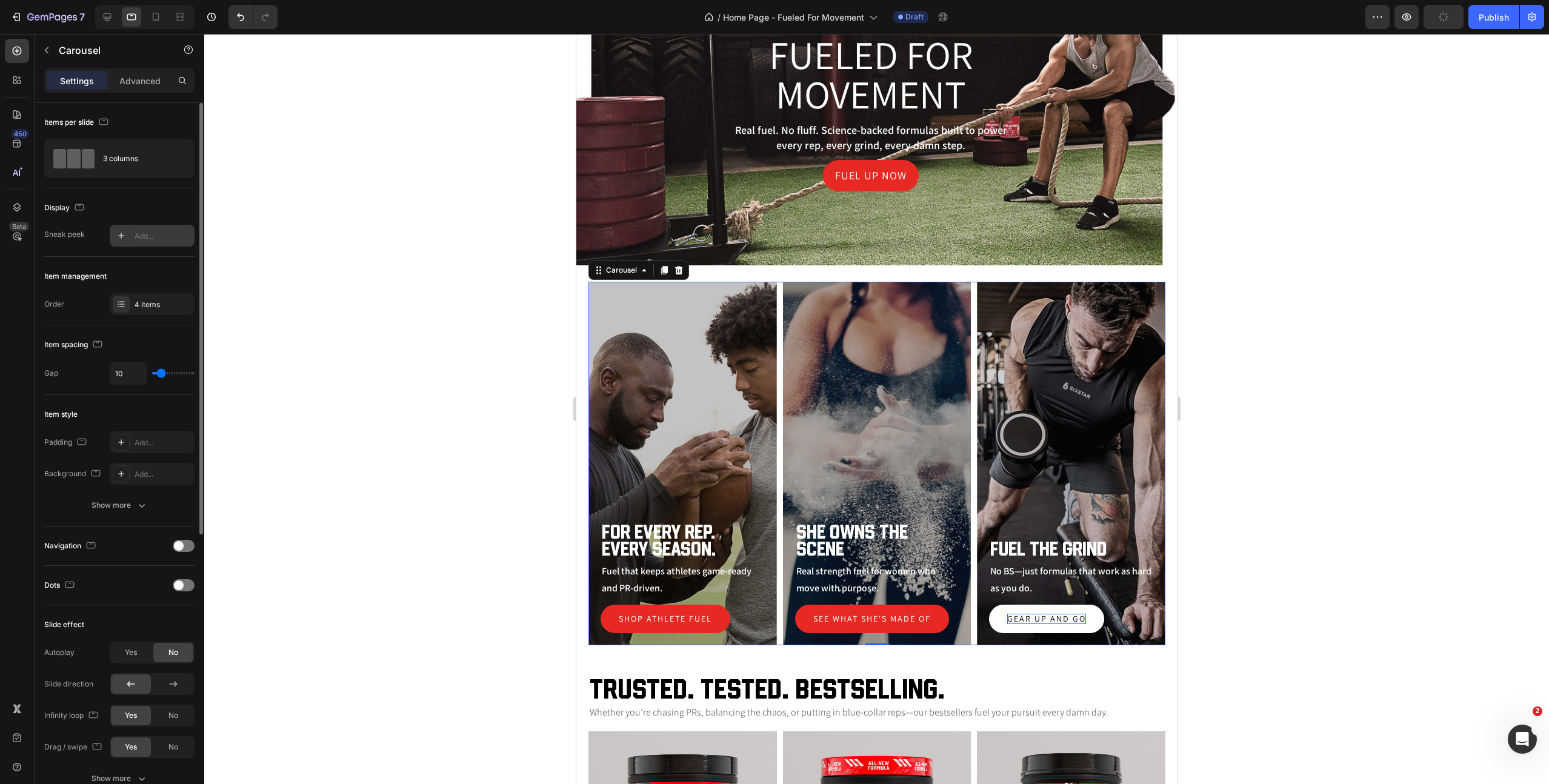
click at [122, 236] on icon at bounding box center [121, 236] width 10 height 10
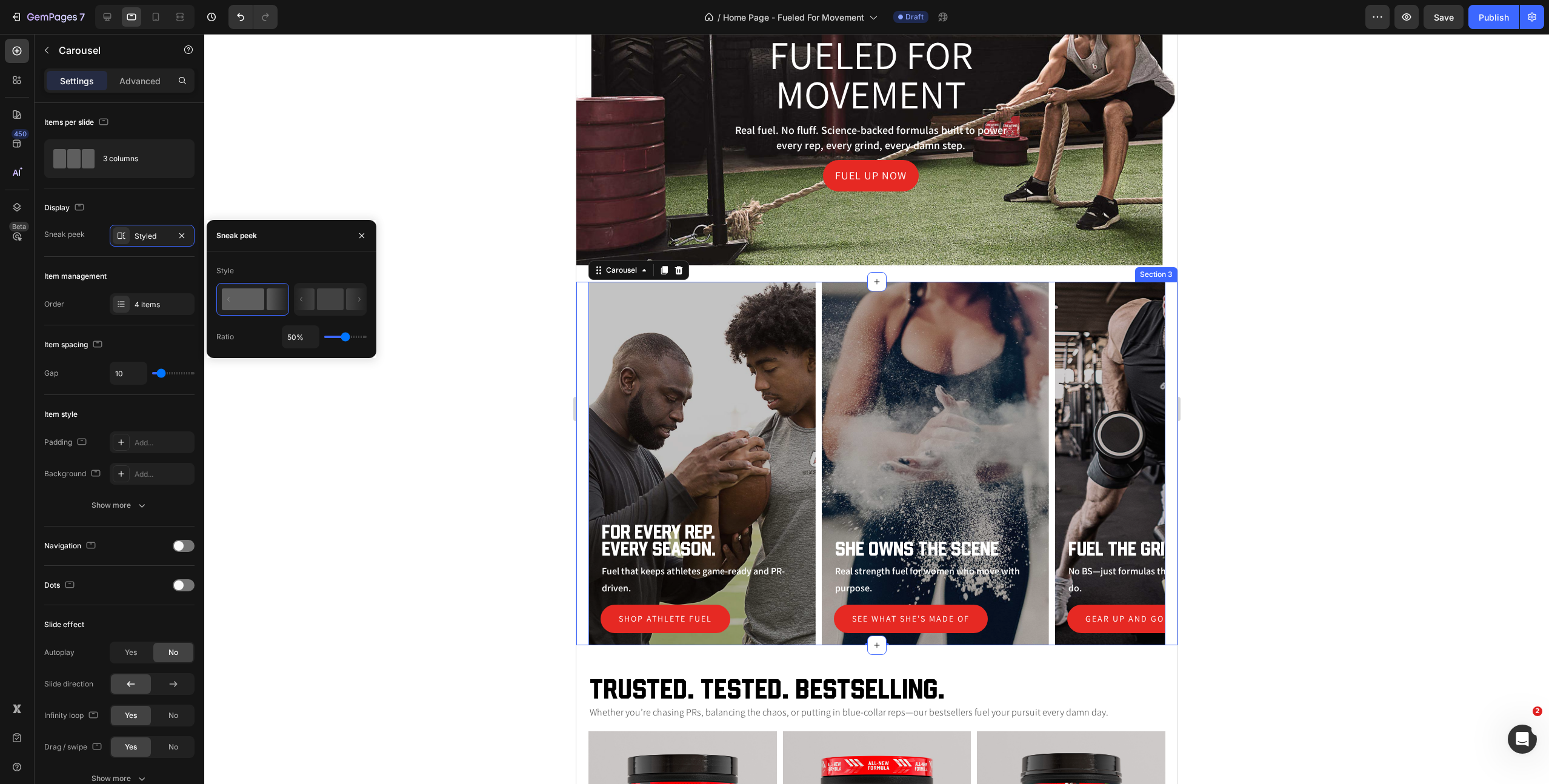
click at [580, 318] on div "For Every Rep. Every Season. Heading Fuel that keeps athletes game-ready and PR…" at bounding box center [877, 463] width 601 height 363
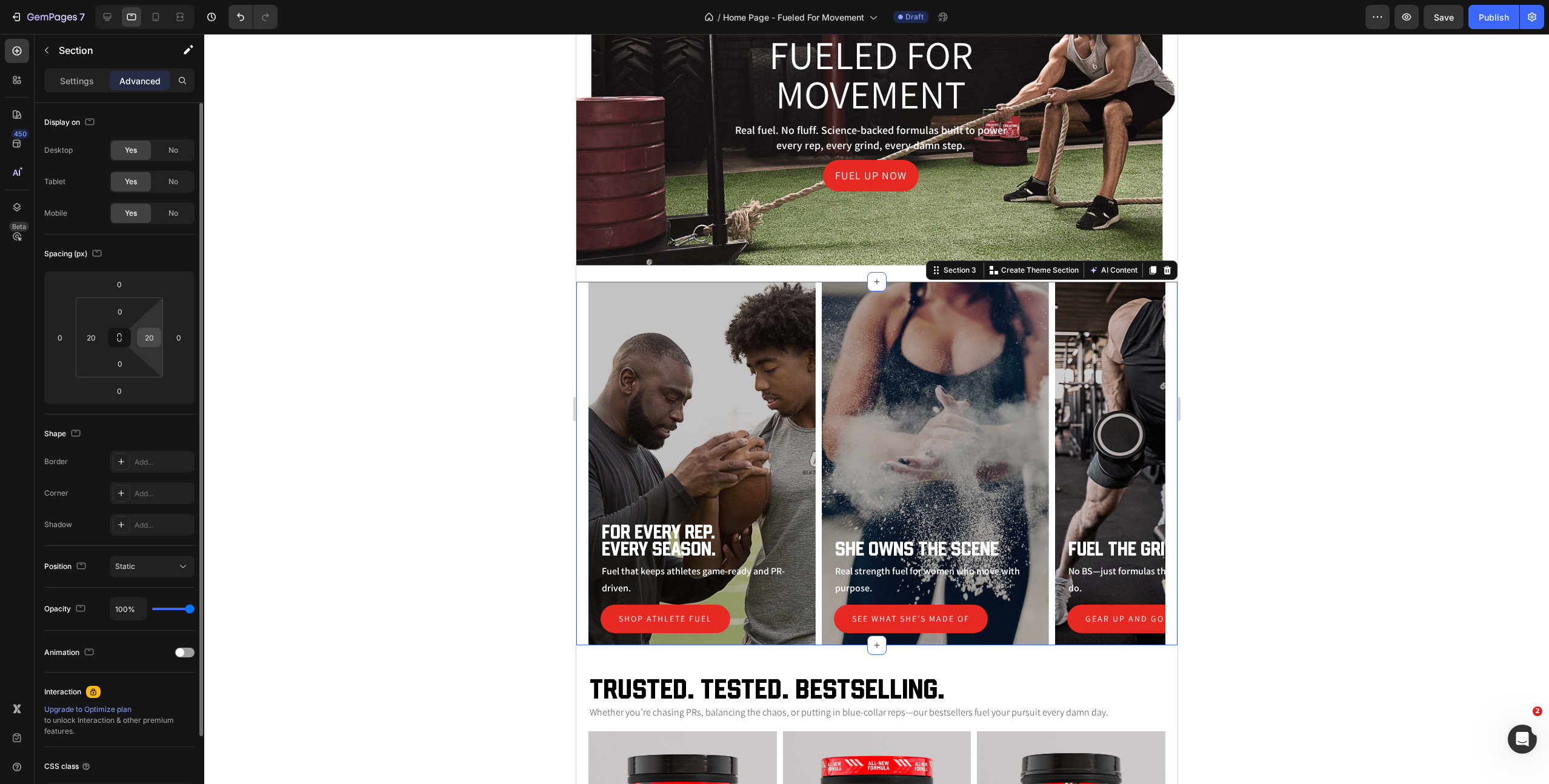
click at [150, 338] on input "20" at bounding box center [149, 338] width 18 height 18
type input "0"
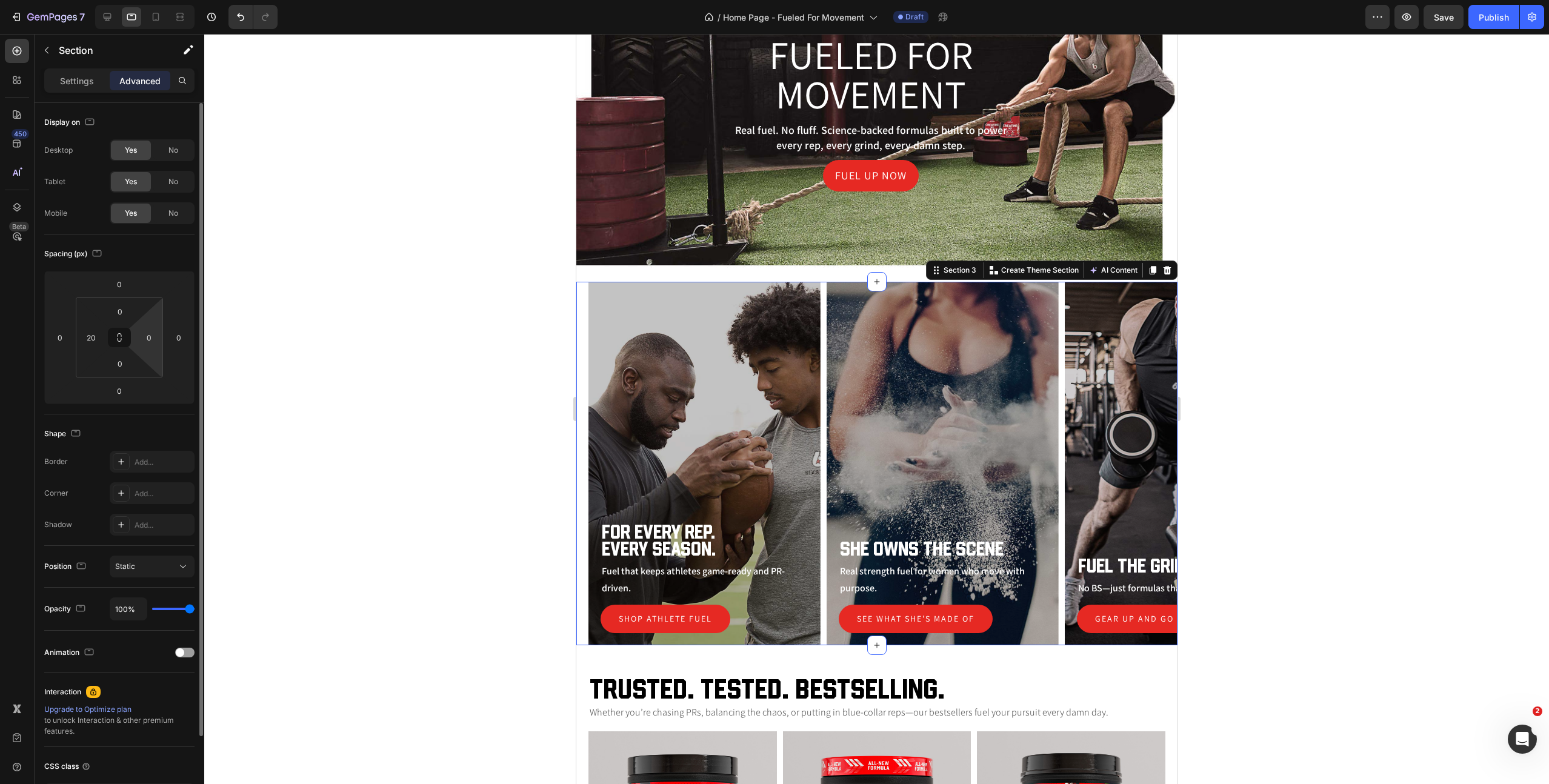
click at [170, 421] on div "Shape Border Add... Corner Add... Shadow Add..." at bounding box center [119, 480] width 150 height 131
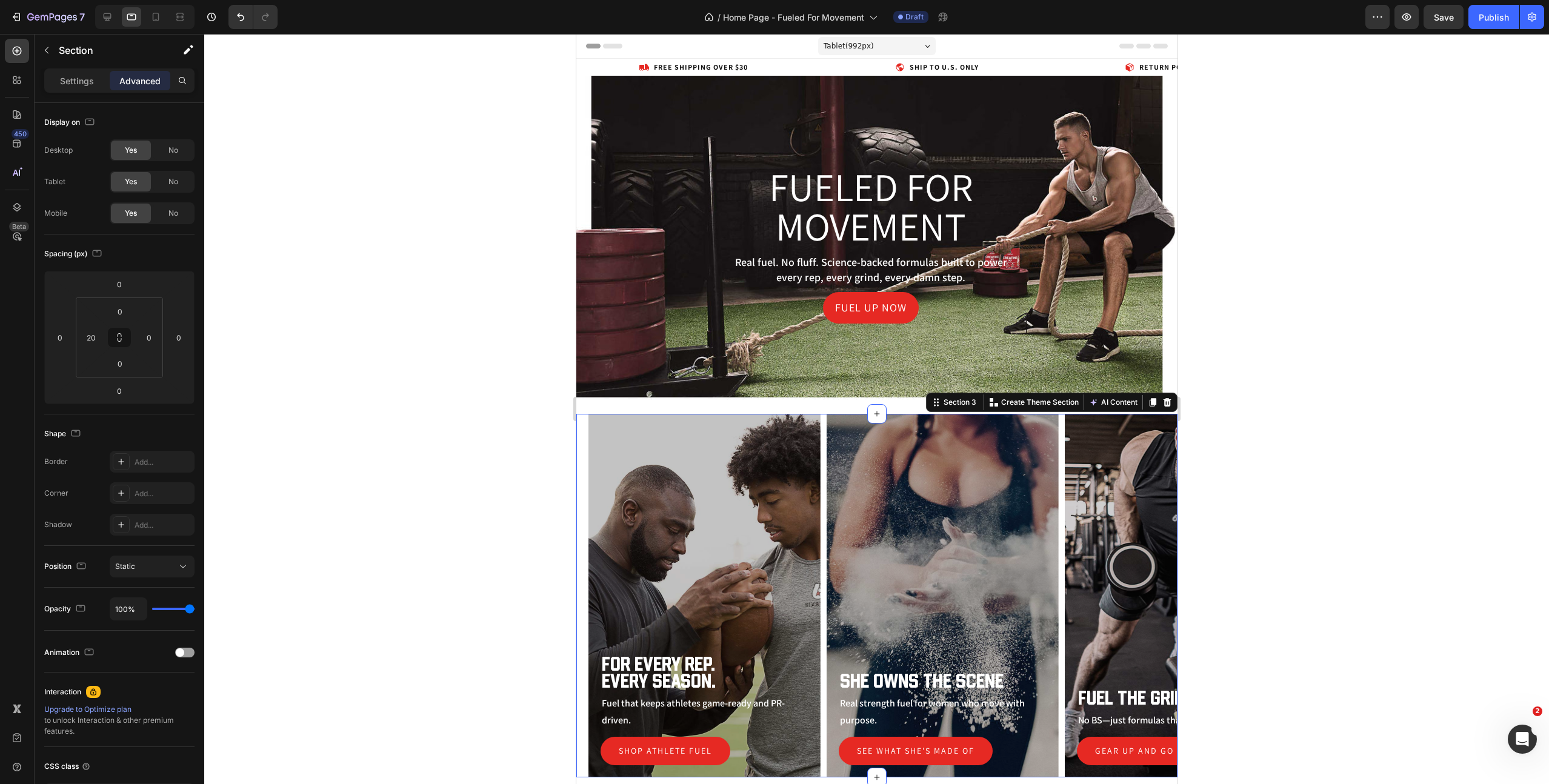
click at [586, 477] on div "For Every Rep. Every Season. Heading Fuel that keeps athletes game-ready and PR…" at bounding box center [877, 595] width 601 height 363
click at [90, 344] on input "20" at bounding box center [91, 338] width 18 height 18
type input "30"
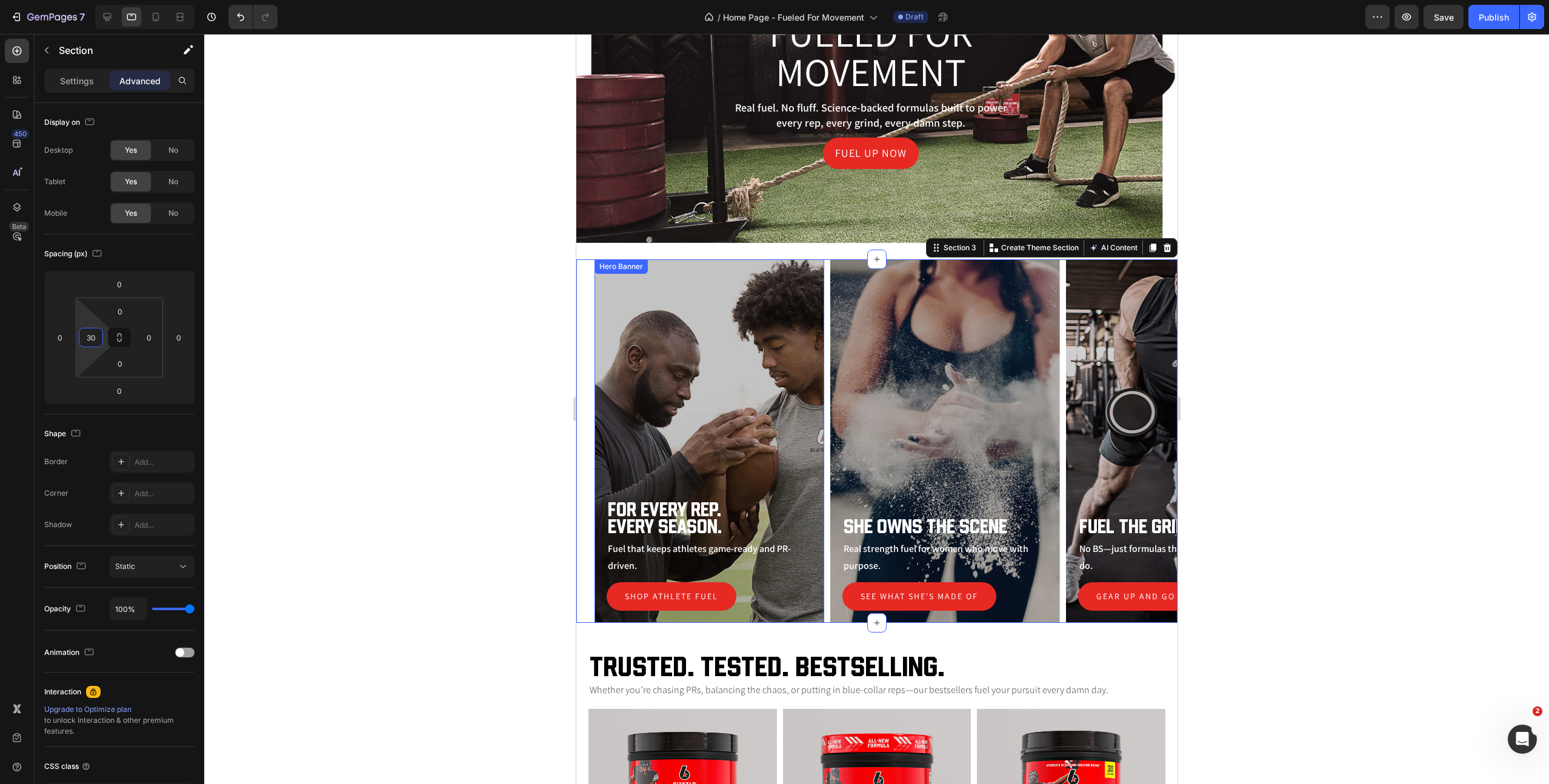
scroll to position [194, 0]
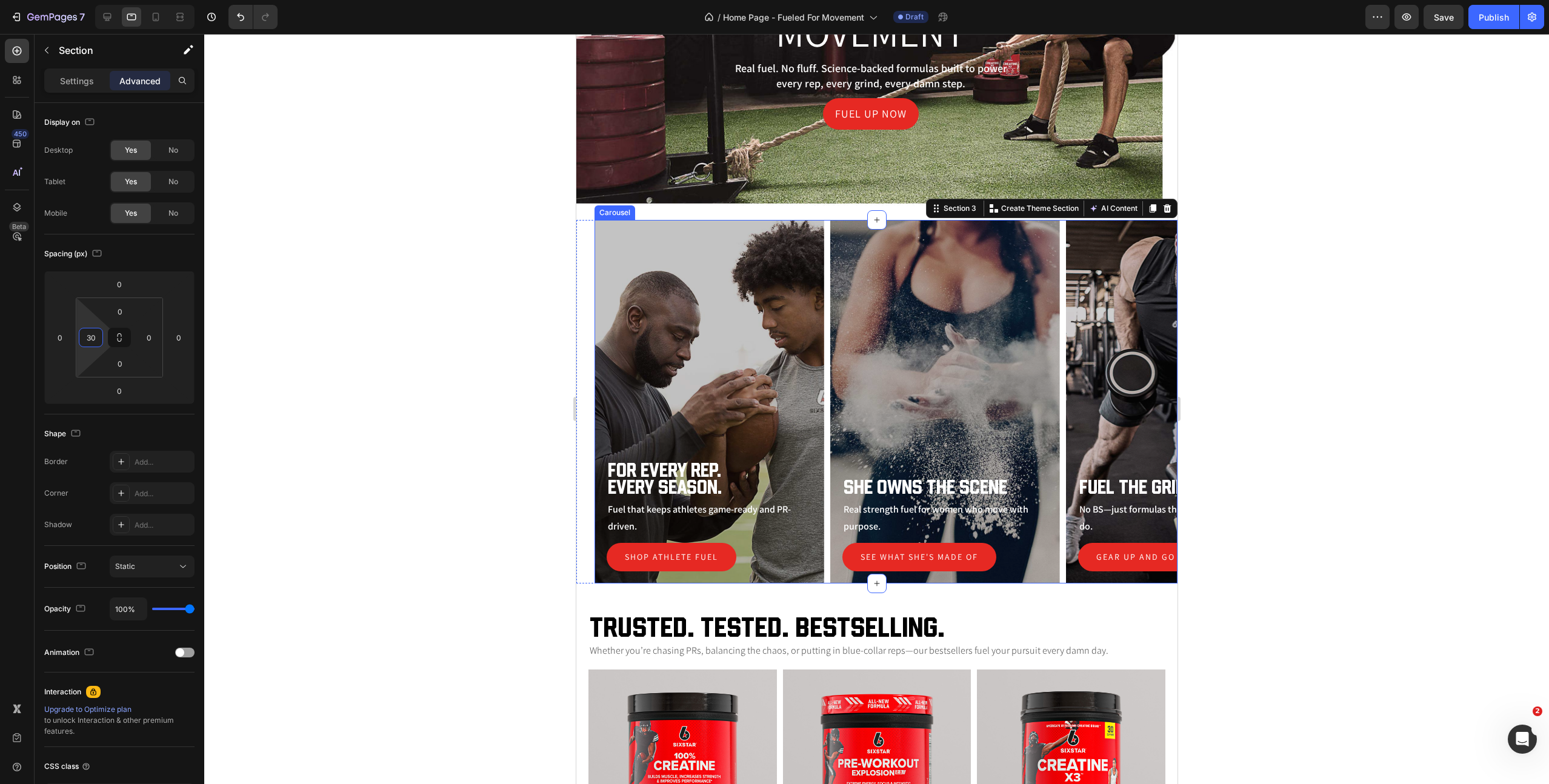
click at [827, 406] on div "For Every Rep. Every Season. Heading Fuel that keeps athletes game-ready and PR…" at bounding box center [886, 401] width 583 height 363
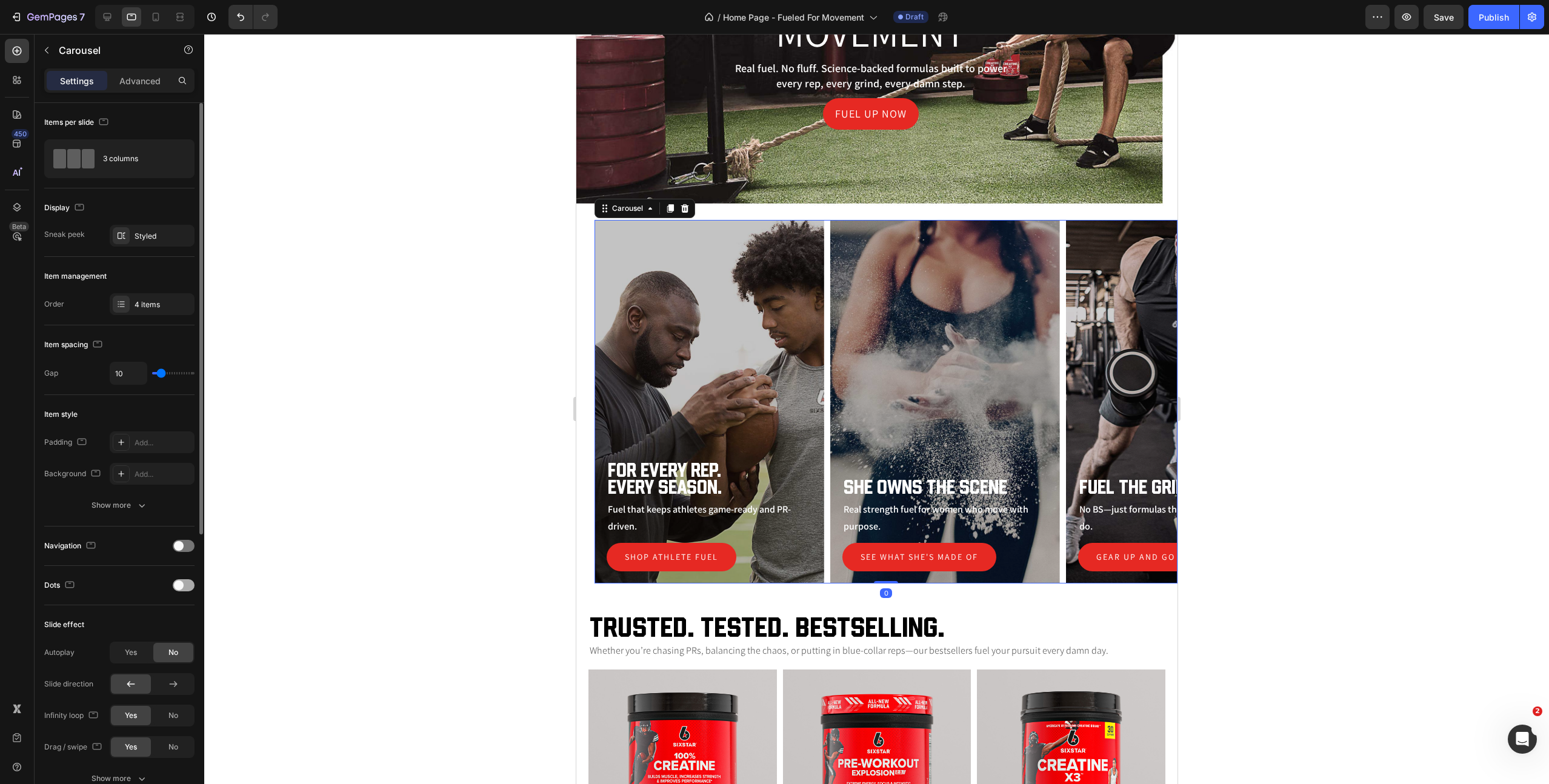
click at [184, 585] on div at bounding box center [184, 585] width 22 height 12
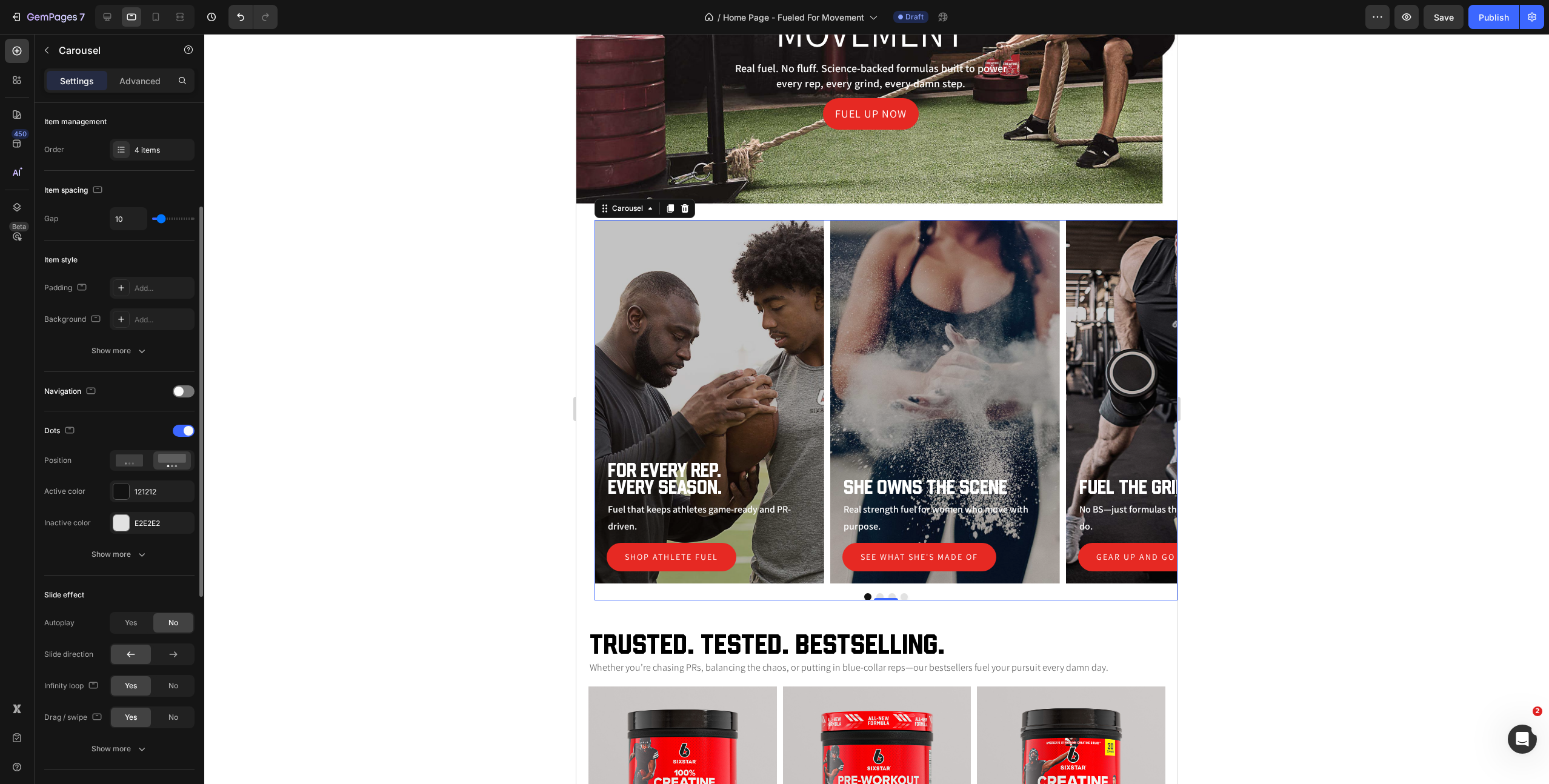
scroll to position [173, 0]
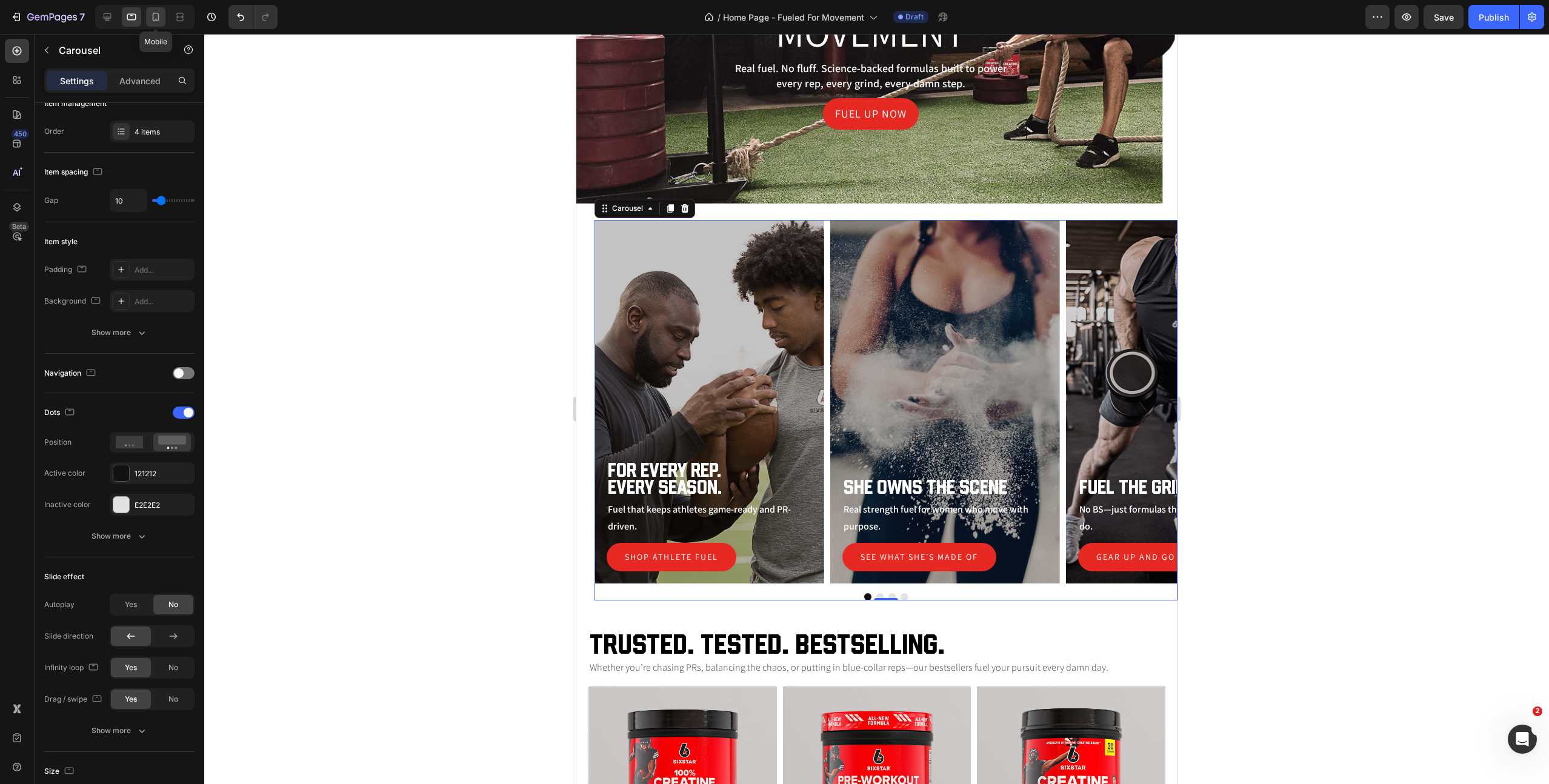
click at [156, 20] on icon at bounding box center [156, 17] width 7 height 8
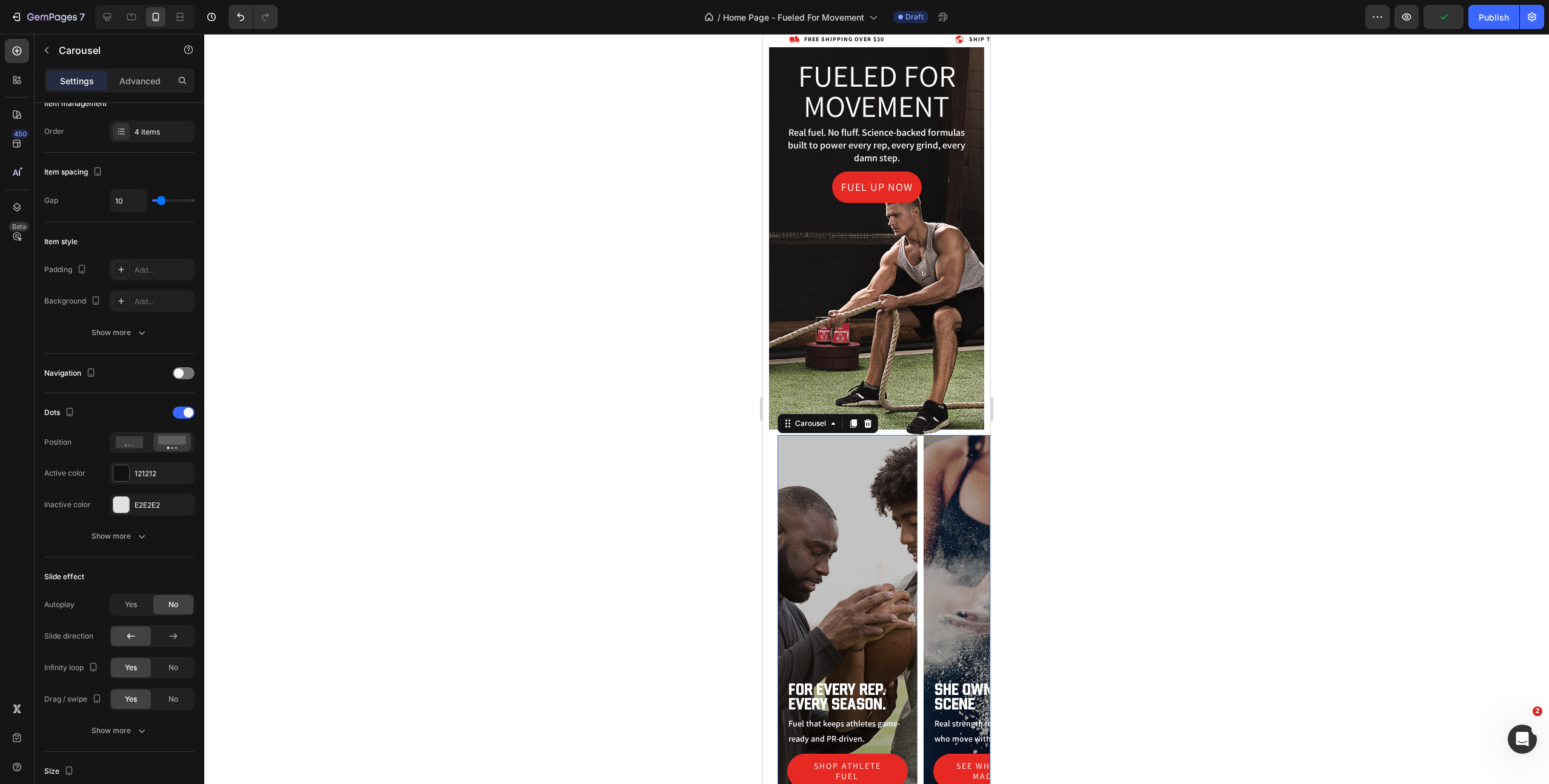
scroll to position [26, 0]
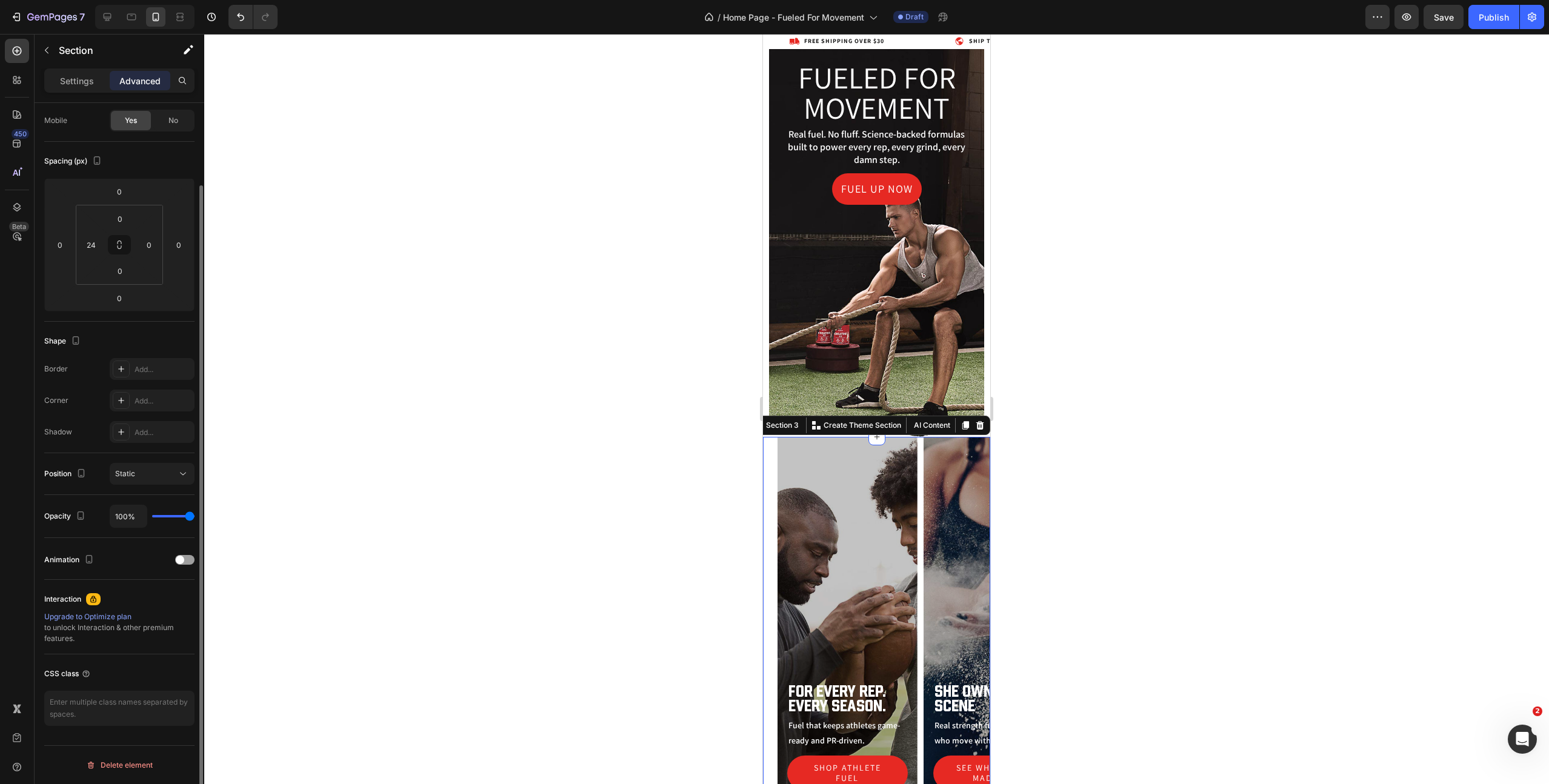
click at [769, 490] on div "For Every Rep. Every Season. Heading Fuel that keeps athletes game-ready and PR…" at bounding box center [877, 627] width 227 height 381
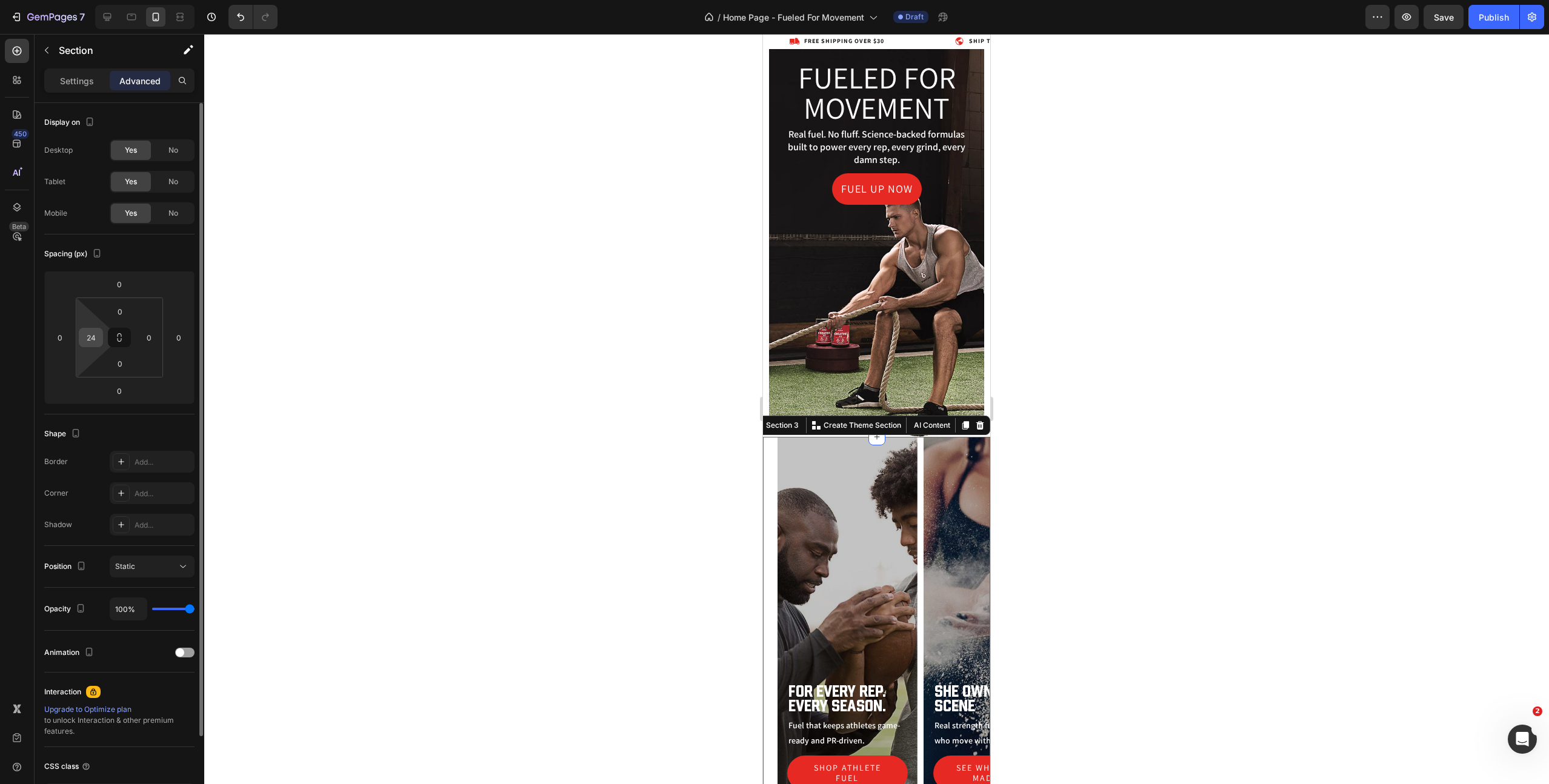
click at [90, 337] on input "24" at bounding box center [91, 338] width 18 height 18
type input "10"
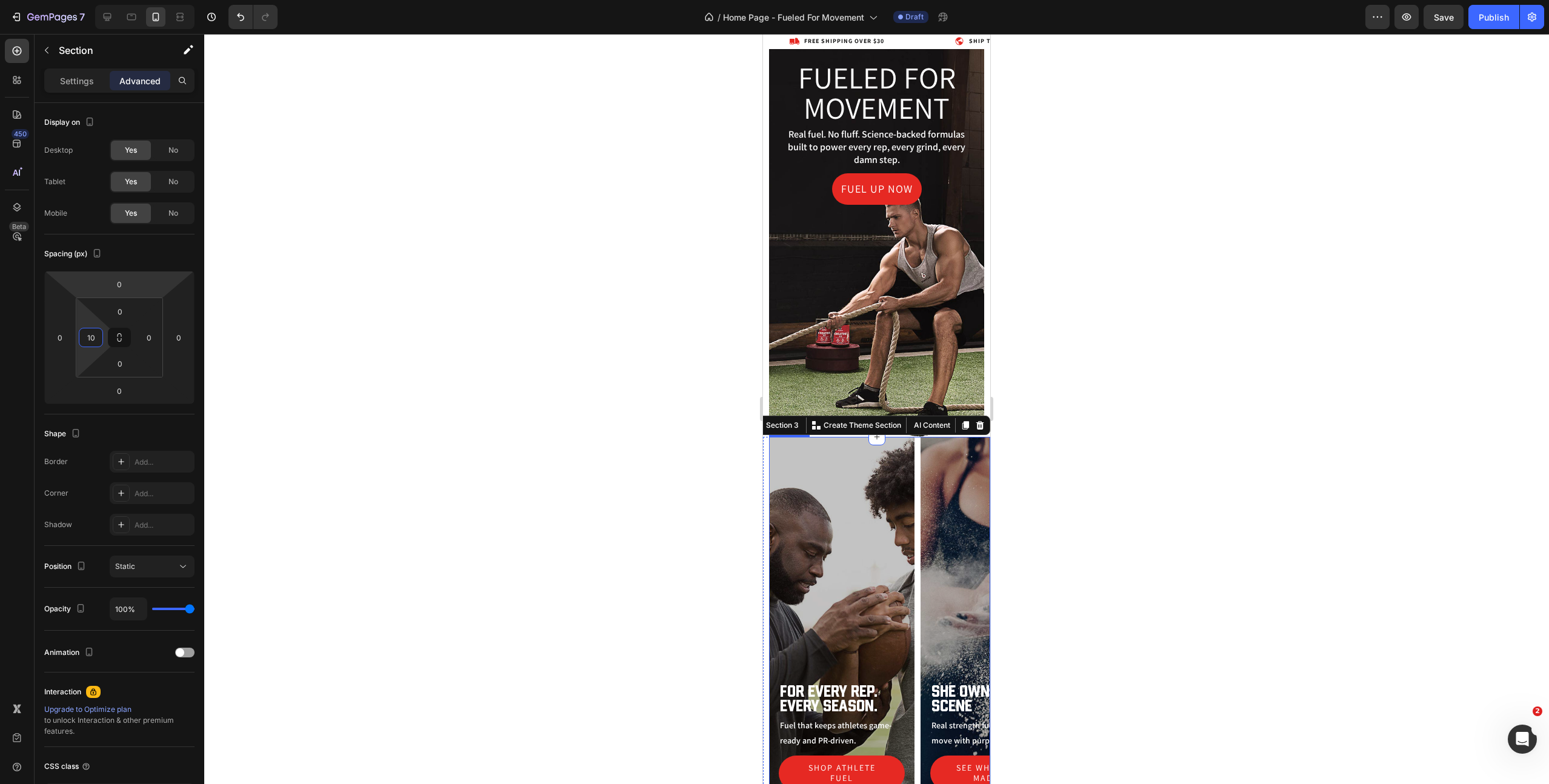
click at [917, 505] on div "For Every Rep. Every Season. Heading Fuel that keeps athletes game-ready and PR…" at bounding box center [880, 618] width 221 height 363
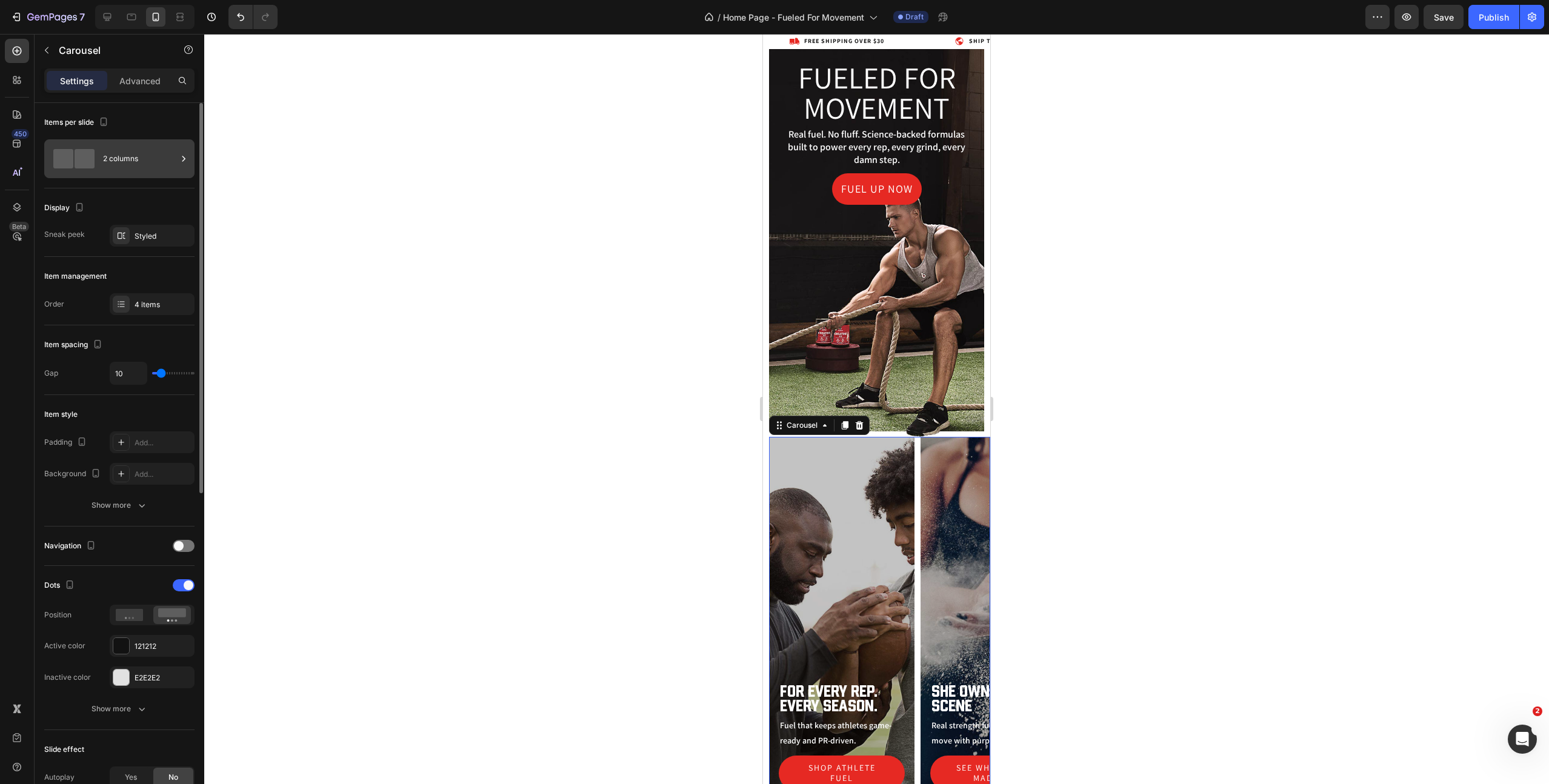
click at [136, 165] on div "2 columns" at bounding box center [140, 159] width 74 height 28
click at [168, 239] on div "Styled" at bounding box center [152, 236] width 36 height 11
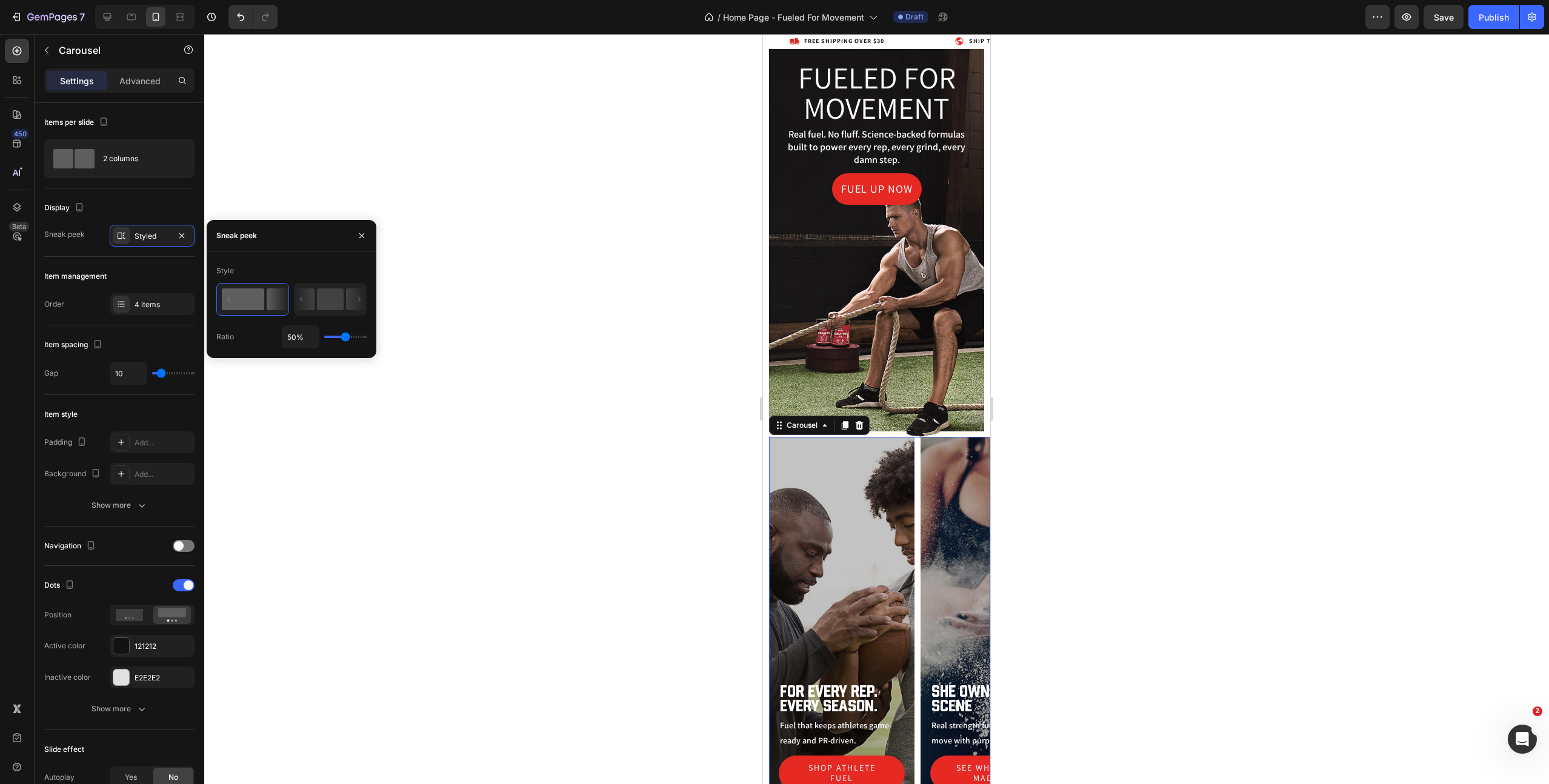
type input "65%"
type input "65"
type input "89%"
type input "89"
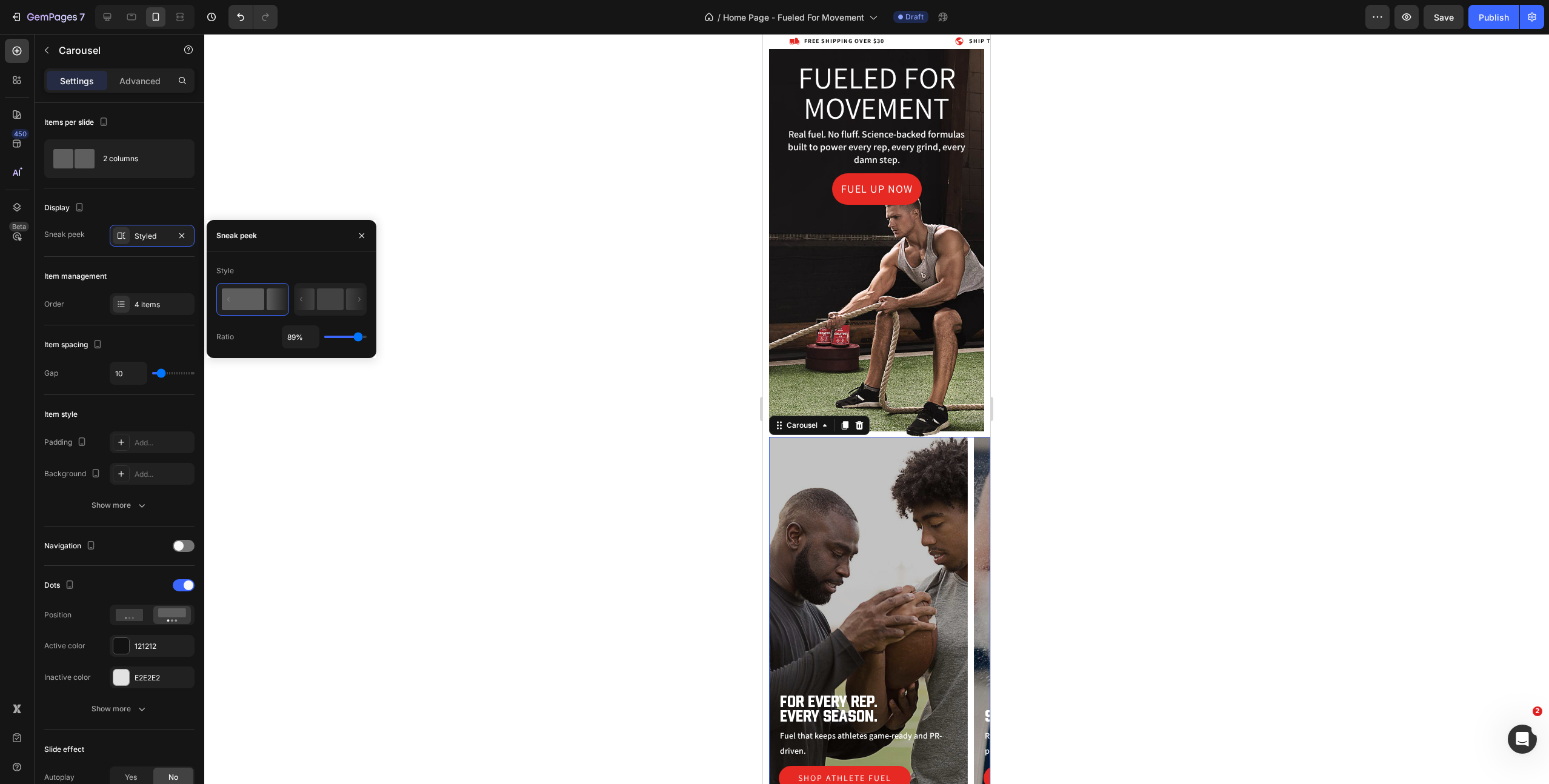
type input "99%"
type input "99"
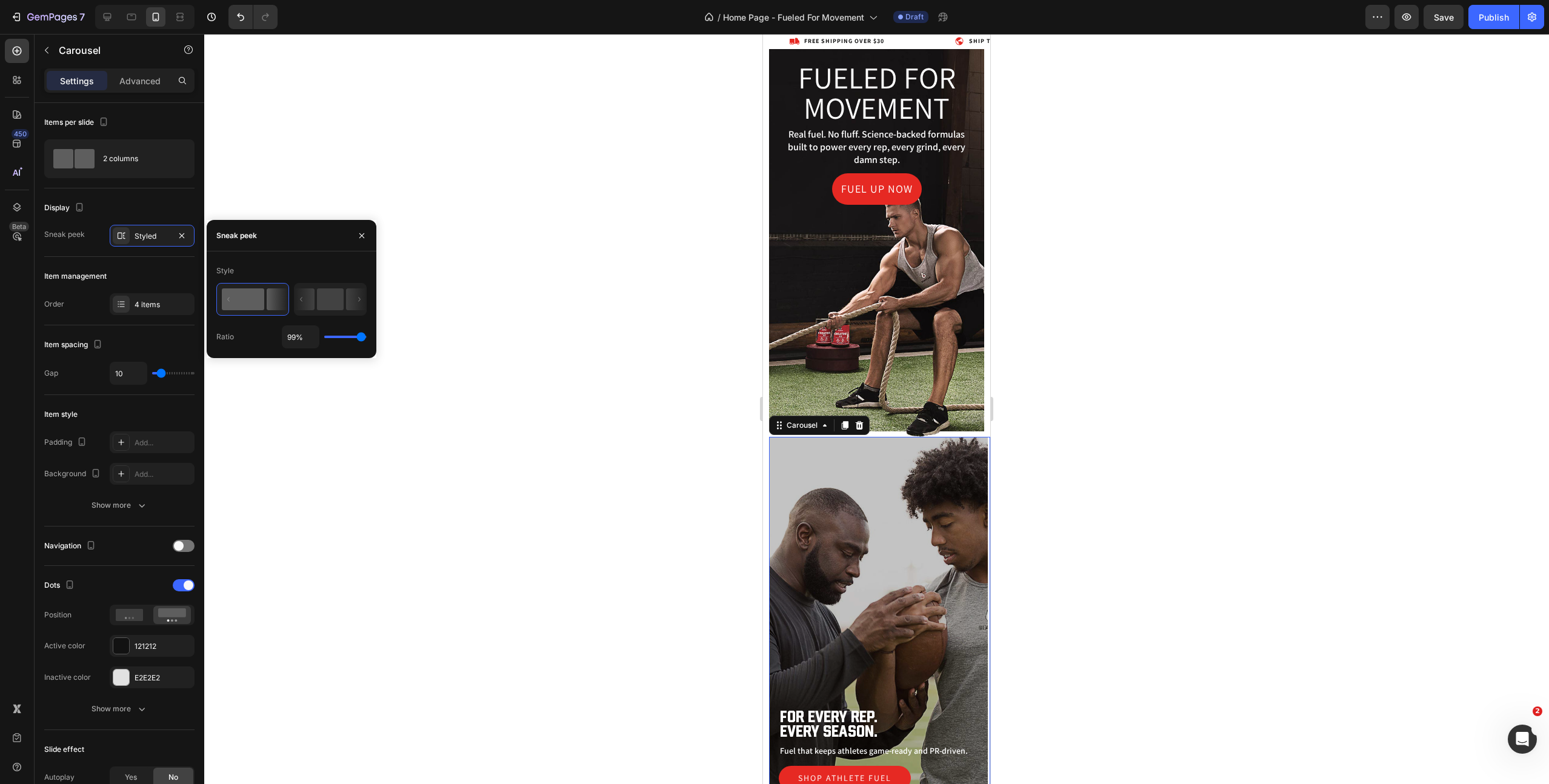
type input "91%"
type input "91"
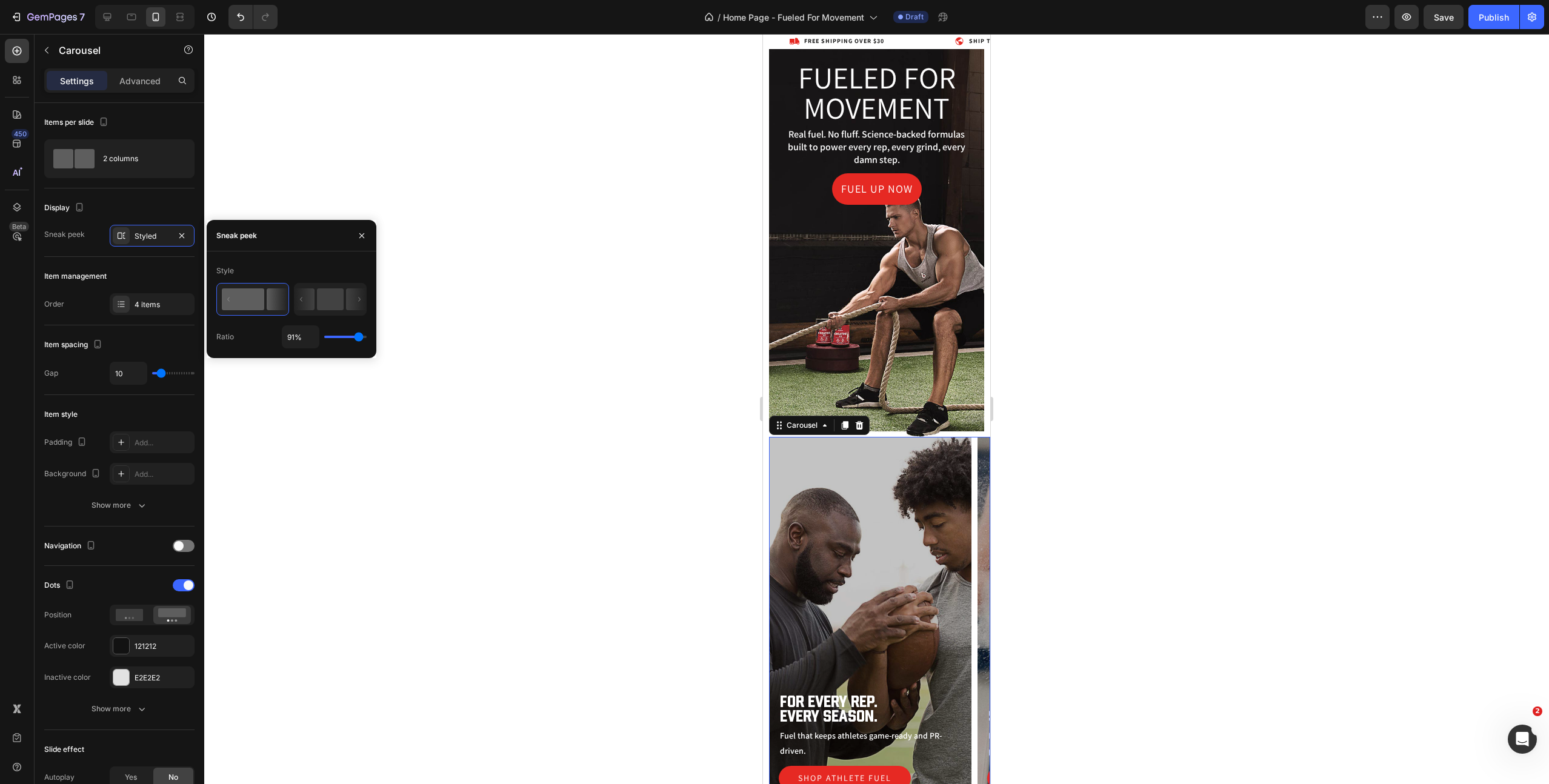
type input "90%"
type input "90"
type input "91%"
drag, startPoint x: 345, startPoint y: 337, endPoint x: 359, endPoint y: 335, distance: 14.1
type input "91"
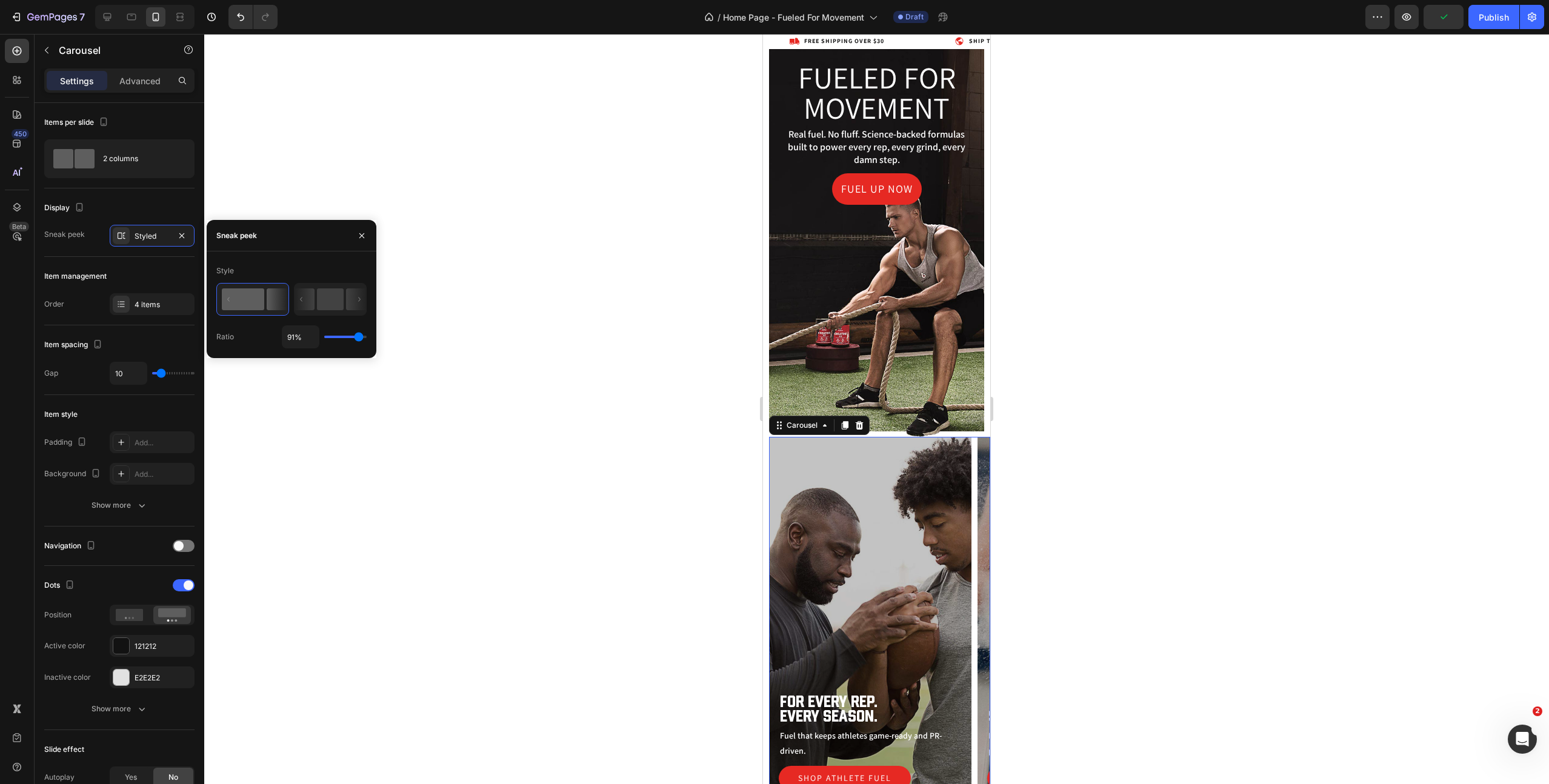
click at [359, 335] on input "range" at bounding box center [345, 336] width 42 height 2
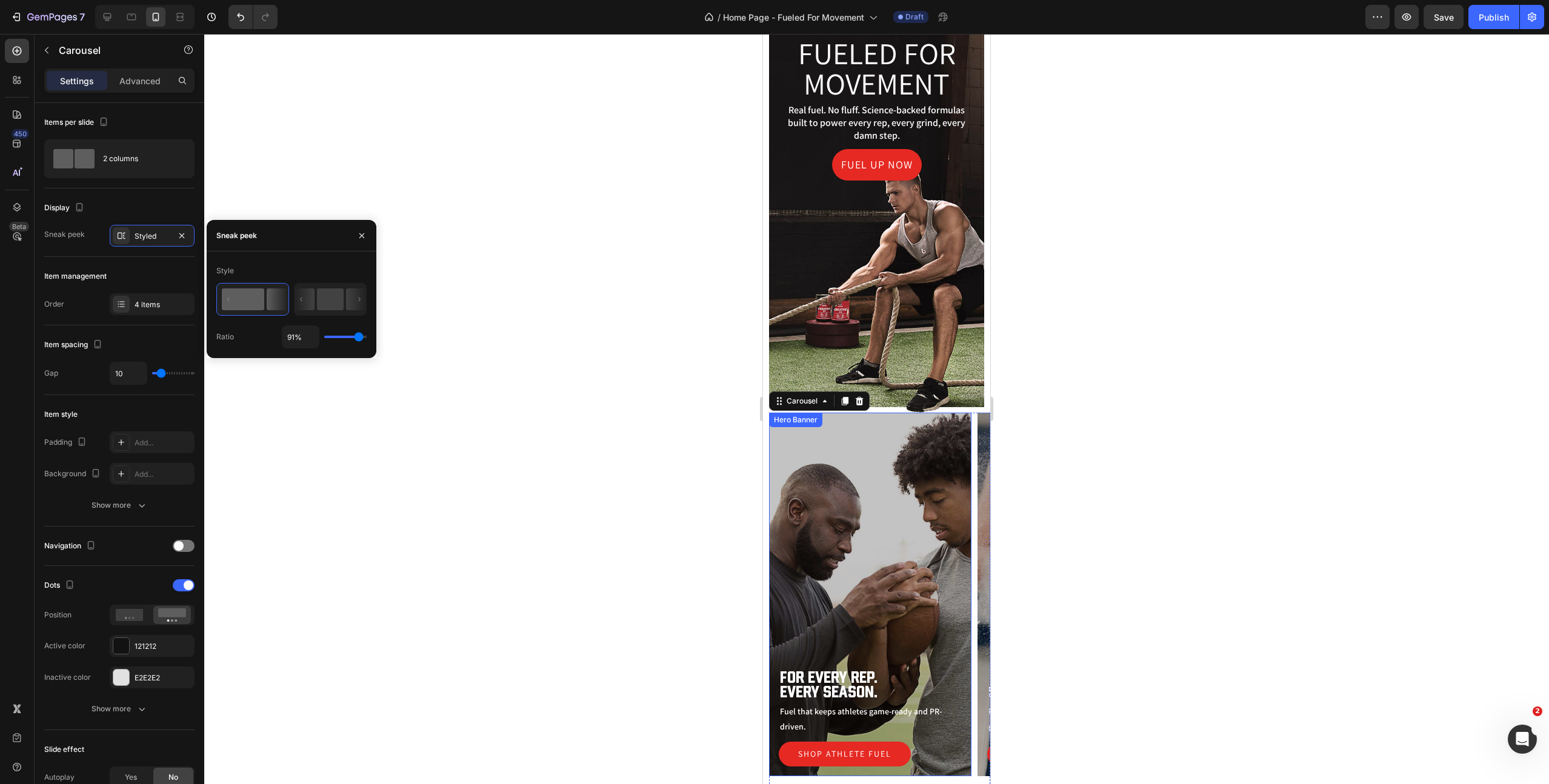
scroll to position [288, 0]
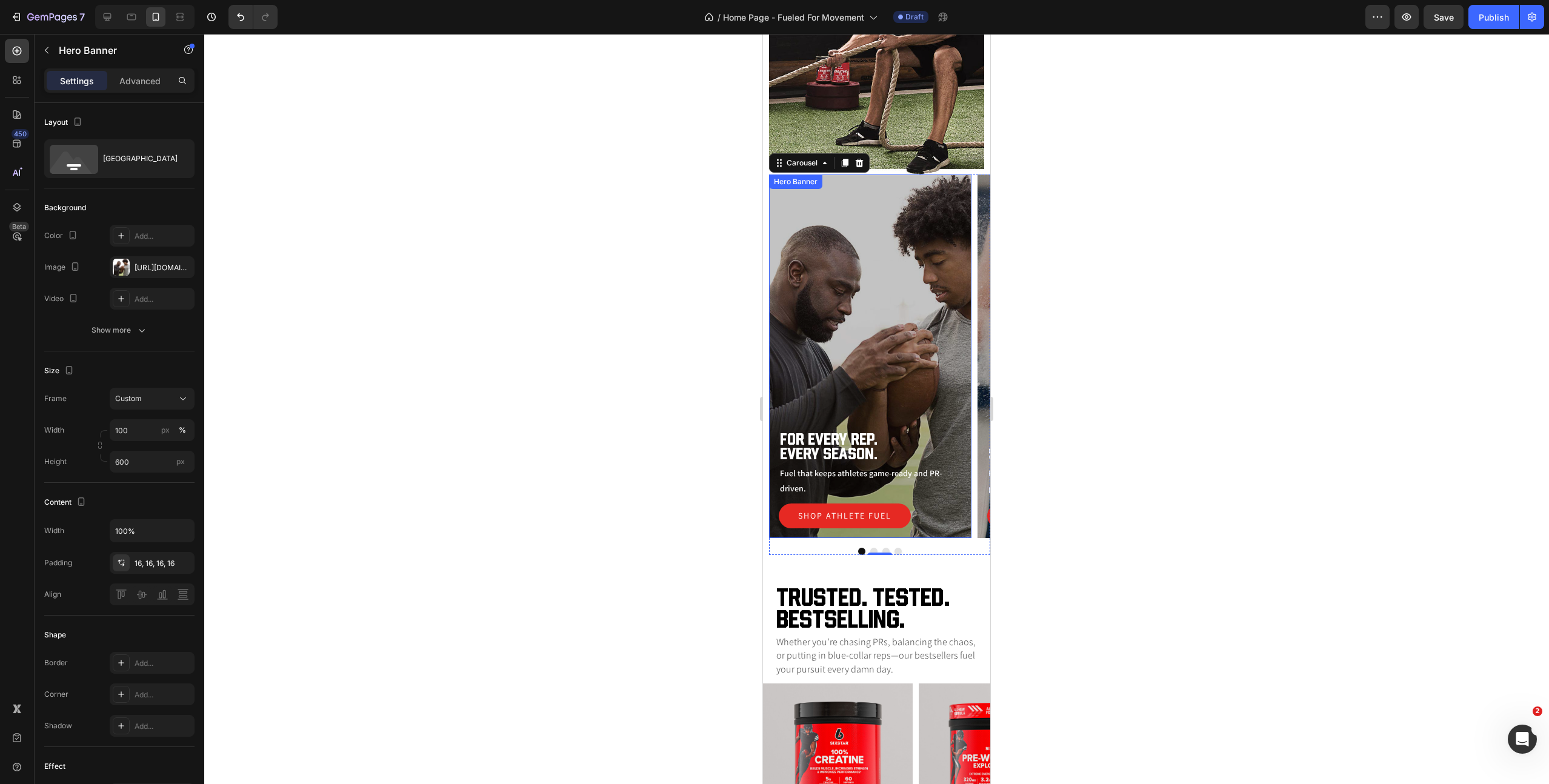
click at [860, 294] on div "Overlay" at bounding box center [870, 356] width 203 height 363
click at [777, 189] on icon at bounding box center [778, 190] width 2 height 2
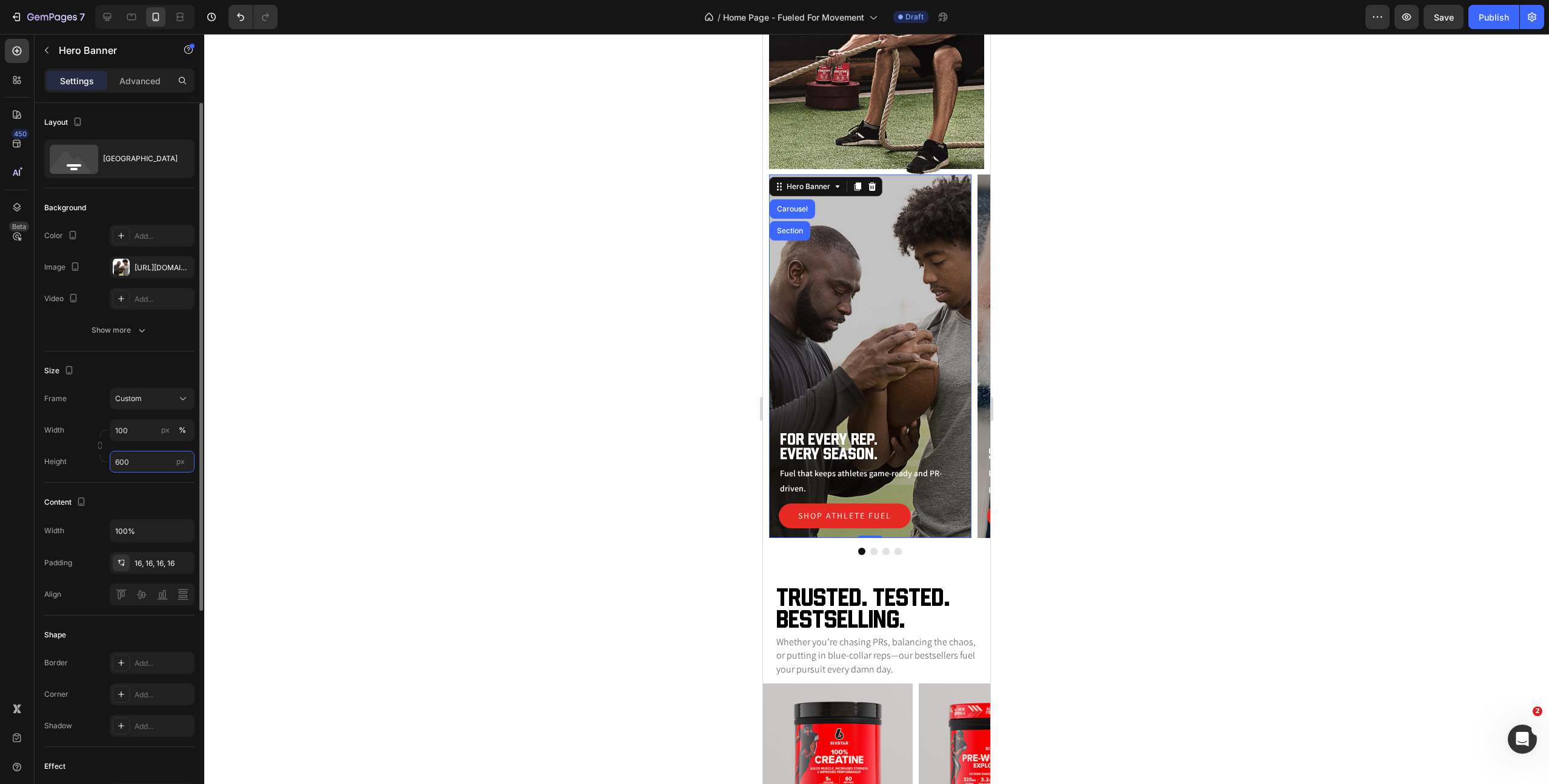
click at [143, 465] on input "600" at bounding box center [152, 461] width 85 height 22
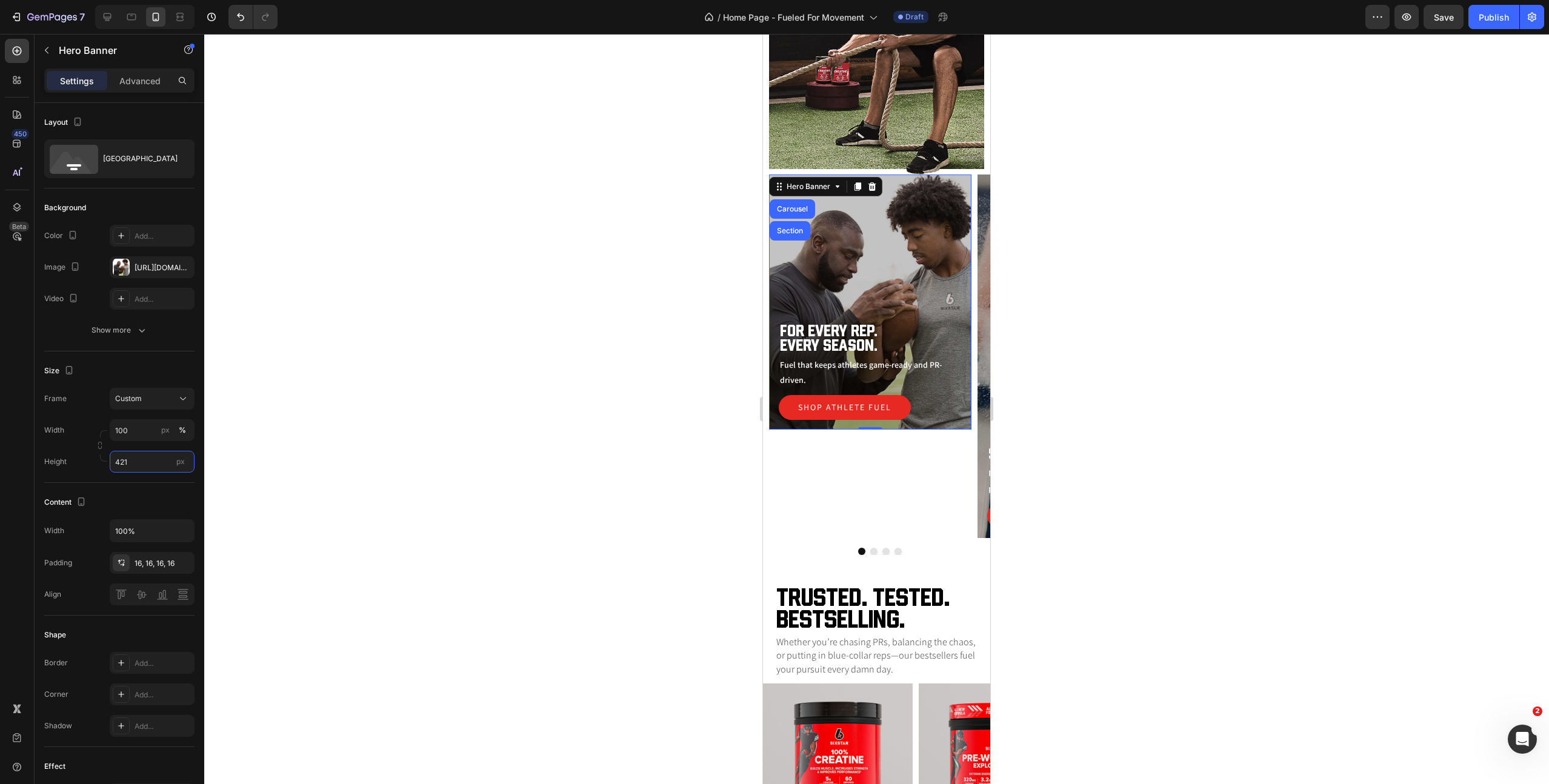
type input "420"
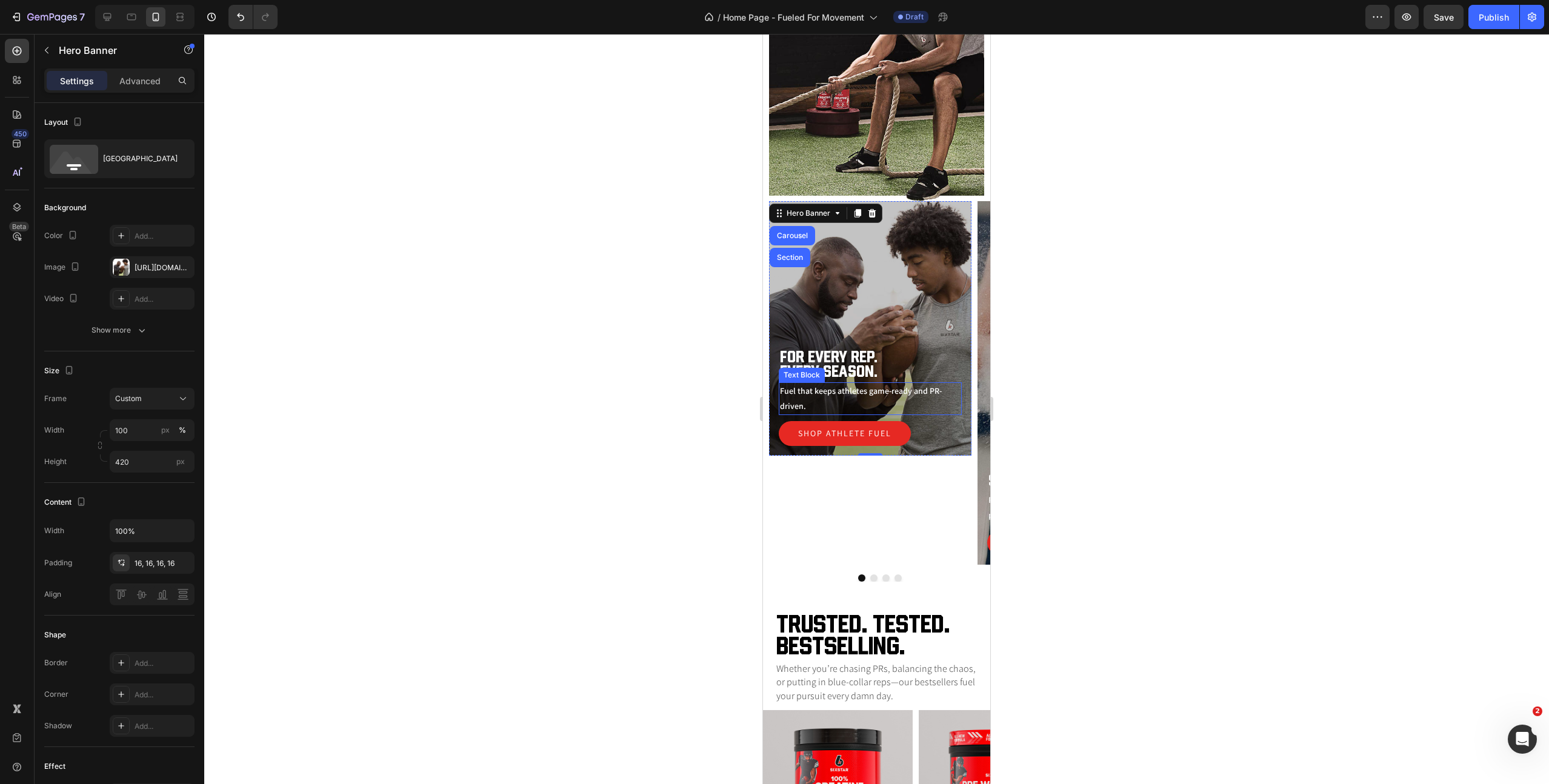
click at [821, 395] on p "Fuel that keeps athletes game-ready and PR-driven." at bounding box center [870, 399] width 181 height 30
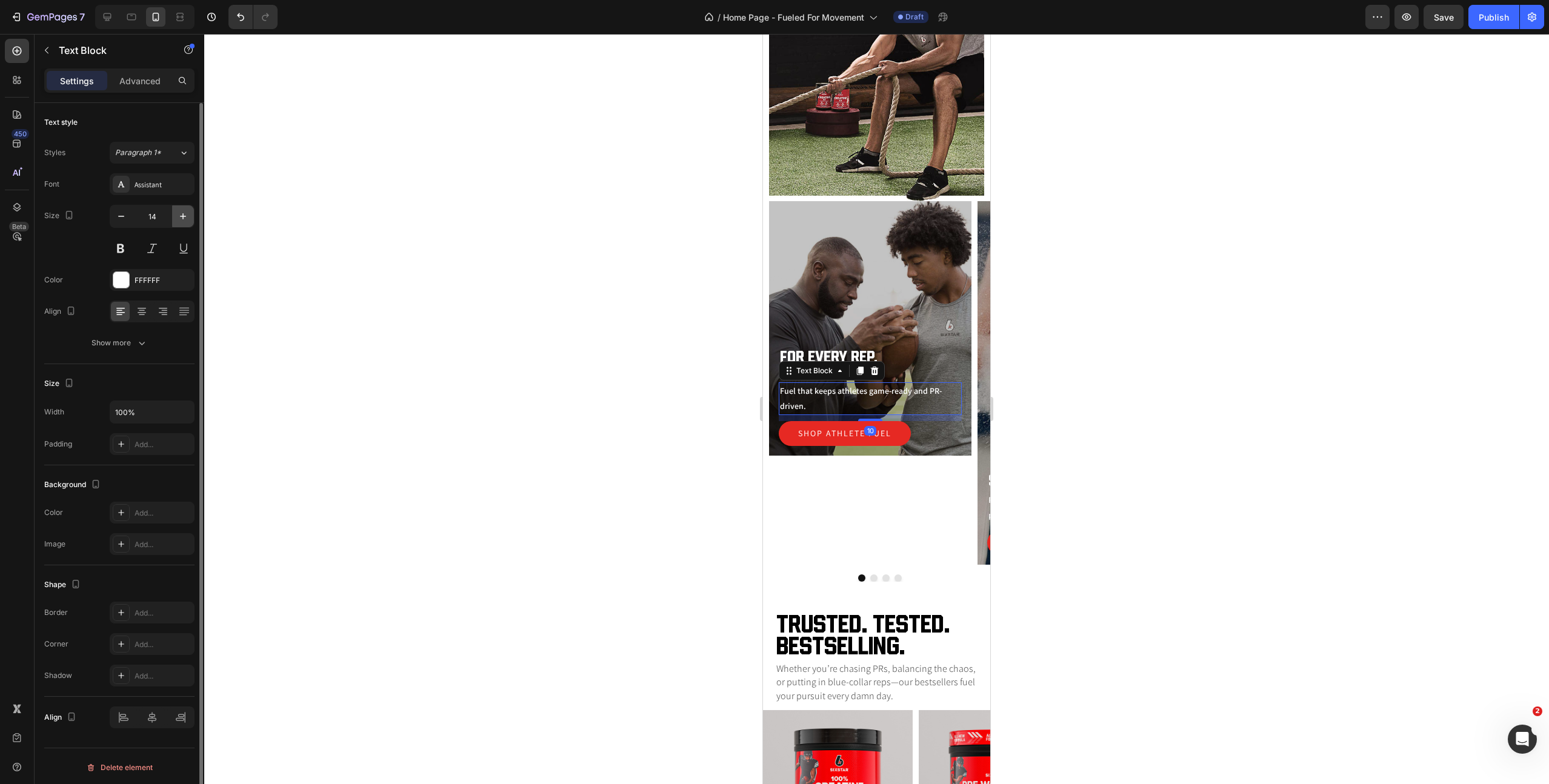
click at [178, 212] on icon "button" at bounding box center [183, 216] width 12 height 12
type input "16"
click at [136, 339] on icon "button" at bounding box center [142, 343] width 12 height 12
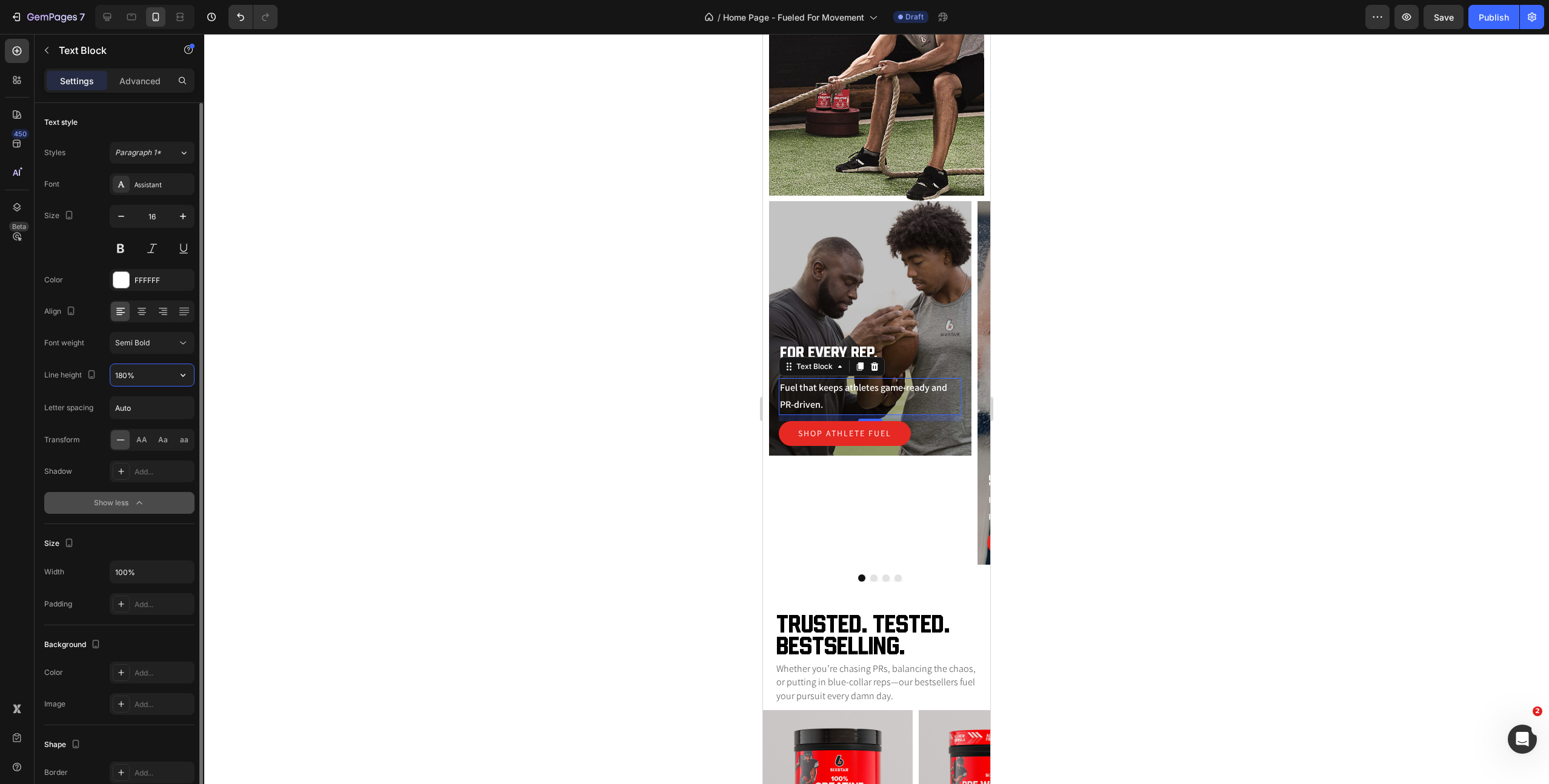
click at [133, 377] on input "180%" at bounding box center [152, 375] width 84 height 22
type input "120%"
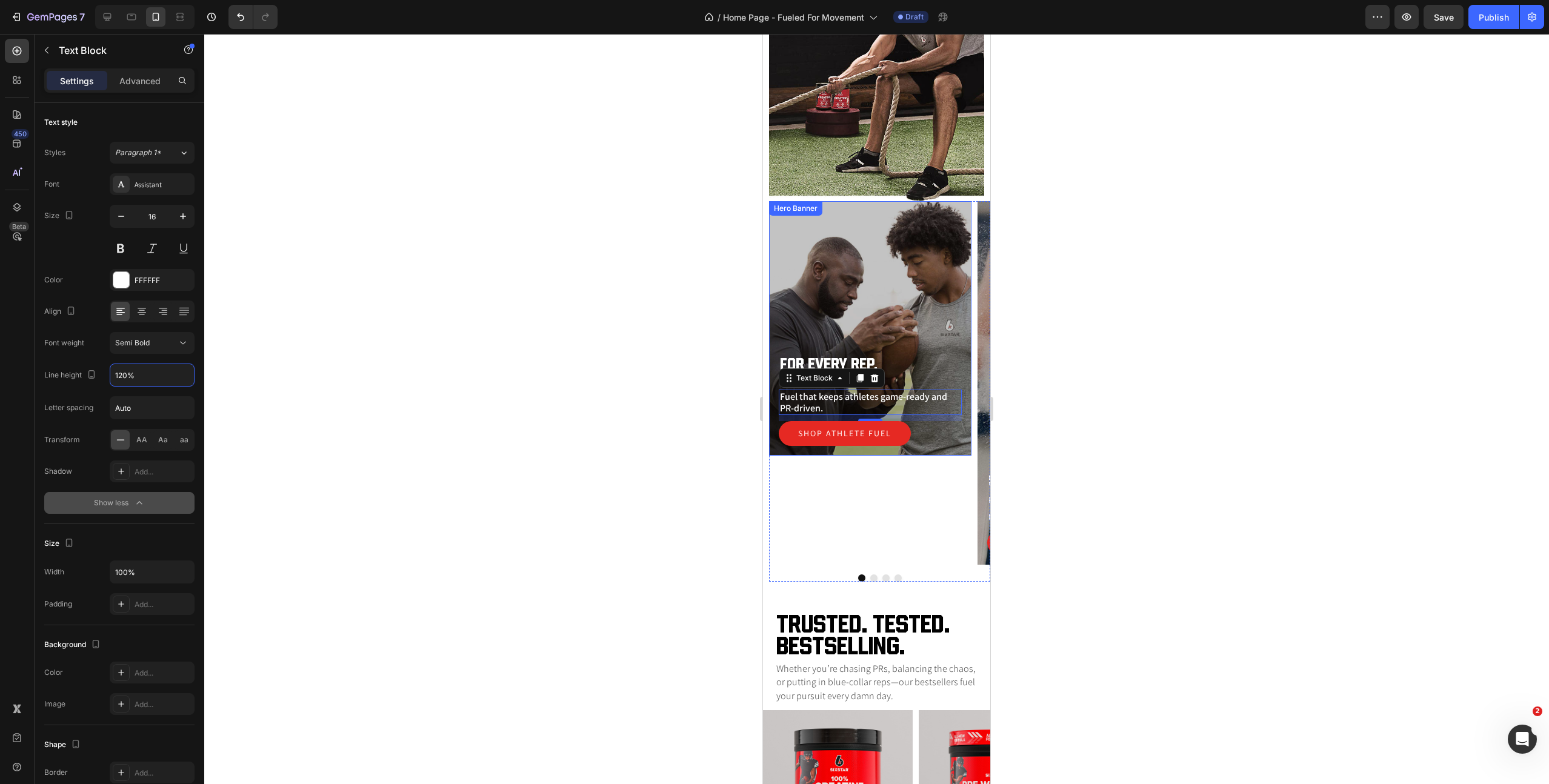
click at [901, 286] on div "Overlay" at bounding box center [870, 328] width 203 height 255
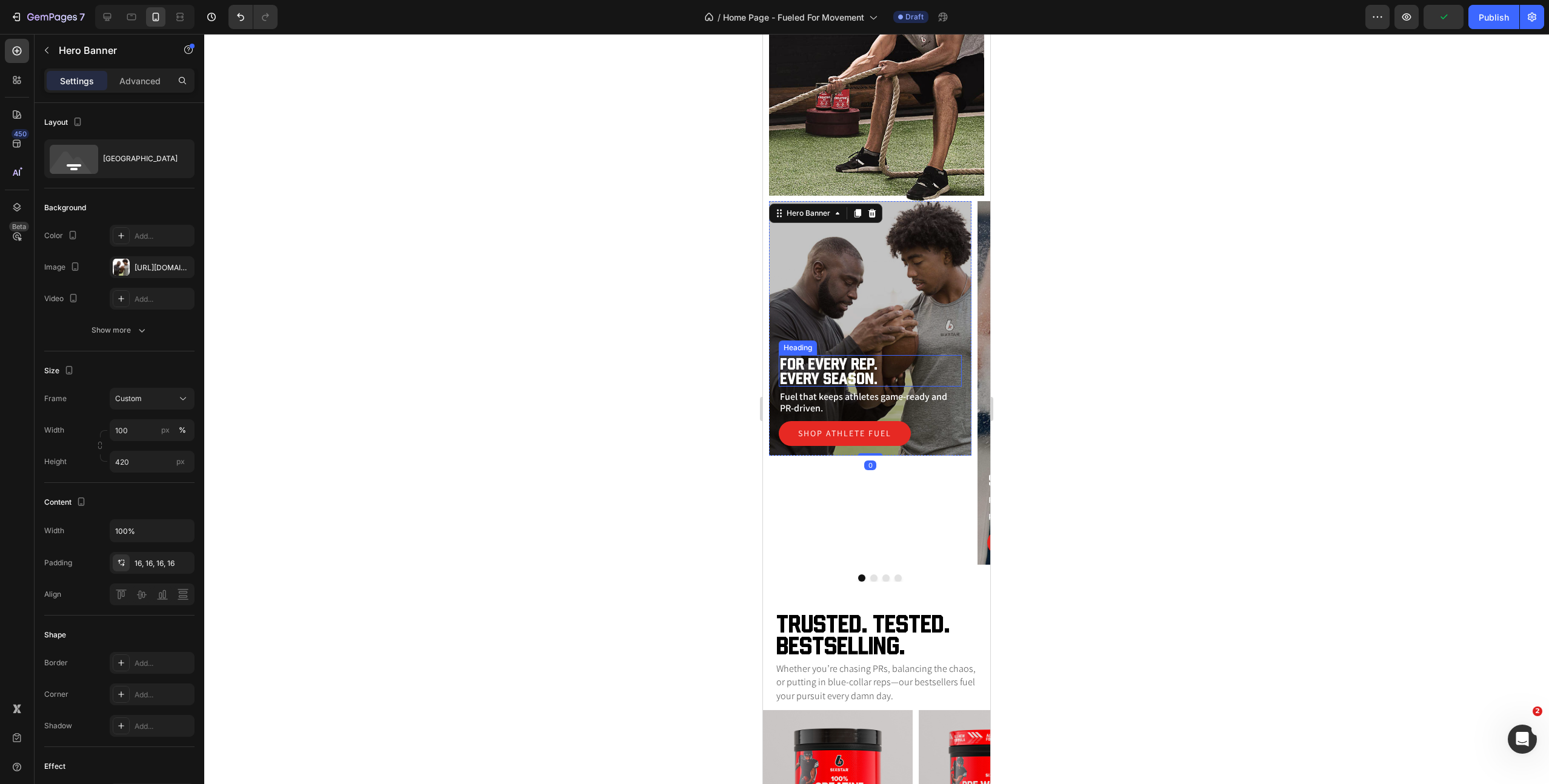
click at [858, 367] on p "For Every Rep. Every Season." at bounding box center [870, 371] width 181 height 29
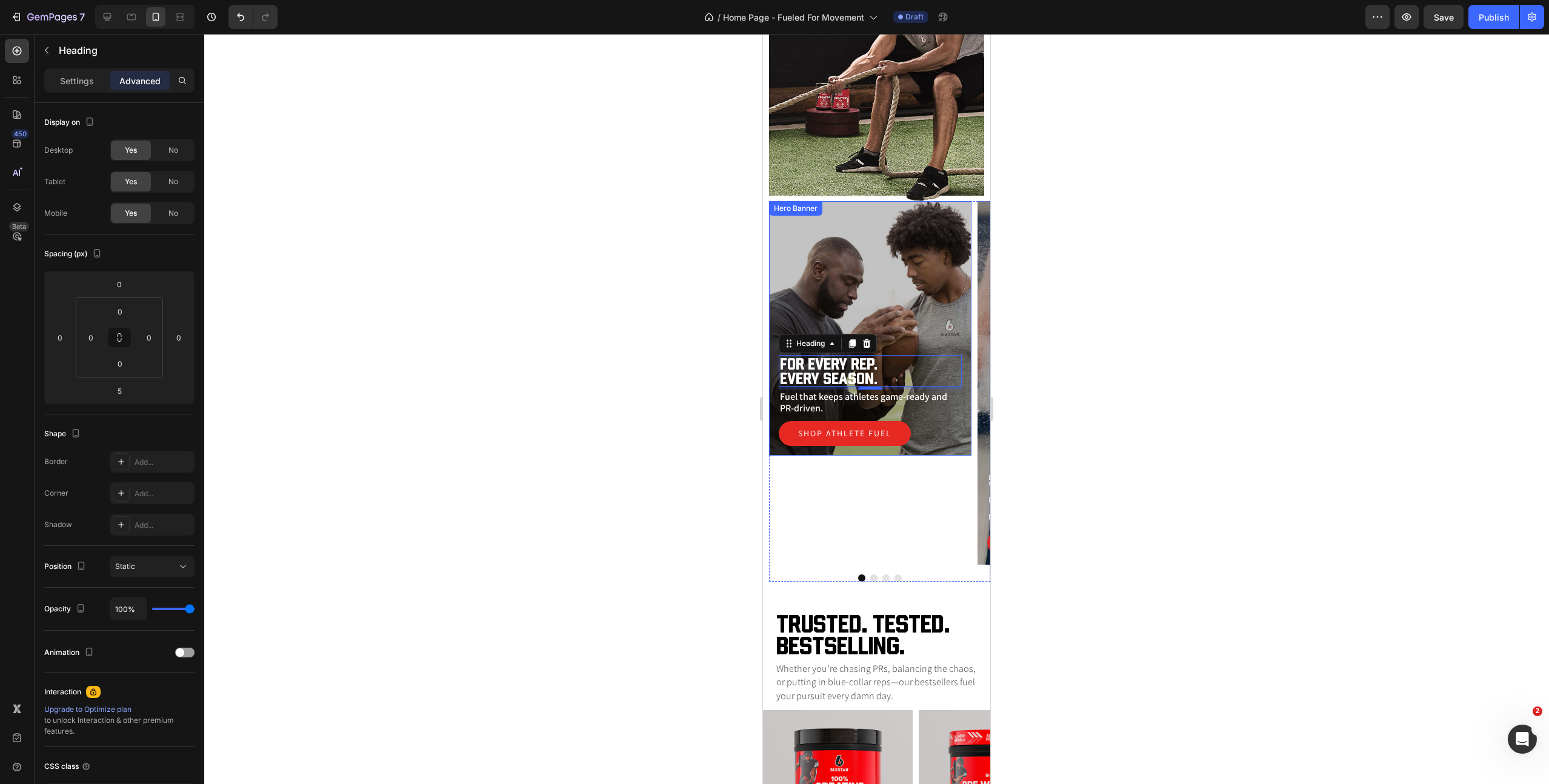
click at [820, 232] on div "Overlay" at bounding box center [870, 328] width 203 height 255
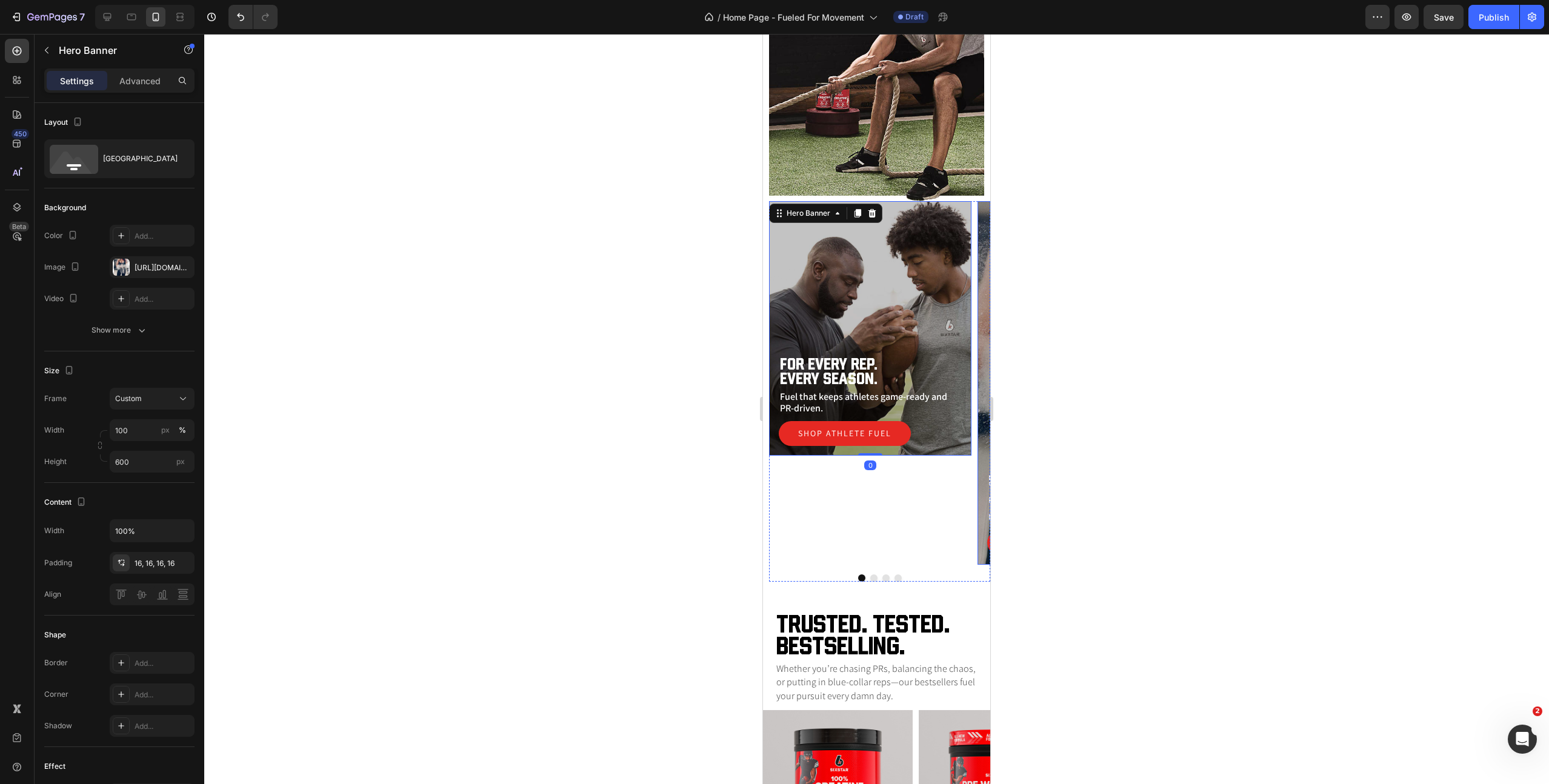
click at [982, 241] on div "Overlay" at bounding box center [1079, 382] width 203 height 363
click at [136, 460] on input "600" at bounding box center [152, 461] width 85 height 22
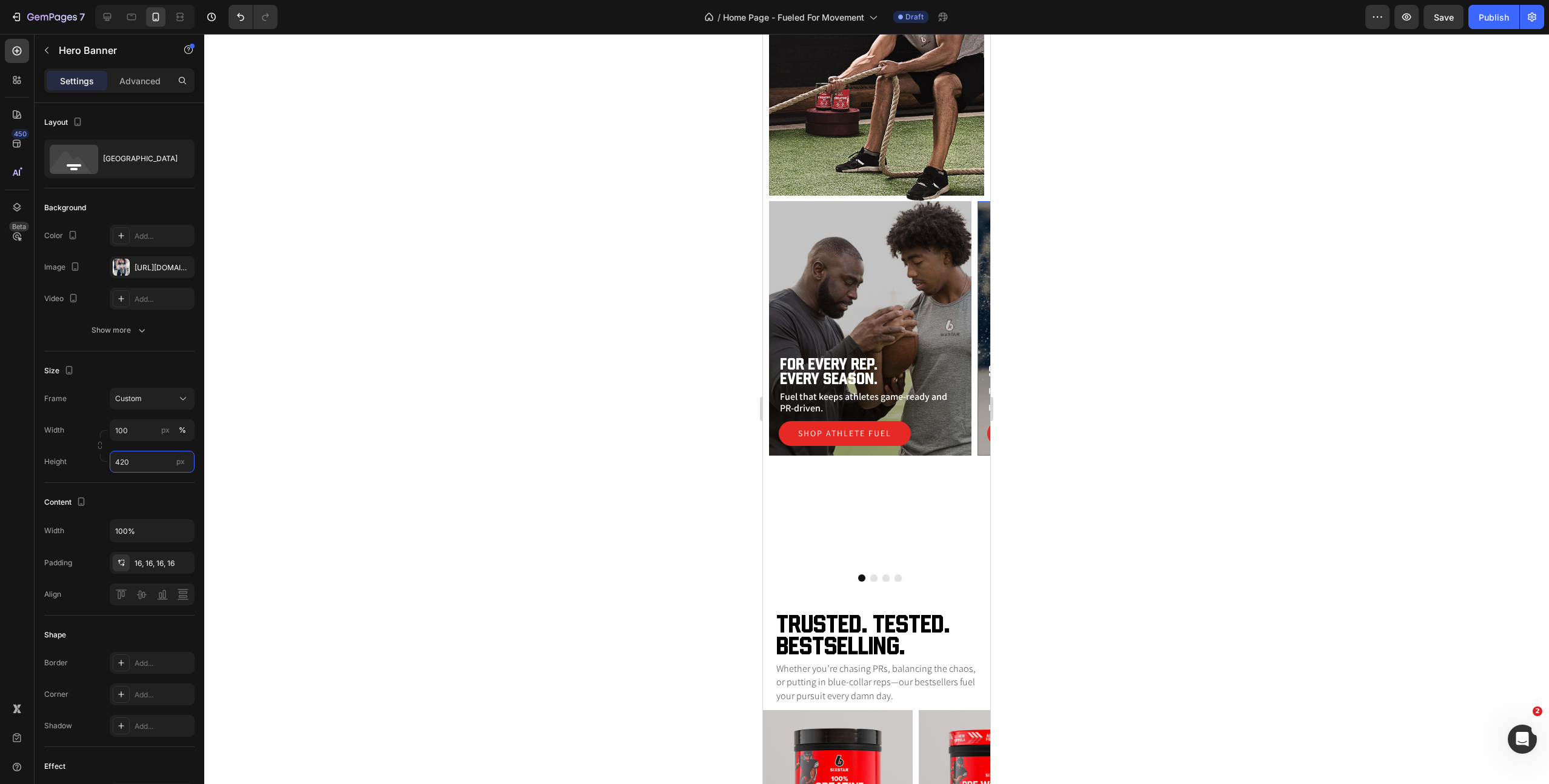
type input "420"
click at [982, 310] on div "Overlay" at bounding box center [1079, 328] width 203 height 255
click at [874, 578] on button "Dot" at bounding box center [874, 578] width 8 height 8
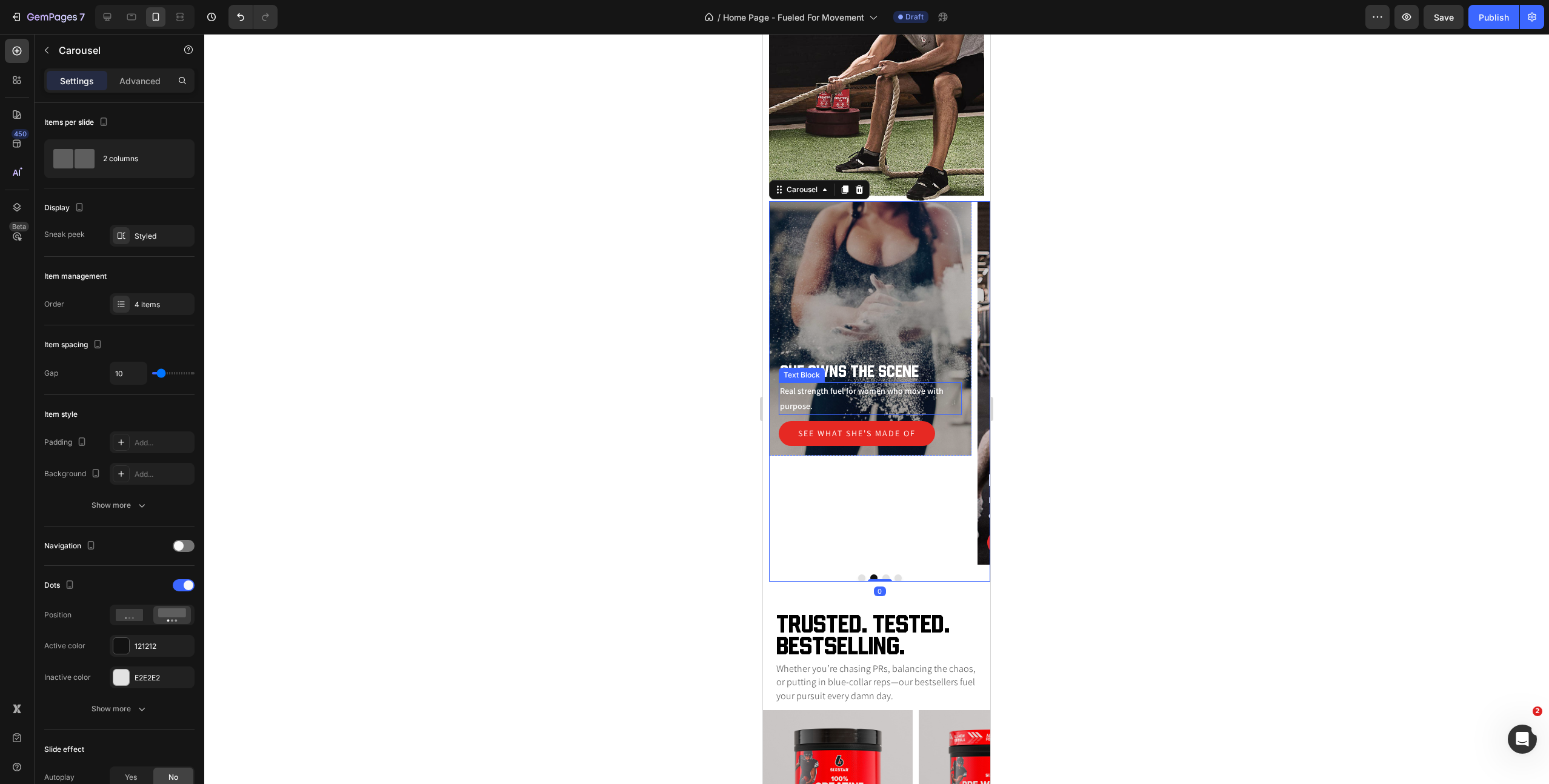
click at [831, 400] on p "Real strength fuel for women who move with purpose." at bounding box center [870, 399] width 181 height 30
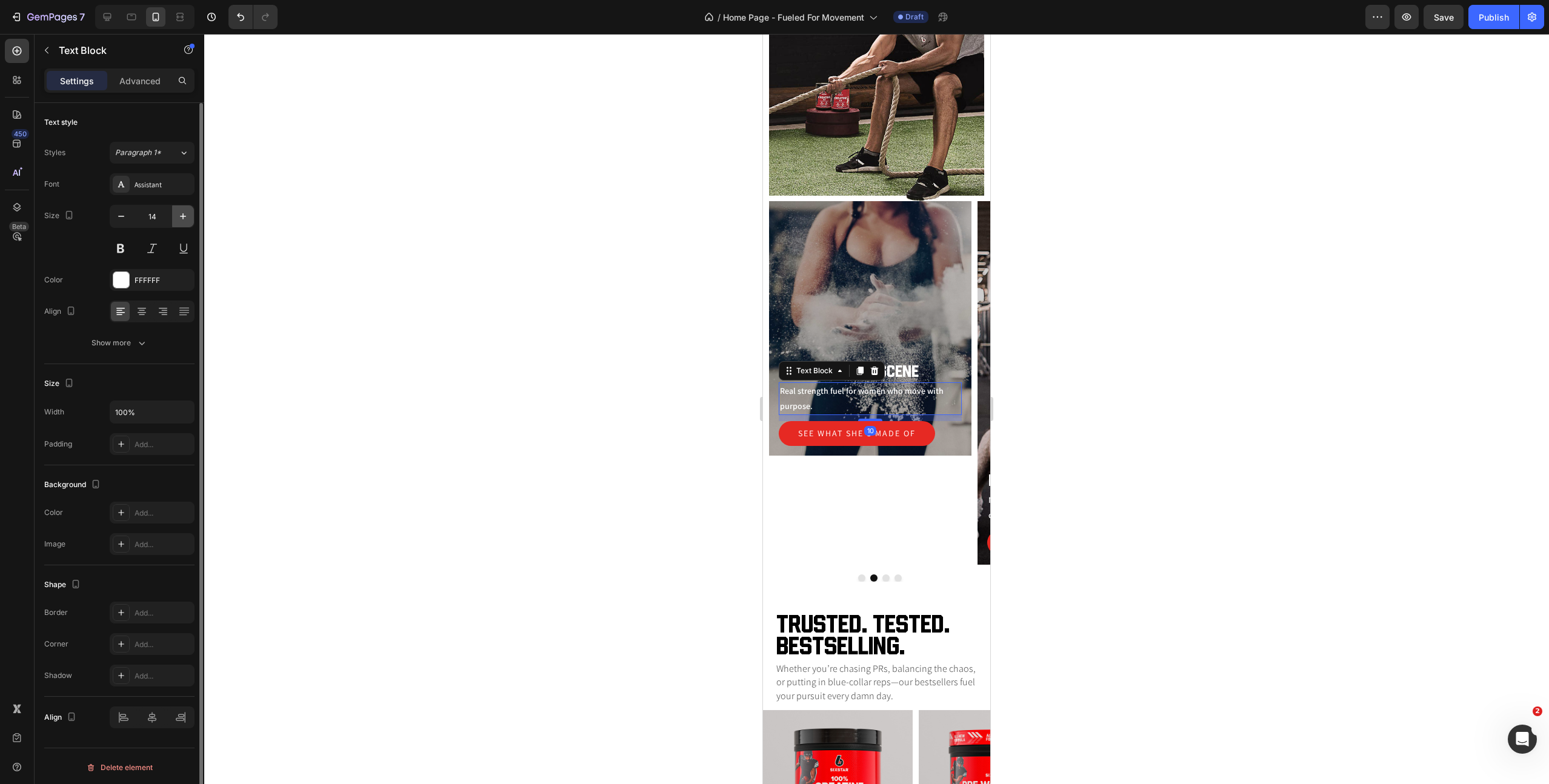
click at [182, 225] on button "button" at bounding box center [183, 216] width 22 height 22
type input "16"
click at [152, 335] on button "Show more" at bounding box center [119, 343] width 150 height 22
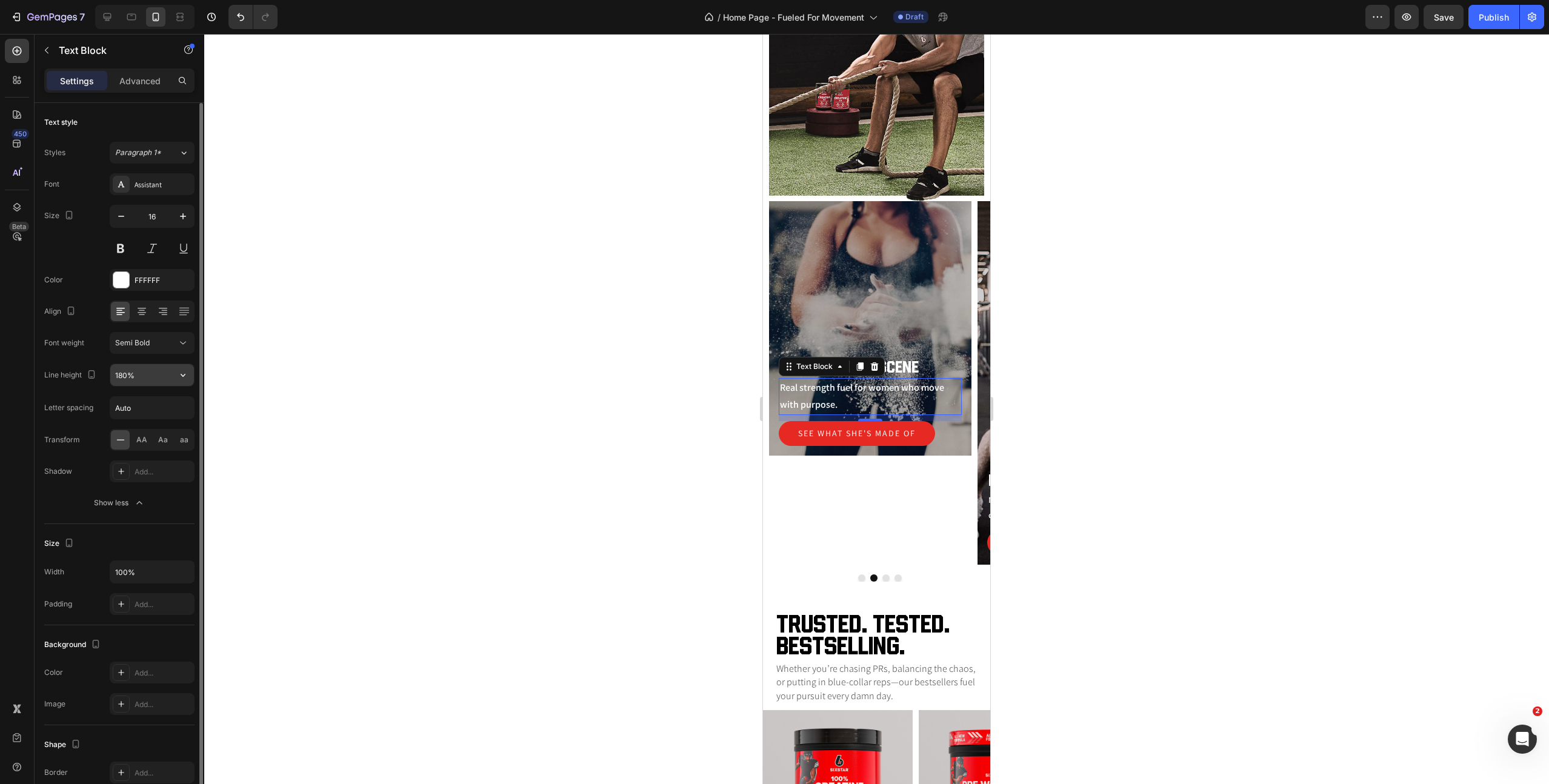
click at [140, 374] on input "180%" at bounding box center [152, 375] width 84 height 22
type input "1"
click at [169, 381] on input "text" at bounding box center [152, 375] width 84 height 22
click at [187, 378] on icon "button" at bounding box center [183, 375] width 12 height 12
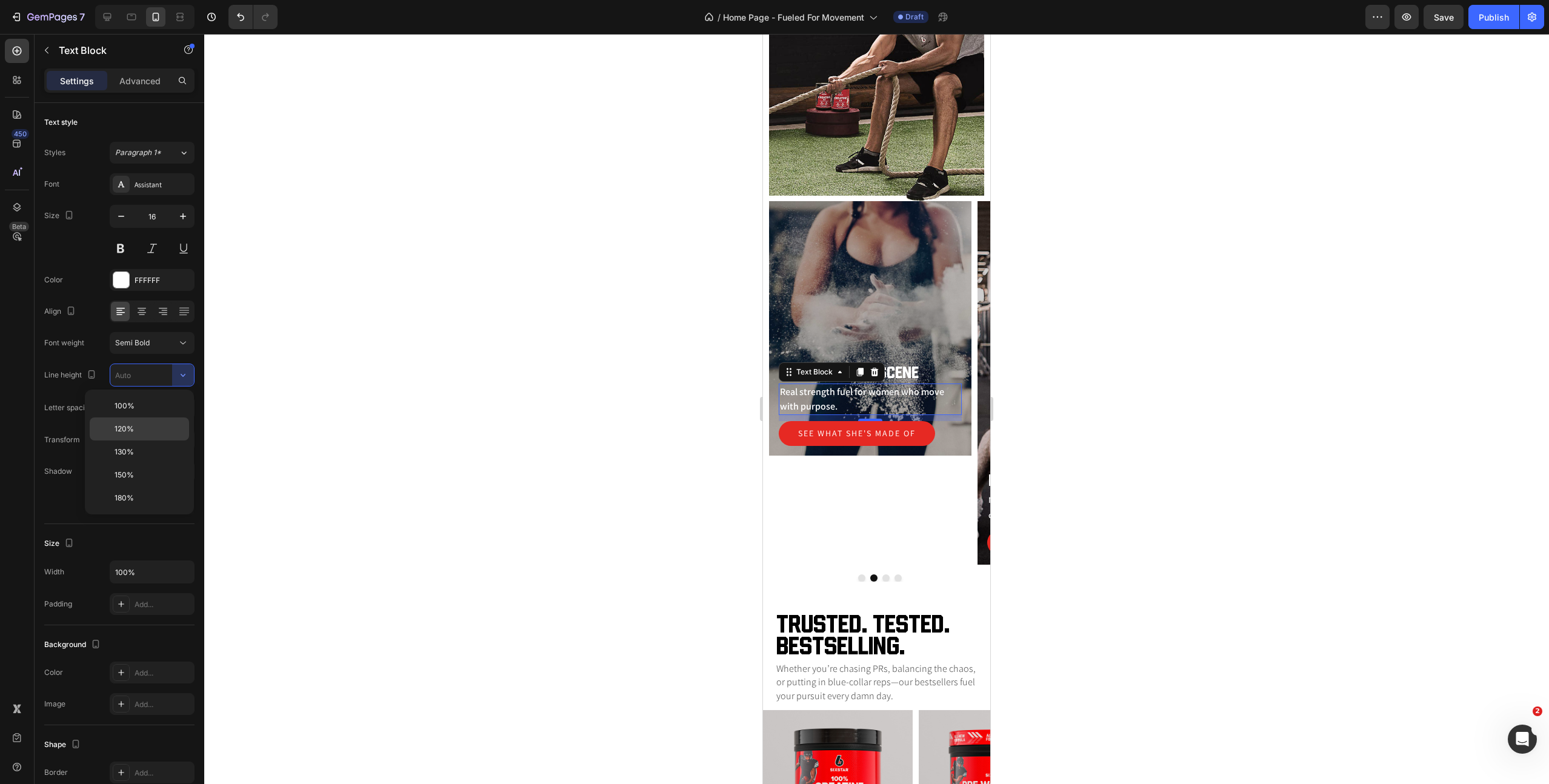
click at [155, 426] on p "120%" at bounding box center [149, 429] width 69 height 11
type input "120%"
click at [891, 532] on div "She owns the scene Heading Real strength fuel for women who move with purpose. …" at bounding box center [870, 382] width 203 height 363
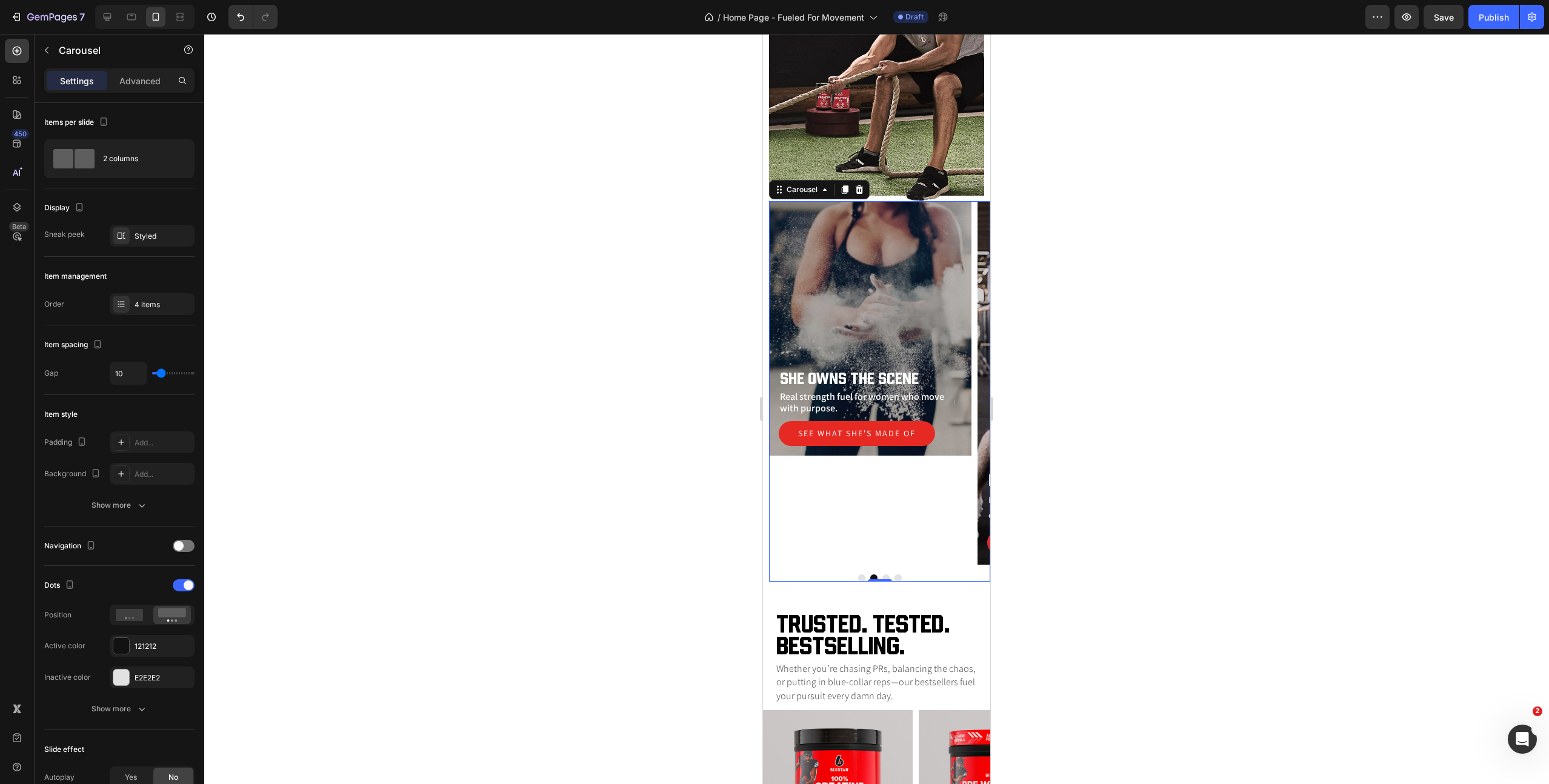
click at [886, 577] on button "Dot" at bounding box center [886, 578] width 8 height 8
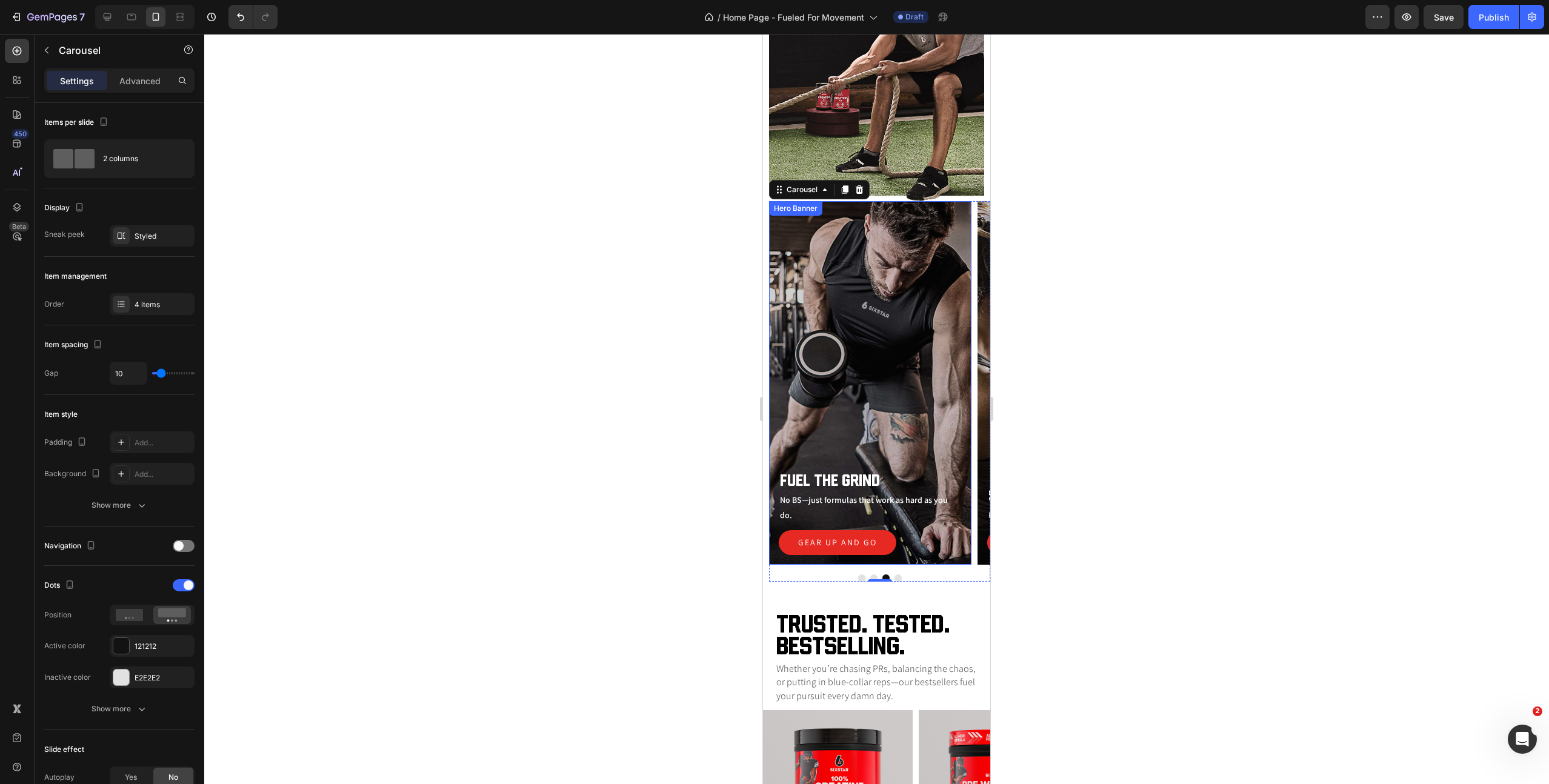
click at [850, 353] on div "Overlay" at bounding box center [870, 382] width 203 height 363
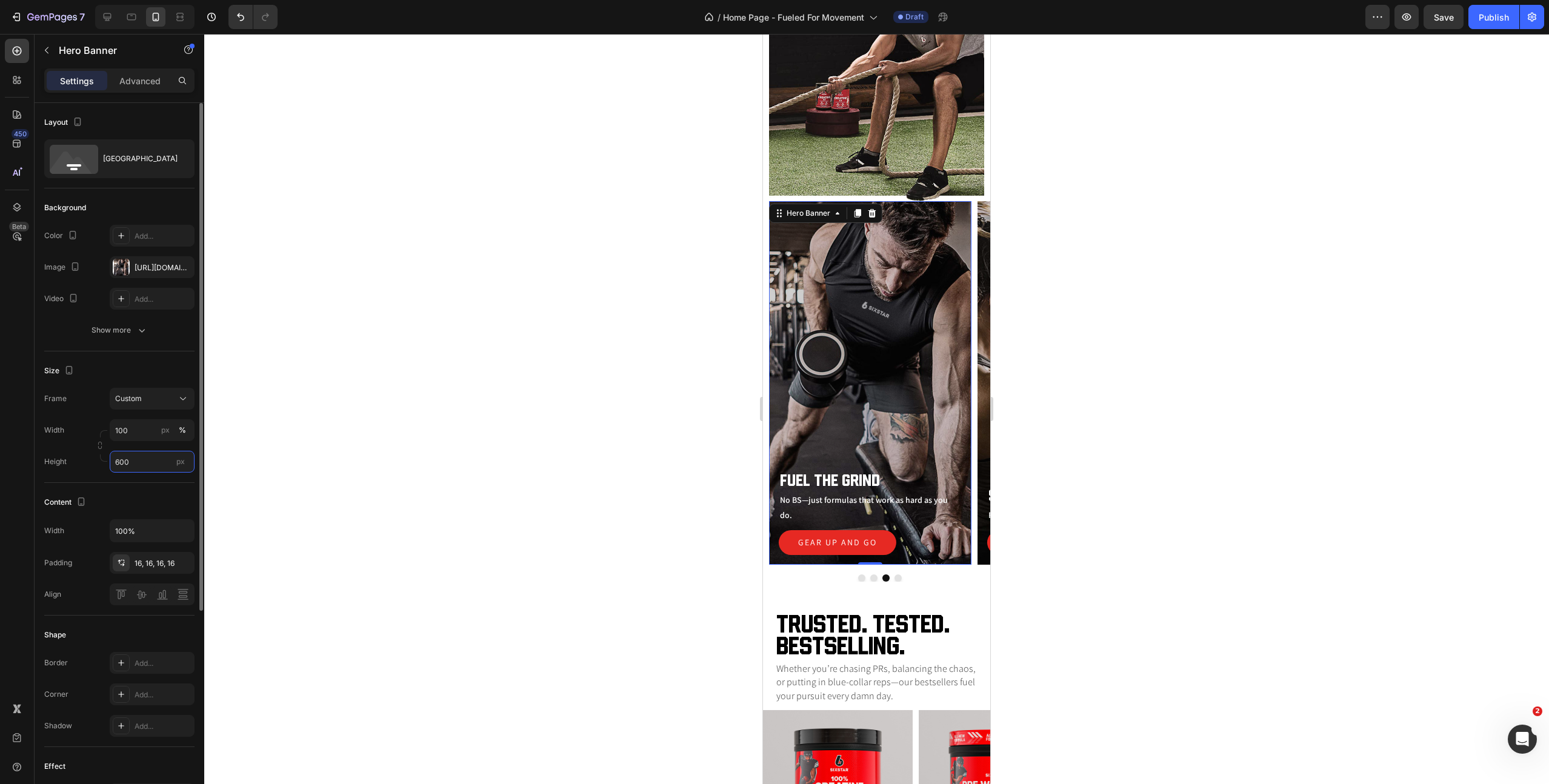
click at [127, 465] on input "600" at bounding box center [152, 461] width 85 height 22
type input "420"
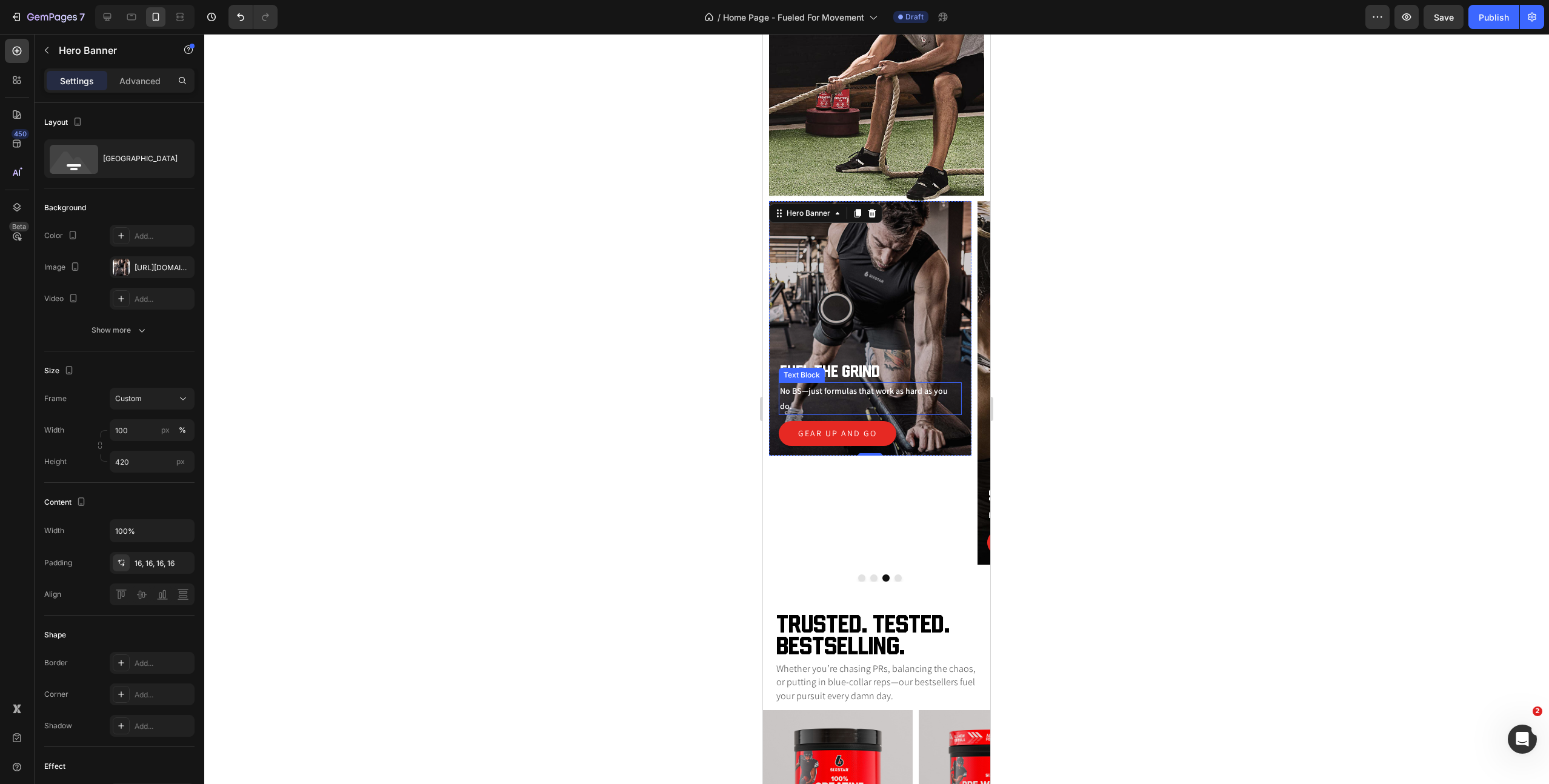
click at [811, 406] on p "No BS—just formulas that work as hard as you do." at bounding box center [870, 399] width 181 height 30
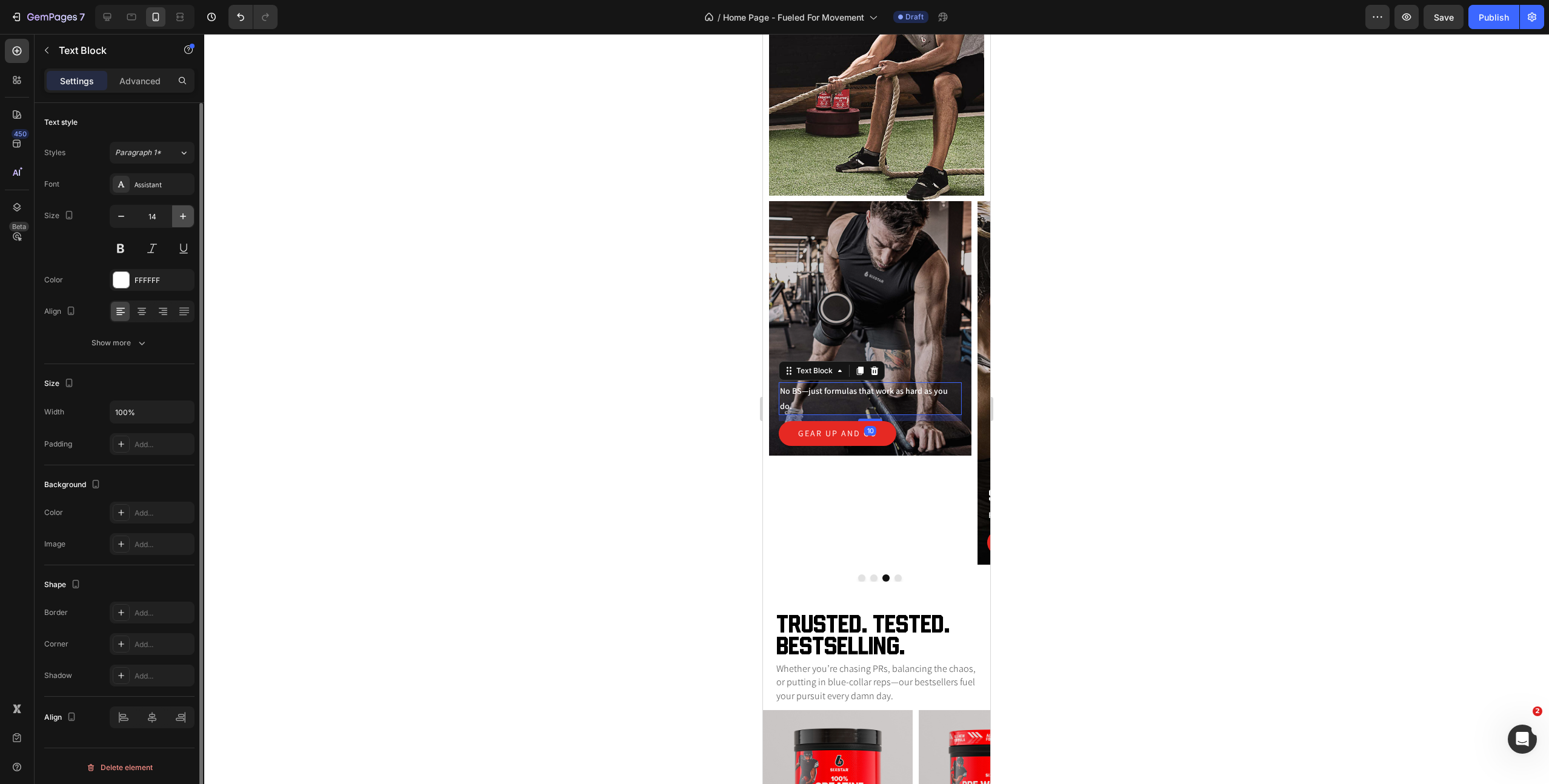
click at [188, 216] on icon "button" at bounding box center [183, 216] width 12 height 12
type input "16"
click at [148, 340] on button "Show more" at bounding box center [119, 343] width 150 height 22
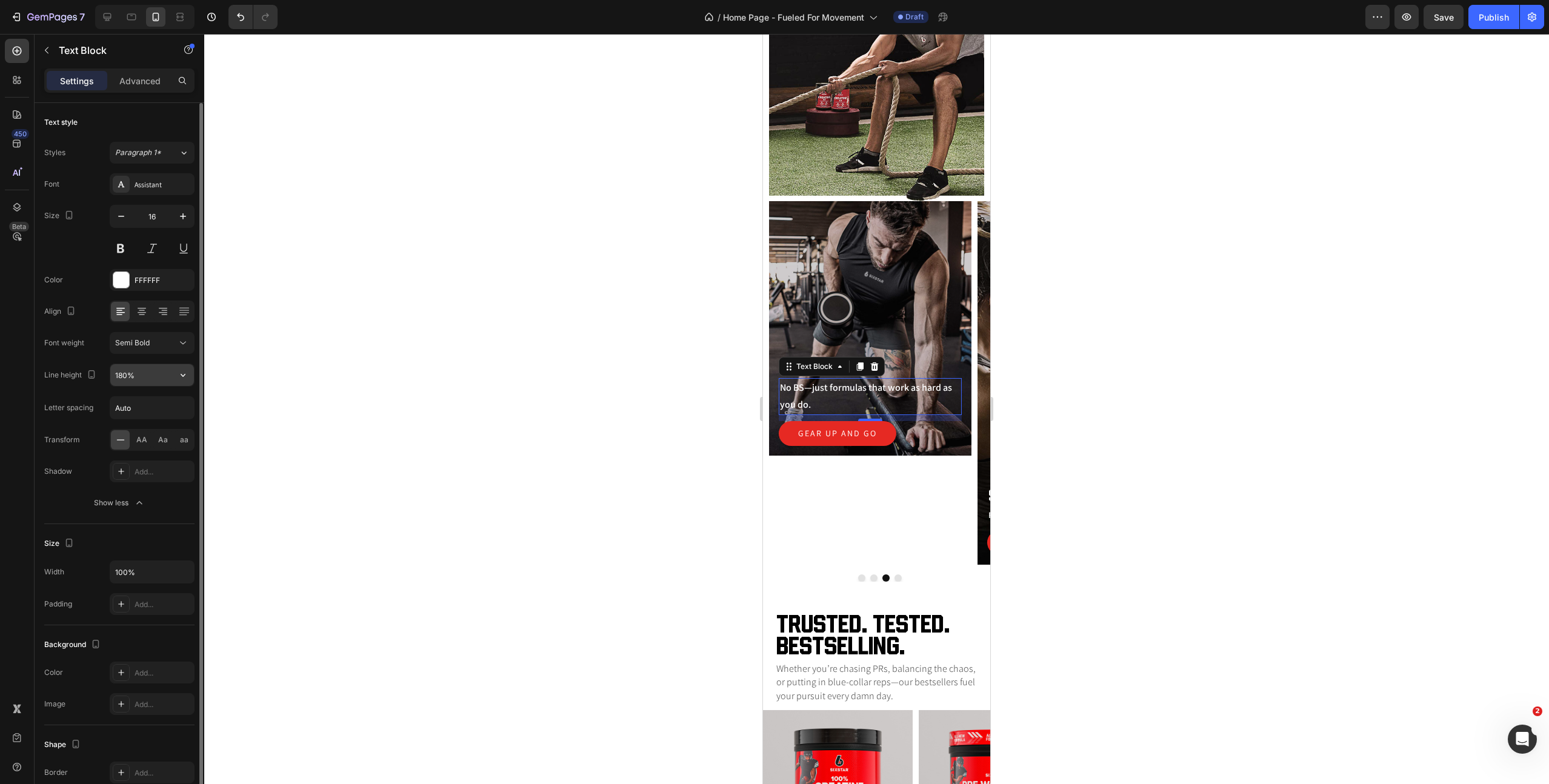
click at [144, 372] on input "180%" at bounding box center [152, 375] width 84 height 22
type input "120%"
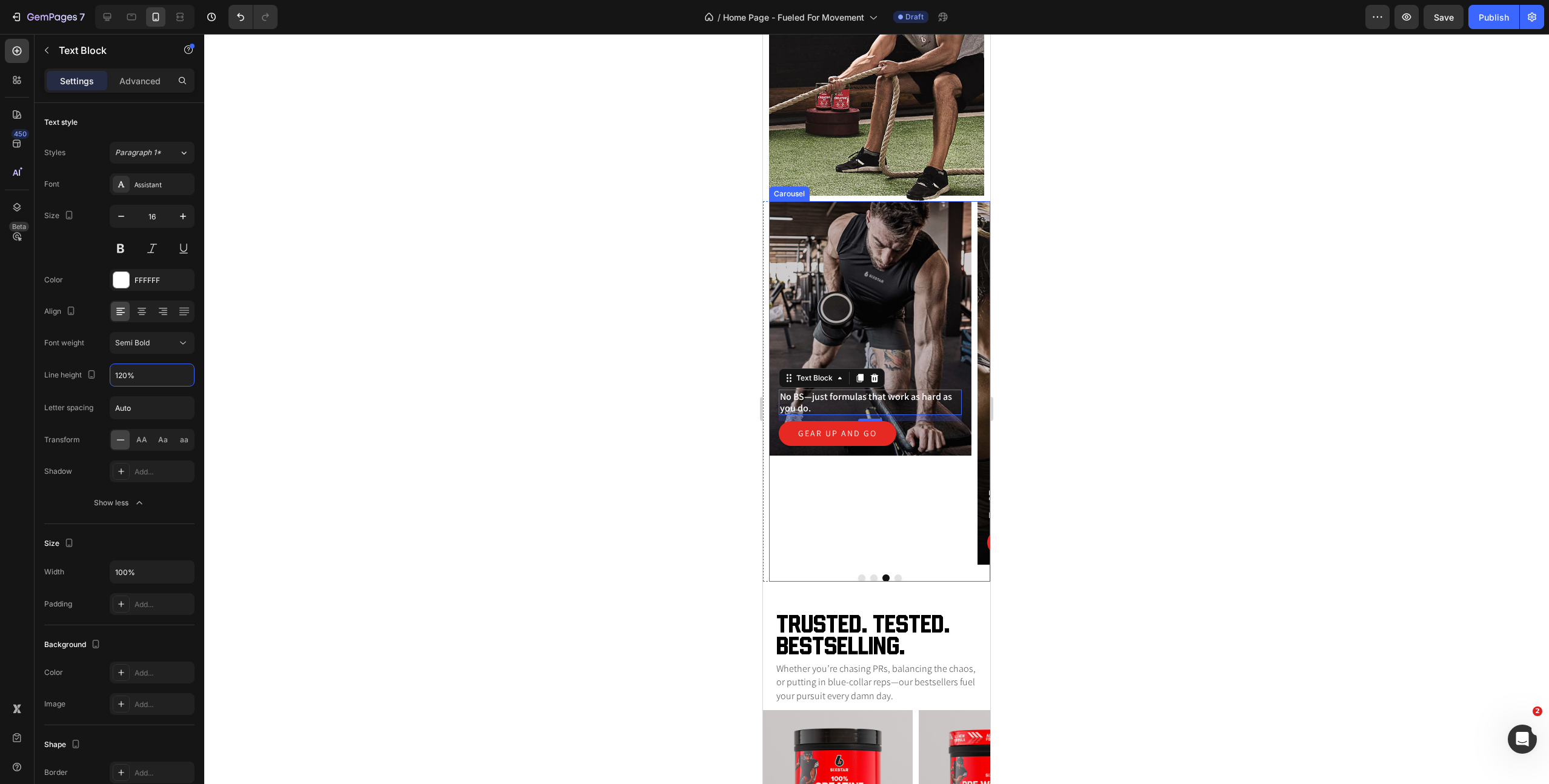
click at [913, 519] on div "Fuel the grind Heading No BS—just formulas that work as hard as you do. Text Bl…" at bounding box center [870, 382] width 203 height 363
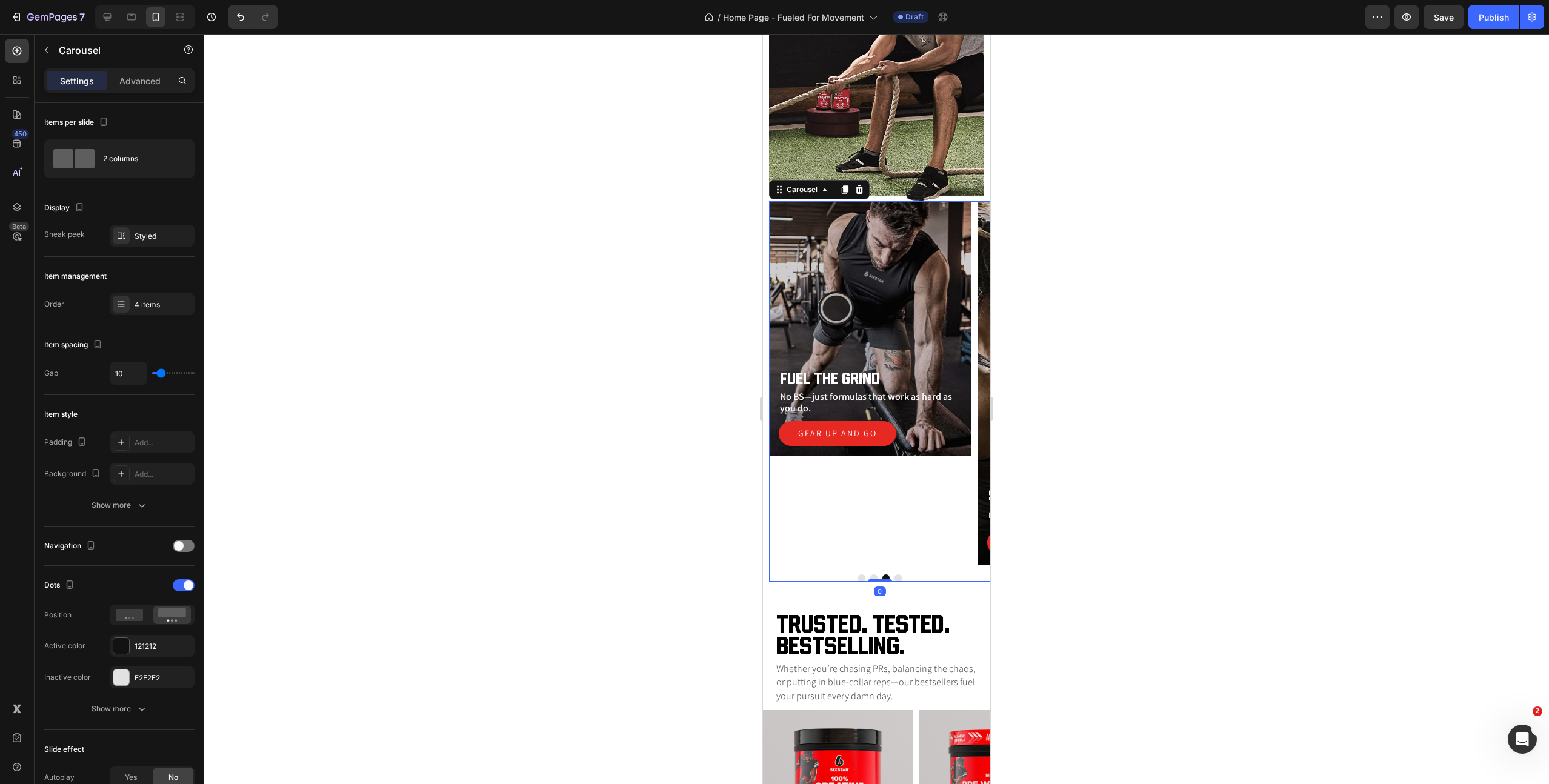
click at [898, 576] on button "Dot" at bounding box center [898, 578] width 8 height 8
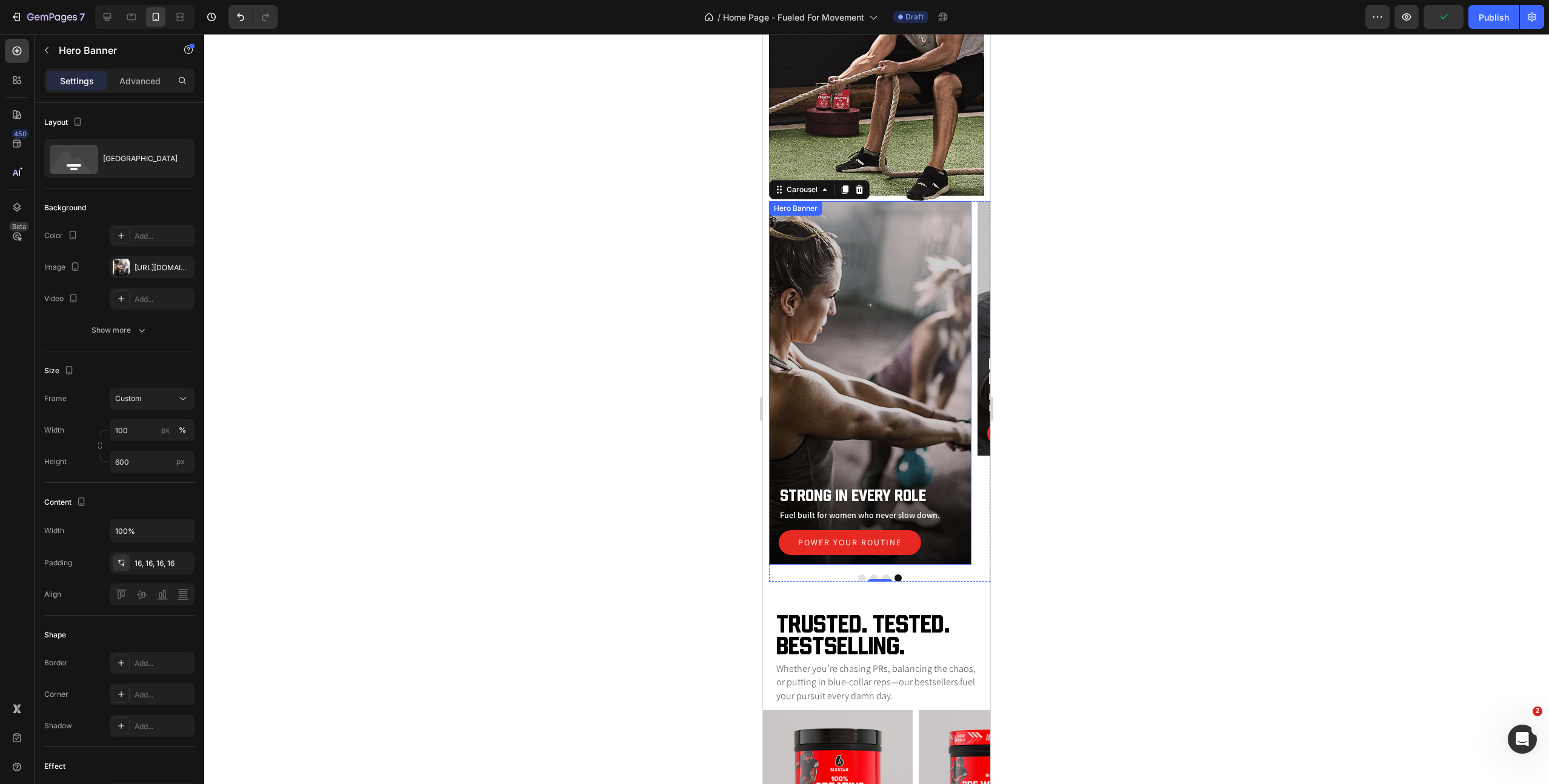
click at [923, 367] on div "Overlay" at bounding box center [870, 382] width 203 height 363
click at [137, 464] on input "600" at bounding box center [152, 461] width 85 height 22
type input "420"
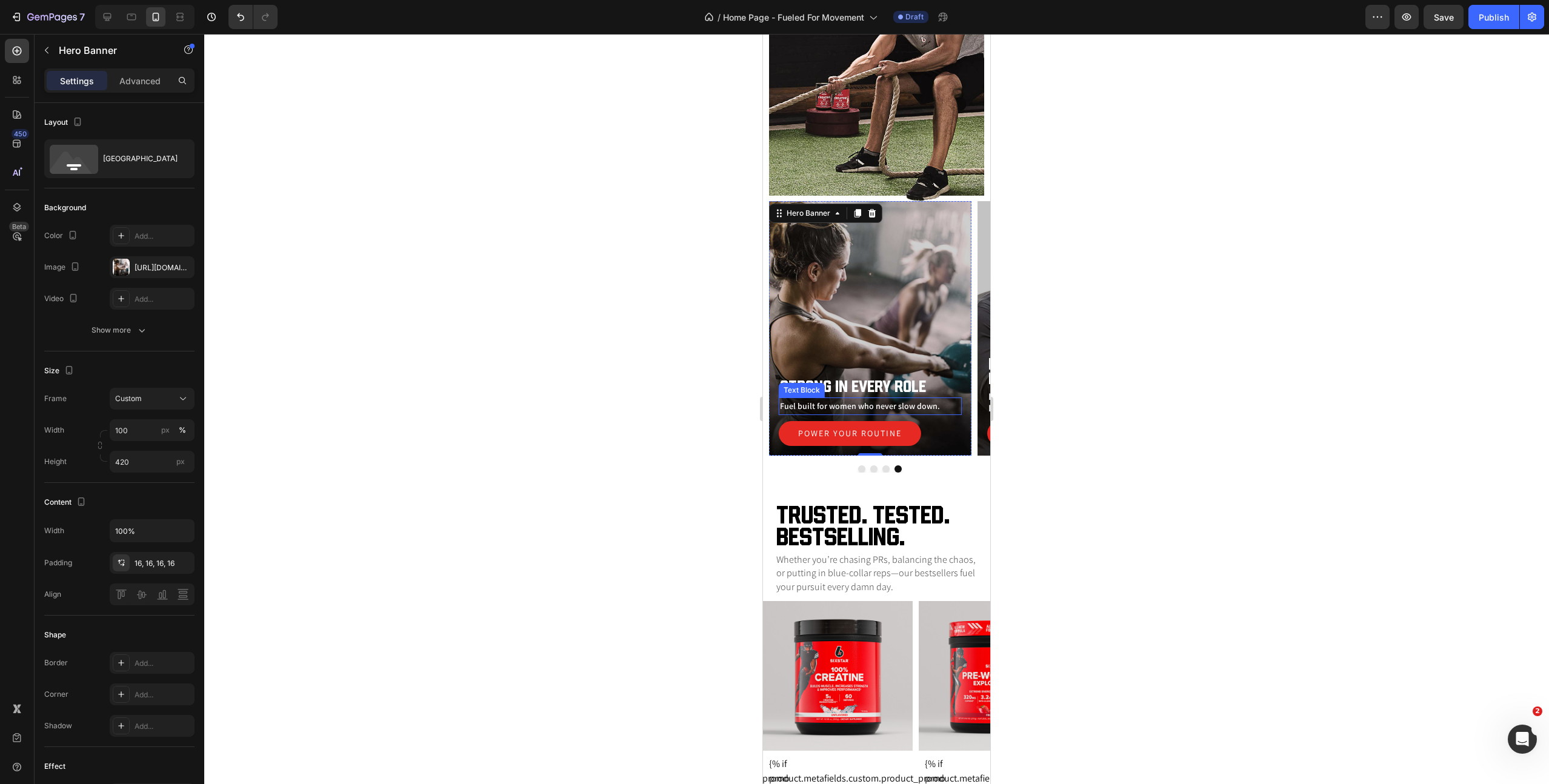
click at [855, 406] on p "Fuel built for women who never slow down." at bounding box center [870, 406] width 181 height 15
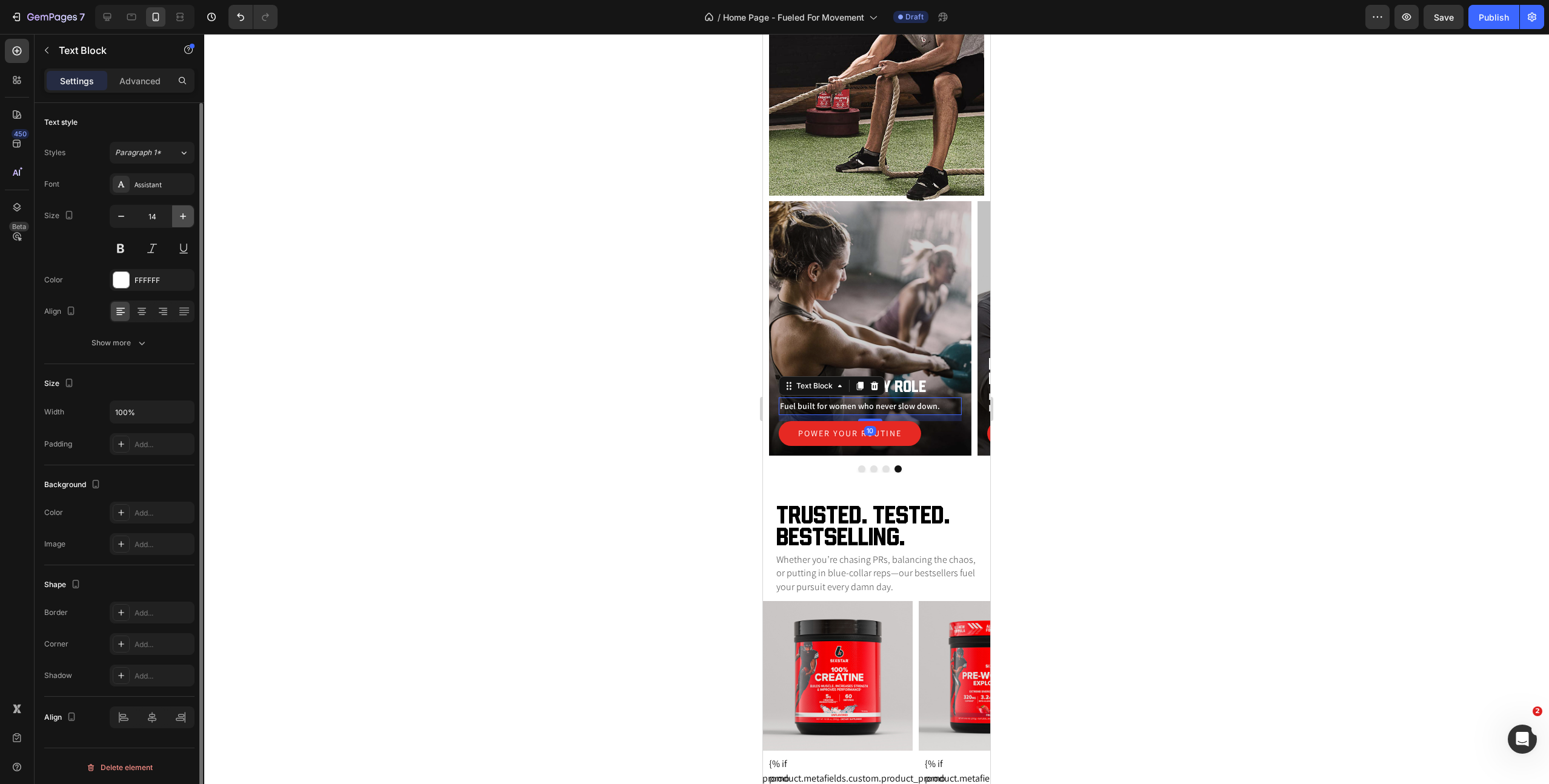
click at [188, 217] on icon "button" at bounding box center [183, 216] width 12 height 12
click at [118, 224] on button "button" at bounding box center [121, 216] width 22 height 22
type input "16"
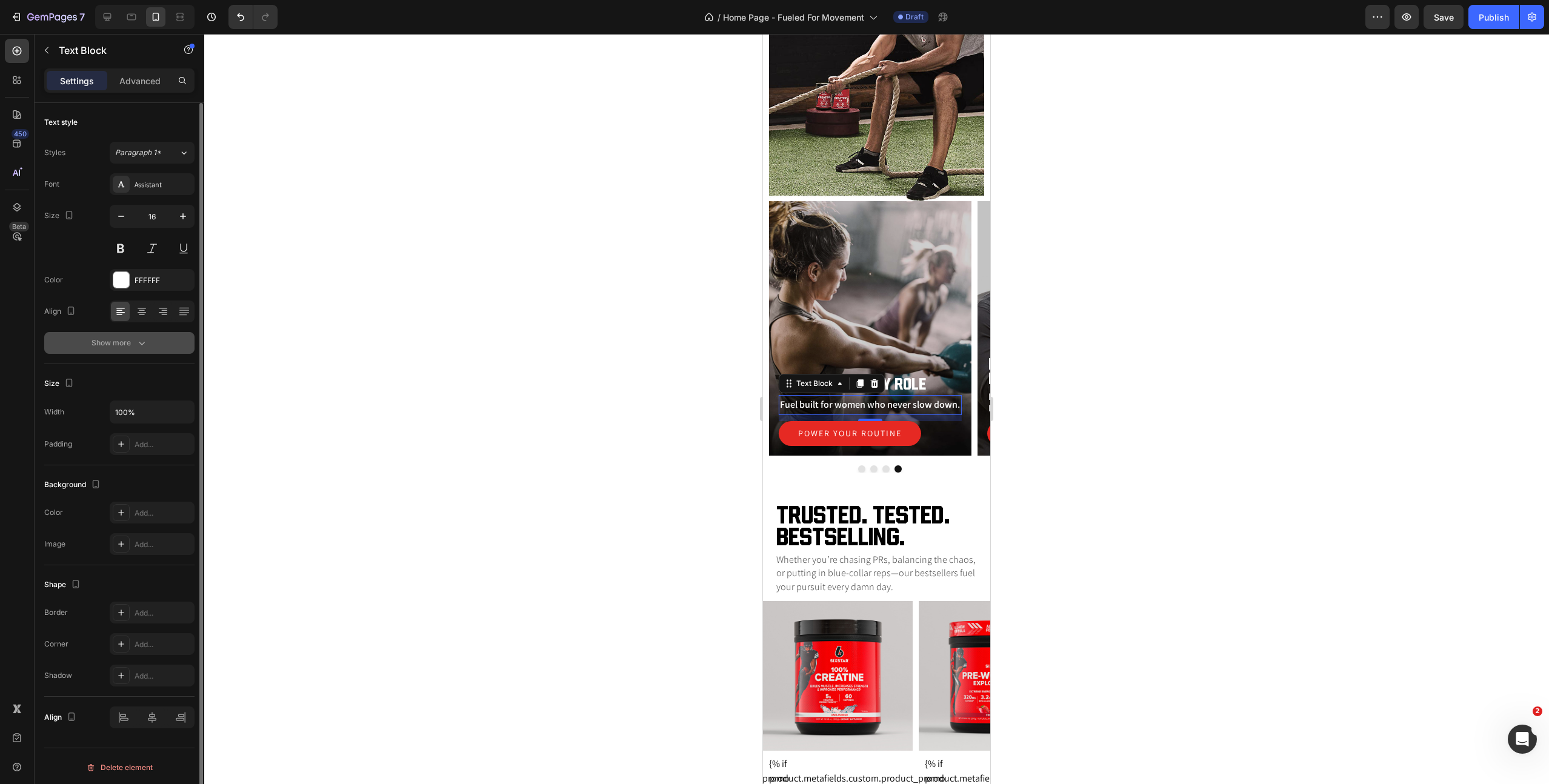
click at [124, 344] on div "Show more" at bounding box center [119, 343] width 57 height 12
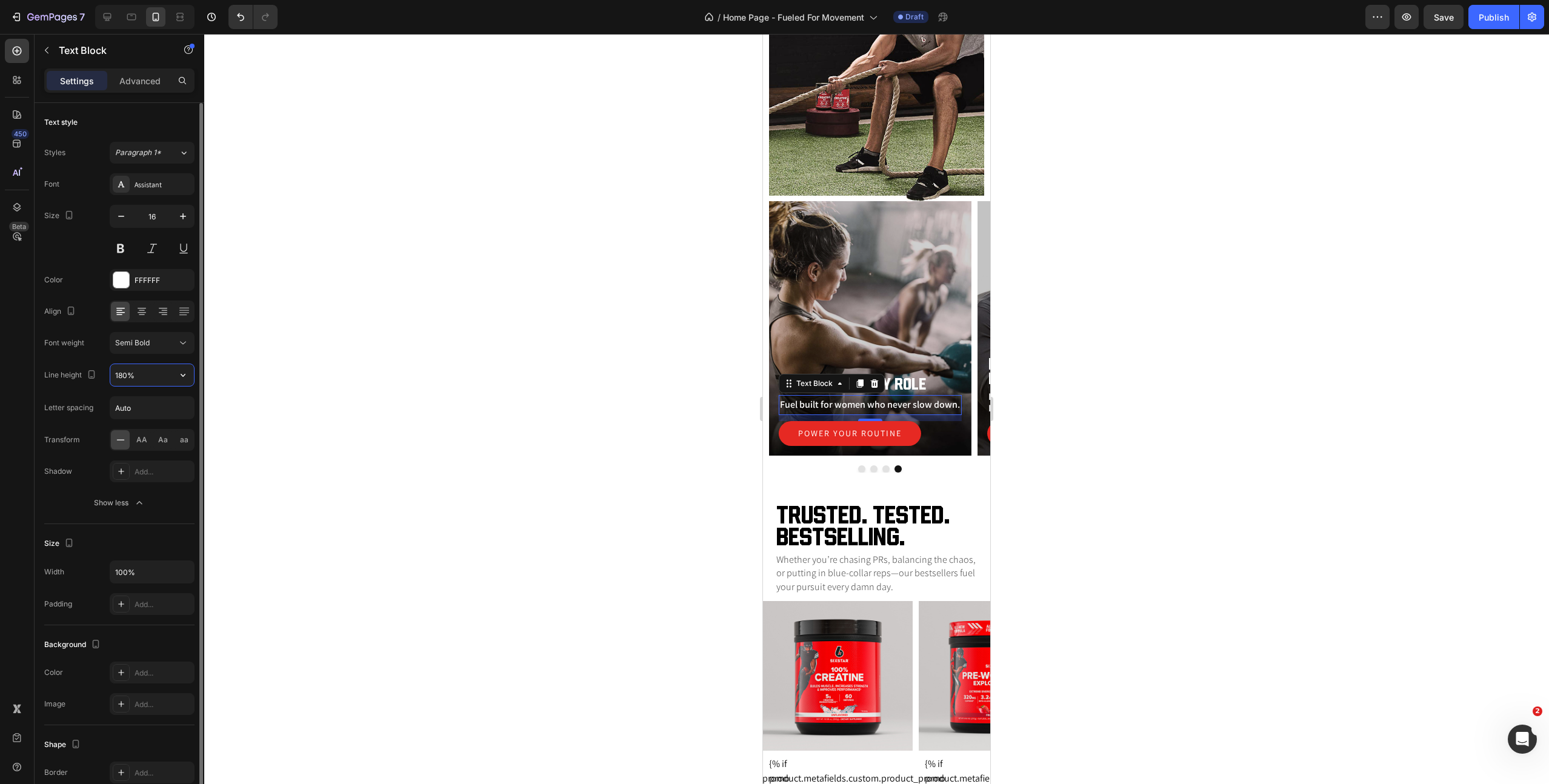
click at [131, 376] on input "180%" at bounding box center [152, 375] width 84 height 22
type input "120%"
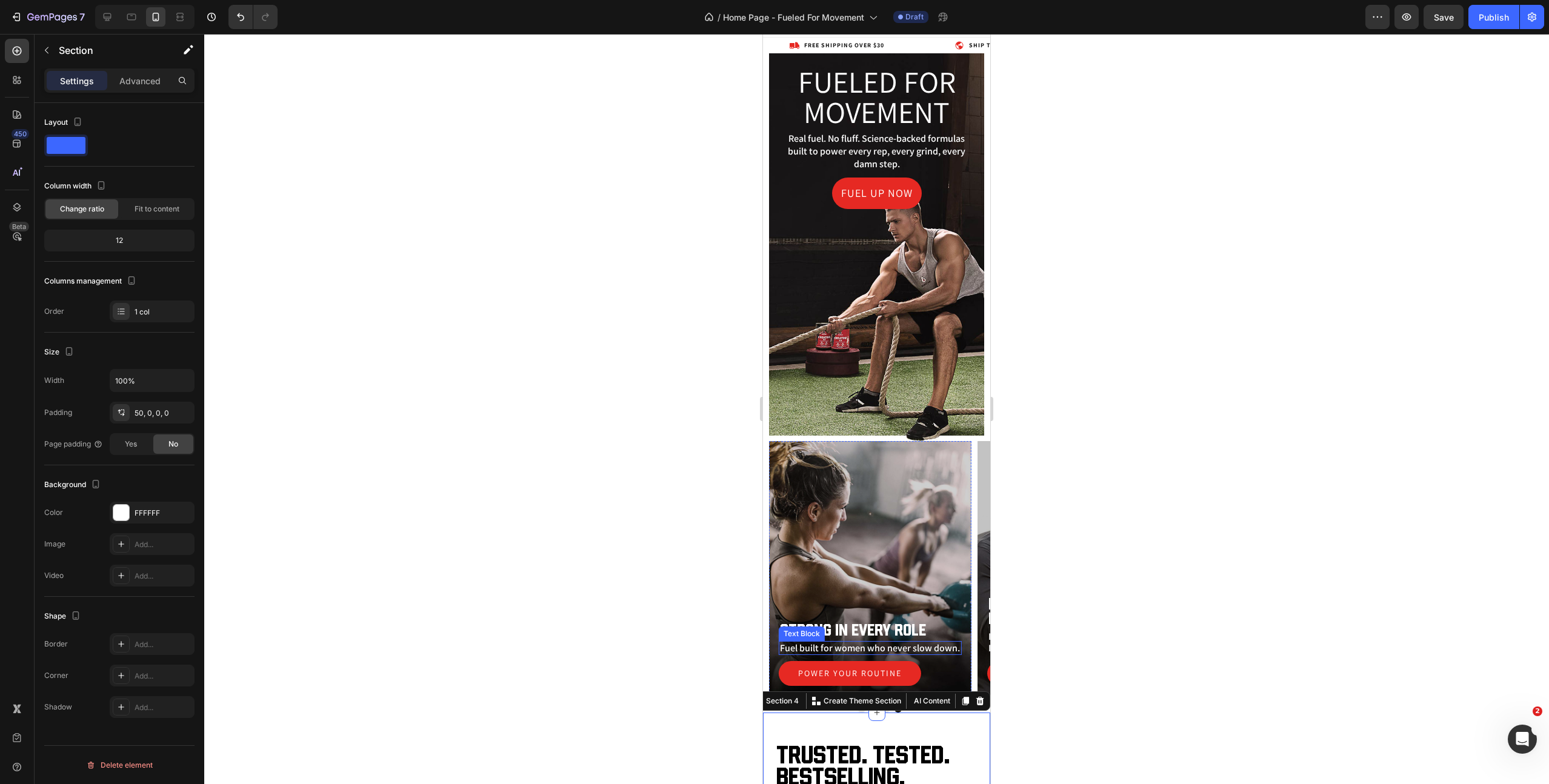
scroll to position [42, 0]
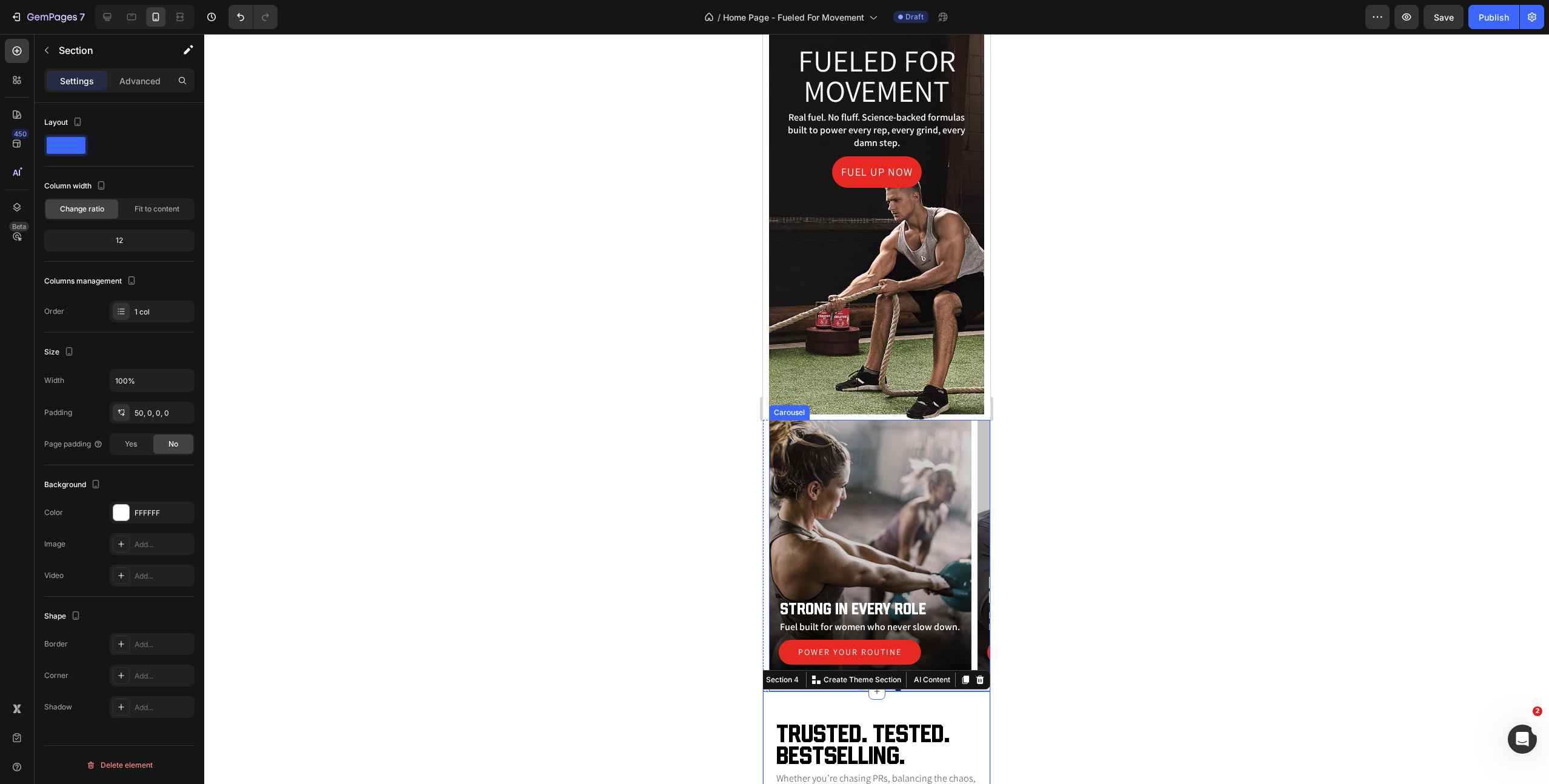
click at [975, 501] on div "For Every Rep. Every Season. Heading Fuel that keeps athletes game-ready and PR…" at bounding box center [880, 547] width 221 height 255
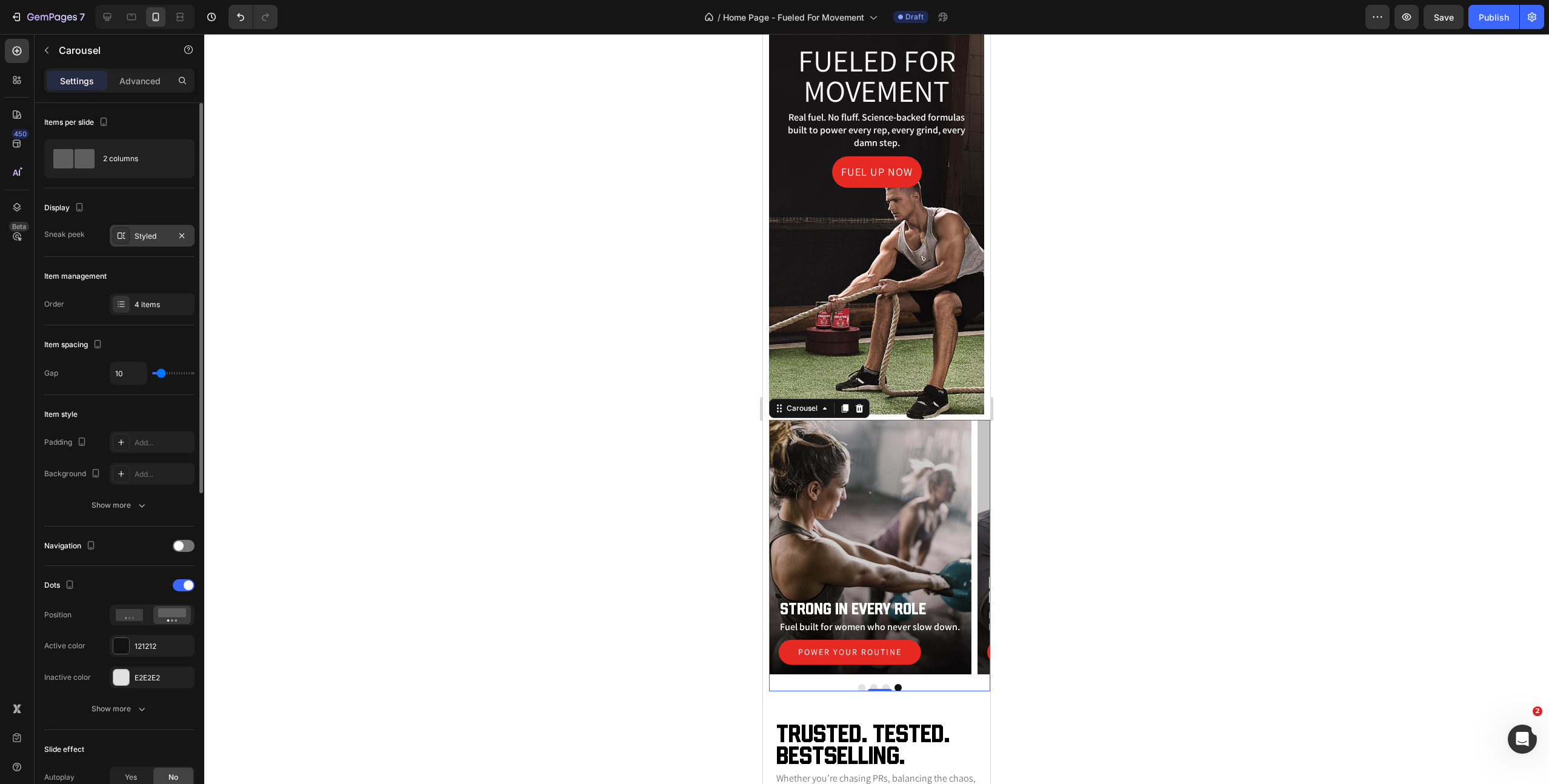
click at [161, 236] on div "Styled" at bounding box center [152, 236] width 36 height 11
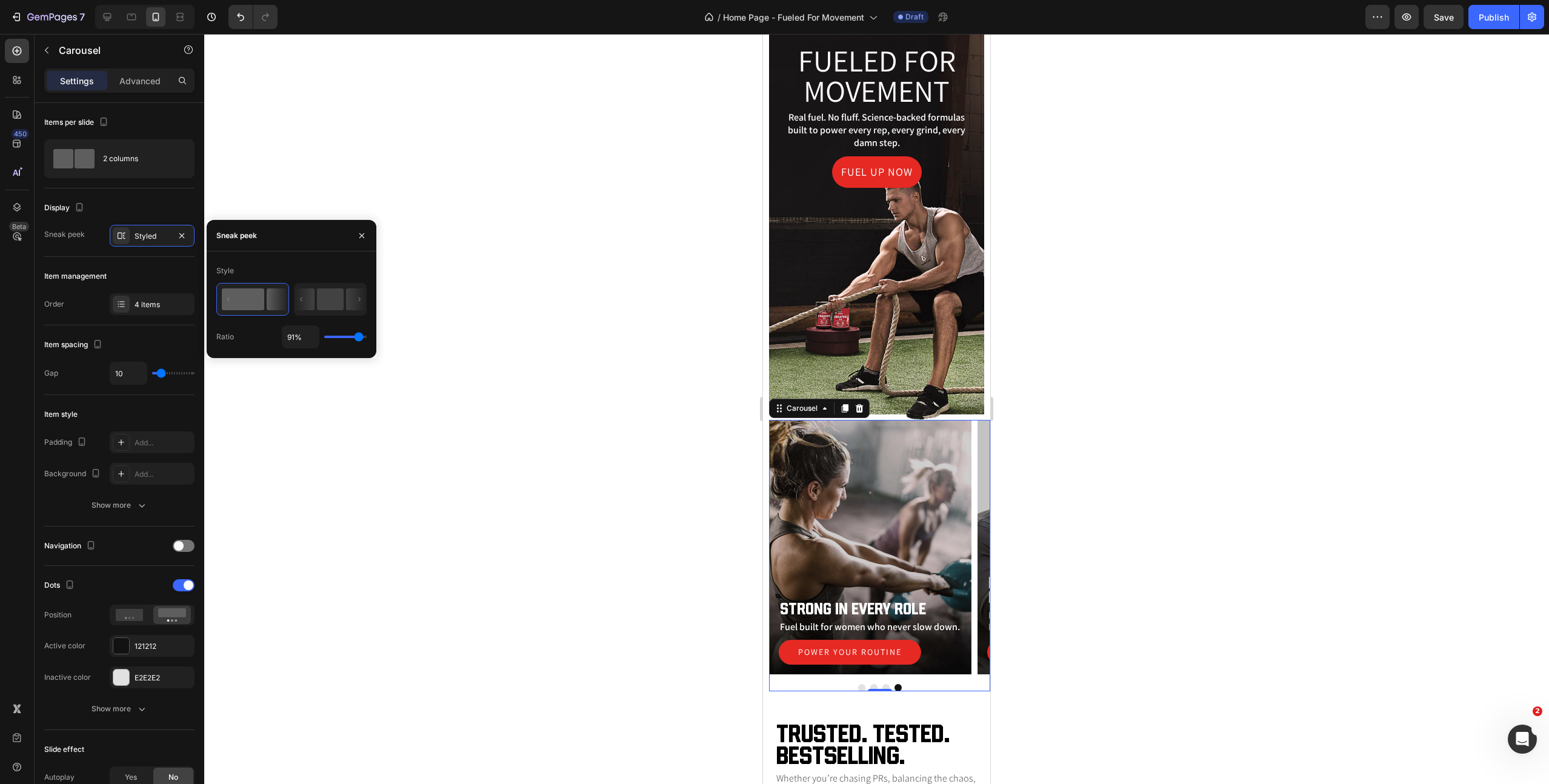
type input "64%"
type input "64"
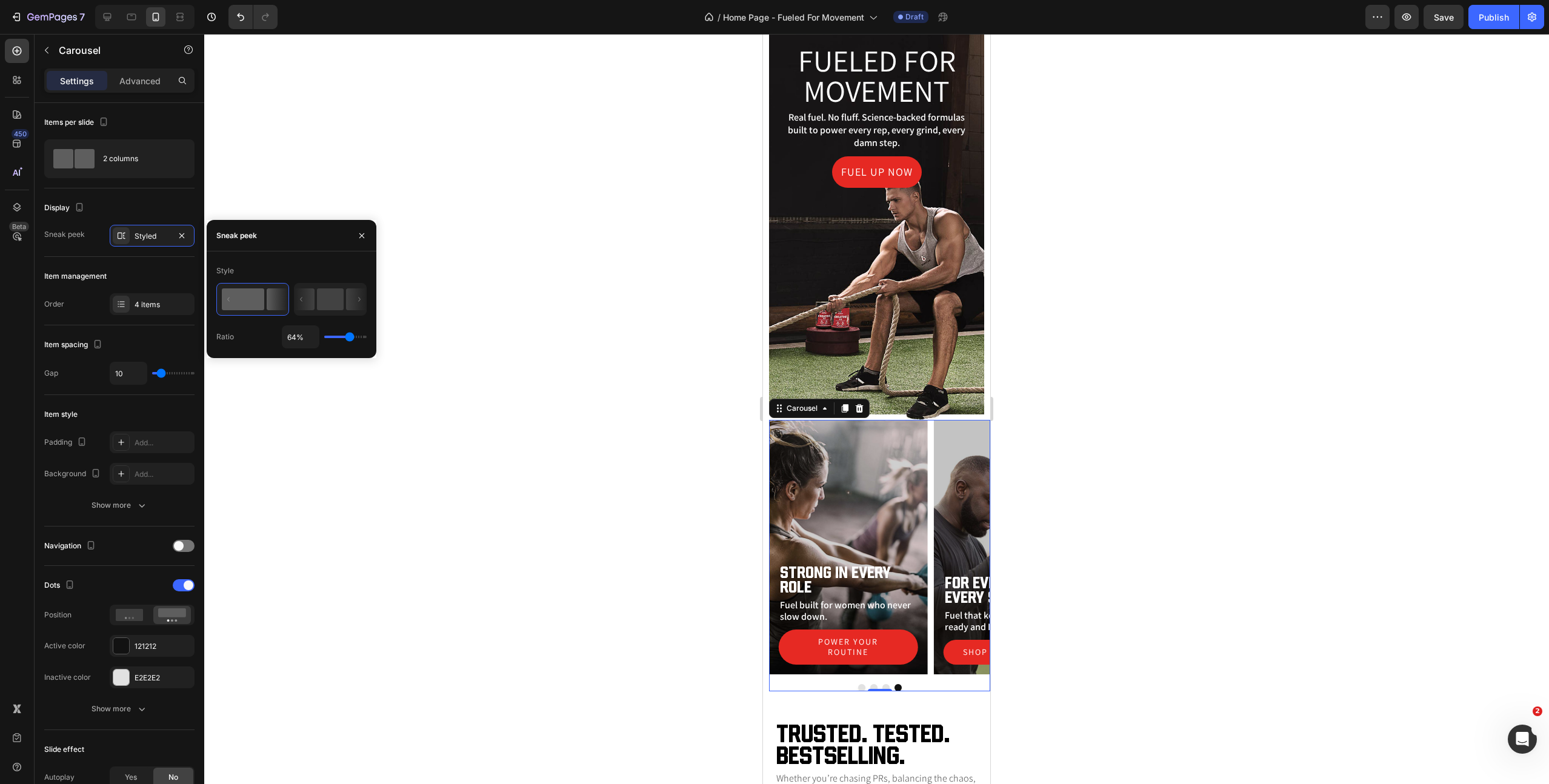
type input "62%"
type input "62"
type input "63%"
type input "63"
type input "67%"
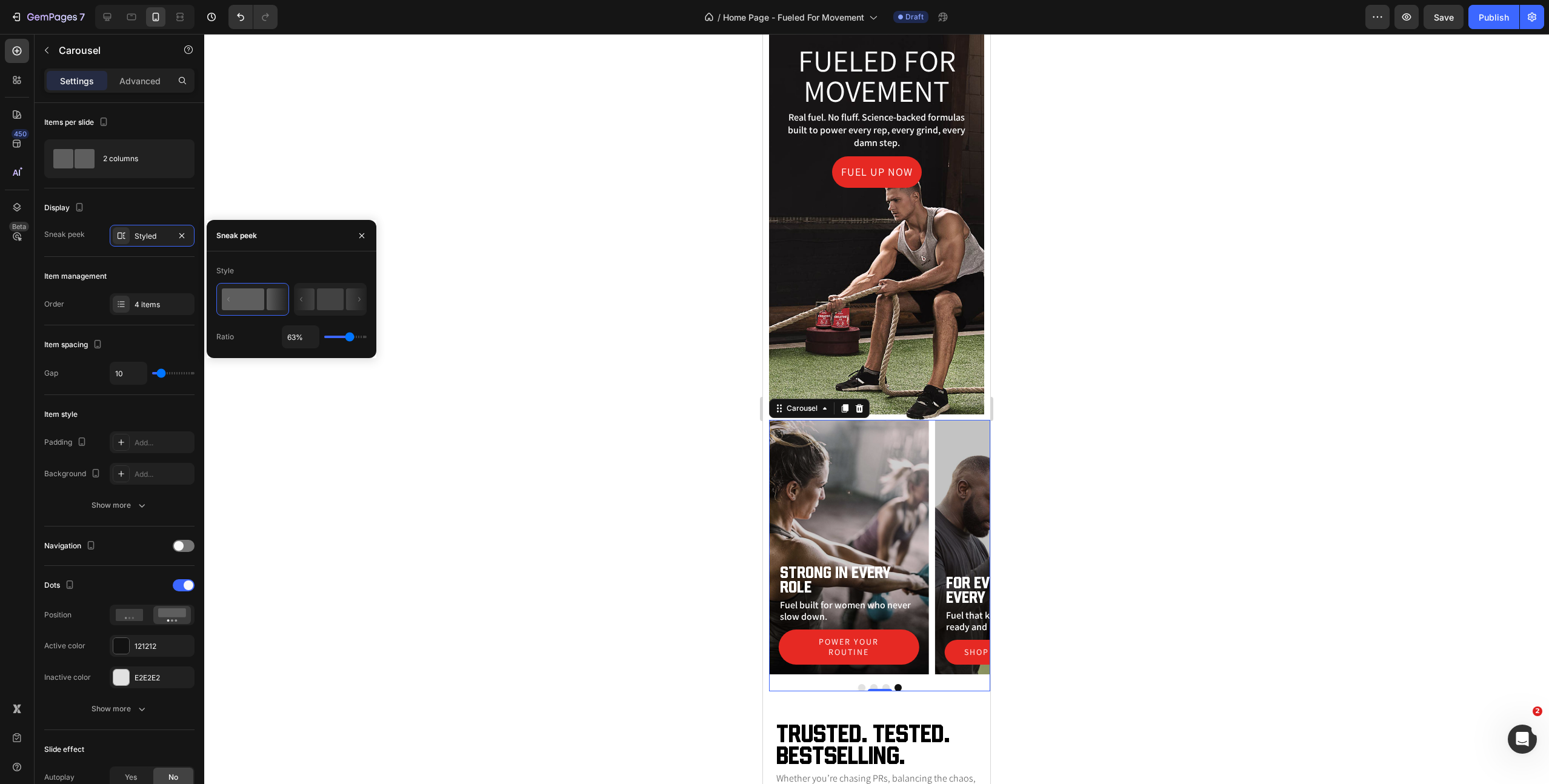
type input "67"
type input "70%"
type input "70"
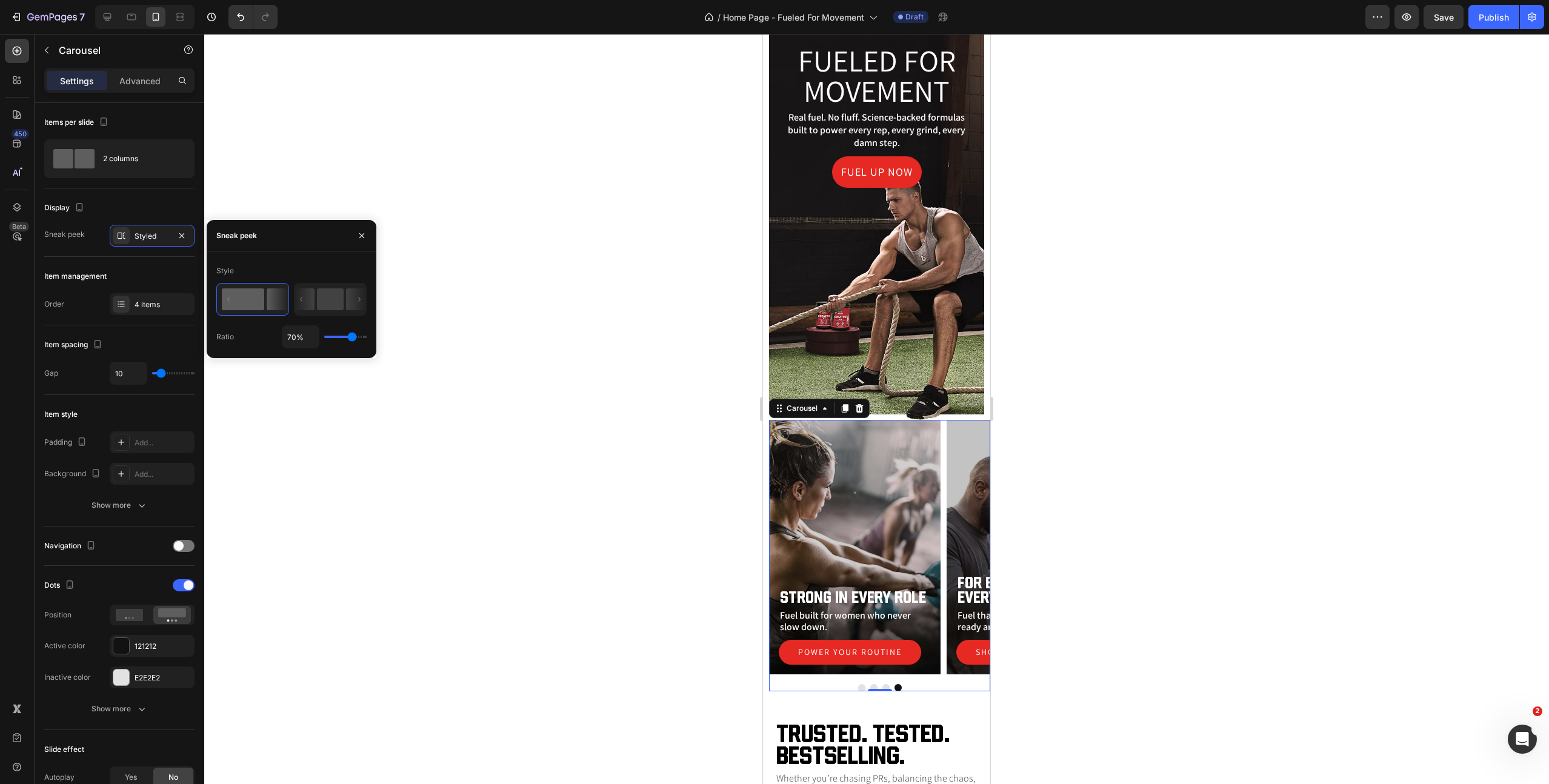
type input "72%"
type input "72"
type input "77%"
type input "77"
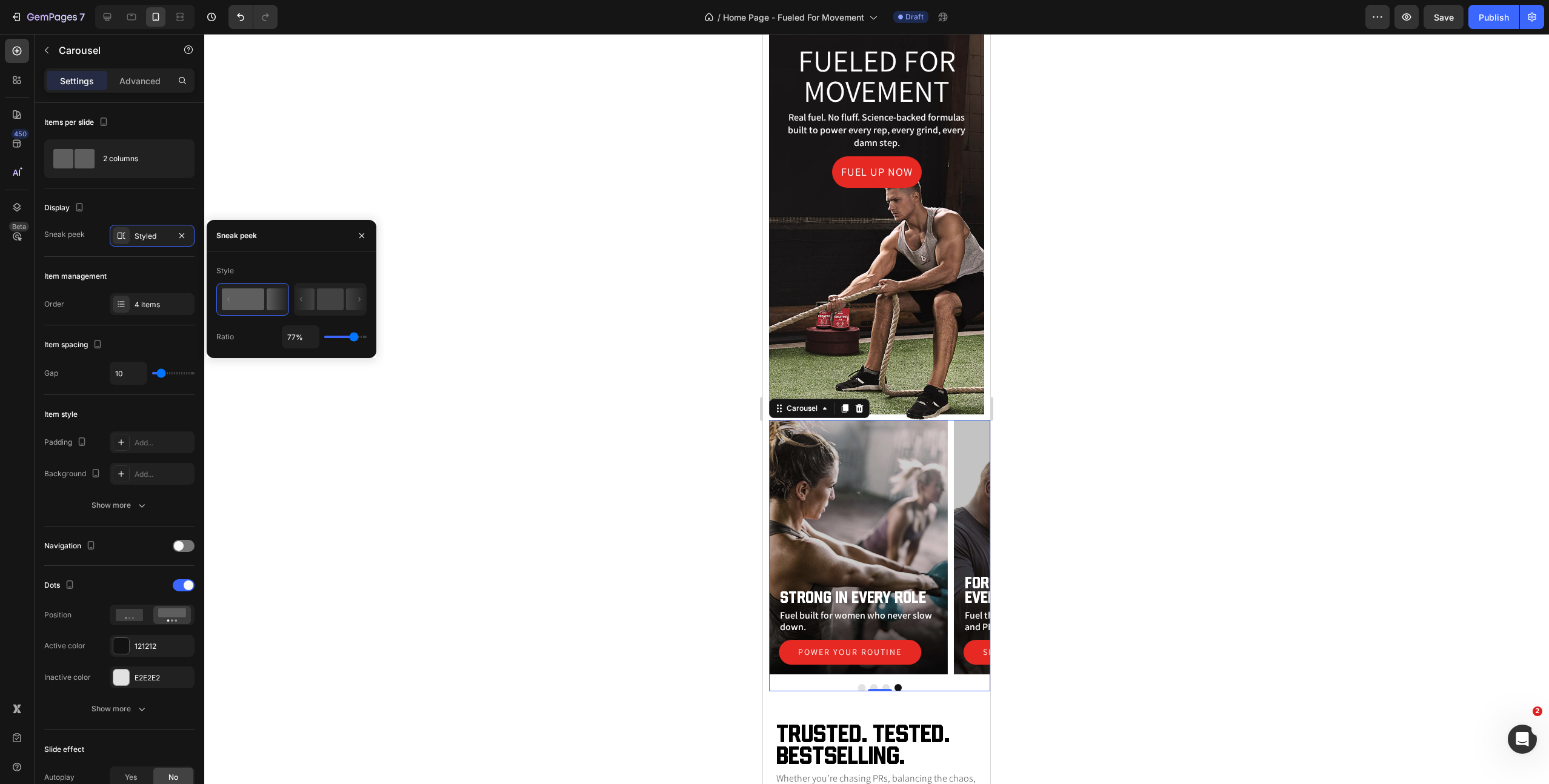
type input "81%"
type input "81"
type input "82%"
type input "82"
type input "81%"
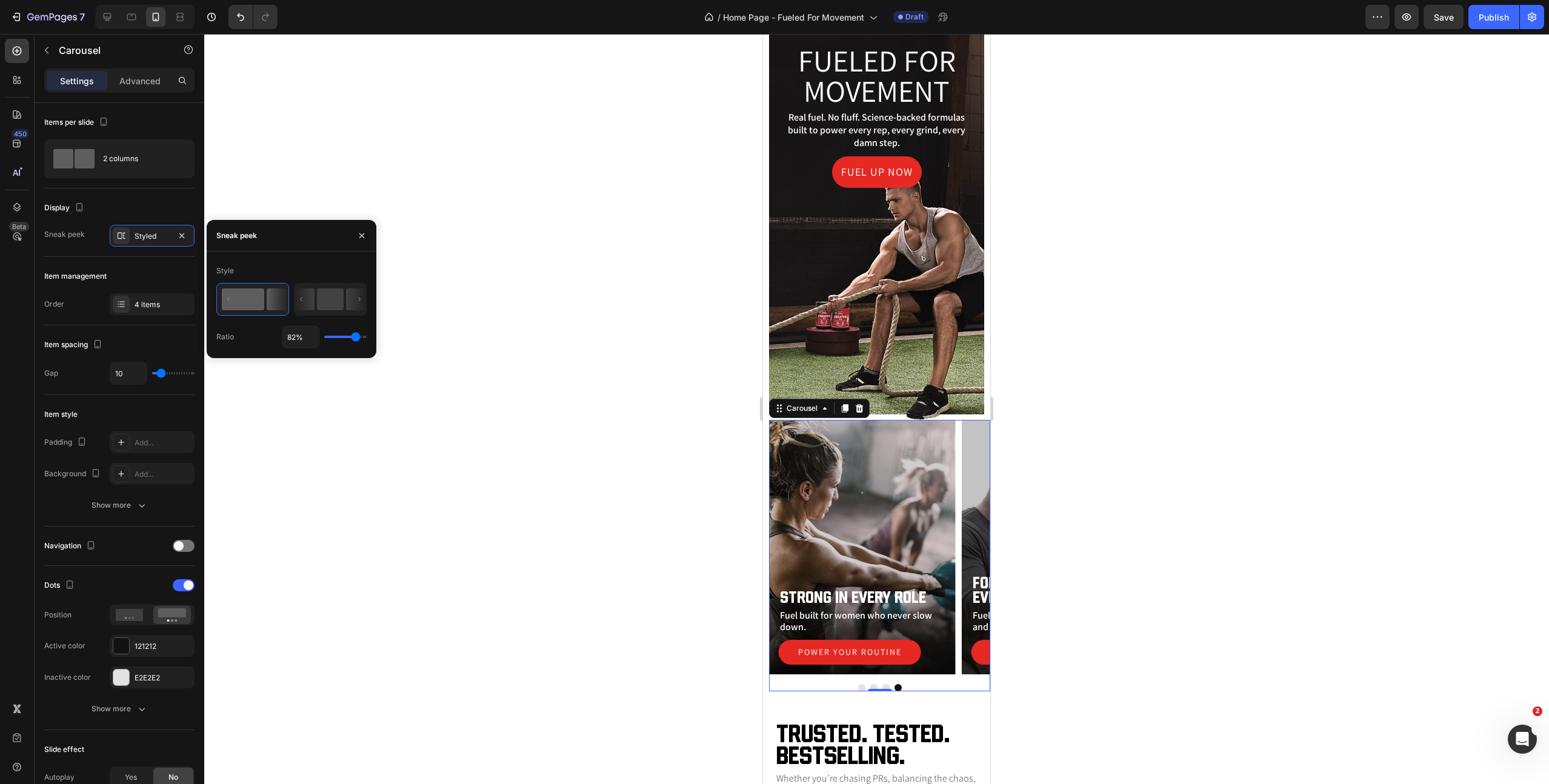
type input "81"
type input "78%"
type input "78"
type input "80%"
type input "80"
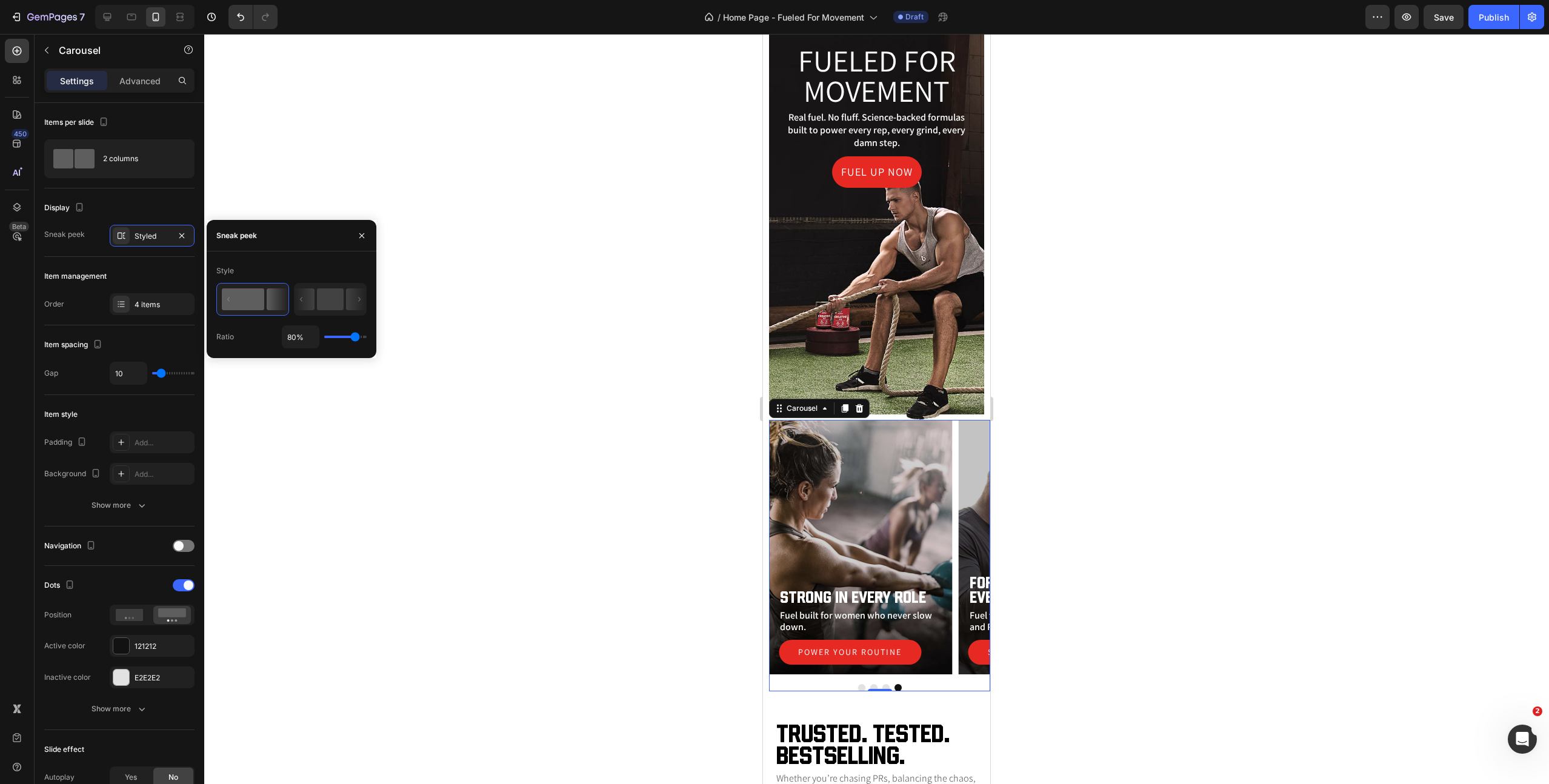
click at [355, 337] on input "range" at bounding box center [345, 336] width 42 height 2
click at [956, 508] on div "For Every Rep. Every Season. Heading Fuel that keeps athletes game-ready and PR…" at bounding box center [880, 547] width 221 height 255
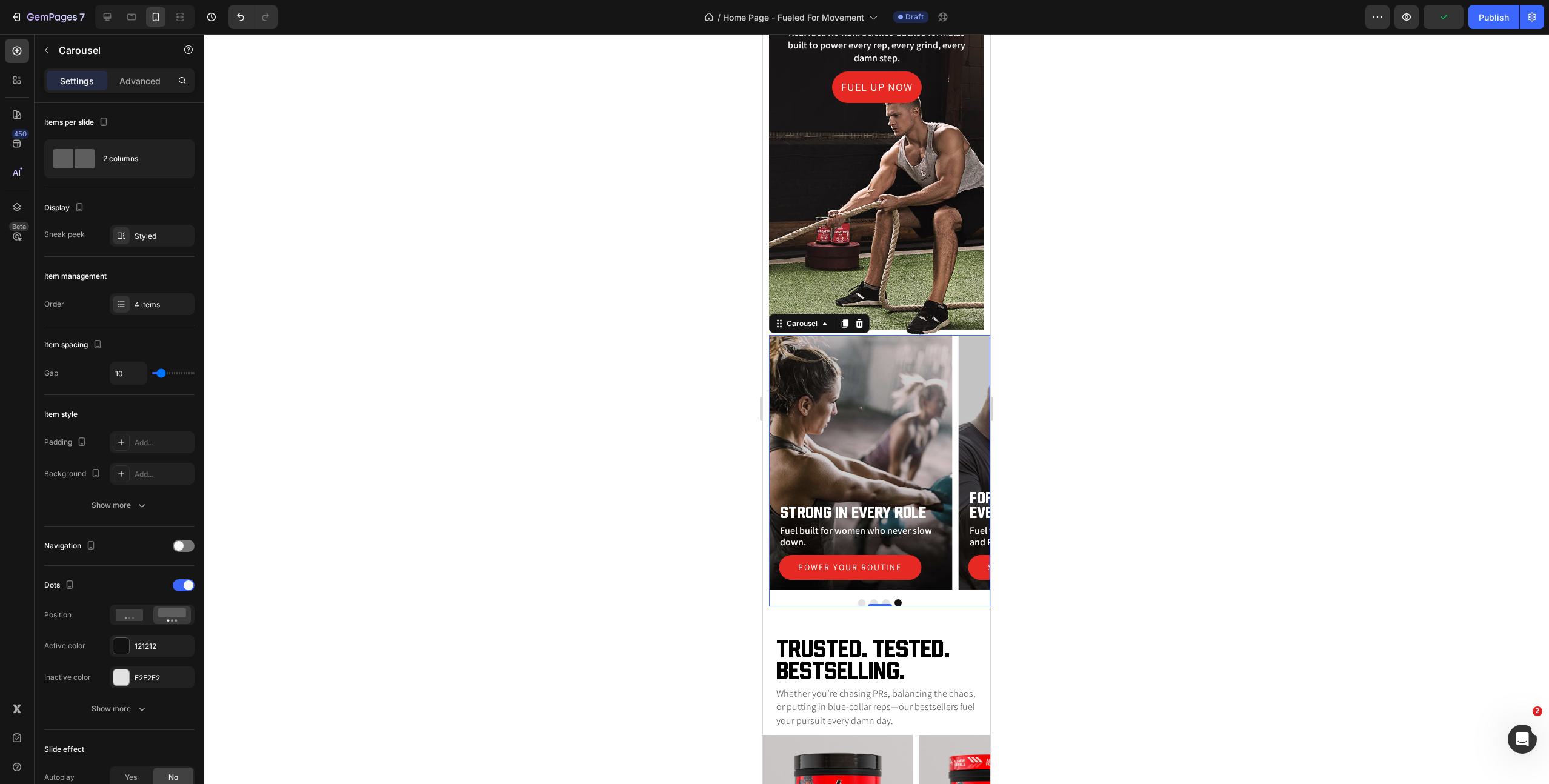
scroll to position [196, 0]
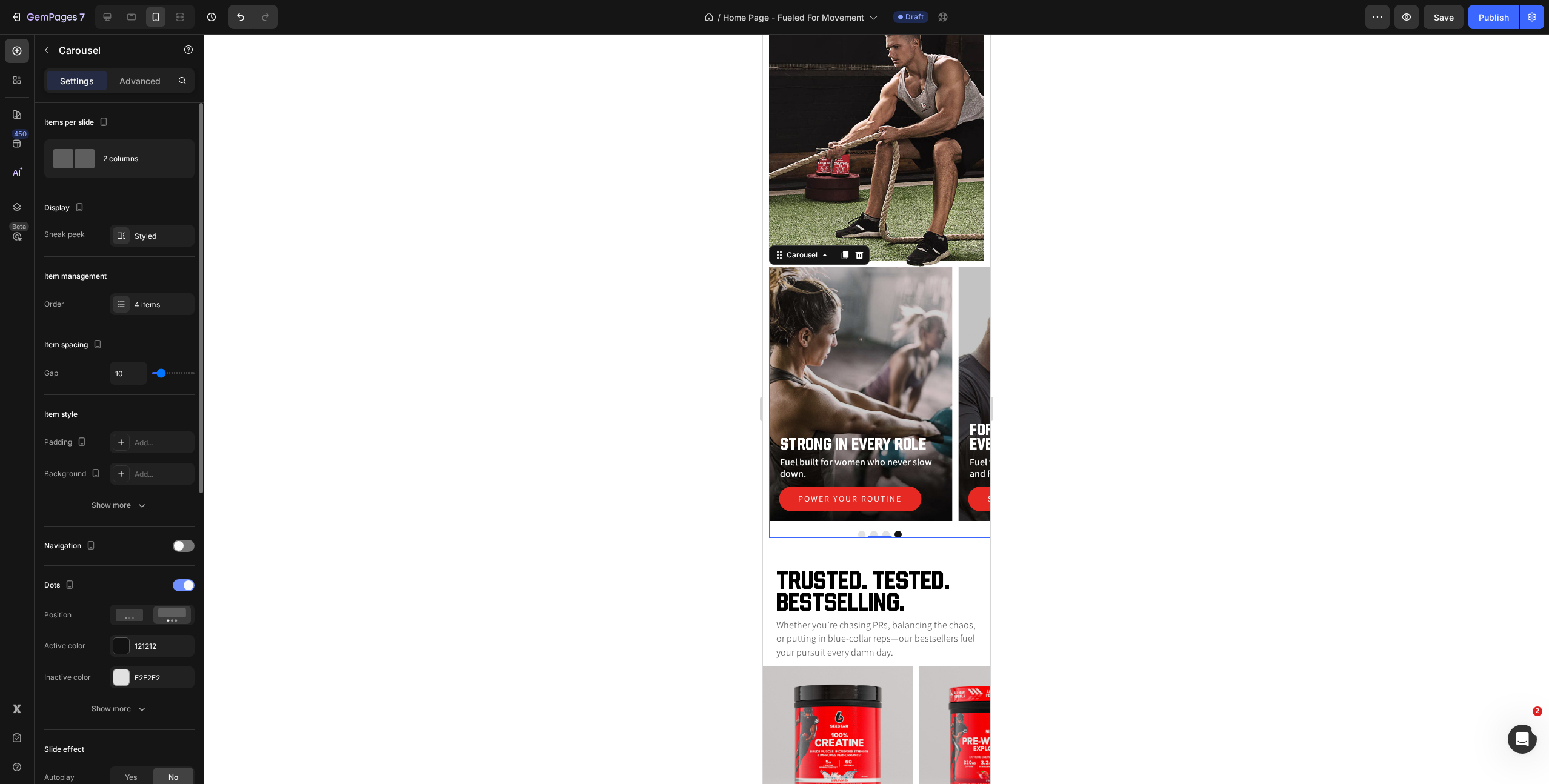
click at [181, 585] on div at bounding box center [184, 585] width 22 height 12
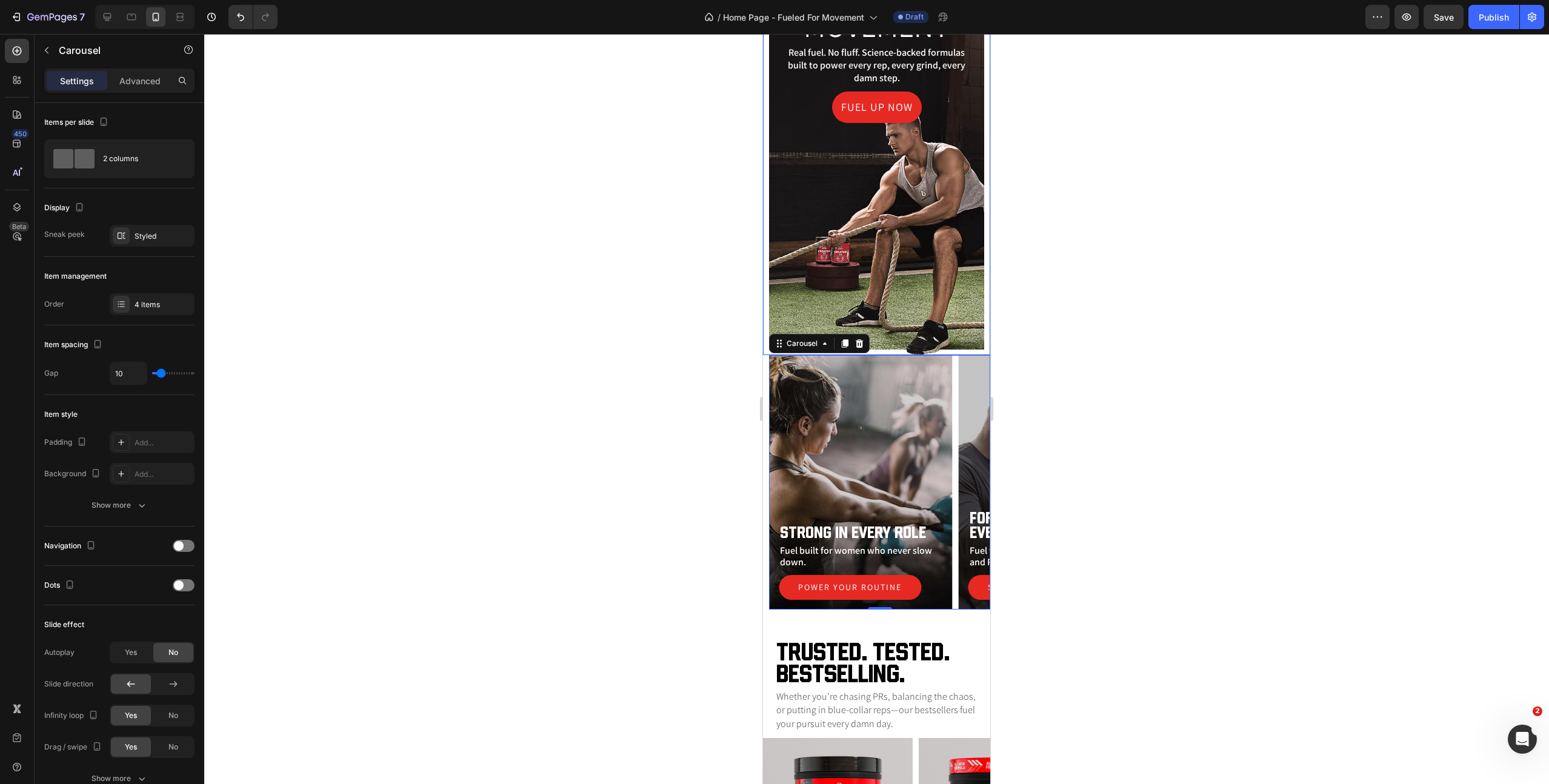
scroll to position [0, 0]
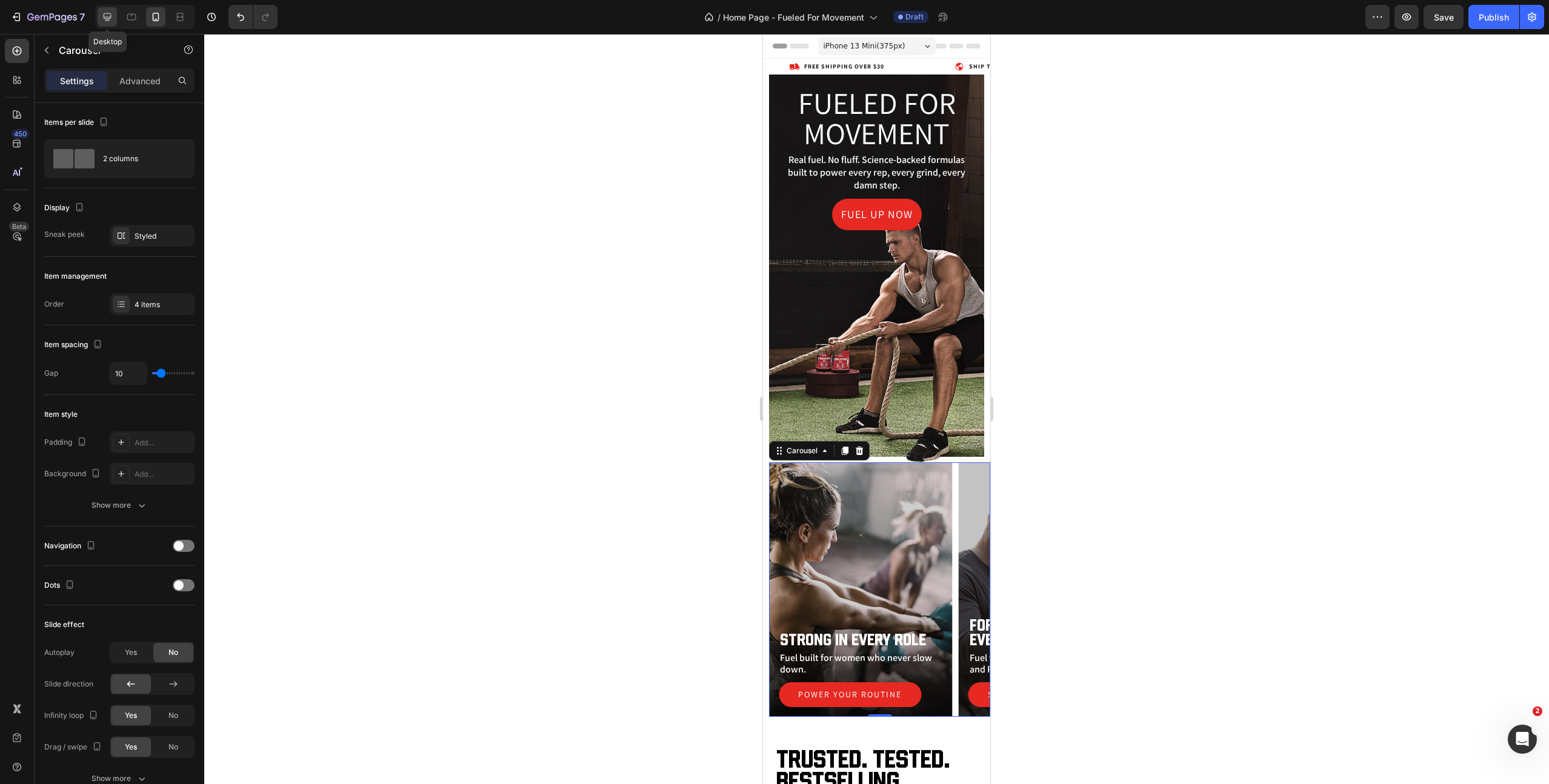
click at [109, 14] on icon at bounding box center [107, 17] width 12 height 12
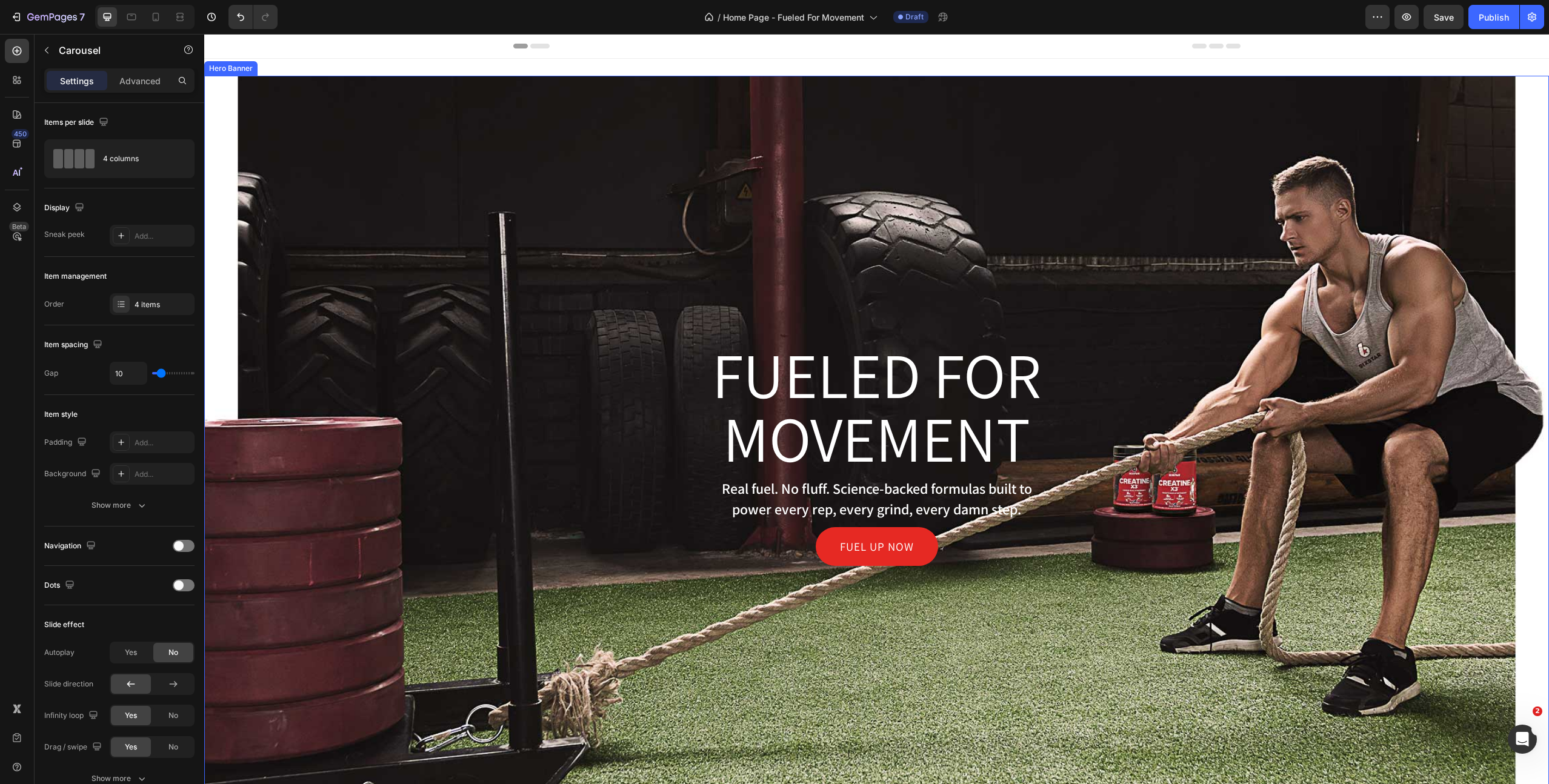
scroll to position [295, 0]
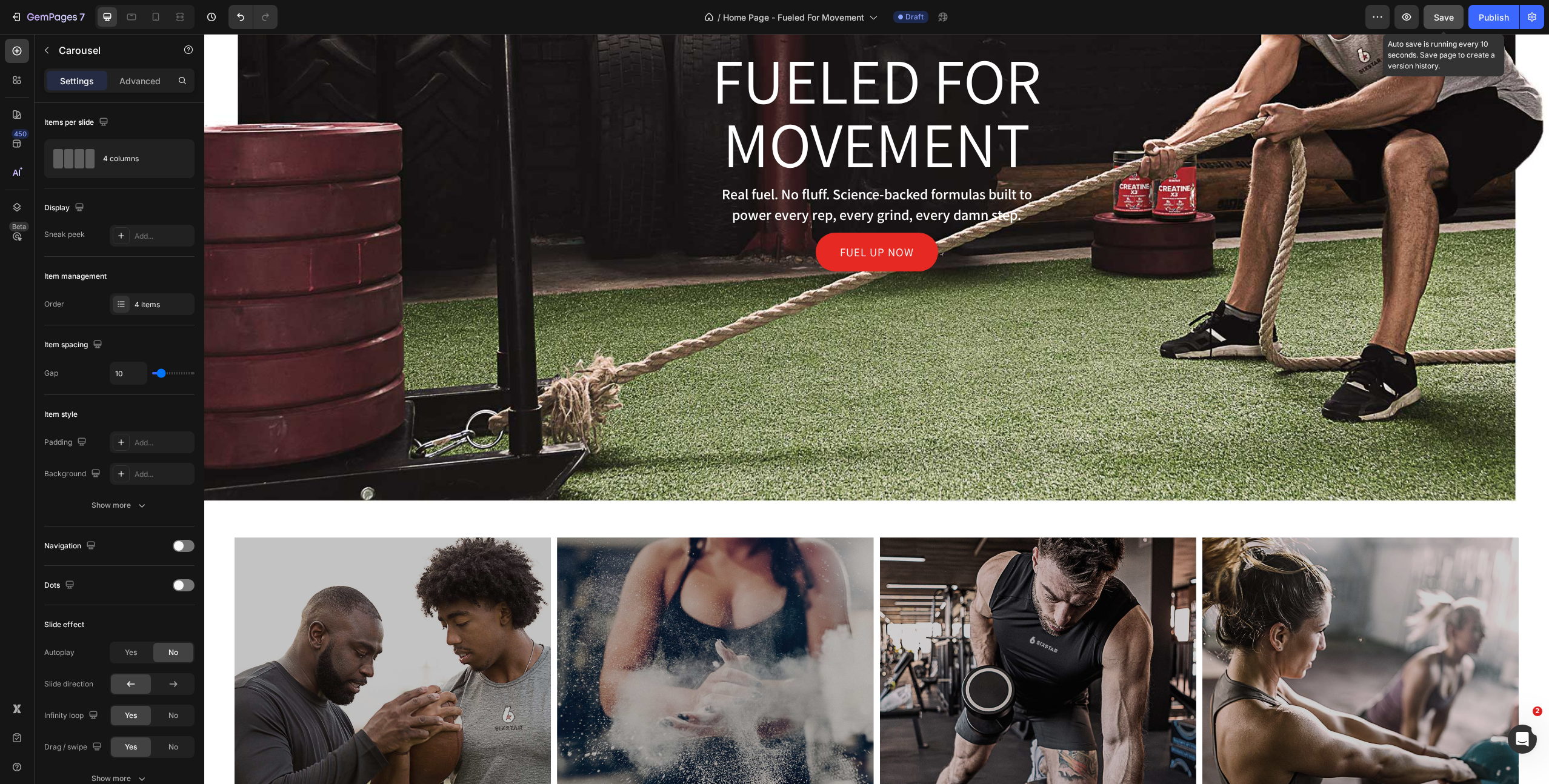
click at [1445, 12] on span "Save" at bounding box center [1444, 17] width 20 height 11
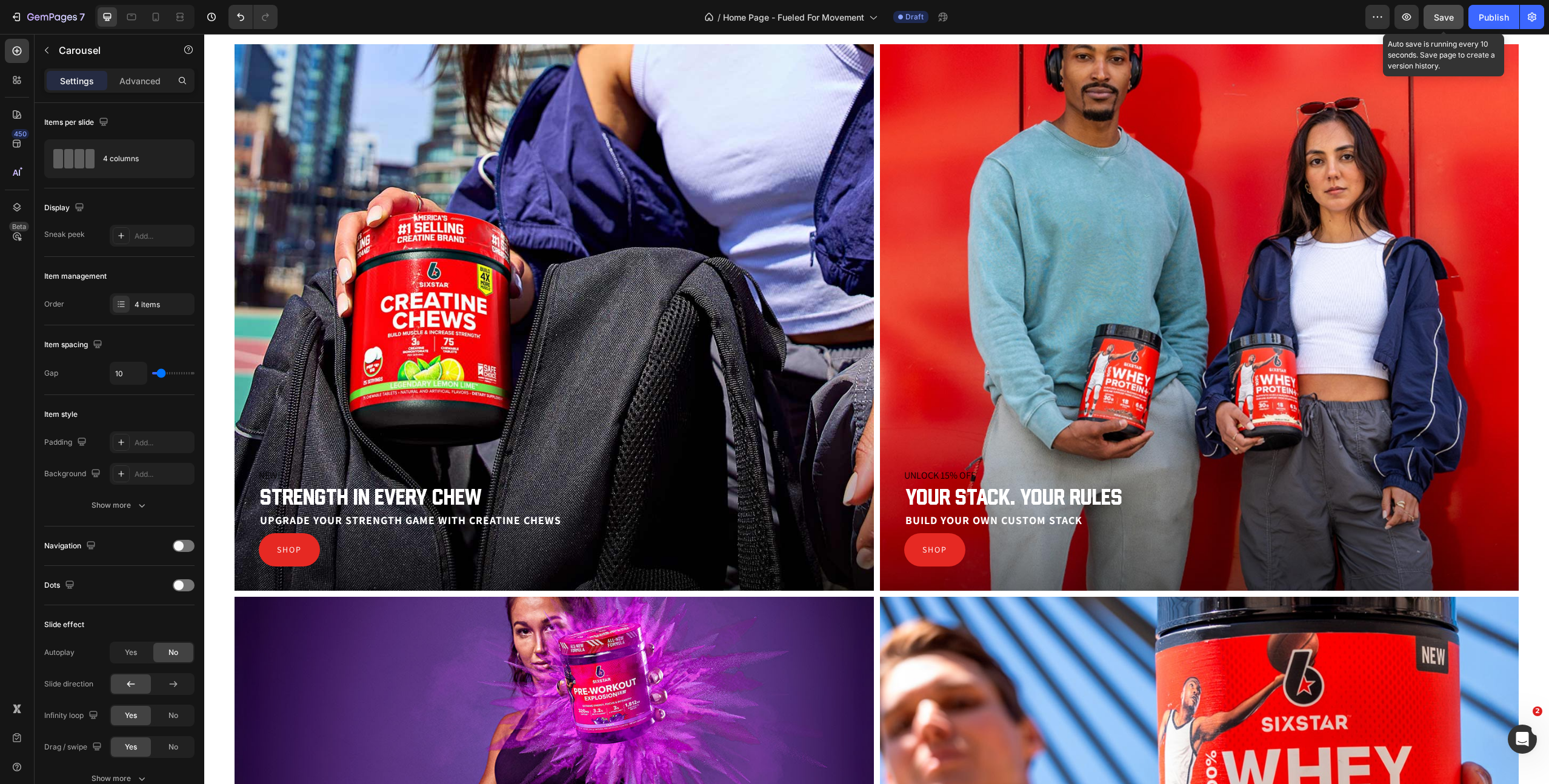
scroll to position [2054, 0]
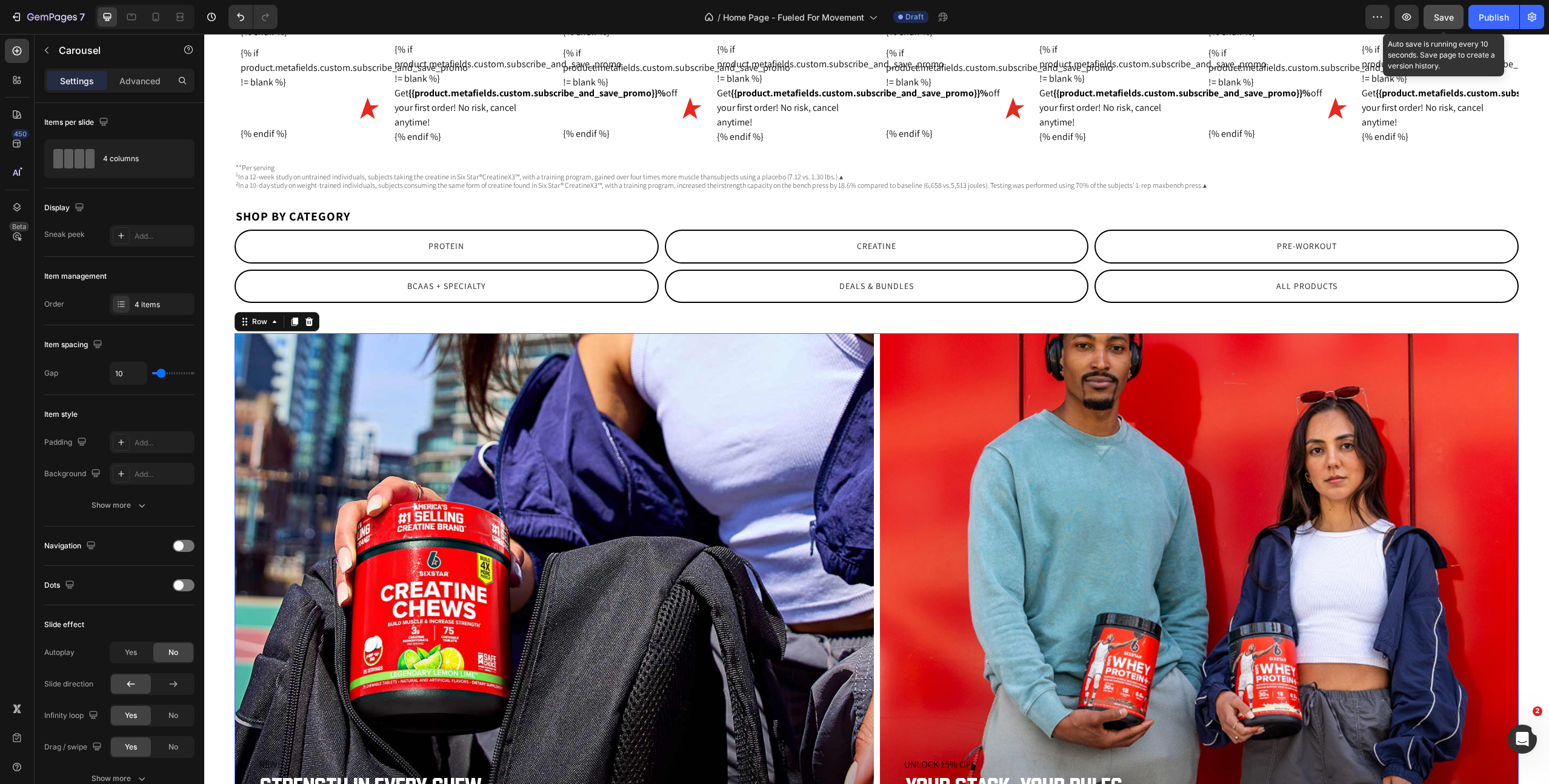
click at [876, 378] on div "NEW! Promo Strength in every chew Heading Upgrade your strength game with Creat…" at bounding box center [877, 607] width 1285 height 547
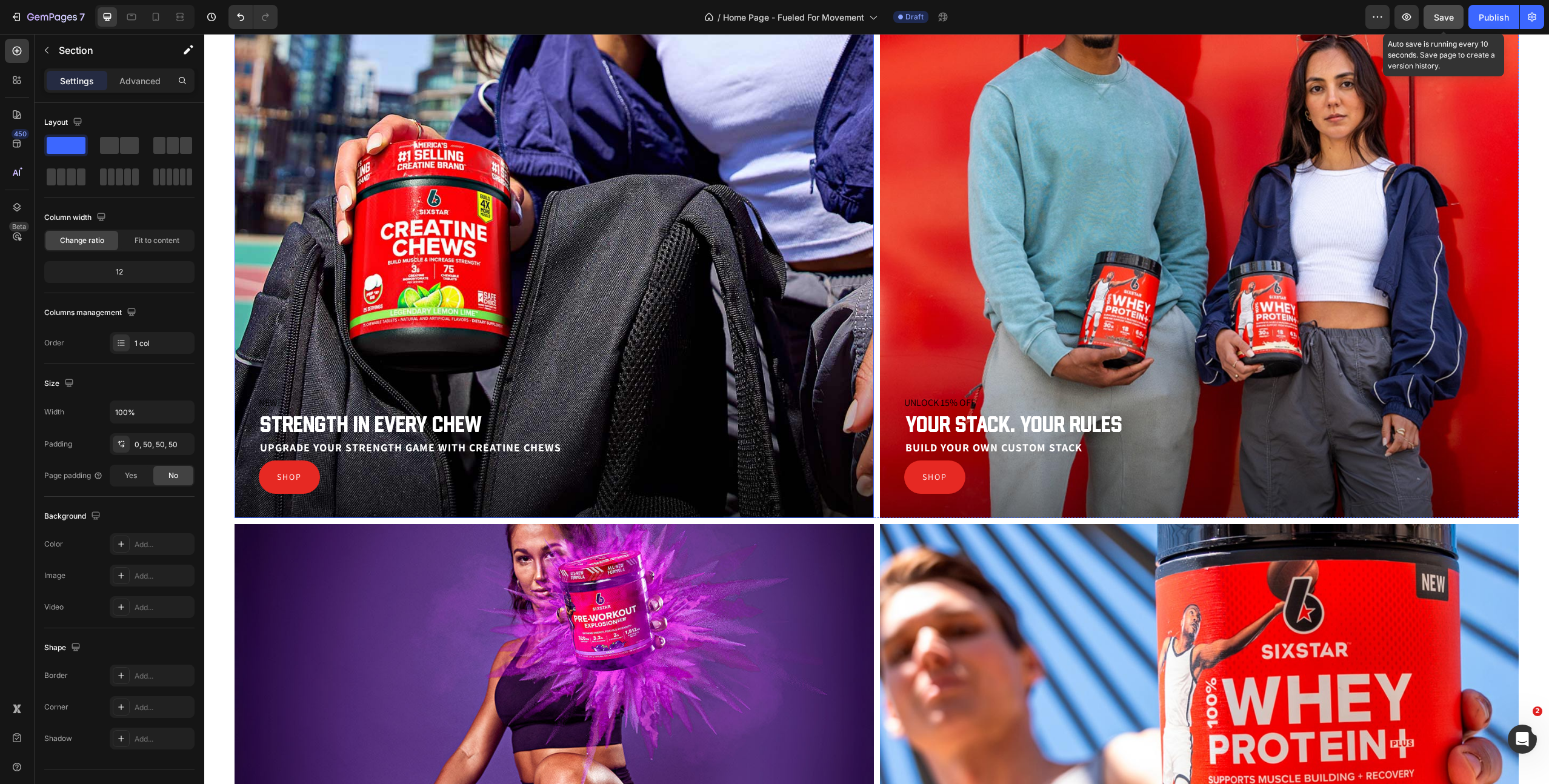
scroll to position [2446, 0]
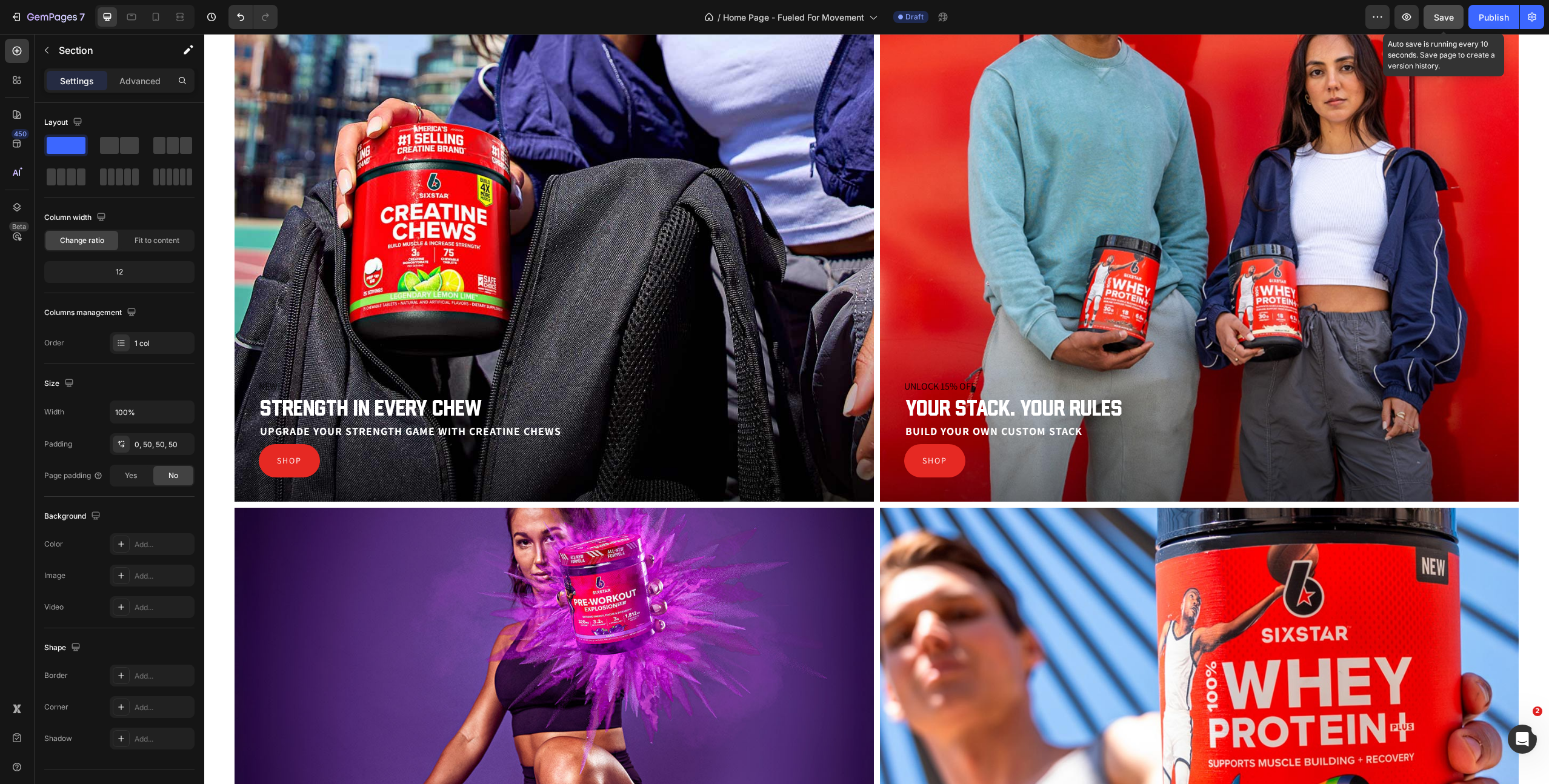
click at [875, 505] on div "NEW! Promo Strength in every chew Heading Upgrade your strength game with Creat…" at bounding box center [877, 505] width 1285 height 1099
click at [1529, 516] on div "NEW! Promo Strength in every chew Heading Upgrade your strength game with Creat…" at bounding box center [877, 520] width 1345 height 1129
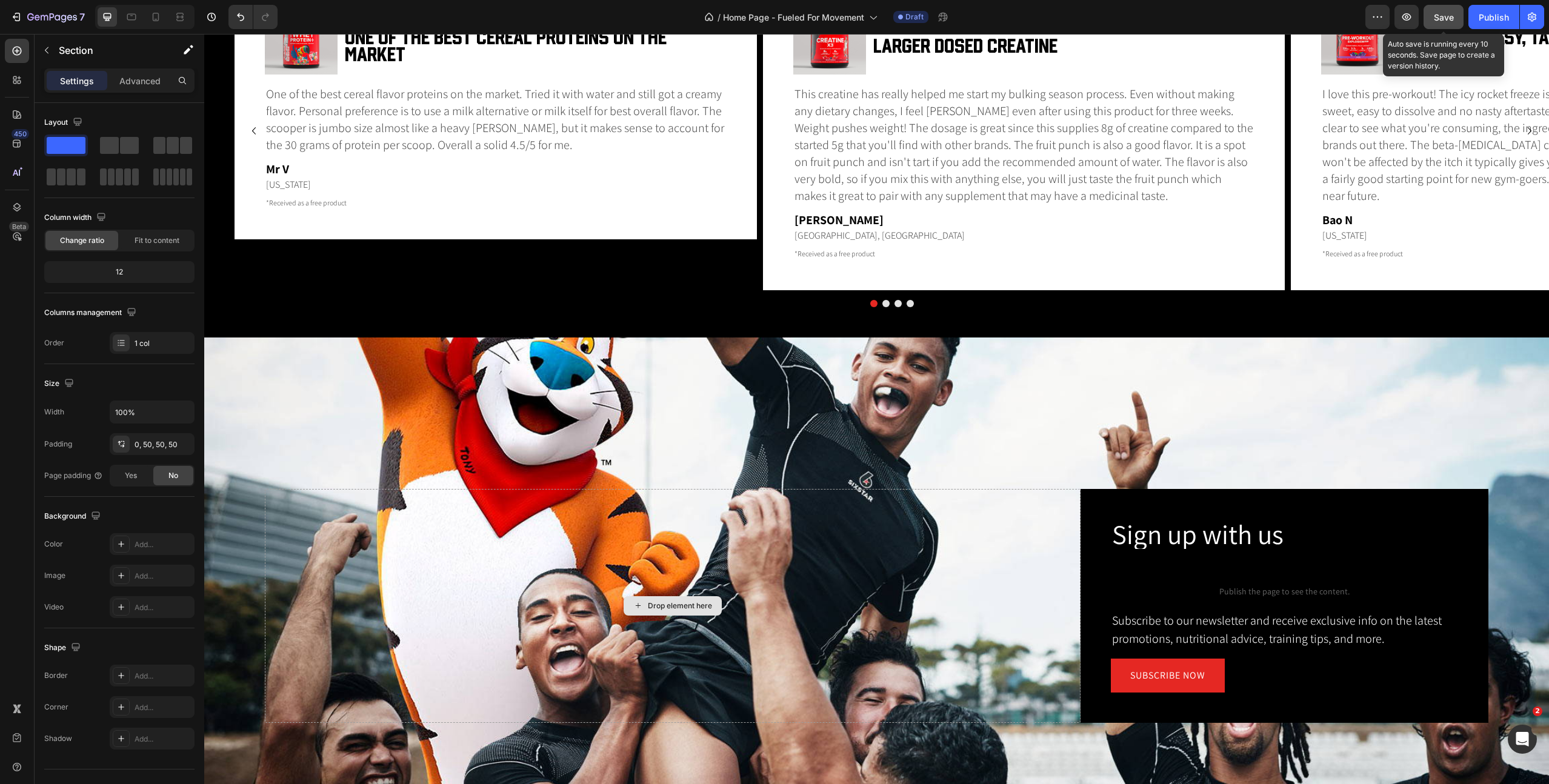
scroll to position [4121, 0]
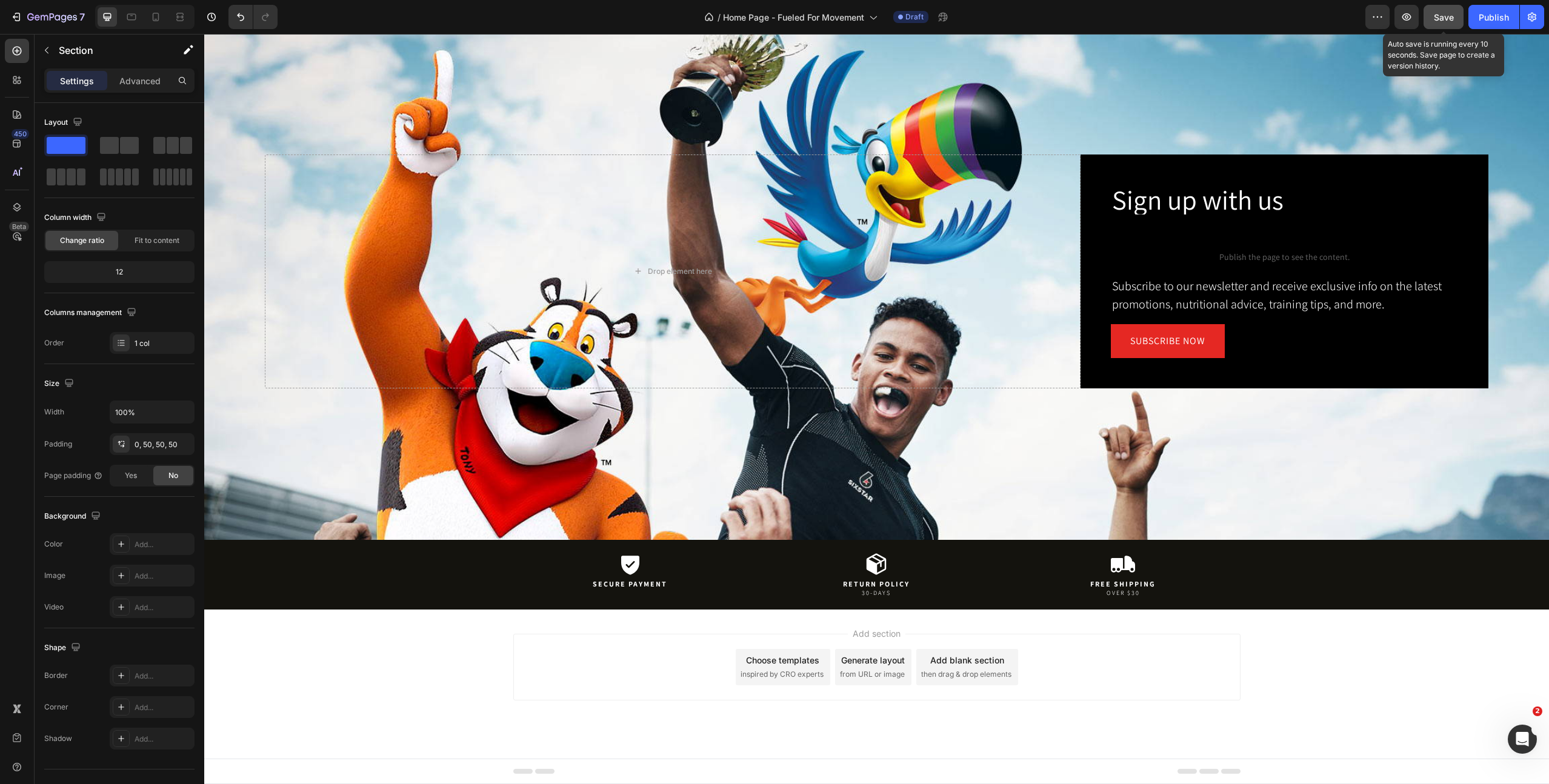
click at [962, 665] on div "Add blank section" at bounding box center [967, 660] width 74 height 13
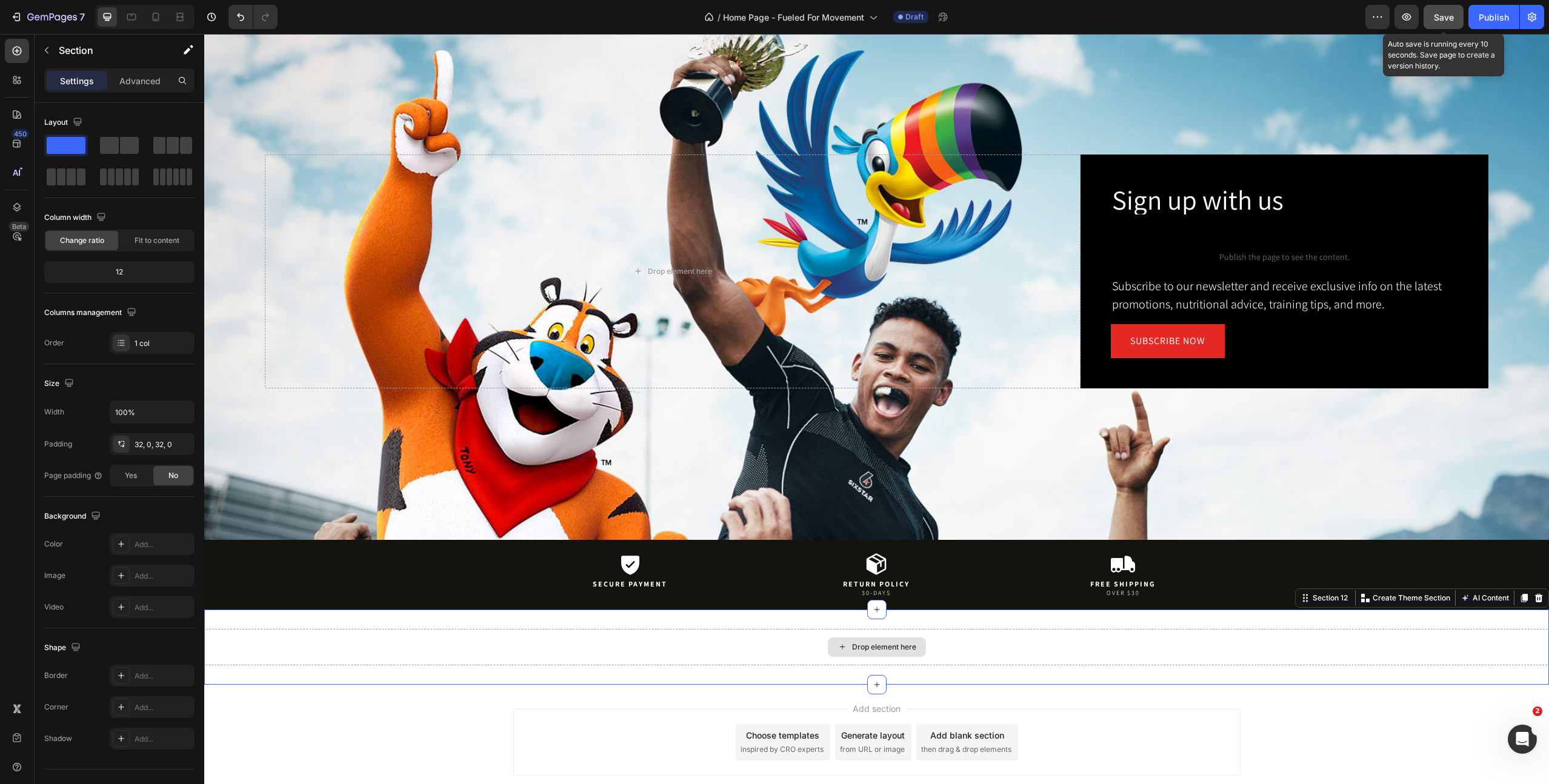
click at [1469, 636] on div "Drop element here" at bounding box center [877, 647] width 1345 height 36
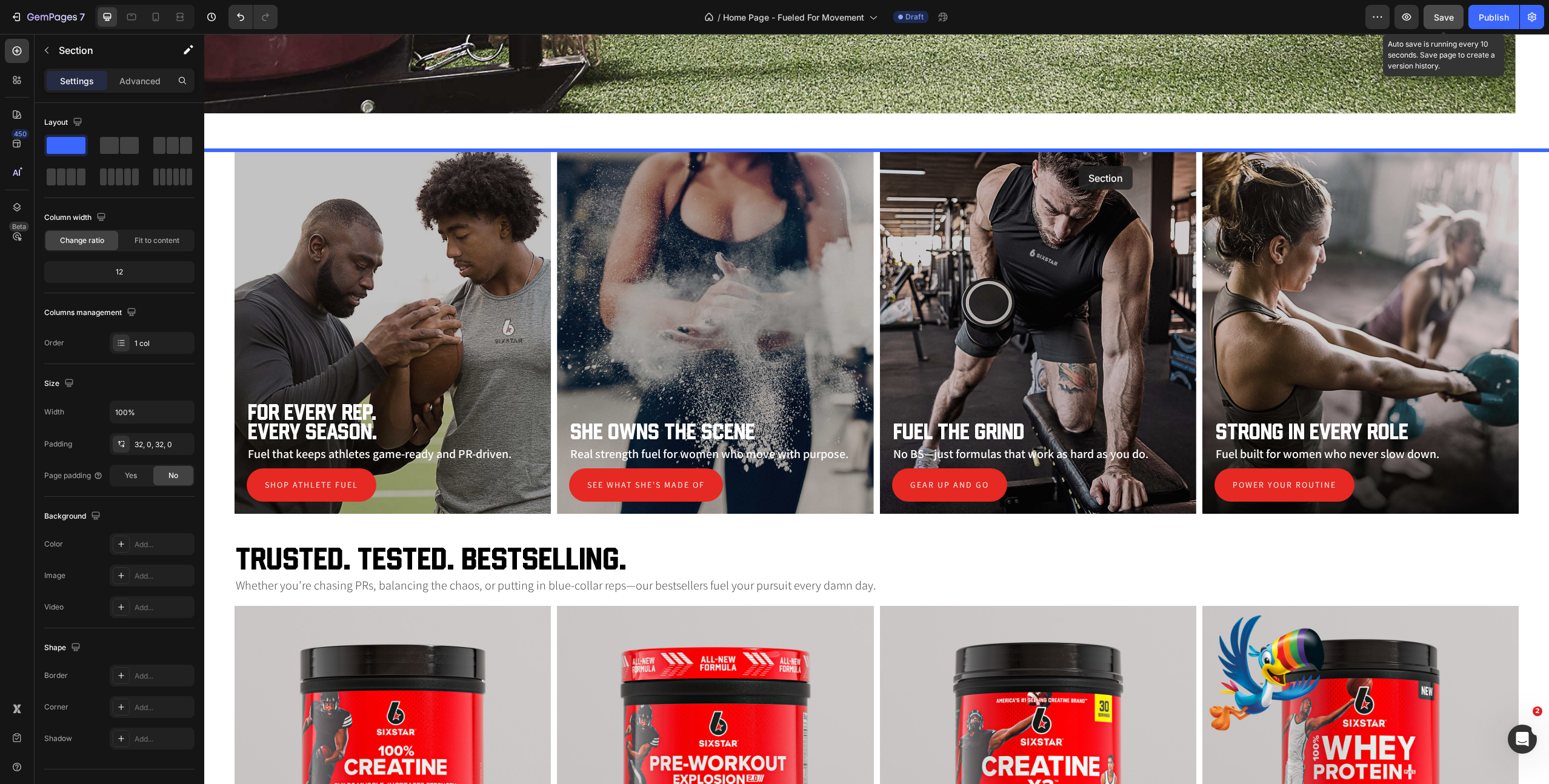
scroll to position [678, 0]
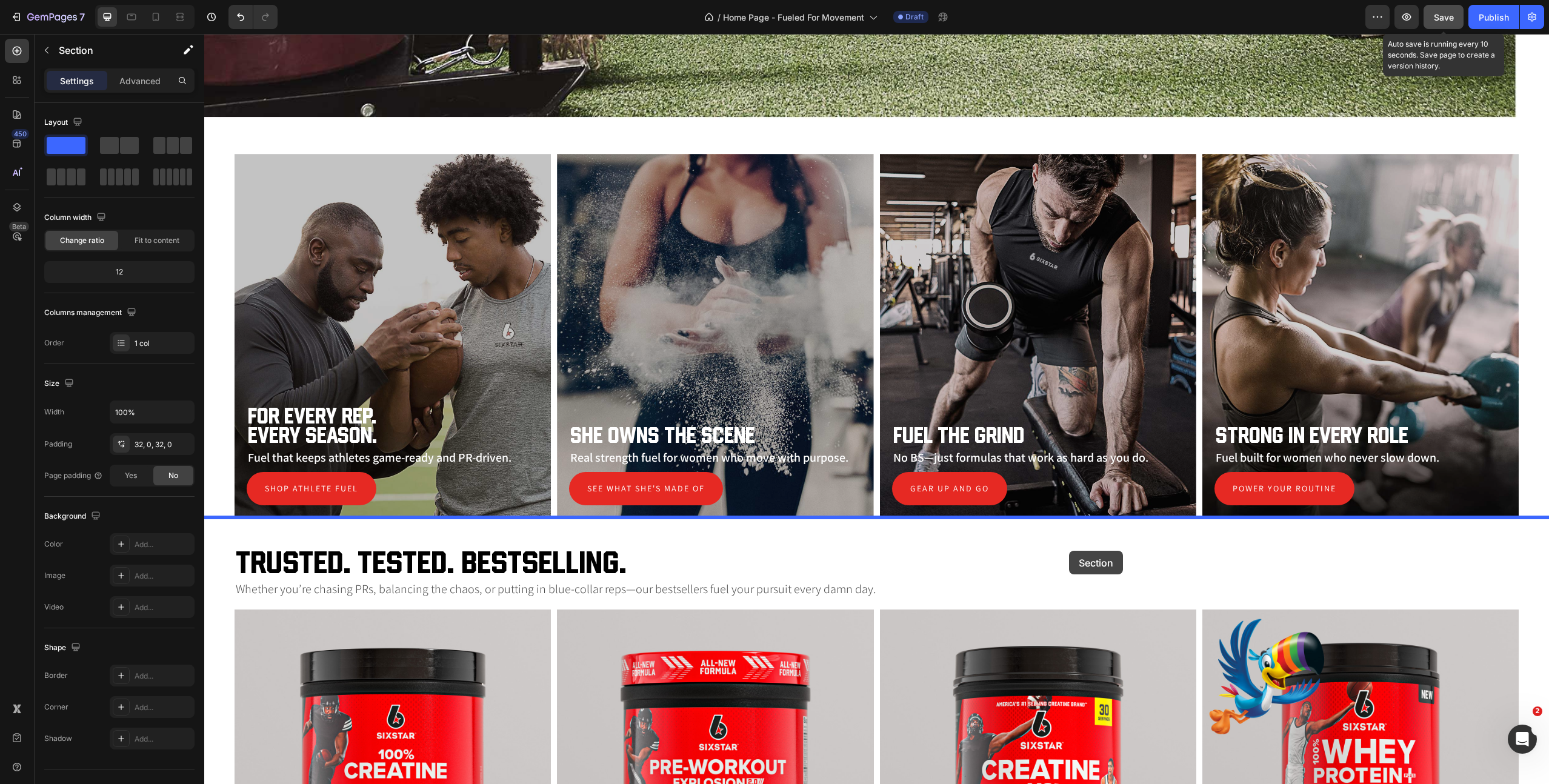
drag, startPoint x: 1304, startPoint y: 600, endPoint x: 1069, endPoint y: 550, distance: 240.3
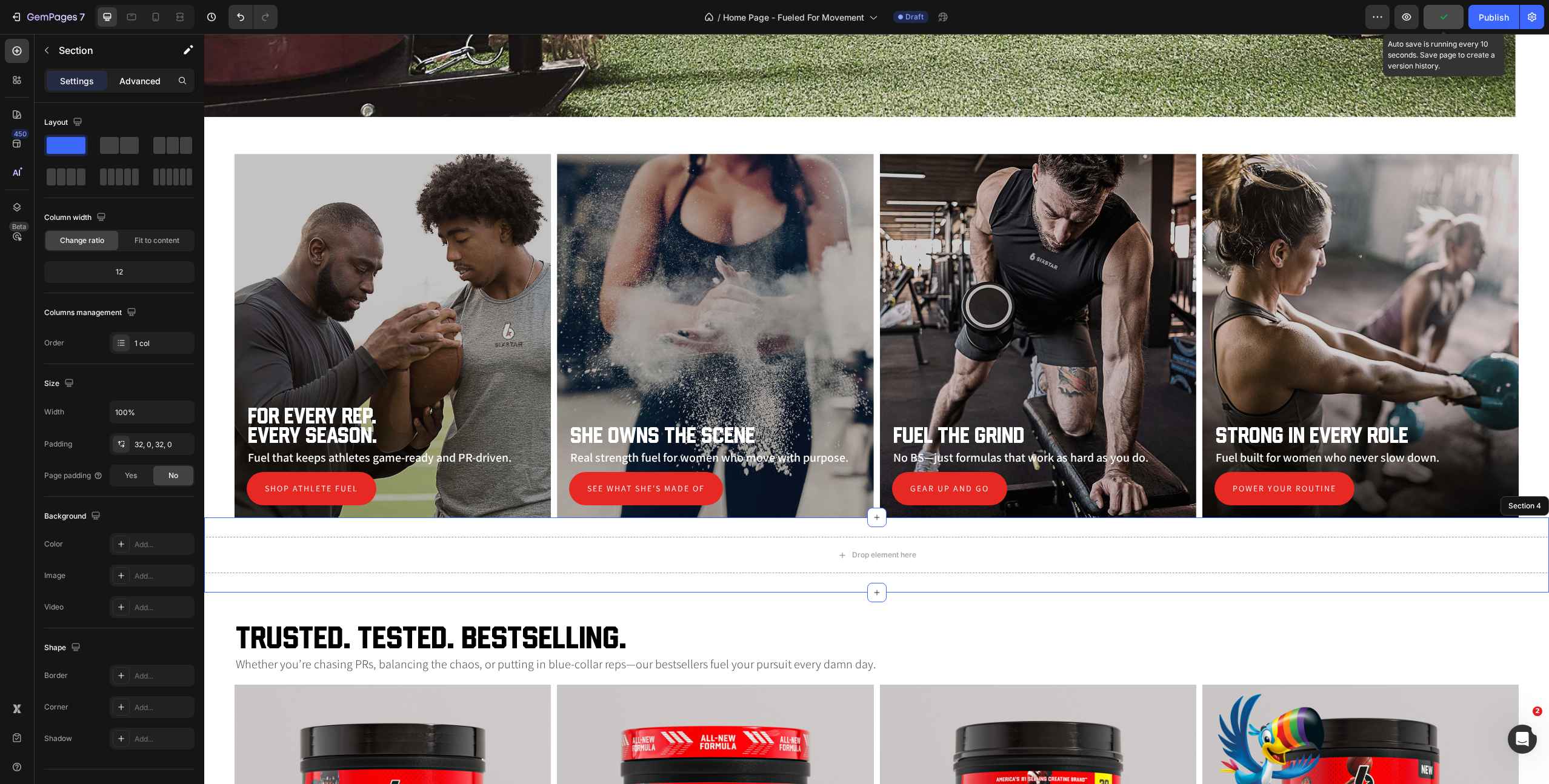
click at [146, 79] on p "Advanced" at bounding box center [140, 81] width 42 height 13
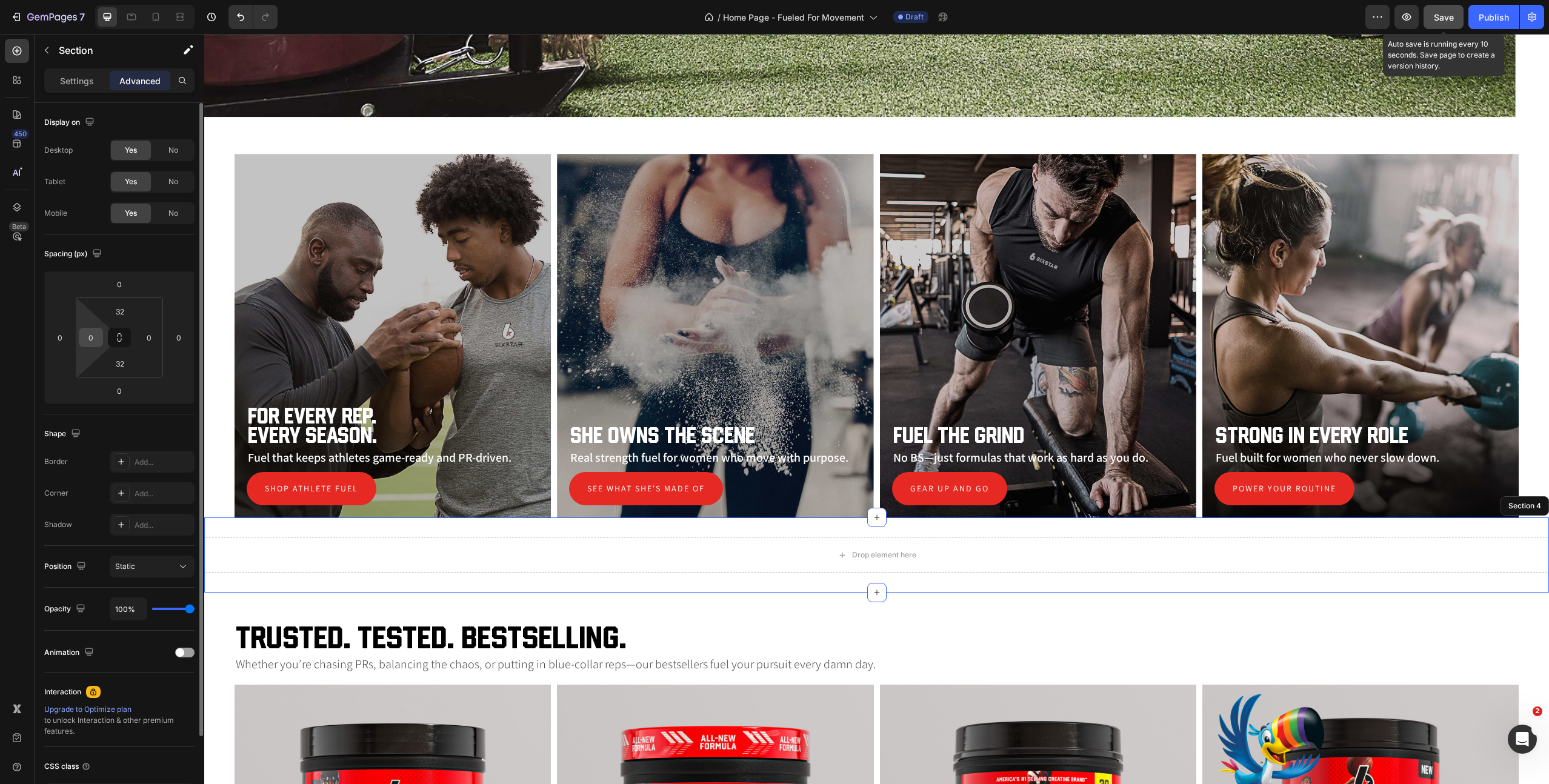
click at [91, 340] on input "0" at bounding box center [91, 338] width 18 height 18
click at [110, 317] on input "32" at bounding box center [120, 311] width 24 height 18
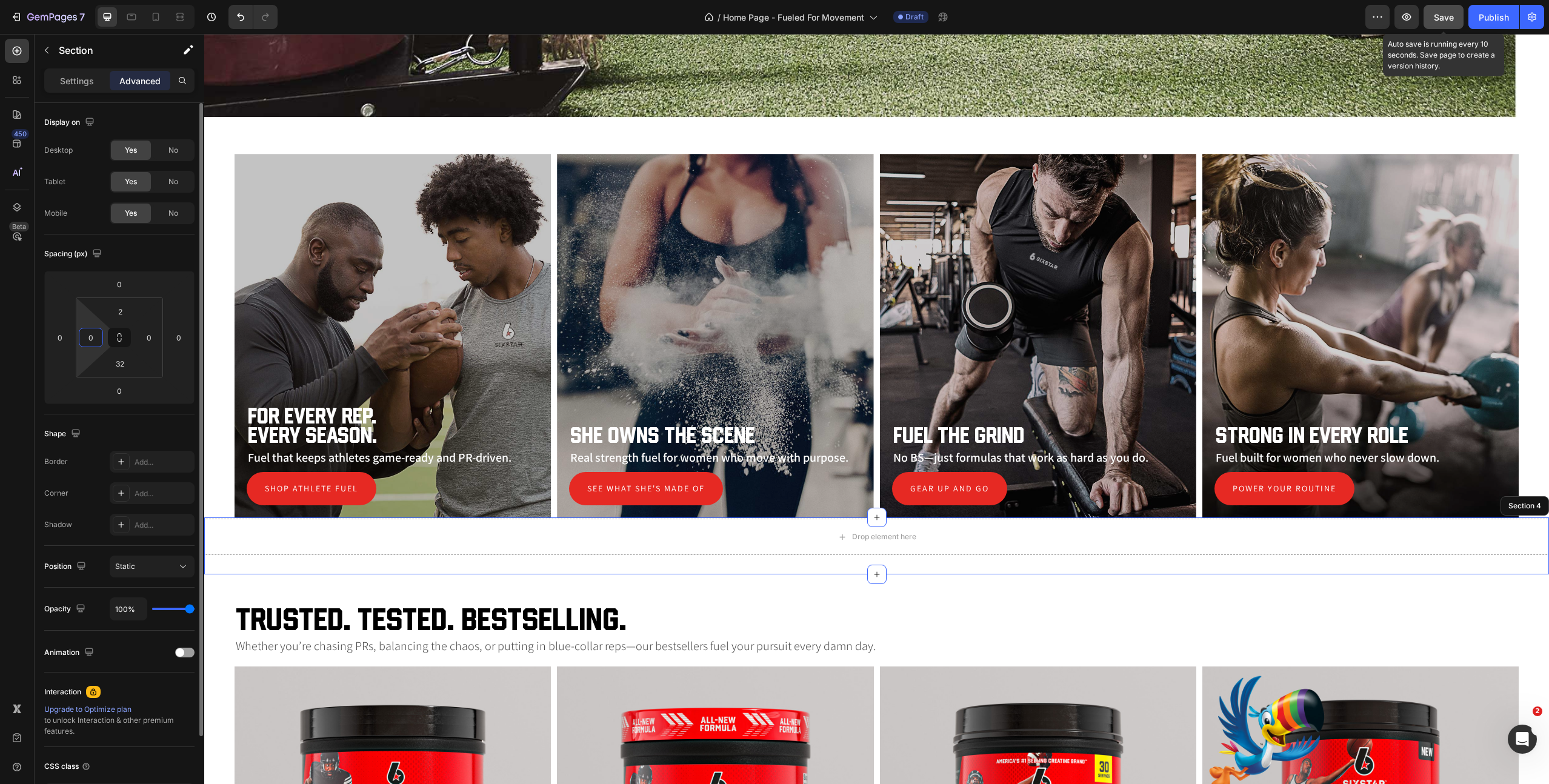
click at [94, 344] on input "0" at bounding box center [91, 338] width 18 height 18
click at [121, 340] on icon at bounding box center [120, 340] width 5 height 4
click at [121, 317] on input "2" at bounding box center [120, 311] width 24 height 18
type input "5"
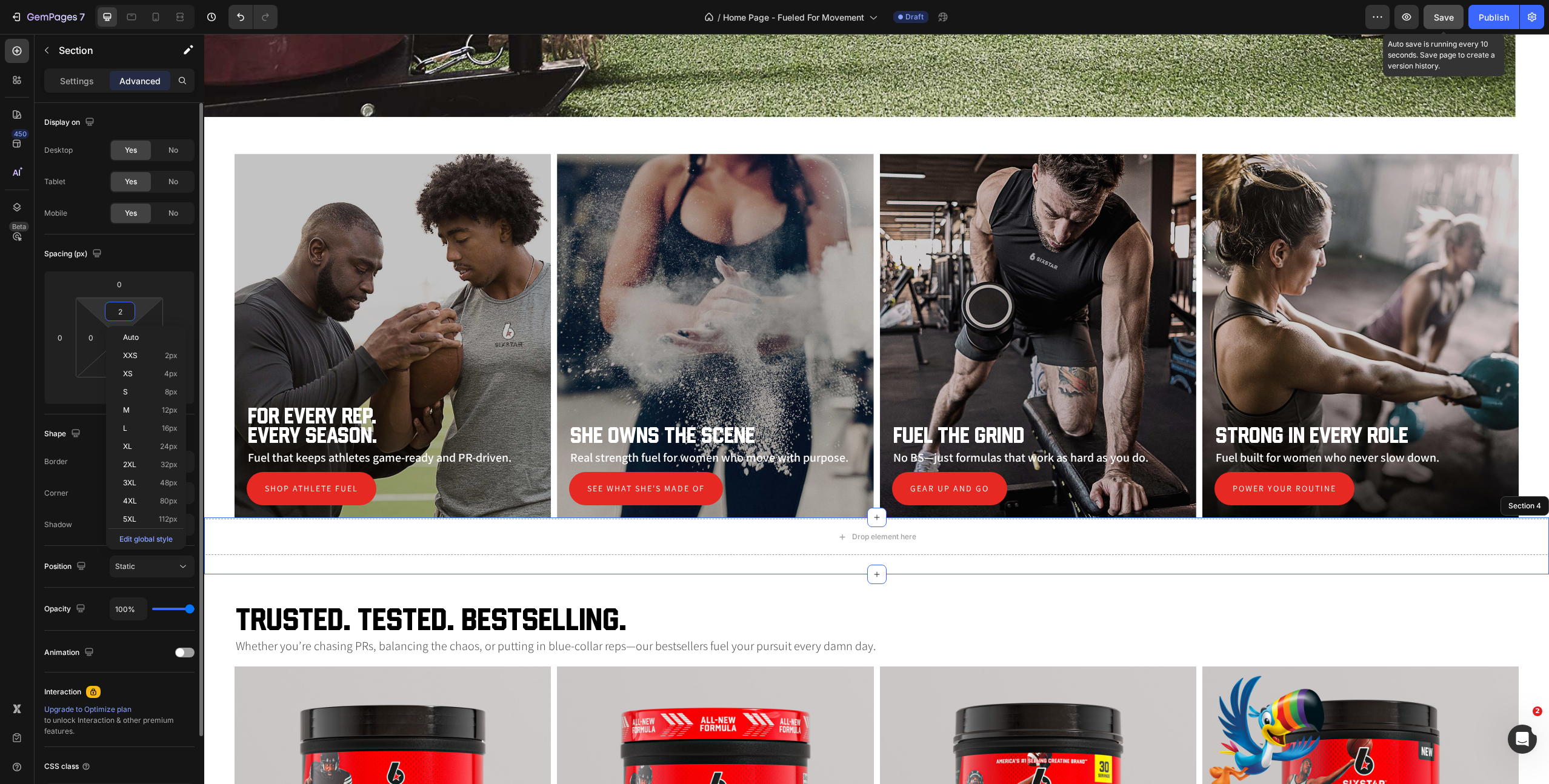
type input "5"
type input "50"
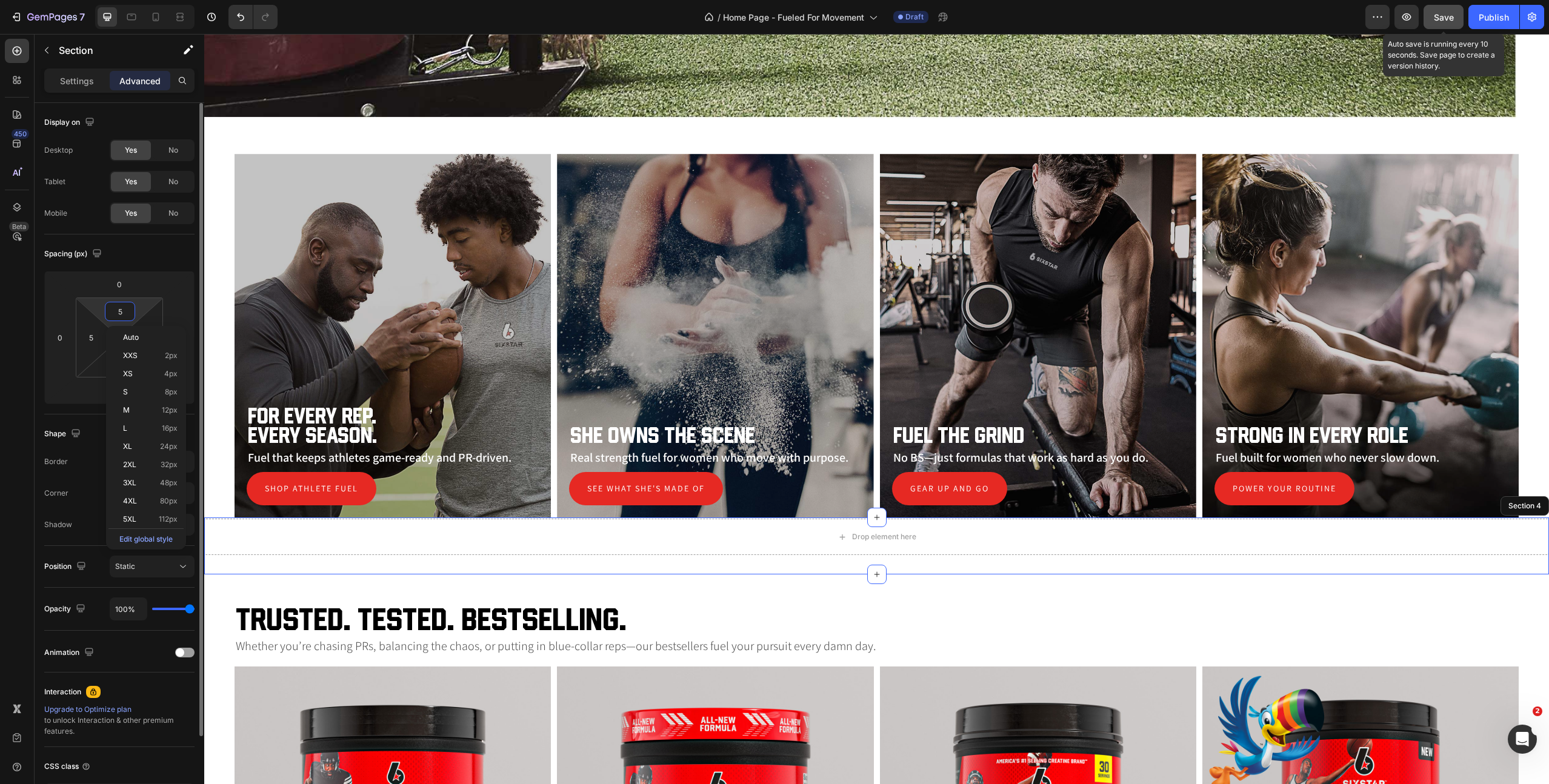
type input "50"
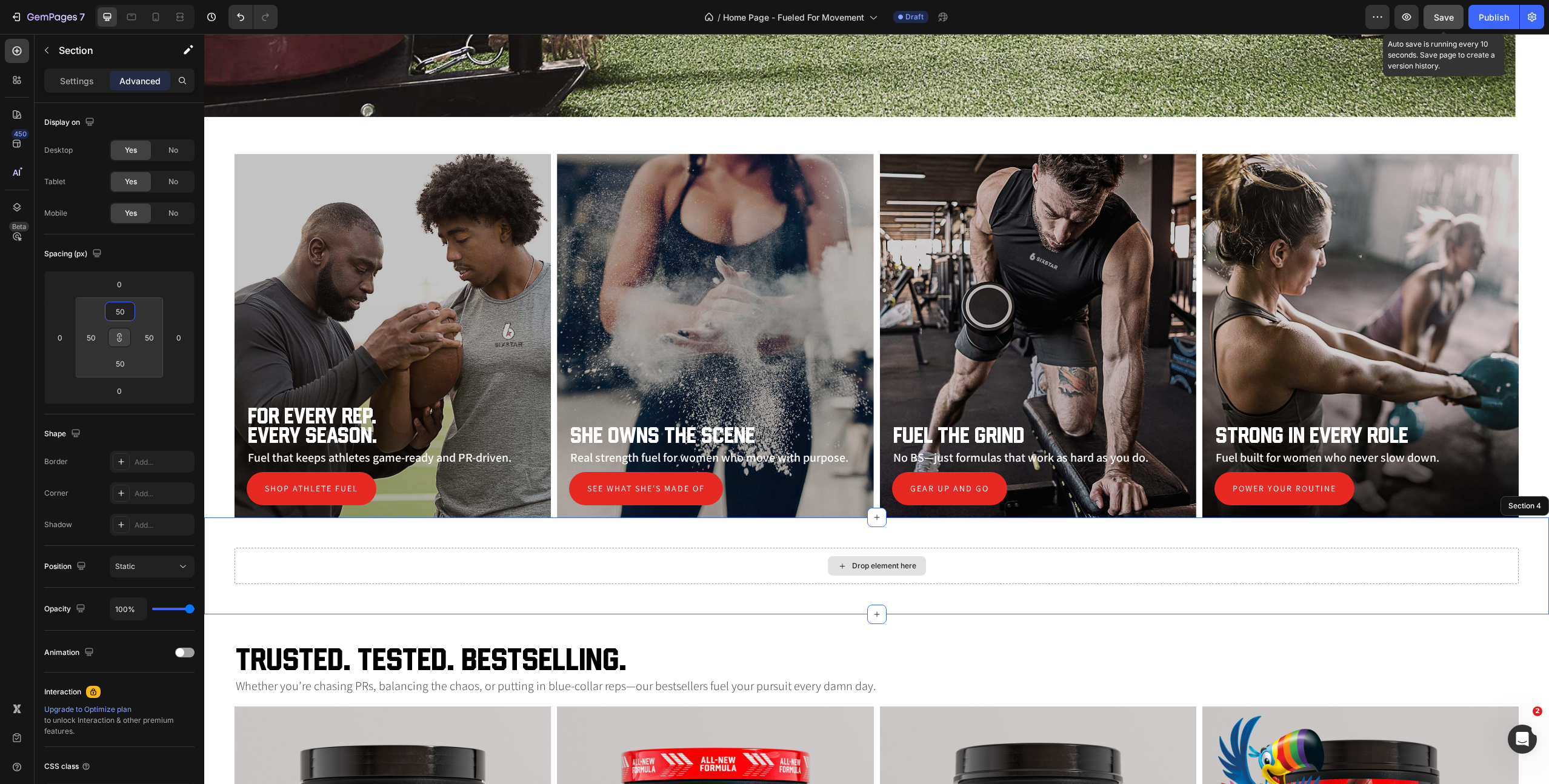
type input "50"
click at [368, 562] on div "Drop element here" at bounding box center [877, 566] width 1285 height 36
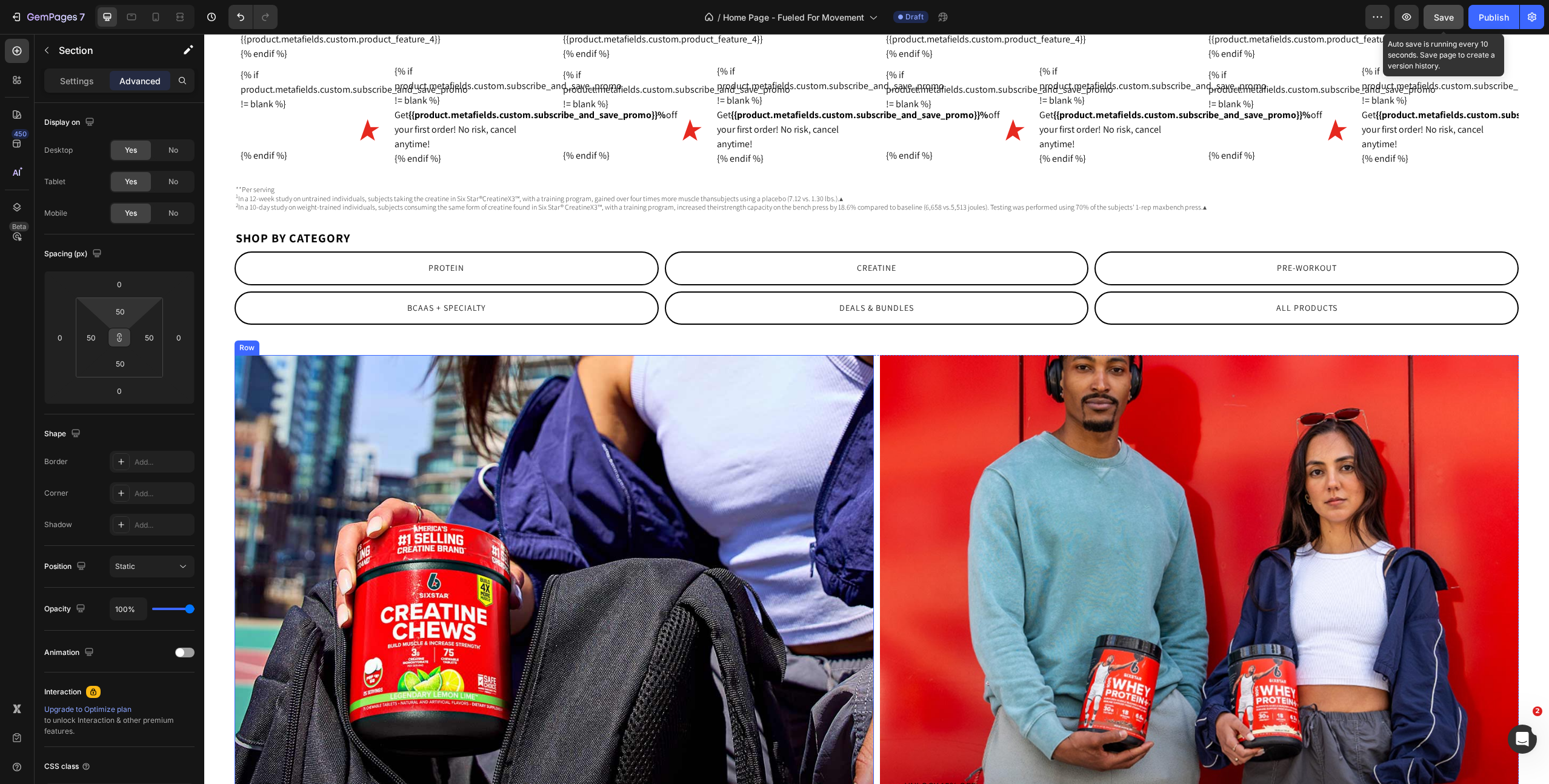
click at [363, 564] on div "NEW! Promo Strength in every chew Heading Upgrade your strength game with Creat…" at bounding box center [554, 628] width 639 height 547
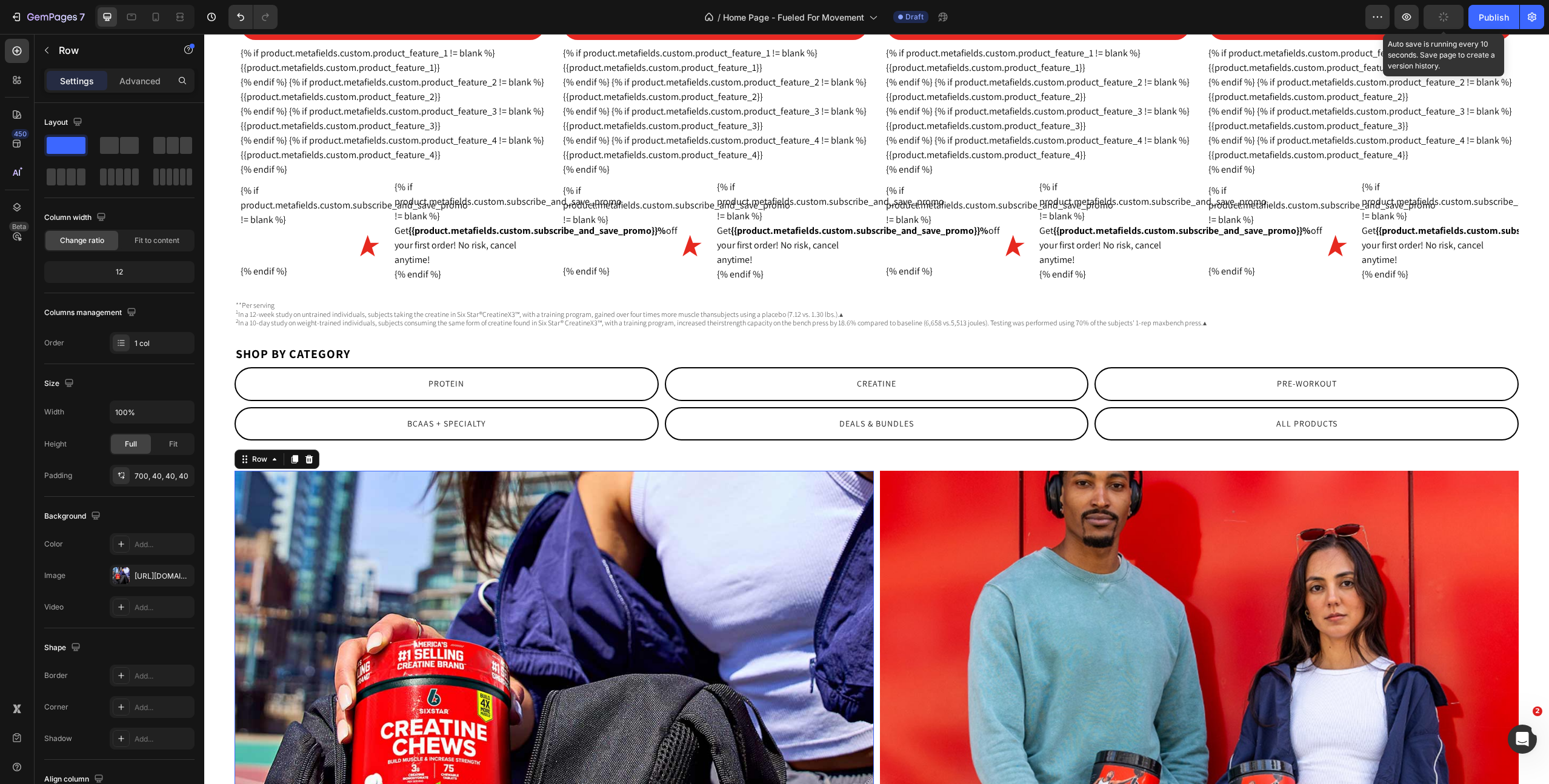
scroll to position [1997, 0]
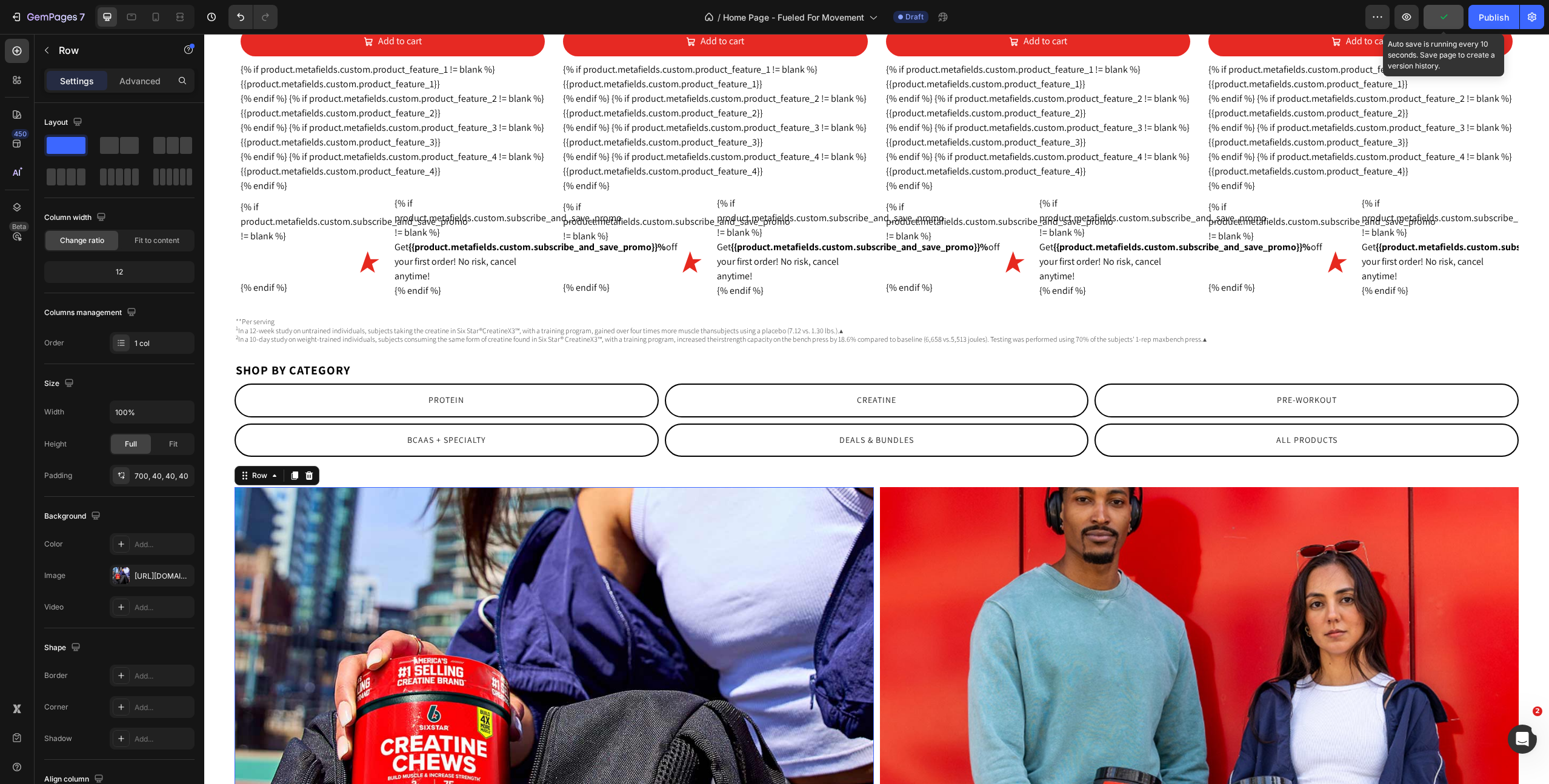
click at [351, 626] on div "NEW! Promo Strength in every chew Heading Upgrade your strength game with Creat…" at bounding box center [554, 761] width 639 height 547
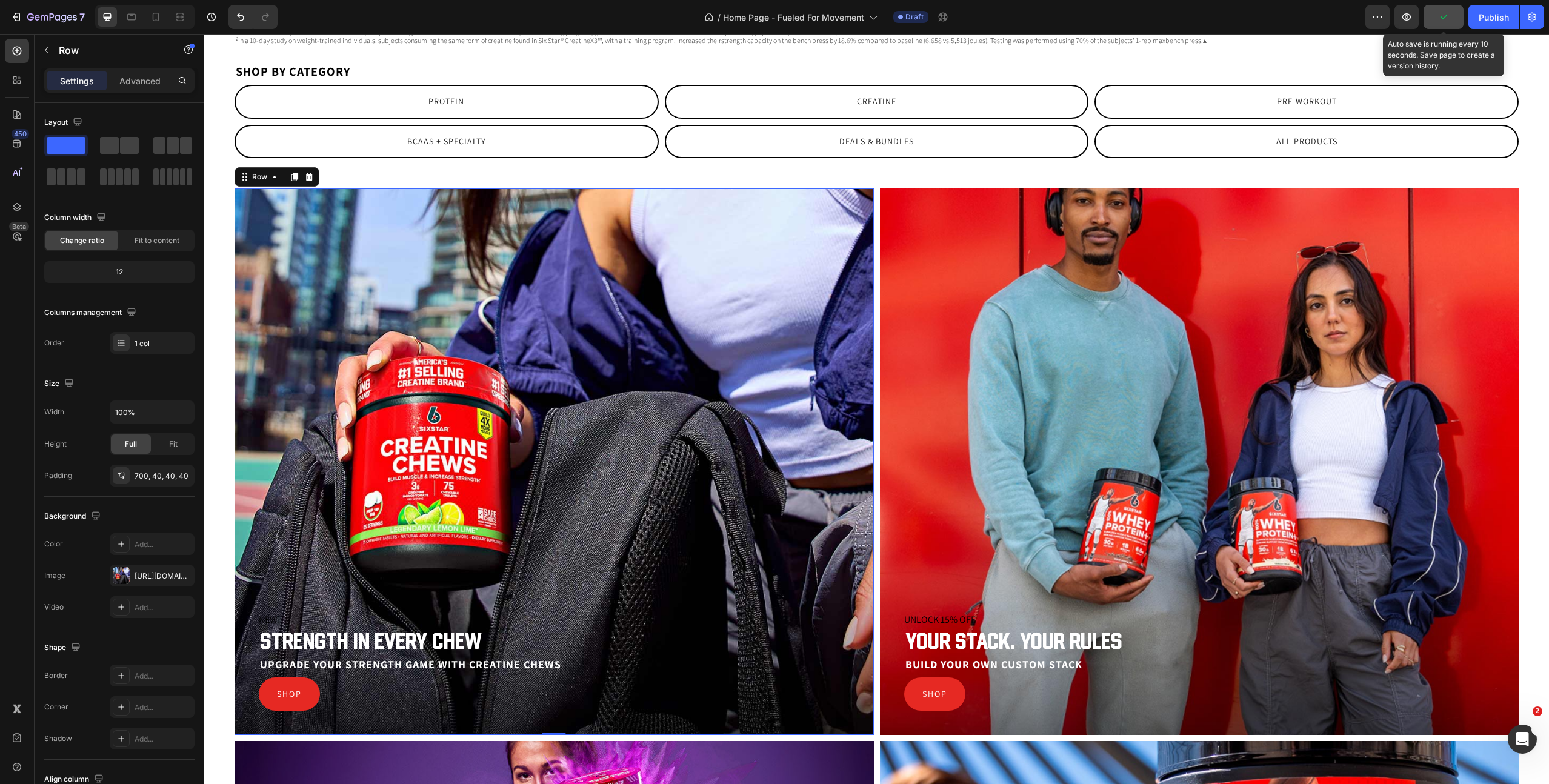
scroll to position [2348, 0]
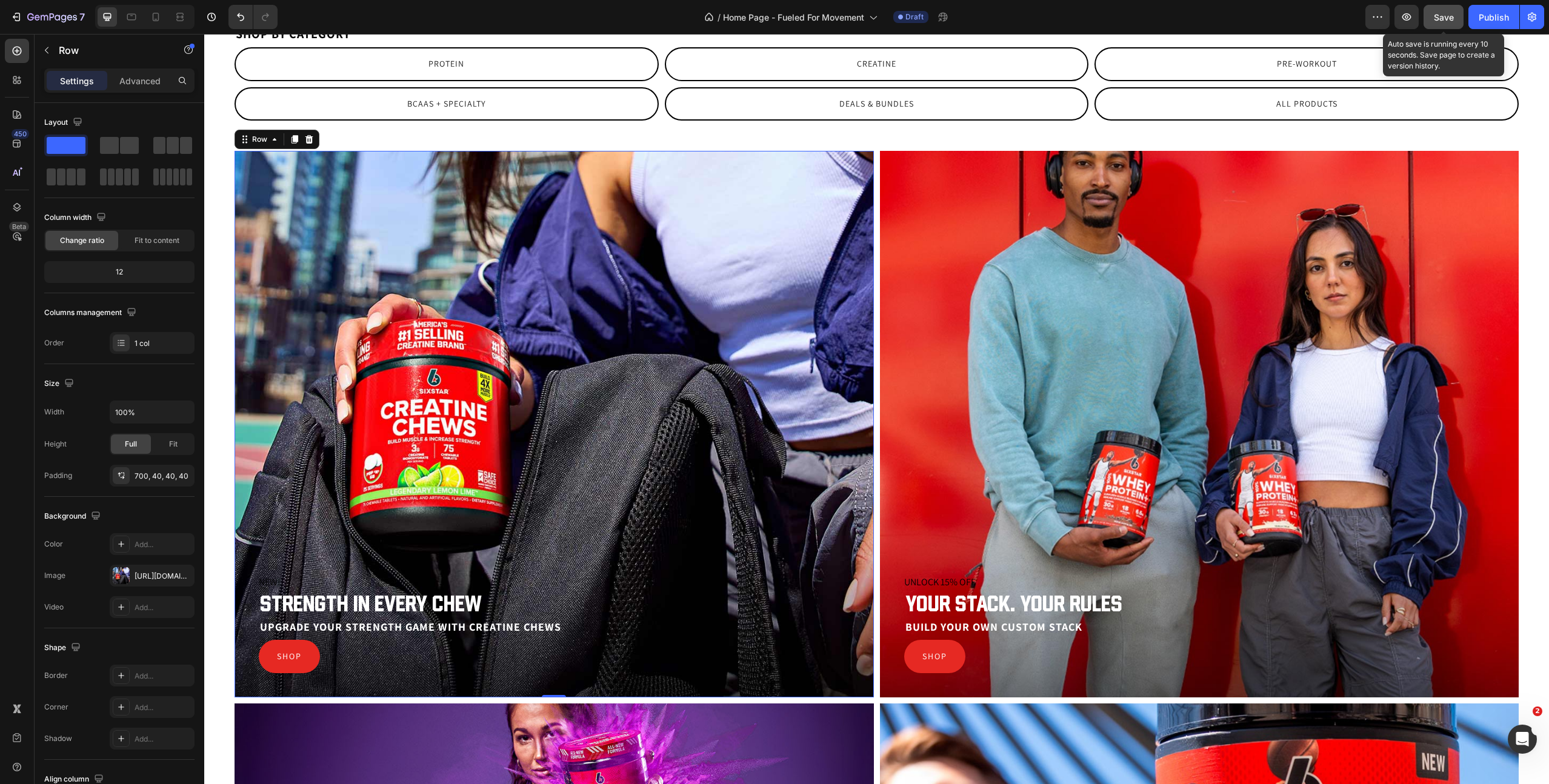
click at [451, 506] on div "NEW! Promo Strength in every chew Heading Upgrade your strength game with Creat…" at bounding box center [554, 424] width 639 height 547
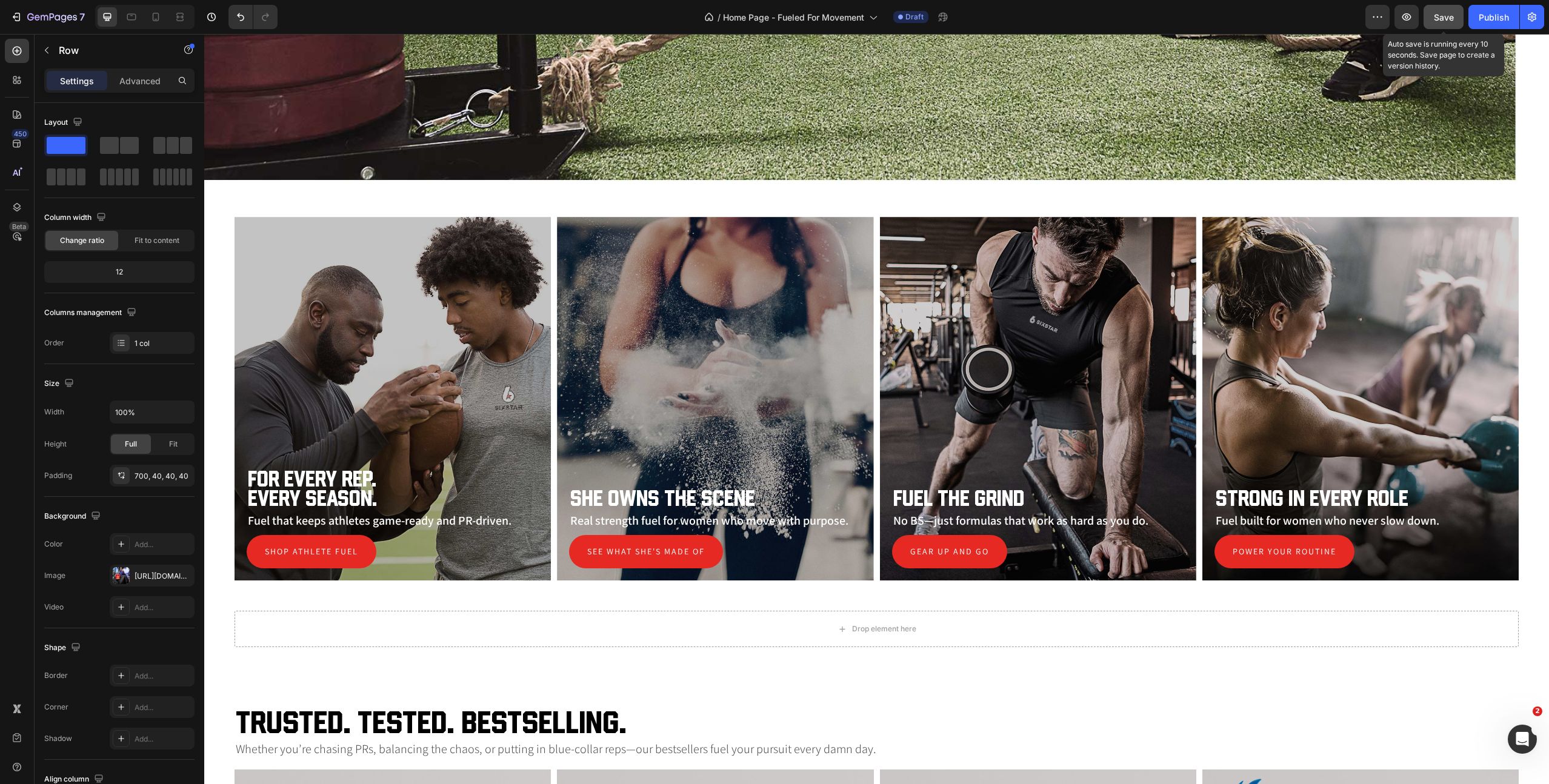
scroll to position [612, 0]
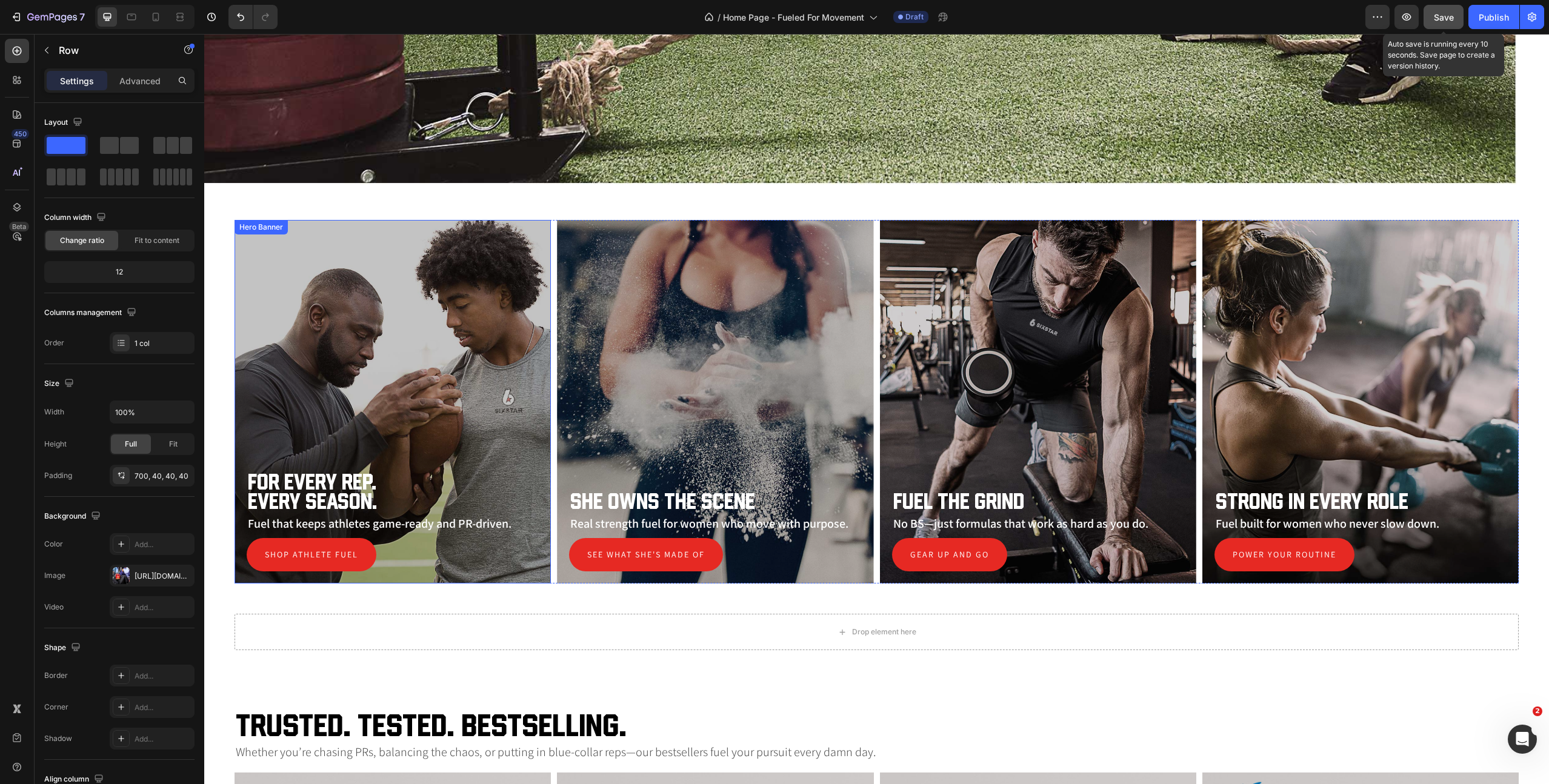
click at [332, 309] on div "Overlay" at bounding box center [392, 401] width 317 height 363
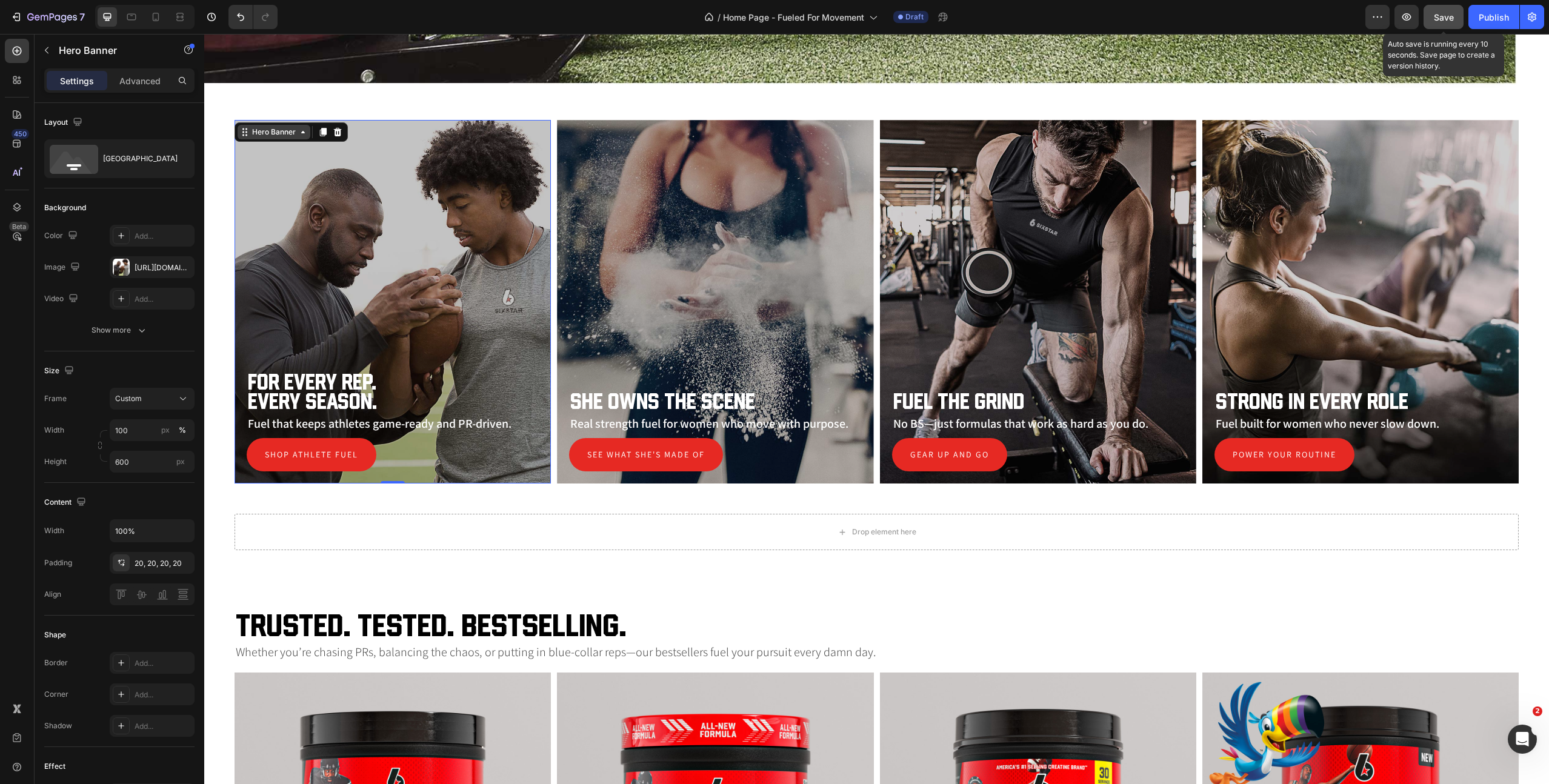
scroll to position [700, 0]
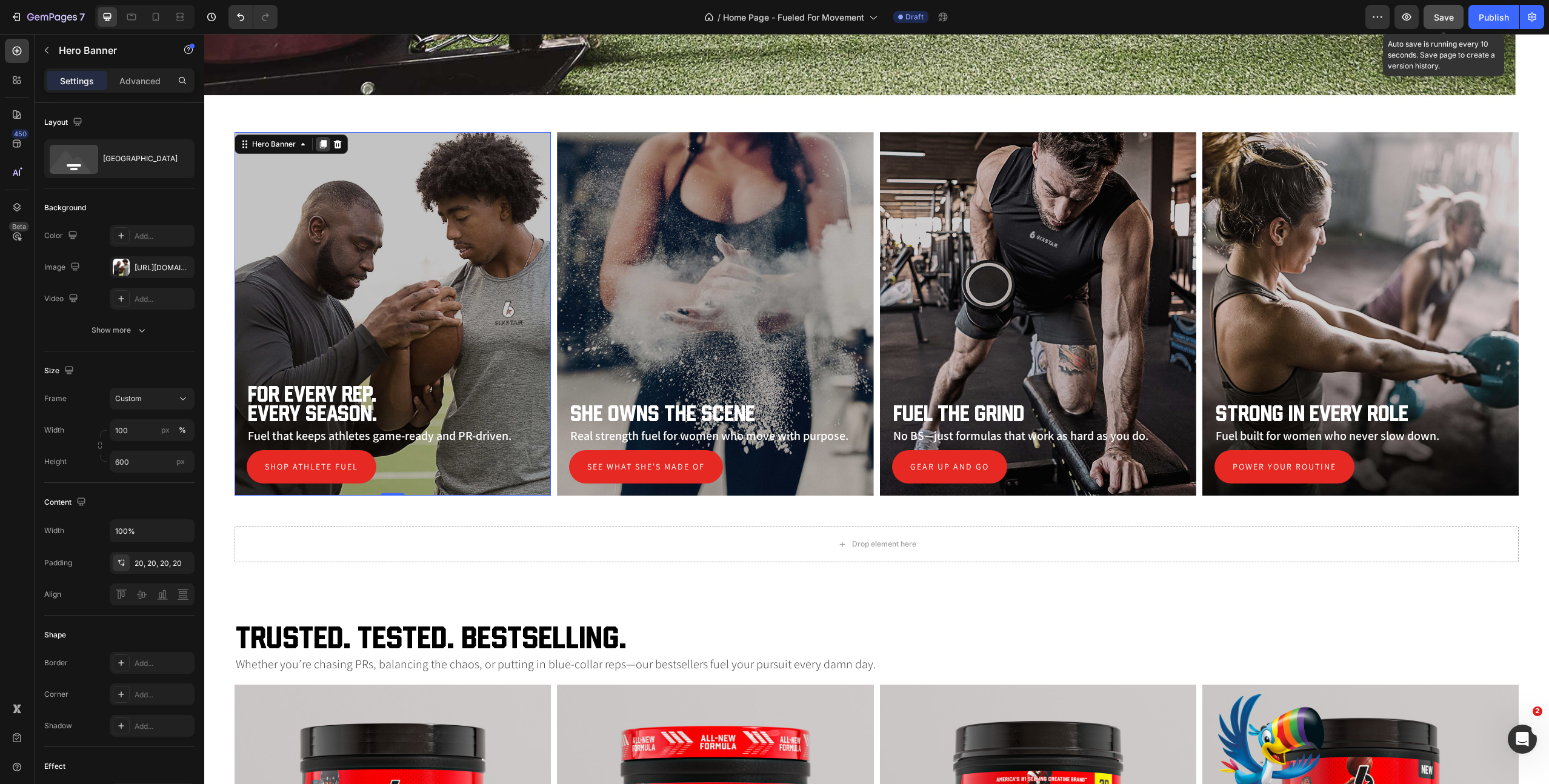
click at [323, 146] on icon at bounding box center [323, 144] width 7 height 8
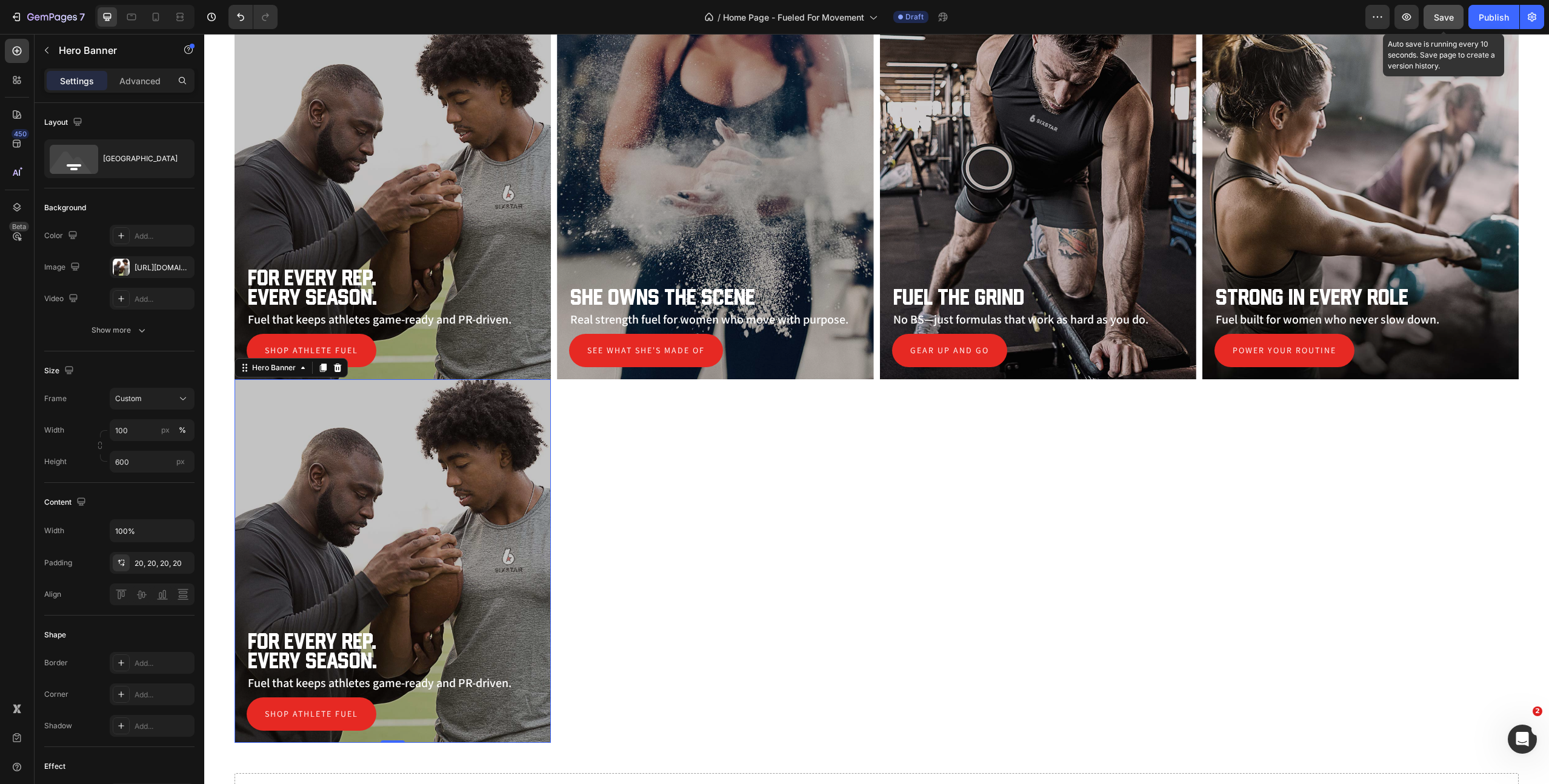
click at [285, 379] on div "Overlay" at bounding box center [392, 560] width 317 height 363
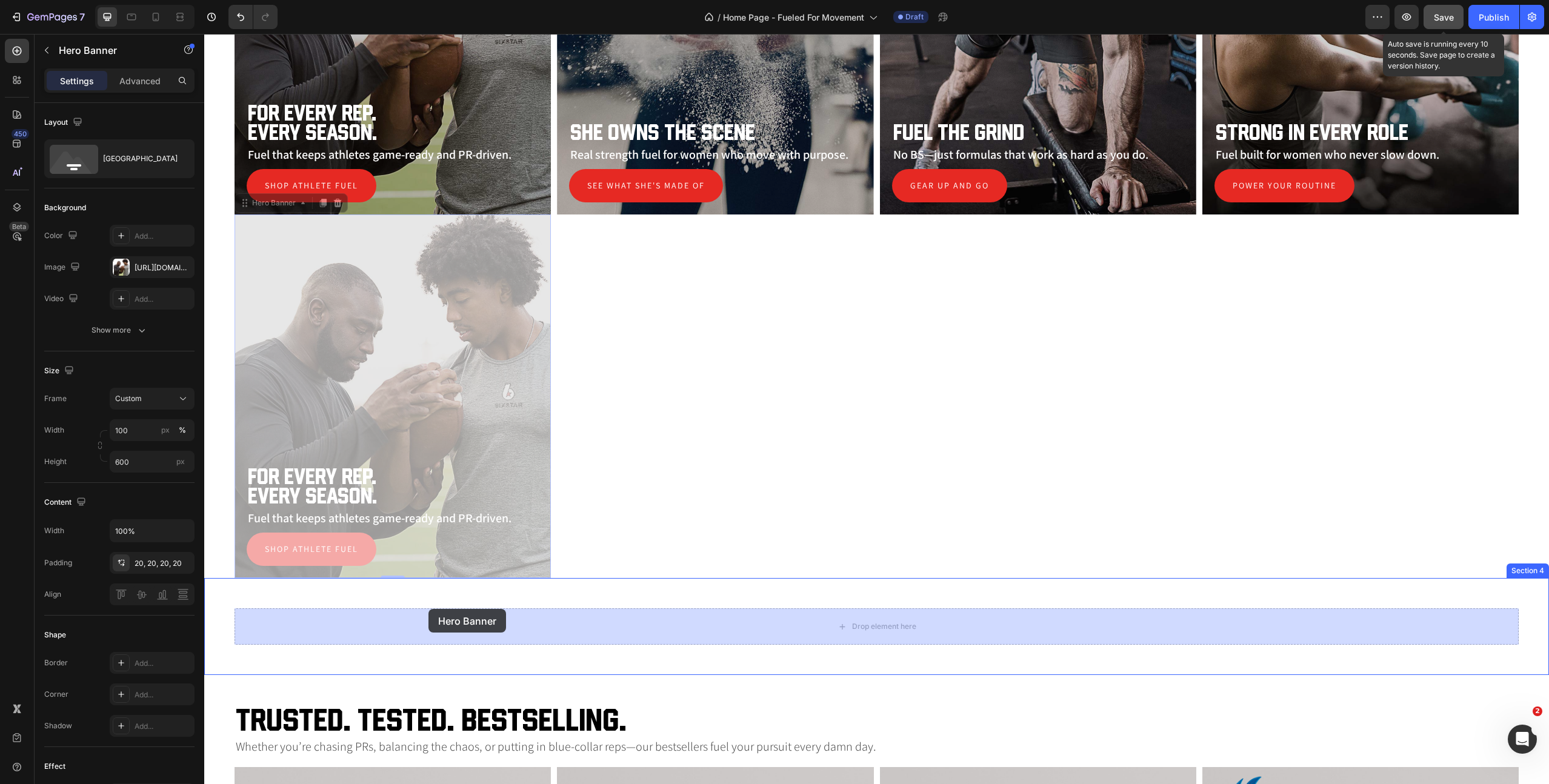
drag, startPoint x: 246, startPoint y: 202, endPoint x: 428, endPoint y: 609, distance: 445.8
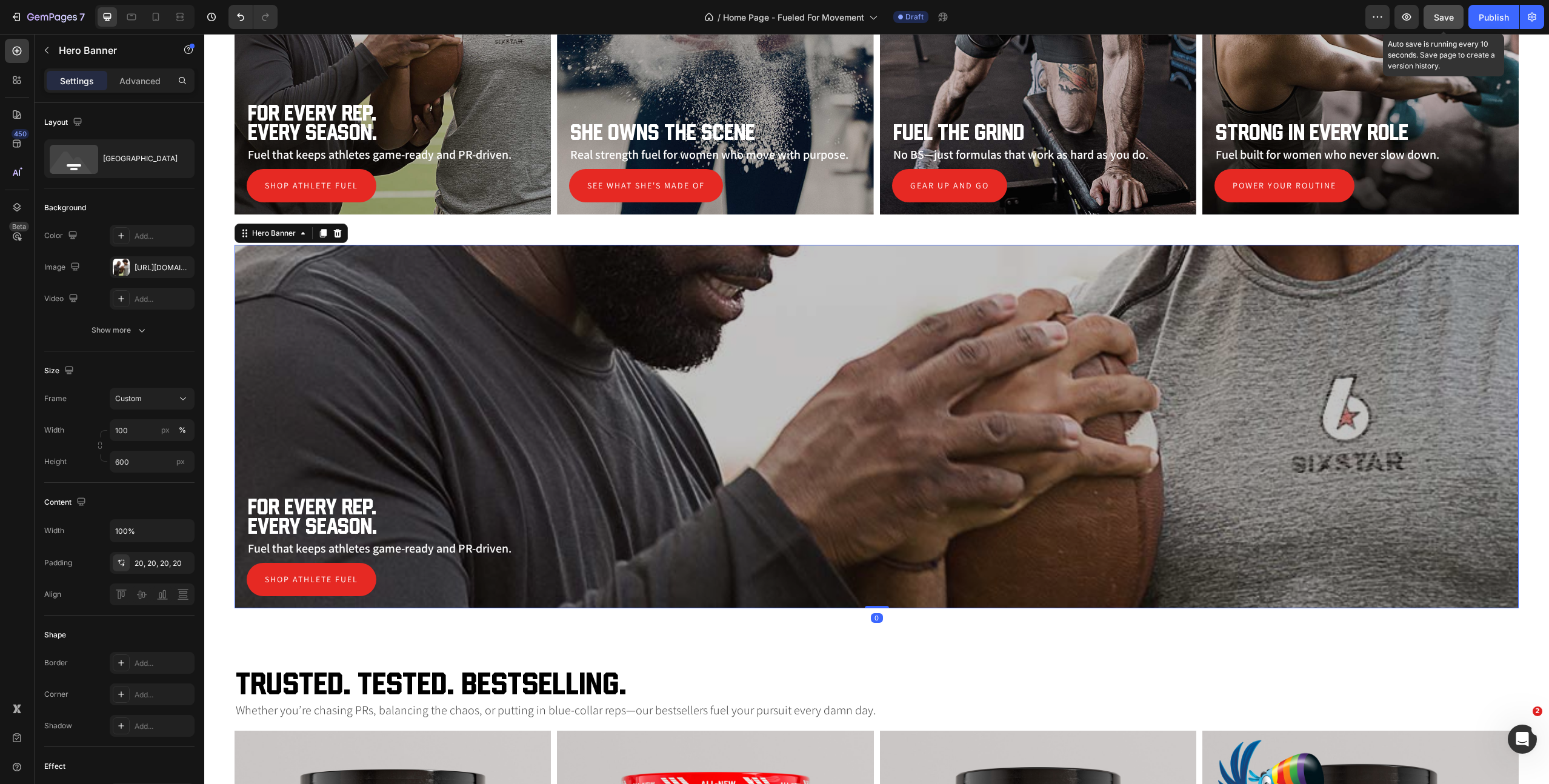
click at [422, 372] on div "Overlay" at bounding box center [877, 426] width 1285 height 363
click at [532, 440] on div "Overlay" at bounding box center [877, 426] width 1285 height 363
click at [144, 270] on div "[URL][DOMAIN_NAME]" at bounding box center [152, 267] width 36 height 11
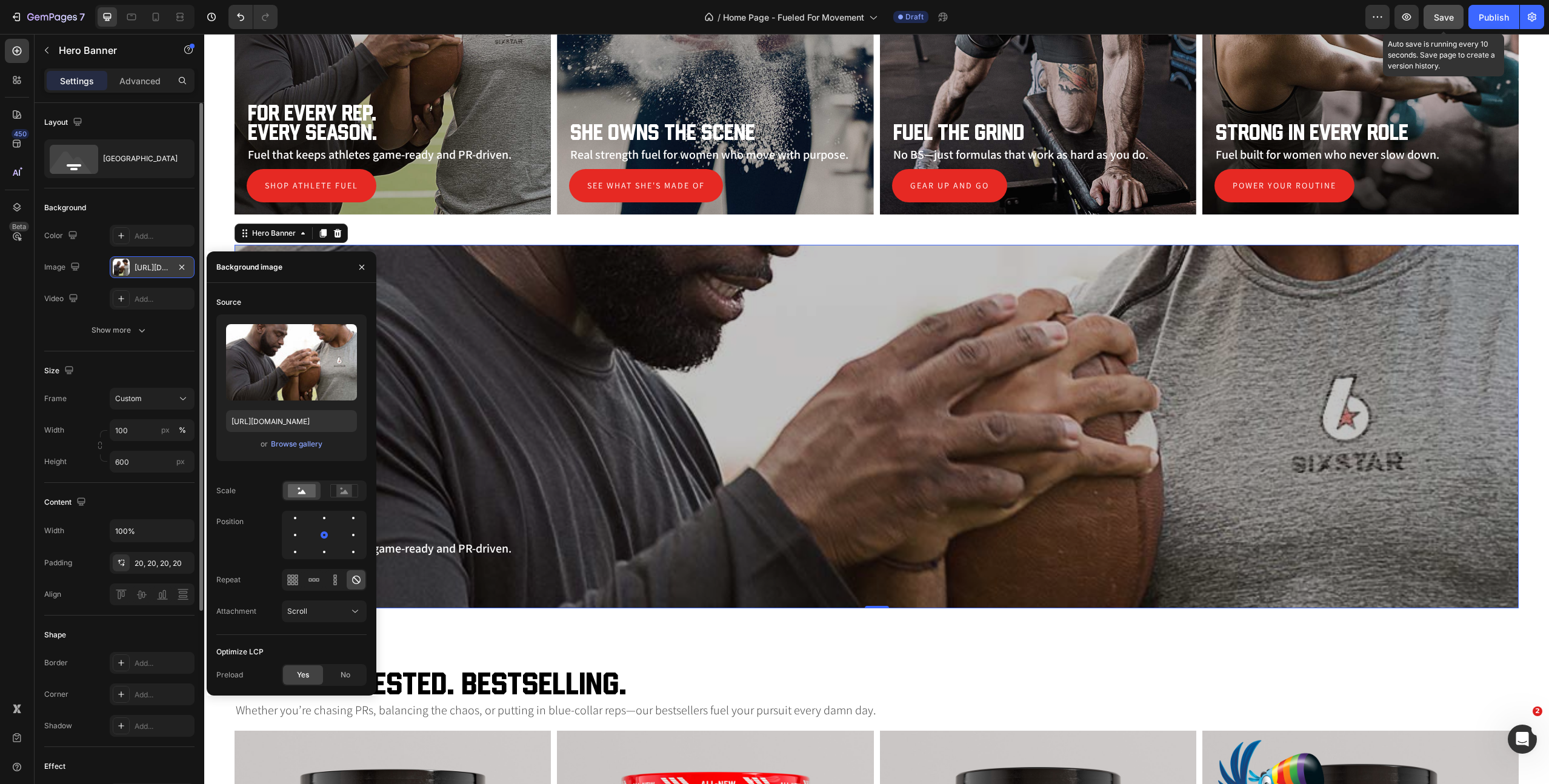
click at [144, 270] on div "[URL][DOMAIN_NAME]" at bounding box center [152, 267] width 36 height 11
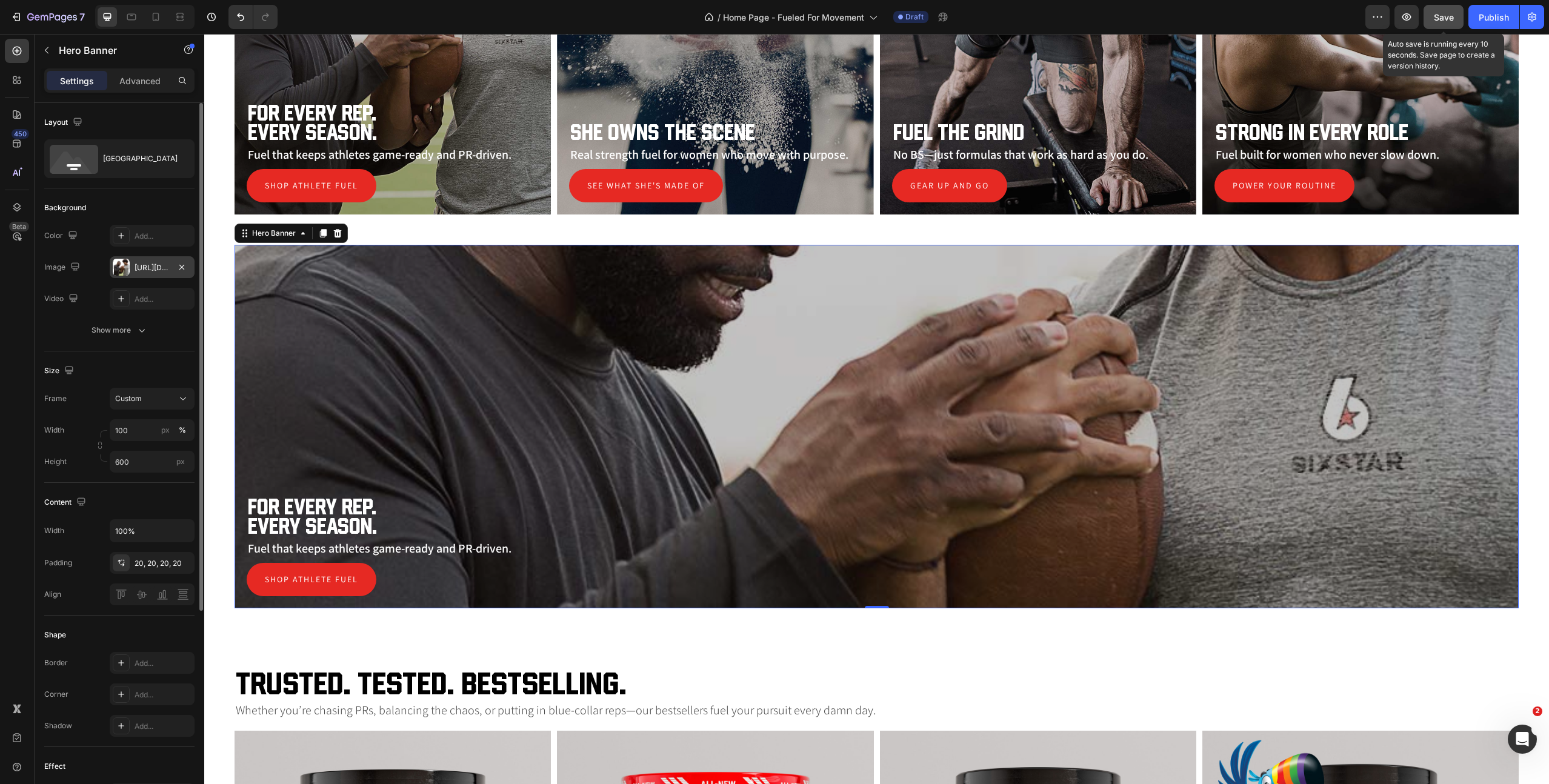
click at [144, 270] on div "[URL][DOMAIN_NAME]" at bounding box center [152, 267] width 36 height 11
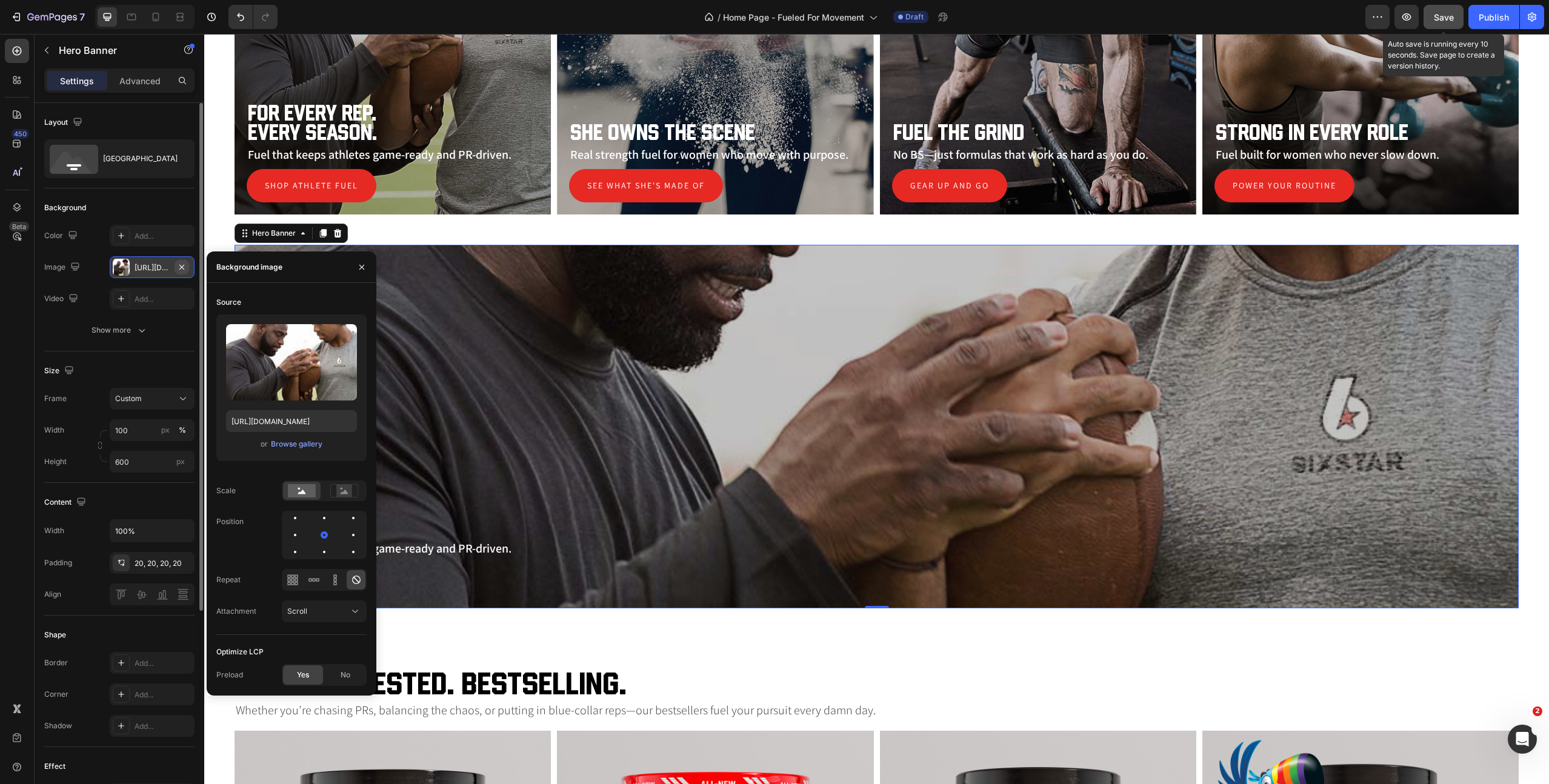
click at [181, 267] on icon "button" at bounding box center [181, 267] width 5 height 5
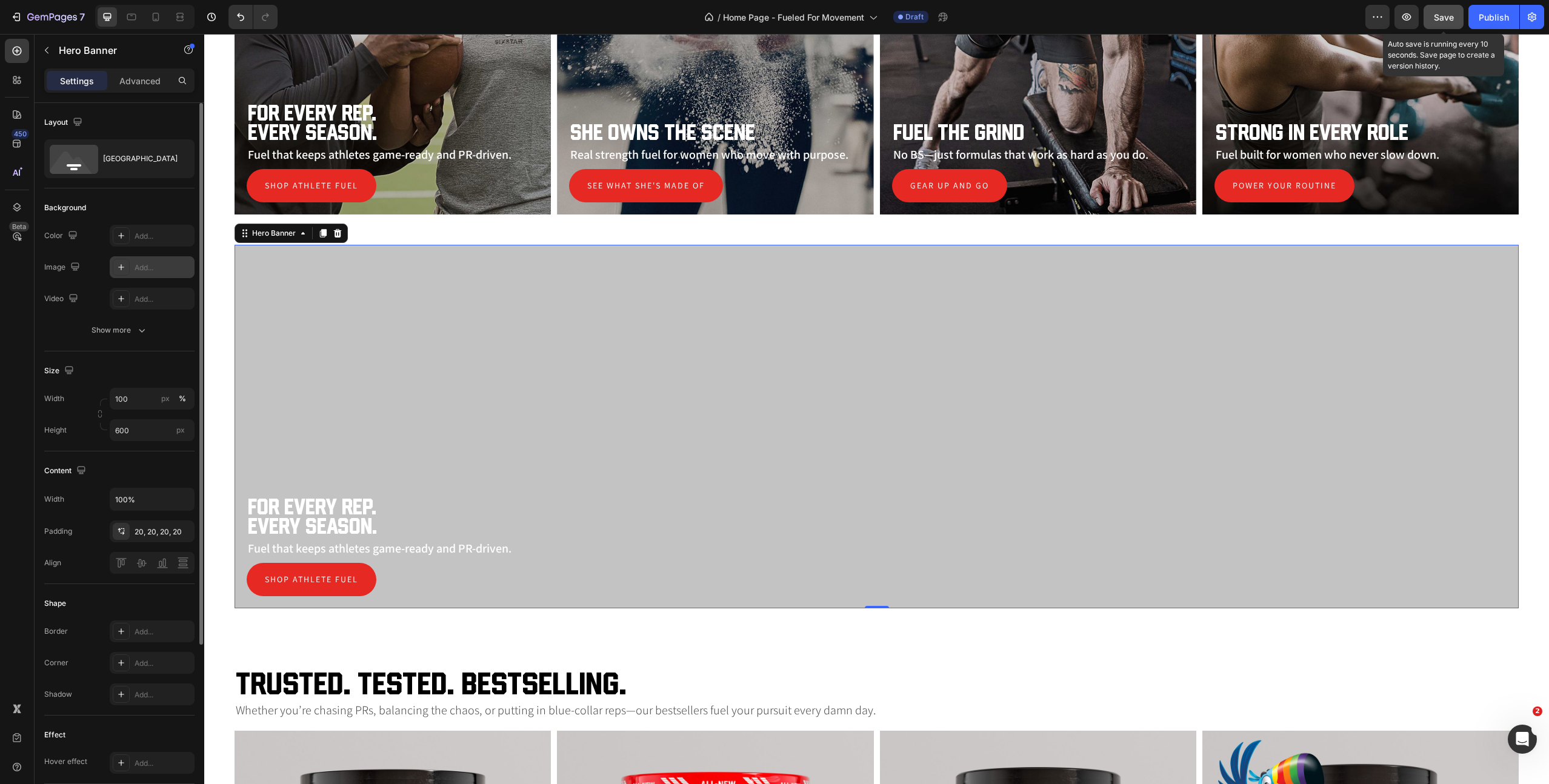
click at [146, 267] on div "Add..." at bounding box center [162, 267] width 57 height 11
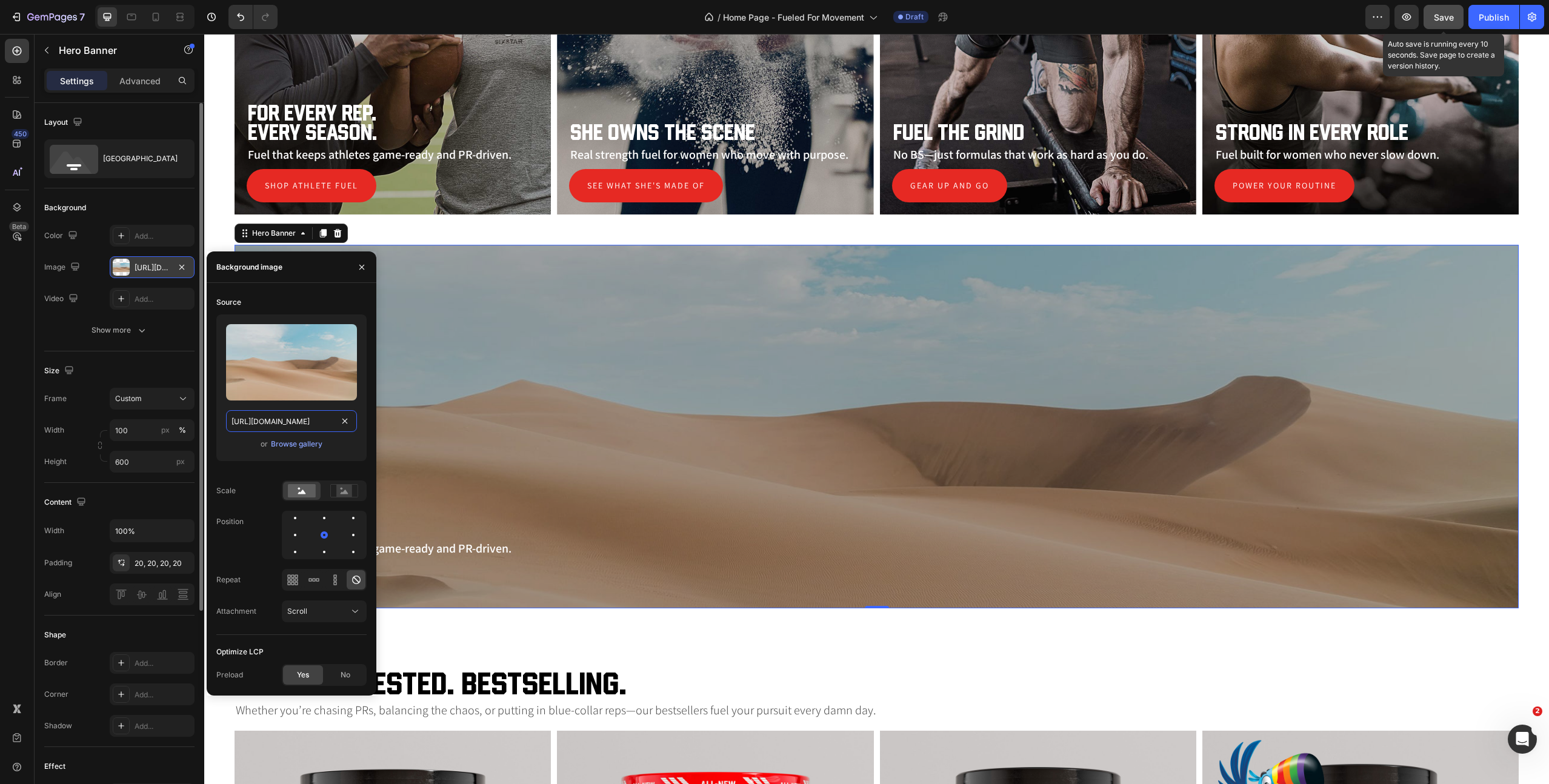
click at [266, 424] on input "[URL][DOMAIN_NAME]" at bounding box center [291, 421] width 131 height 22
paste input "0645/3896/8308/files/ss-featured-new-creatine-chews-on-the-go.jpg?v=1756396699"
type input "[URL][DOMAIN_NAME]"
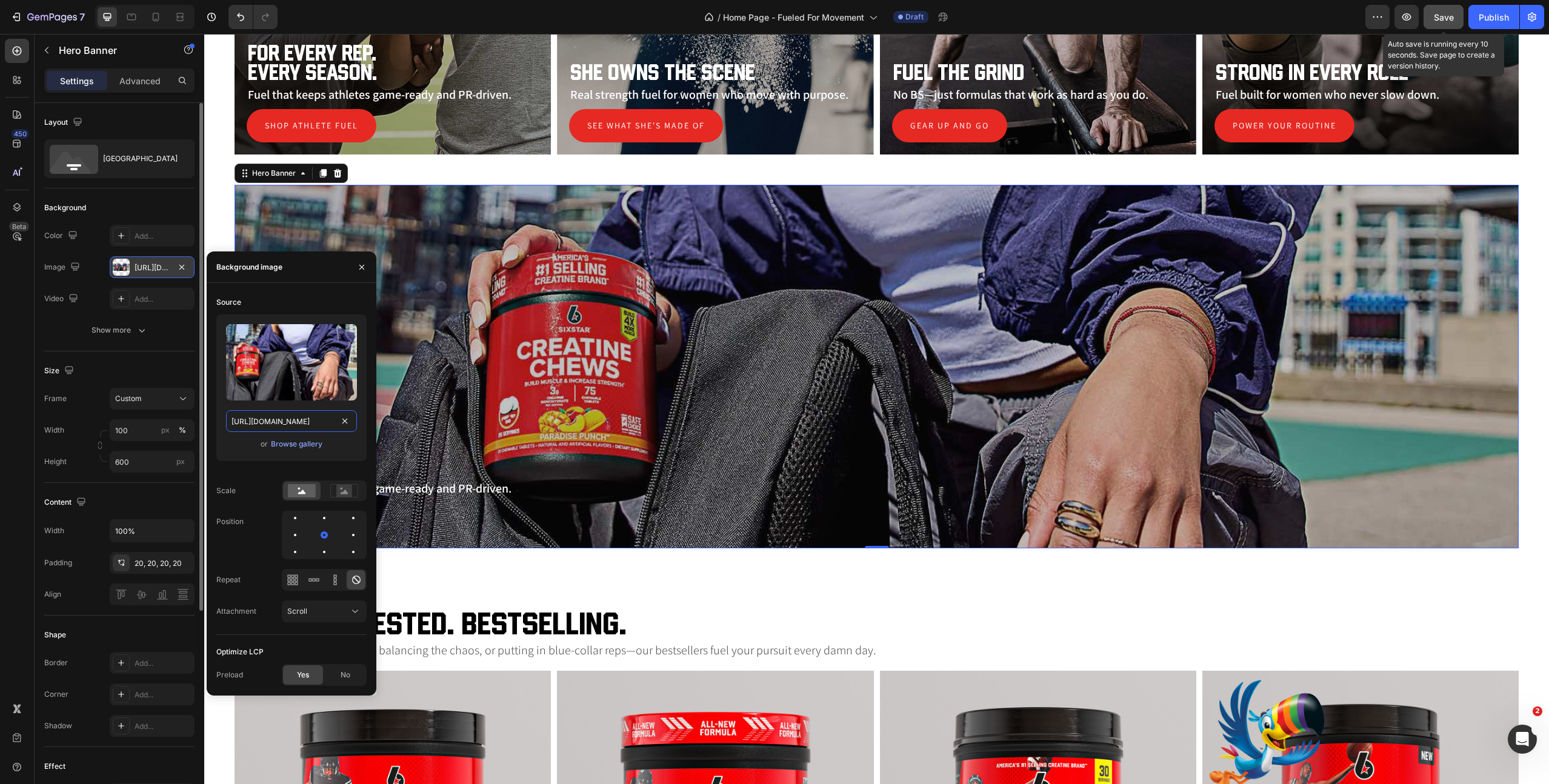
scroll to position [1050, 0]
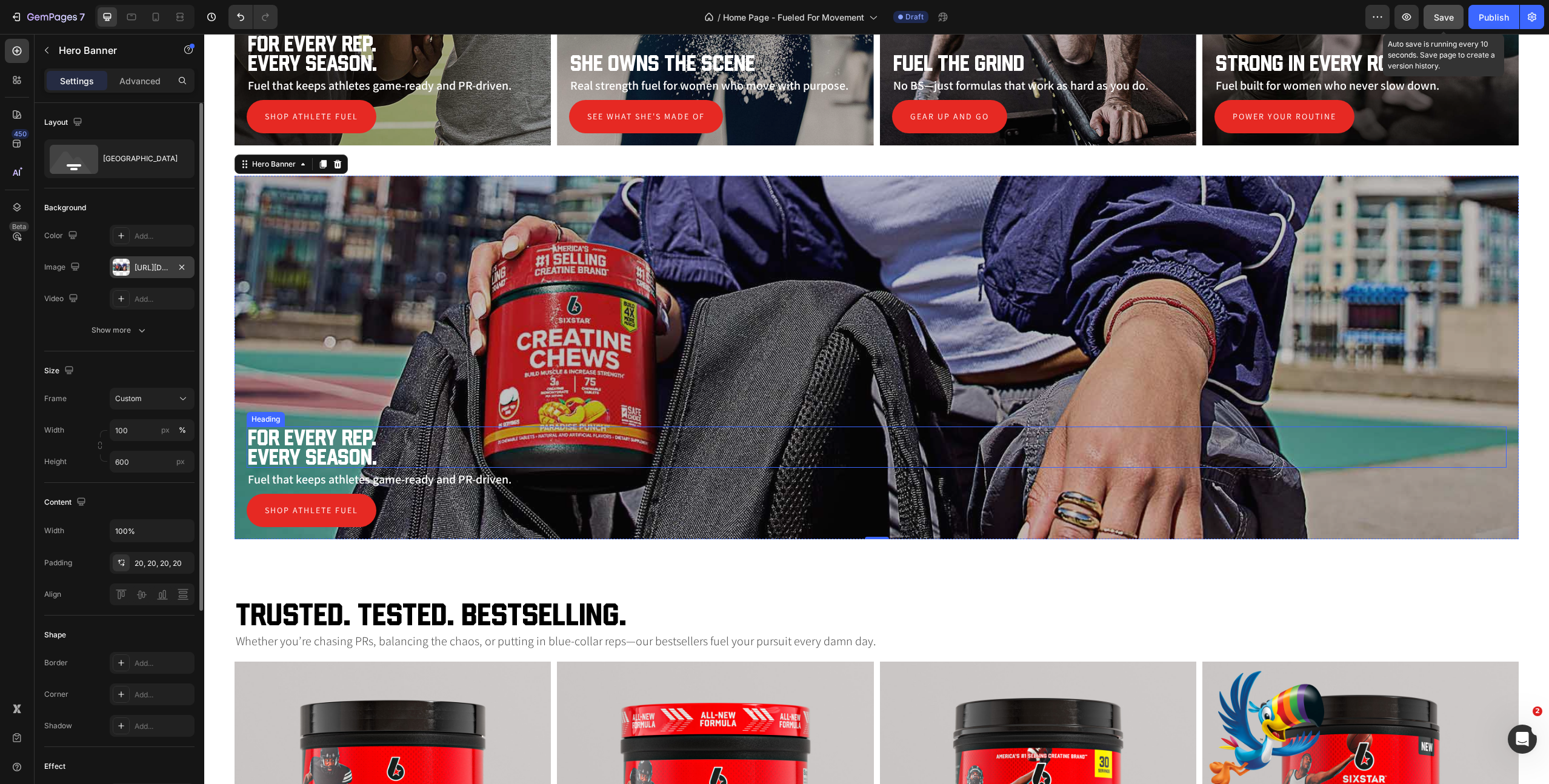
click at [621, 393] on div "Overlay" at bounding box center [877, 357] width 1285 height 363
click at [333, 330] on div "Overlay" at bounding box center [877, 357] width 1285 height 363
click at [131, 168] on div "[GEOGRAPHIC_DATA]" at bounding box center [140, 159] width 74 height 28
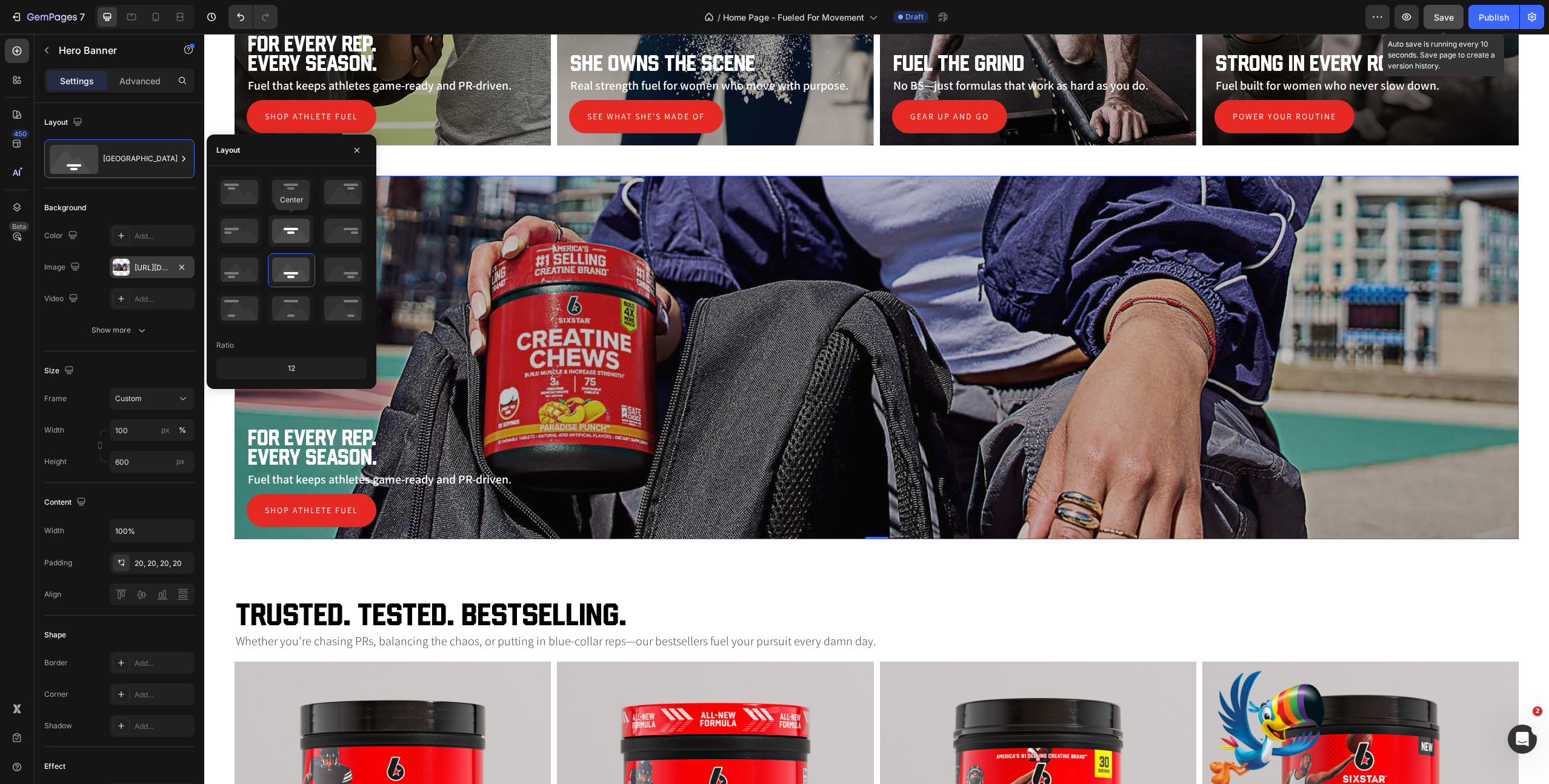
click at [294, 234] on icon at bounding box center [290, 231] width 45 height 32
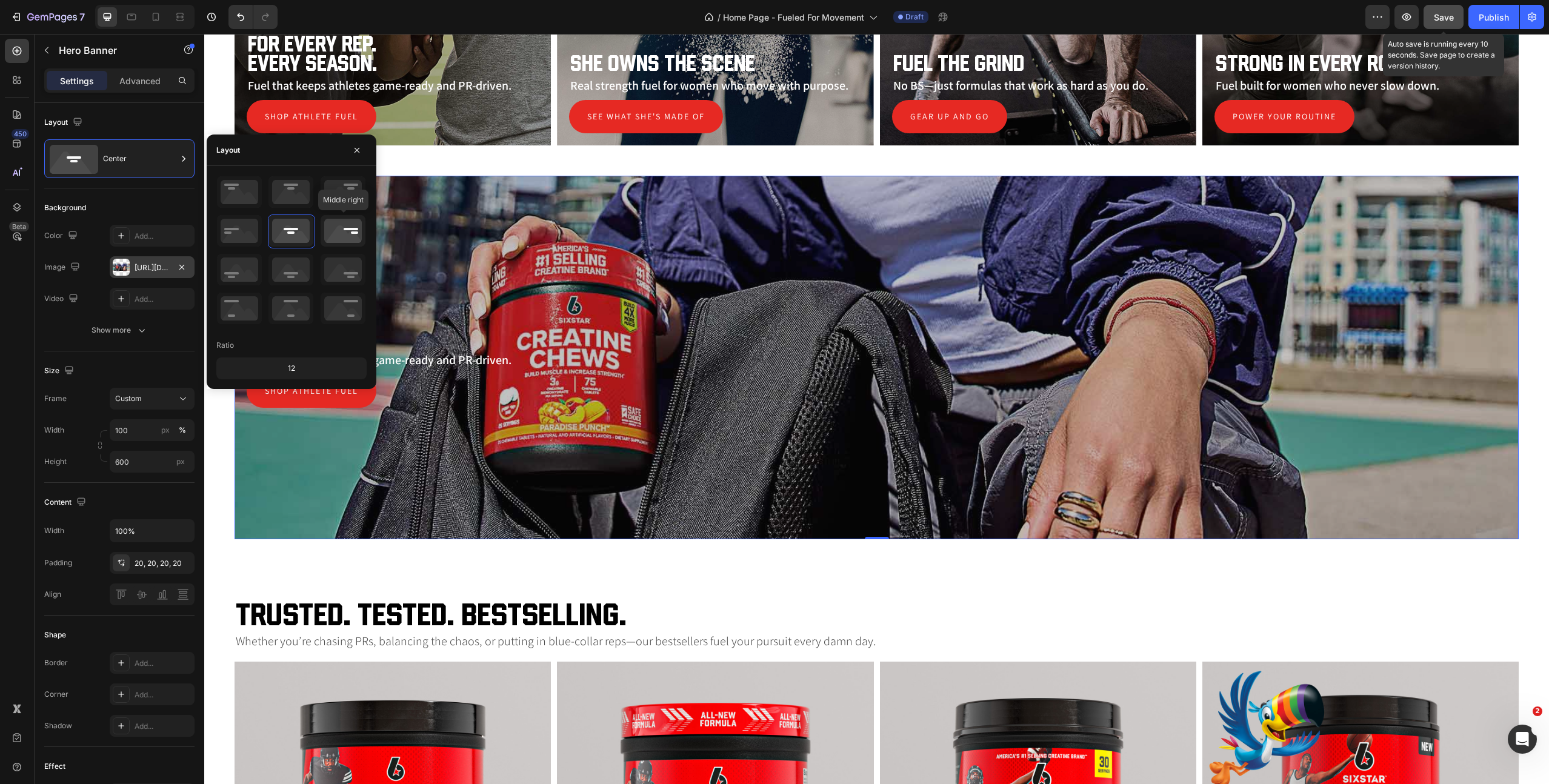
click at [344, 236] on icon at bounding box center [342, 231] width 45 height 32
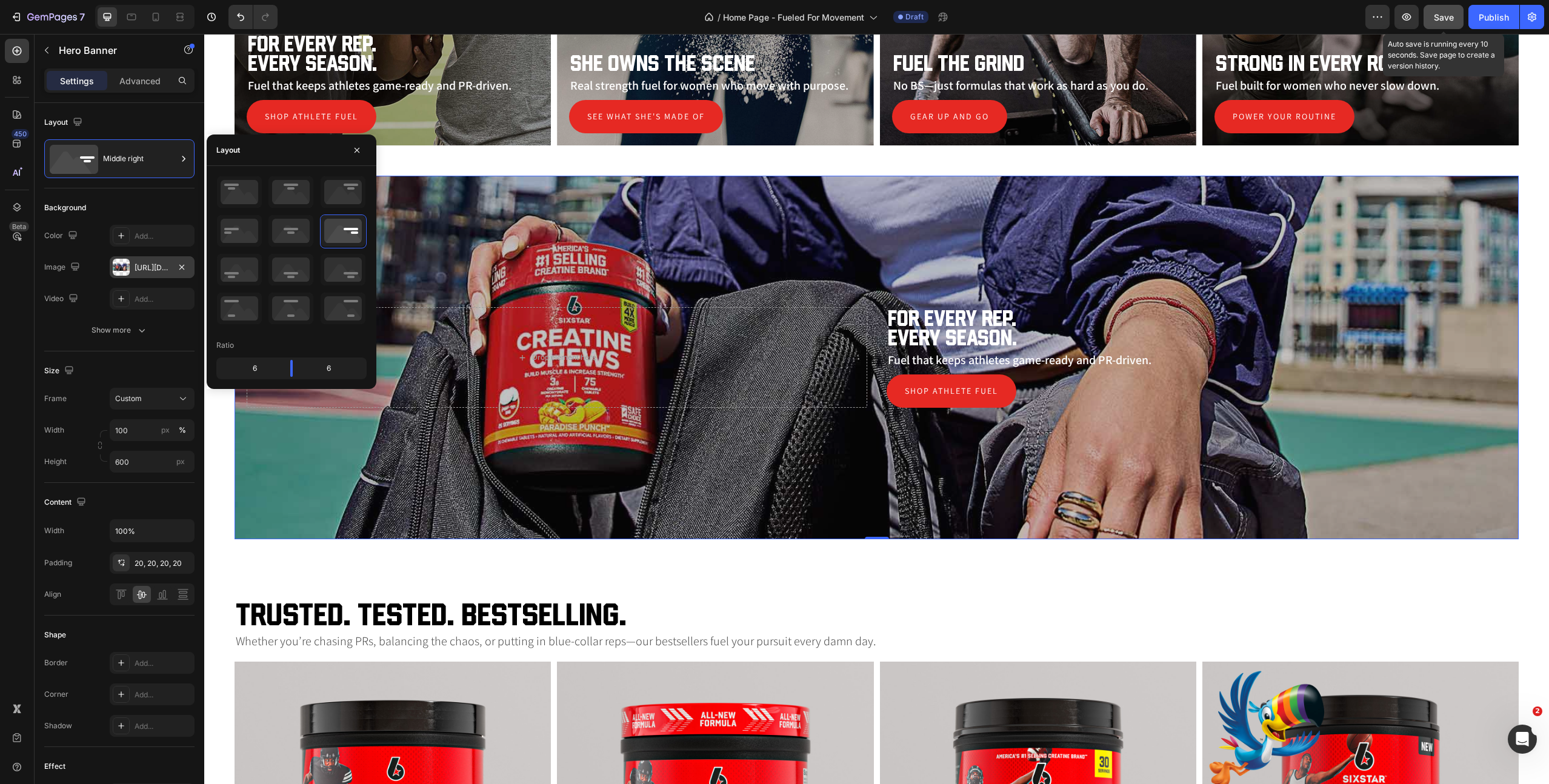
scroll to position [973, 0]
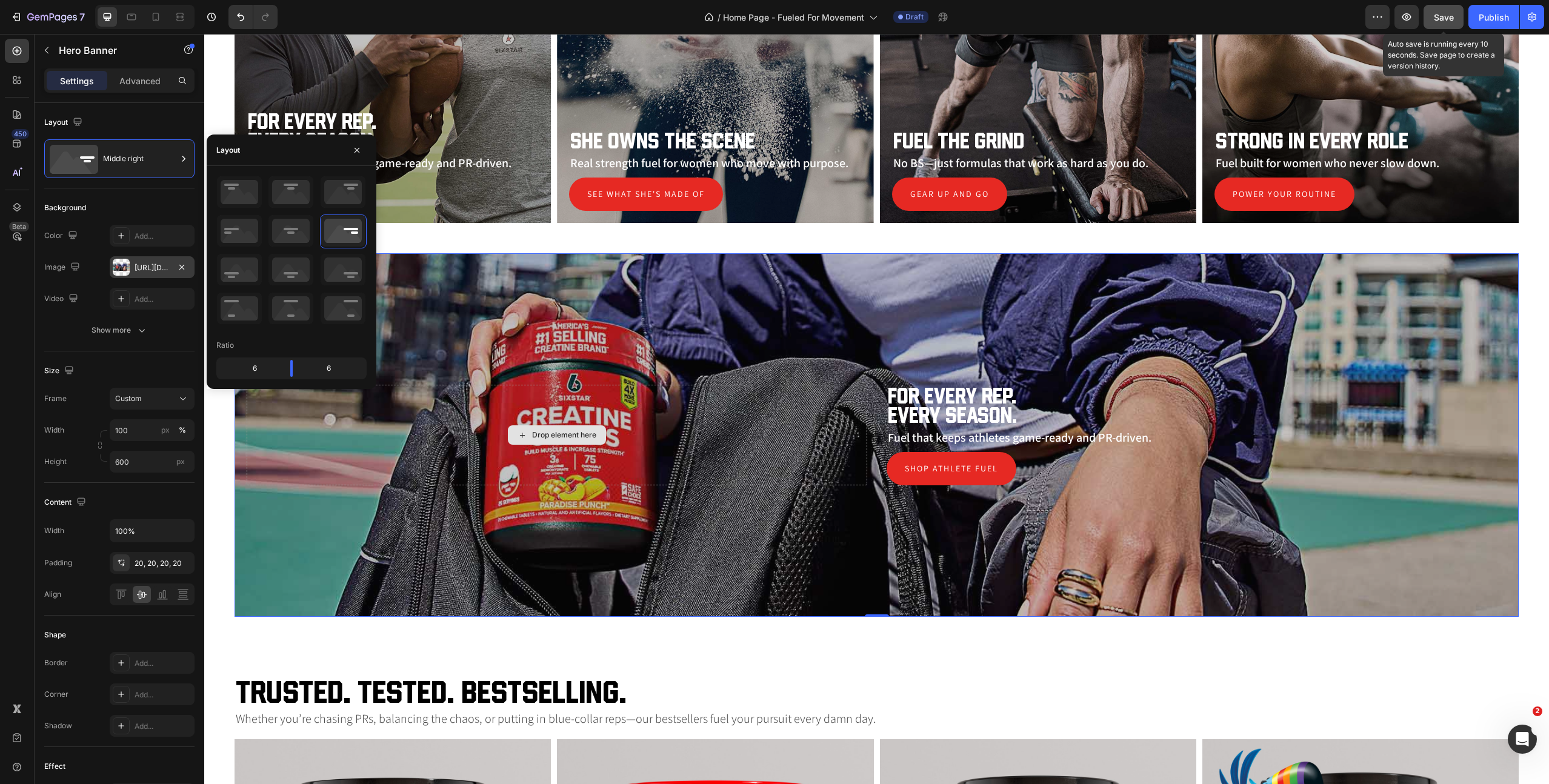
click at [688, 468] on div "Drop element here" at bounding box center [556, 434] width 620 height 100
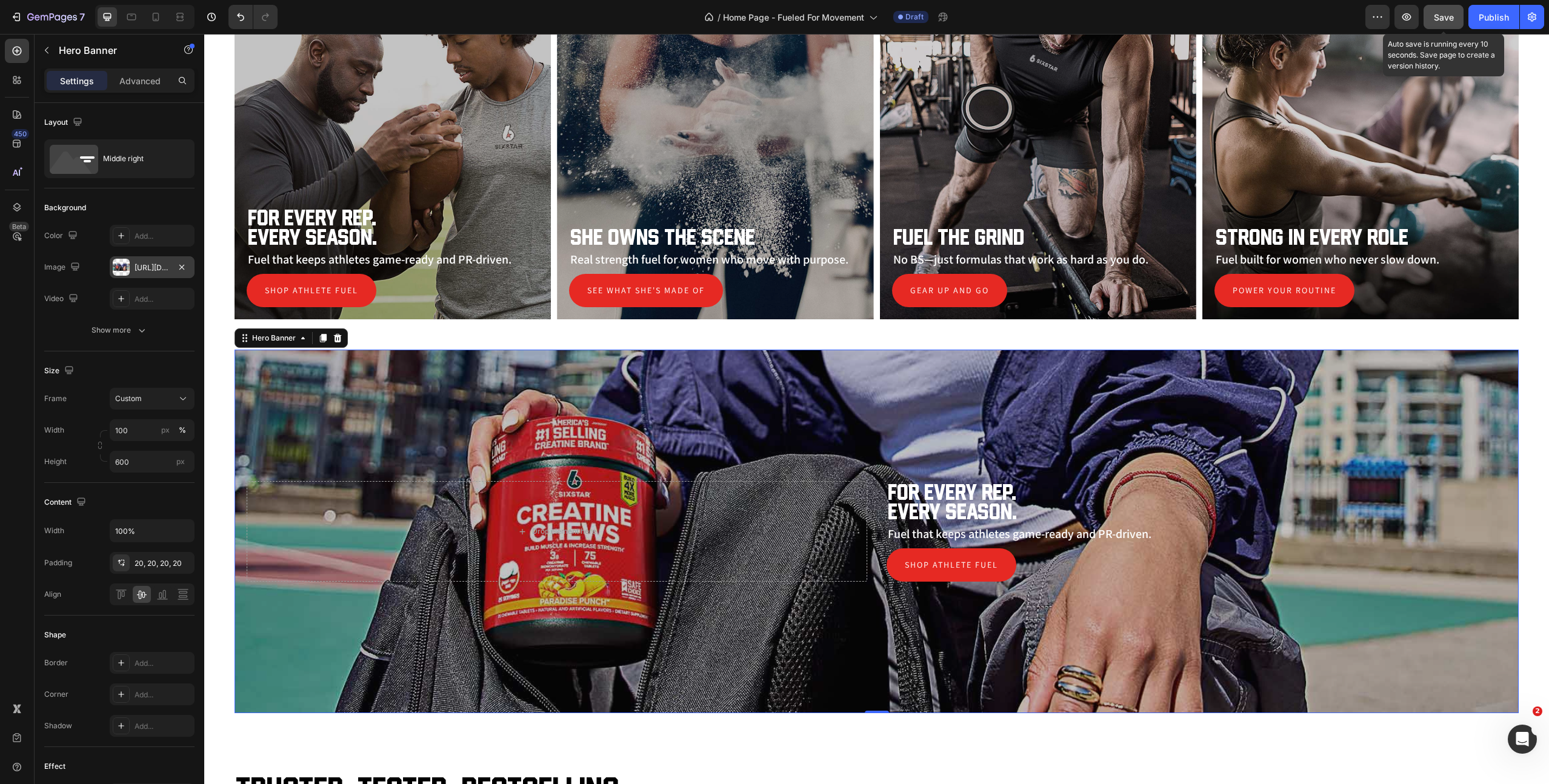
scroll to position [1009, 0]
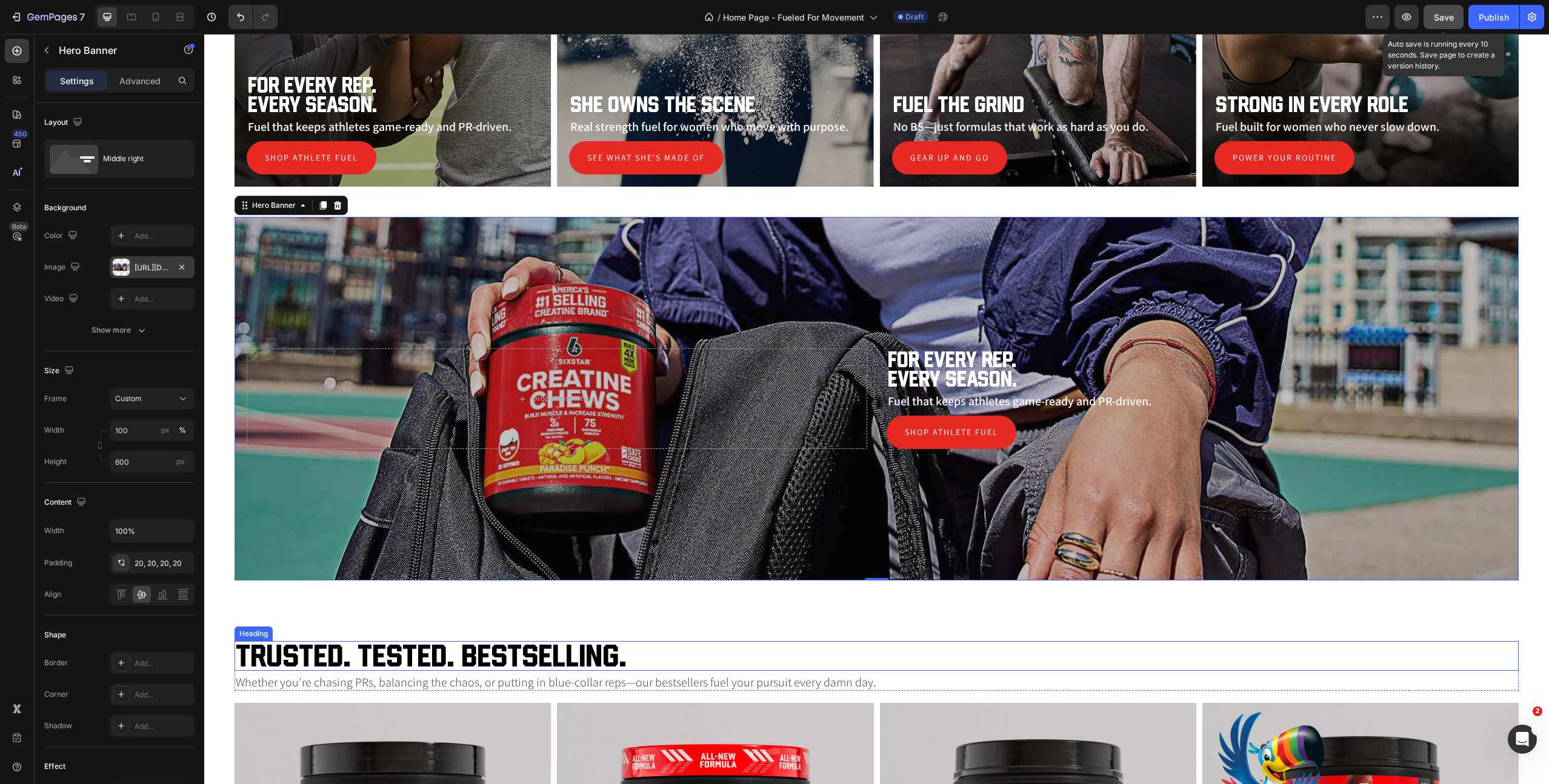
click at [523, 656] on h2 "Trusted. Tested. Bestselling." at bounding box center [877, 656] width 1285 height 29
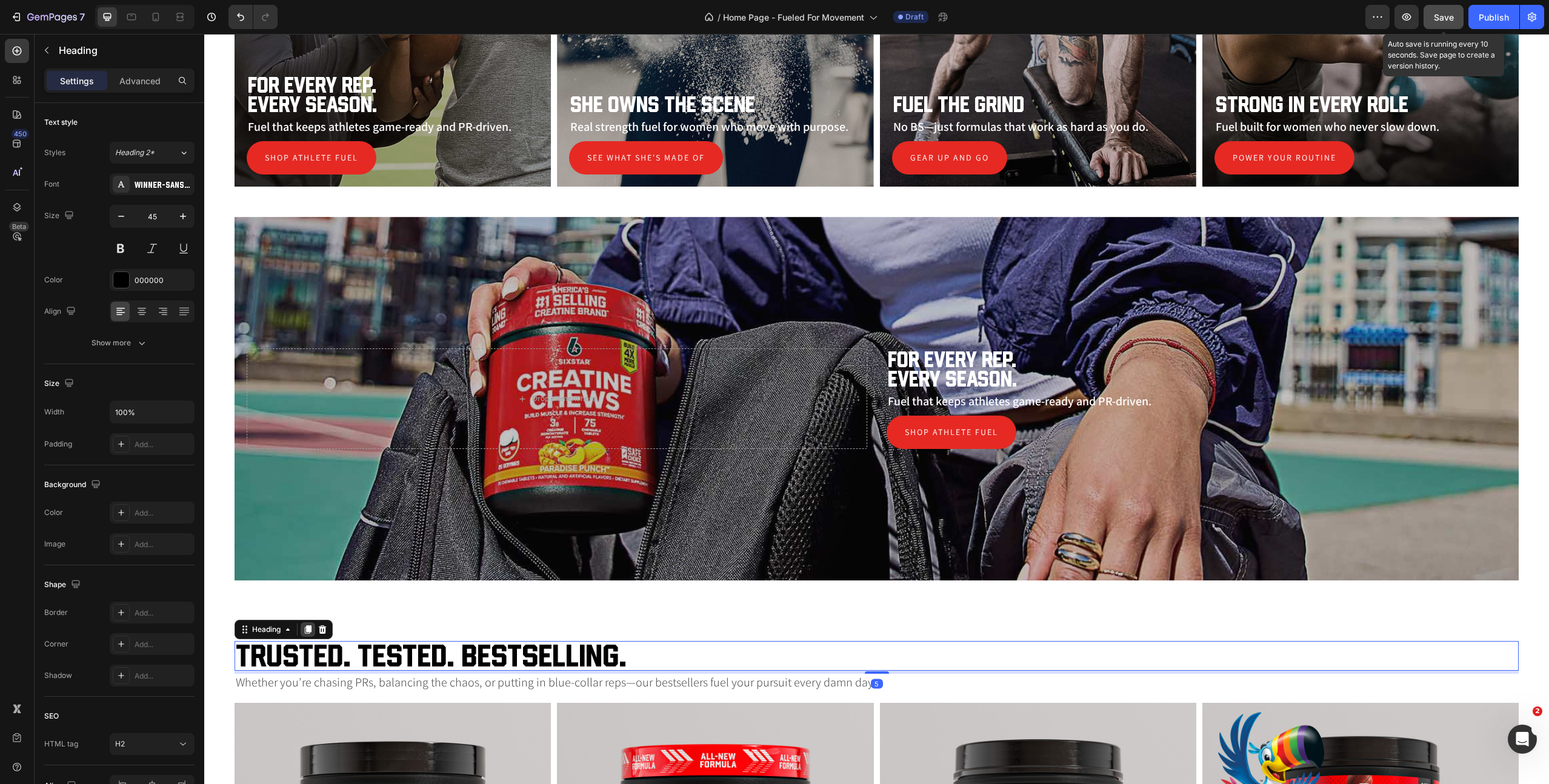
click at [308, 628] on icon at bounding box center [308, 629] width 7 height 8
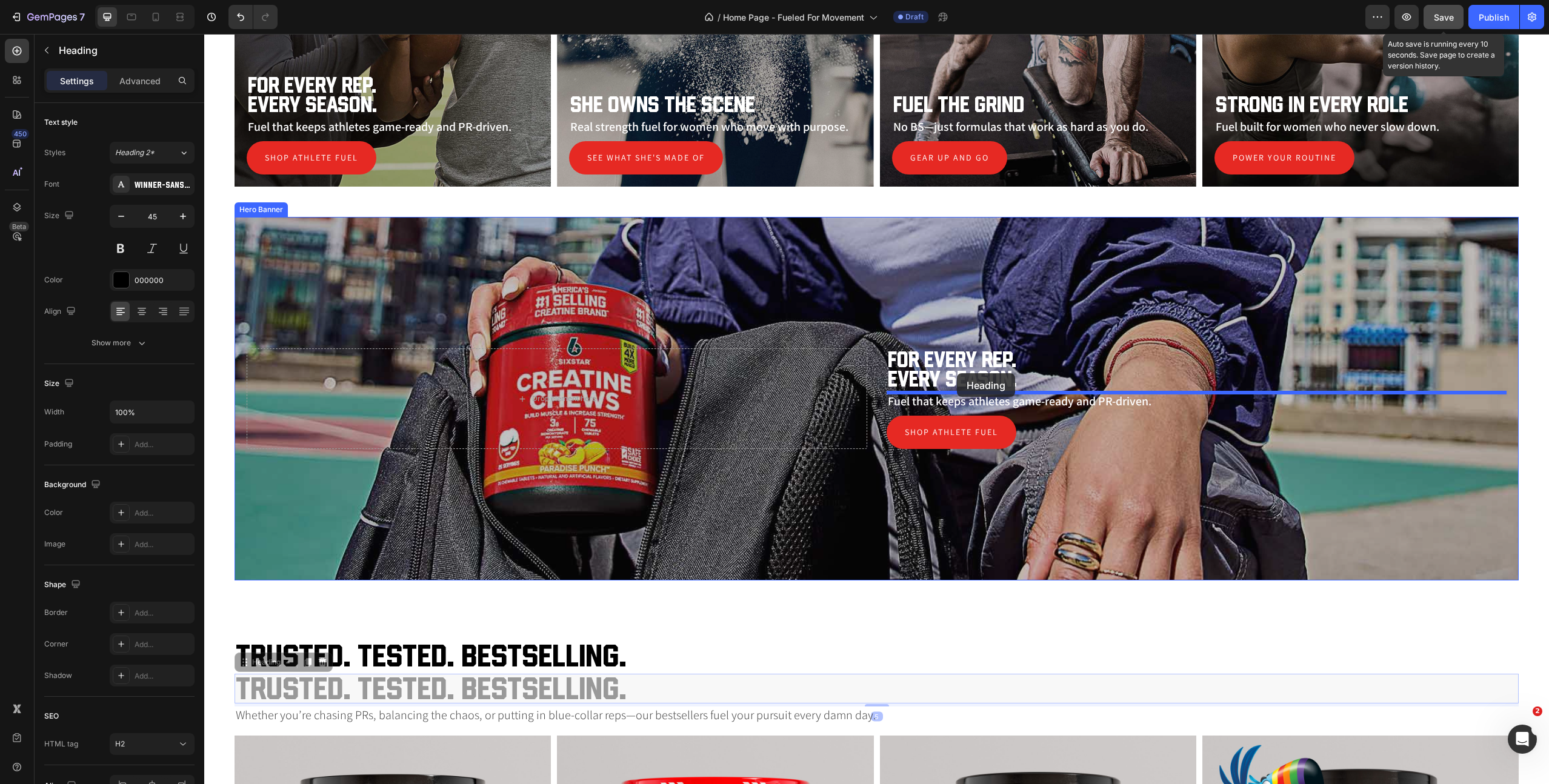
drag, startPoint x: 249, startPoint y: 659, endPoint x: 957, endPoint y: 373, distance: 763.6
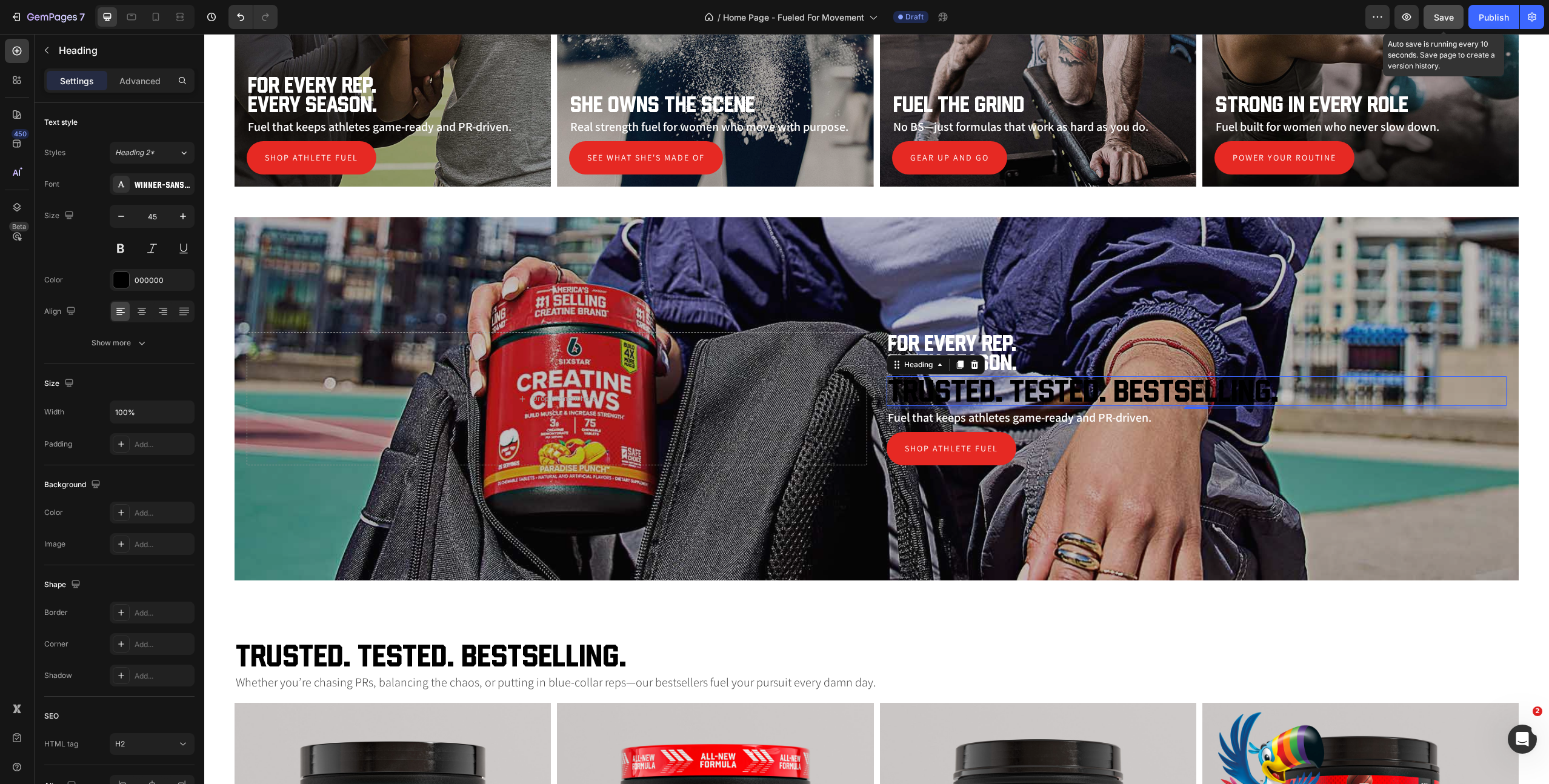
click at [1009, 384] on h2 "Trusted. Tested. Bestselling." at bounding box center [1197, 390] width 620 height 29
click at [150, 281] on div "000000" at bounding box center [152, 280] width 36 height 11
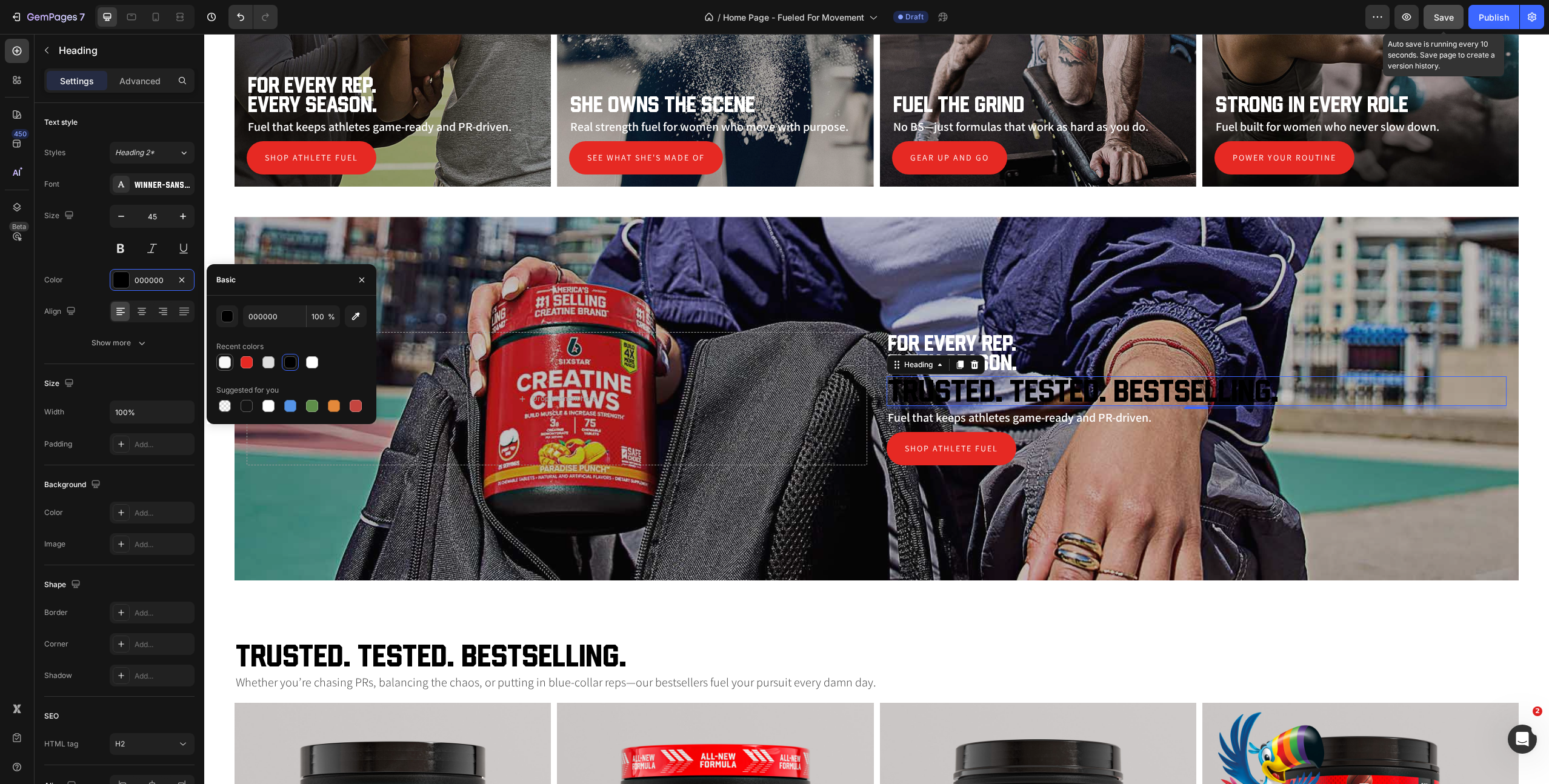
click at [222, 364] on div at bounding box center [225, 363] width 12 height 12
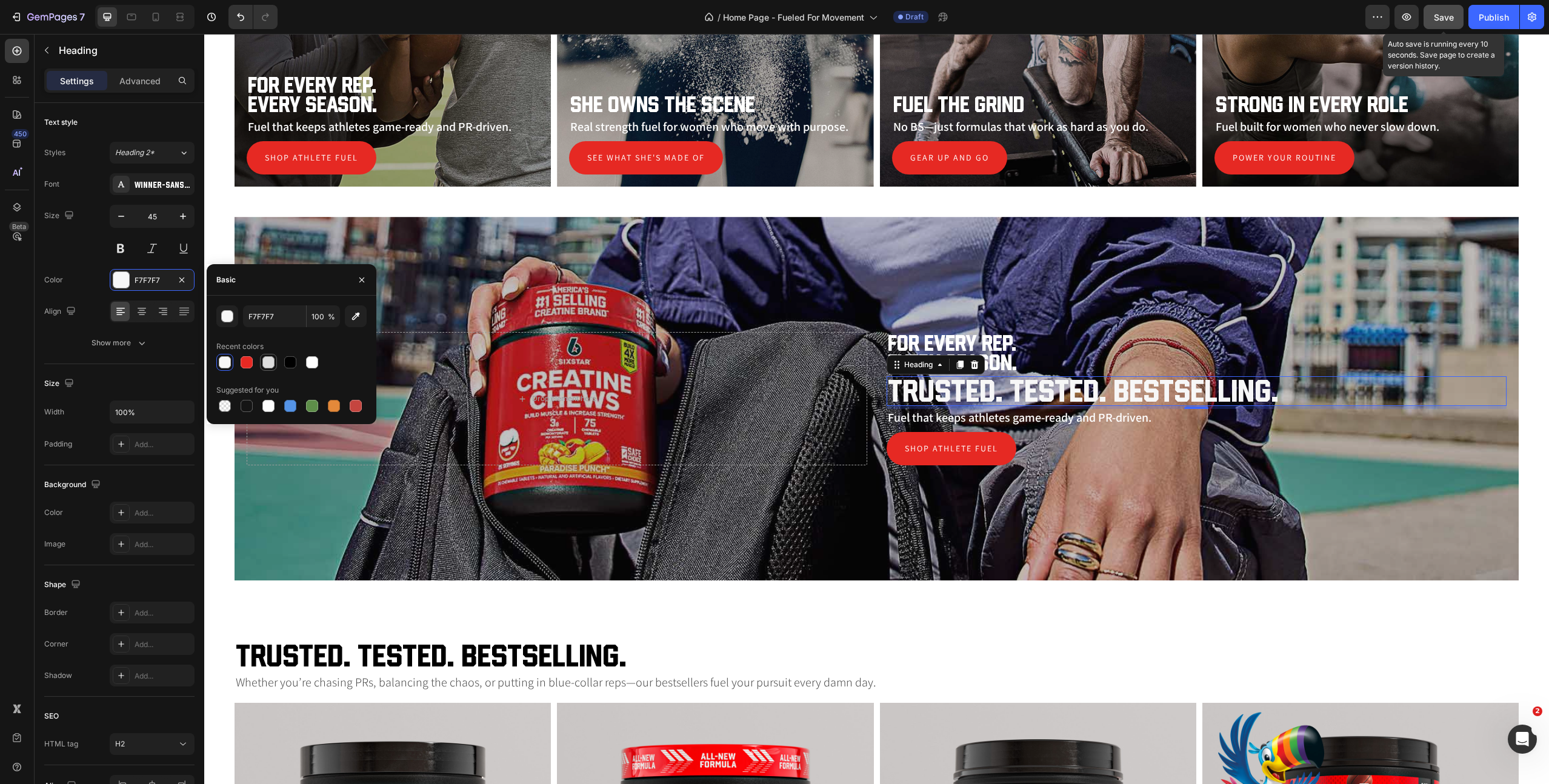
click at [267, 365] on div at bounding box center [268, 363] width 12 height 12
click at [309, 363] on div at bounding box center [312, 363] width 12 height 12
type input "FFFFFF"
click at [1077, 349] on h2 "For Every Rep. Every Season." at bounding box center [1197, 353] width 620 height 42
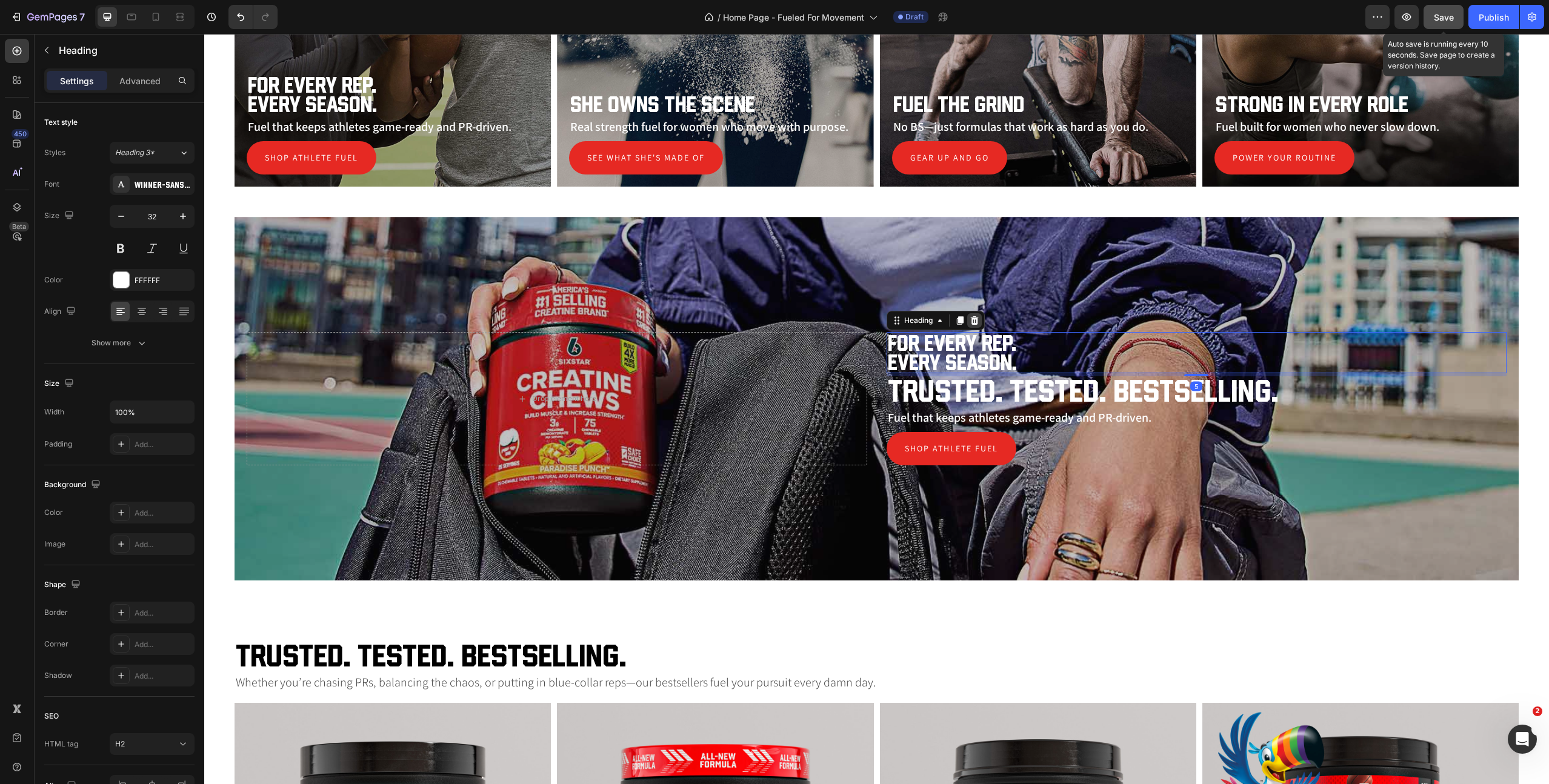
click at [975, 320] on icon at bounding box center [974, 320] width 8 height 8
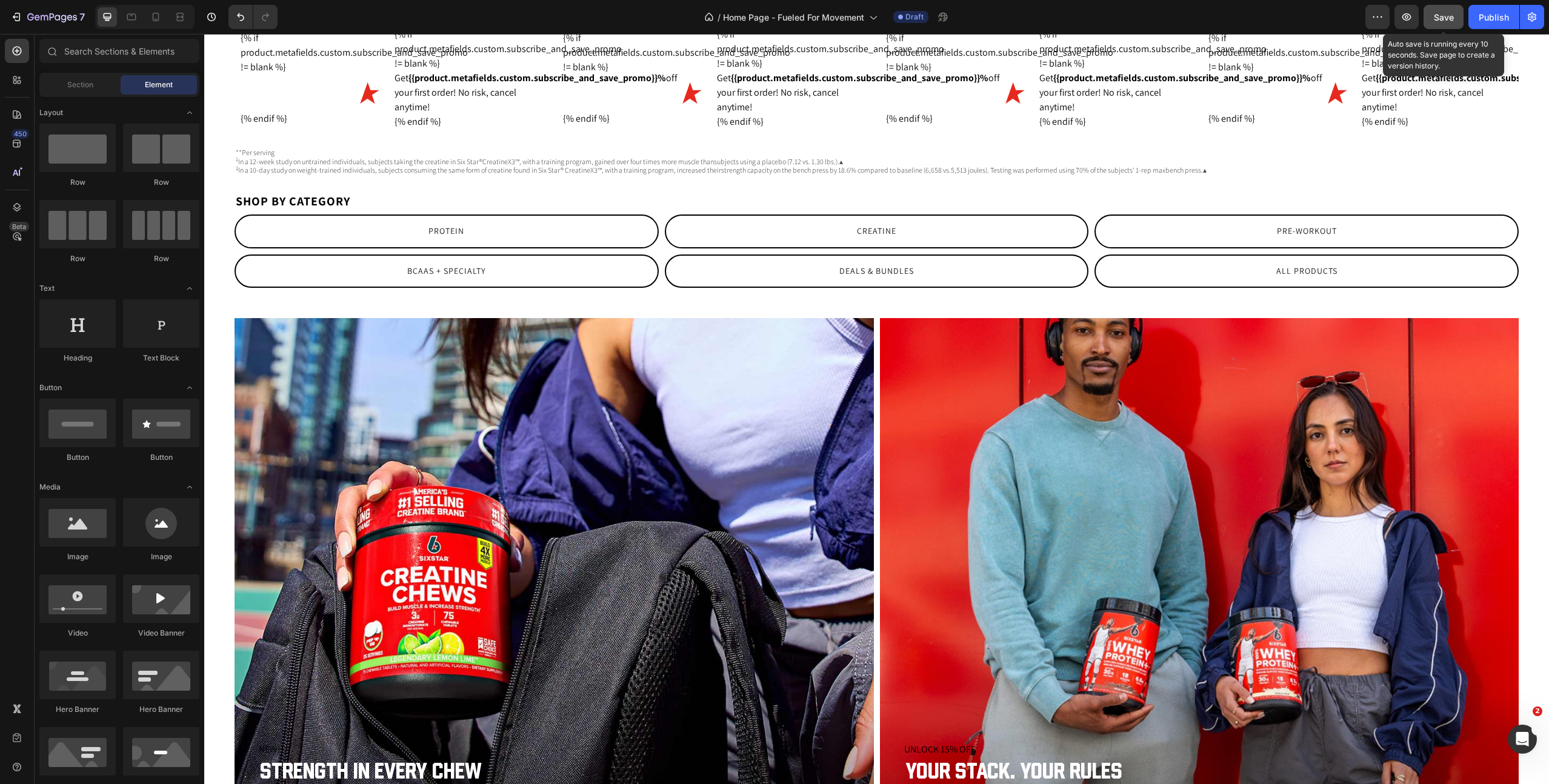
scroll to position [2660, 0]
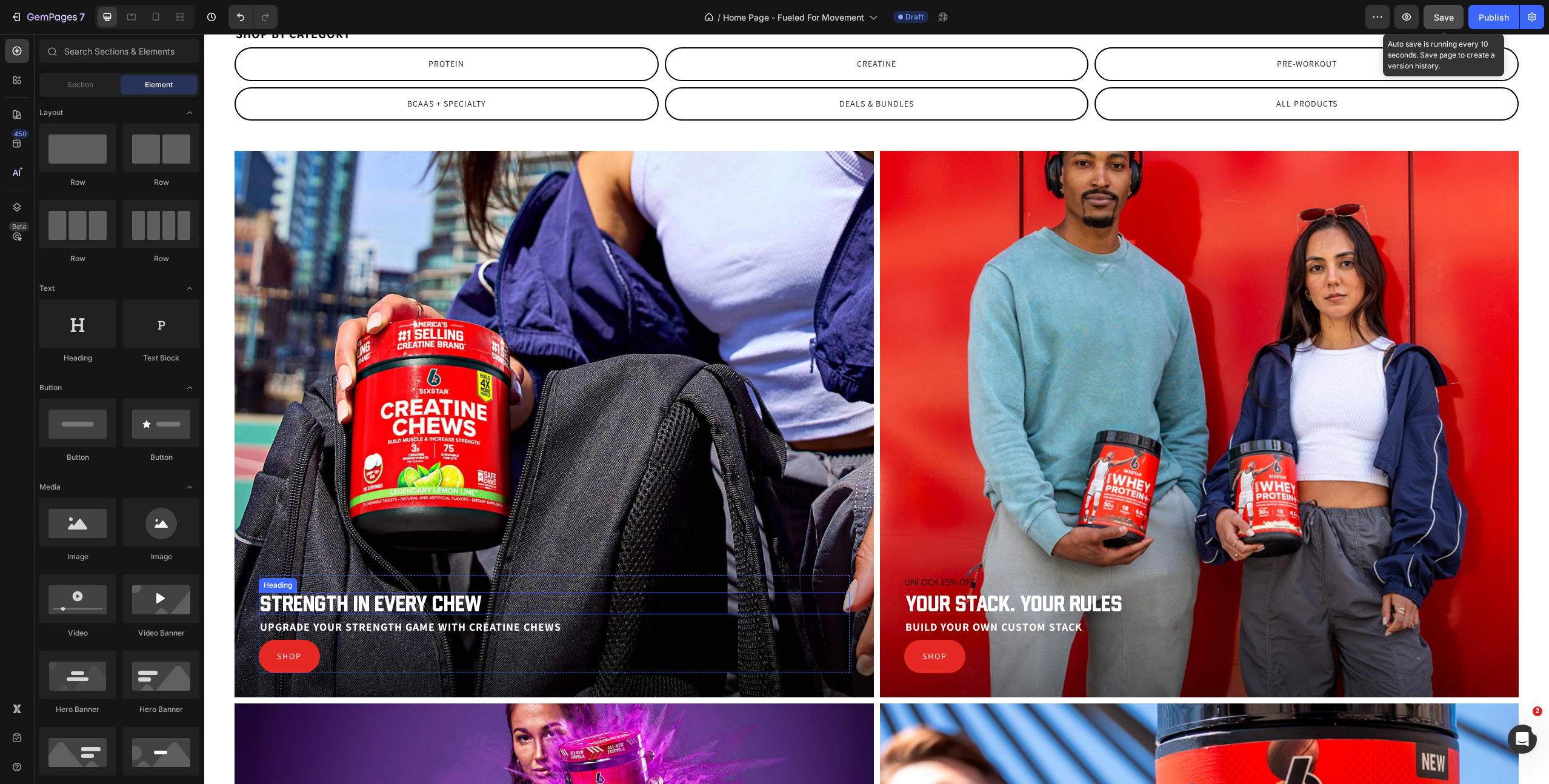
click at [364, 614] on h2 "Strength in every chew" at bounding box center [555, 603] width 591 height 22
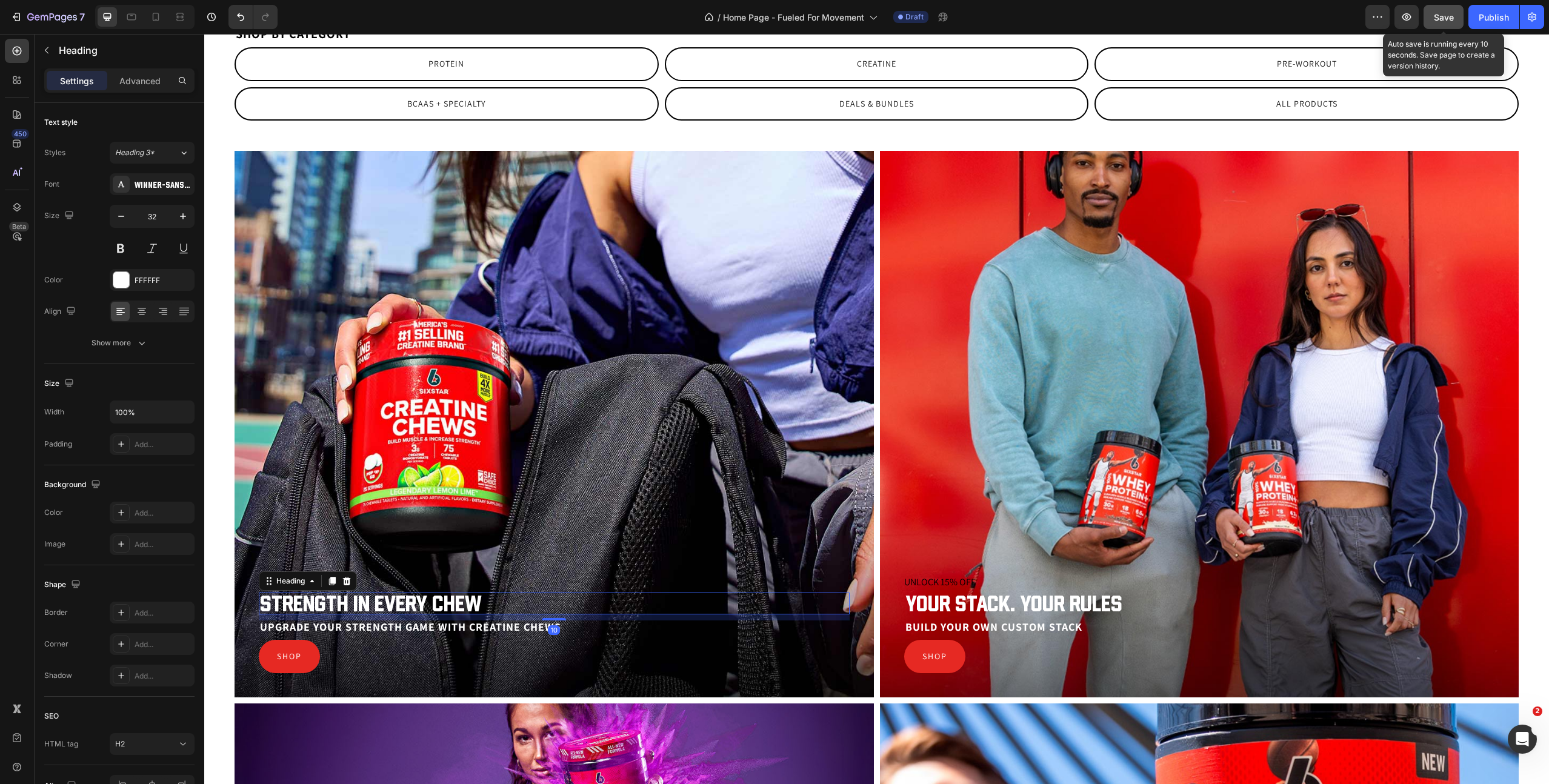
click at [364, 614] on h2 "Strength in every chew" at bounding box center [555, 603] width 591 height 22
click at [364, 613] on p "Strength in every chew" at bounding box center [554, 603] width 589 height 20
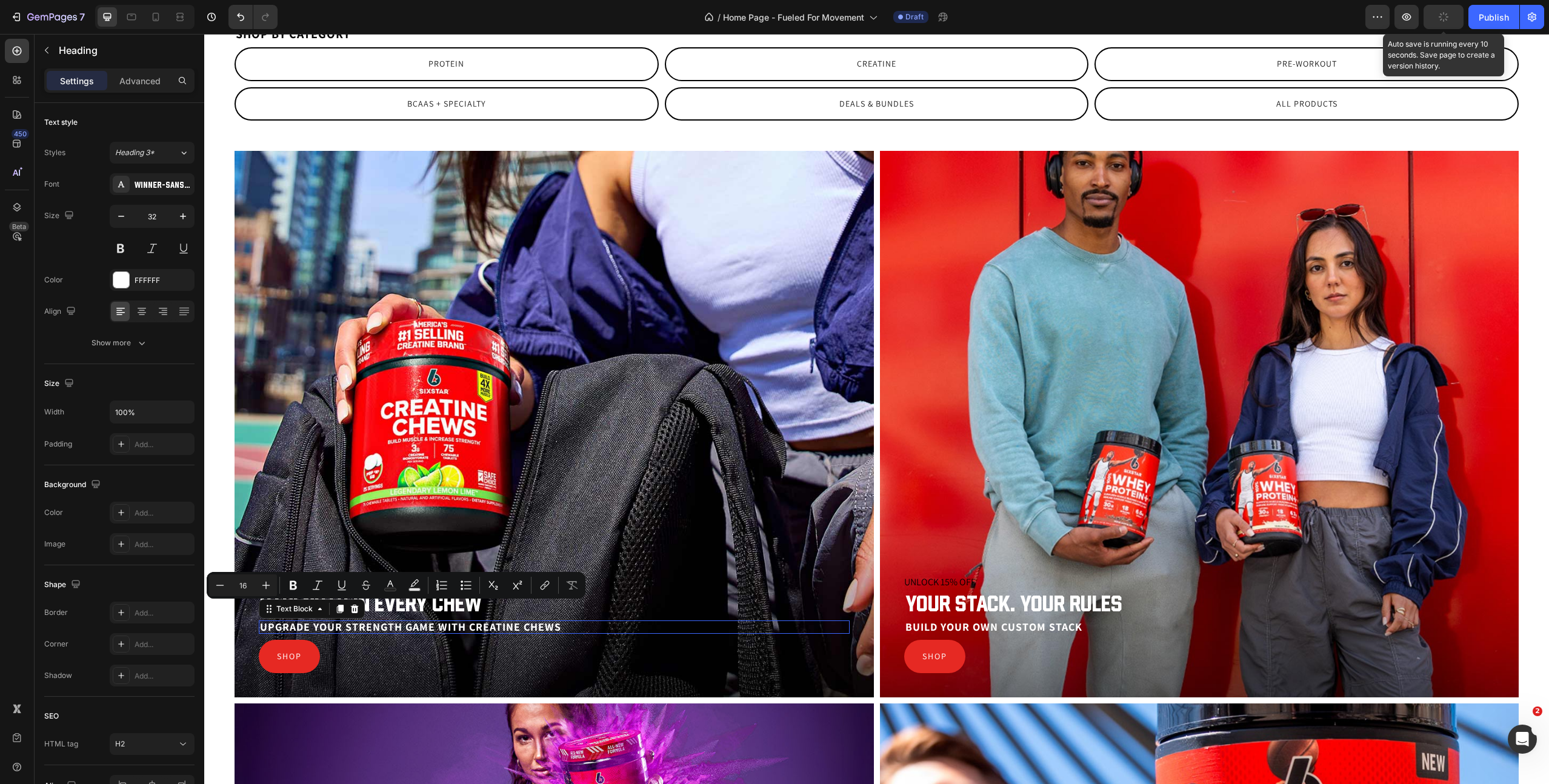
click at [369, 634] on span "Upgrade your strength game with Creatine Chews" at bounding box center [410, 627] width 301 height 14
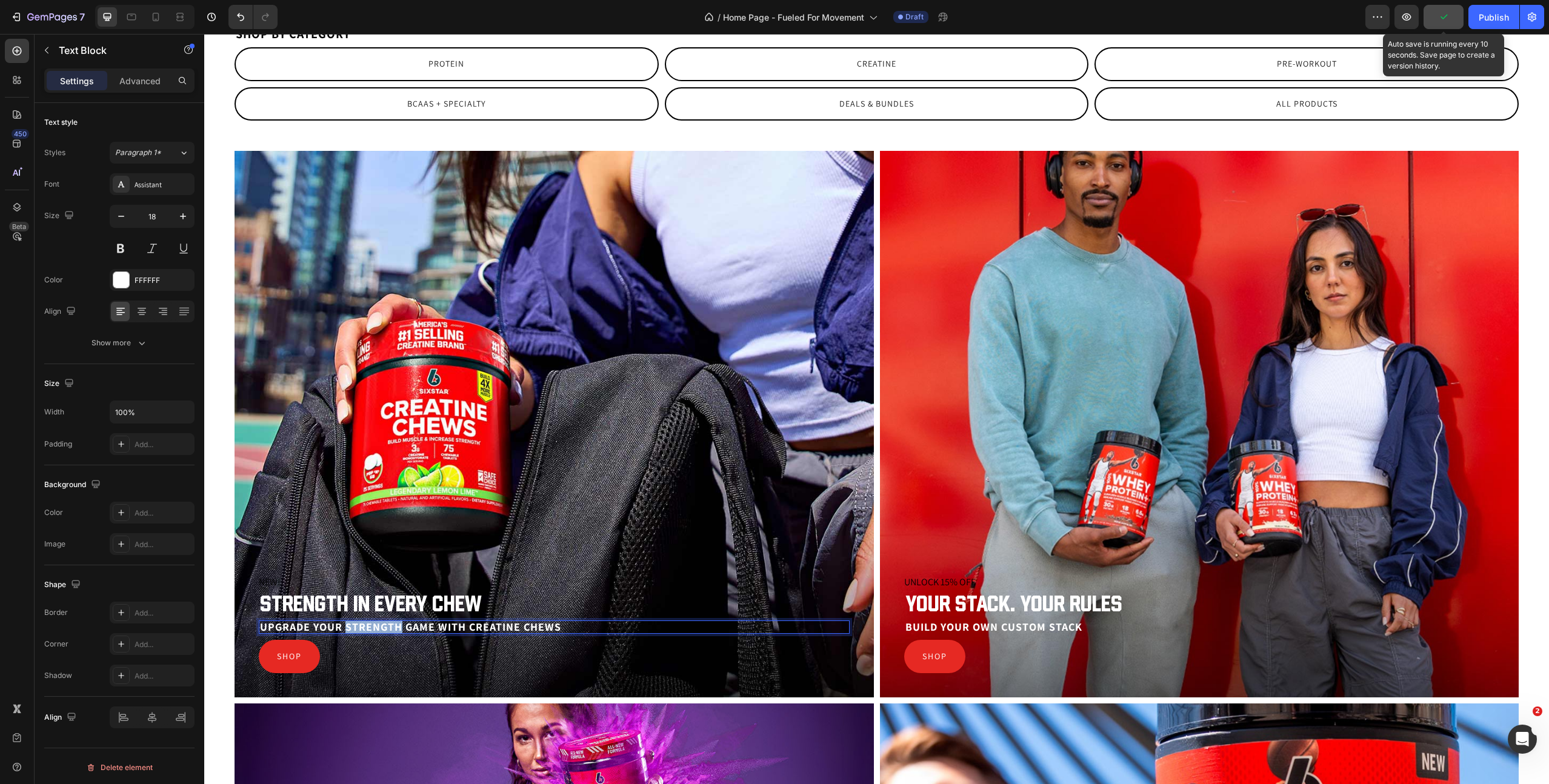
click at [369, 634] on span "Upgrade your strength game with Creatine Chews" at bounding box center [410, 627] width 301 height 14
copy span "Upgrade your strength game with Creatine Chews"
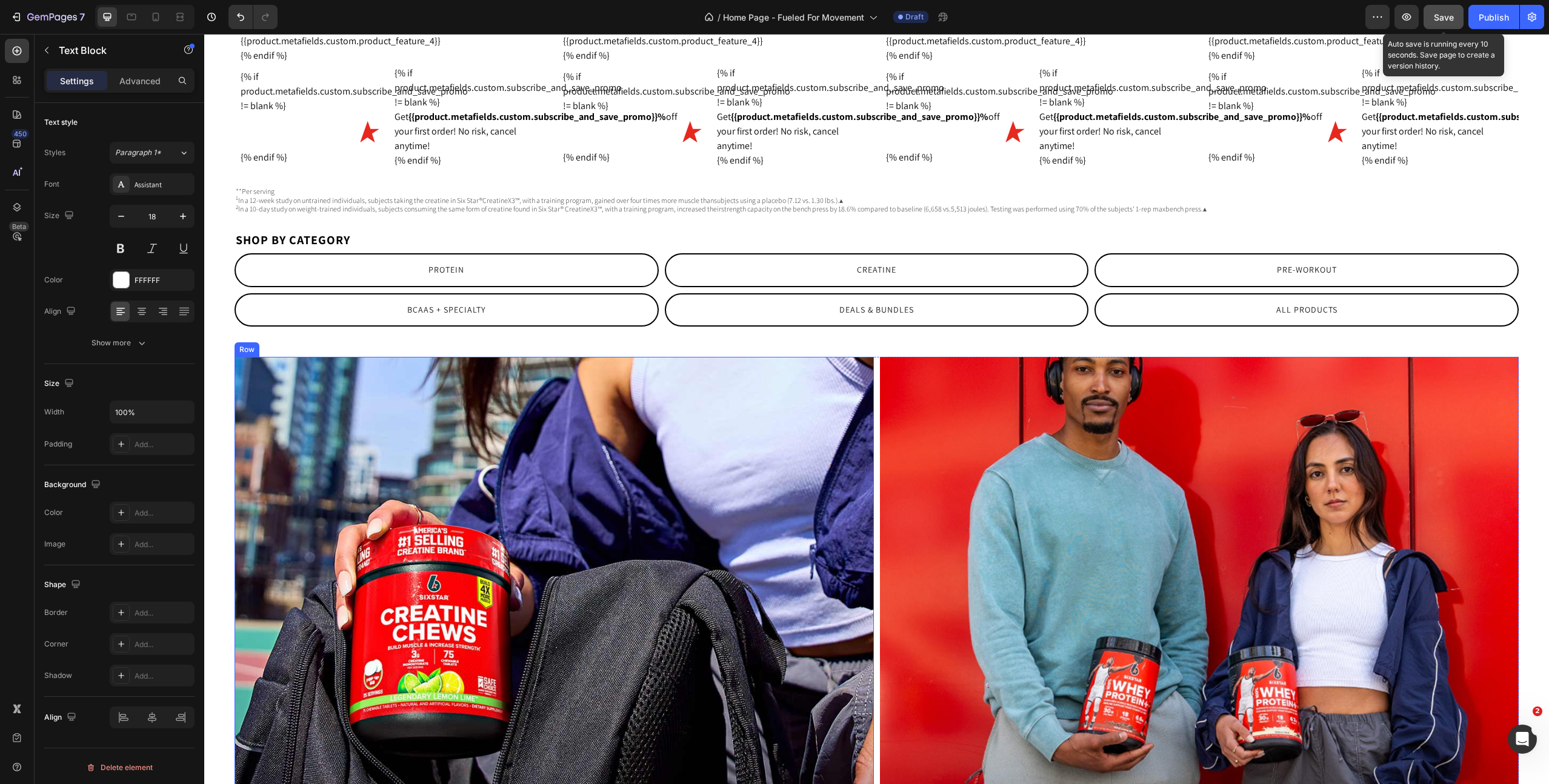
scroll to position [2884, 0]
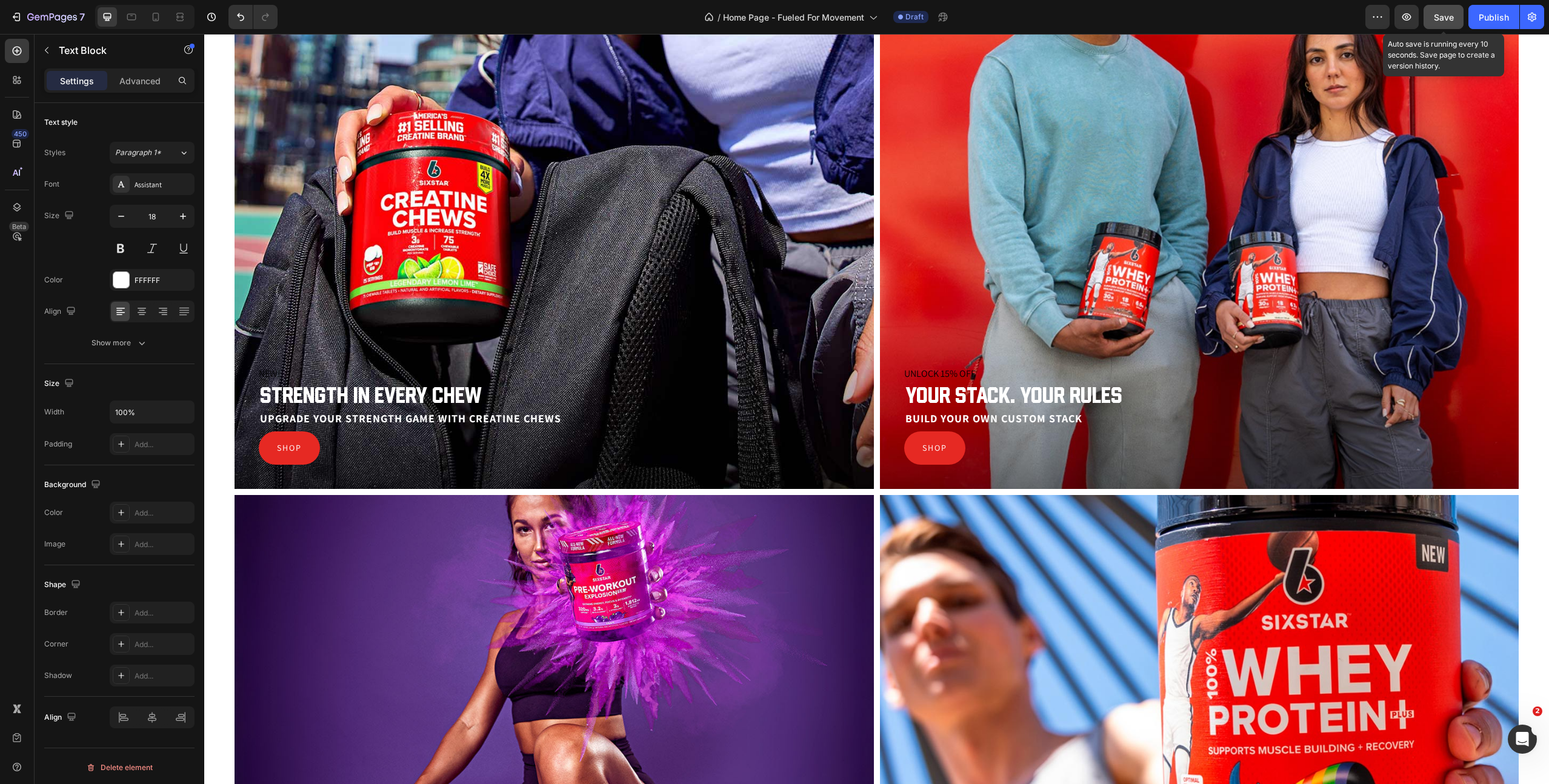
click at [574, 421] on p "Upgrade your strength game with Creatine Chews" at bounding box center [554, 418] width 589 height 11
click at [546, 415] on span "Upgrade your strength game with Creatine Chews" at bounding box center [410, 418] width 301 height 14
click at [604, 424] on p "Upgrade your strength game with Creatine Chews" at bounding box center [554, 418] width 589 height 11
click at [599, 465] on div "NEW! Promo Strength in every chew Heading Upgrade your strength game with Creat…" at bounding box center [554, 216] width 639 height 547
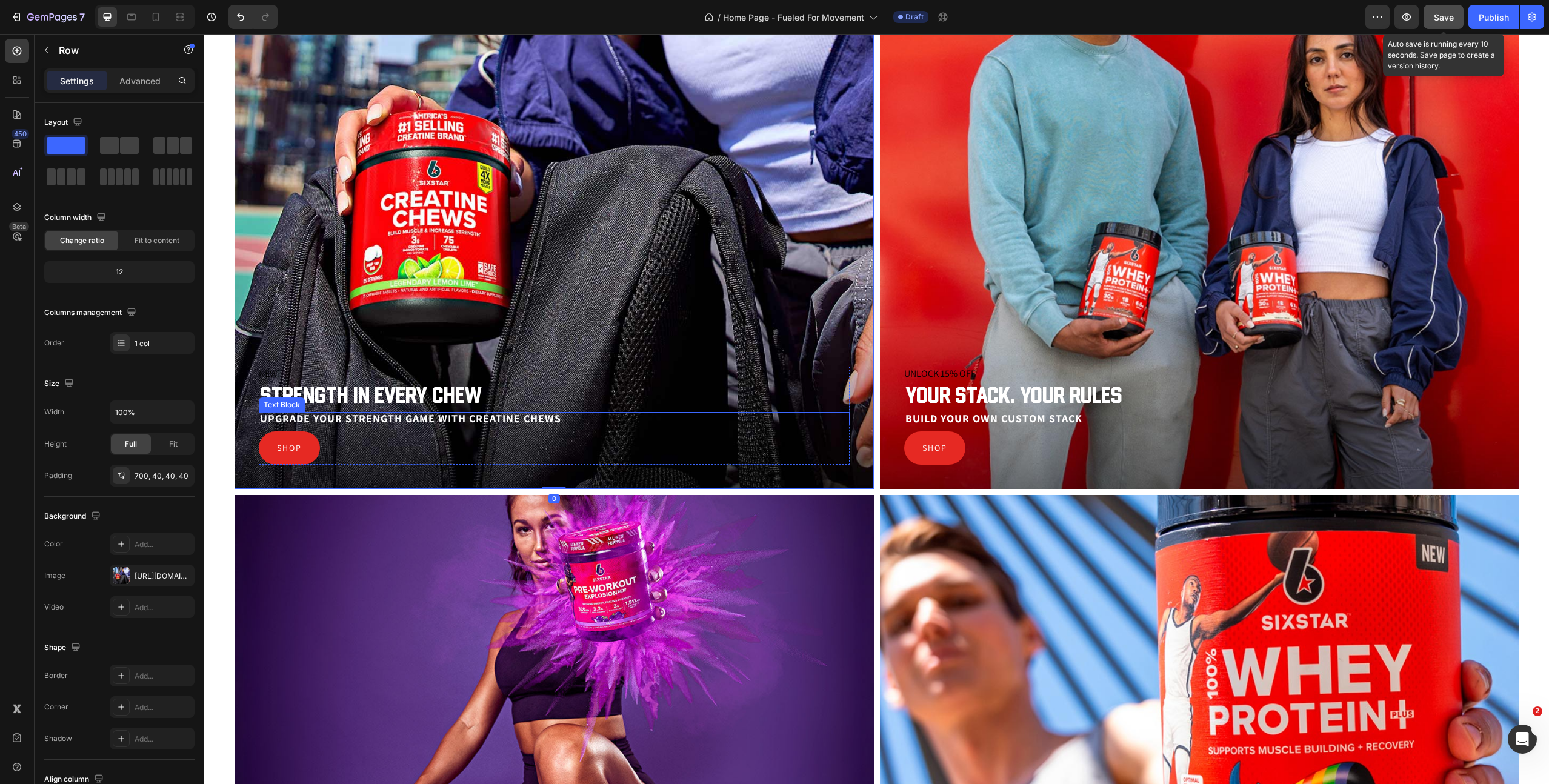
click at [605, 421] on p "Upgrade your strength game with Creatine Chews" at bounding box center [554, 418] width 589 height 11
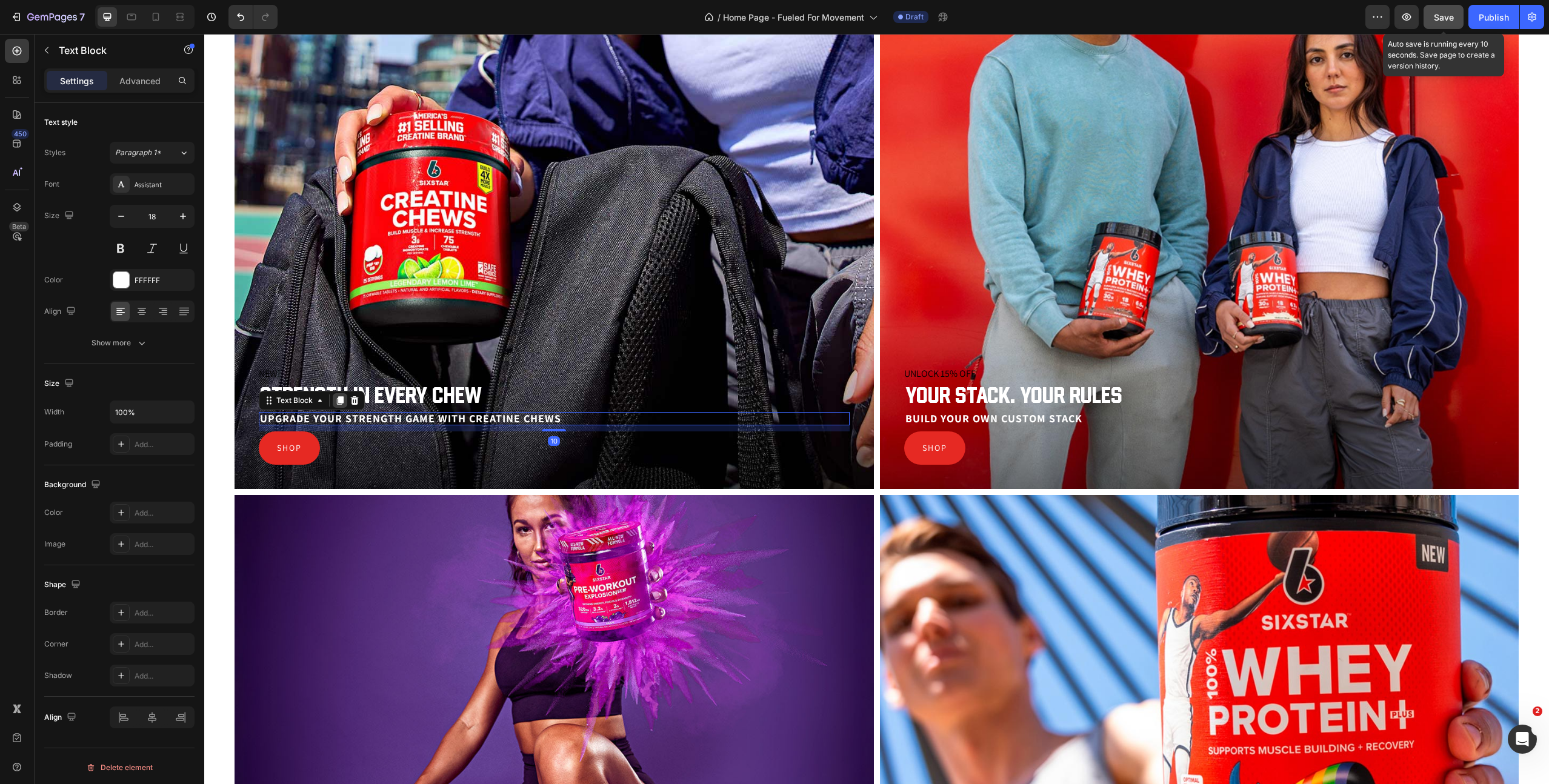
click at [342, 405] on icon at bounding box center [340, 400] width 10 height 10
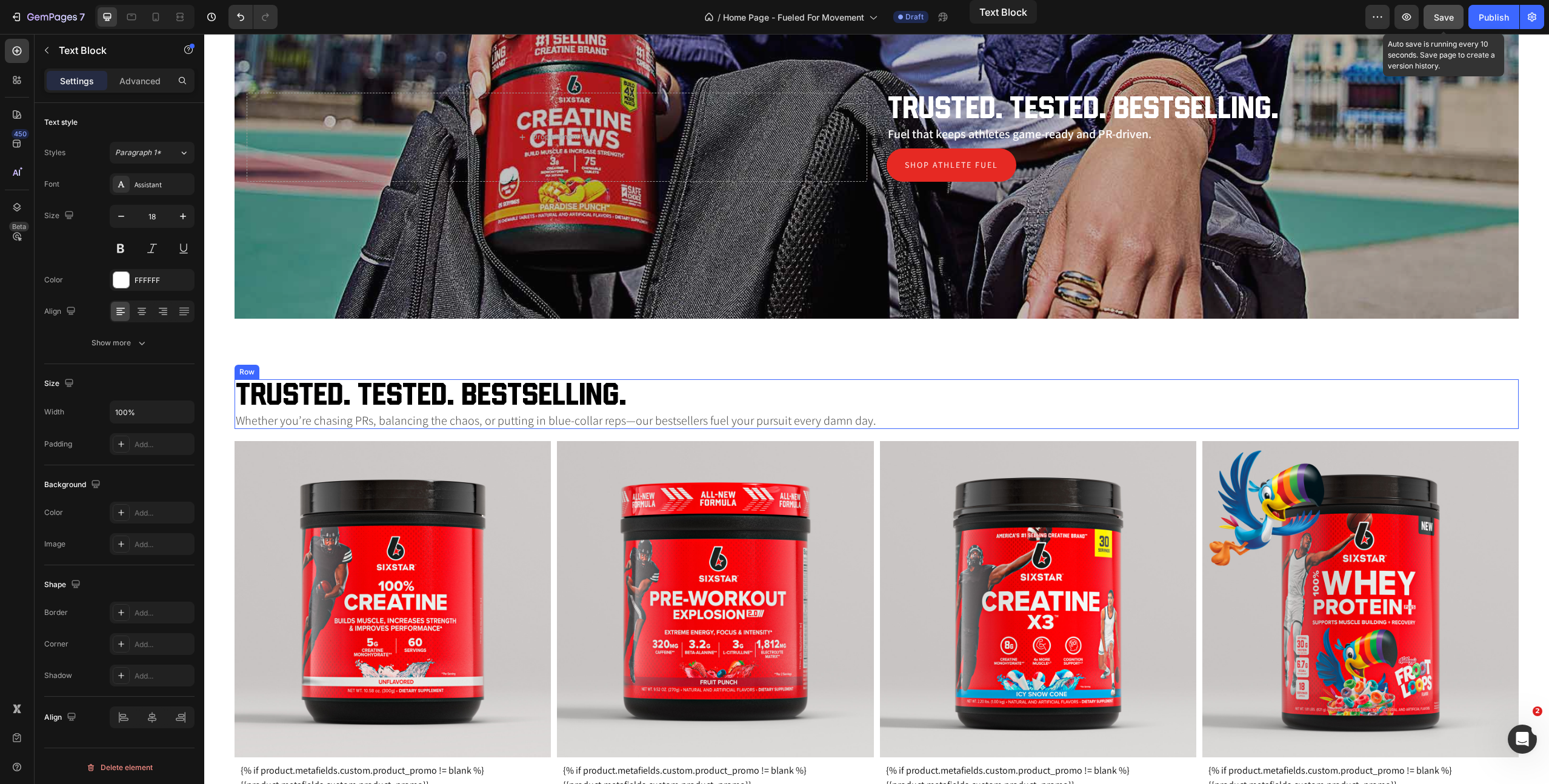
scroll to position [1093, 0]
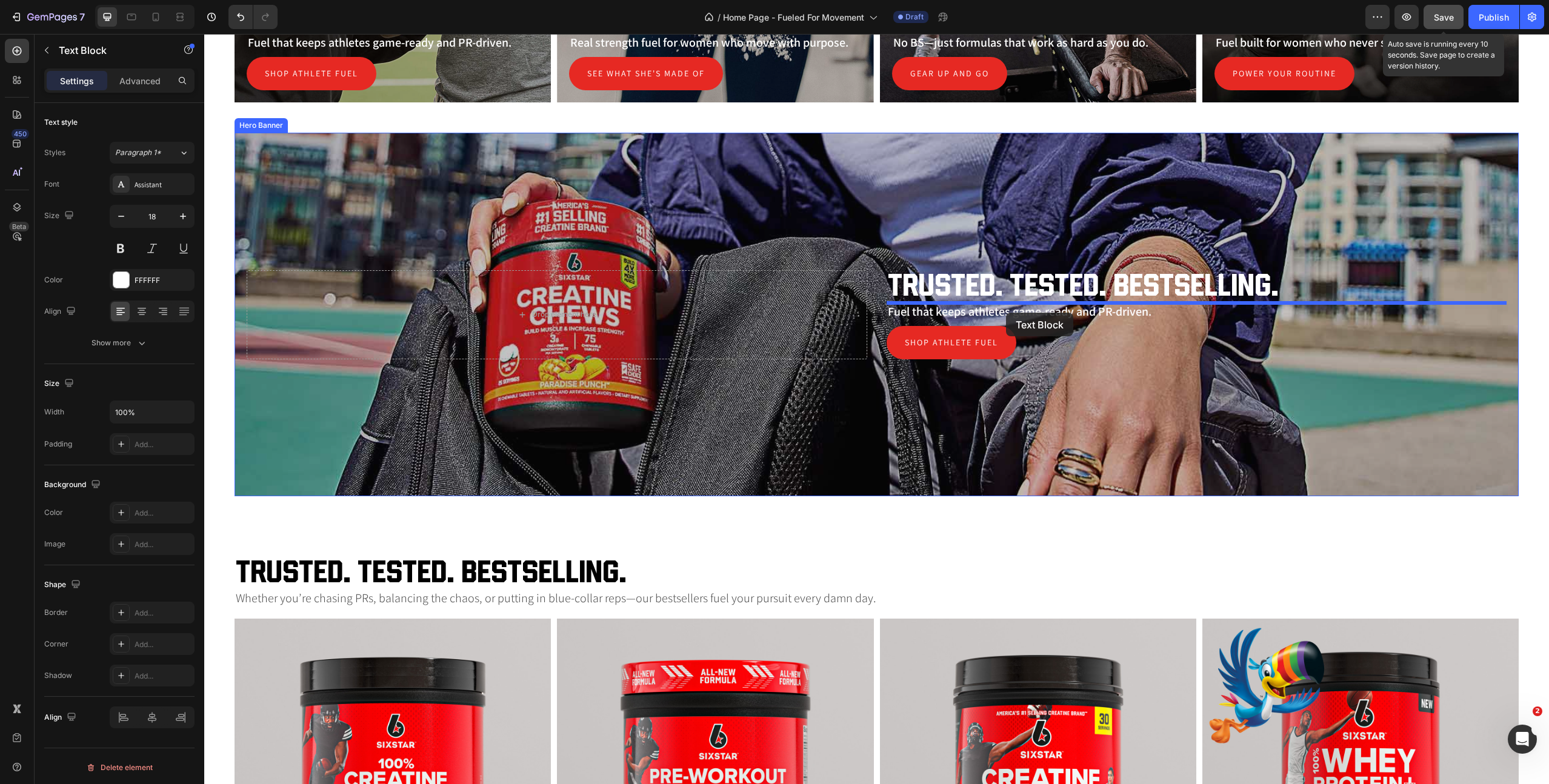
drag, startPoint x: 267, startPoint y: 421, endPoint x: 1006, endPoint y: 313, distance: 746.9
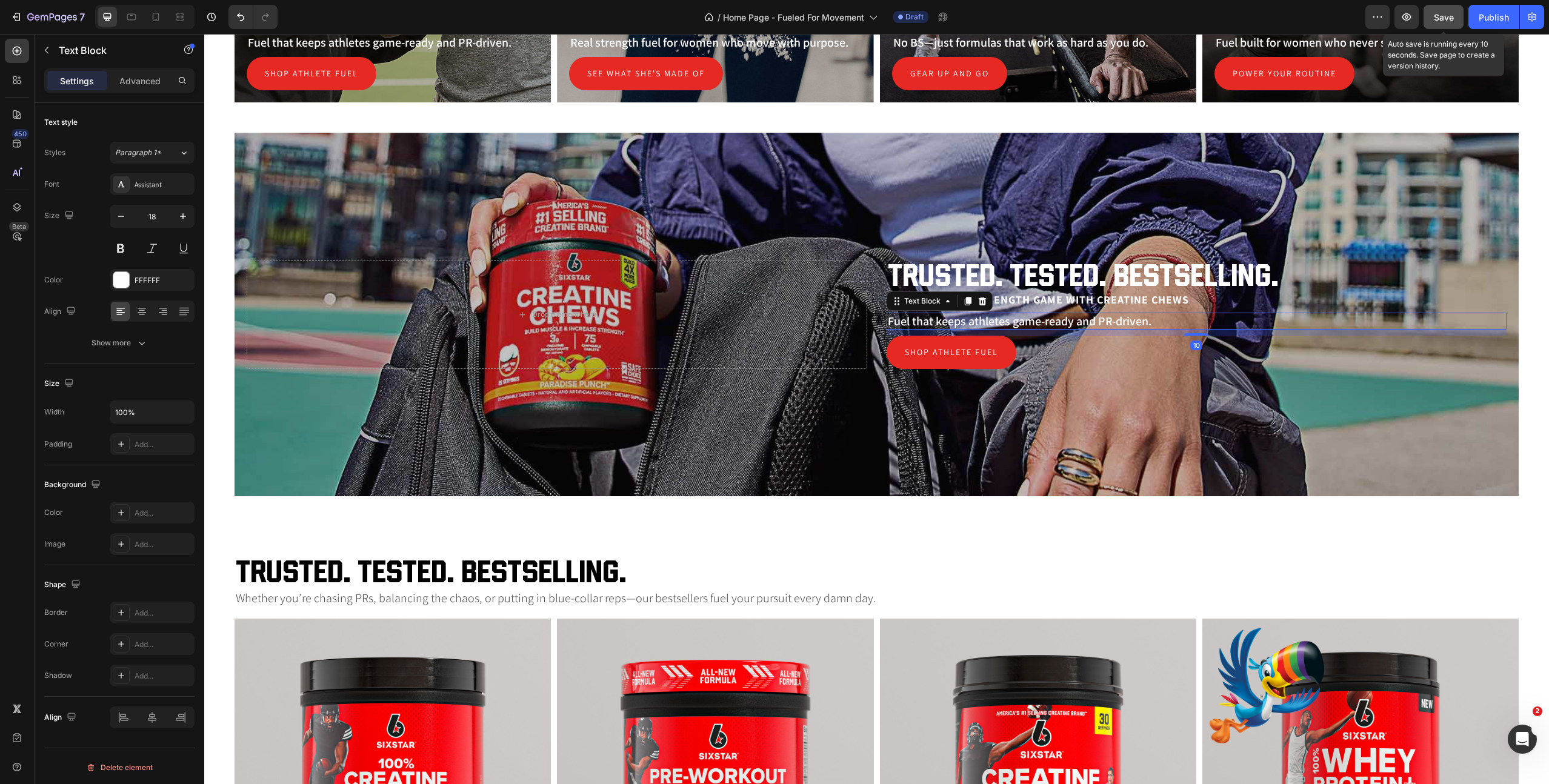
click at [1076, 327] on p "Fuel that keeps athletes game-ready and PR-driven." at bounding box center [1197, 321] width 618 height 14
click at [982, 301] on icon at bounding box center [982, 300] width 8 height 8
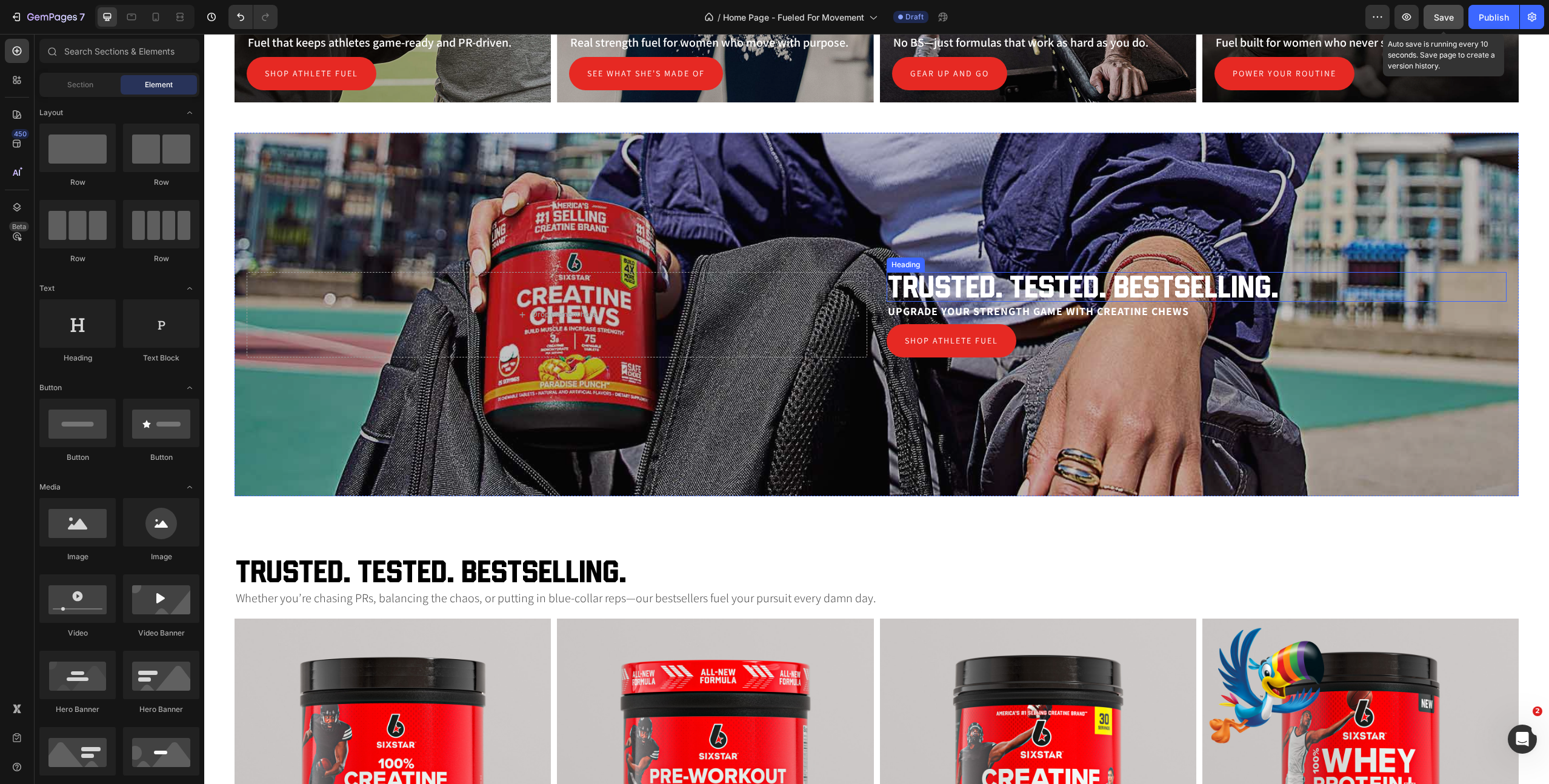
click at [969, 286] on h2 "Trusted. Tested. Bestselling." at bounding box center [1197, 286] width 620 height 29
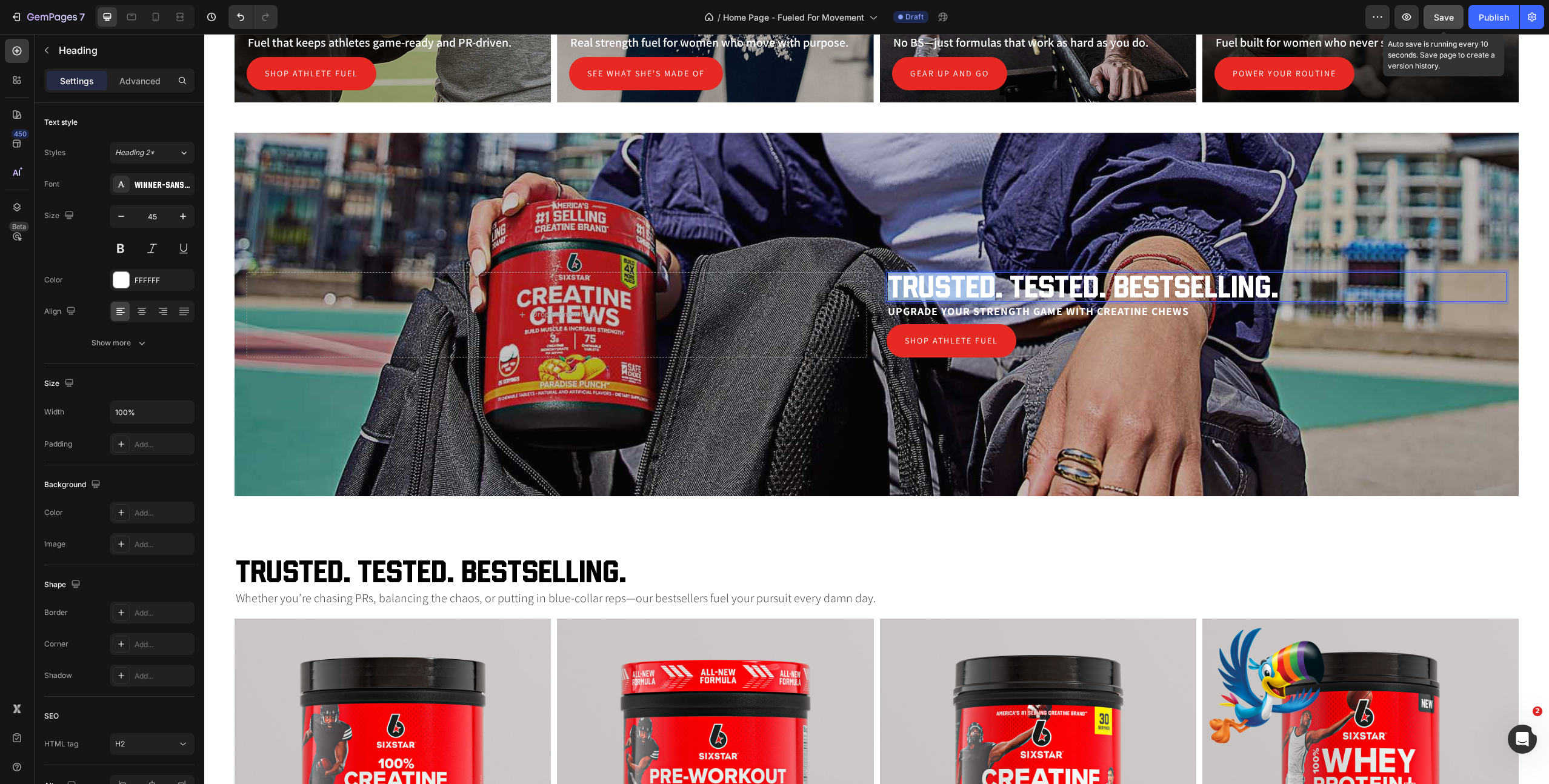
click at [969, 286] on h2 "Trusted. Tested. Bestselling." at bounding box center [1197, 286] width 620 height 29
click at [969, 286] on p "Trusted. Tested. Bestselling." at bounding box center [1197, 287] width 618 height 27
click at [979, 308] on span "Upgrade your strength game with Creatine Chews" at bounding box center [1038, 311] width 301 height 14
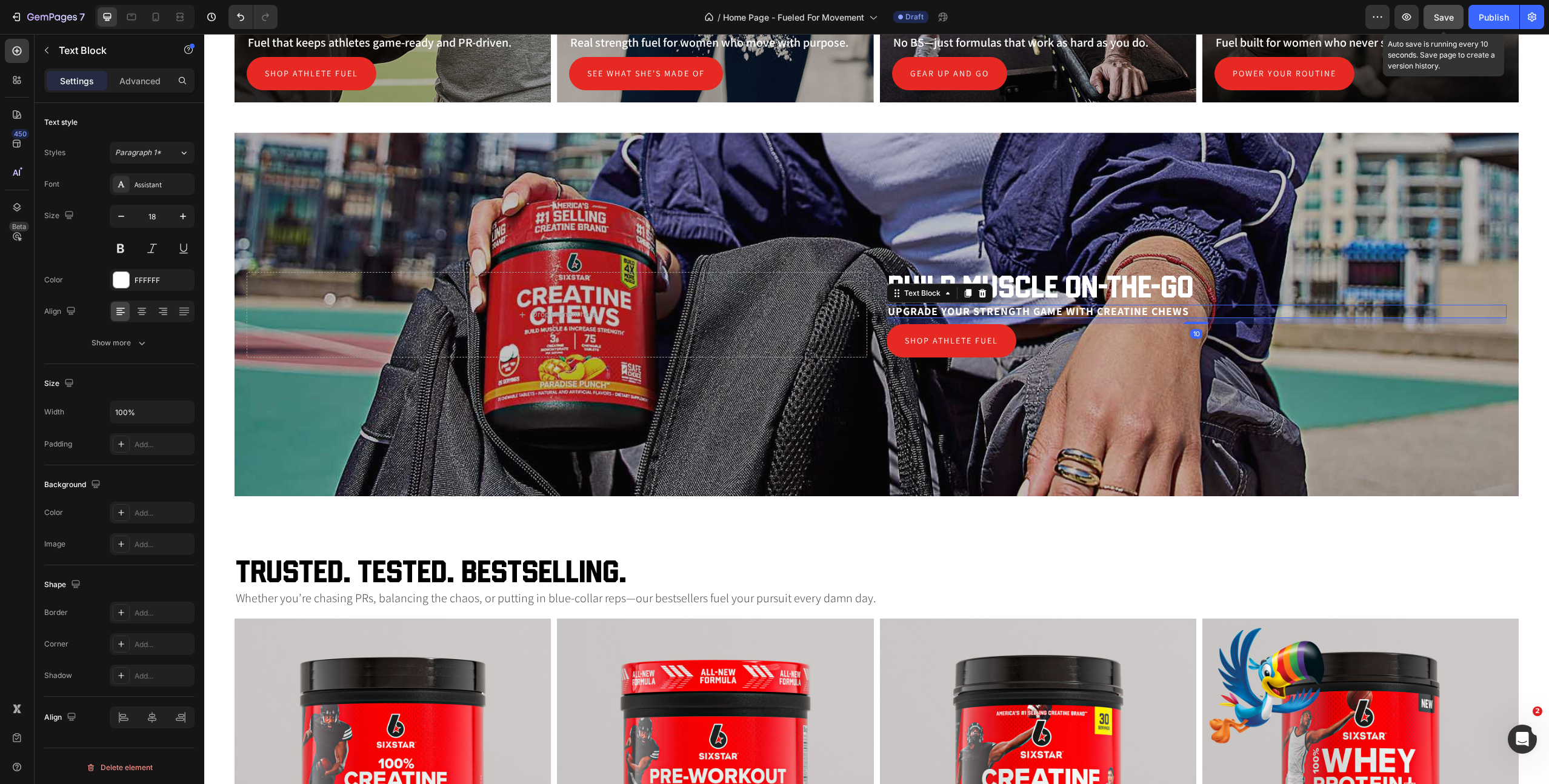
click at [979, 308] on span "Upgrade your strength game with Creatine Chews" at bounding box center [1038, 311] width 301 height 14
click at [921, 311] on p "New" at bounding box center [1197, 311] width 618 height 11
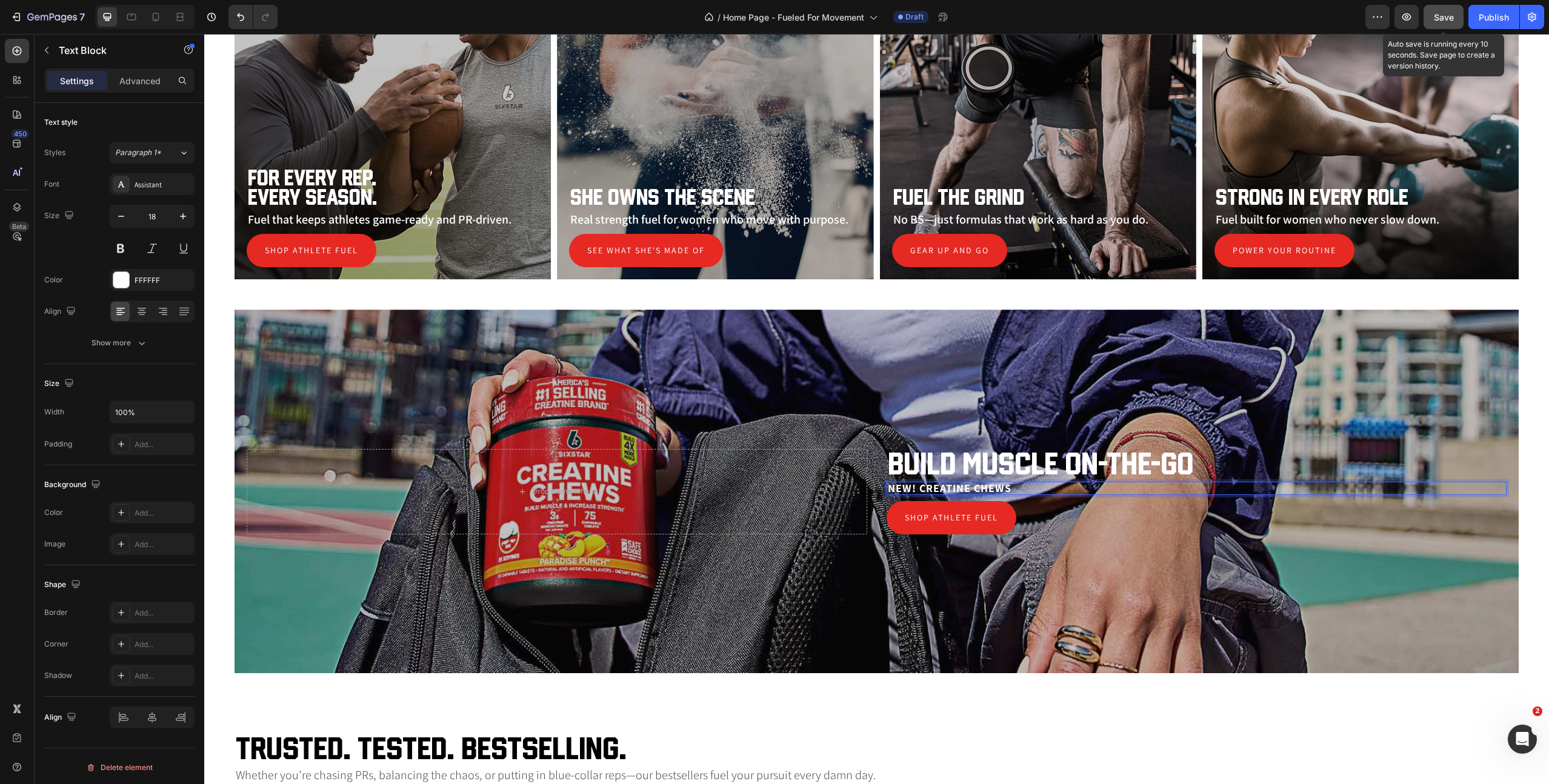
scroll to position [894, 0]
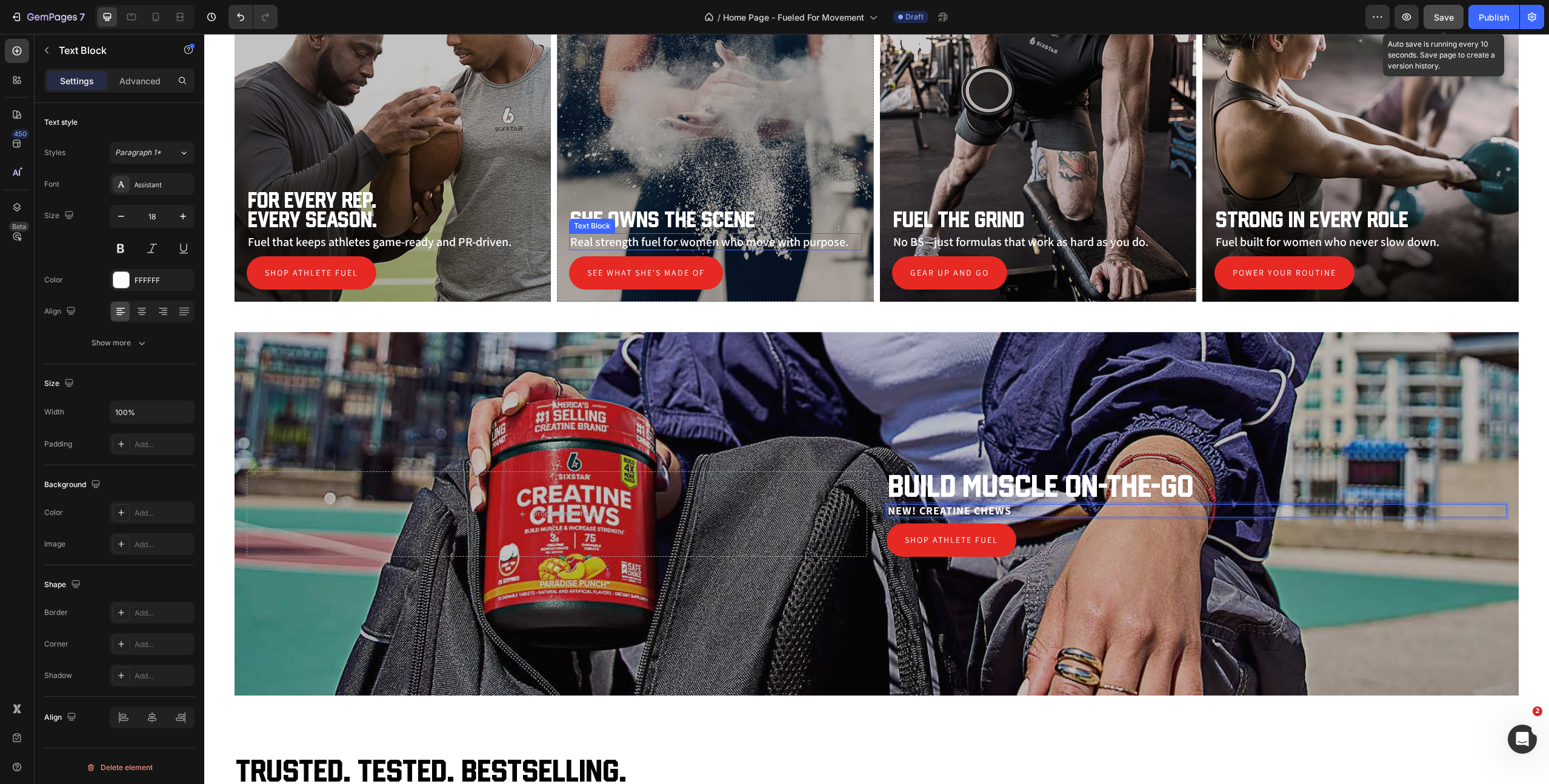
click at [757, 240] on p "Real strength fuel for women who move with purpose." at bounding box center [715, 241] width 289 height 14
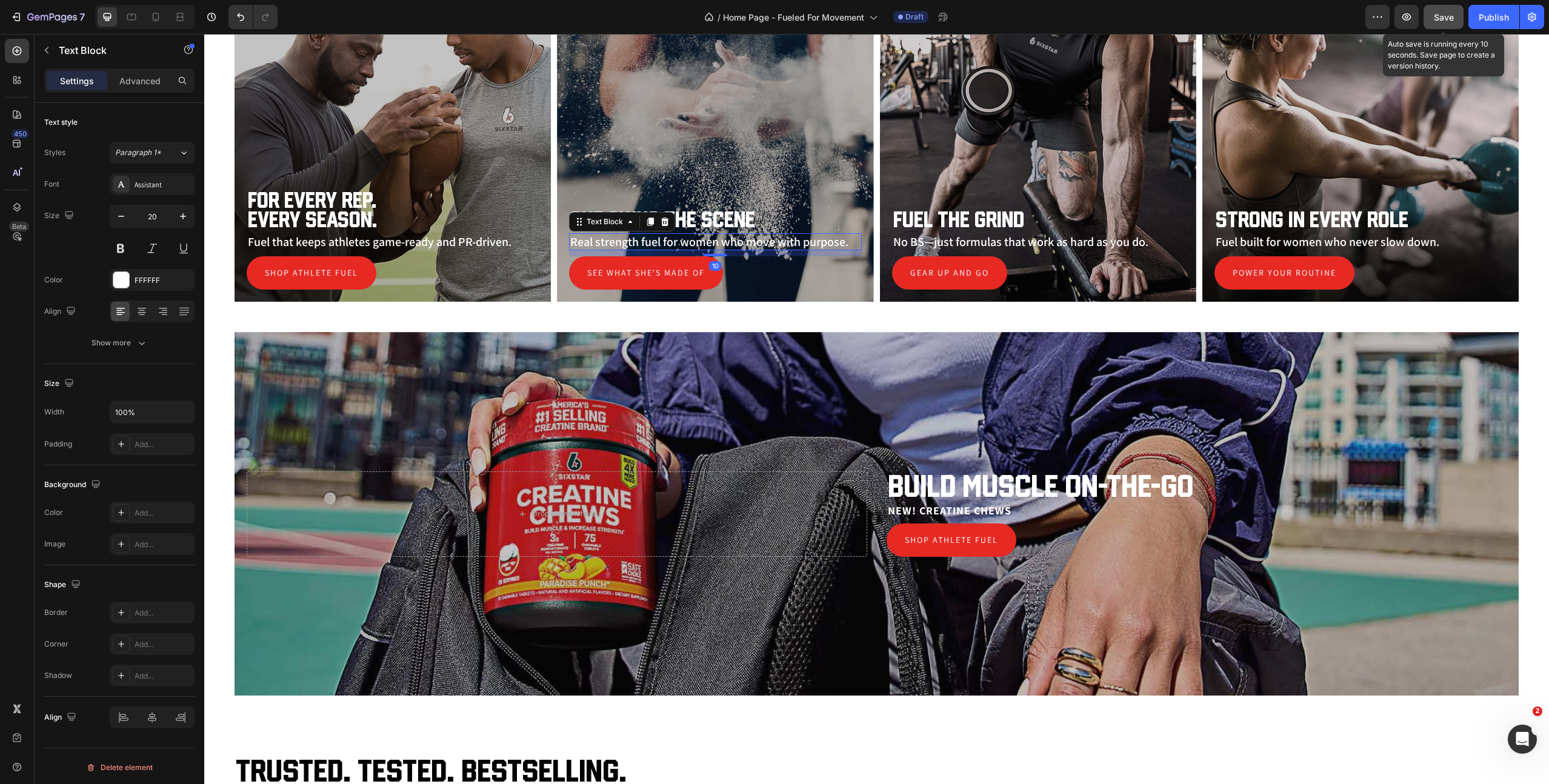
click at [651, 219] on icon at bounding box center [651, 221] width 7 height 8
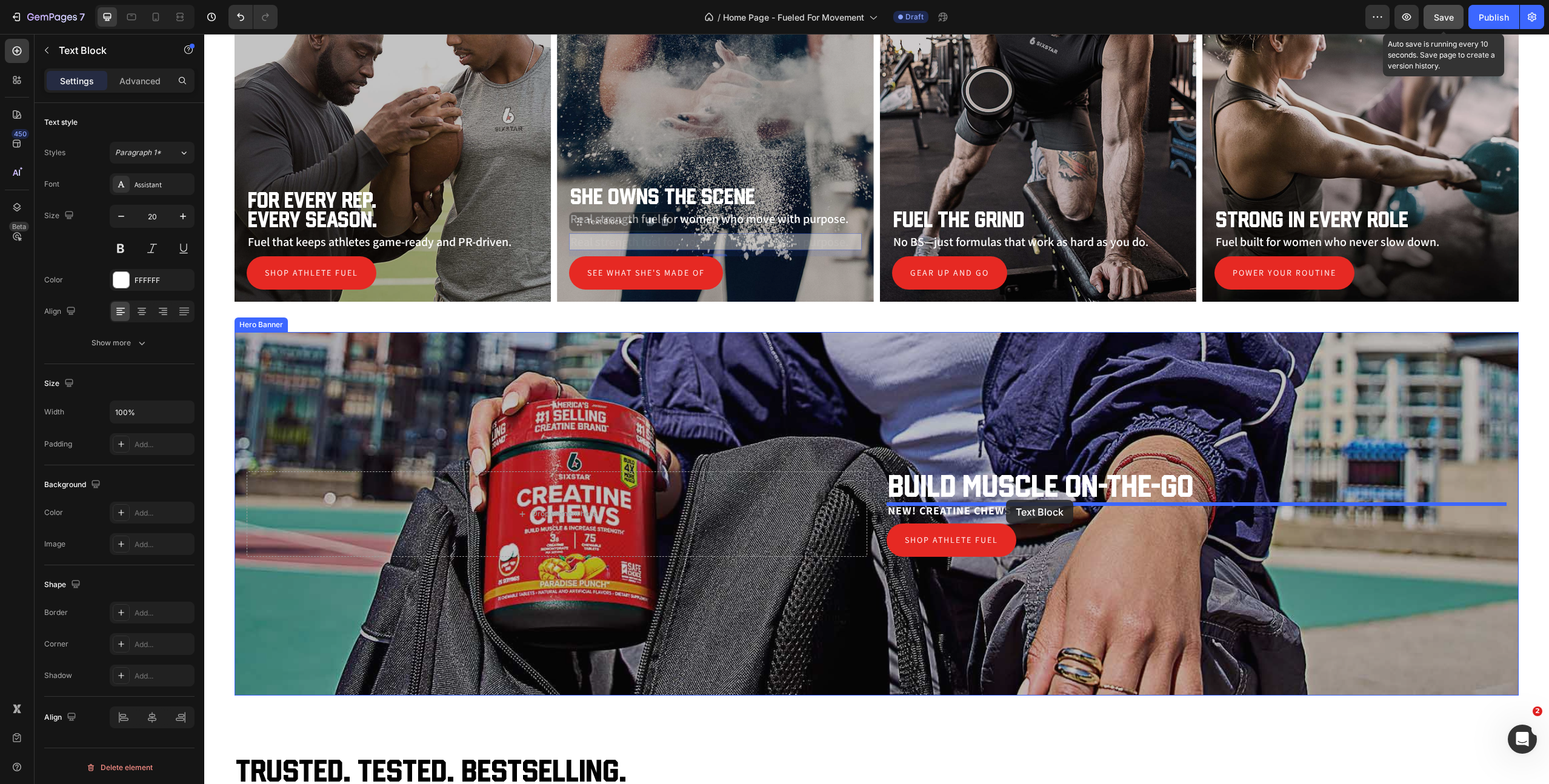
drag, startPoint x: 574, startPoint y: 221, endPoint x: 1006, endPoint y: 500, distance: 514.3
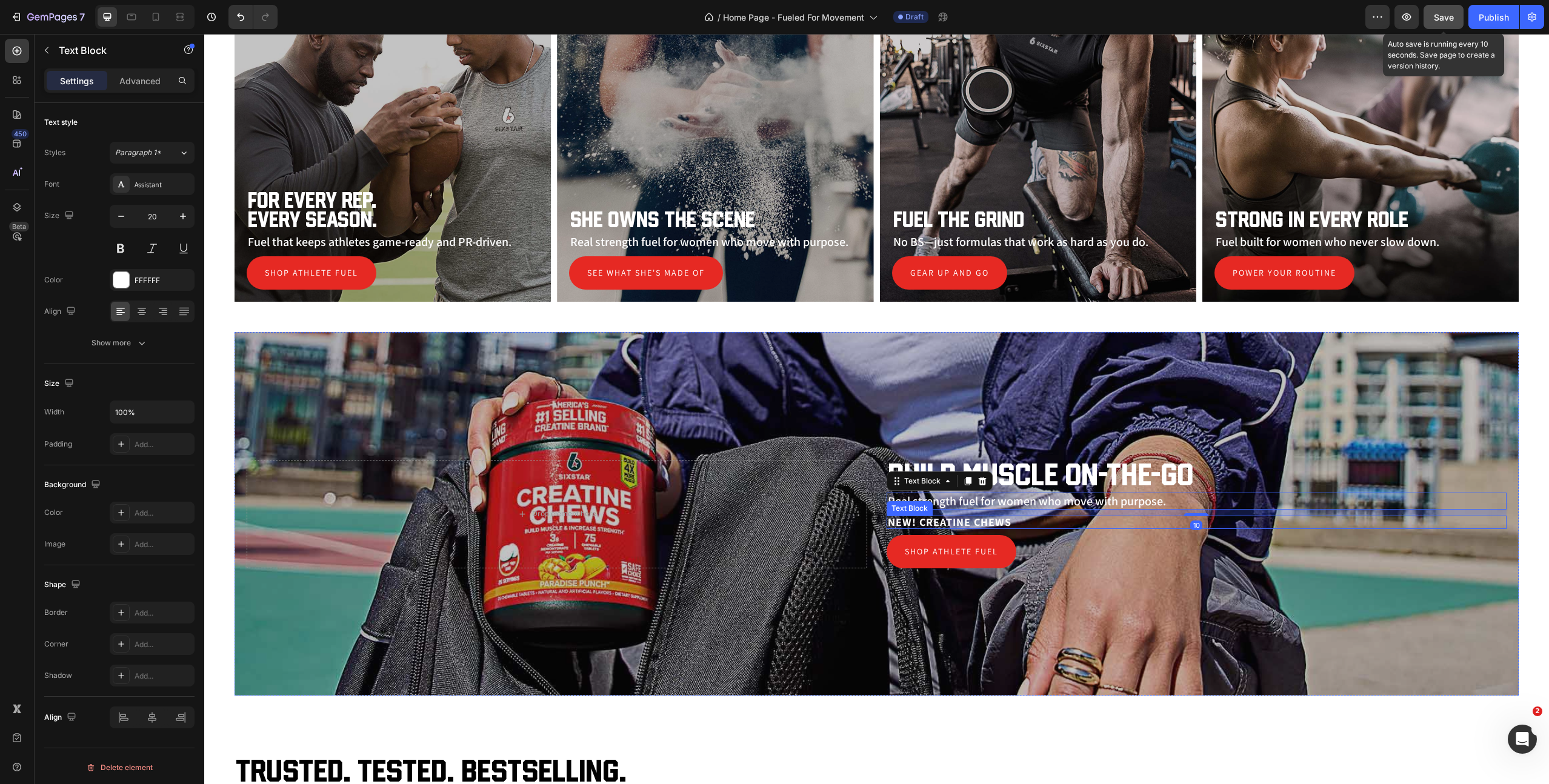
click at [1022, 520] on p "New! Creatine chews" at bounding box center [1197, 522] width 618 height 11
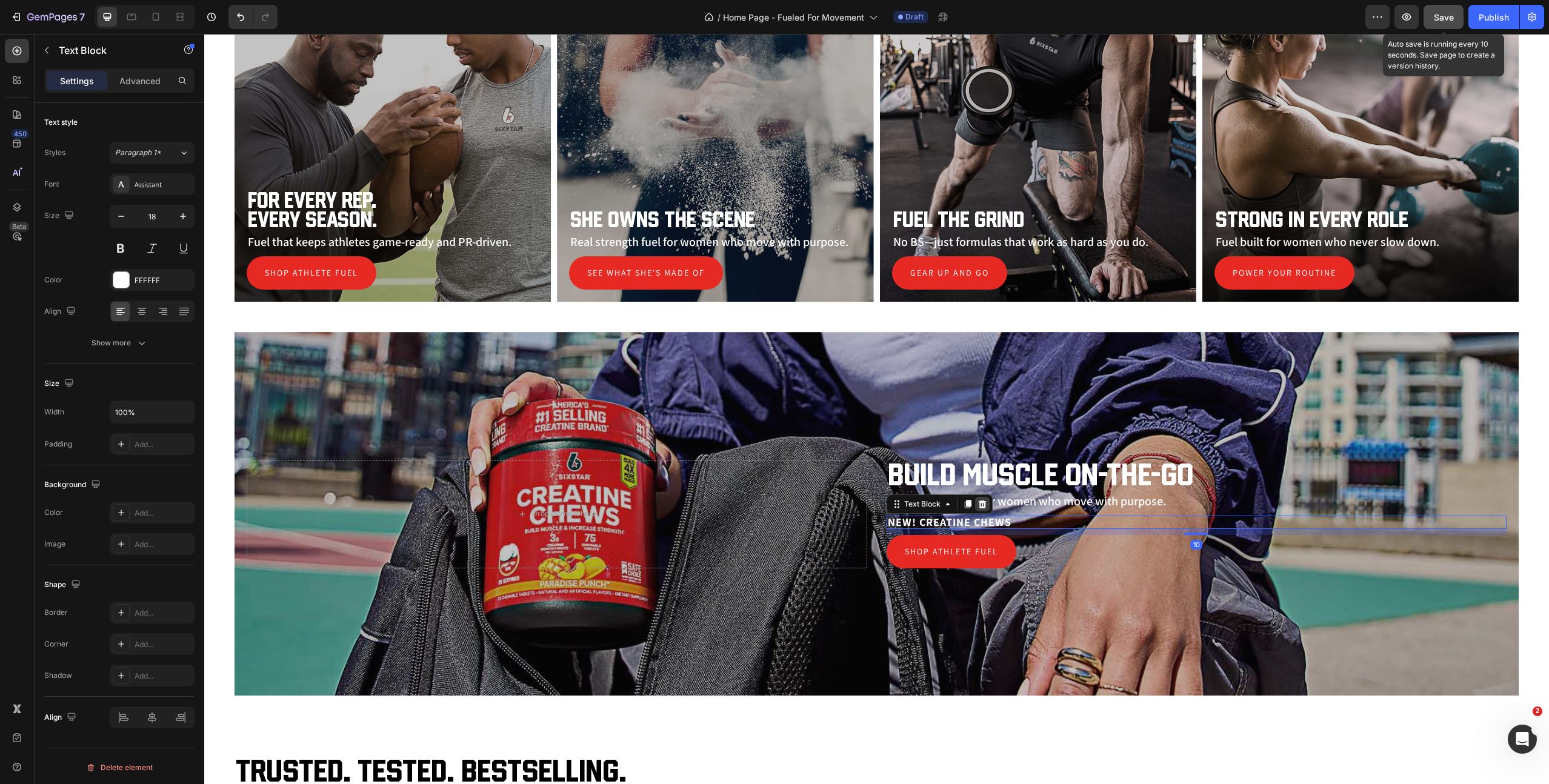
click at [982, 504] on icon at bounding box center [982, 504] width 10 height 10
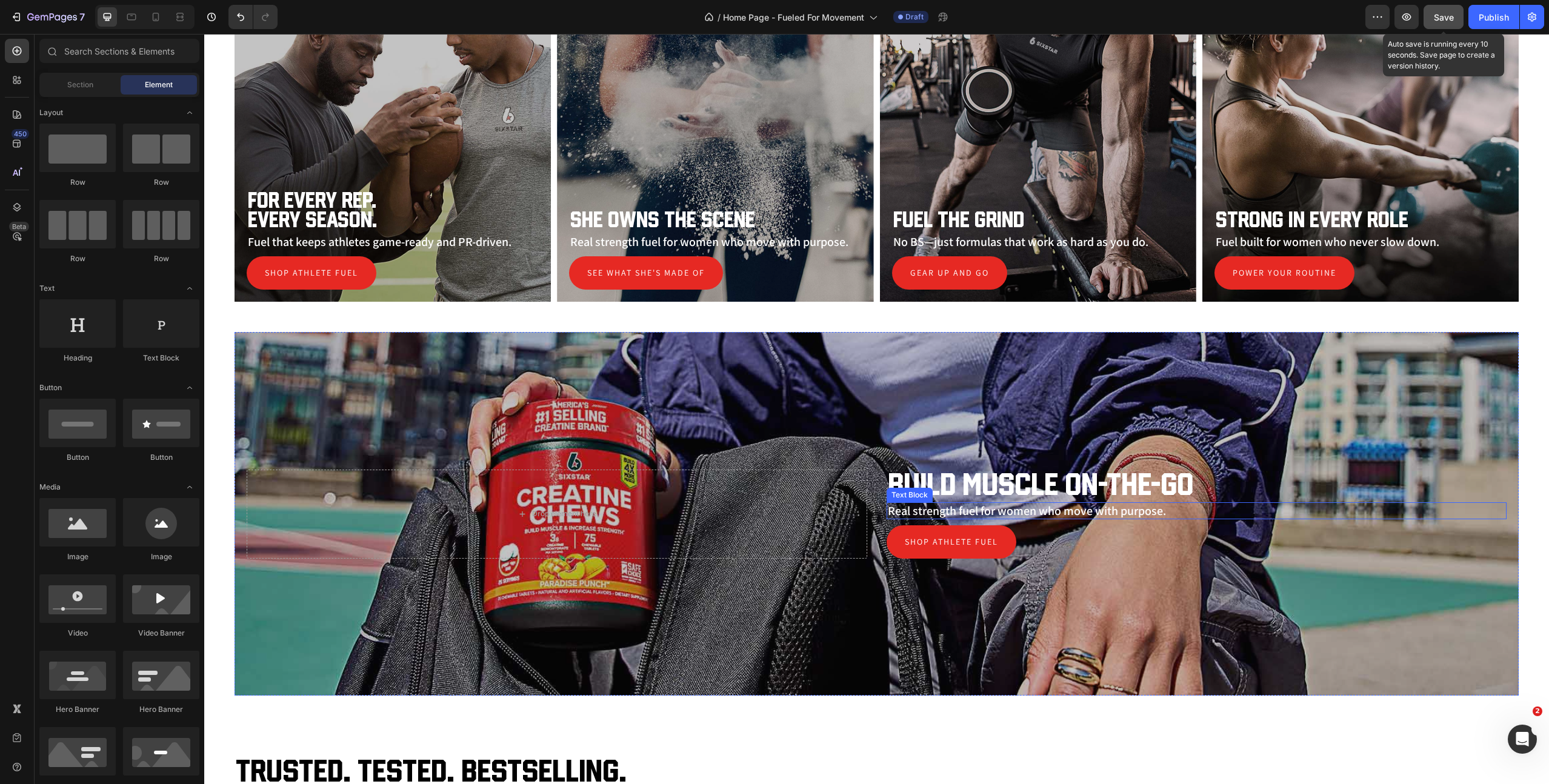
click at [975, 513] on p "Real strength fuel for women who move with purpose." at bounding box center [1197, 511] width 618 height 14
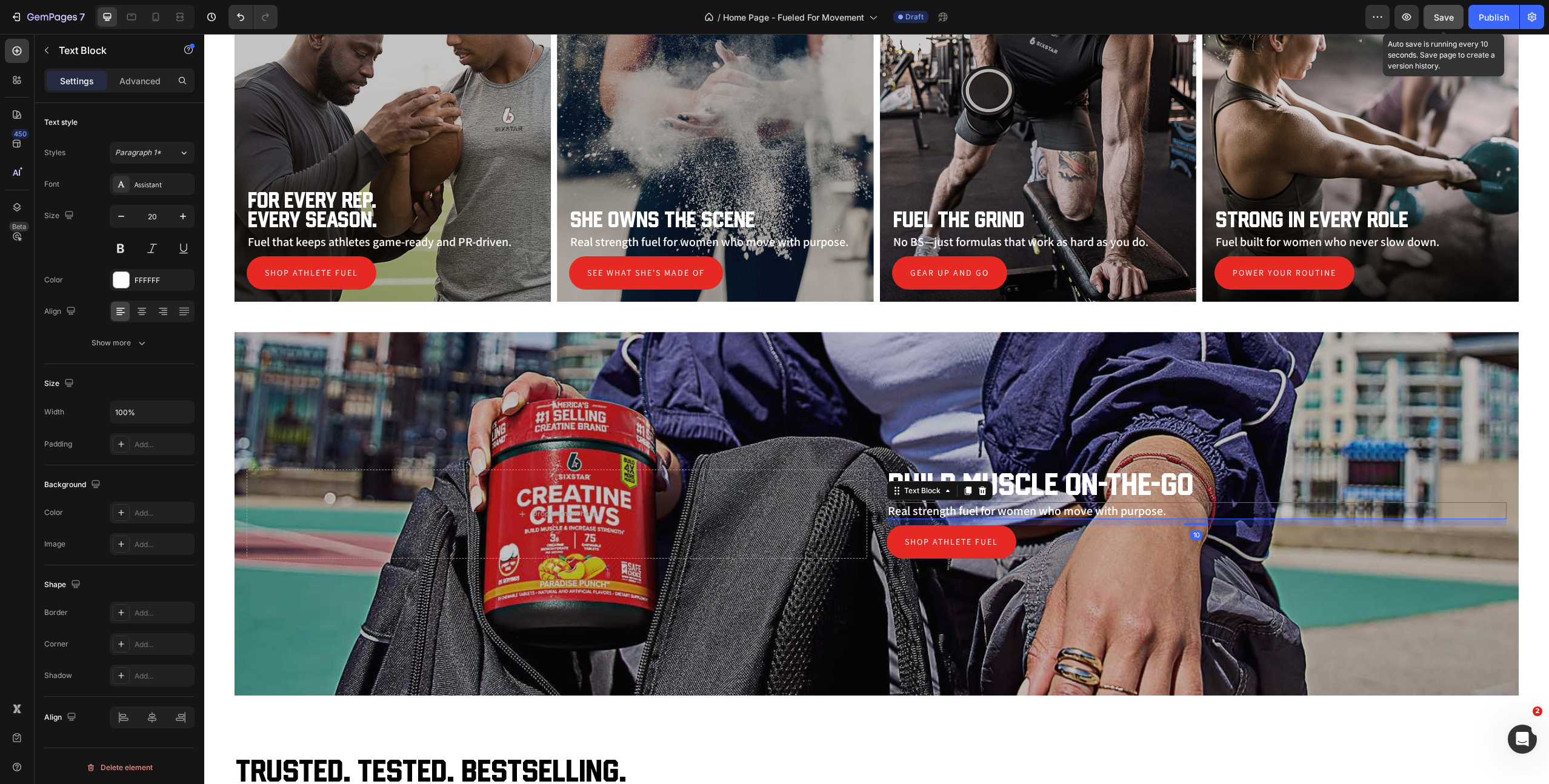
click at [975, 513] on p "Real strength fuel for women who move with purpose." at bounding box center [1197, 511] width 618 height 14
click at [1074, 505] on p "New! Creatine Chews" at bounding box center [1197, 511] width 618 height 14
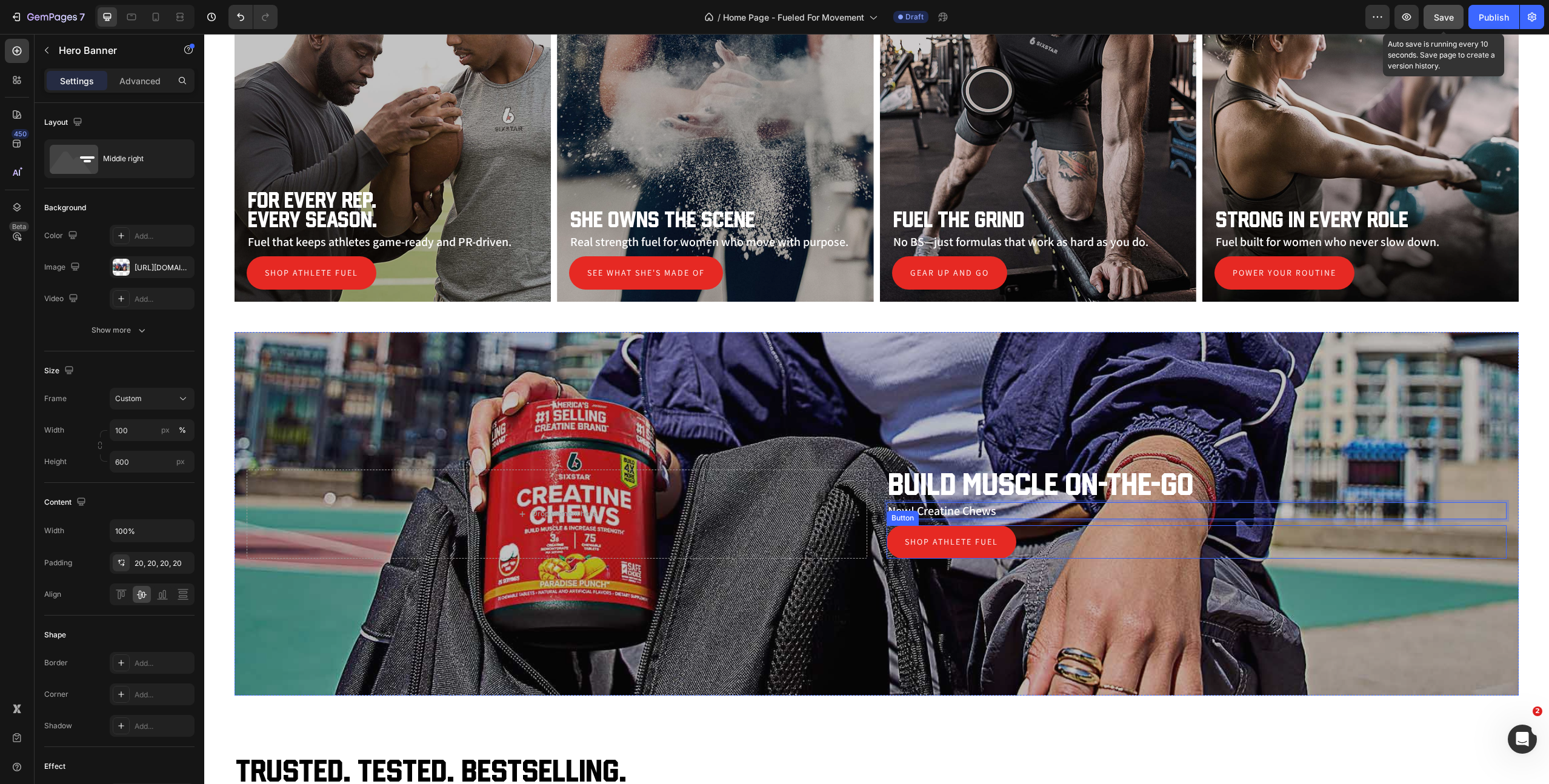
click at [1084, 578] on div "Overlay" at bounding box center [877, 514] width 1285 height 363
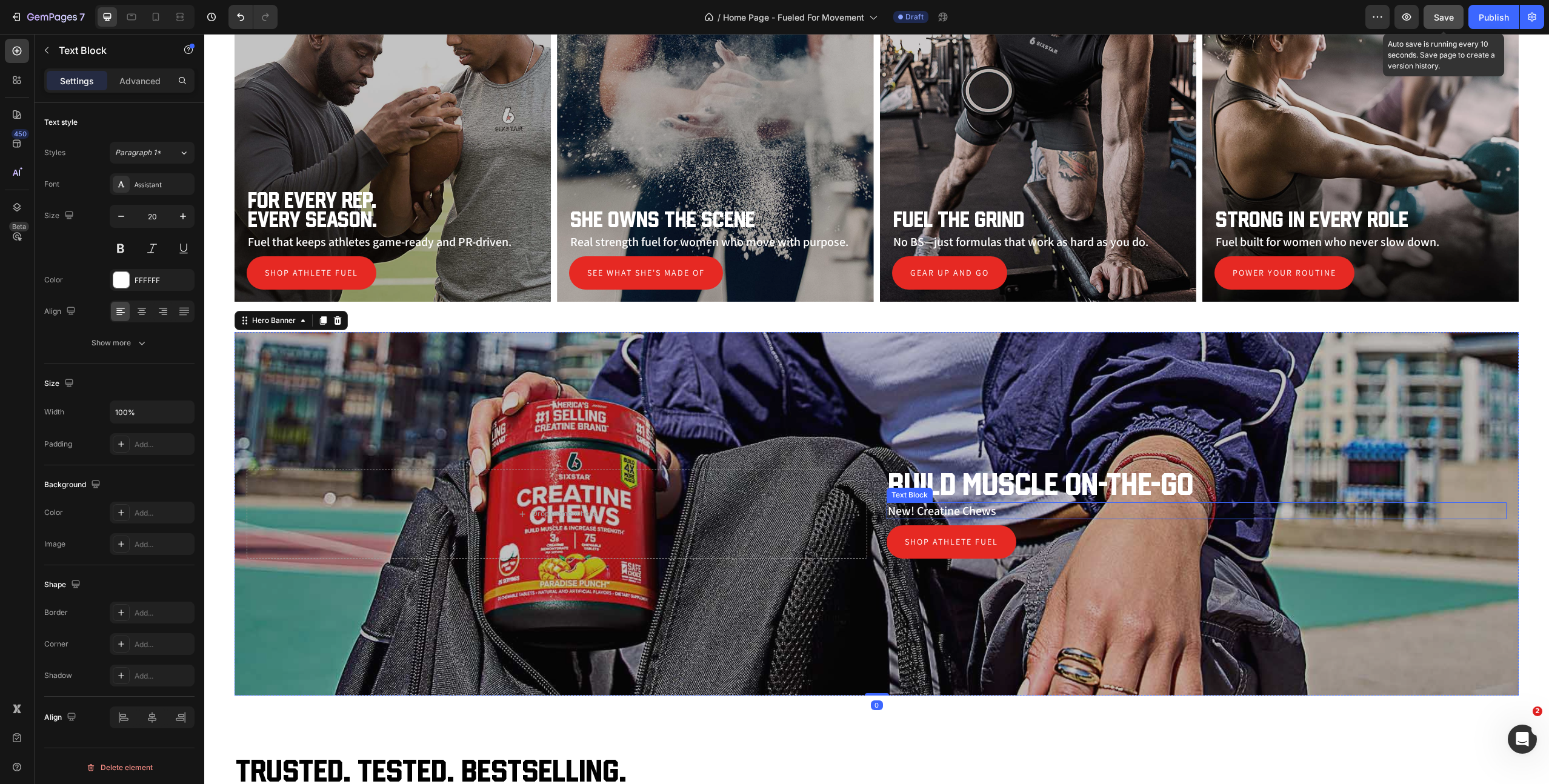
click at [1074, 507] on p "New! Creatine Chews" at bounding box center [1197, 511] width 618 height 14
click at [967, 489] on icon at bounding box center [967, 490] width 7 height 8
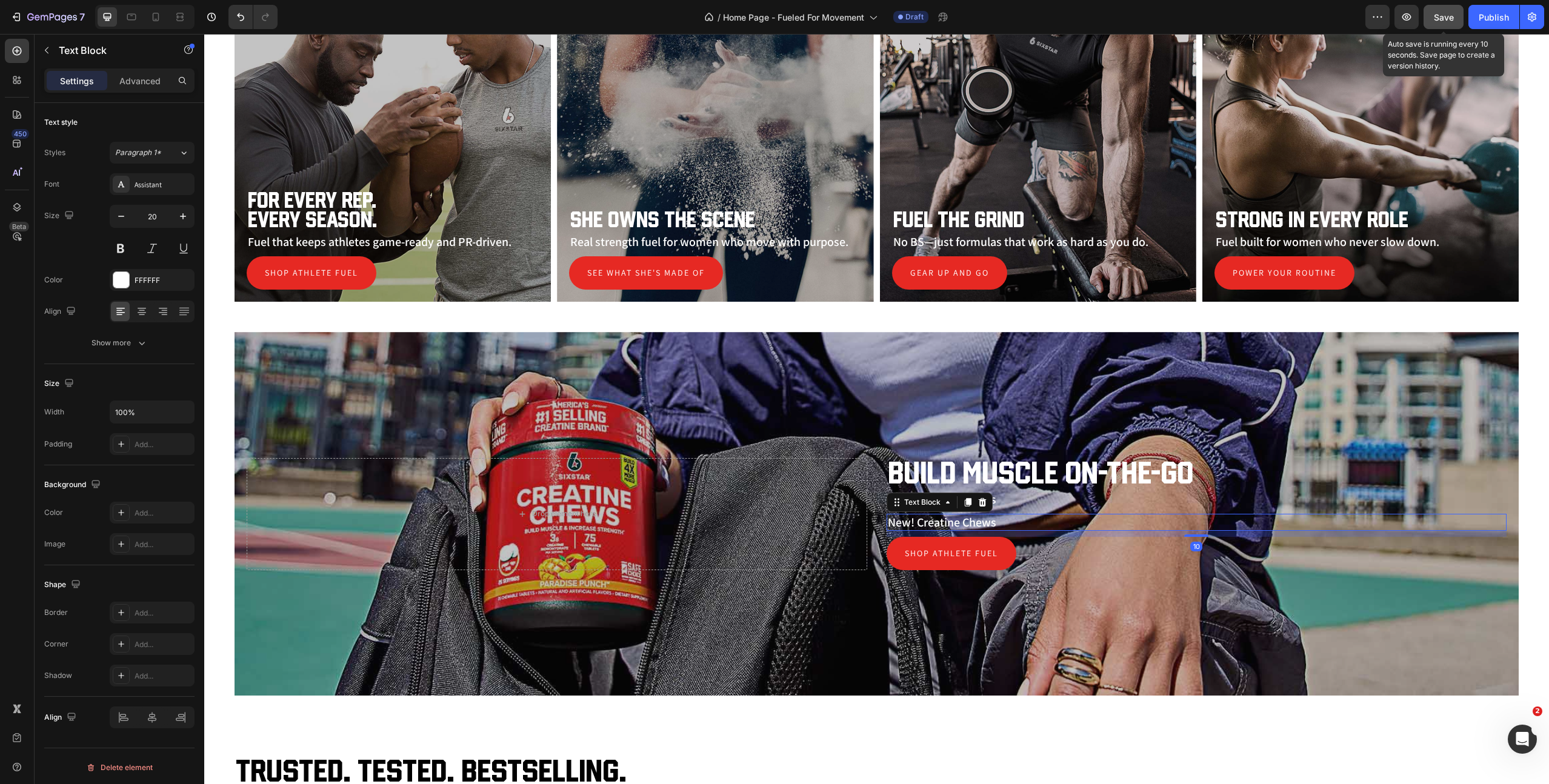
click at [942, 523] on p "New! Creatine Chews" at bounding box center [1197, 522] width 618 height 14
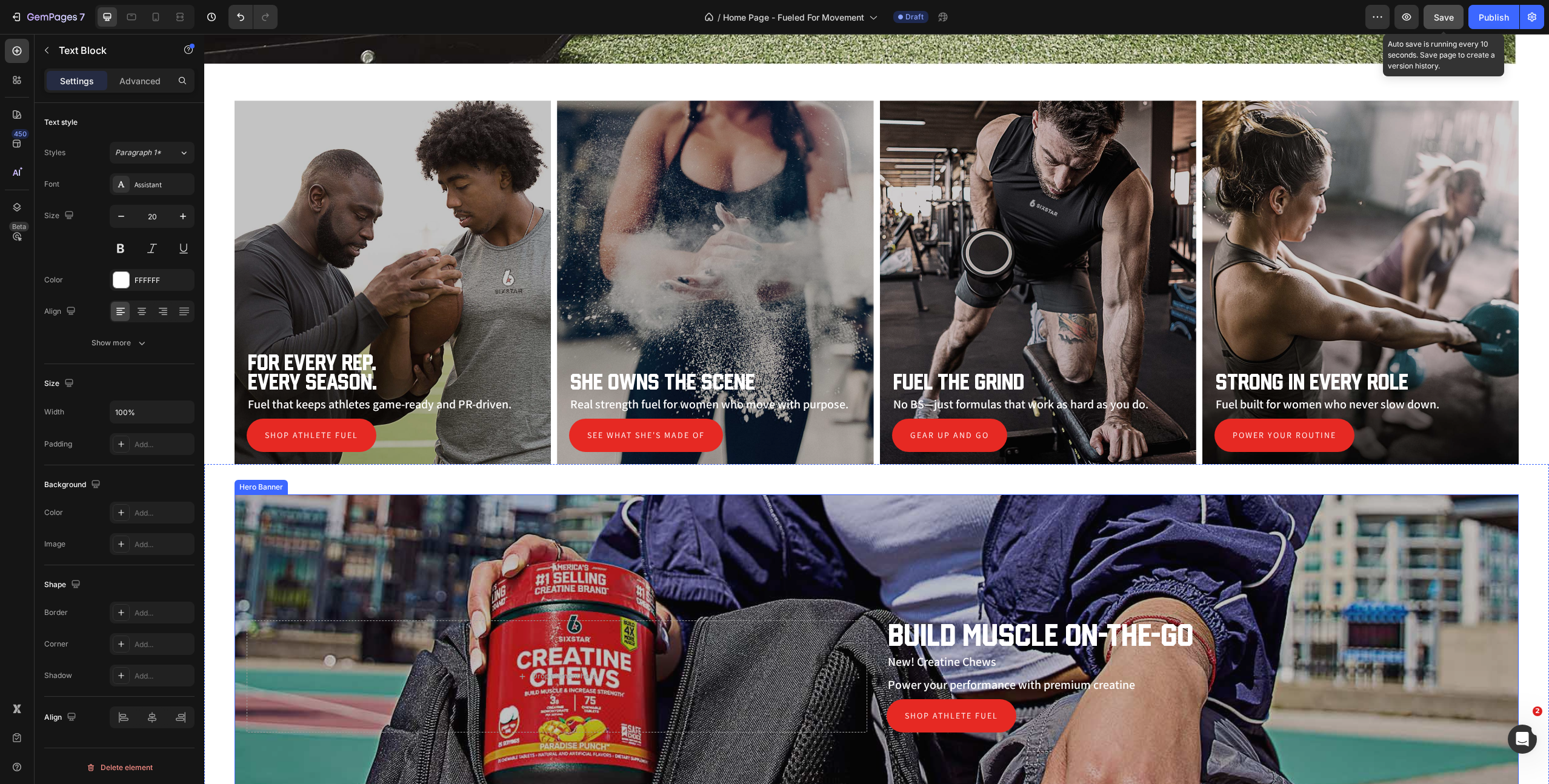
scroll to position [779, 0]
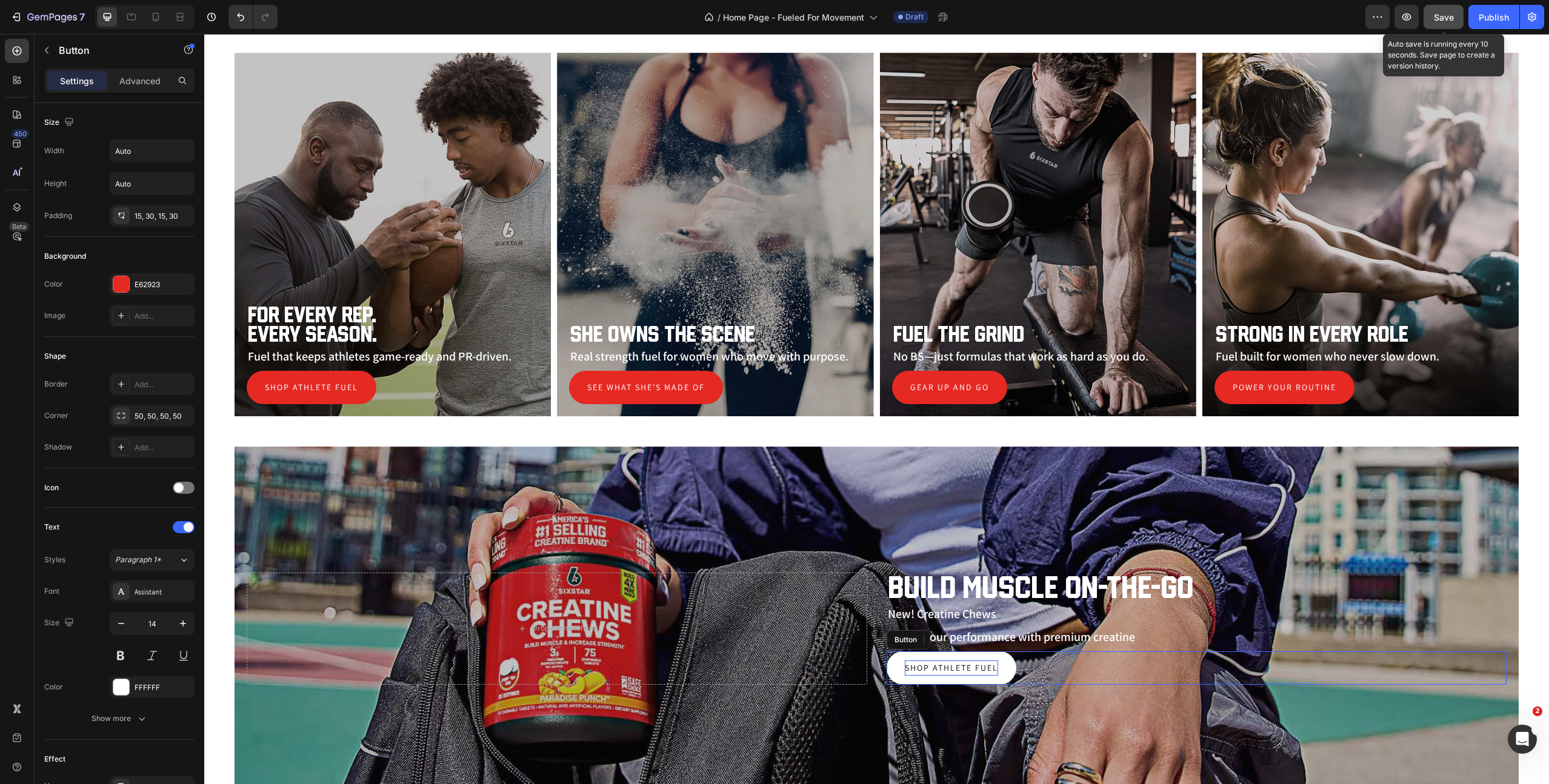
click at [945, 660] on p "Shop Athlete Fuel" at bounding box center [952, 668] width 94 height 15
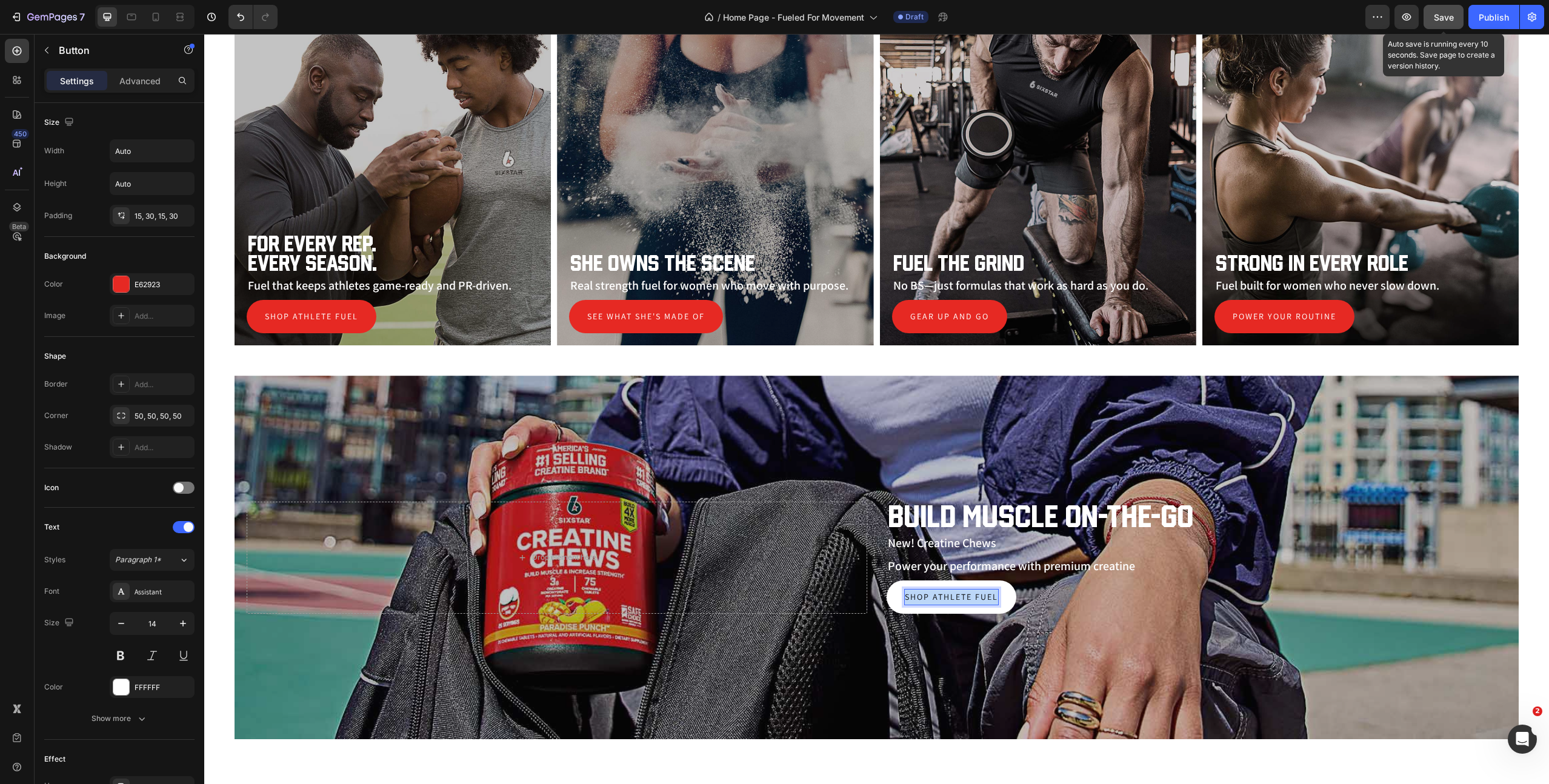
click at [945, 600] on p "Shop Athlete Fuel" at bounding box center [952, 597] width 94 height 15
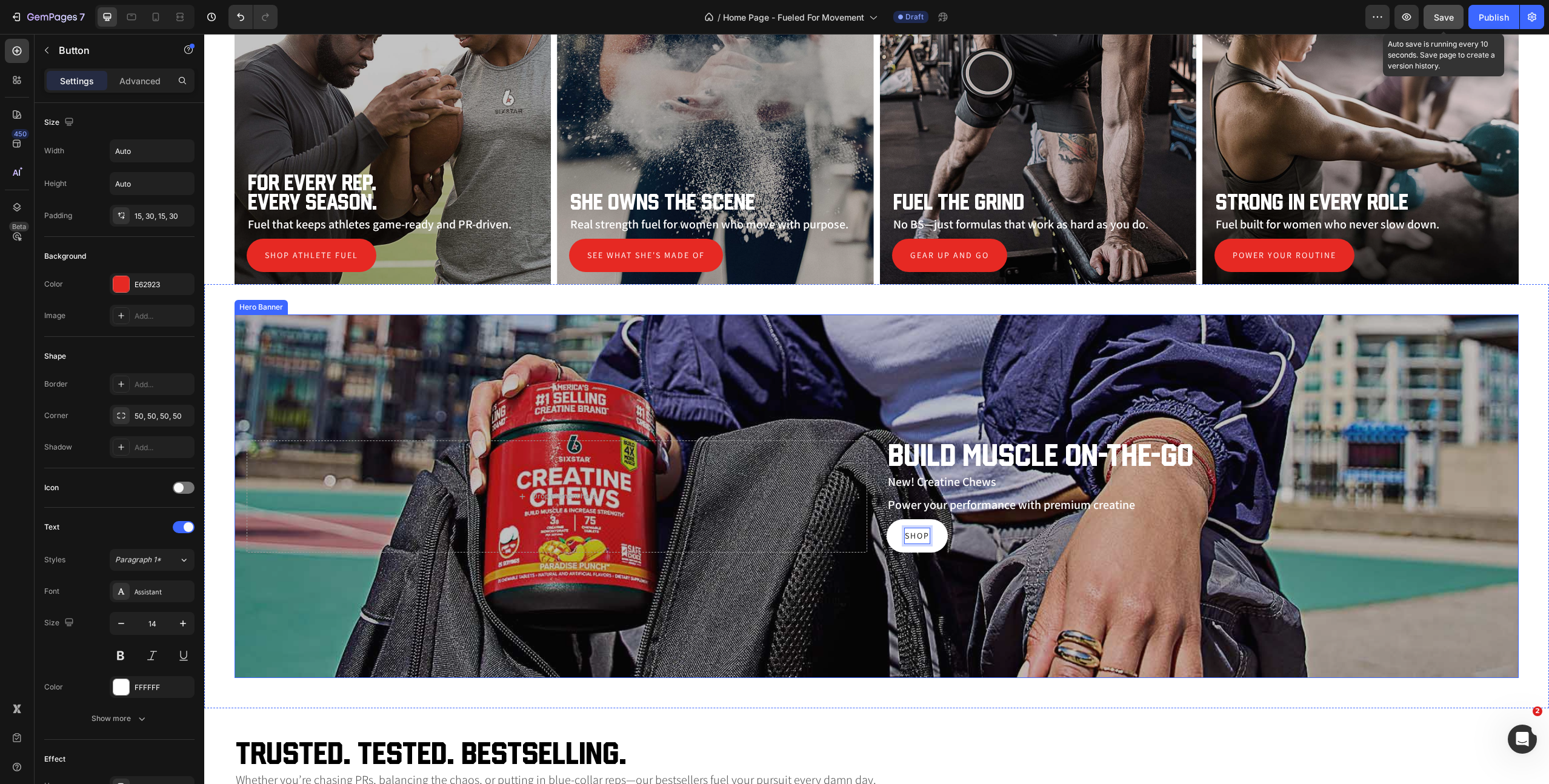
scroll to position [915, 0]
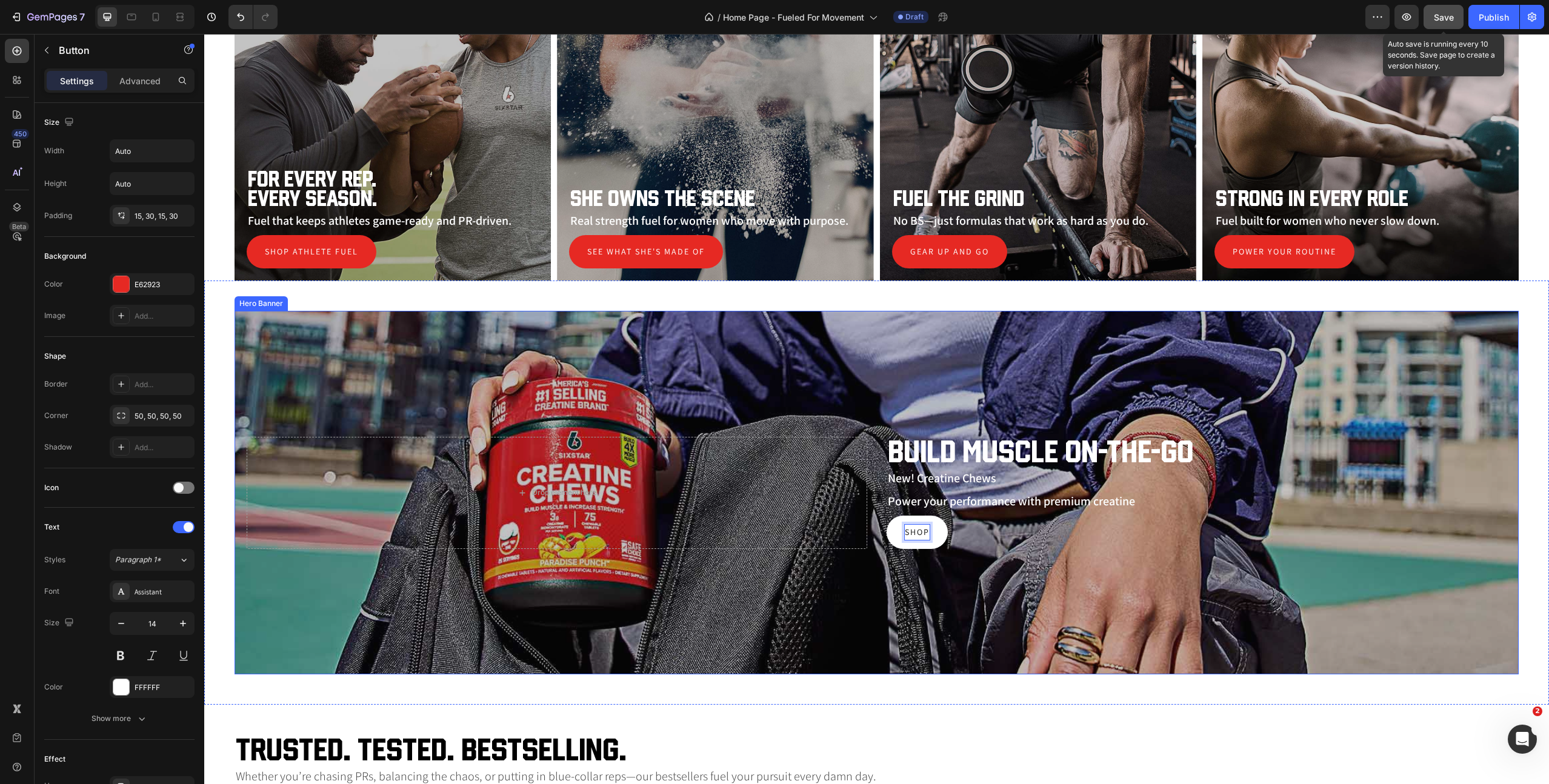
click at [1154, 370] on div "Overlay" at bounding box center [877, 492] width 1285 height 363
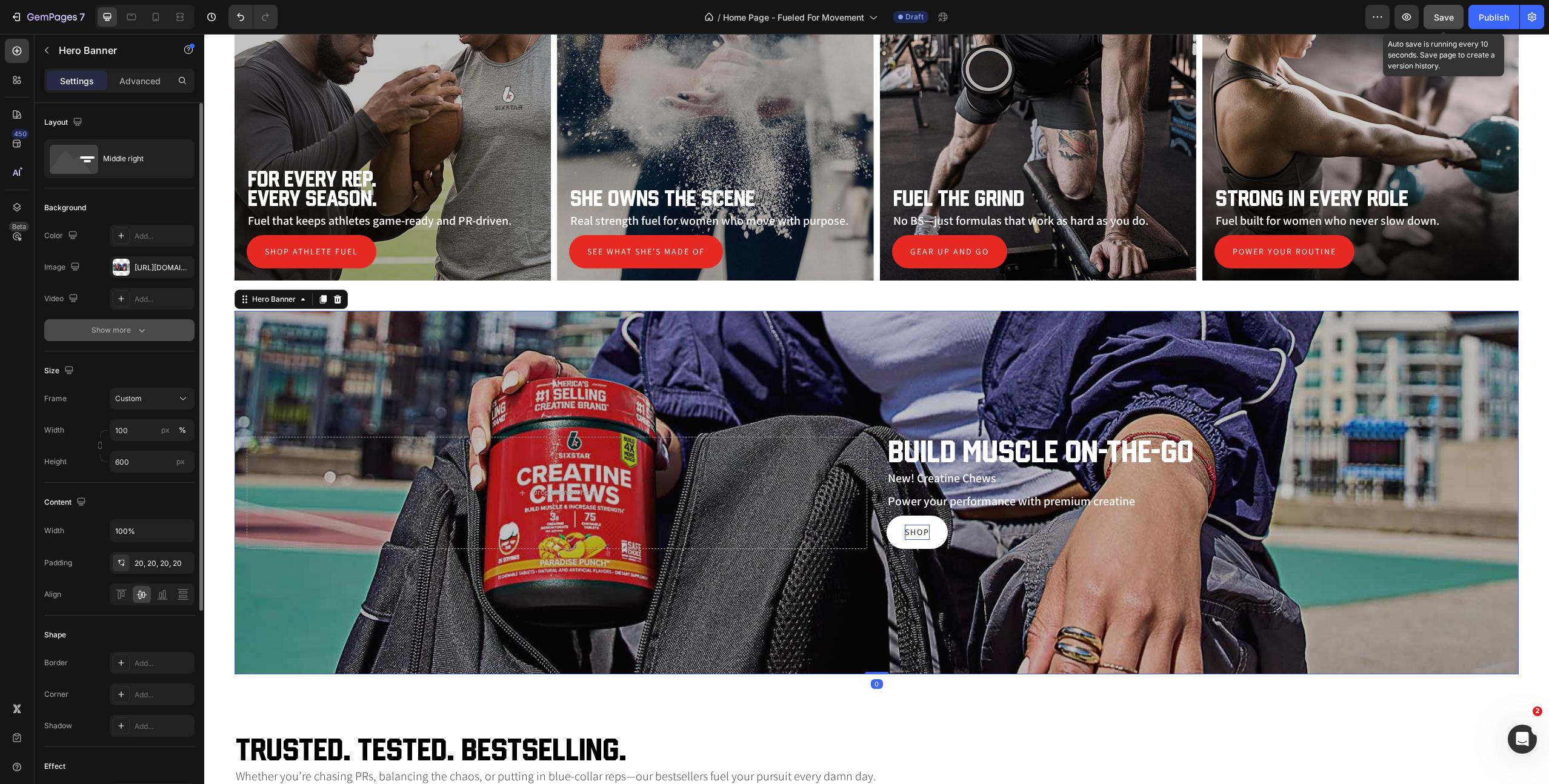
click at [164, 329] on button "Show more" at bounding box center [119, 330] width 150 height 22
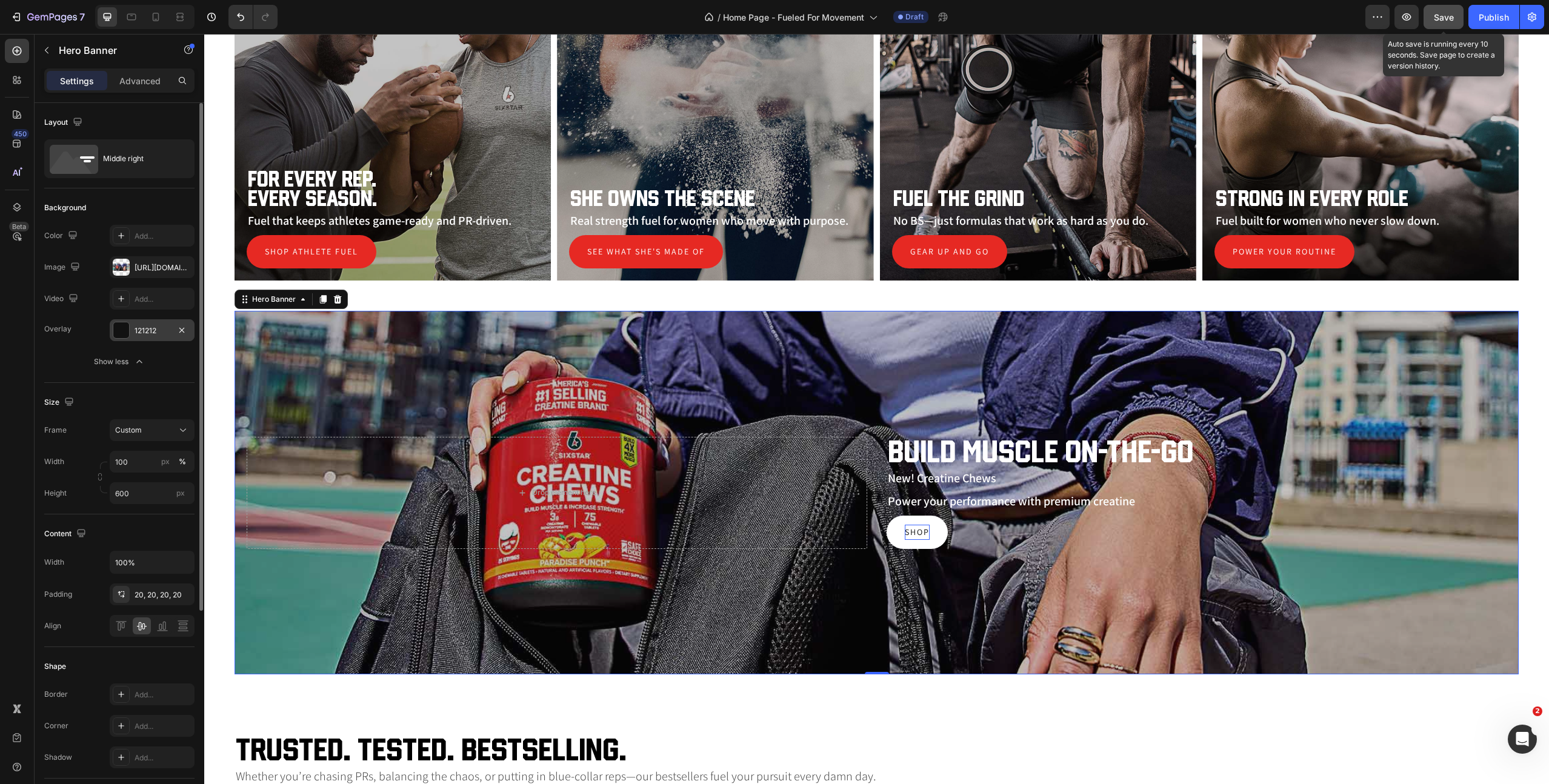
click at [156, 322] on div "121212" at bounding box center [152, 330] width 85 height 22
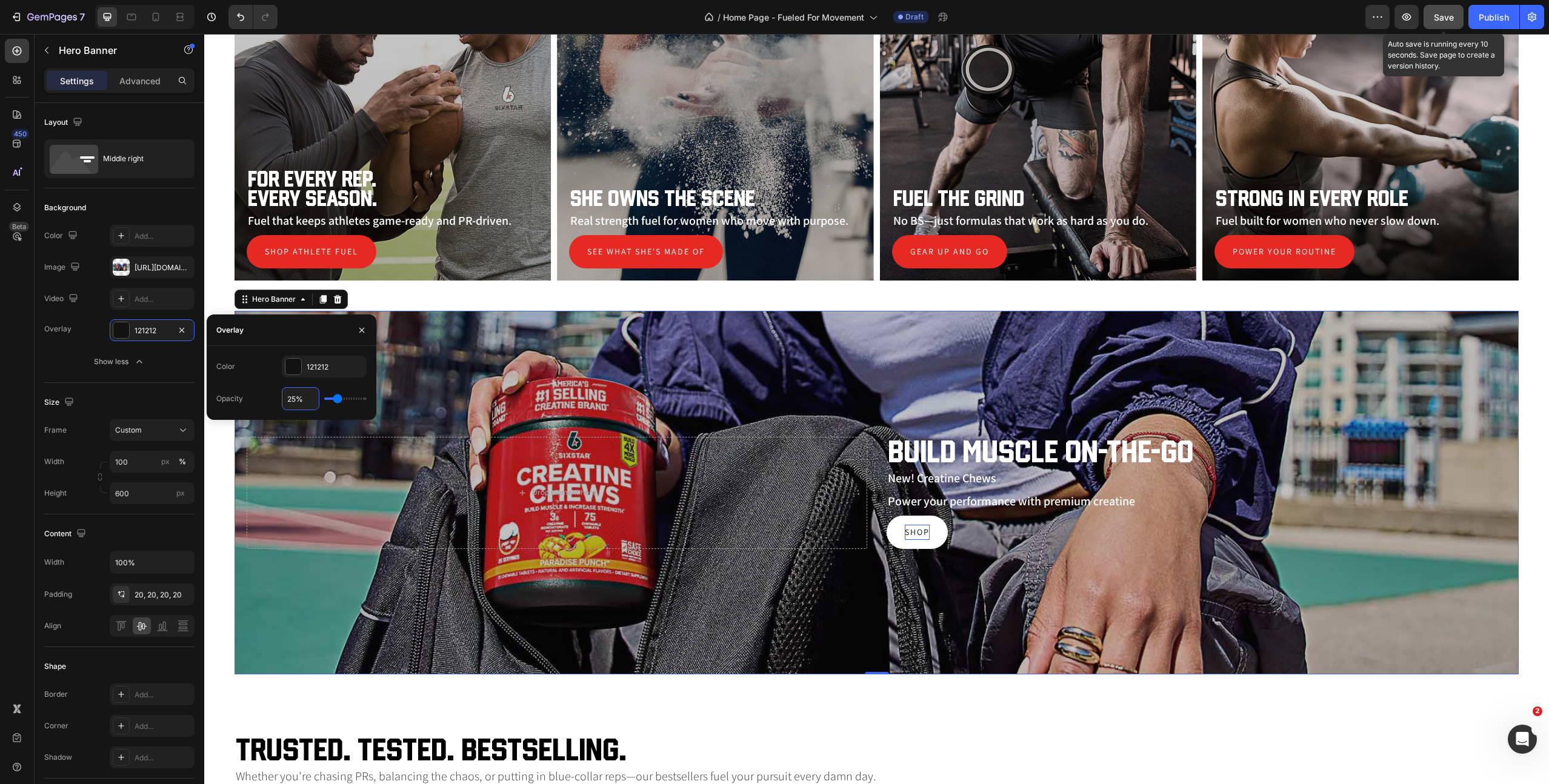
click at [289, 400] on input "25%" at bounding box center [301, 398] width 36 height 22
type input "2"
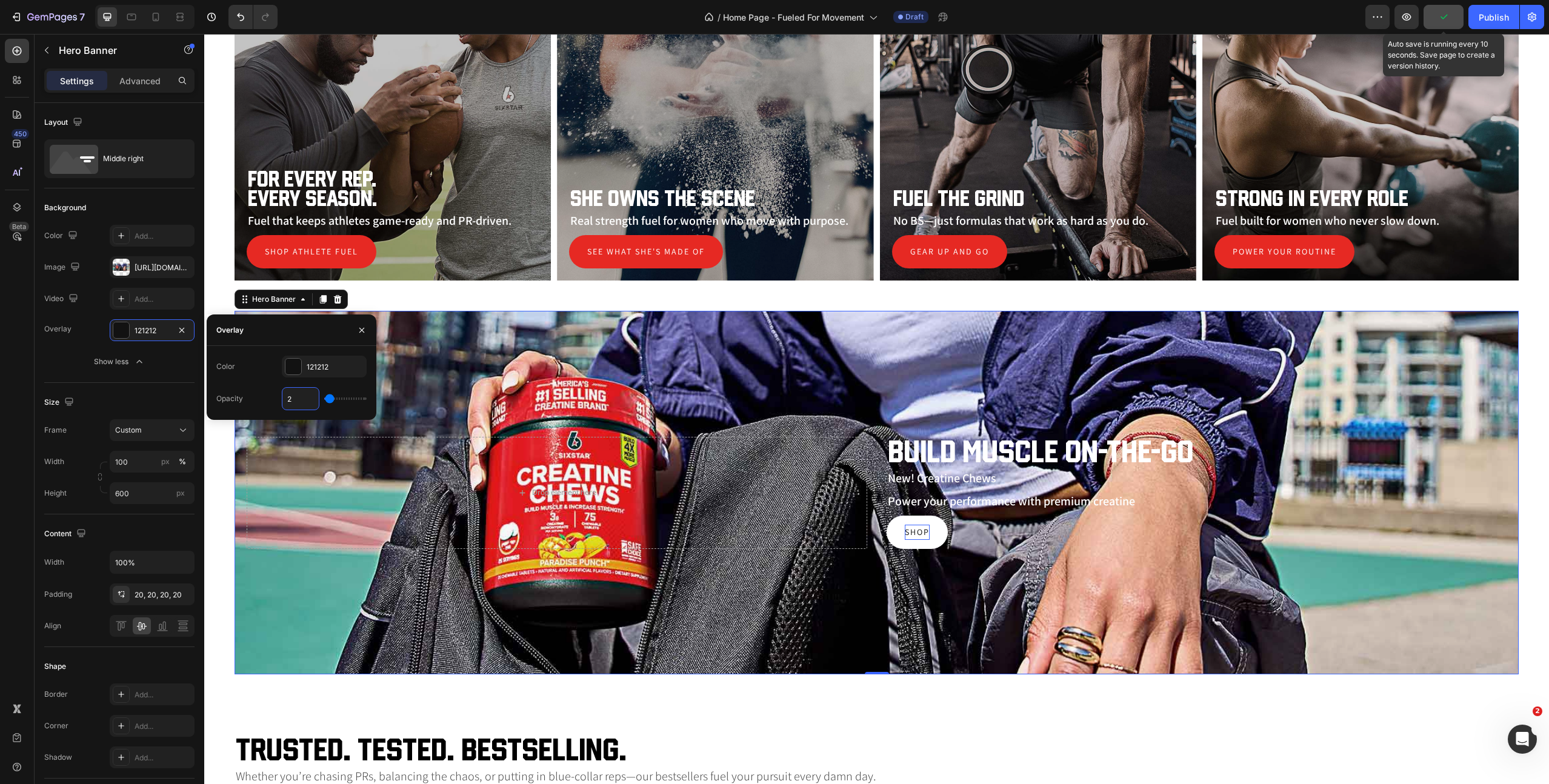
type input "20"
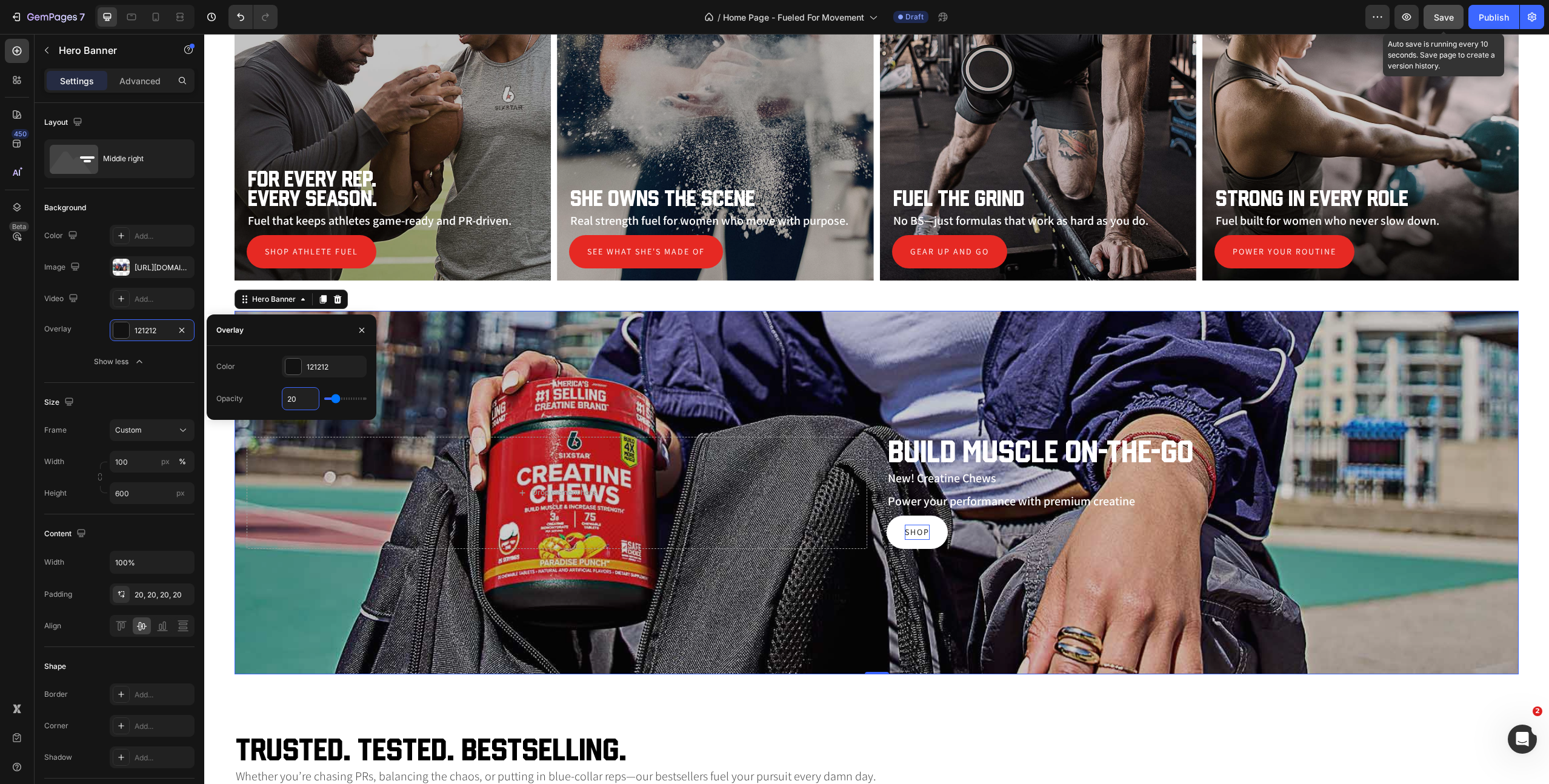
click at [1450, 13] on span "Save" at bounding box center [1444, 17] width 20 height 11
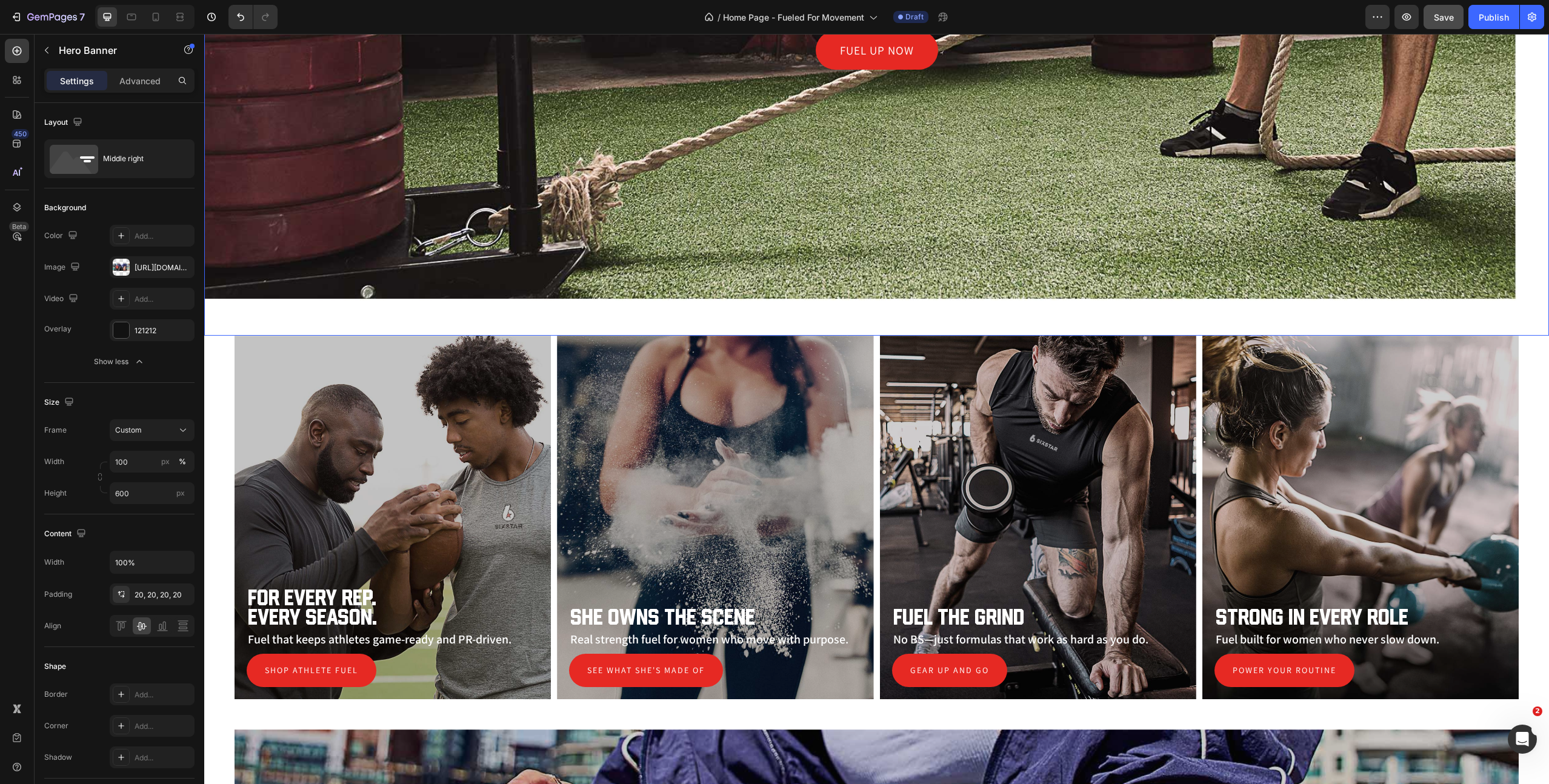
scroll to position [637, 0]
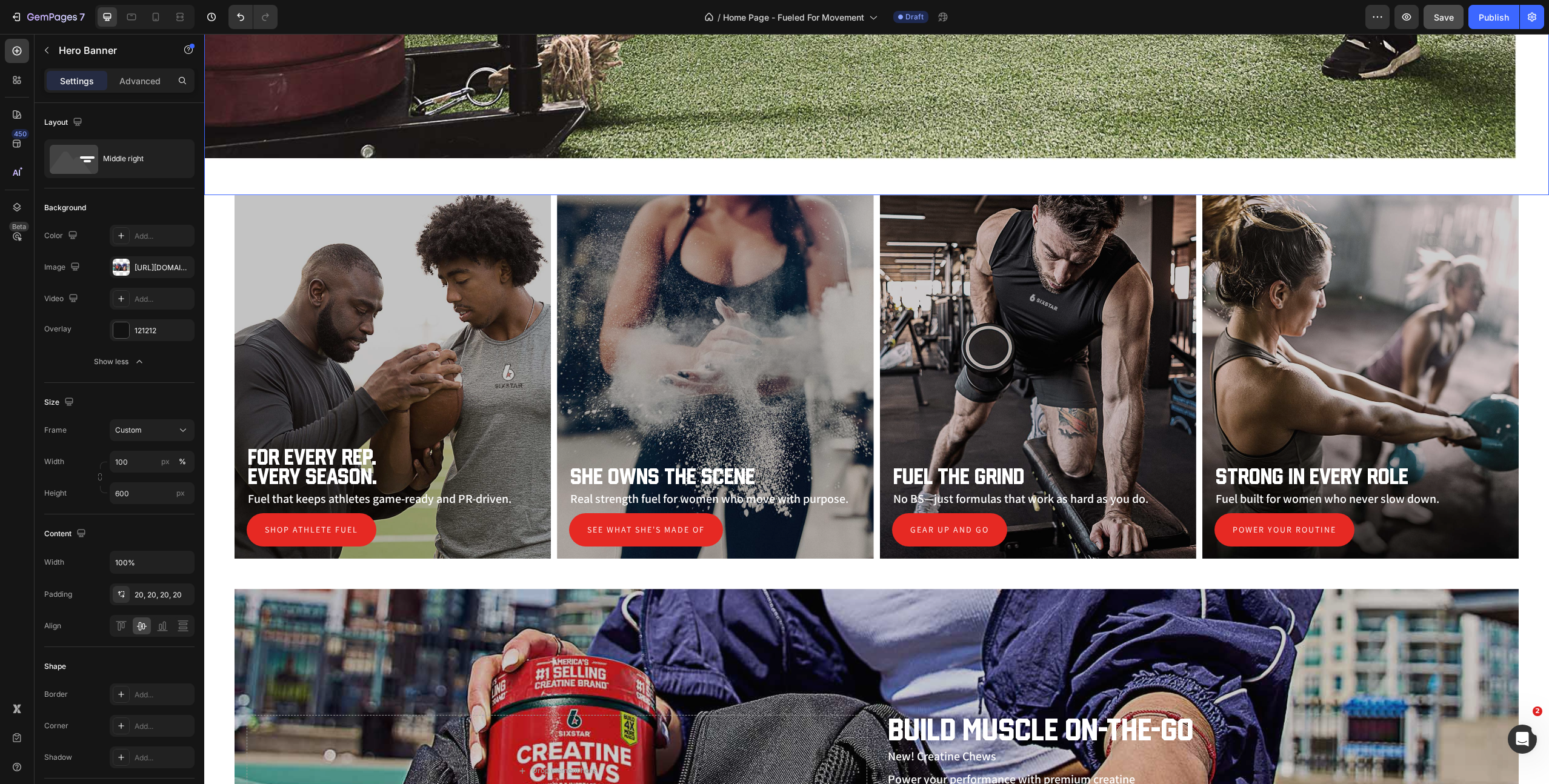
click at [747, 589] on div "Overlay" at bounding box center [877, 770] width 1285 height 363
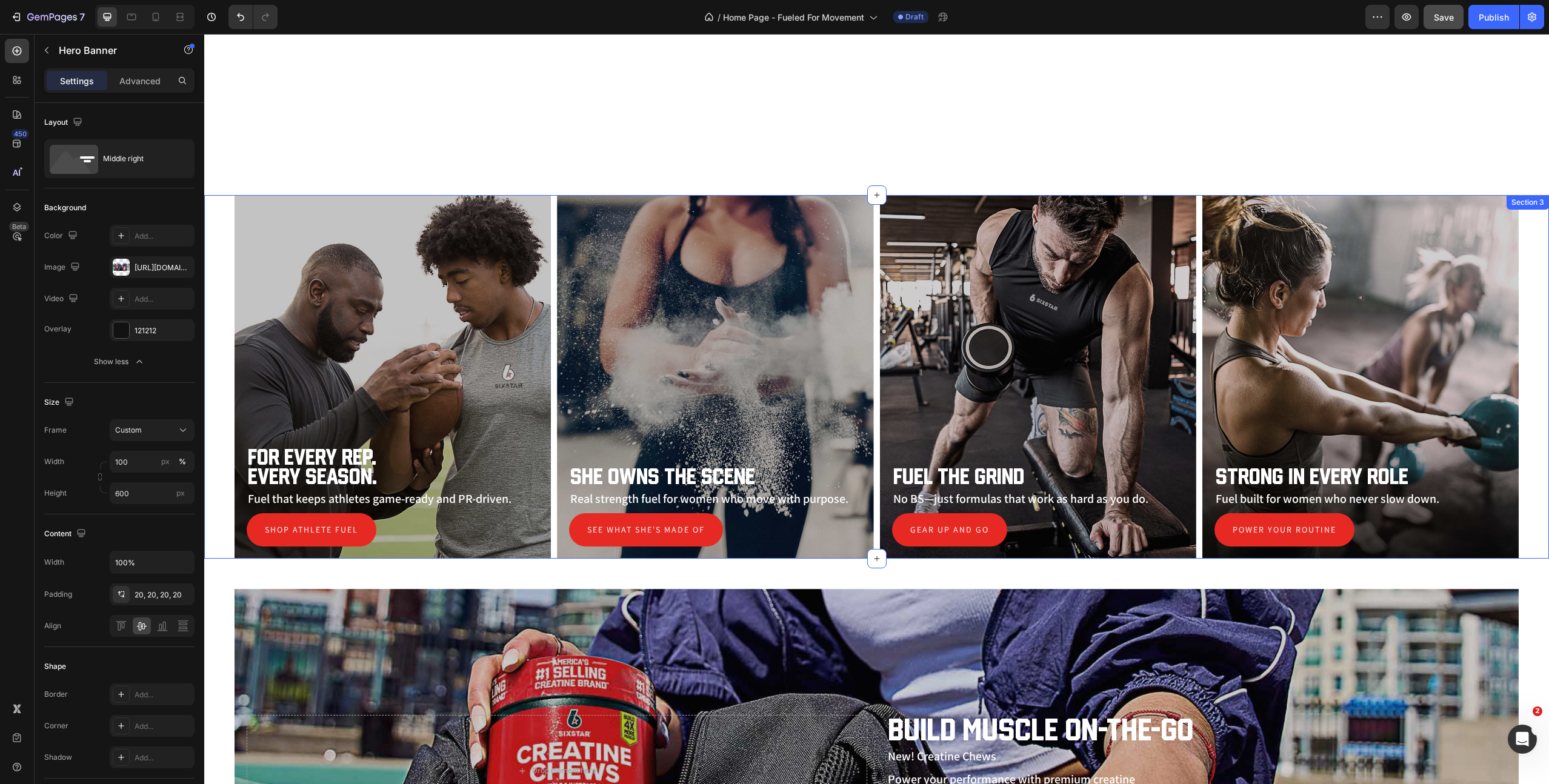
scroll to position [936, 0]
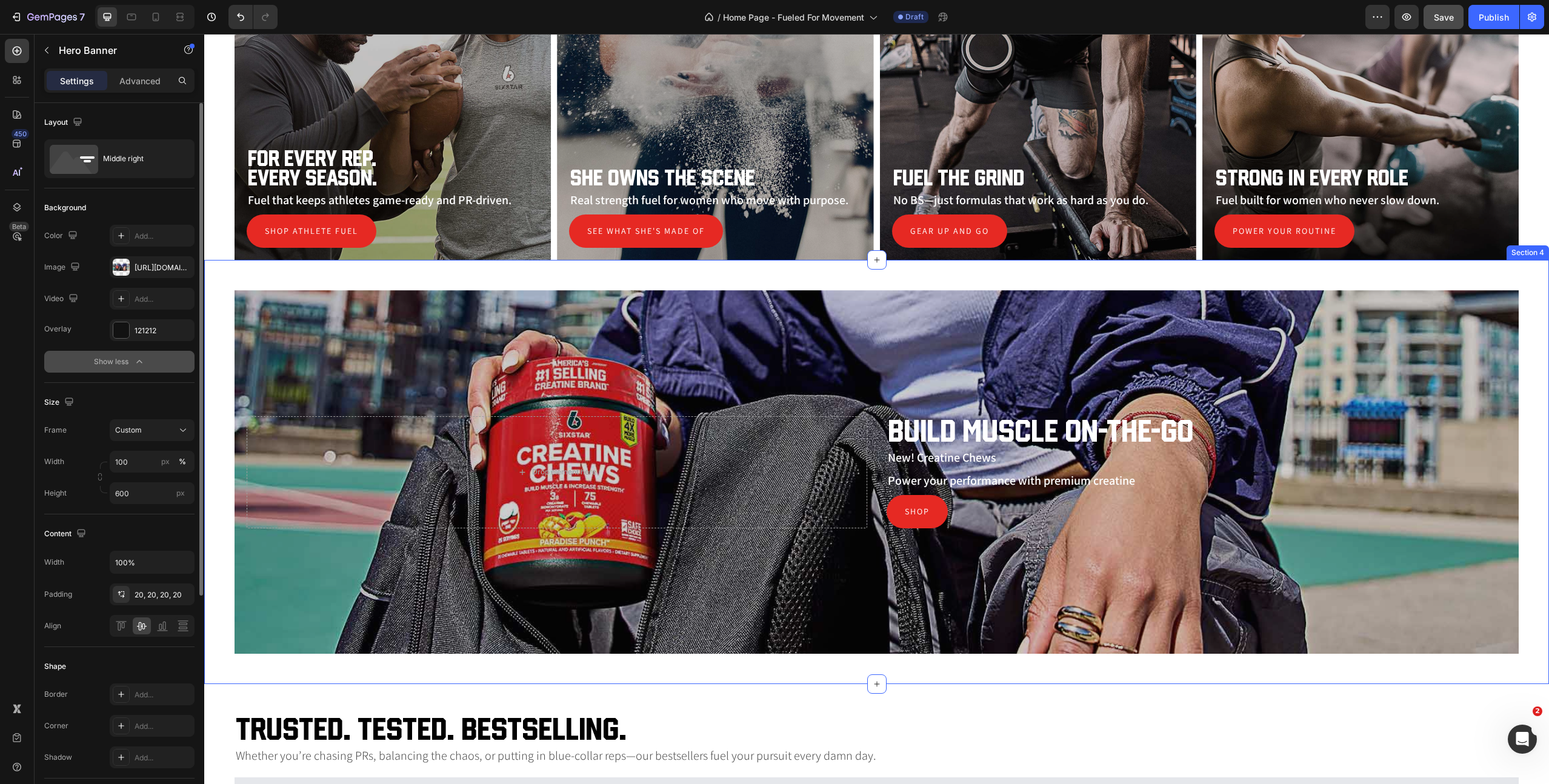
click at [149, 265] on div "[URL][DOMAIN_NAME]" at bounding box center [162, 267] width 57 height 11
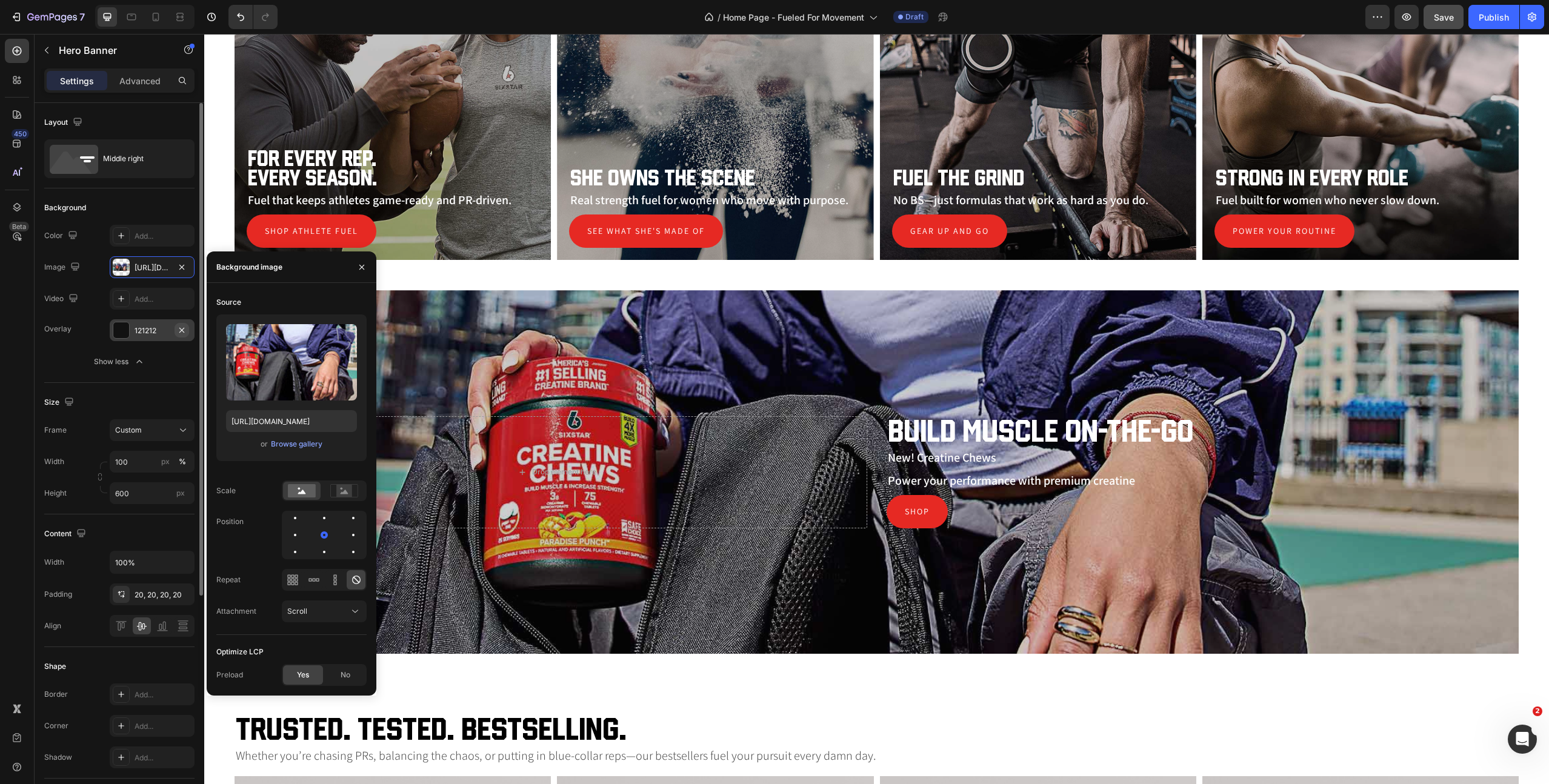
click at [178, 330] on icon "button" at bounding box center [181, 330] width 10 height 10
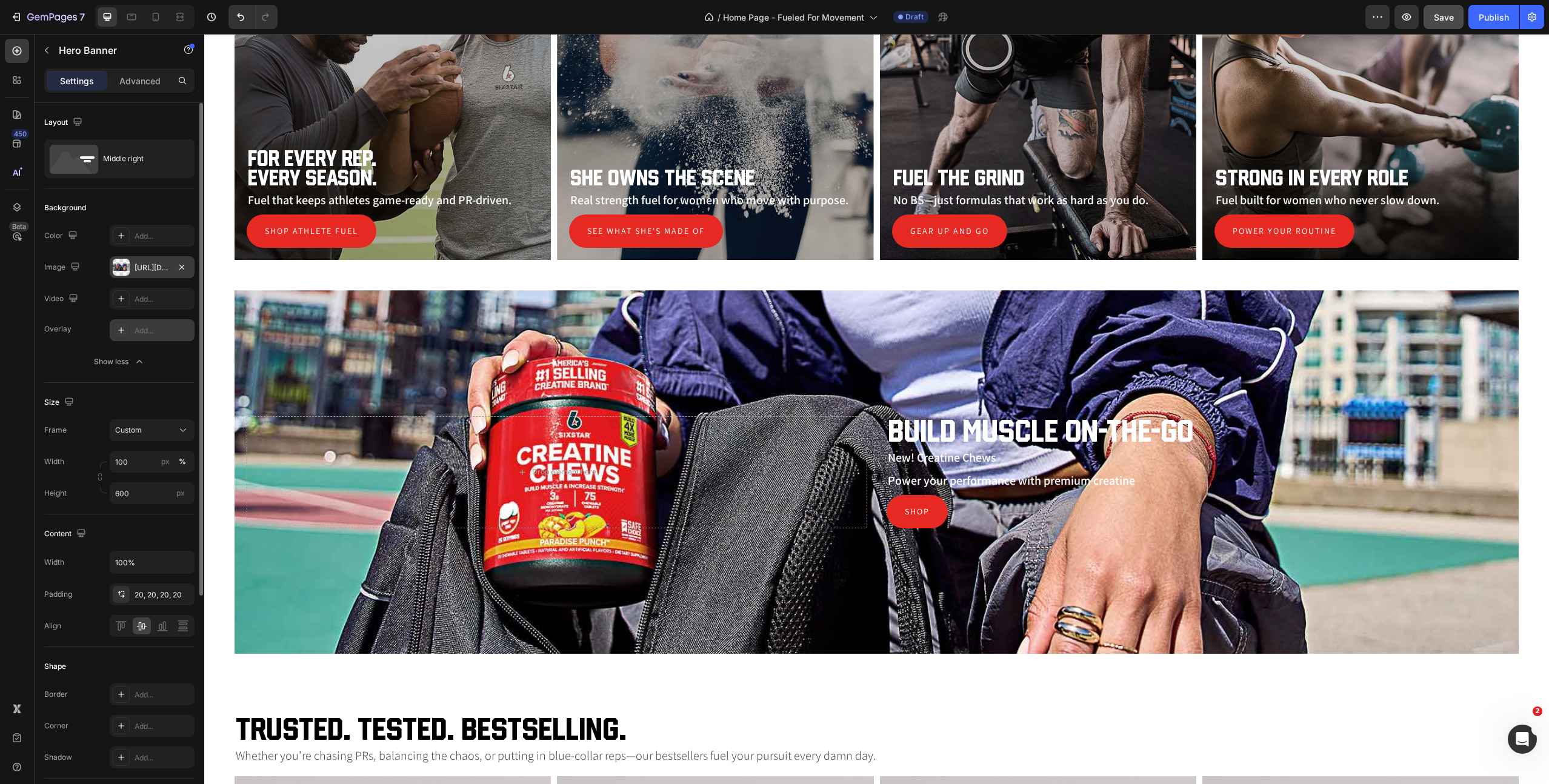
click at [143, 267] on div "[URL][DOMAIN_NAME]" at bounding box center [152, 267] width 36 height 11
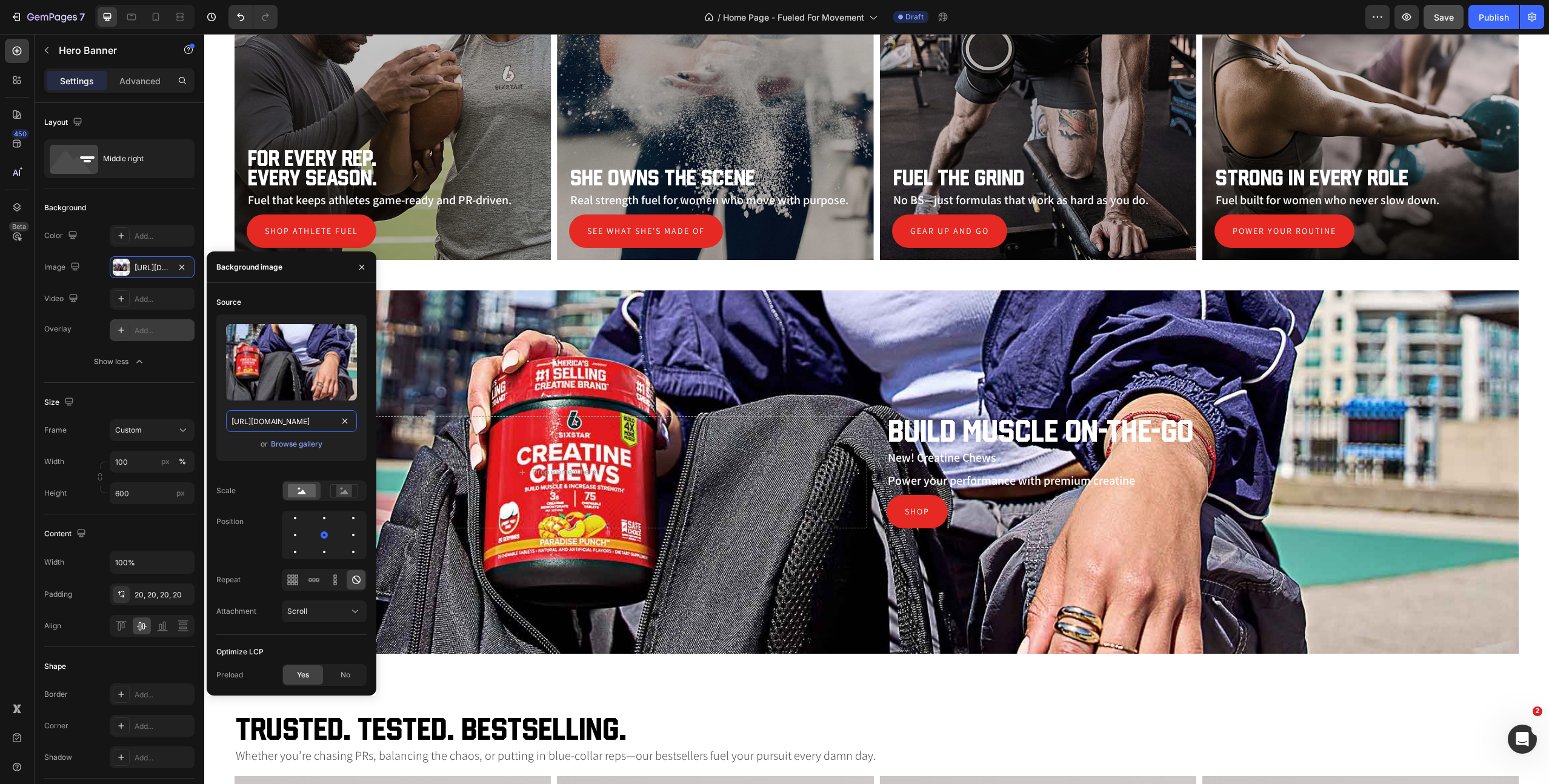
click at [271, 418] on input "[URL][DOMAIN_NAME]" at bounding box center [291, 421] width 131 height 22
paste input "7236"
type input "[URL][DOMAIN_NAME]"
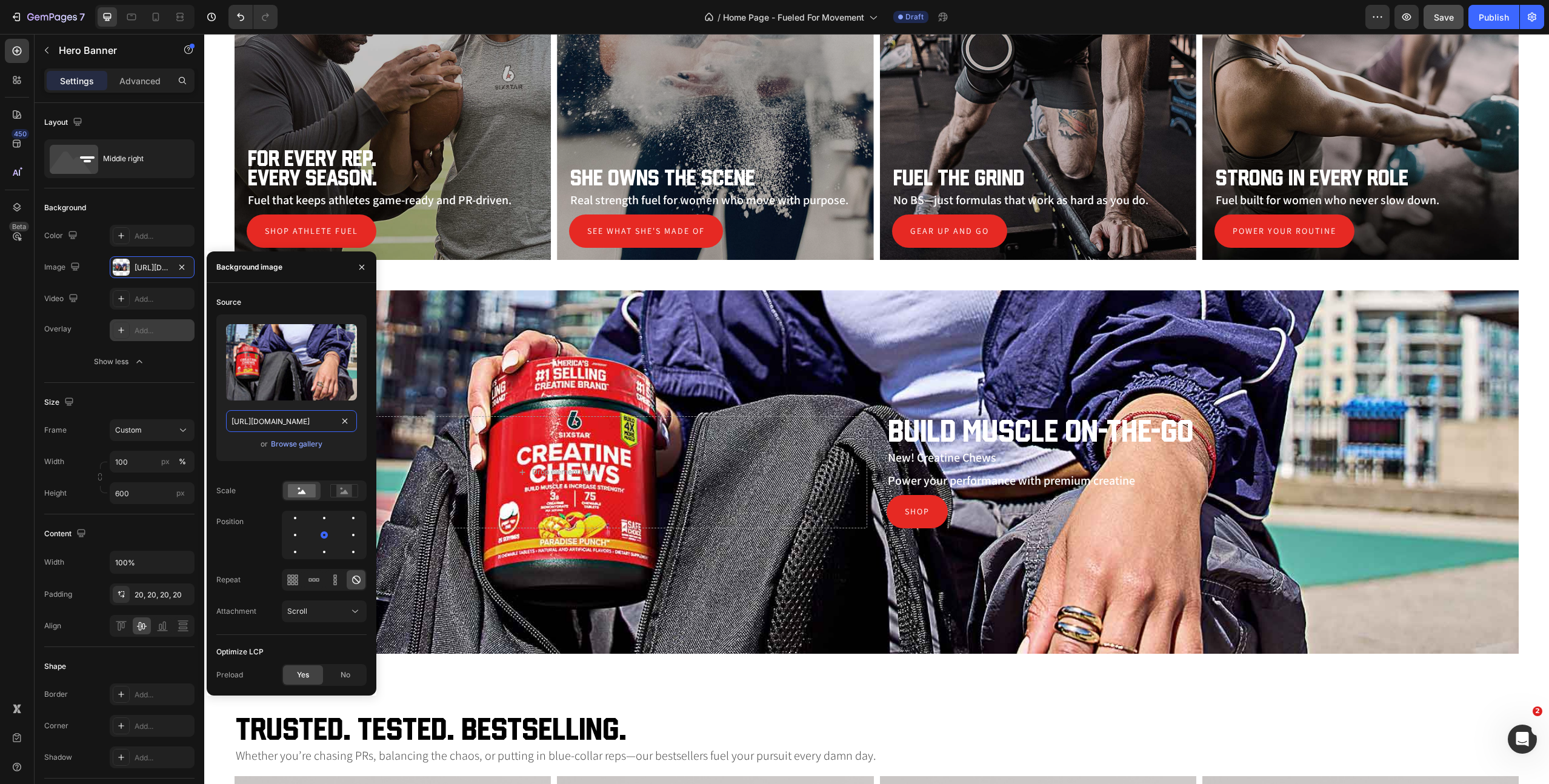
scroll to position [0, 311]
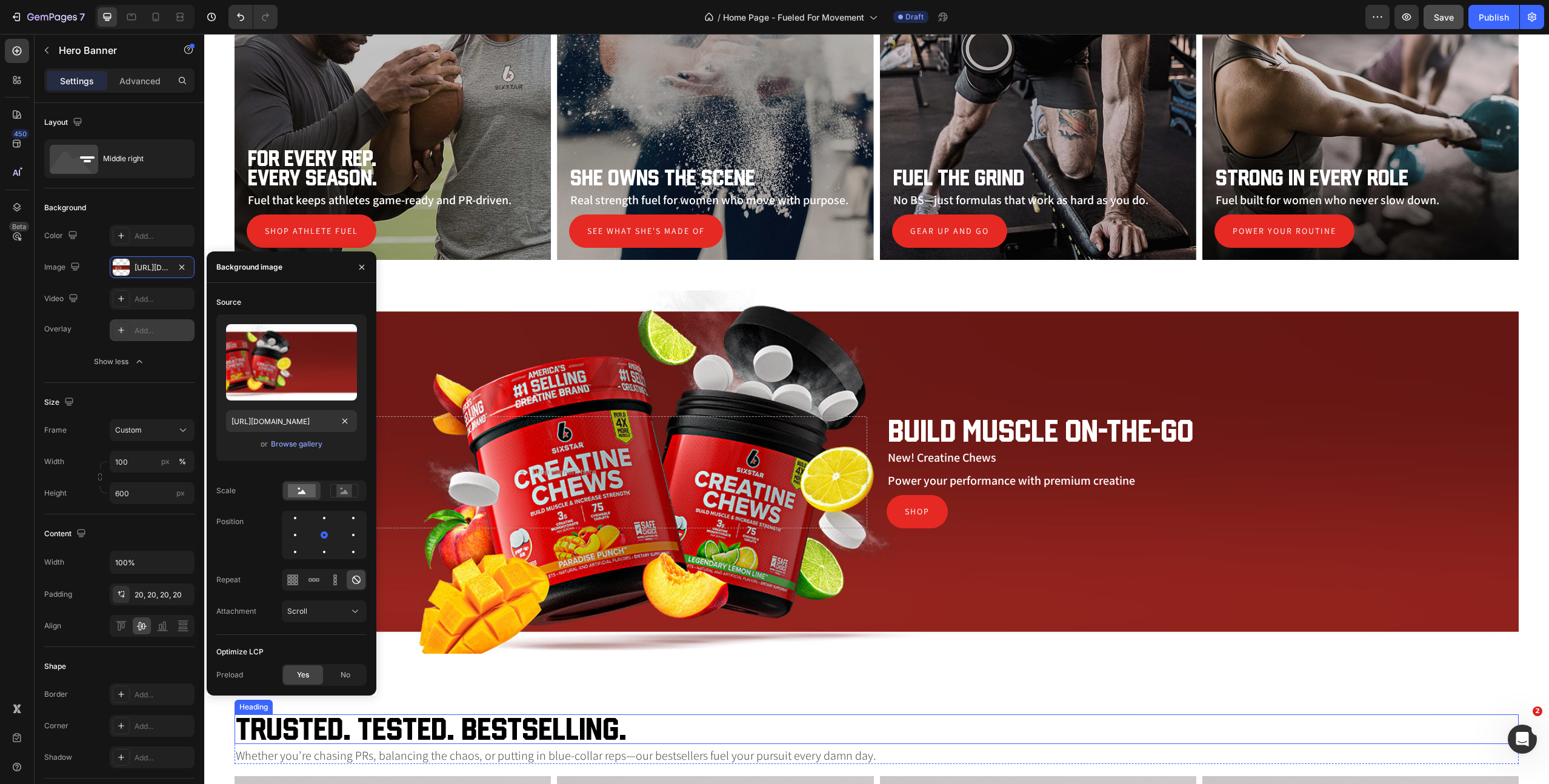
click at [915, 721] on h2 "Trusted. Tested. Bestselling." at bounding box center [877, 729] width 1285 height 29
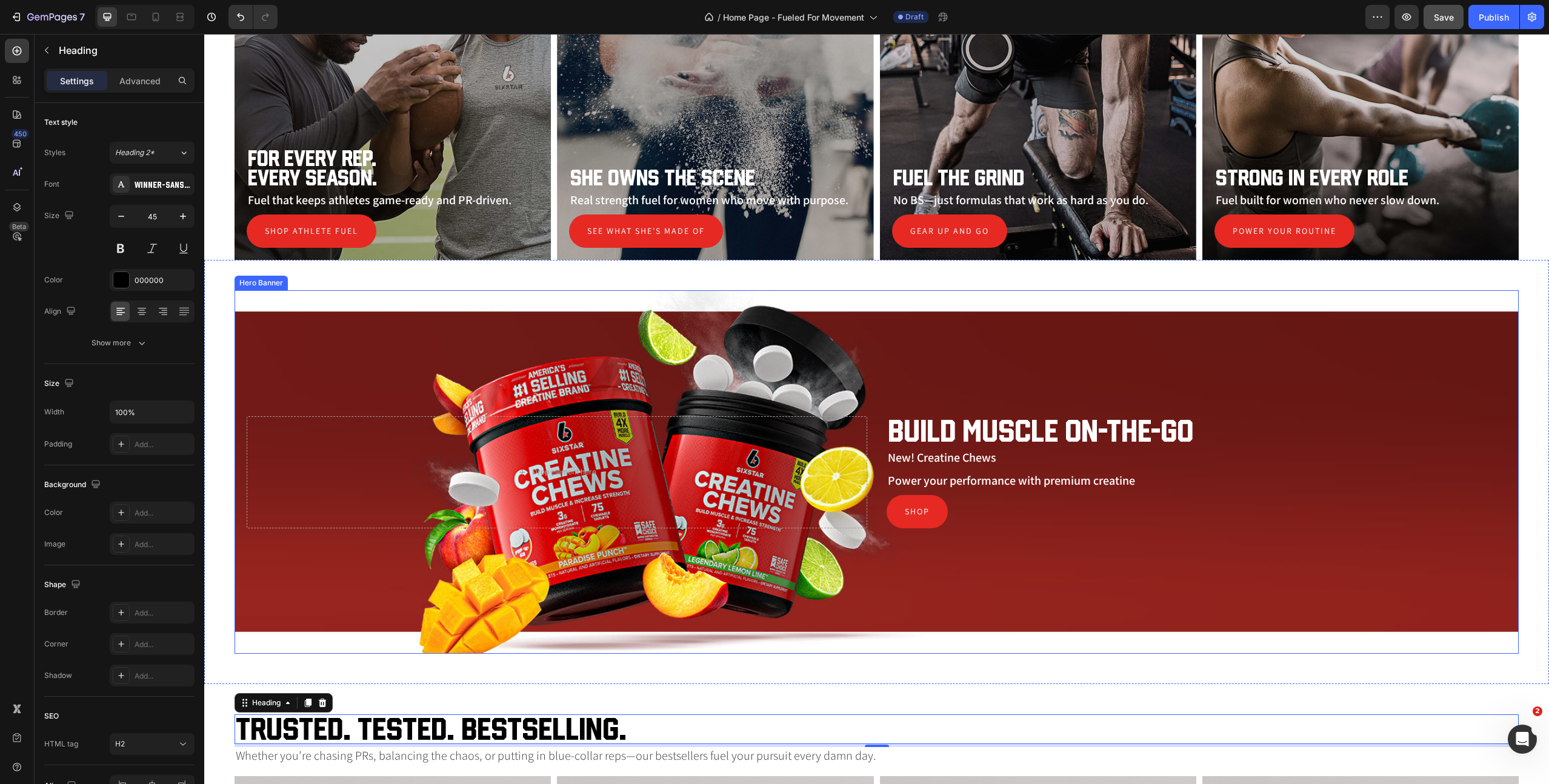
click at [329, 333] on div "Overlay" at bounding box center [877, 471] width 1285 height 363
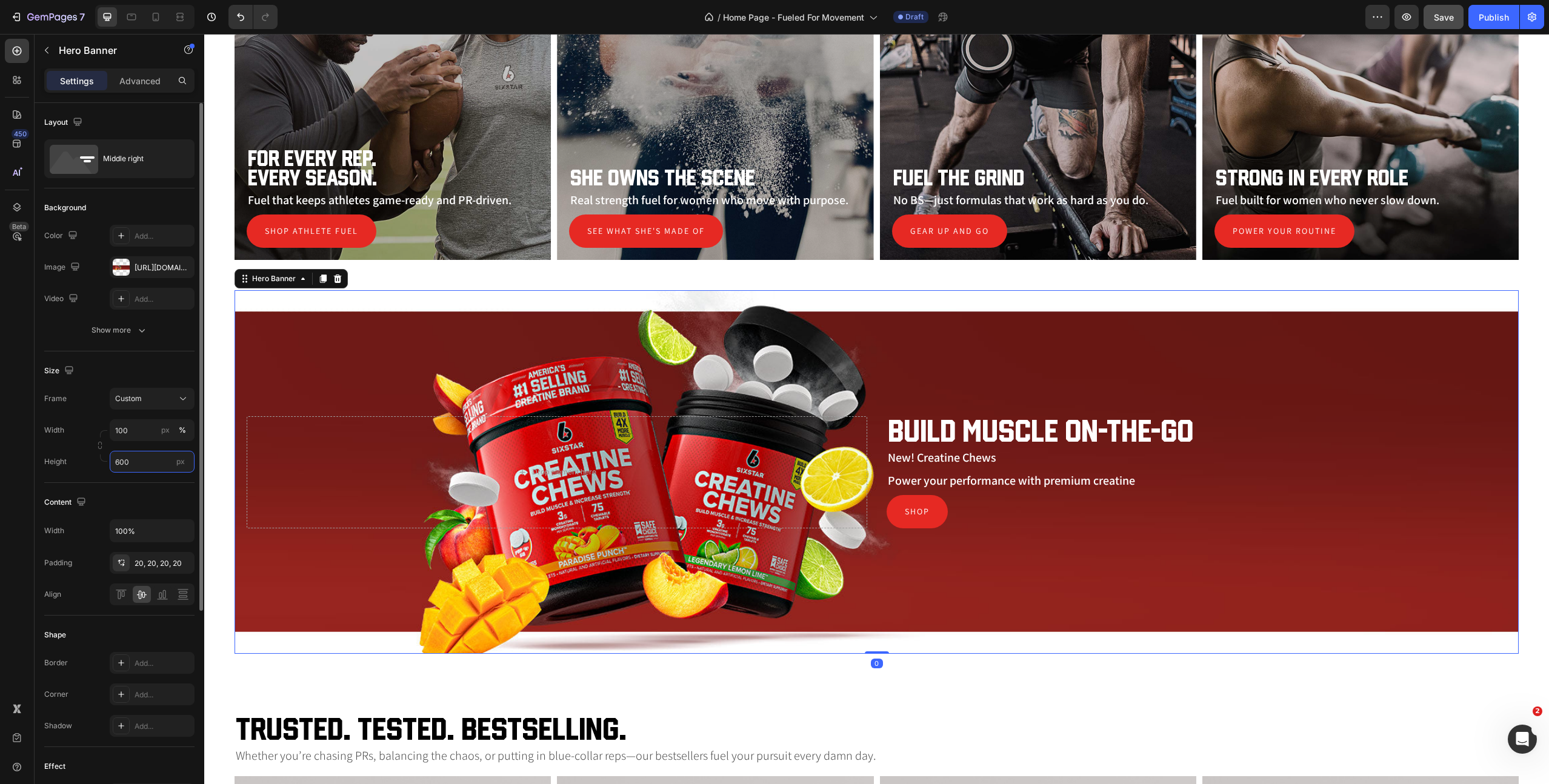
click at [122, 468] on input "600" at bounding box center [152, 461] width 85 height 22
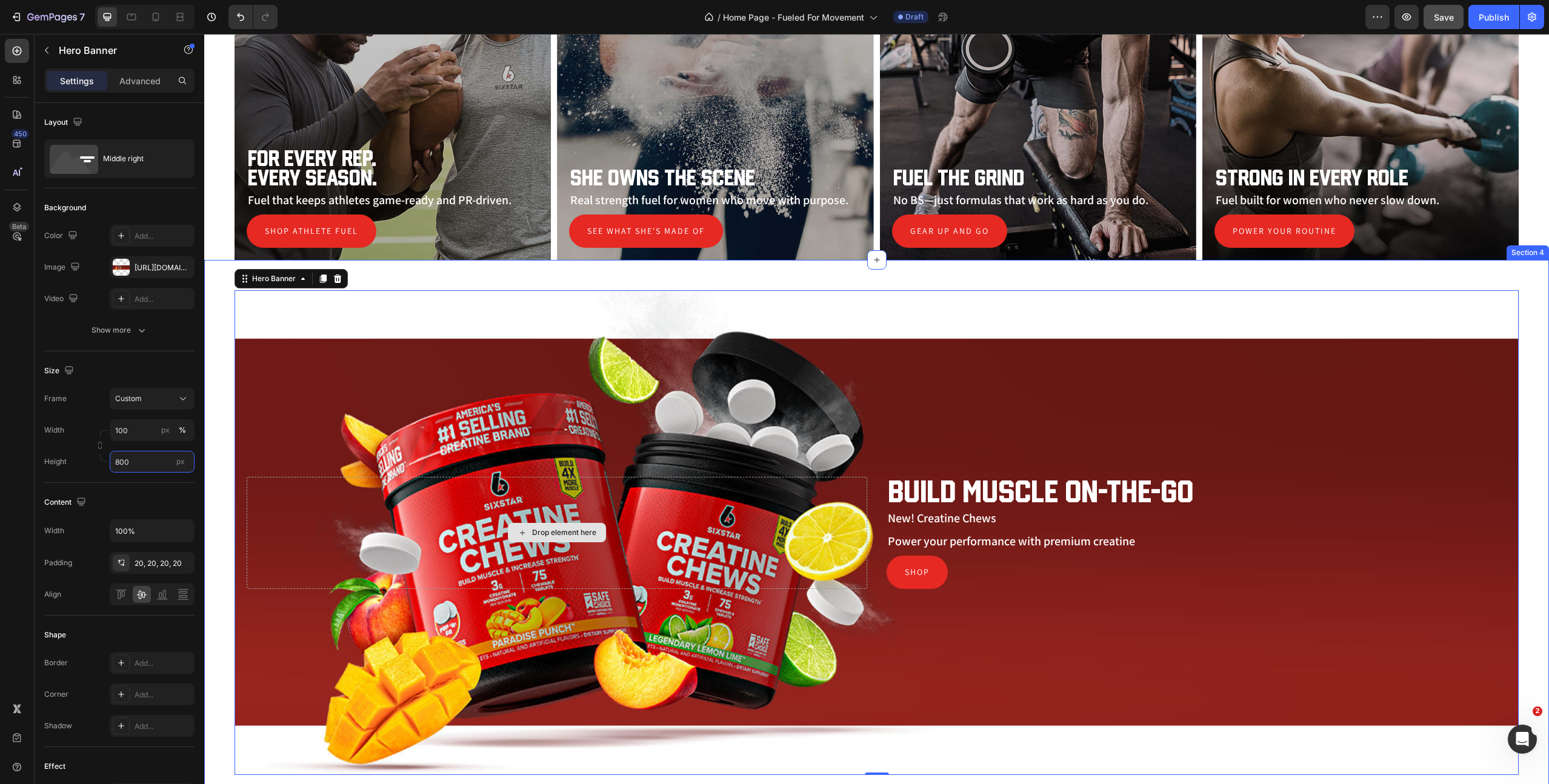
scroll to position [1051, 0]
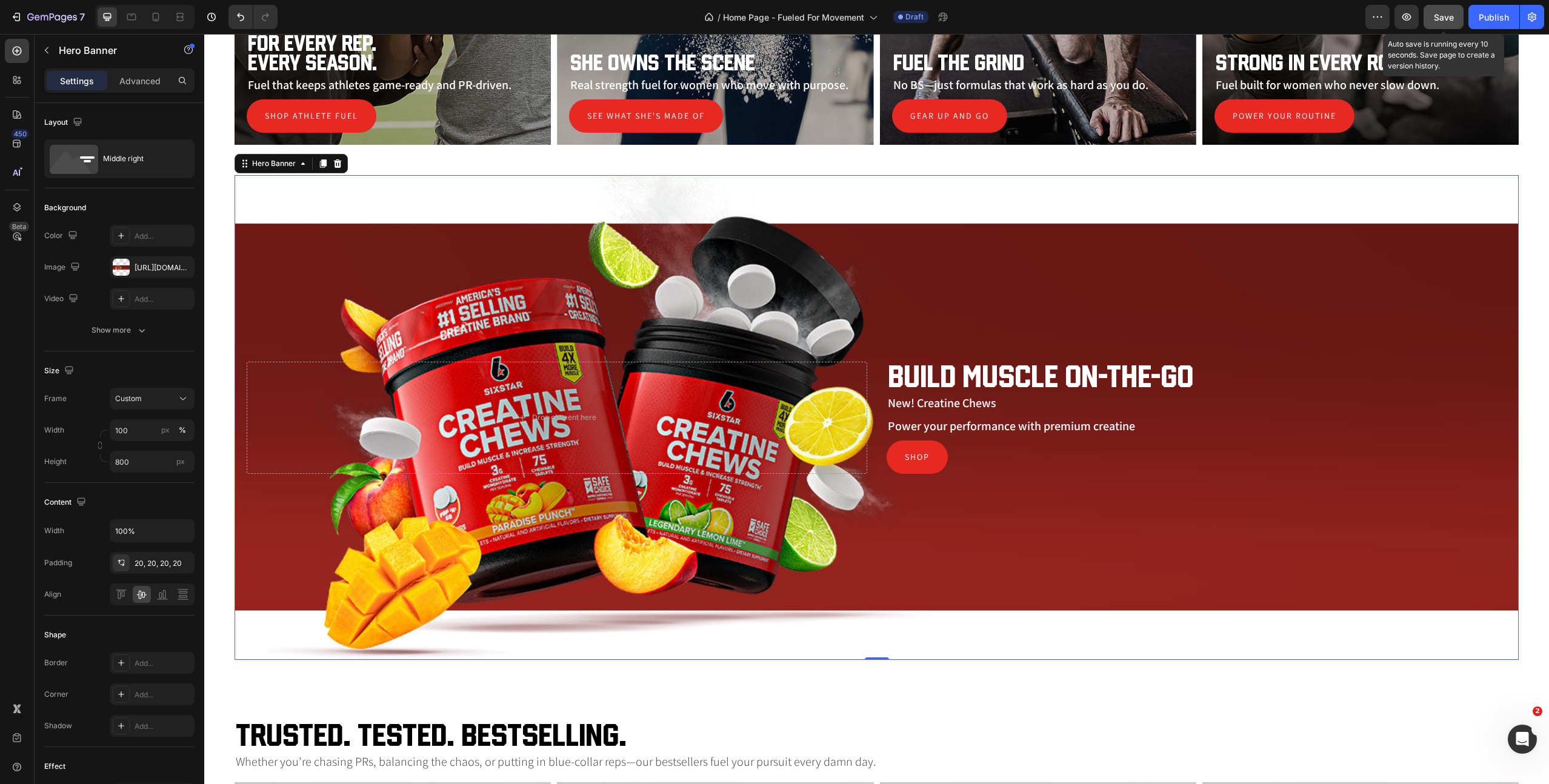
click at [1448, 17] on span "Save" at bounding box center [1444, 17] width 20 height 11
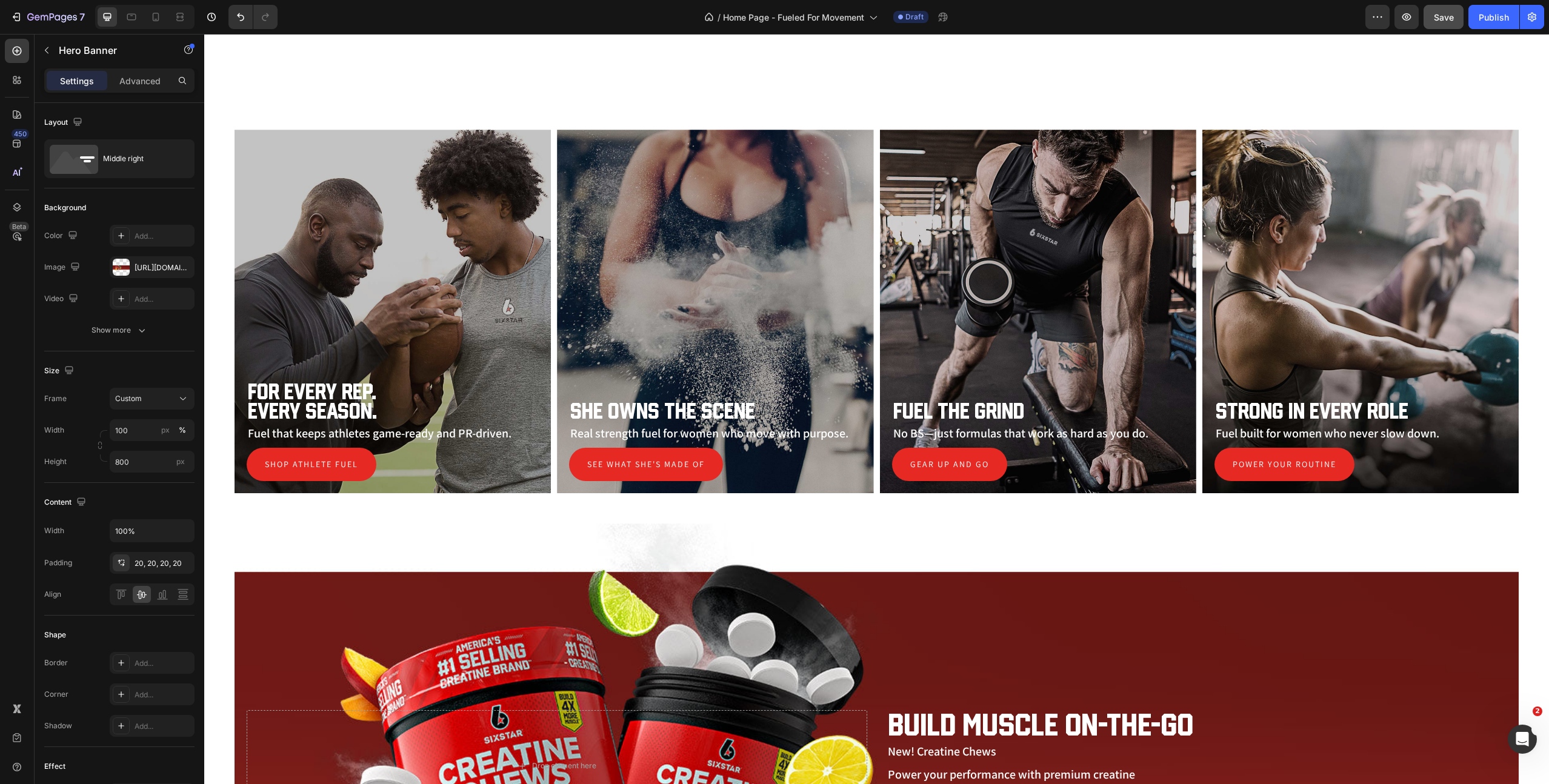
scroll to position [1206, 0]
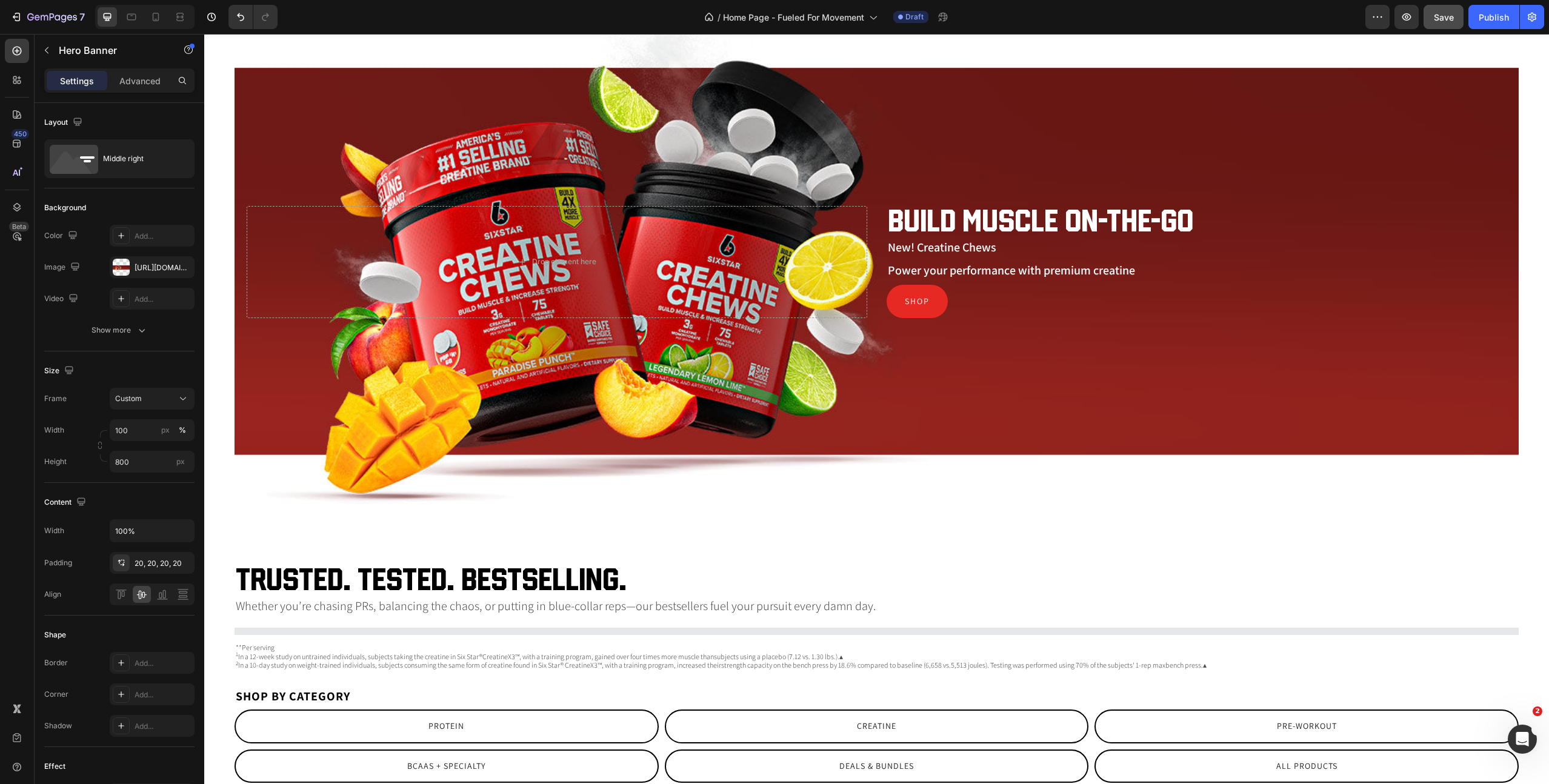
click at [410, 83] on div "Overlay" at bounding box center [877, 262] width 1285 height 485
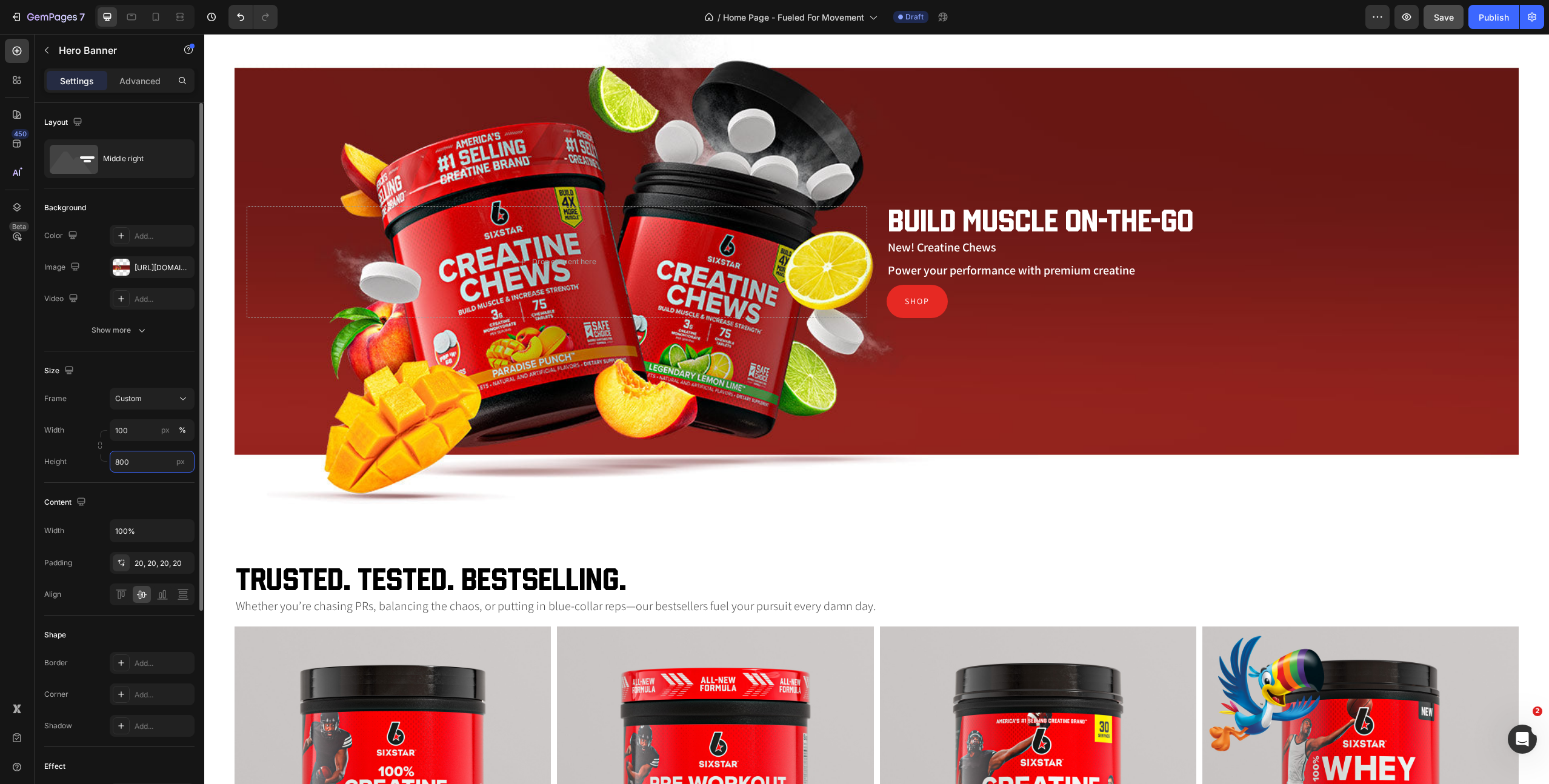
click at [133, 464] on input "800" at bounding box center [152, 461] width 85 height 22
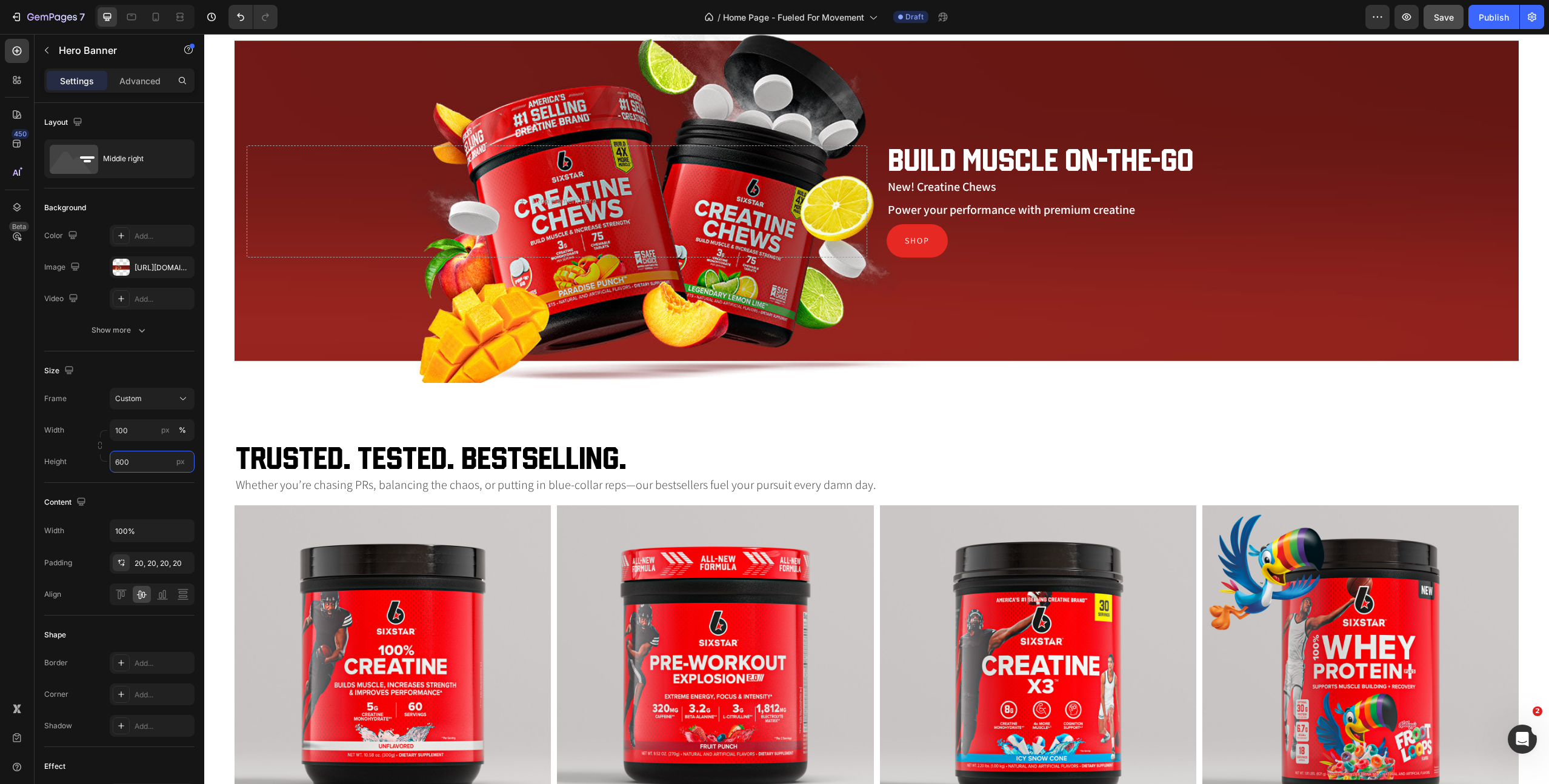
type input "600"
click at [145, 269] on div "[URL][DOMAIN_NAME]" at bounding box center [152, 267] width 36 height 11
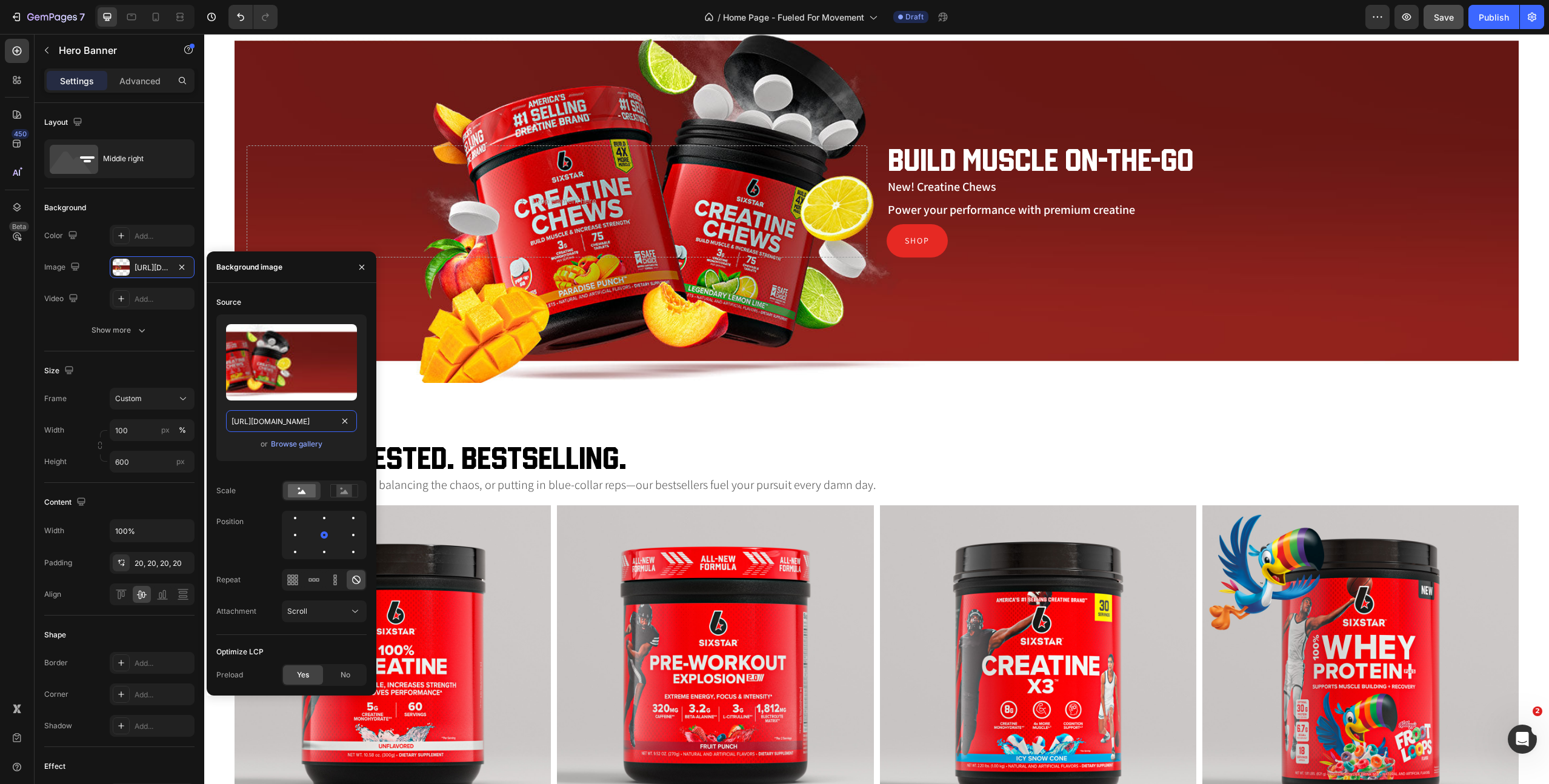
click at [271, 425] on input "[URL][DOMAIN_NAME]" at bounding box center [291, 421] width 131 height 22
paste input "410"
type input "[URL][DOMAIN_NAME]"
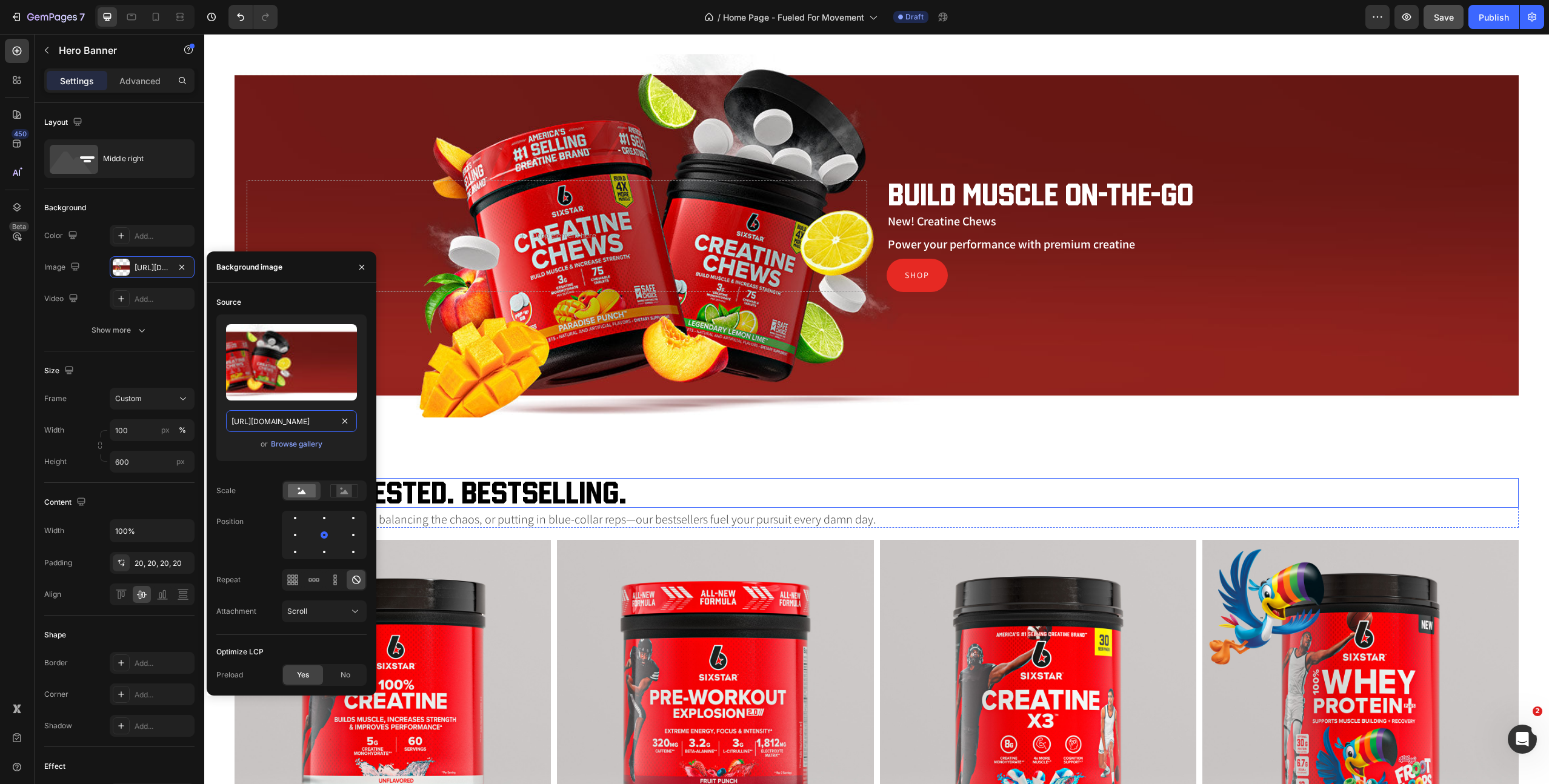
scroll to position [1113, 0]
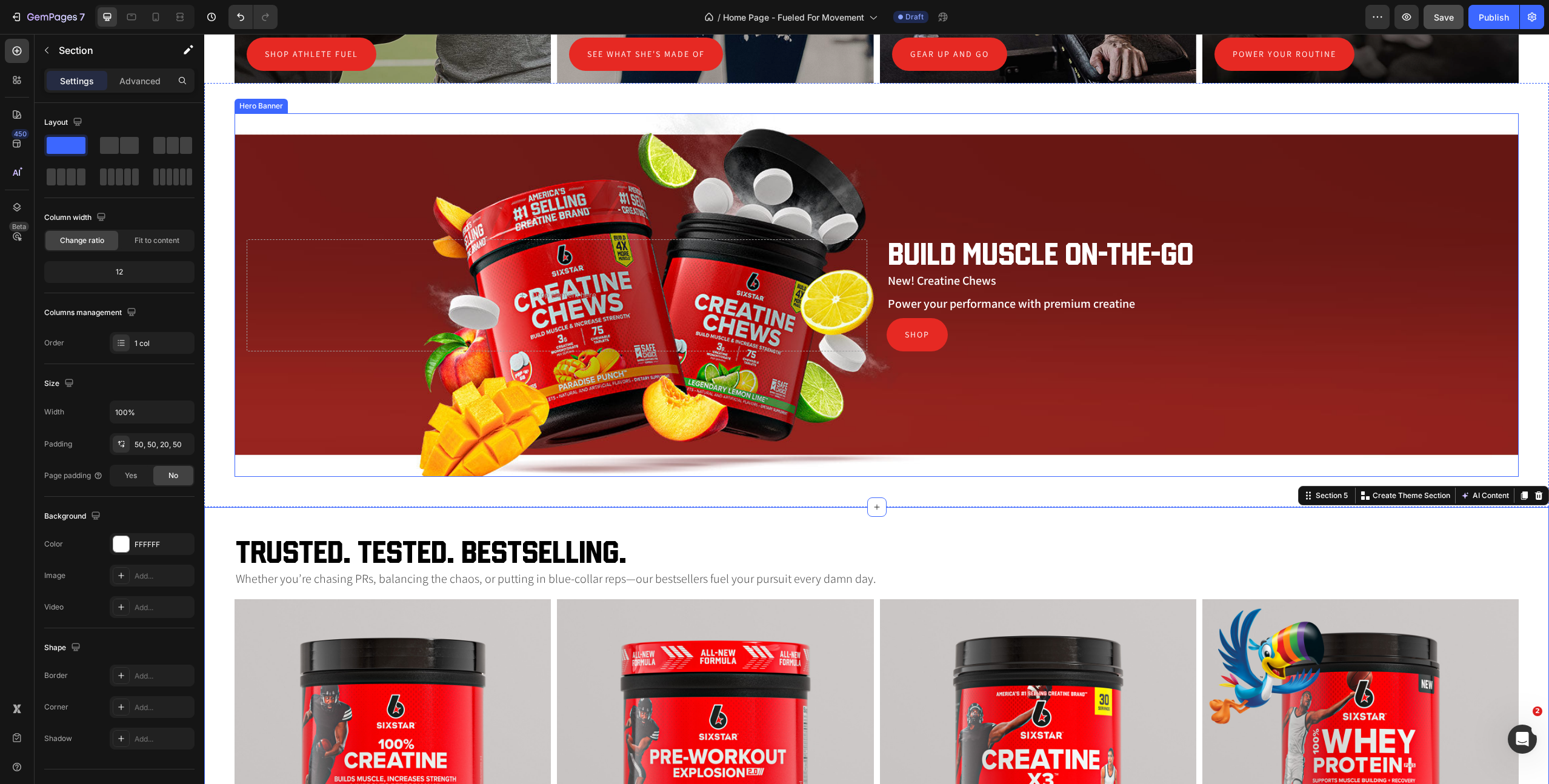
click at [644, 404] on div "Overlay" at bounding box center [877, 295] width 1285 height 363
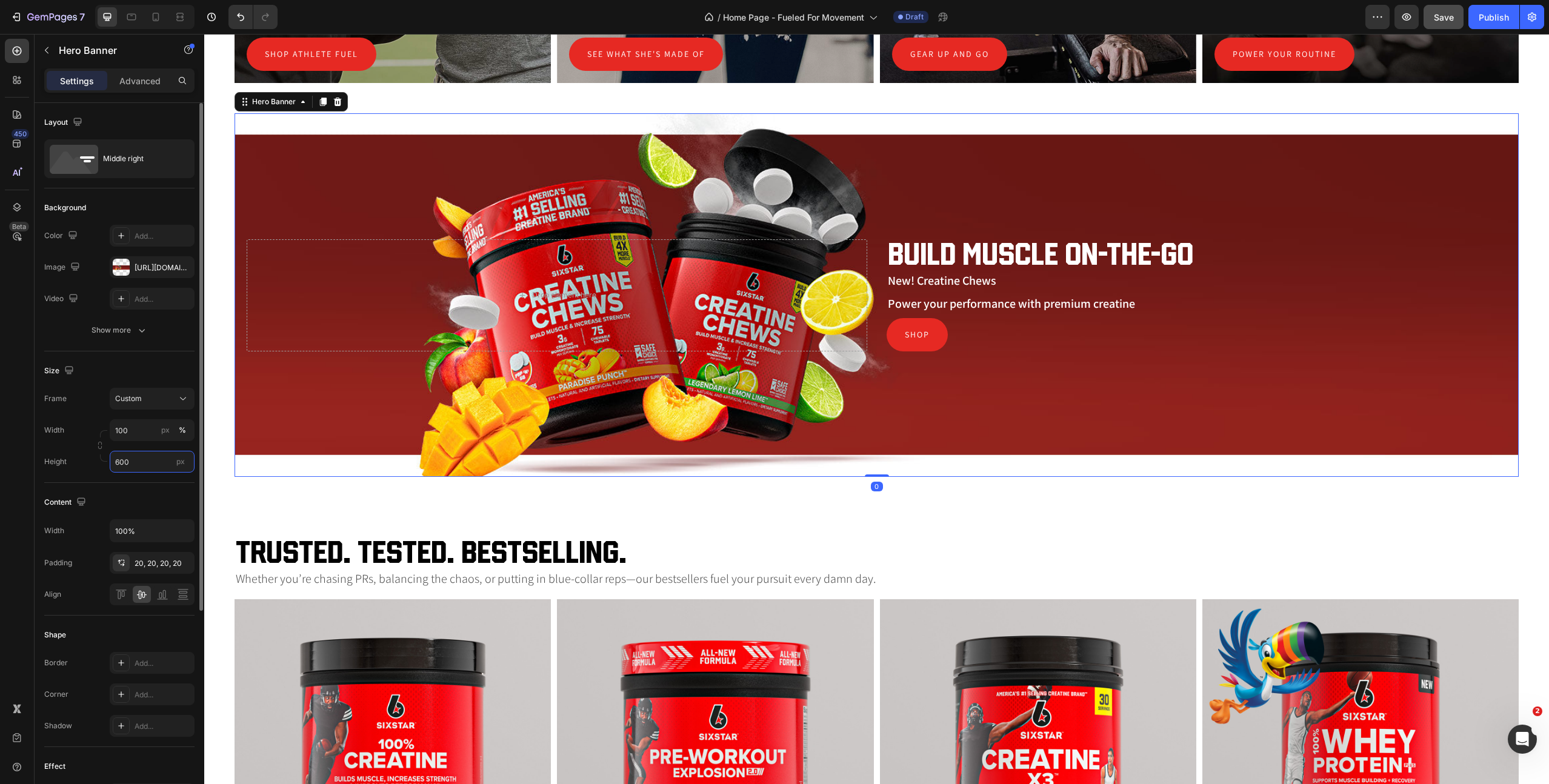
click at [134, 461] on input "600" at bounding box center [152, 461] width 85 height 22
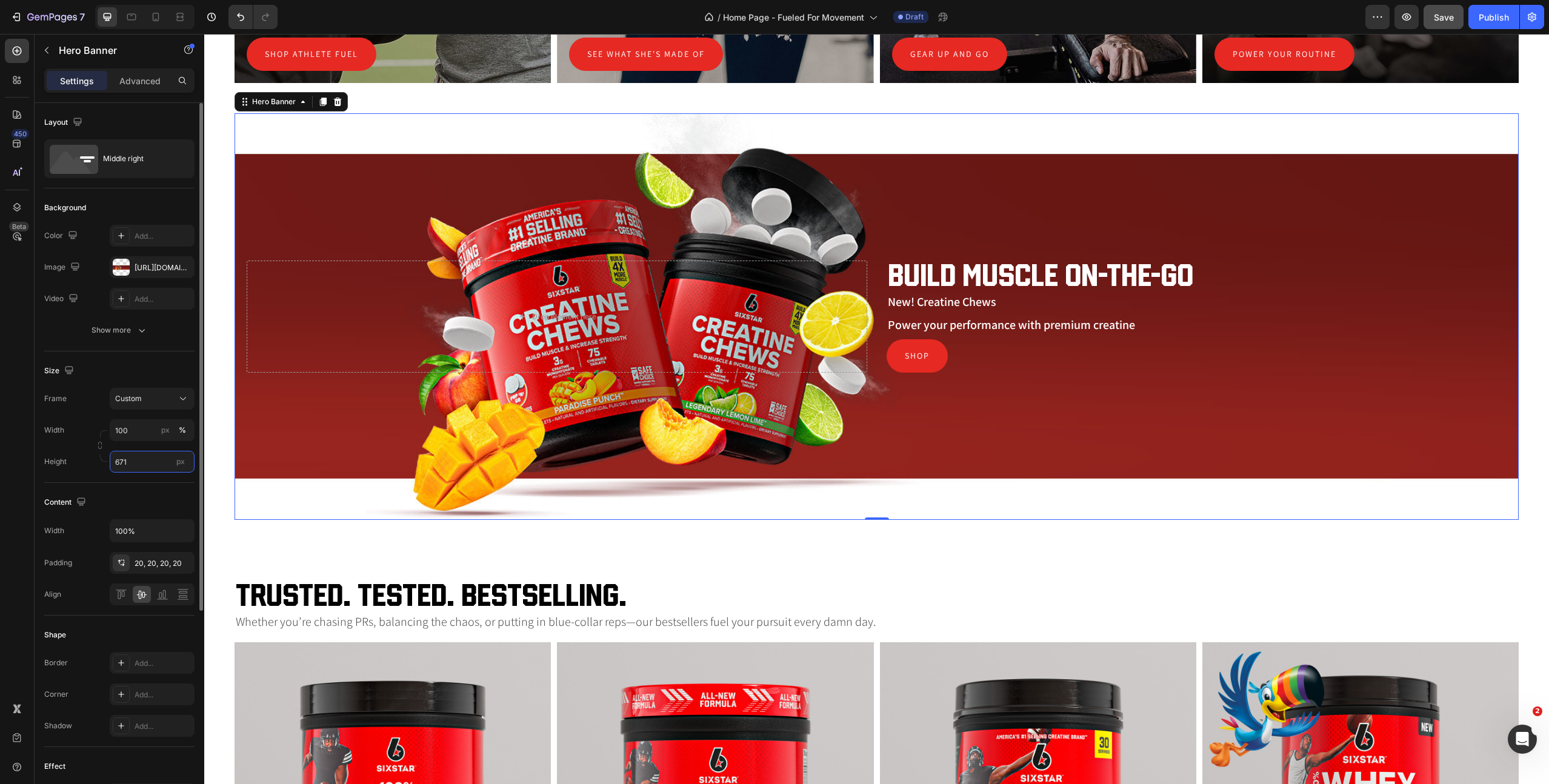
type input "670"
click at [1440, 14] on span "Save" at bounding box center [1444, 17] width 20 height 11
click at [139, 268] on div "[URL][DOMAIN_NAME]" at bounding box center [152, 267] width 36 height 11
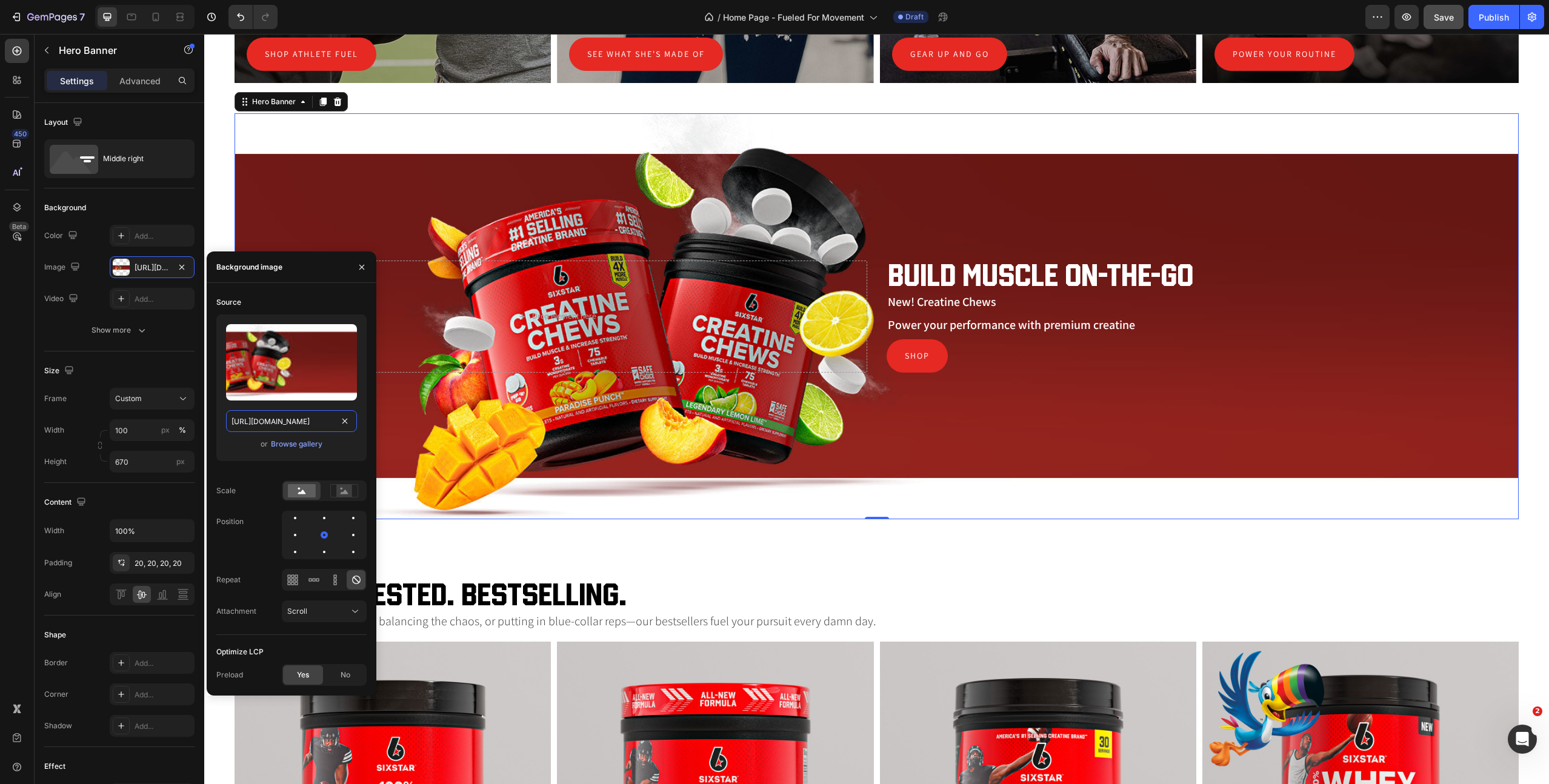
click at [271, 421] on input "[URL][DOMAIN_NAME]" at bounding box center [291, 421] width 131 height 22
paste input "506"
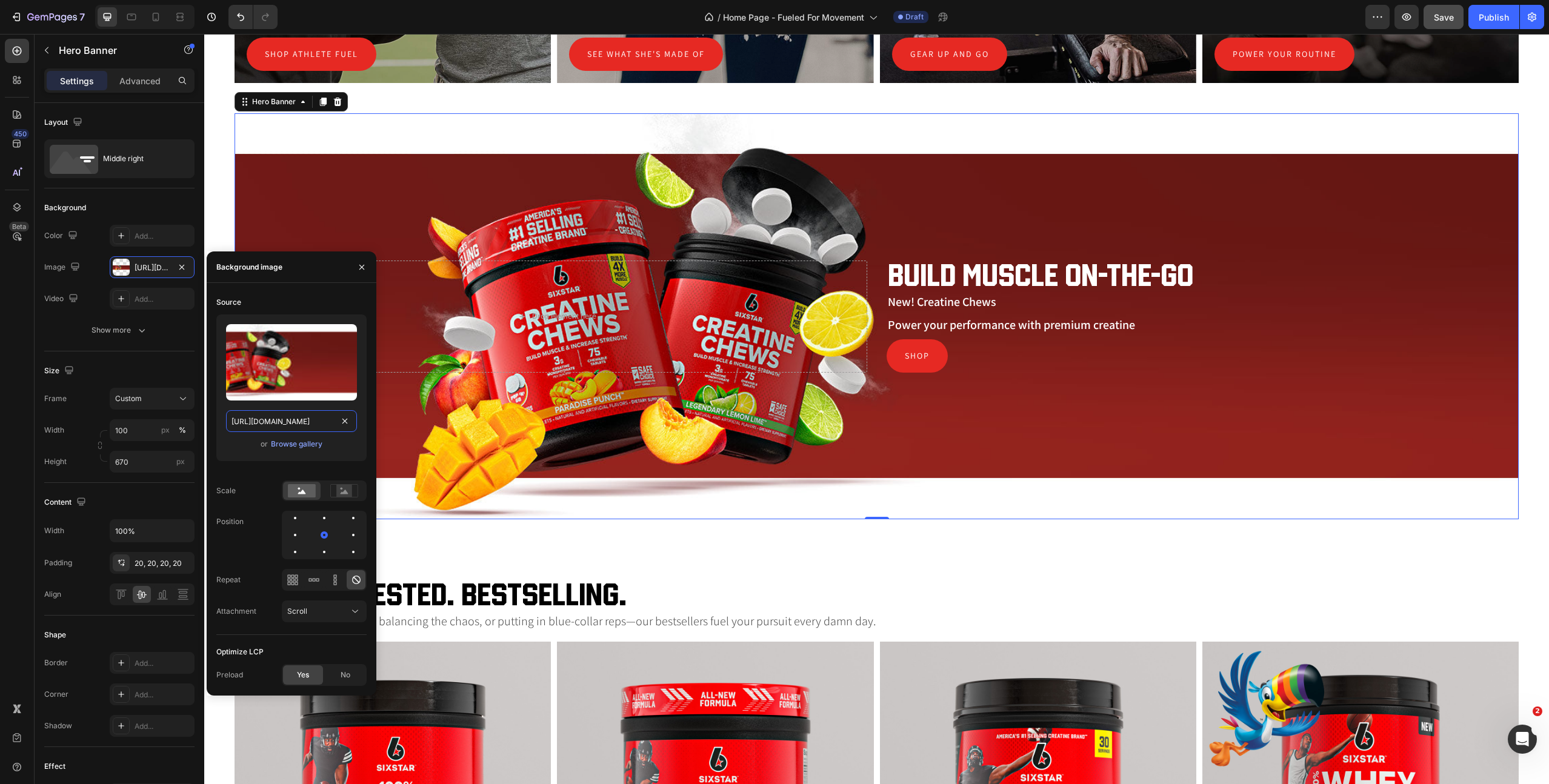
type input "[URL][DOMAIN_NAME]"
click at [827, 594] on h2 "Trusted. Tested. Bestselling." at bounding box center [877, 594] width 1285 height 29
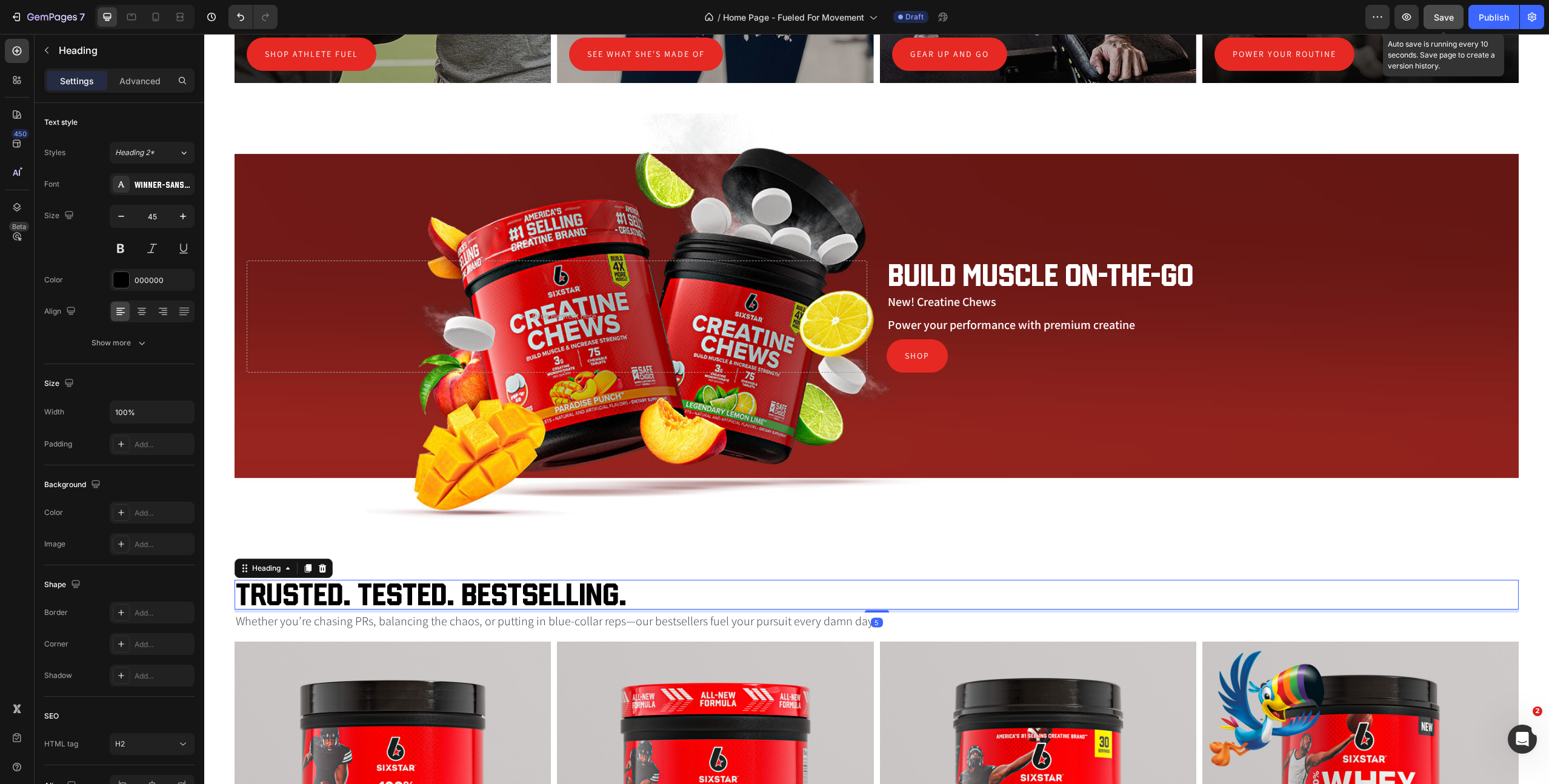
click at [1442, 17] on span "Save" at bounding box center [1444, 17] width 20 height 11
click at [1005, 274] on h2 "Build muscle on-the-go" at bounding box center [1197, 275] width 620 height 29
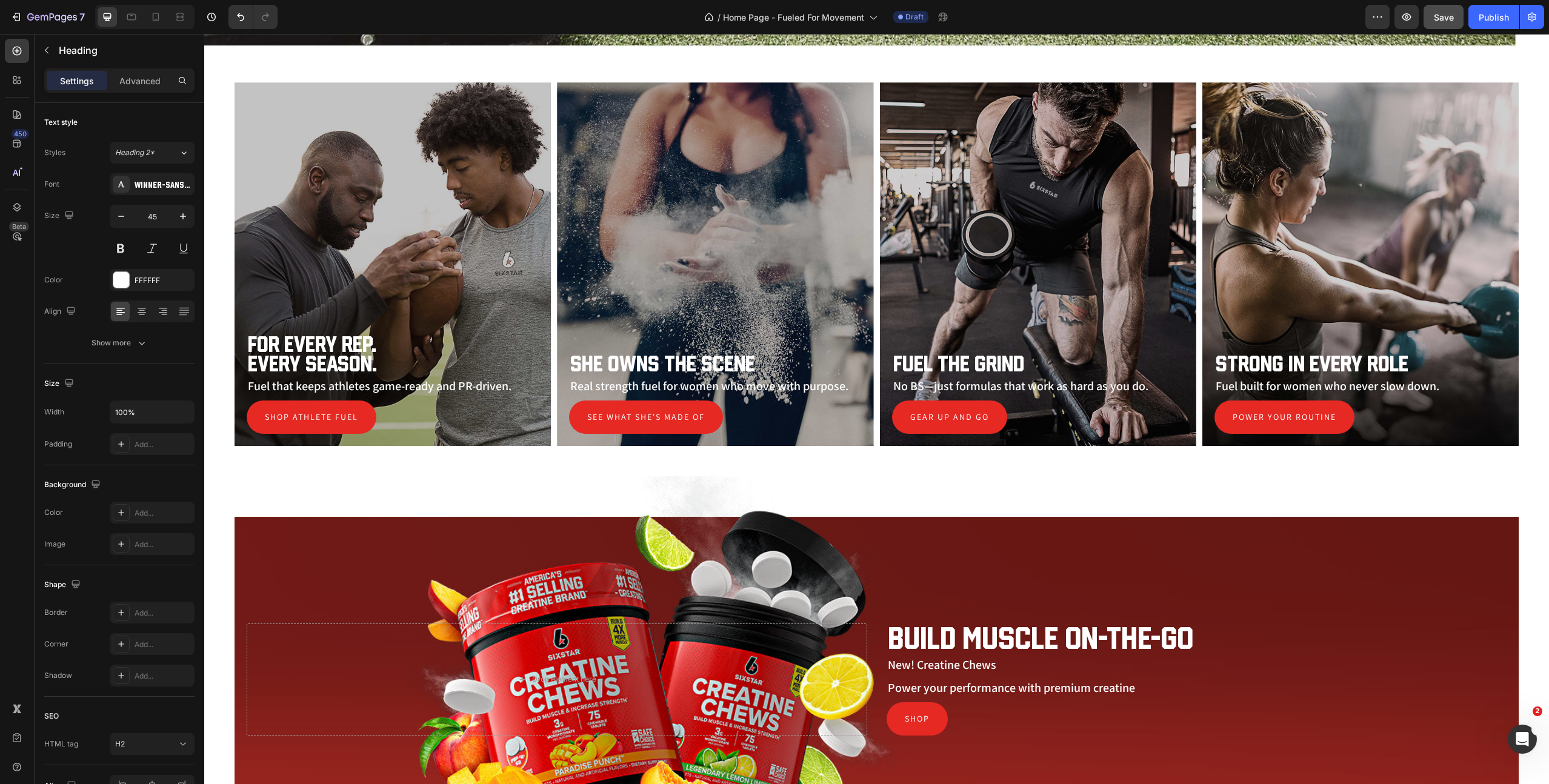
scroll to position [760, 0]
